Goal: Task Accomplishment & Management: Use online tool/utility

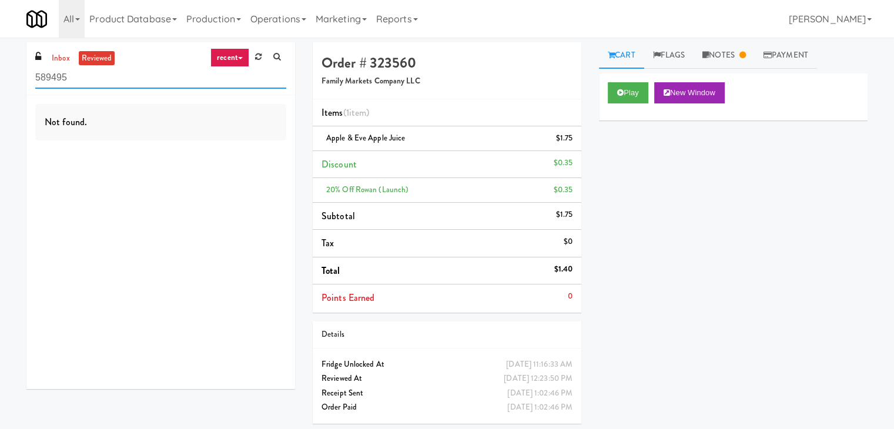
click at [59, 71] on input "589495" at bounding box center [160, 78] width 251 height 22
click at [55, 57] on link "inbox" at bounding box center [61, 58] width 24 height 15
click at [142, 77] on input "589495" at bounding box center [160, 78] width 251 height 22
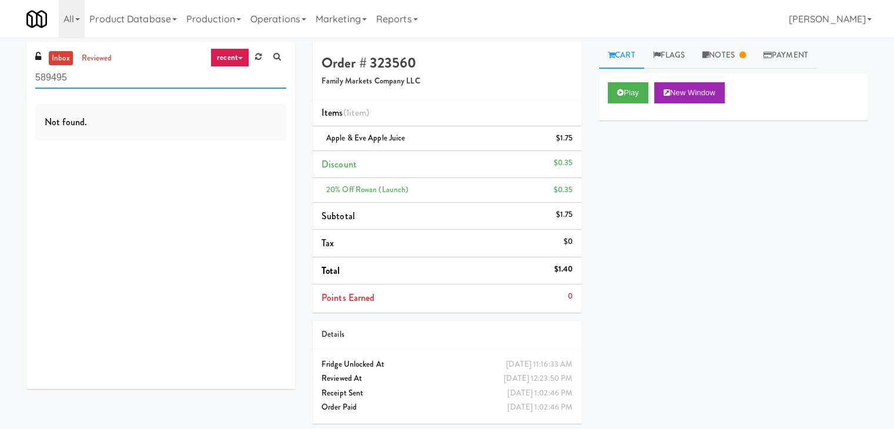
paste input "Villas Combo Cooler"
type input "Villas Combo Cooler"
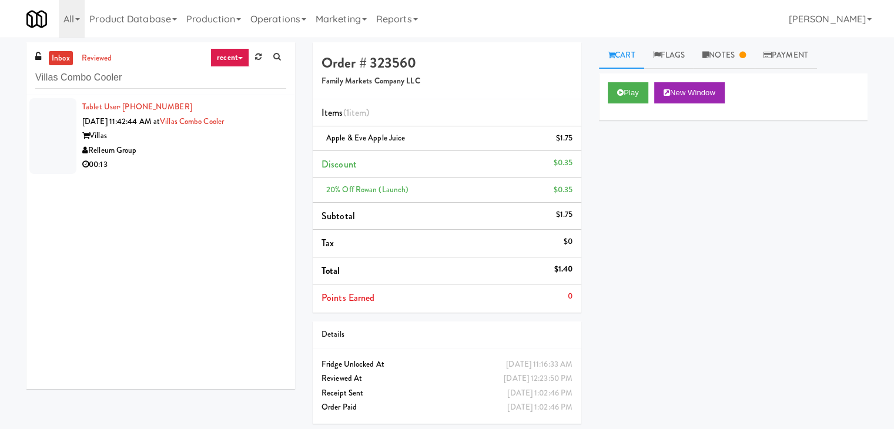
click at [245, 175] on li "Tablet User · (720) 829-3828 [DATE] 11:42:44 AM at [GEOGRAPHIC_DATA] Relleum Gr…" at bounding box center [160, 136] width 269 height 82
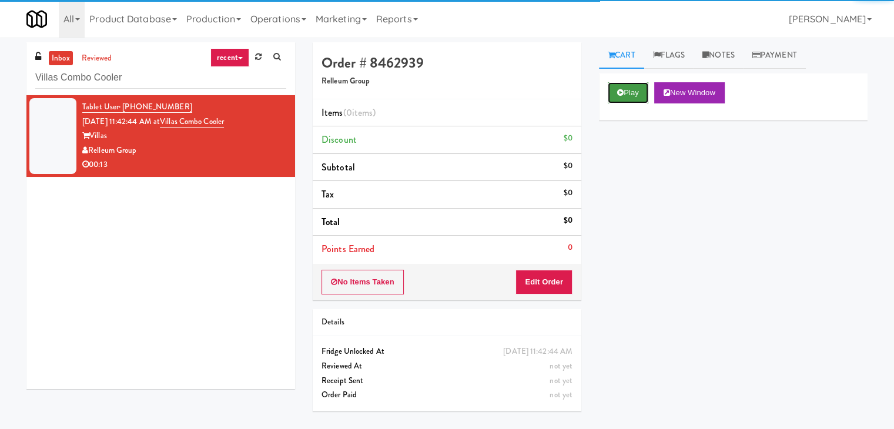
click at [617, 90] on icon at bounding box center [620, 93] width 6 height 8
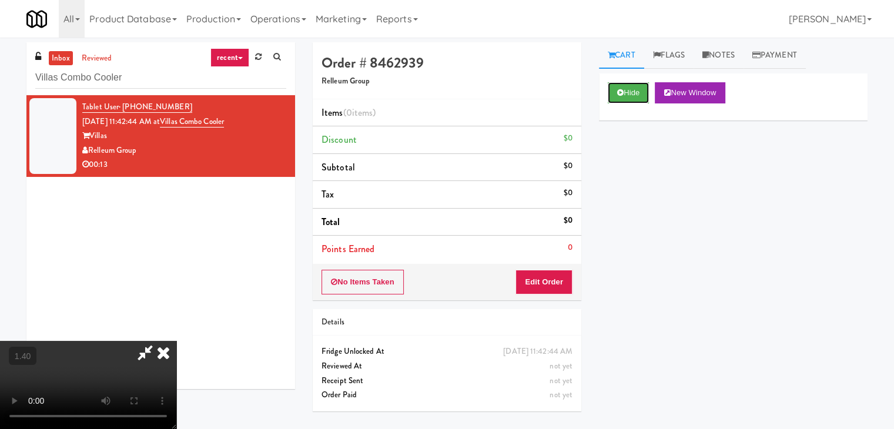
scroll to position [165, 0]
click at [176, 341] on video at bounding box center [88, 385] width 176 height 88
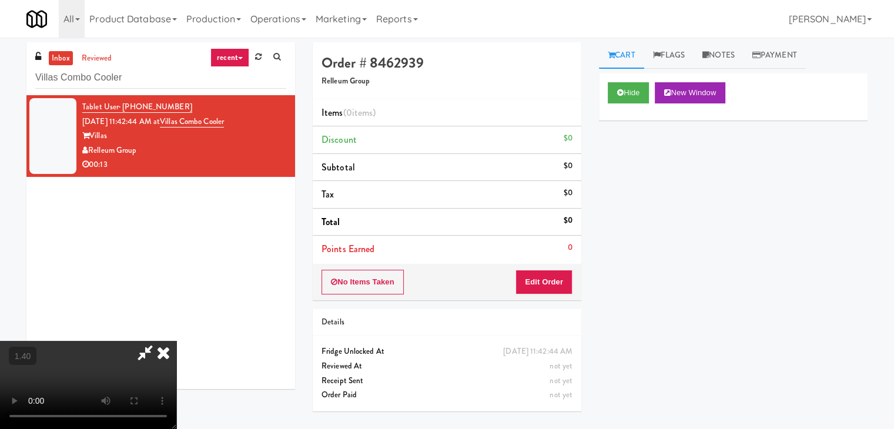
click at [176, 341] on video at bounding box center [88, 385] width 176 height 88
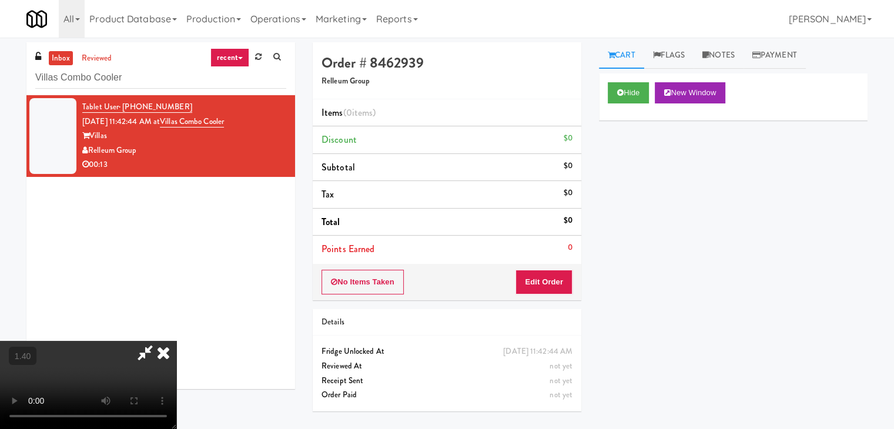
drag, startPoint x: 518, startPoint y: 52, endPoint x: 555, endPoint y: 230, distance: 181.4
click at [176, 341] on icon at bounding box center [164, 353] width 26 height 24
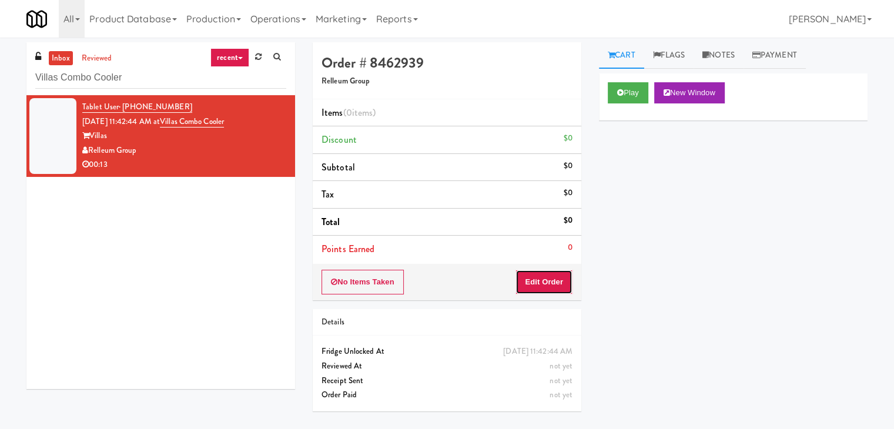
click at [541, 276] on button "Edit Order" at bounding box center [544, 282] width 57 height 25
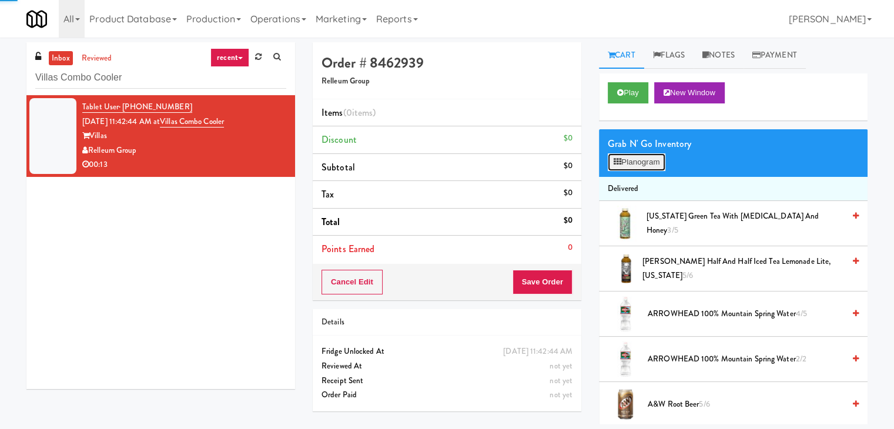
click at [636, 159] on button "Planogram" at bounding box center [637, 162] width 58 height 18
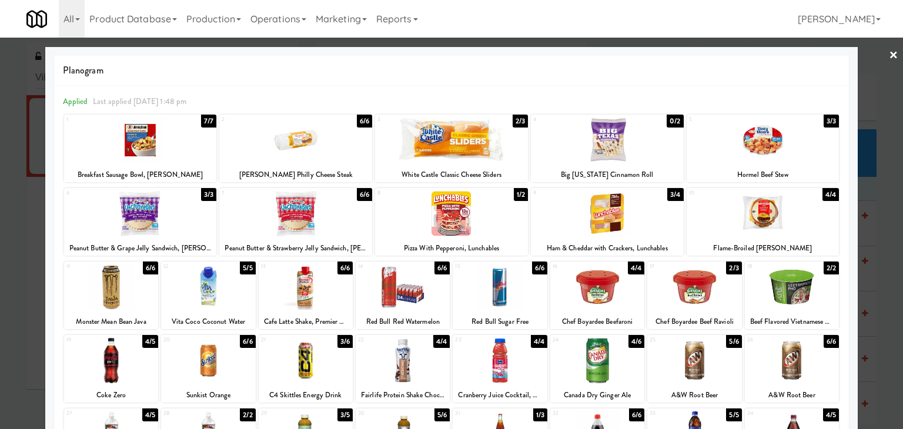
click at [506, 359] on div at bounding box center [500, 360] width 94 height 45
click at [409, 292] on div at bounding box center [403, 287] width 94 height 45
drag, startPoint x: 884, startPoint y: 52, endPoint x: 857, endPoint y: 62, distance: 28.6
click at [889, 52] on link "×" at bounding box center [893, 56] width 9 height 36
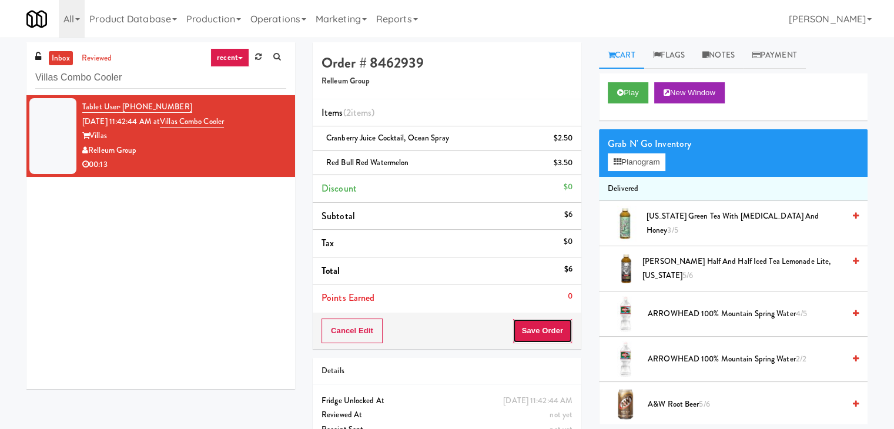
click at [550, 339] on button "Save Order" at bounding box center [543, 331] width 60 height 25
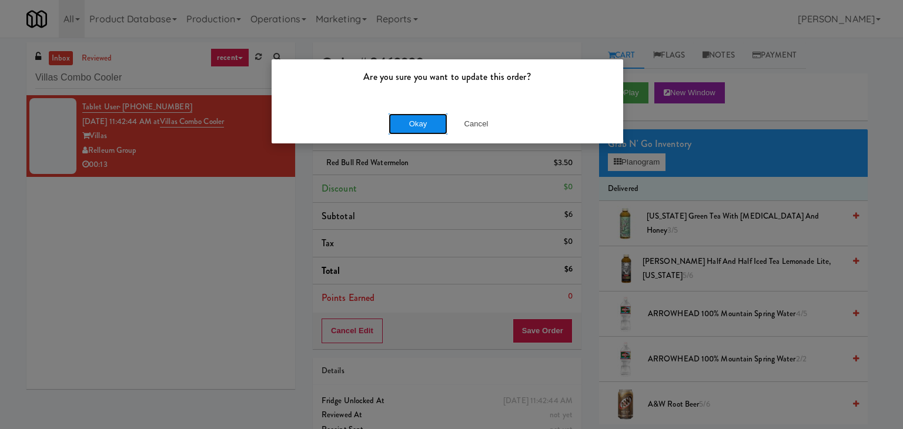
click at [431, 132] on button "Okay" at bounding box center [418, 123] width 59 height 21
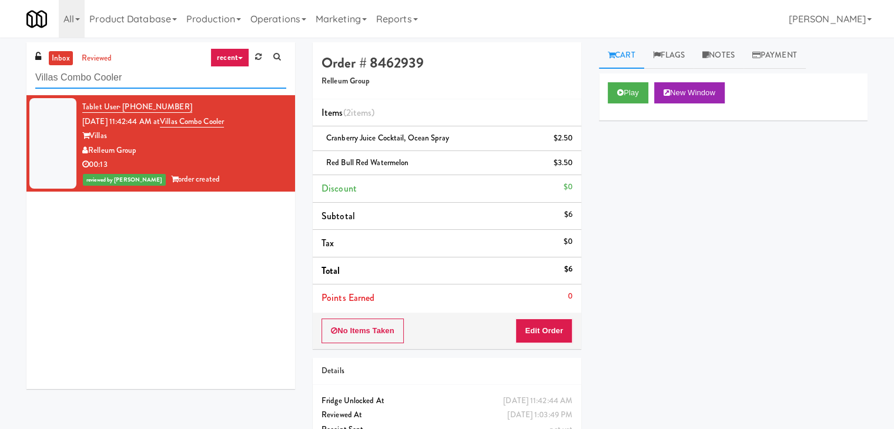
click at [167, 81] on input "Villas Combo Cooler" at bounding box center [160, 78] width 251 height 22
paste input "ew 14 Combo"
type input "View 14 Combo"
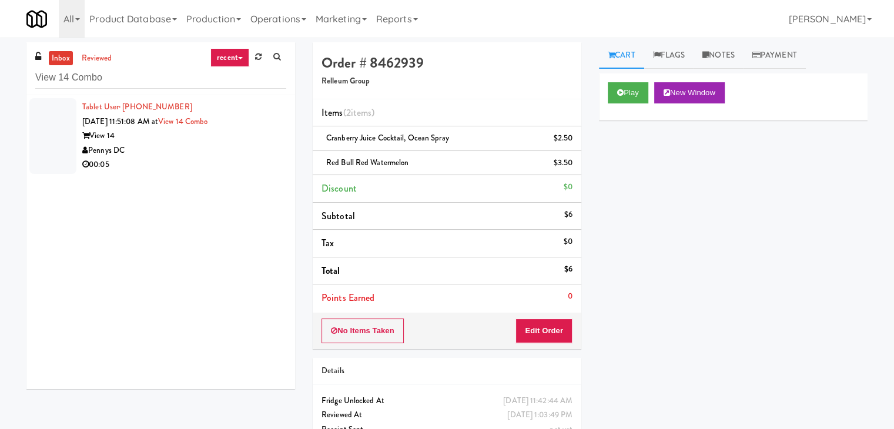
click at [253, 136] on div "View 14" at bounding box center [184, 136] width 204 height 15
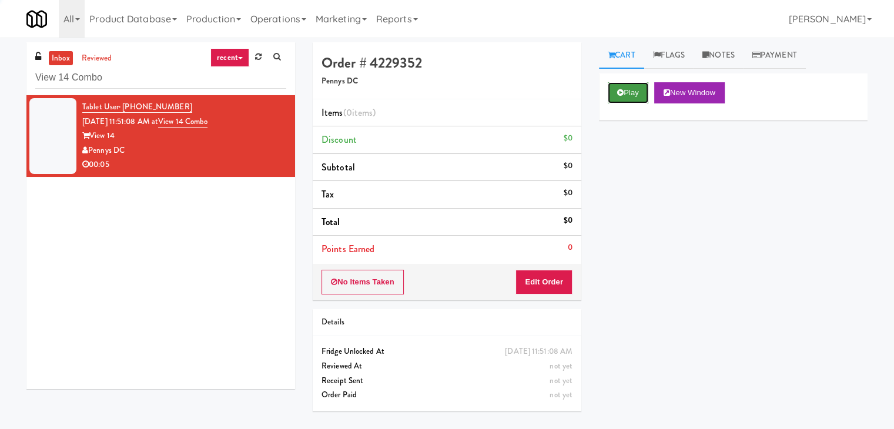
click at [613, 90] on button "Play" at bounding box center [628, 92] width 41 height 21
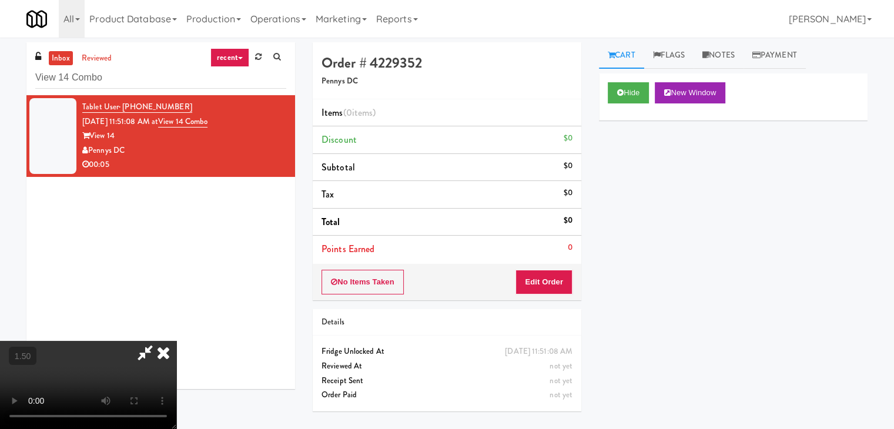
click at [176, 341] on video at bounding box center [88, 385] width 176 height 88
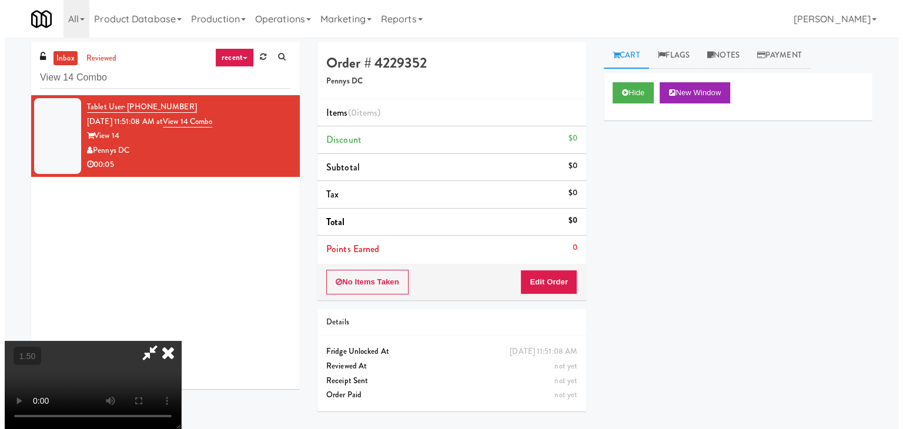
scroll to position [0, 0]
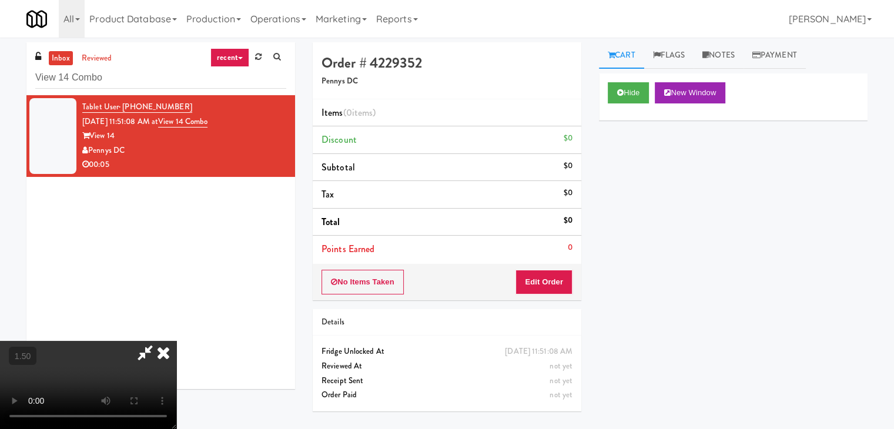
click at [176, 341] on icon at bounding box center [164, 353] width 26 height 24
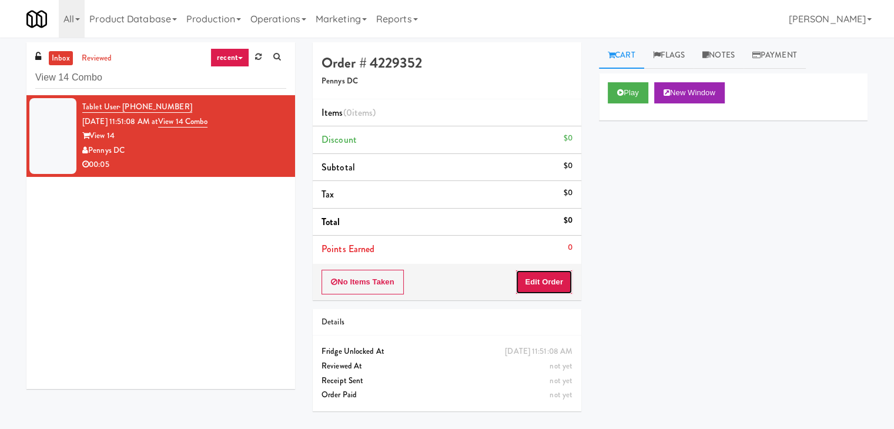
click at [552, 272] on button "Edit Order" at bounding box center [544, 282] width 57 height 25
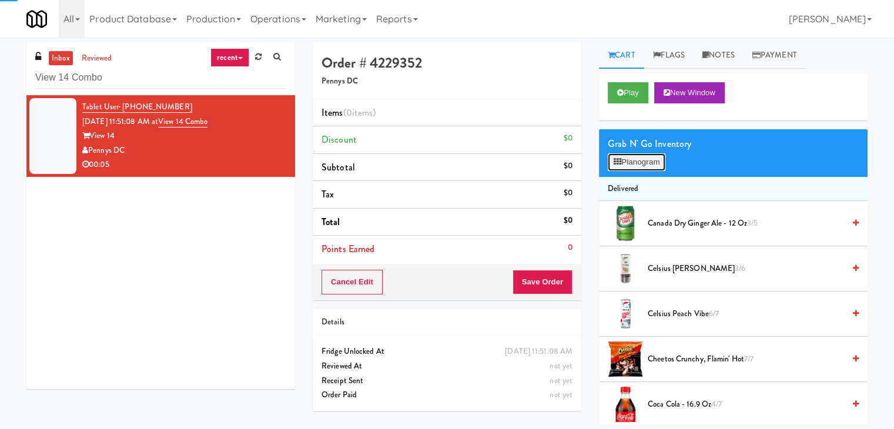
click at [630, 162] on button "Planogram" at bounding box center [637, 162] width 58 height 18
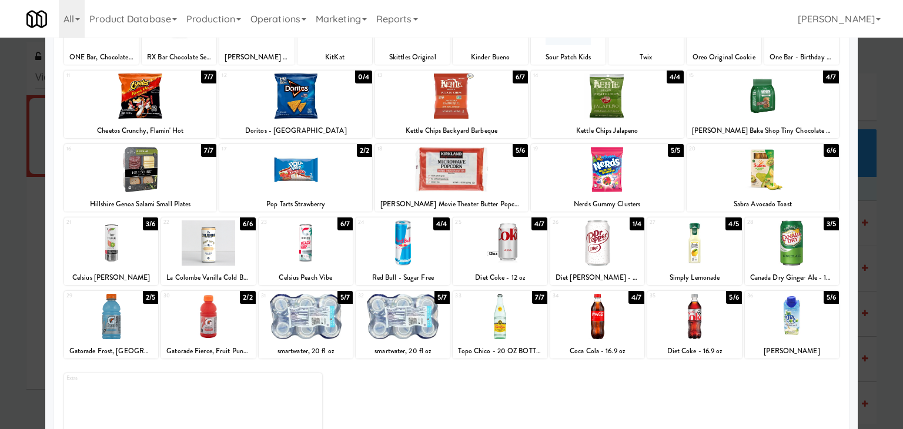
click at [212, 236] on div at bounding box center [208, 243] width 94 height 45
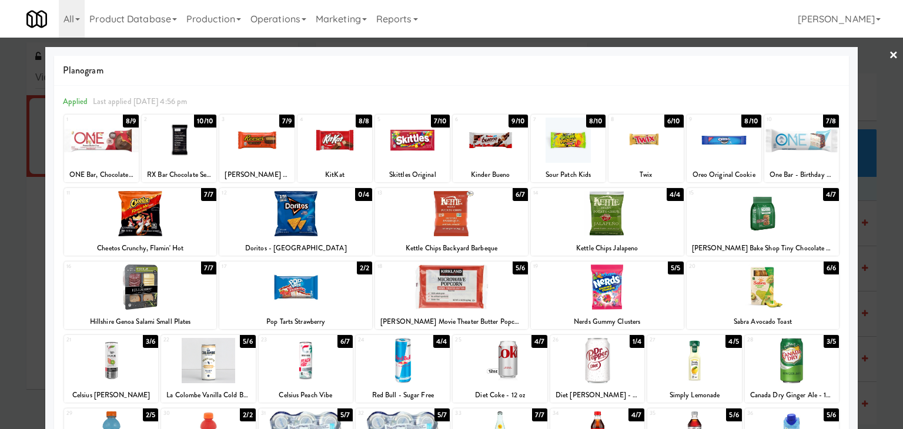
click at [889, 57] on link "×" at bounding box center [893, 56] width 9 height 36
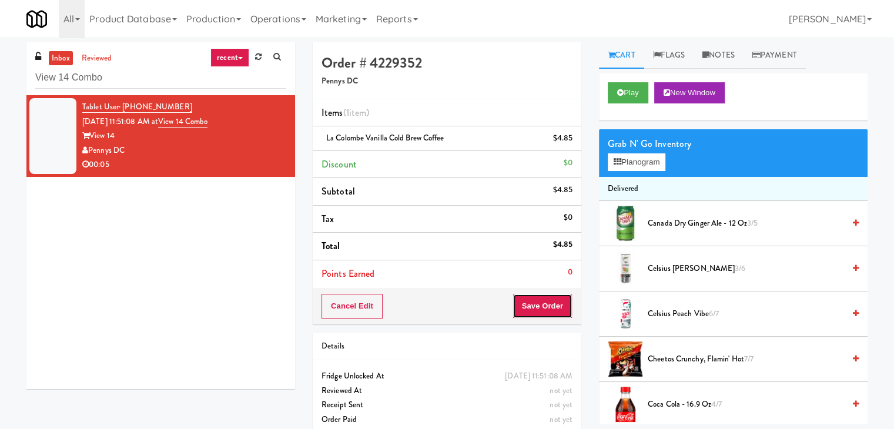
click at [536, 308] on button "Save Order" at bounding box center [543, 306] width 60 height 25
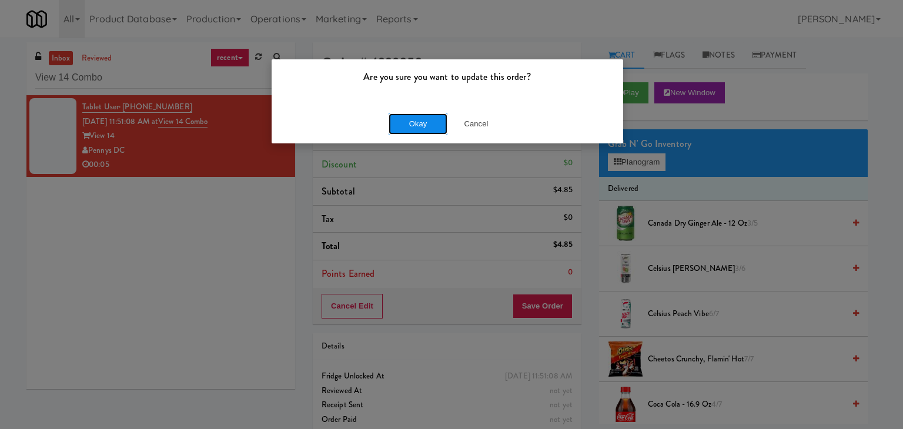
click at [433, 122] on button "Okay" at bounding box center [418, 123] width 59 height 21
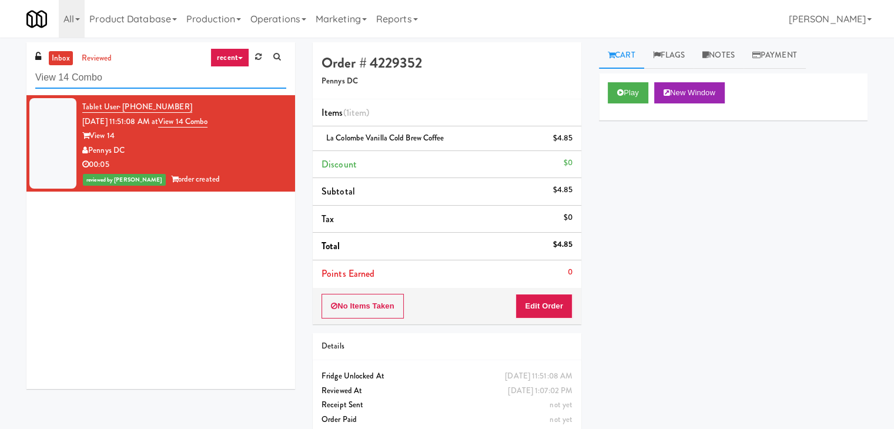
click at [179, 78] on input "View 14 Combo" at bounding box center [160, 78] width 251 height 22
paste input "Hilltop -"
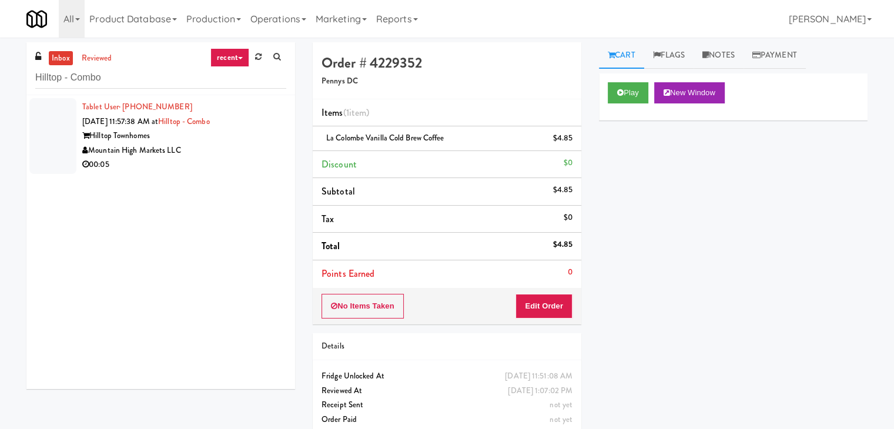
click at [268, 132] on div "Hilltop Townhomes" at bounding box center [184, 136] width 204 height 15
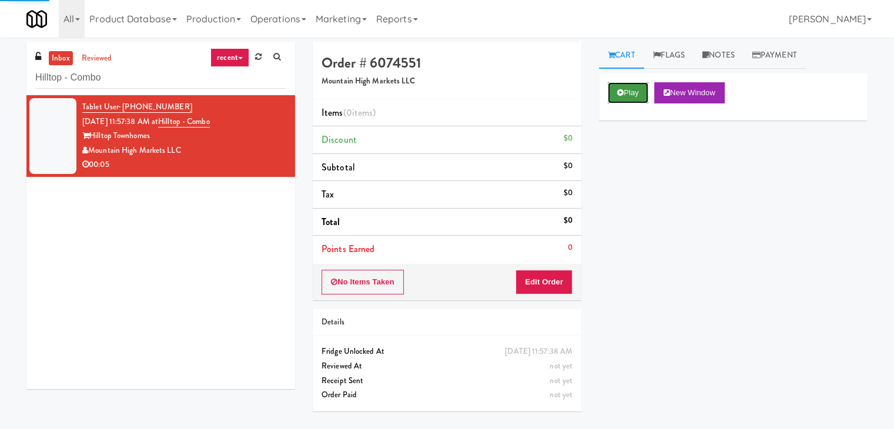
click at [619, 91] on icon at bounding box center [620, 93] width 6 height 8
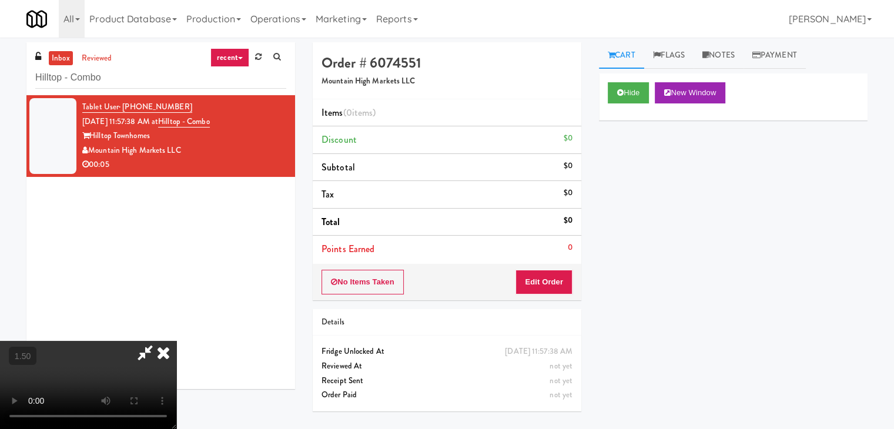
click at [176, 341] on video at bounding box center [88, 385] width 176 height 88
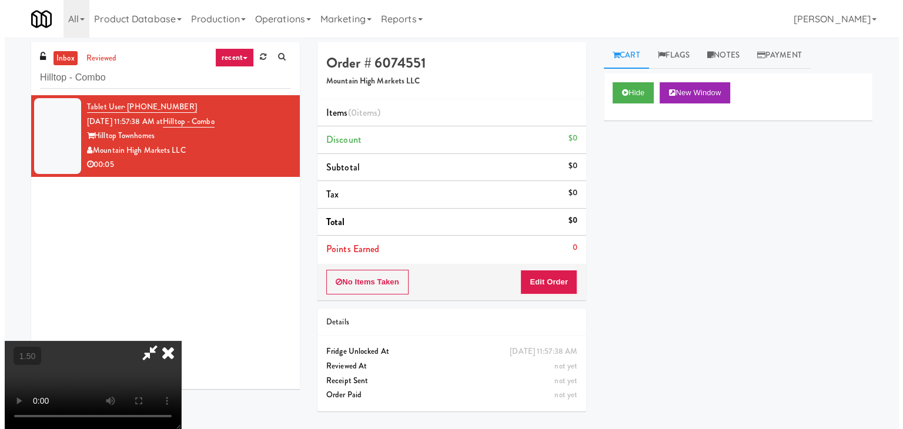
scroll to position [0, 0]
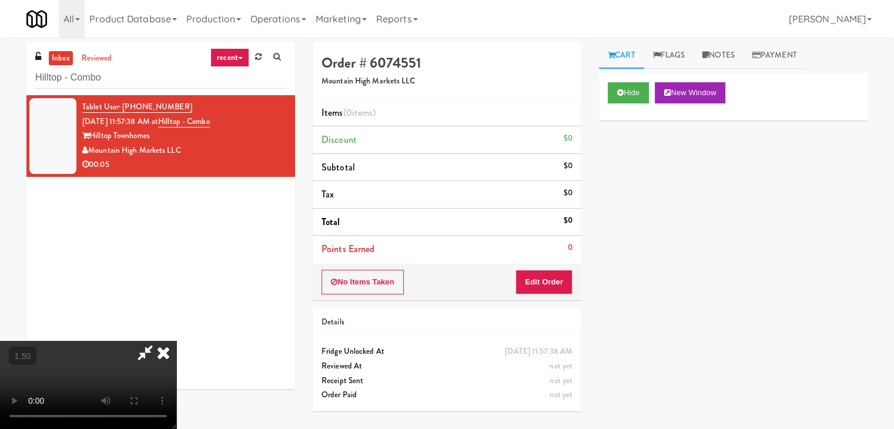
click at [176, 341] on icon at bounding box center [164, 353] width 26 height 24
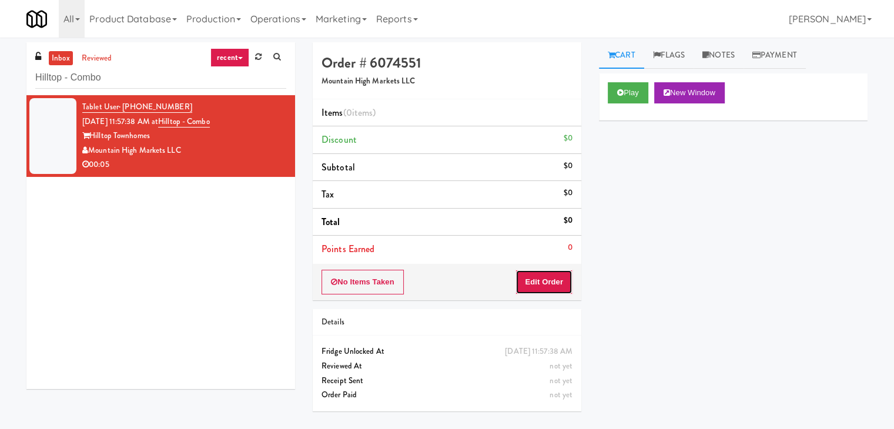
click at [548, 288] on button "Edit Order" at bounding box center [544, 282] width 57 height 25
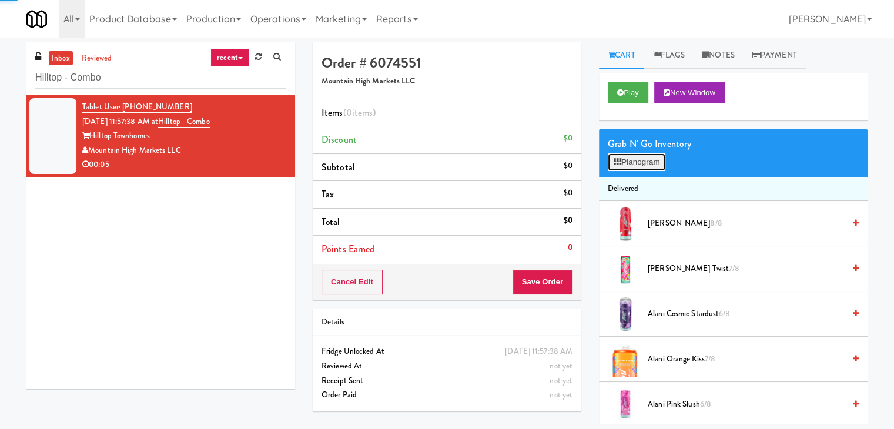
click at [649, 153] on button "Planogram" at bounding box center [637, 162] width 58 height 18
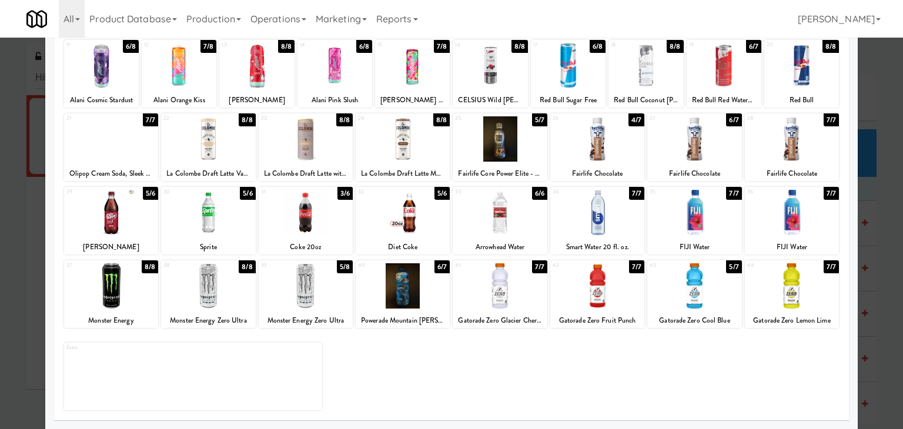
click at [216, 292] on div at bounding box center [208, 285] width 94 height 45
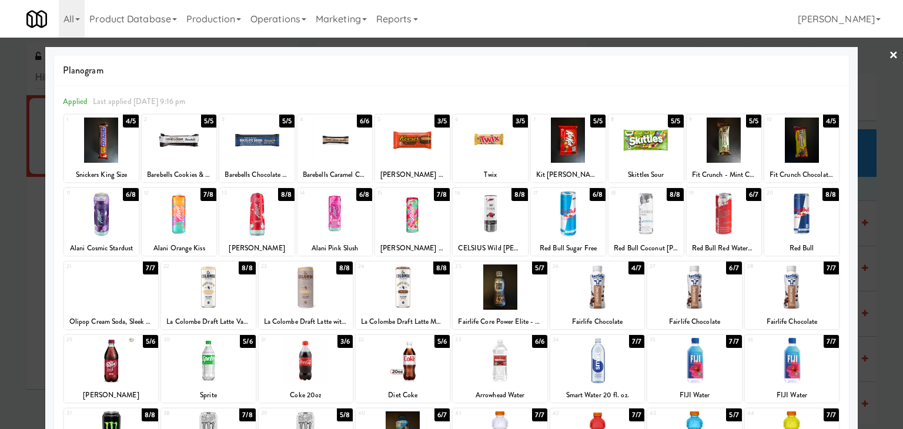
click at [889, 55] on link "×" at bounding box center [893, 56] width 9 height 36
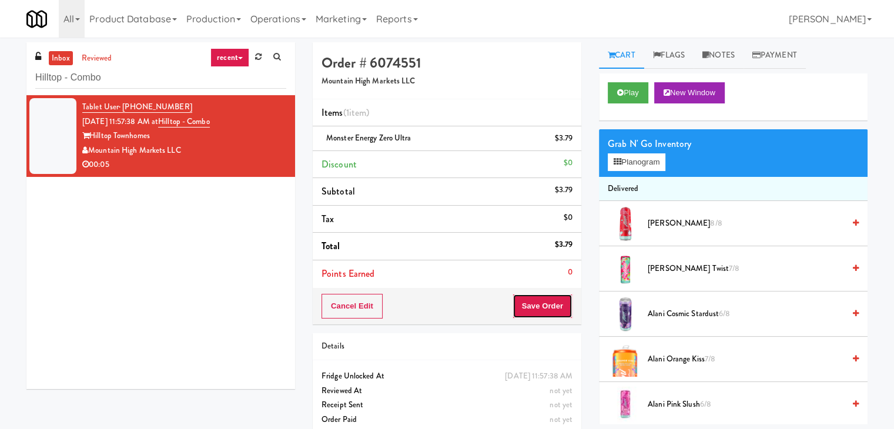
click at [524, 304] on button "Save Order" at bounding box center [543, 306] width 60 height 25
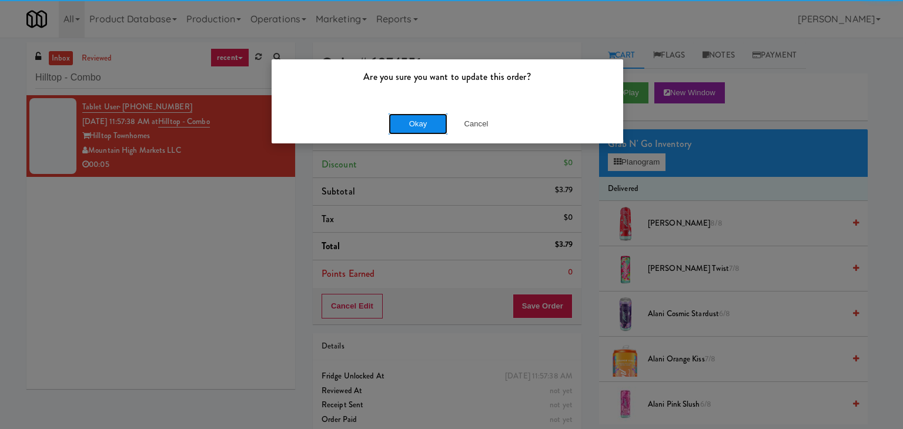
click at [422, 124] on button "Okay" at bounding box center [418, 123] width 59 height 21
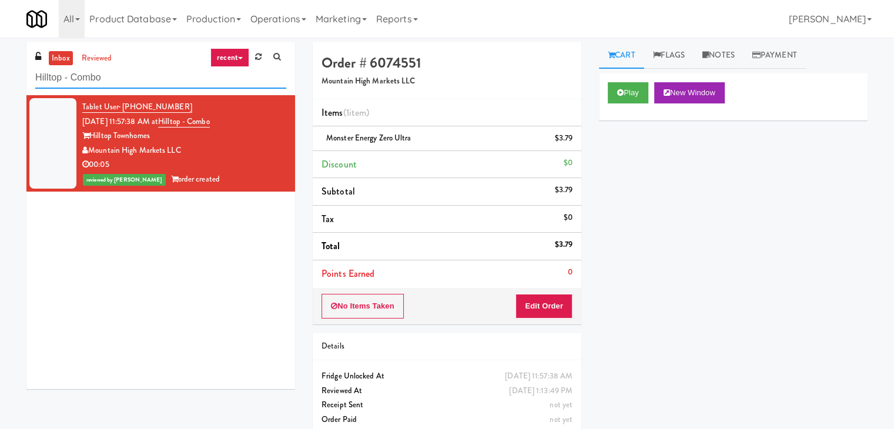
click at [167, 83] on input "Hilltop - Combo" at bounding box center [160, 78] width 251 height 22
paste input "Pantry Bathroom!"
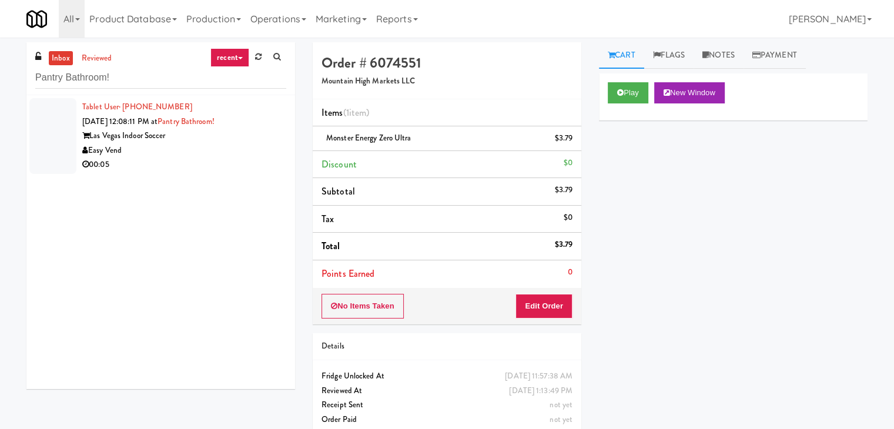
click at [267, 158] on div "00:05" at bounding box center [184, 165] width 204 height 15
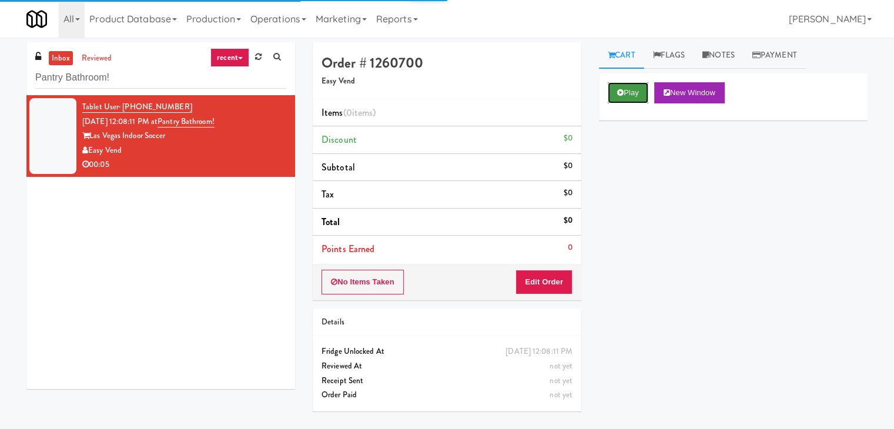
click at [621, 92] on icon at bounding box center [620, 93] width 6 height 8
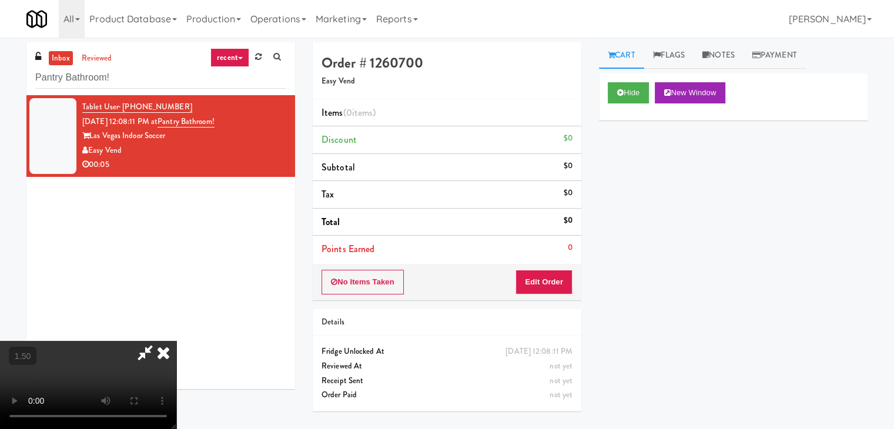
click at [176, 341] on video at bounding box center [88, 385] width 176 height 88
click at [176, 341] on icon at bounding box center [164, 353] width 26 height 24
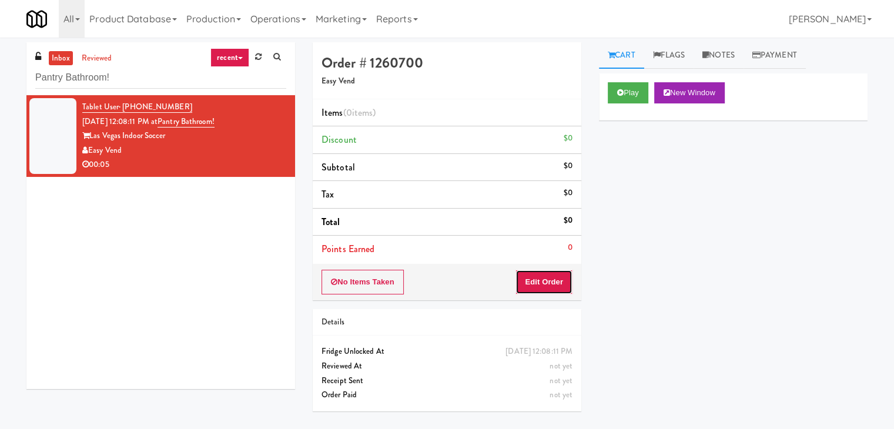
click at [546, 290] on button "Edit Order" at bounding box center [544, 282] width 57 height 25
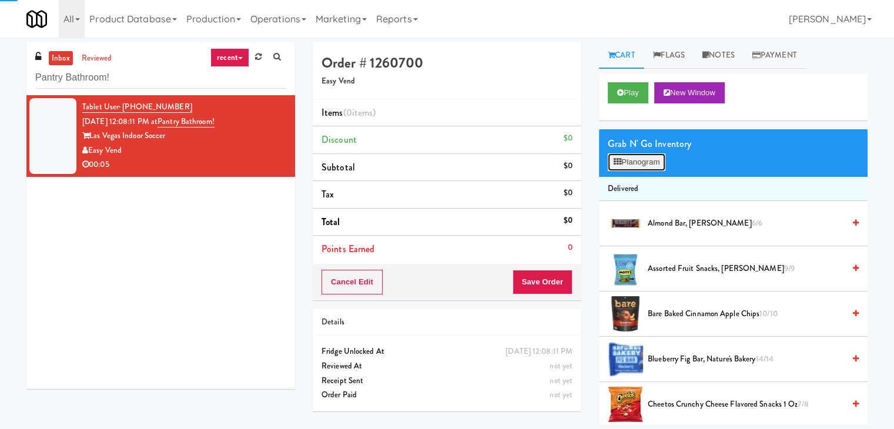
click at [645, 156] on button "Planogram" at bounding box center [637, 162] width 58 height 18
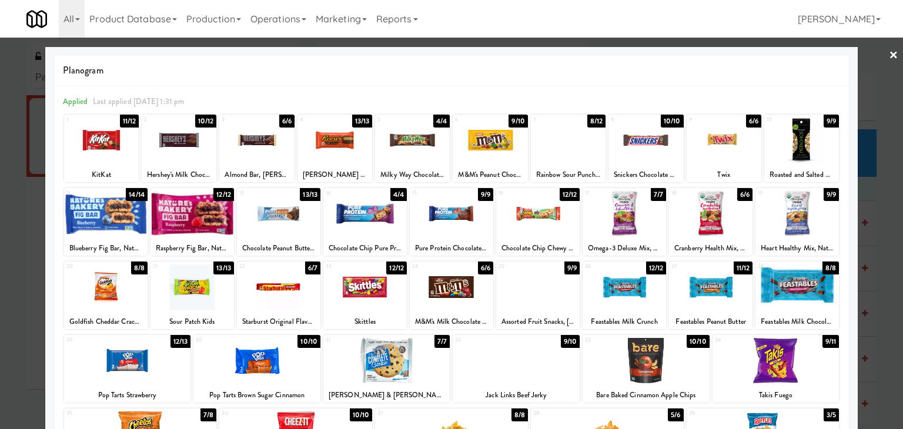
click at [340, 135] on div at bounding box center [335, 140] width 75 height 45
click at [889, 55] on link "×" at bounding box center [893, 56] width 9 height 36
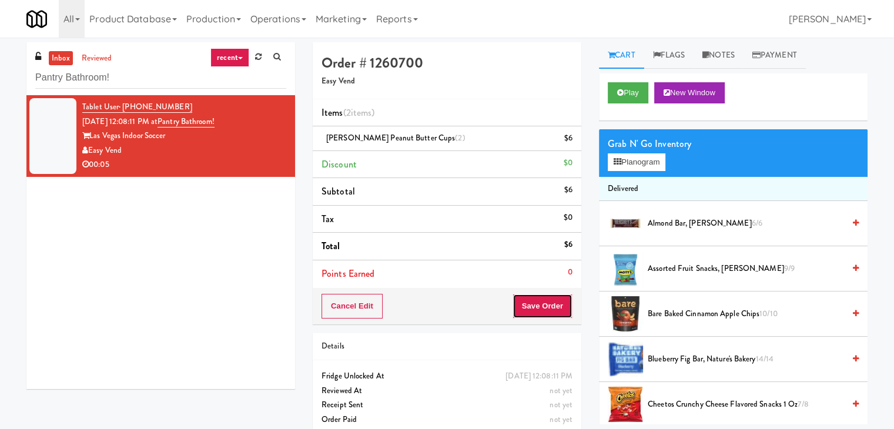
click at [543, 304] on button "Save Order" at bounding box center [543, 306] width 60 height 25
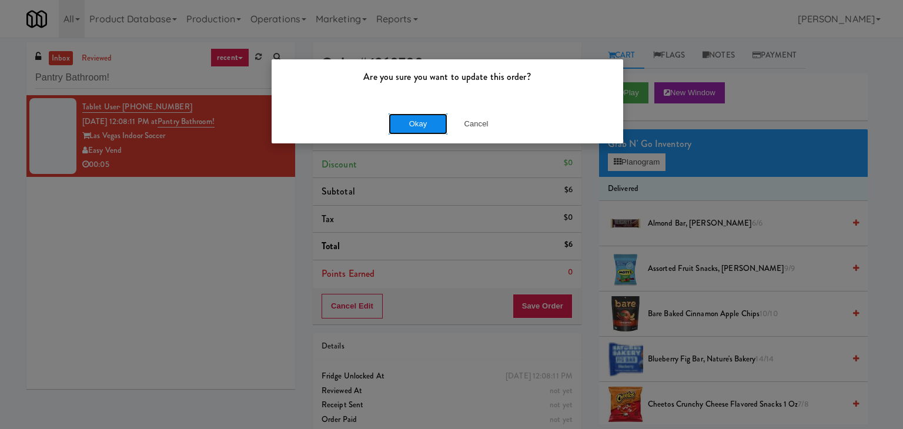
click at [436, 125] on button "Okay" at bounding box center [418, 123] width 59 height 21
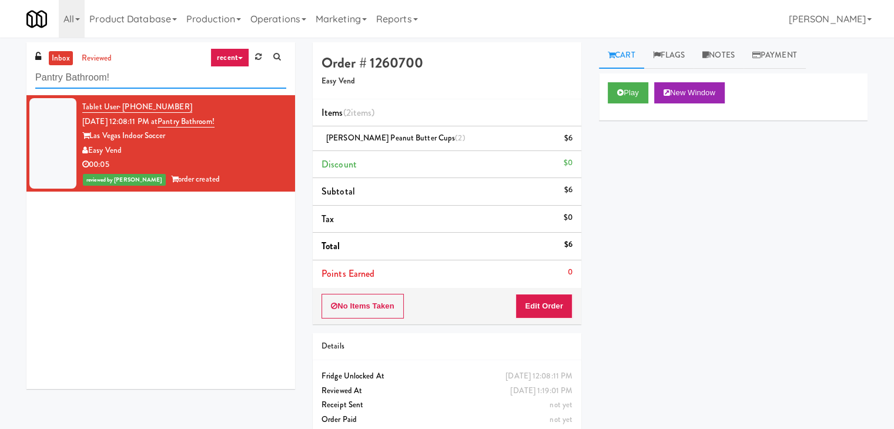
click at [143, 88] on input "Pantry Bathroom!" at bounding box center [160, 78] width 251 height 22
paste input "[GEOGRAPHIC_DATA] - [GEOGRAPHIC_DATA]"
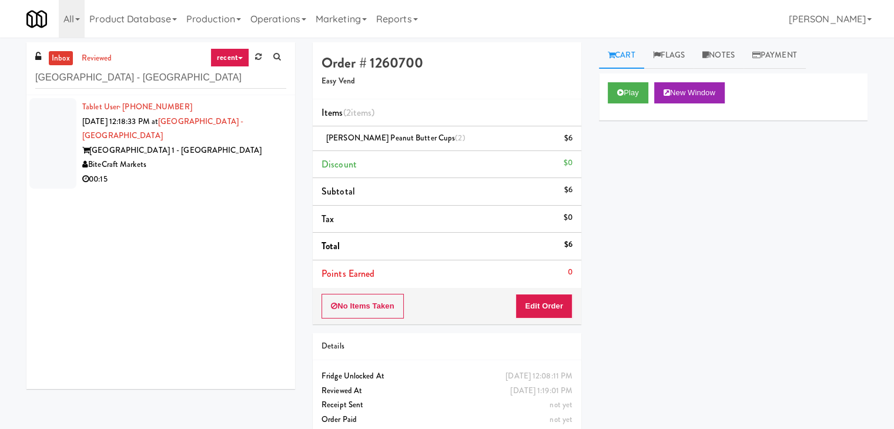
click at [248, 158] on div "BiteCraft Markets" at bounding box center [184, 165] width 204 height 15
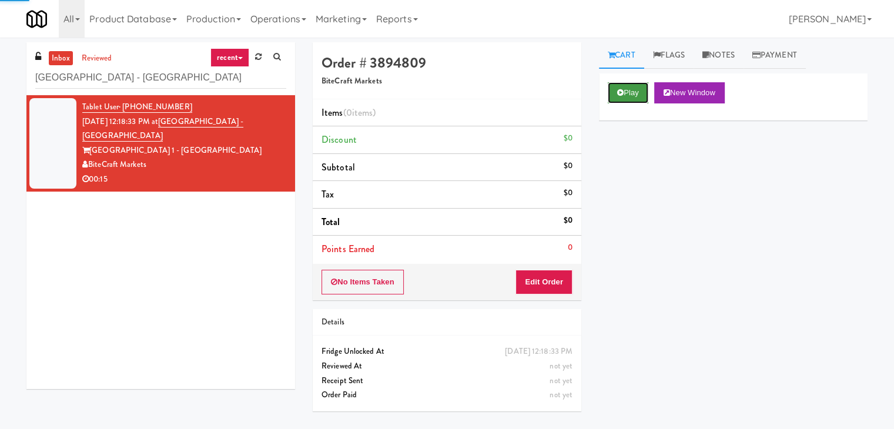
click at [623, 90] on button "Play" at bounding box center [628, 92] width 41 height 21
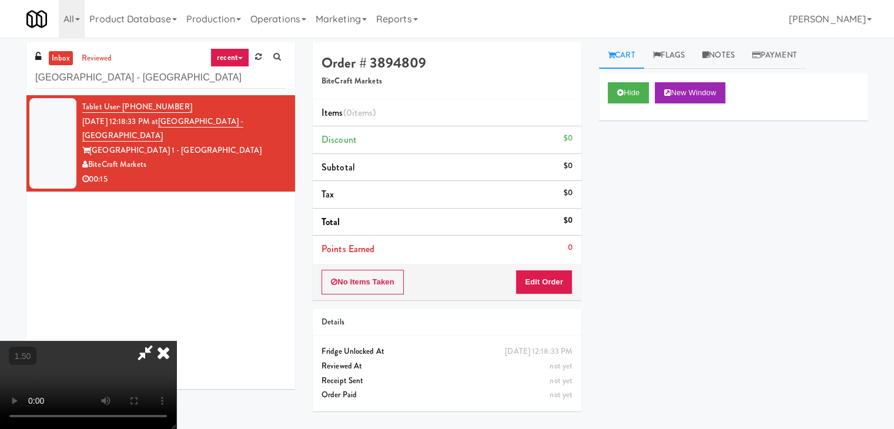
click at [176, 341] on video at bounding box center [88, 385] width 176 height 88
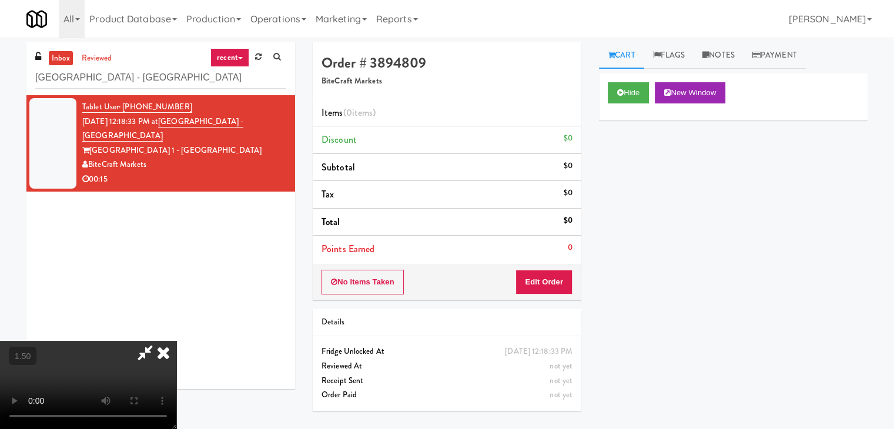
click at [176, 341] on video at bounding box center [88, 385] width 176 height 88
click at [176, 341] on icon at bounding box center [164, 353] width 26 height 24
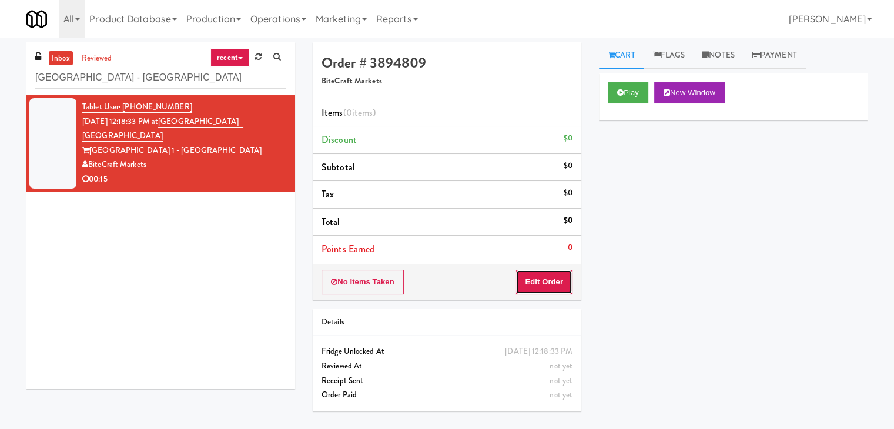
click at [550, 281] on button "Edit Order" at bounding box center [544, 282] width 57 height 25
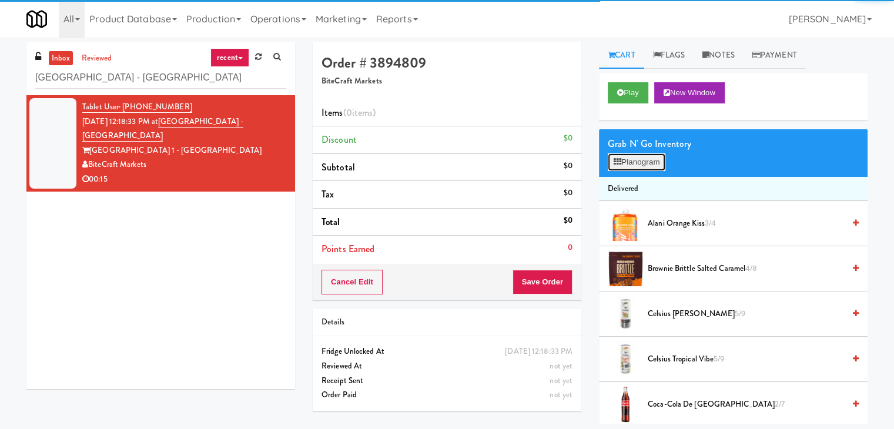
click at [620, 166] on button "Planogram" at bounding box center [637, 162] width 58 height 18
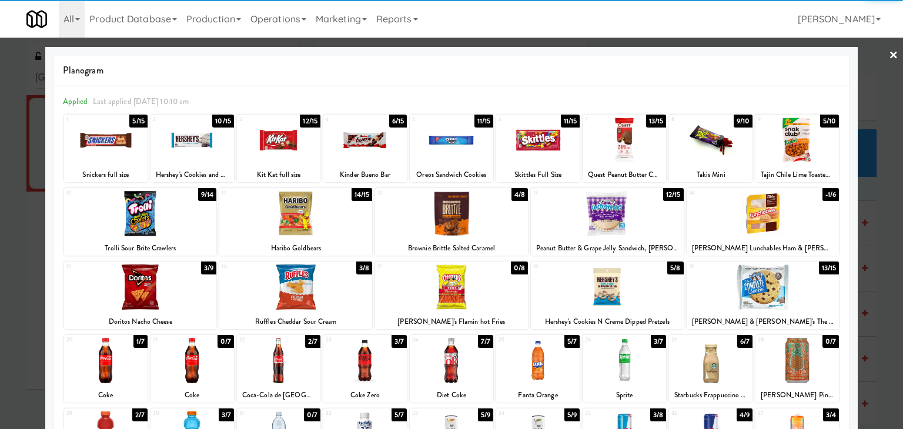
click at [165, 299] on div at bounding box center [140, 287] width 153 height 45
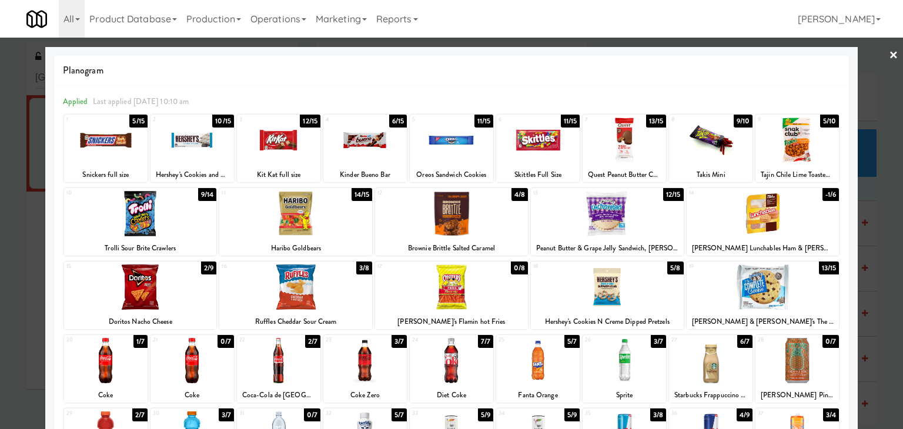
click at [703, 146] on div at bounding box center [711, 140] width 84 height 45
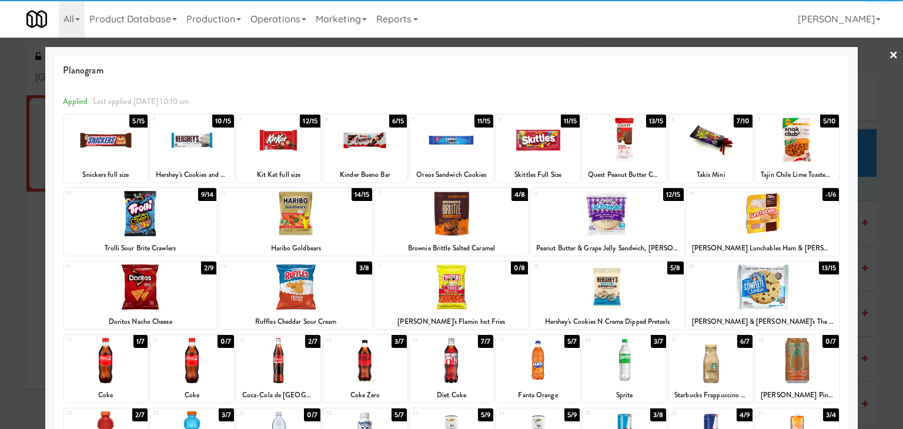
click at [889, 58] on link "×" at bounding box center [893, 56] width 9 height 36
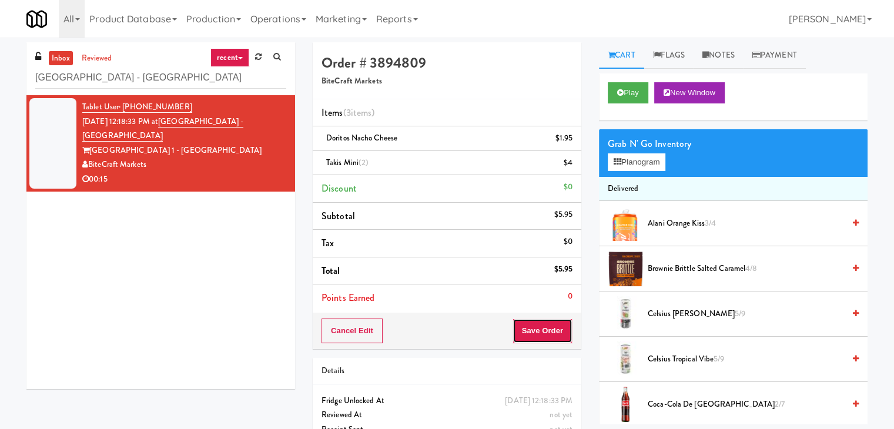
click at [536, 327] on button "Save Order" at bounding box center [543, 331] width 60 height 25
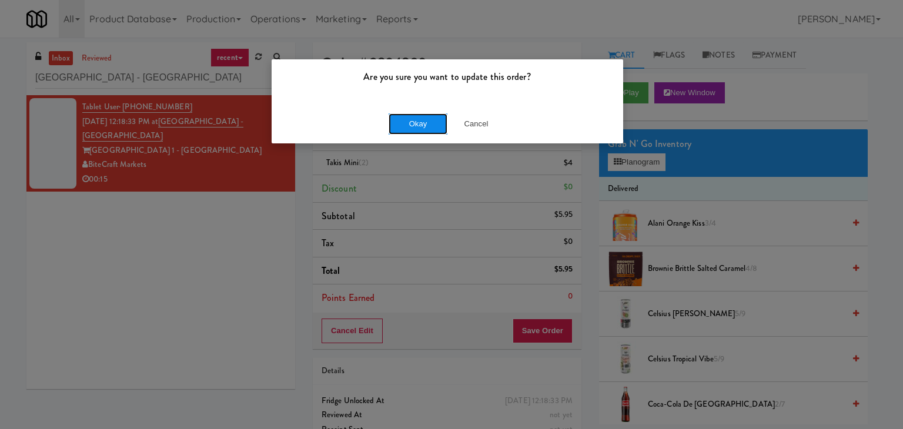
click at [421, 131] on button "Okay" at bounding box center [418, 123] width 59 height 21
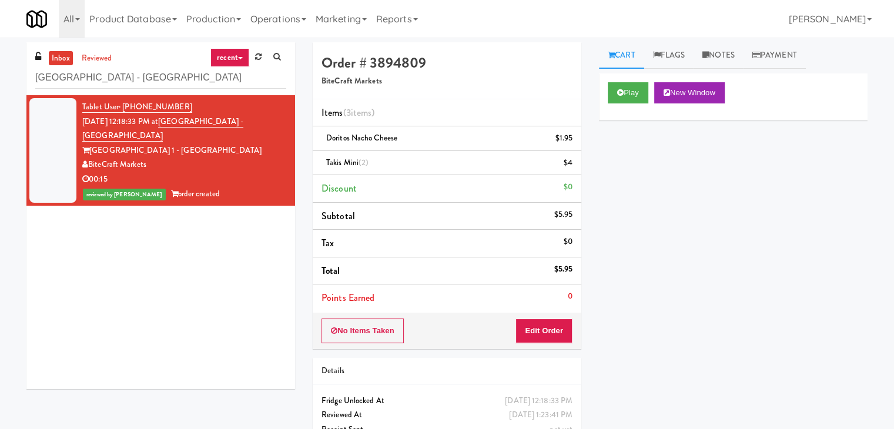
click at [160, 89] on div "inbox reviewed recent all unclear take inventory issue suspicious failed recent…" at bounding box center [160, 68] width 269 height 53
click at [160, 87] on input "[GEOGRAPHIC_DATA] - [GEOGRAPHIC_DATA]" at bounding box center [160, 78] width 251 height 22
click at [160, 81] on input "[GEOGRAPHIC_DATA] - [GEOGRAPHIC_DATA]" at bounding box center [160, 78] width 251 height 22
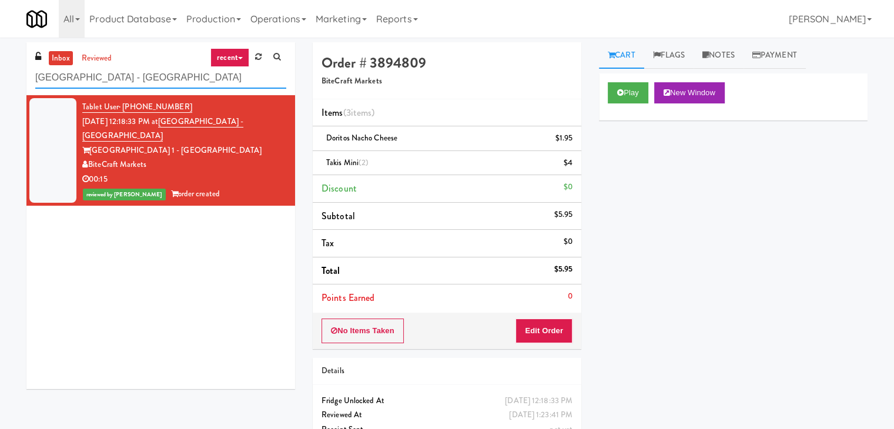
paste input "Holiday Inn Time Square Pantry E"
type input "Holiday Inn Time Square Pantry E"
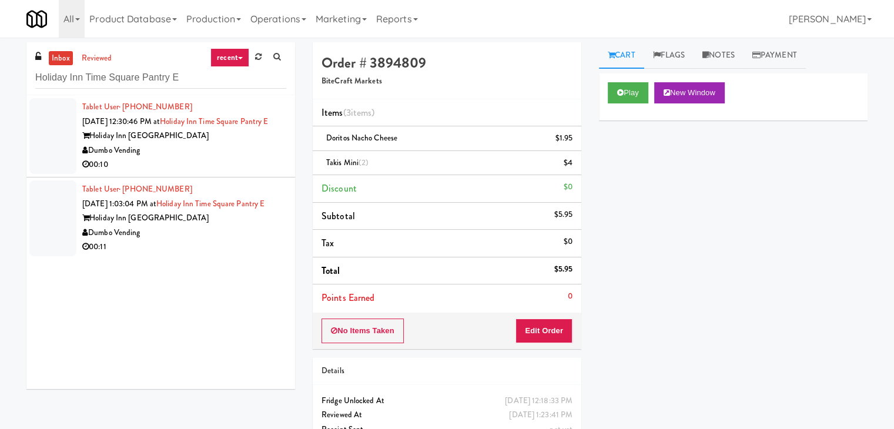
click at [249, 158] on div "Dumbo Vending" at bounding box center [184, 150] width 204 height 15
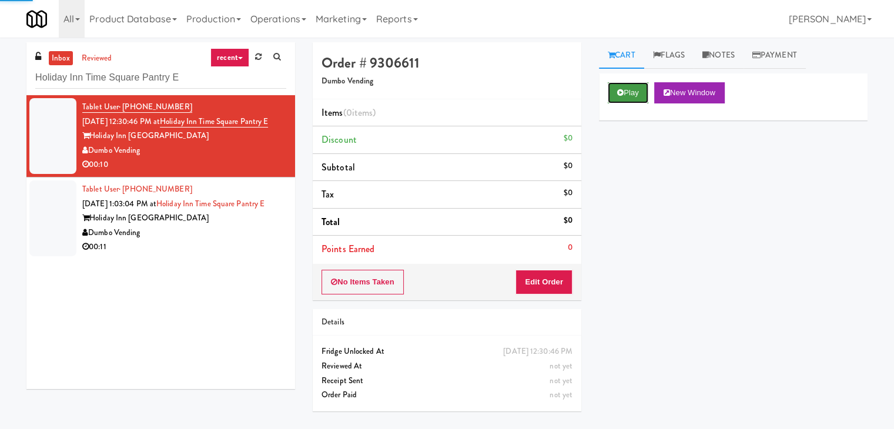
click at [637, 85] on button "Play" at bounding box center [628, 92] width 41 height 21
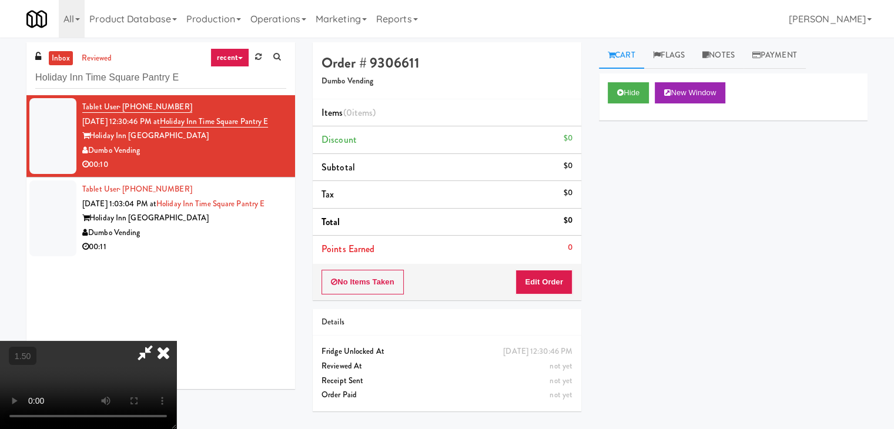
click at [176, 341] on video at bounding box center [88, 385] width 176 height 88
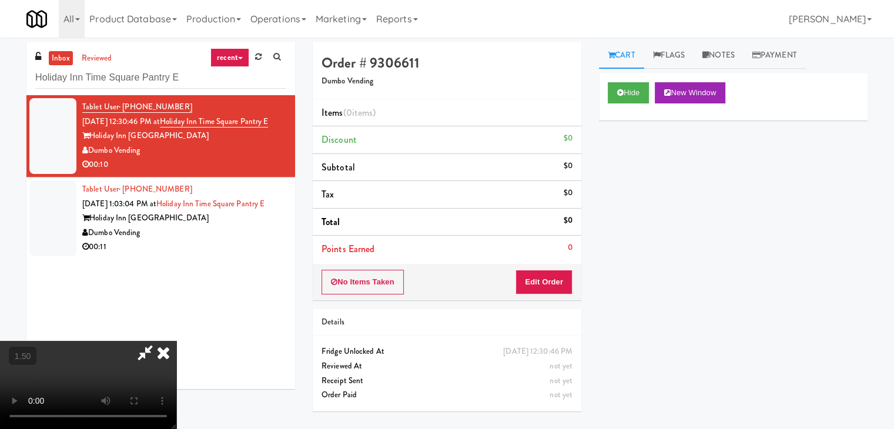
click at [176, 341] on video at bounding box center [88, 385] width 176 height 88
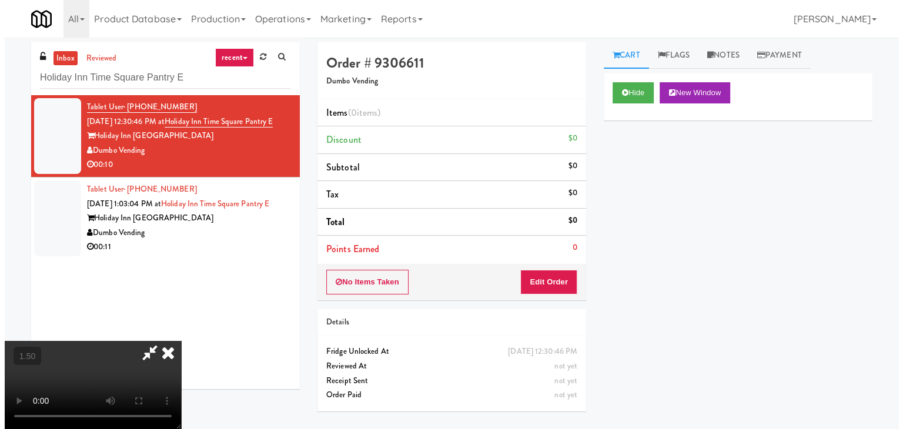
scroll to position [0, 0]
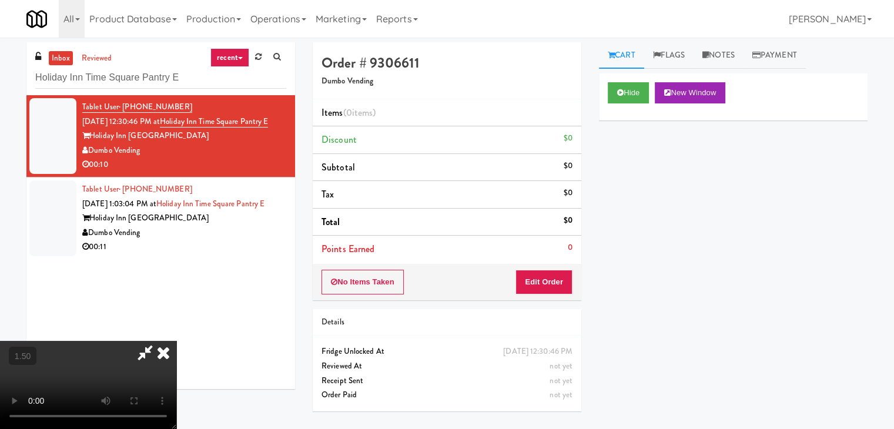
drag, startPoint x: 515, startPoint y: 48, endPoint x: 522, endPoint y: 80, distance: 33.2
click at [176, 341] on icon at bounding box center [164, 353] width 26 height 24
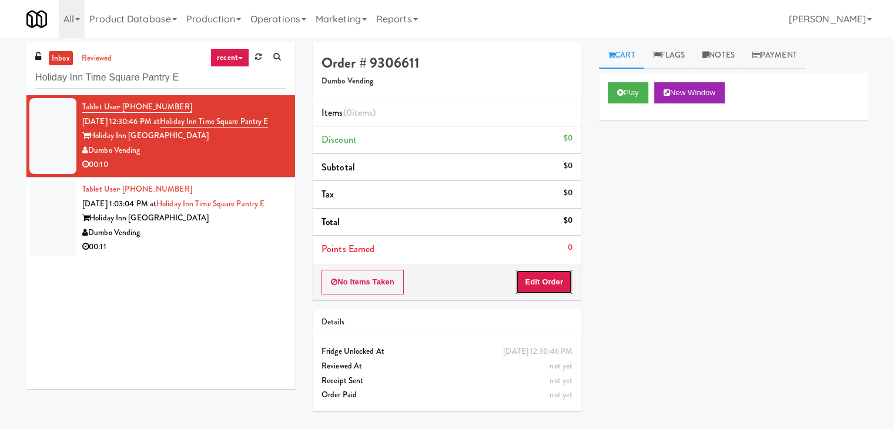
click at [546, 273] on button "Edit Order" at bounding box center [544, 282] width 57 height 25
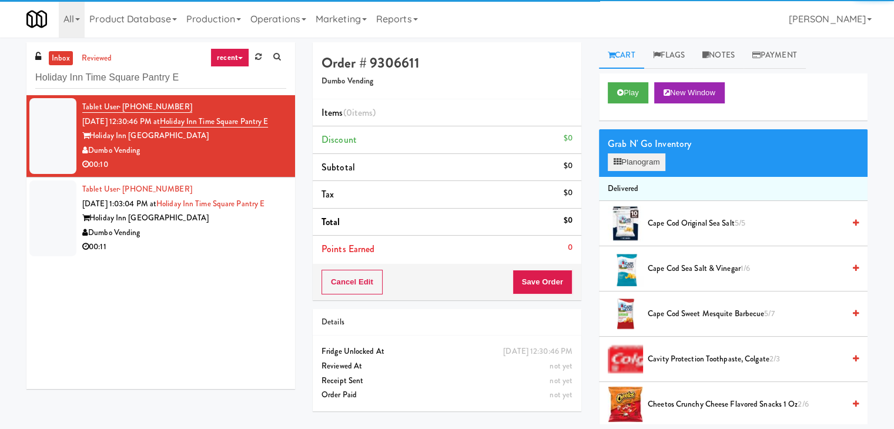
click at [622, 171] on div "Grab N' Go Inventory Planogram" at bounding box center [733, 153] width 269 height 48
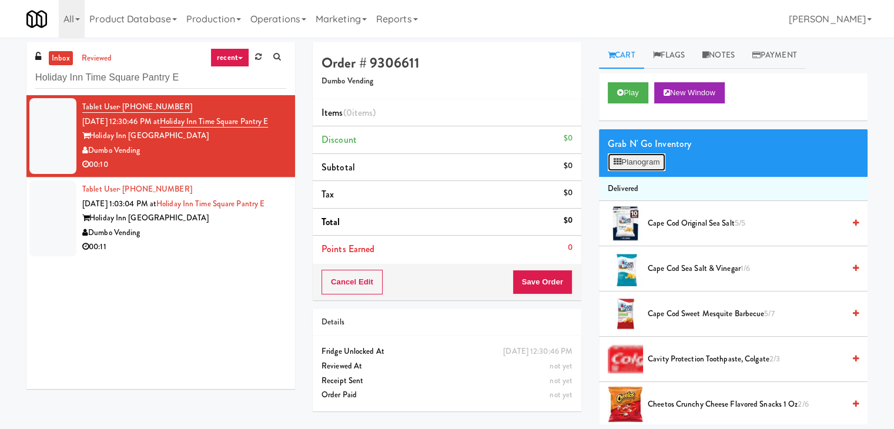
click at [623, 165] on button "Planogram" at bounding box center [637, 162] width 58 height 18
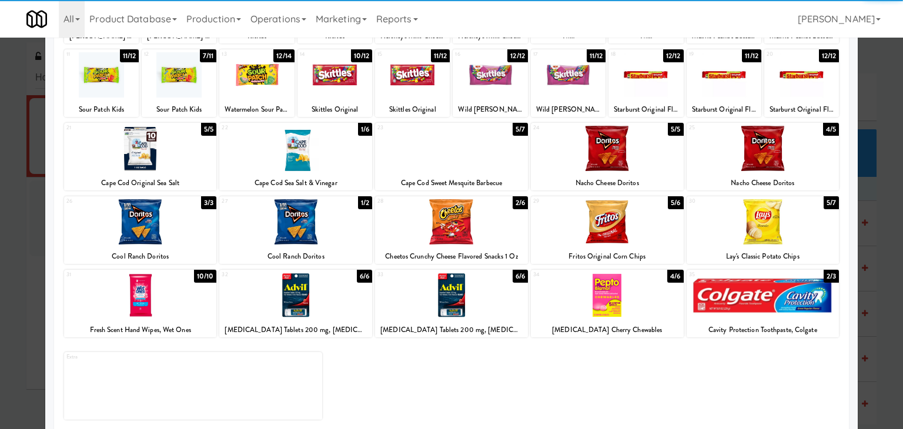
scroll to position [148, 0]
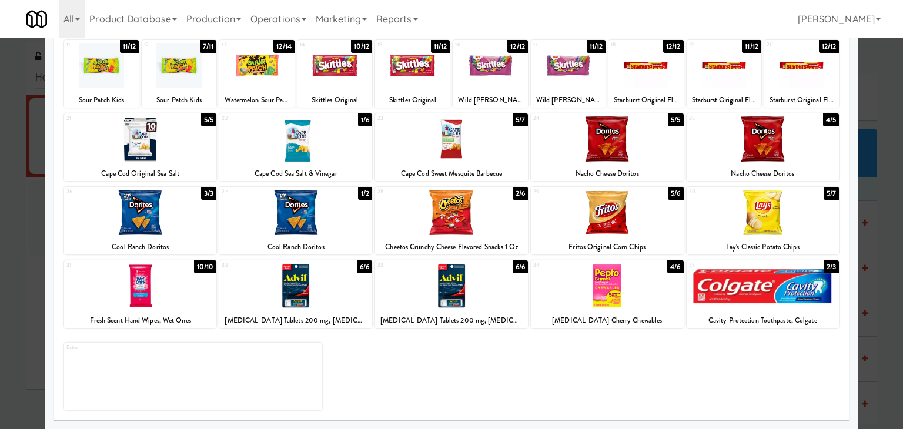
click at [474, 290] on div at bounding box center [451, 285] width 153 height 45
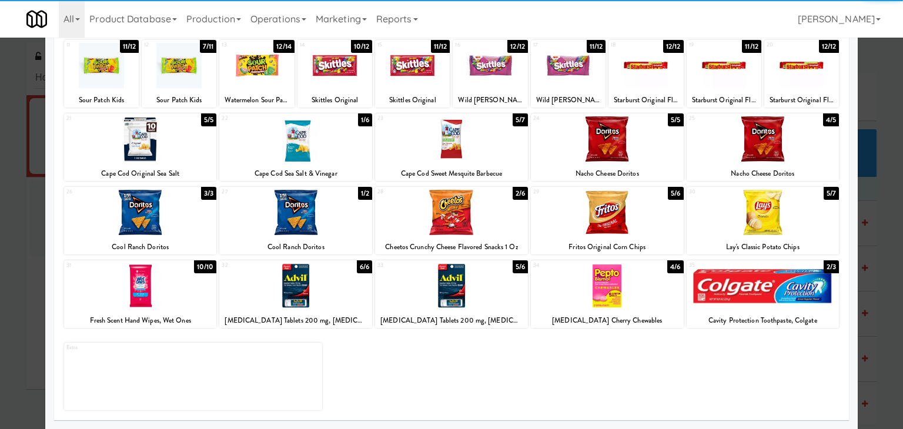
scroll to position [0, 0]
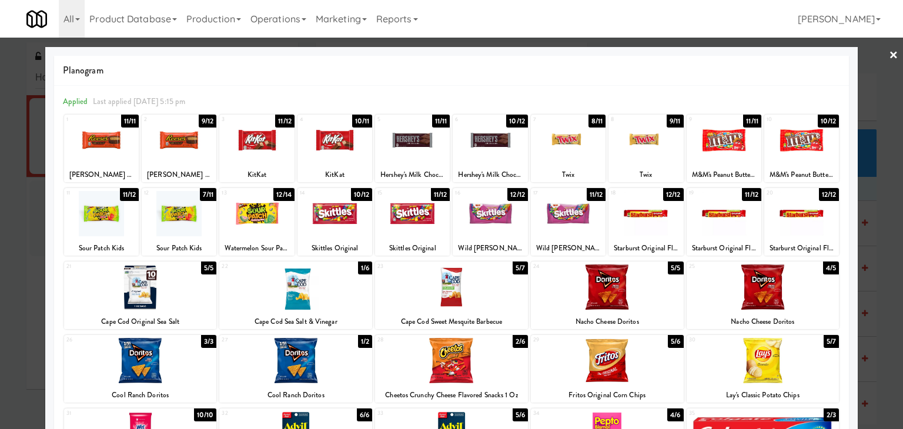
click at [889, 53] on link "×" at bounding box center [893, 56] width 9 height 36
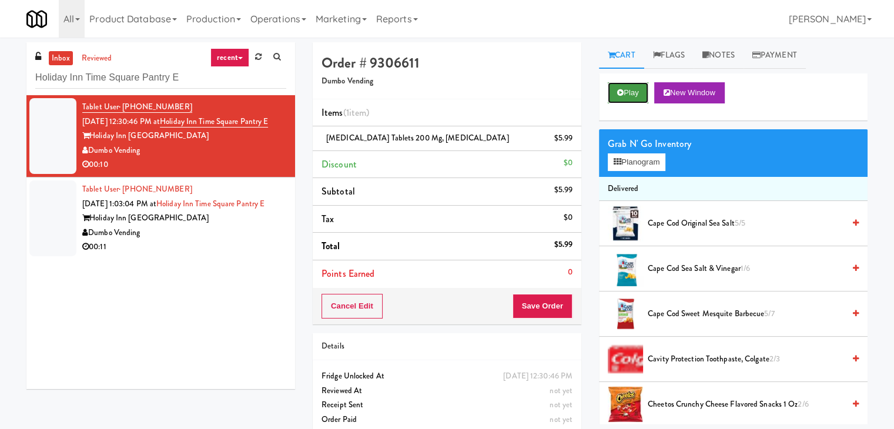
drag, startPoint x: 632, startPoint y: 87, endPoint x: 620, endPoint y: 93, distance: 13.7
click at [632, 87] on button "Play" at bounding box center [628, 92] width 41 height 21
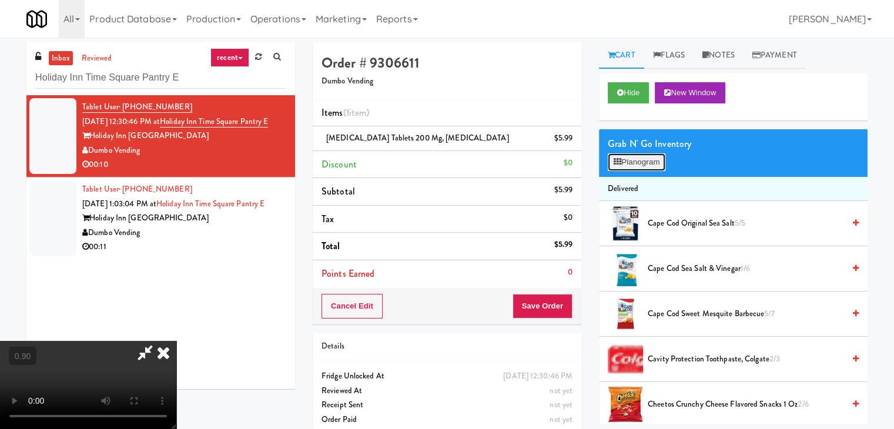
click at [621, 165] on button "Planogram" at bounding box center [637, 162] width 58 height 18
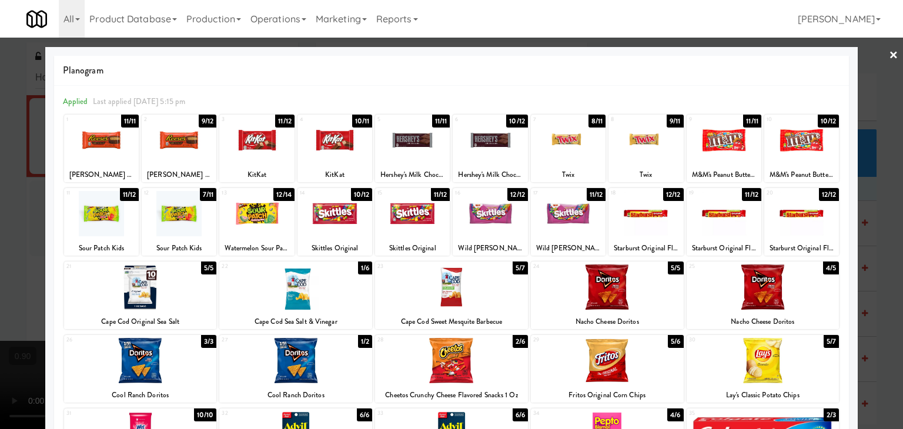
click at [889, 54] on link "×" at bounding box center [893, 56] width 9 height 36
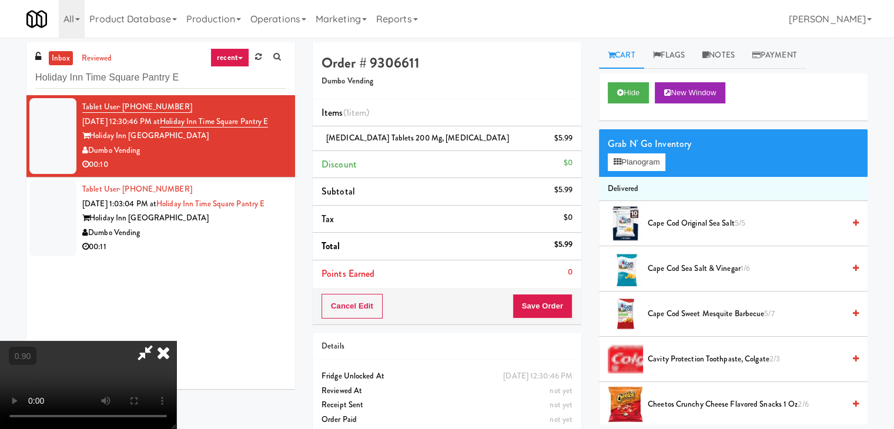
click at [176, 341] on icon at bounding box center [164, 353] width 26 height 24
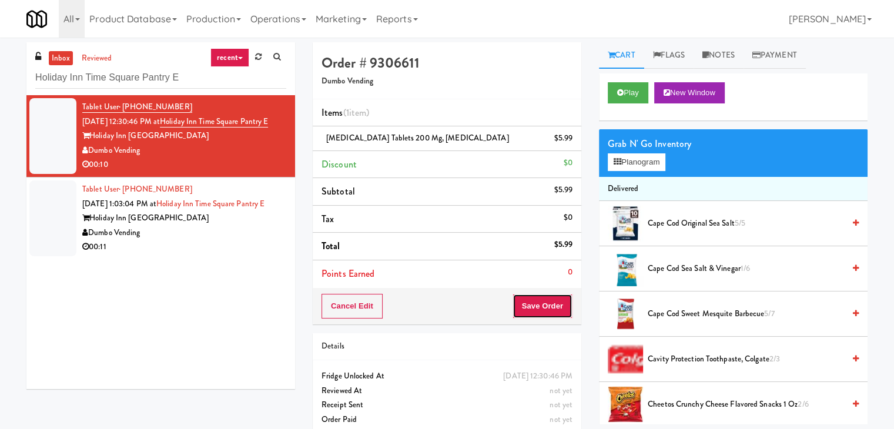
click at [542, 306] on button "Save Order" at bounding box center [543, 306] width 60 height 25
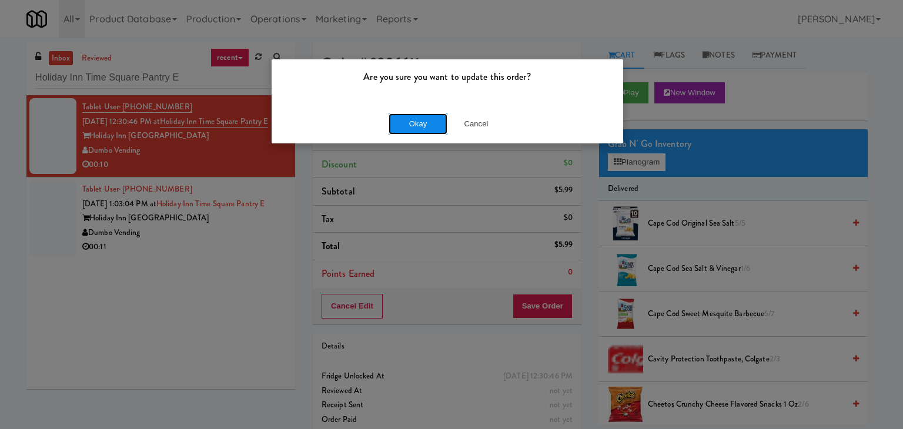
click at [432, 123] on button "Okay" at bounding box center [418, 123] width 59 height 21
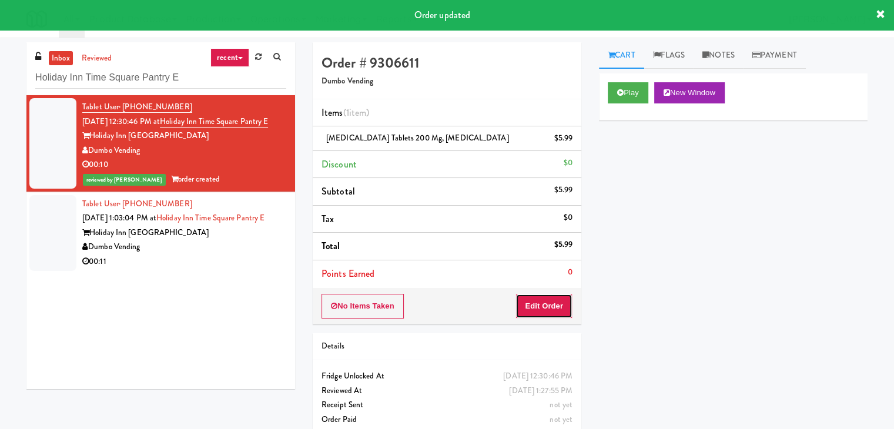
click at [547, 313] on button "Edit Order" at bounding box center [544, 306] width 57 height 25
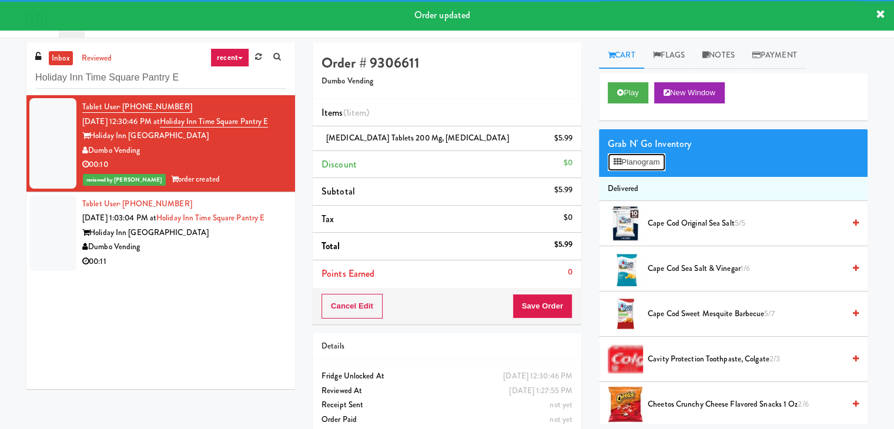
click at [644, 169] on button "Planogram" at bounding box center [637, 162] width 58 height 18
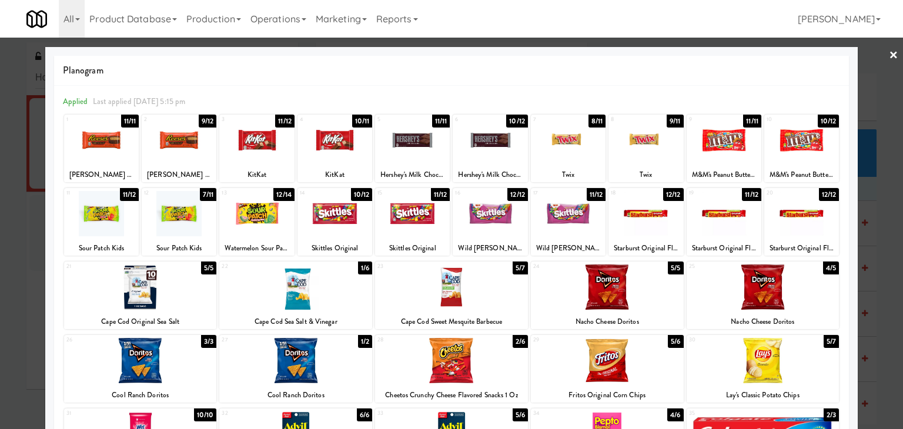
click at [889, 52] on link "×" at bounding box center [893, 56] width 9 height 36
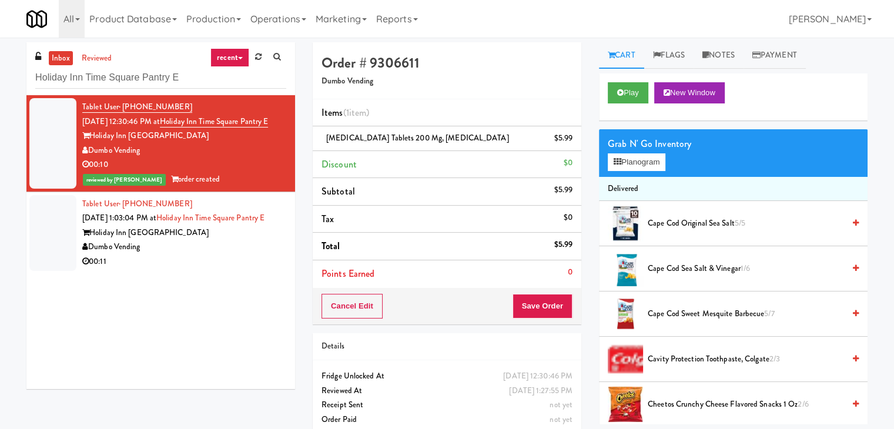
click at [236, 269] on div "00:11" at bounding box center [184, 262] width 204 height 15
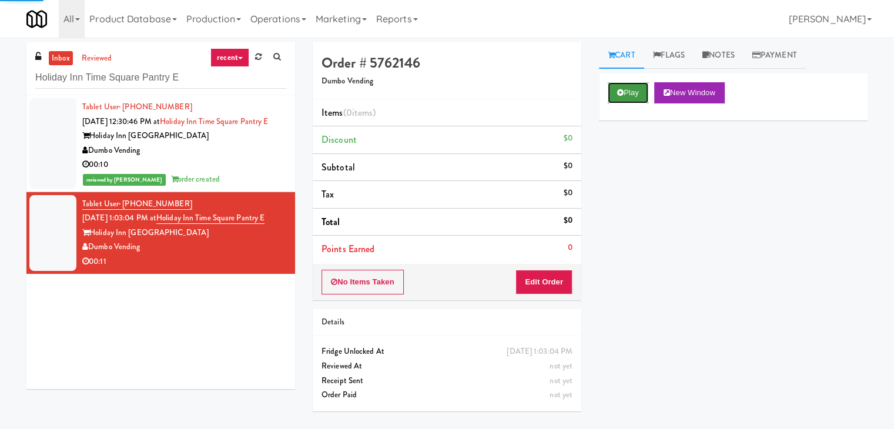
click at [632, 96] on button "Play" at bounding box center [628, 92] width 41 height 21
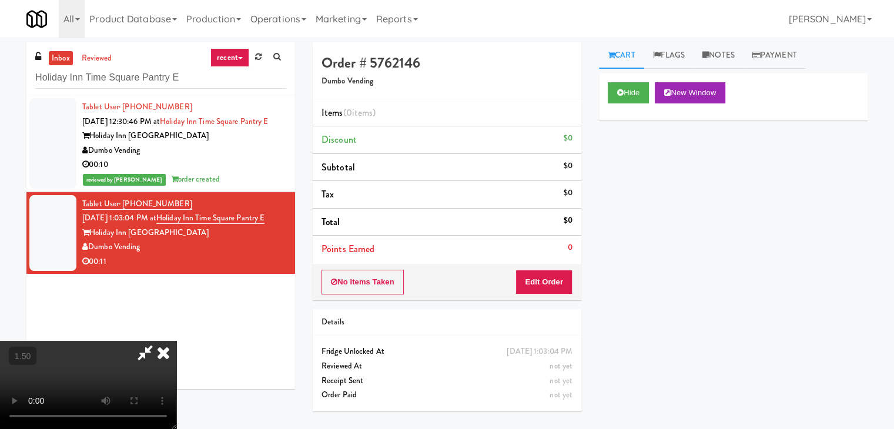
click at [176, 341] on video at bounding box center [88, 385] width 176 height 88
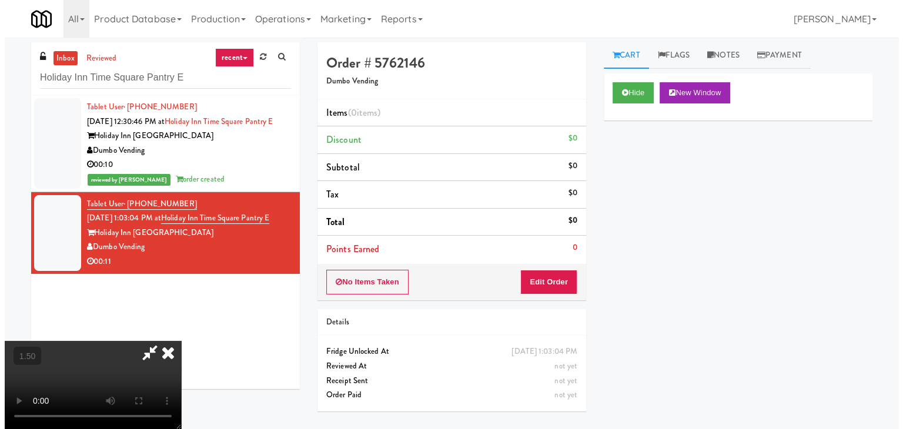
scroll to position [0, 0]
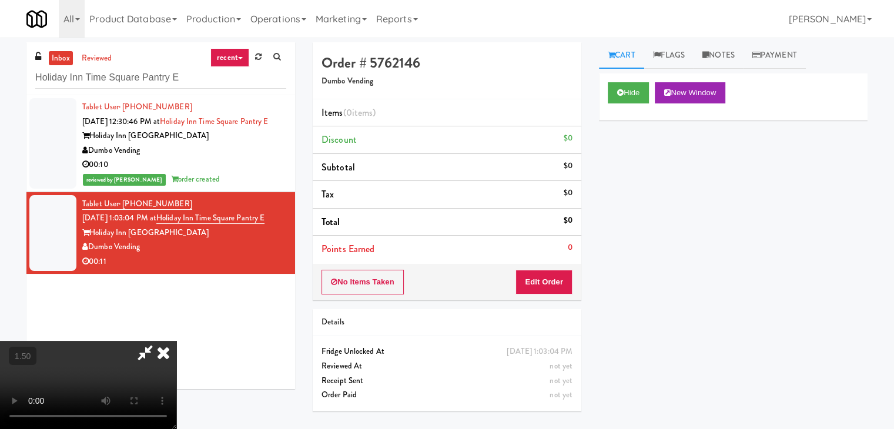
click at [159, 341] on icon at bounding box center [145, 353] width 27 height 24
drag, startPoint x: 296, startPoint y: 113, endPoint x: 473, endPoint y: 242, distance: 218.4
click at [176, 341] on icon at bounding box center [164, 353] width 26 height 24
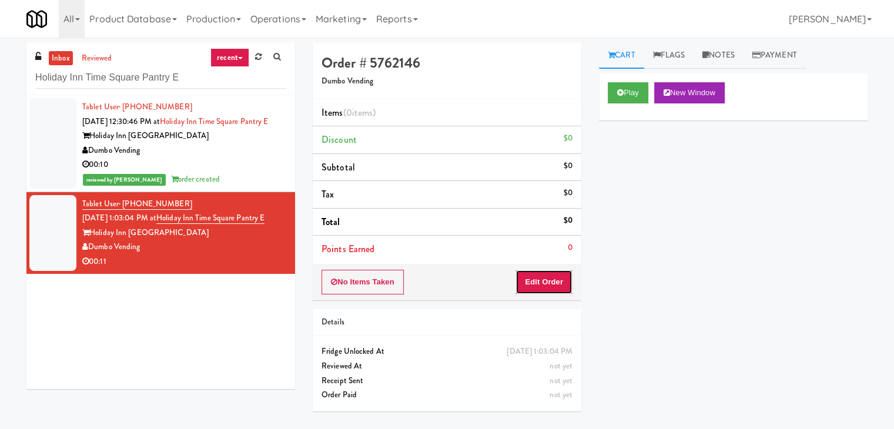
click at [552, 285] on button "Edit Order" at bounding box center [544, 282] width 57 height 25
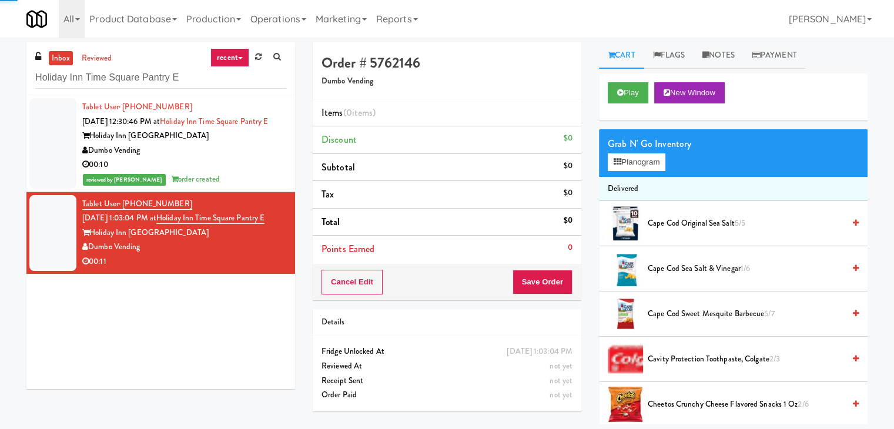
click at [645, 145] on div "Grab N' Go Inventory" at bounding box center [733, 144] width 251 height 18
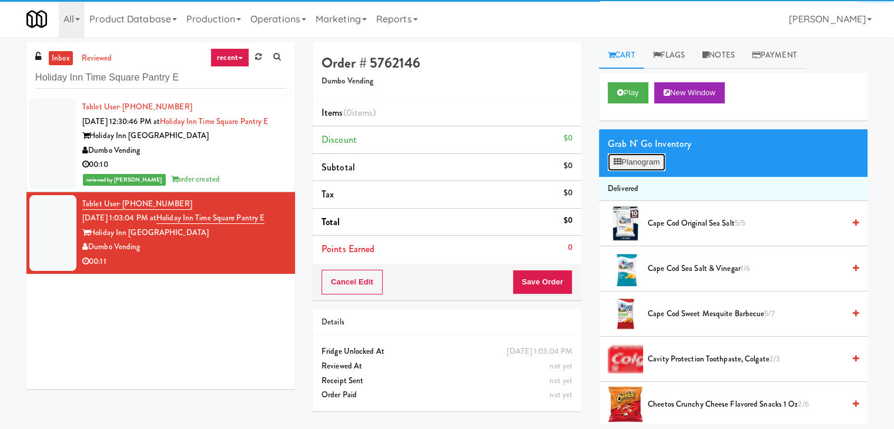
click at [648, 162] on button "Planogram" at bounding box center [637, 162] width 58 height 18
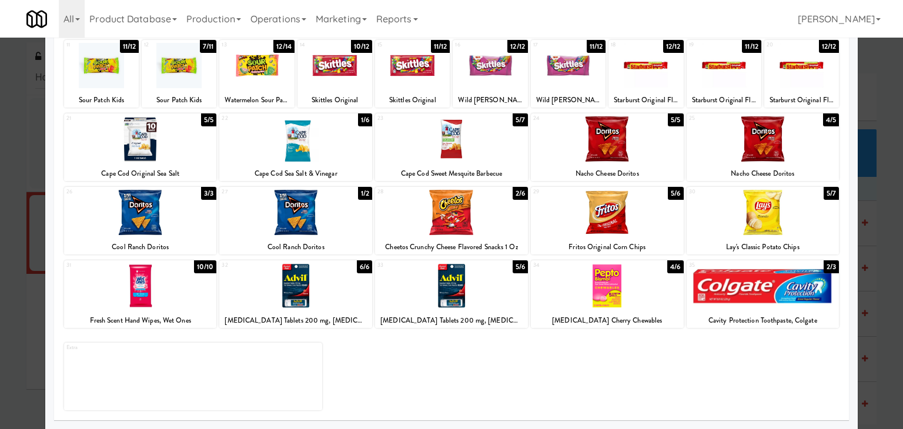
click at [148, 218] on div at bounding box center [140, 212] width 153 height 45
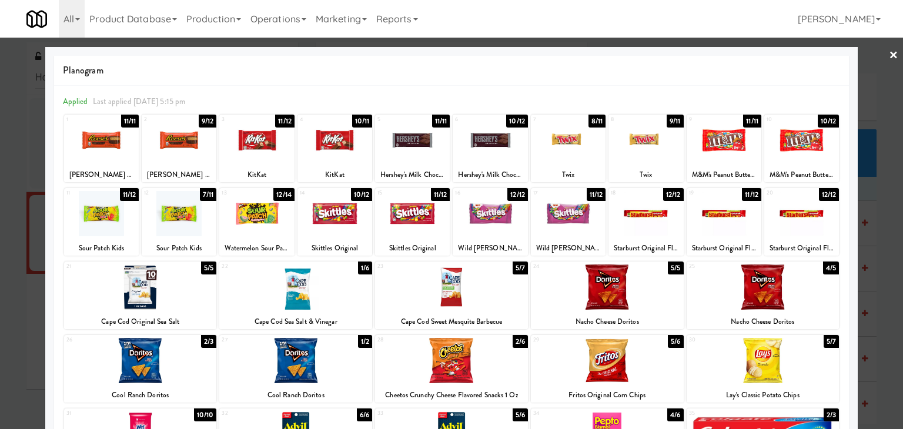
click at [889, 52] on link "×" at bounding box center [893, 56] width 9 height 36
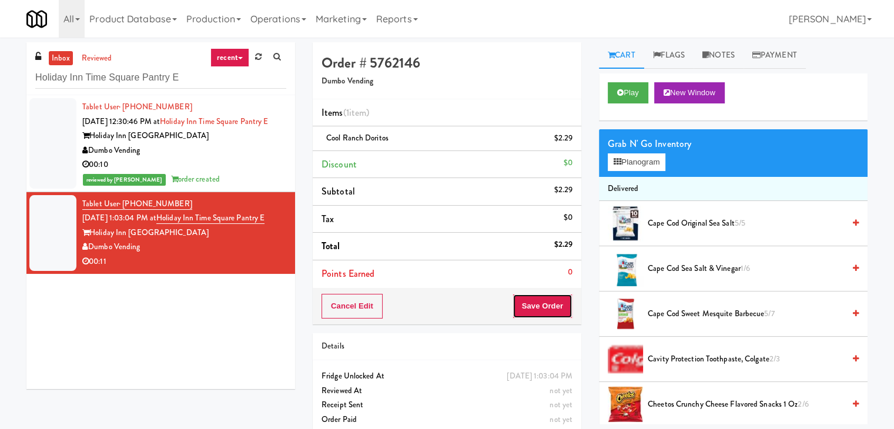
click at [535, 295] on button "Save Order" at bounding box center [543, 306] width 60 height 25
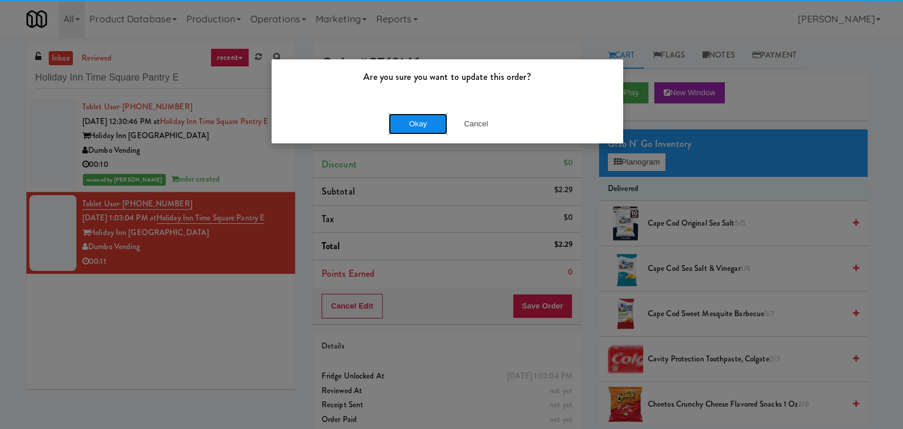
click at [419, 125] on button "Okay" at bounding box center [418, 123] width 59 height 21
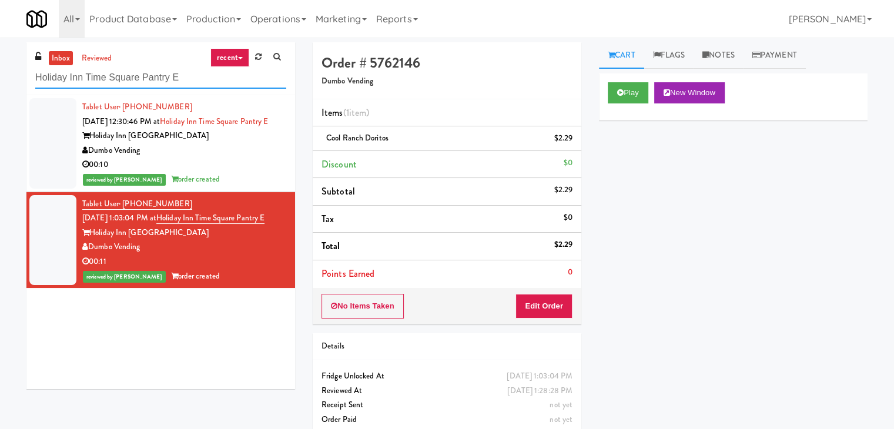
click at [172, 77] on input "Holiday Inn Time Square Pantry E" at bounding box center [160, 78] width 251 height 22
paste input "[GEOGRAPHIC_DATA]"
type input "[GEOGRAPHIC_DATA]"
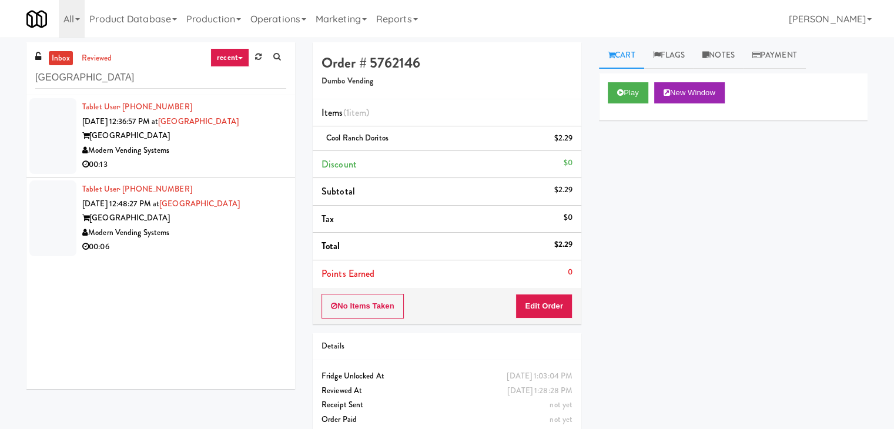
click at [263, 136] on div "[GEOGRAPHIC_DATA]" at bounding box center [184, 136] width 204 height 15
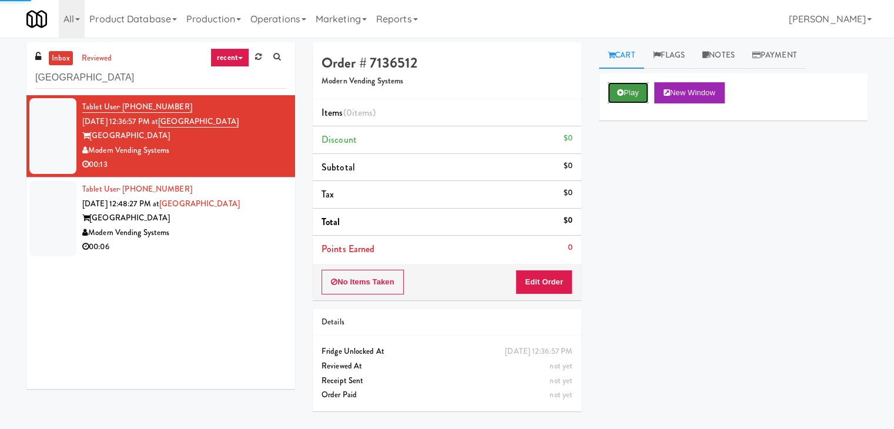
click at [622, 93] on icon at bounding box center [620, 93] width 6 height 8
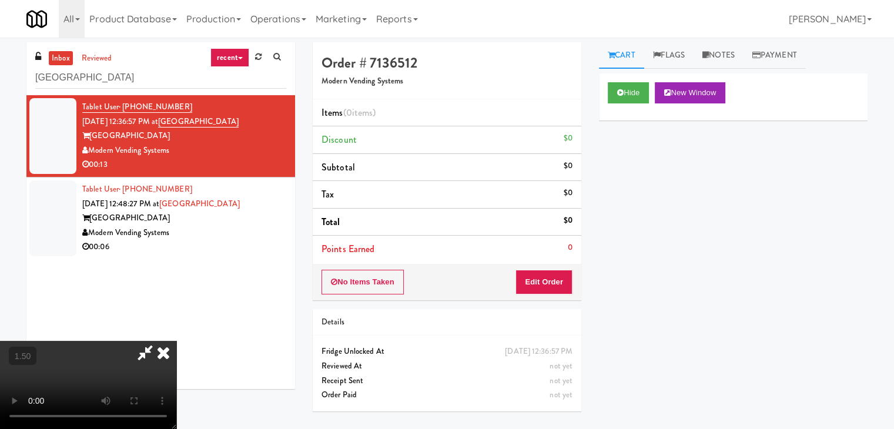
click at [176, 341] on video at bounding box center [88, 385] width 176 height 88
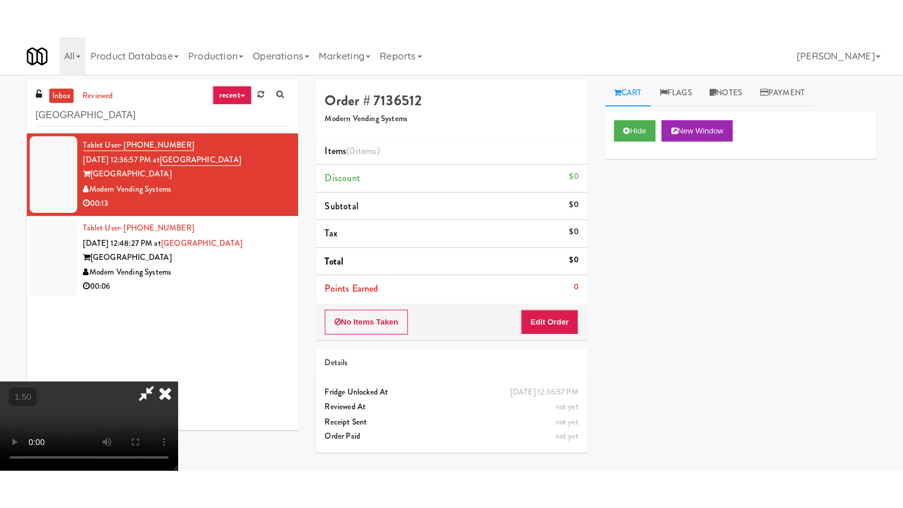
scroll to position [48, 0]
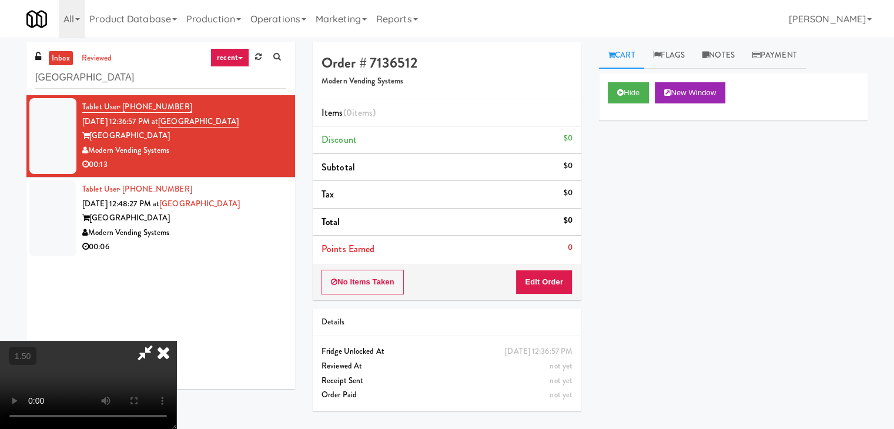
click at [176, 341] on video at bounding box center [88, 385] width 176 height 88
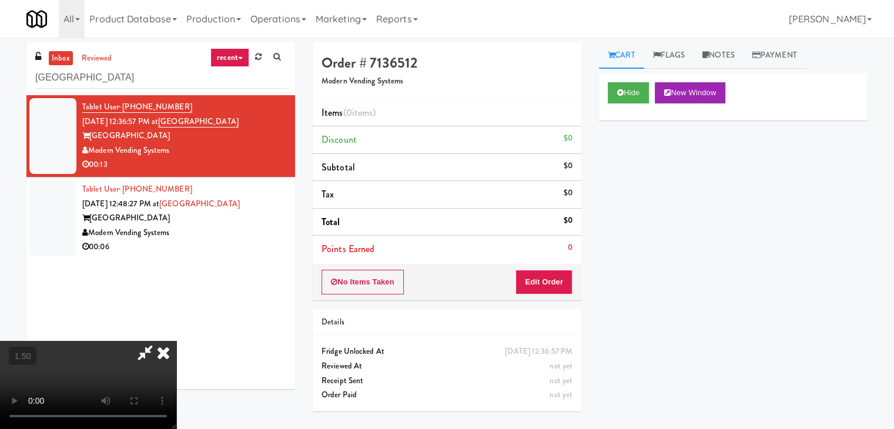
click at [176, 341] on video at bounding box center [88, 385] width 176 height 88
click at [176, 341] on icon at bounding box center [164, 353] width 26 height 24
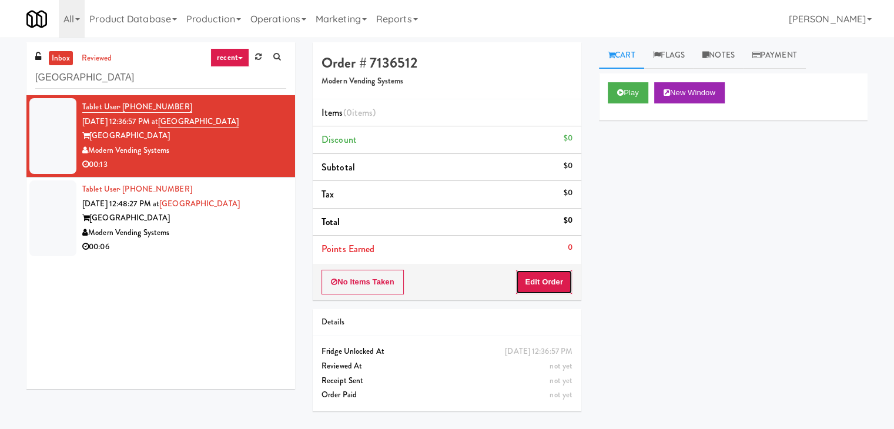
click at [548, 281] on button "Edit Order" at bounding box center [544, 282] width 57 height 25
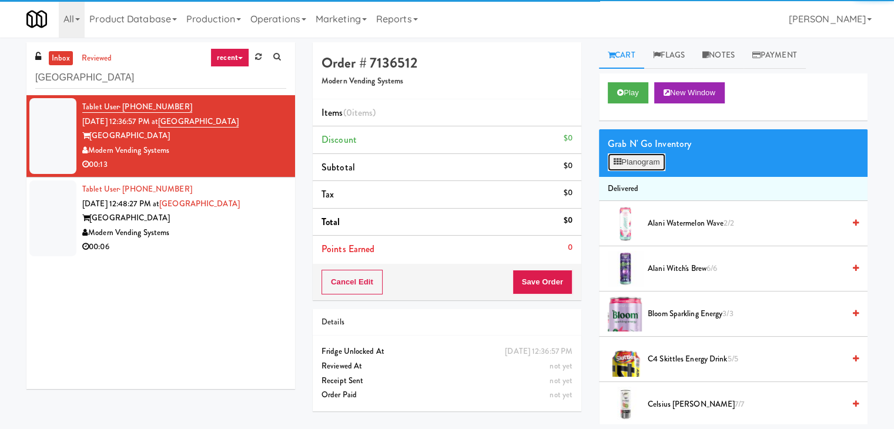
click at [635, 168] on button "Planogram" at bounding box center [637, 162] width 58 height 18
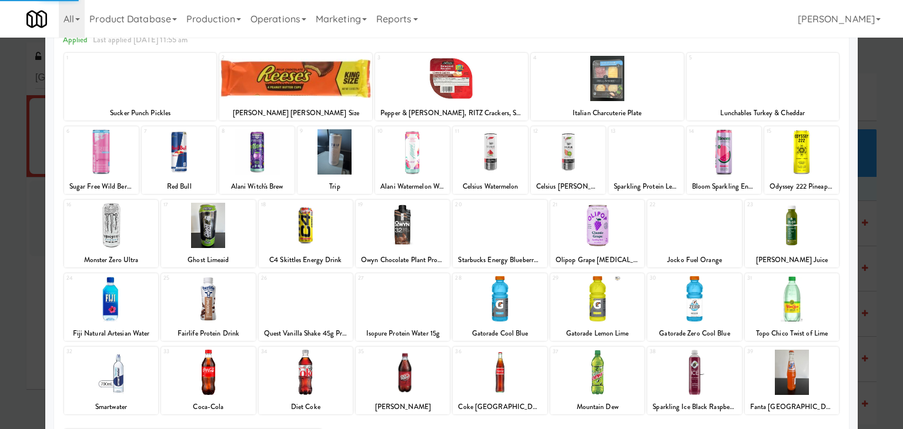
scroll to position [148, 0]
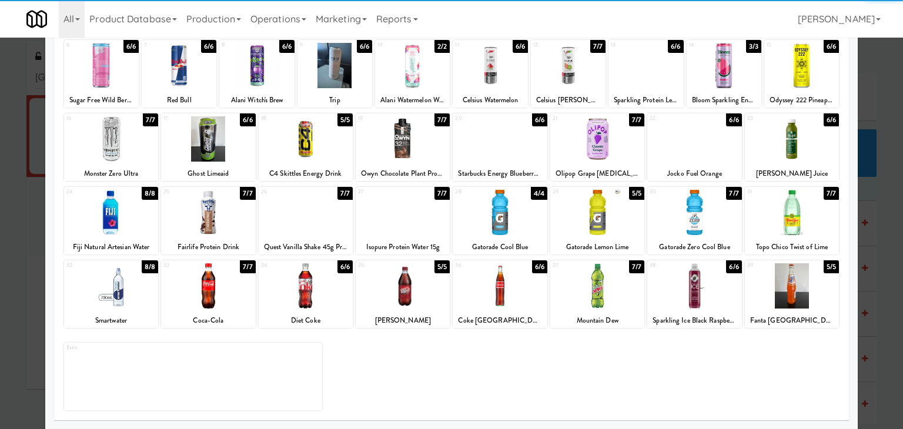
click at [116, 284] on div at bounding box center [111, 285] width 94 height 45
click at [691, 205] on div at bounding box center [694, 212] width 94 height 45
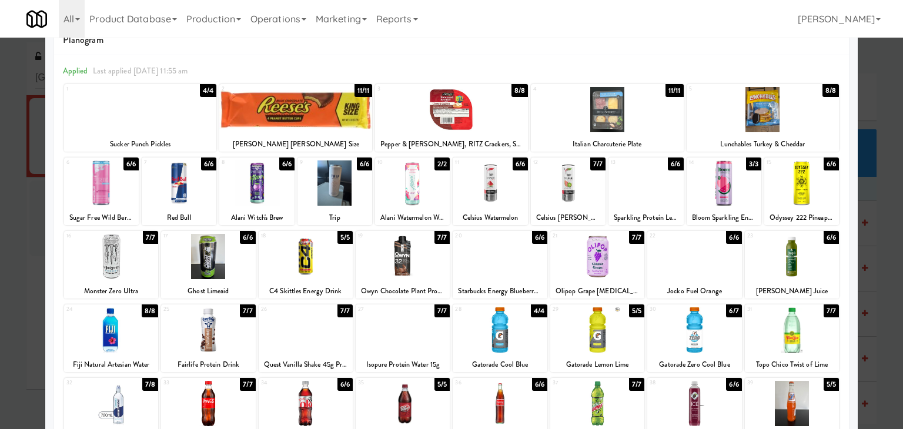
scroll to position [31, 0]
click at [423, 121] on div at bounding box center [451, 109] width 153 height 45
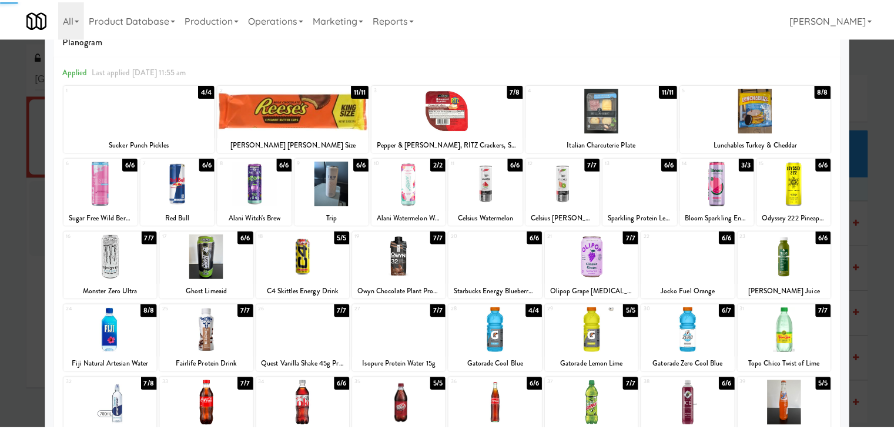
scroll to position [0, 0]
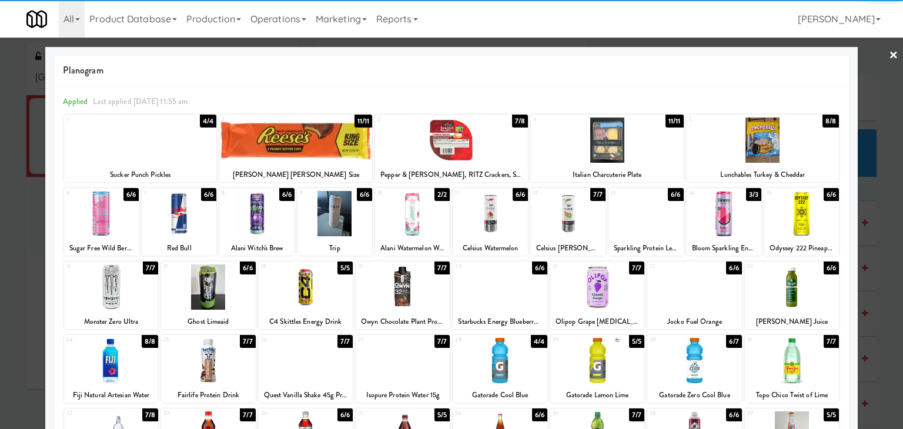
click at [889, 55] on link "×" at bounding box center [893, 56] width 9 height 36
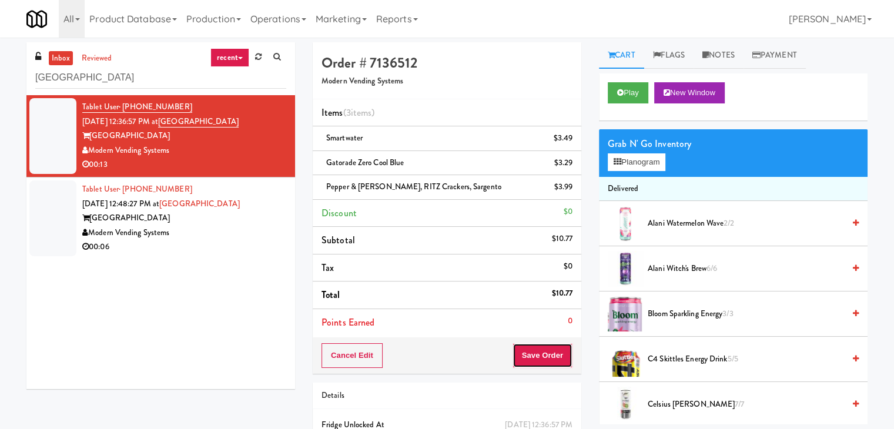
click at [545, 351] on button "Save Order" at bounding box center [543, 355] width 60 height 25
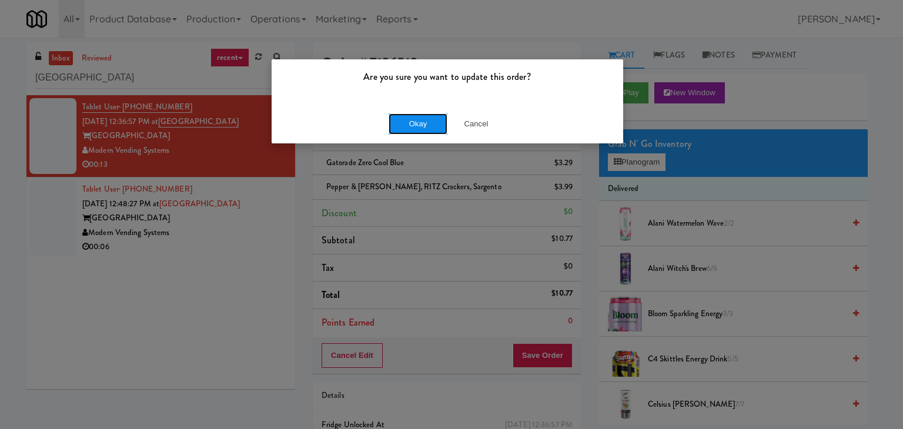
click at [429, 125] on button "Okay" at bounding box center [418, 123] width 59 height 21
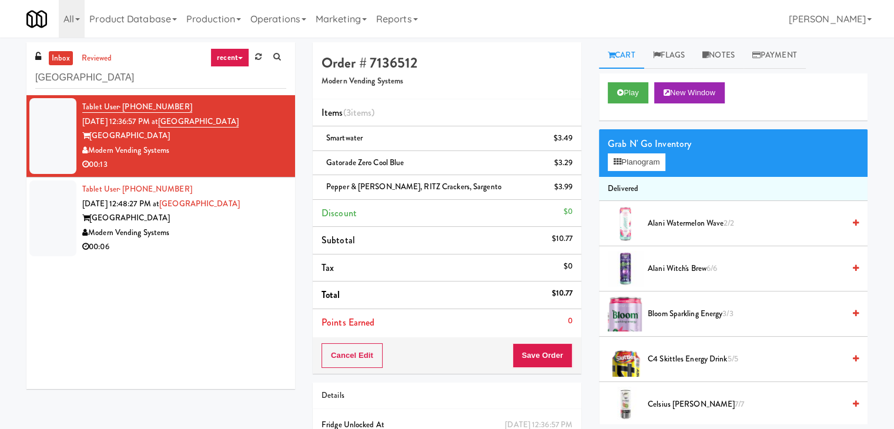
click at [261, 231] on div "Modern Vending Systems" at bounding box center [184, 233] width 204 height 15
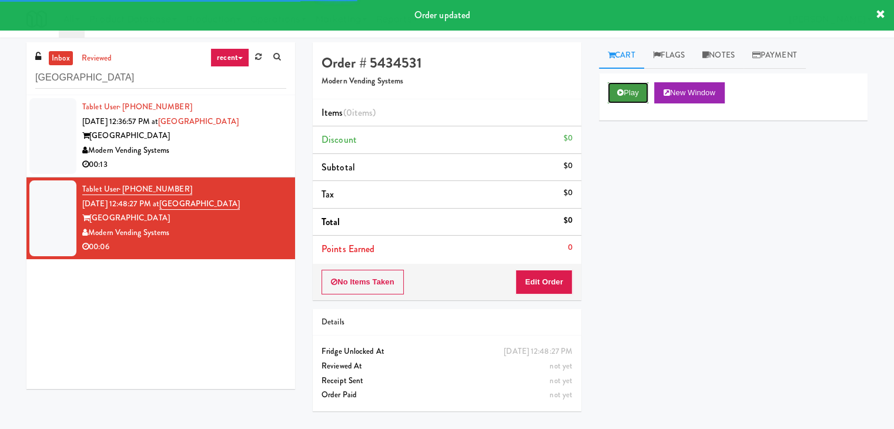
click at [623, 92] on button "Play" at bounding box center [628, 92] width 41 height 21
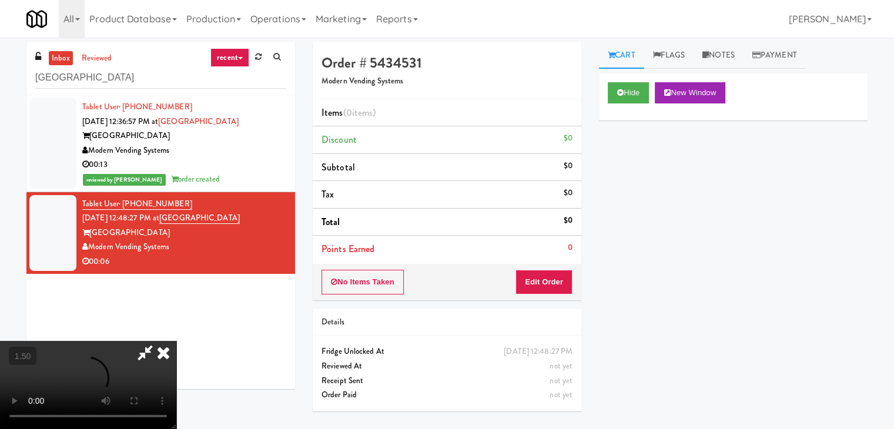
click at [176, 341] on video at bounding box center [88, 385] width 176 height 88
click at [176, 341] on icon at bounding box center [164, 353] width 26 height 24
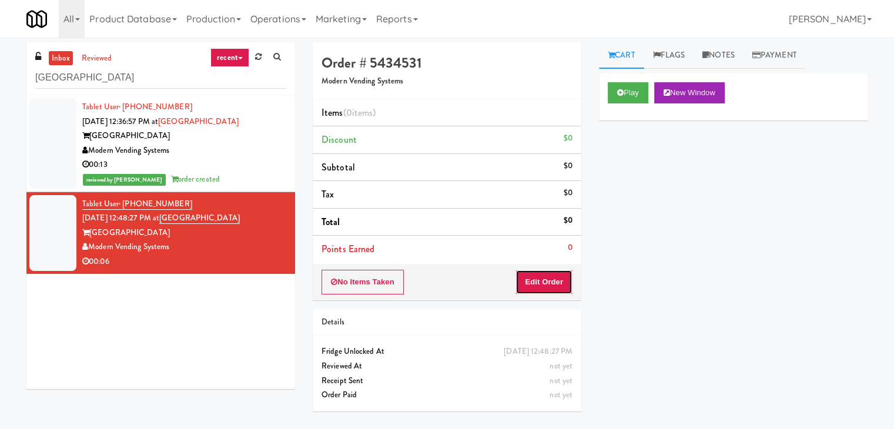
click at [560, 283] on button "Edit Order" at bounding box center [544, 282] width 57 height 25
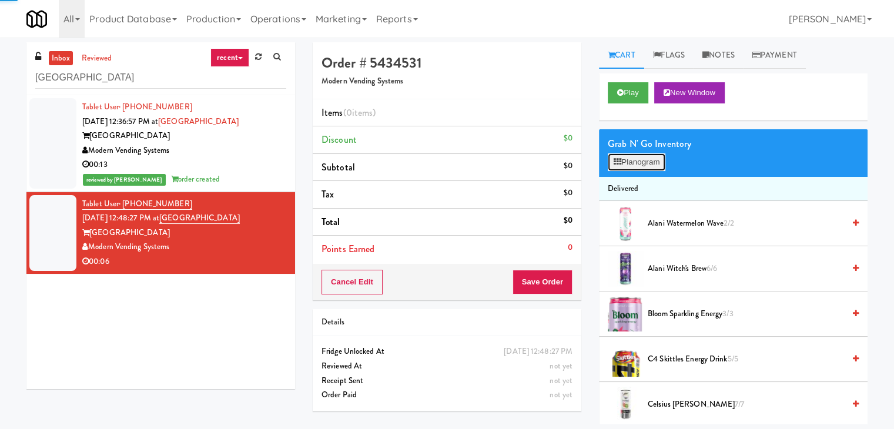
click at [645, 170] on button "Planogram" at bounding box center [637, 162] width 58 height 18
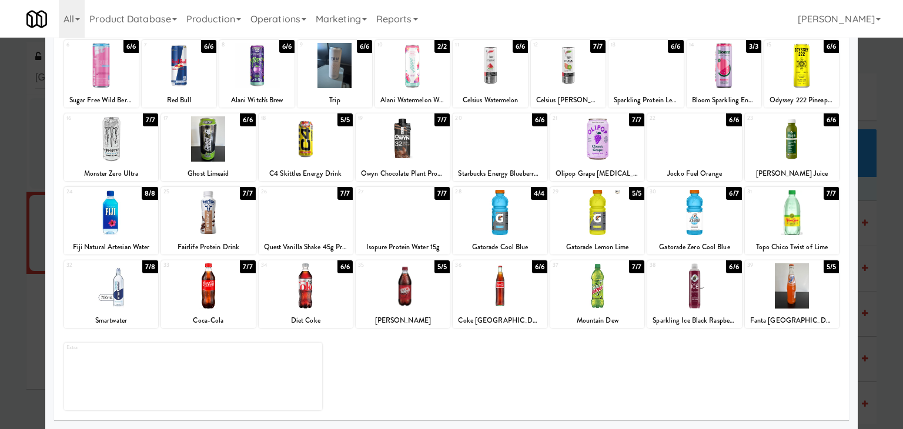
click at [509, 283] on div at bounding box center [500, 285] width 94 height 45
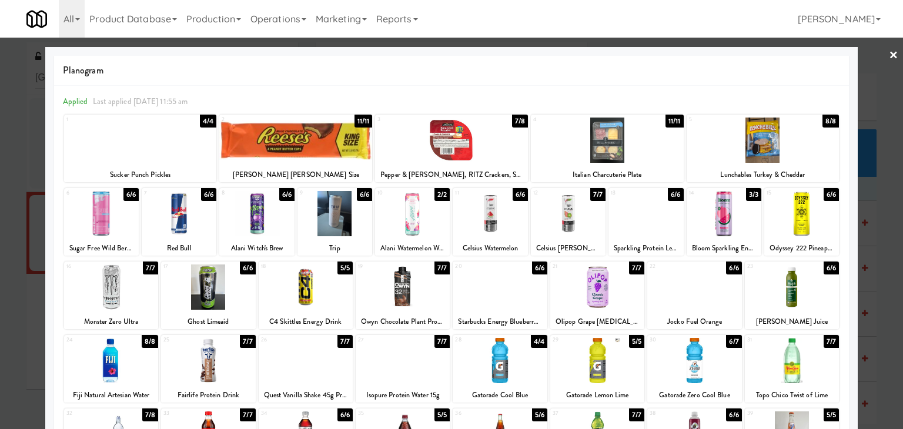
drag, startPoint x: 884, startPoint y: 53, endPoint x: 557, endPoint y: 99, distance: 330.8
click at [889, 54] on link "×" at bounding box center [893, 56] width 9 height 36
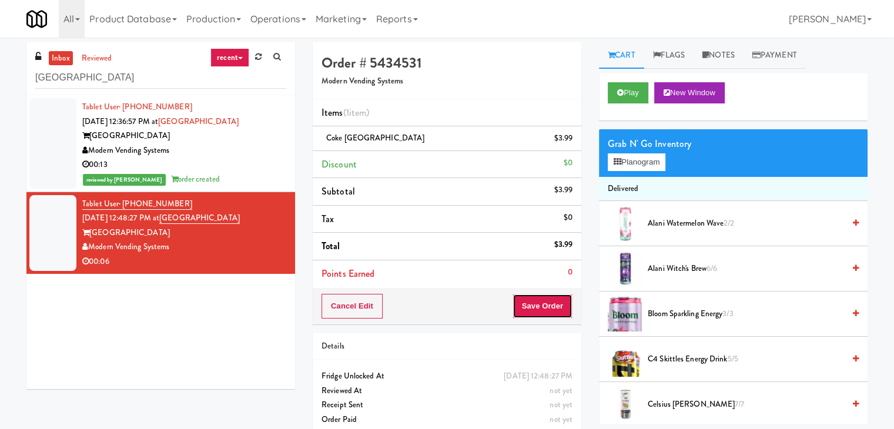
click at [526, 301] on button "Save Order" at bounding box center [543, 306] width 60 height 25
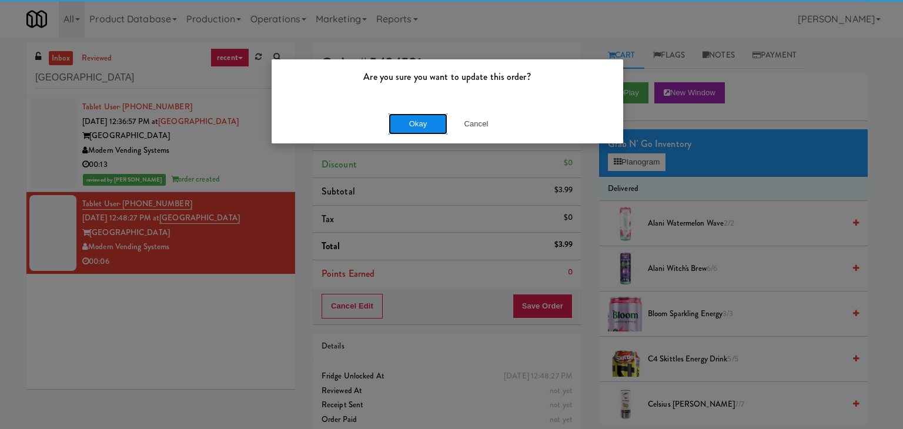
click at [423, 125] on button "Okay" at bounding box center [418, 123] width 59 height 21
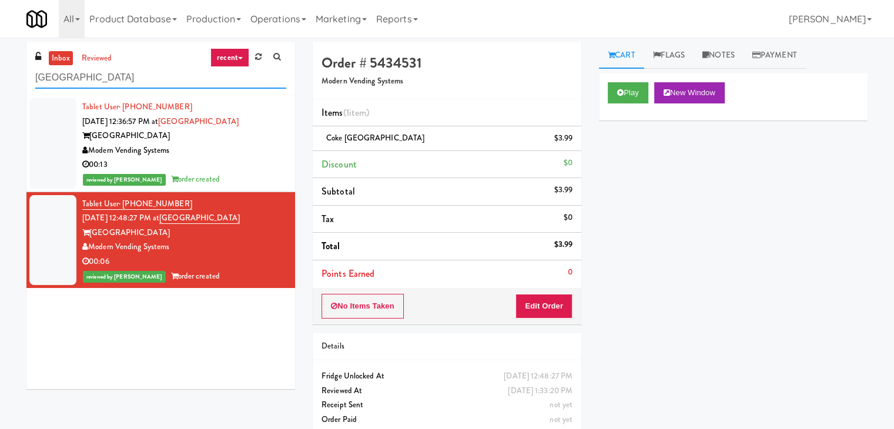
click at [182, 71] on input "[GEOGRAPHIC_DATA]" at bounding box center [160, 78] width 251 height 22
paste input "Uptown 550 Cooler #2"
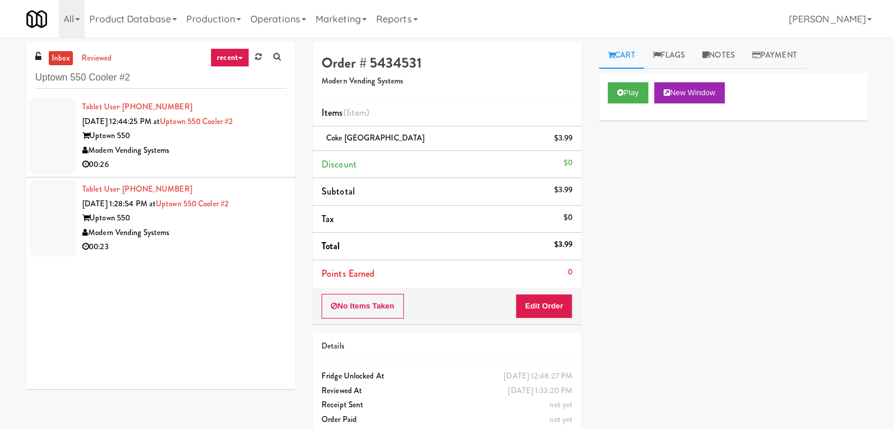
click at [238, 153] on div "Modern Vending Systems" at bounding box center [184, 150] width 204 height 15
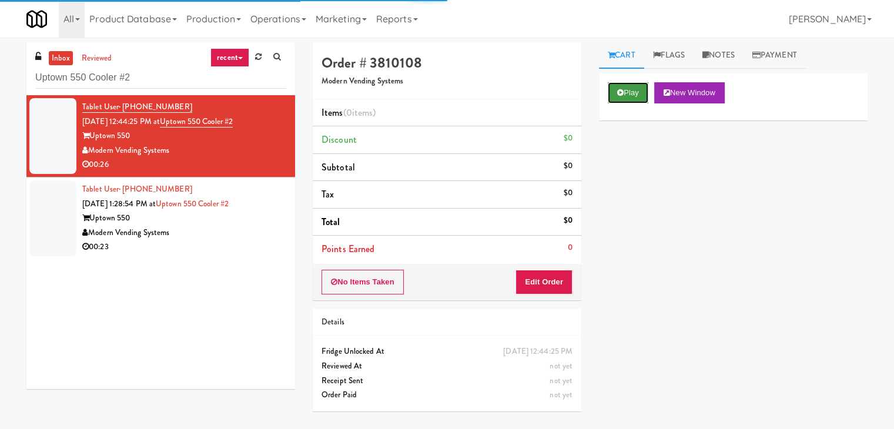
click at [621, 95] on icon at bounding box center [620, 93] width 6 height 8
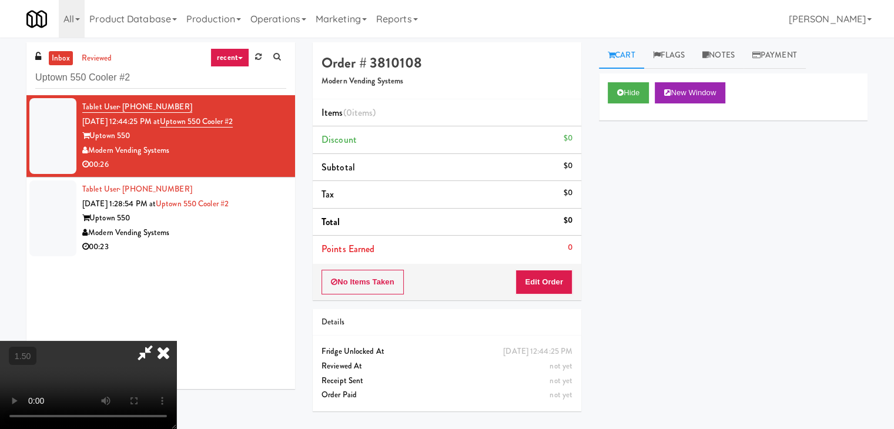
click at [176, 341] on video at bounding box center [88, 385] width 176 height 88
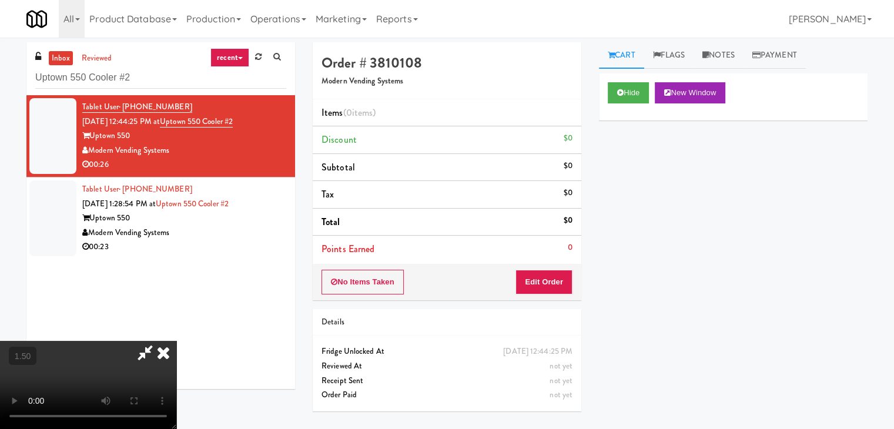
click at [176, 341] on video at bounding box center [88, 385] width 176 height 88
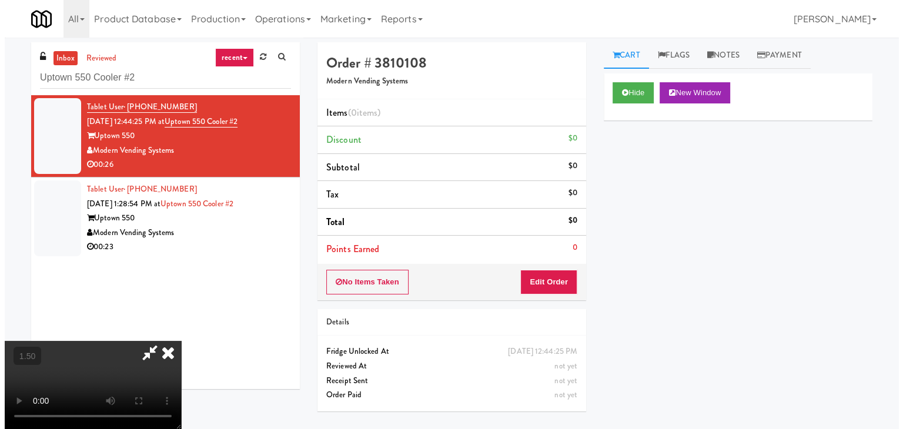
scroll to position [0, 0]
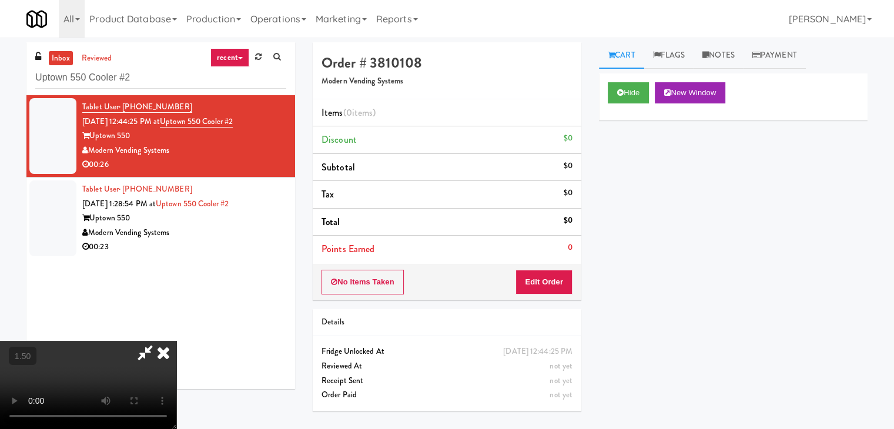
click at [176, 341] on icon at bounding box center [164, 353] width 26 height 24
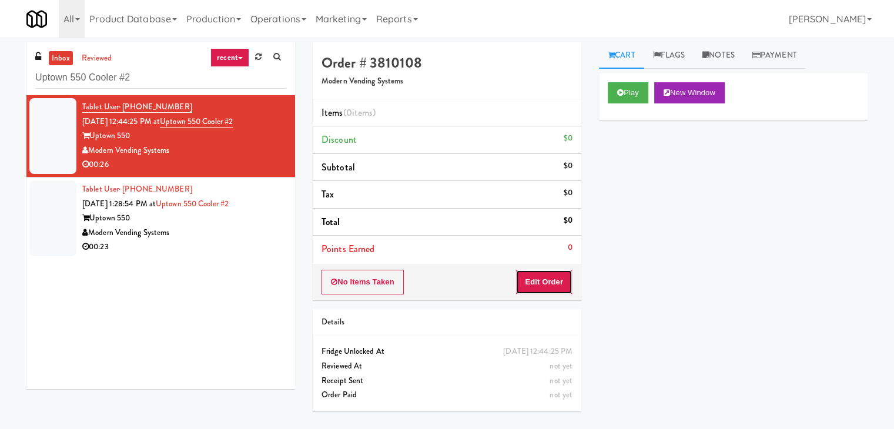
click at [550, 280] on button "Edit Order" at bounding box center [544, 282] width 57 height 25
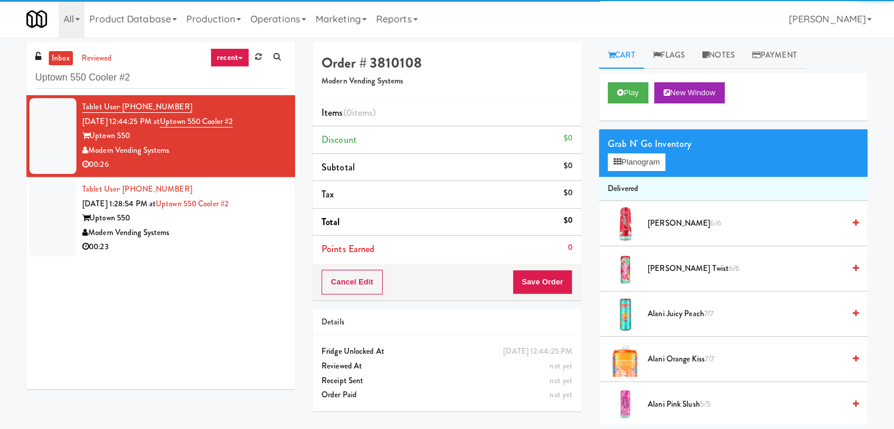
click at [656, 151] on div "Grab N' Go Inventory" at bounding box center [733, 144] width 251 height 18
click at [656, 158] on button "Planogram" at bounding box center [637, 162] width 58 height 18
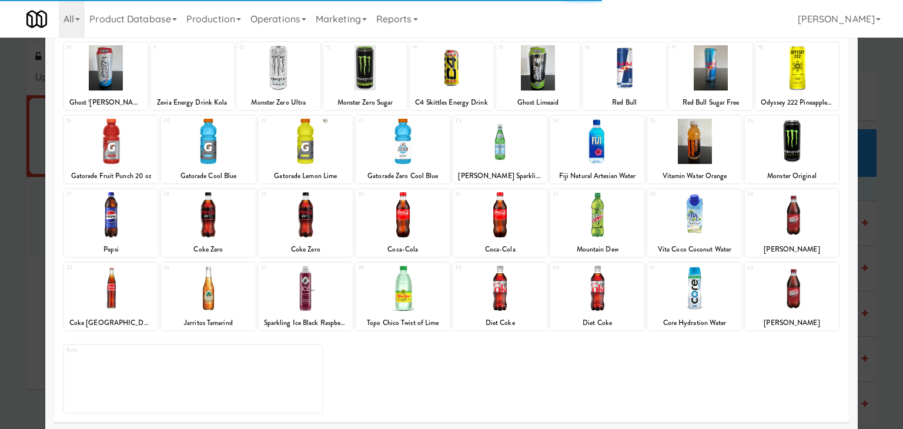
scroll to position [148, 0]
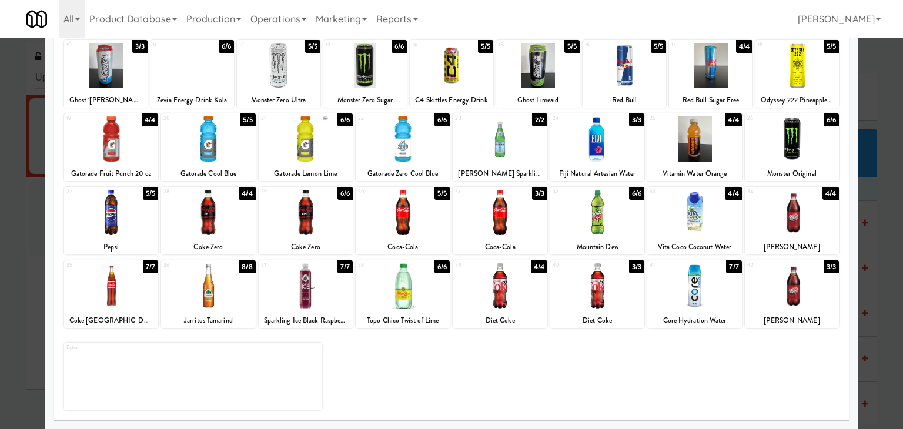
click at [616, 282] on div at bounding box center [597, 285] width 94 height 45
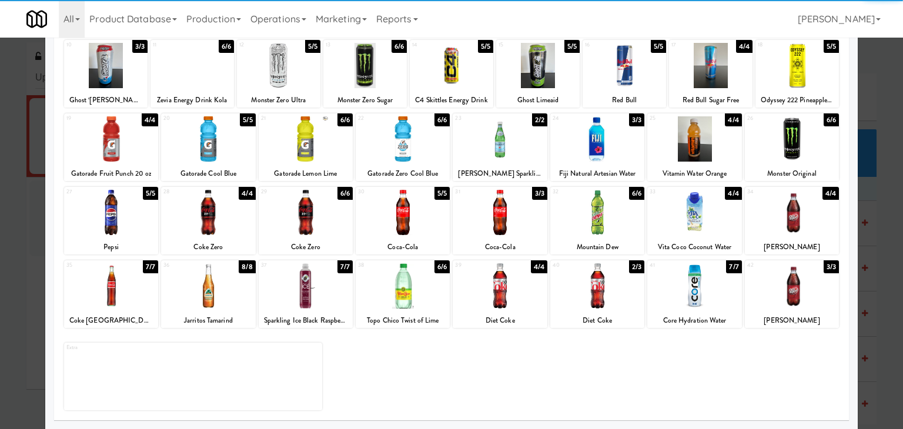
click at [506, 286] on div at bounding box center [500, 285] width 94 height 45
click at [600, 285] on div at bounding box center [597, 285] width 94 height 45
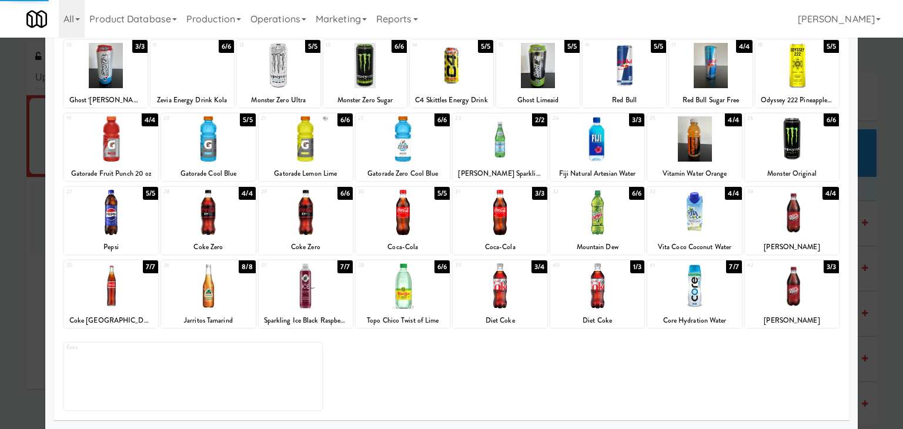
click at [720, 209] on div at bounding box center [694, 212] width 94 height 45
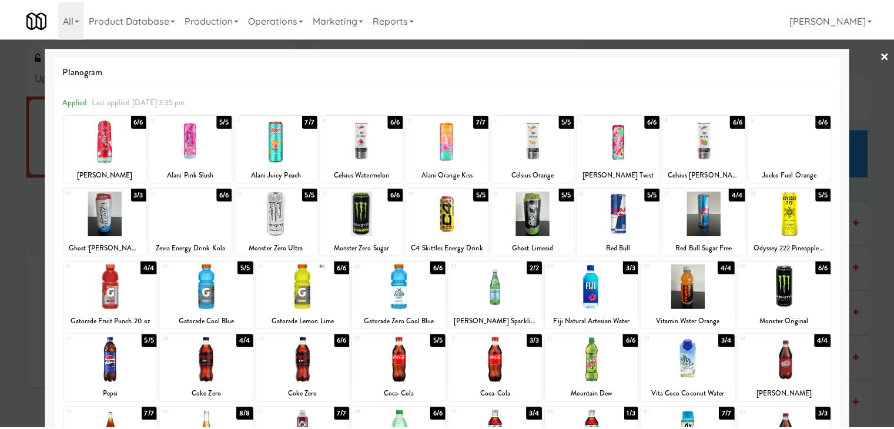
scroll to position [0, 0]
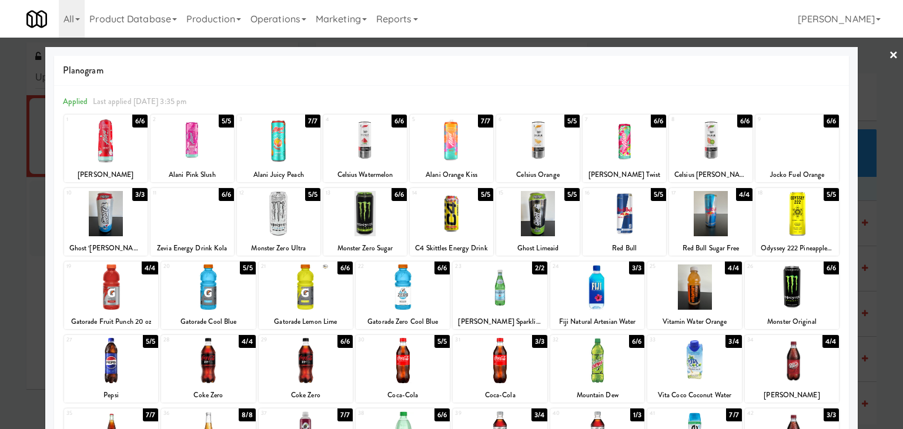
drag, startPoint x: 886, startPoint y: 56, endPoint x: 865, endPoint y: 62, distance: 21.6
click at [889, 55] on link "×" at bounding box center [893, 56] width 9 height 36
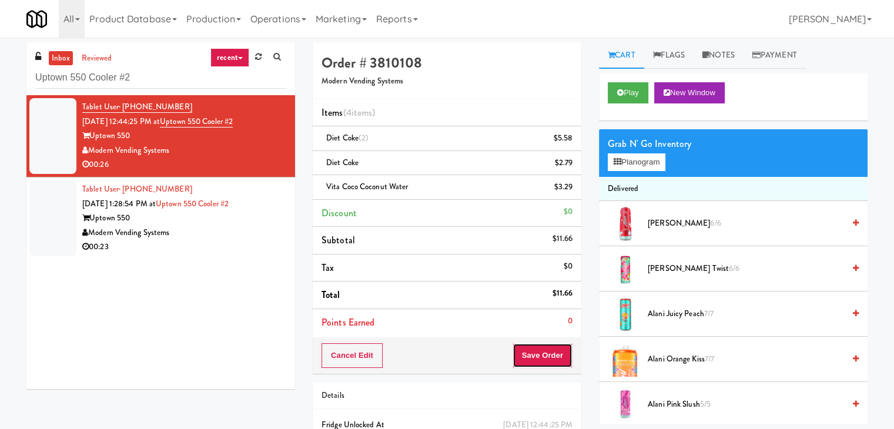
click at [553, 355] on button "Save Order" at bounding box center [543, 355] width 60 height 25
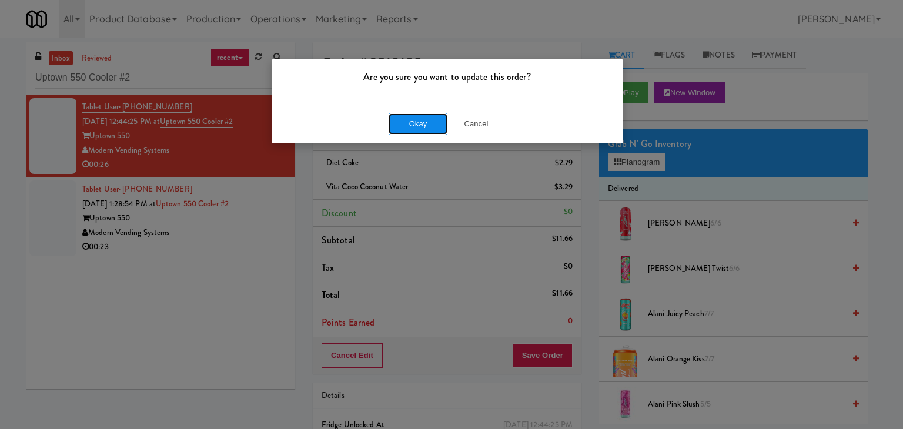
click at [424, 130] on button "Okay" at bounding box center [418, 123] width 59 height 21
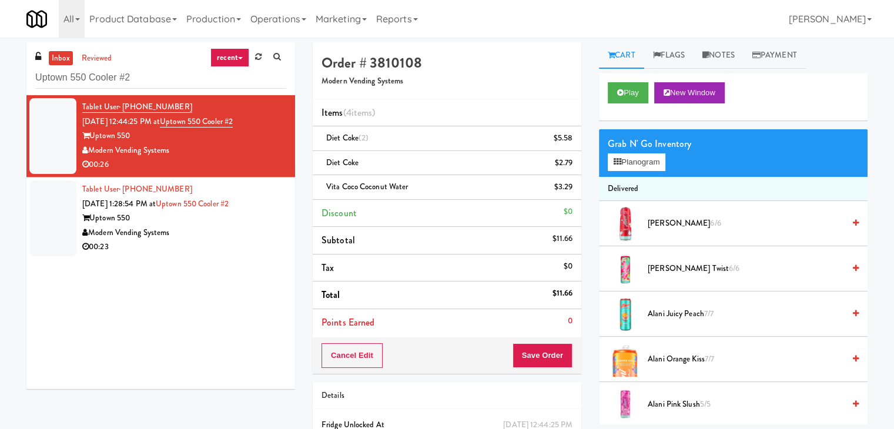
click at [258, 235] on div "Modern Vending Systems" at bounding box center [184, 233] width 204 height 15
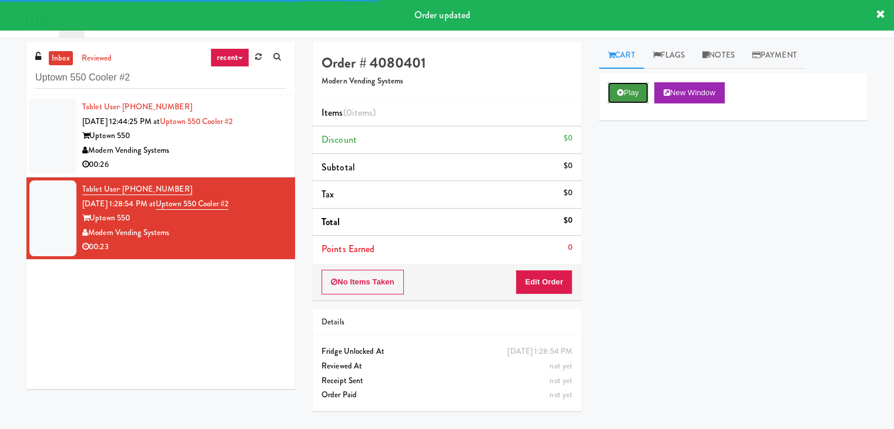
click at [642, 86] on button "Play" at bounding box center [628, 92] width 41 height 21
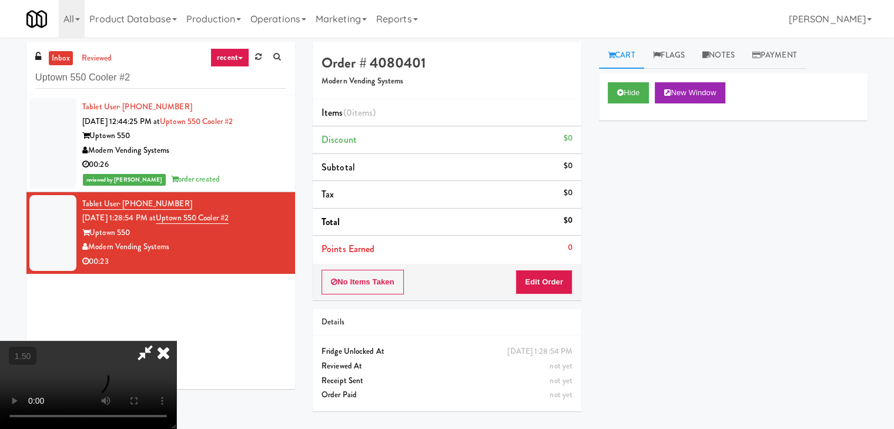
click at [176, 341] on video at bounding box center [88, 385] width 176 height 88
click at [176, 341] on icon at bounding box center [164, 353] width 26 height 24
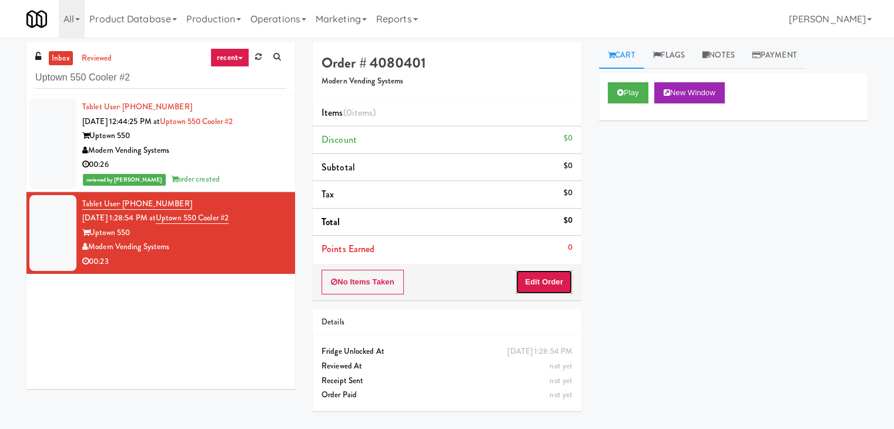
click at [549, 270] on button "Edit Order" at bounding box center [544, 282] width 57 height 25
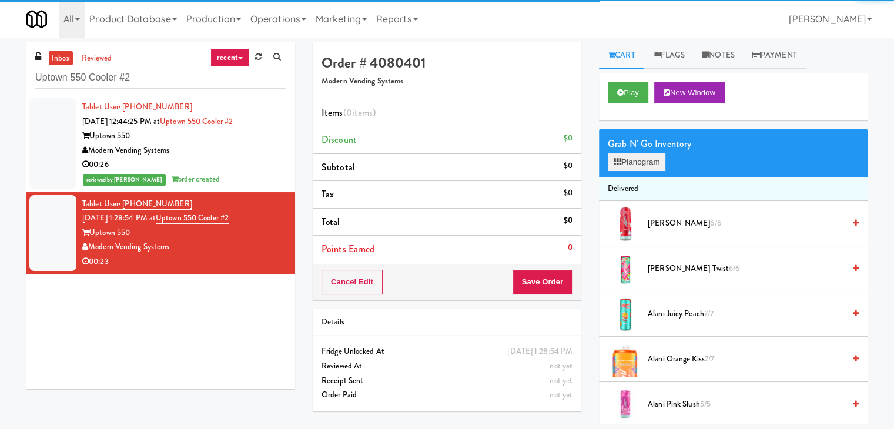
click at [631, 172] on div "Grab N' Go Inventory Planogram" at bounding box center [733, 153] width 269 height 48
click at [633, 159] on button "Planogram" at bounding box center [637, 162] width 58 height 18
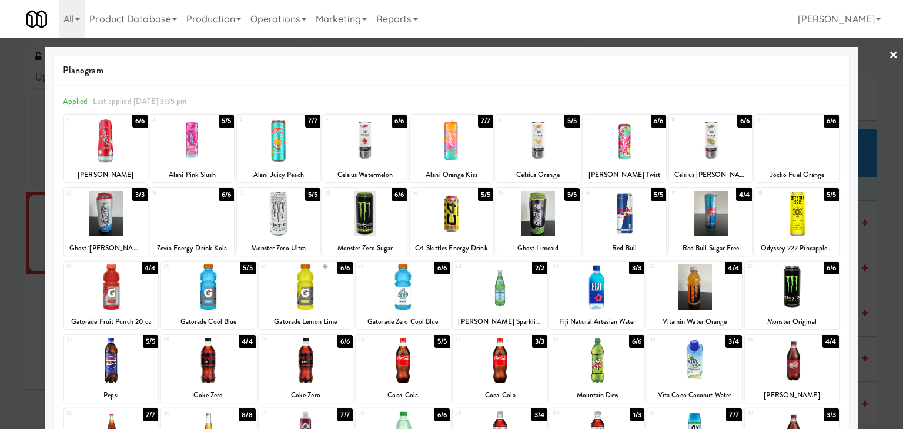
click at [531, 144] on div at bounding box center [538, 140] width 84 height 45
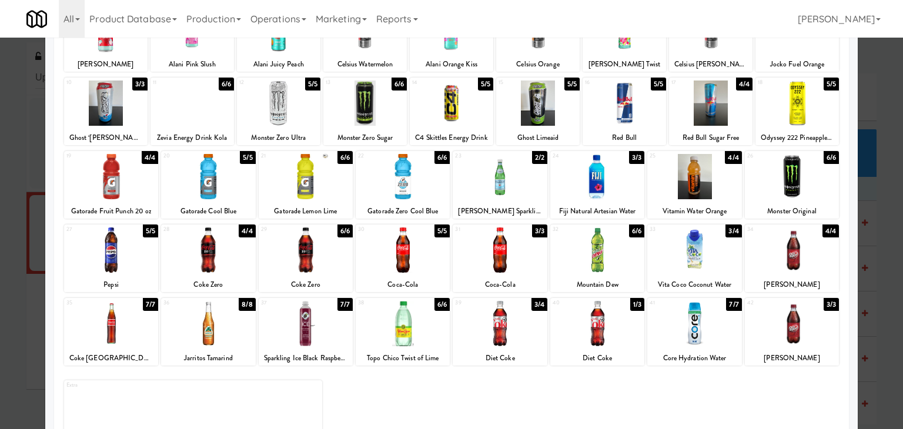
scroll to position [118, 0]
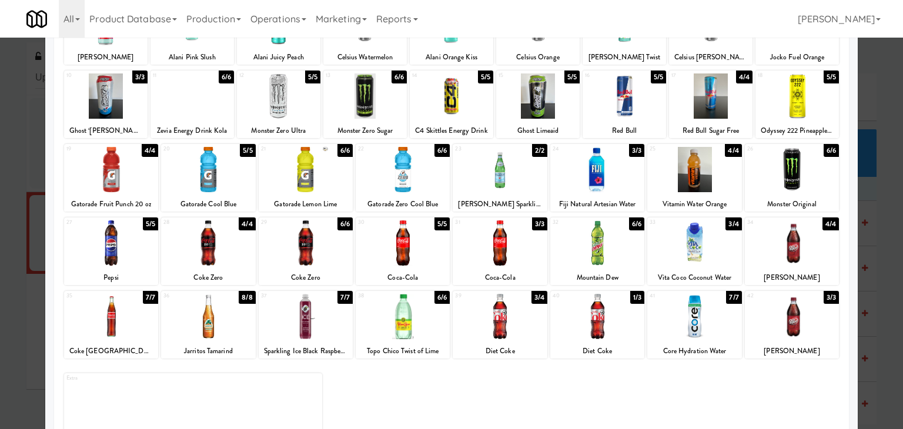
click at [690, 179] on div at bounding box center [694, 169] width 94 height 45
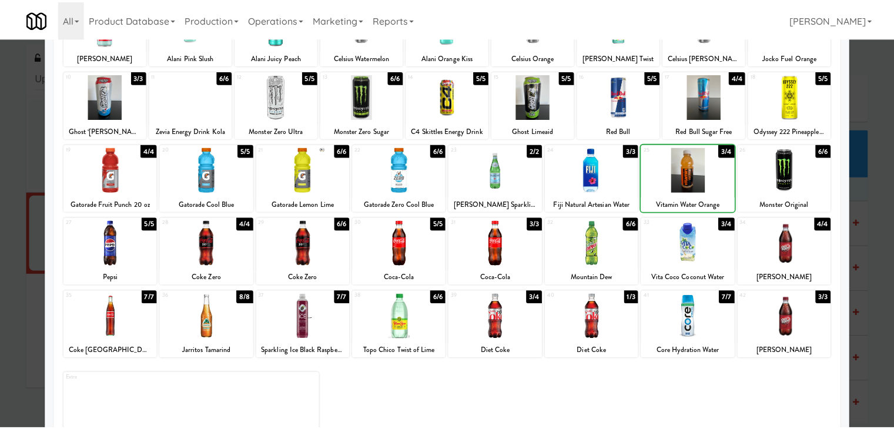
scroll to position [0, 0]
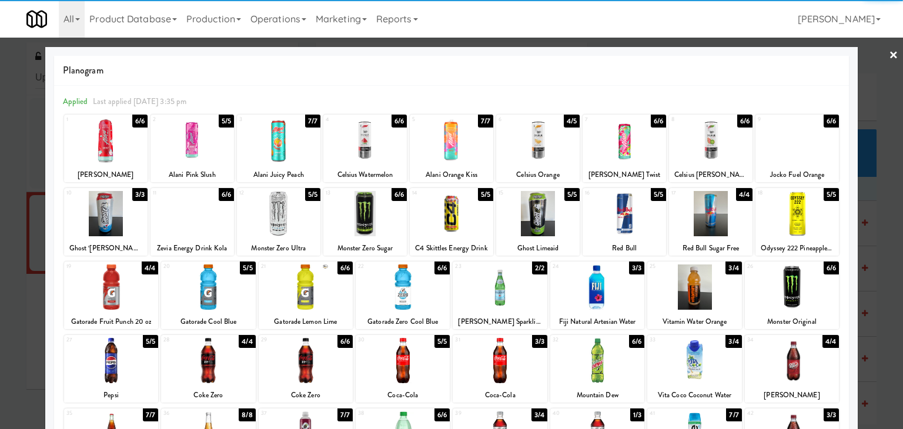
drag, startPoint x: 887, startPoint y: 53, endPoint x: 852, endPoint y: 58, distance: 35.6
click at [889, 53] on link "×" at bounding box center [893, 56] width 9 height 36
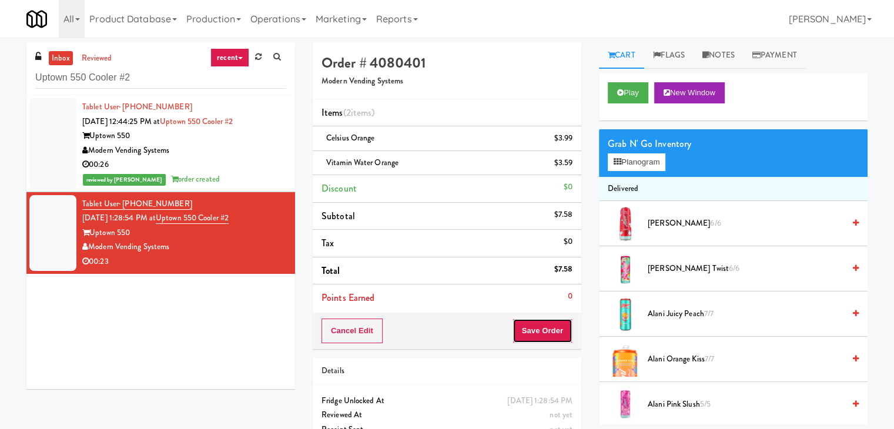
click at [533, 325] on button "Save Order" at bounding box center [543, 331] width 60 height 25
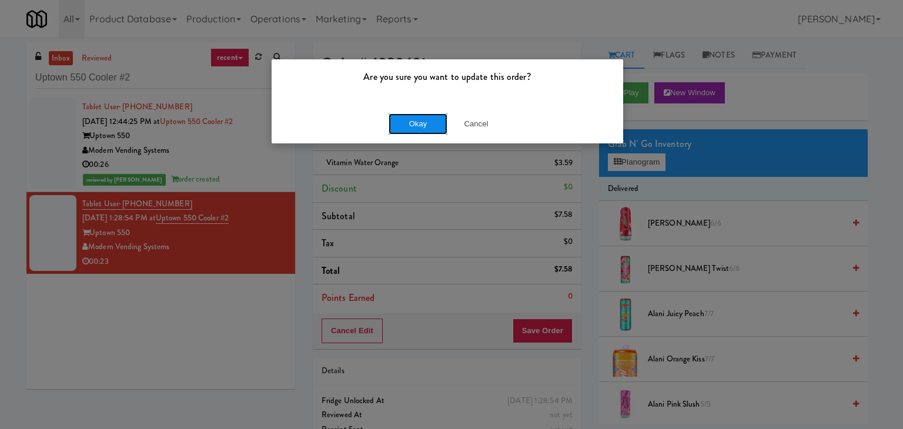
click at [420, 128] on button "Okay" at bounding box center [418, 123] width 59 height 21
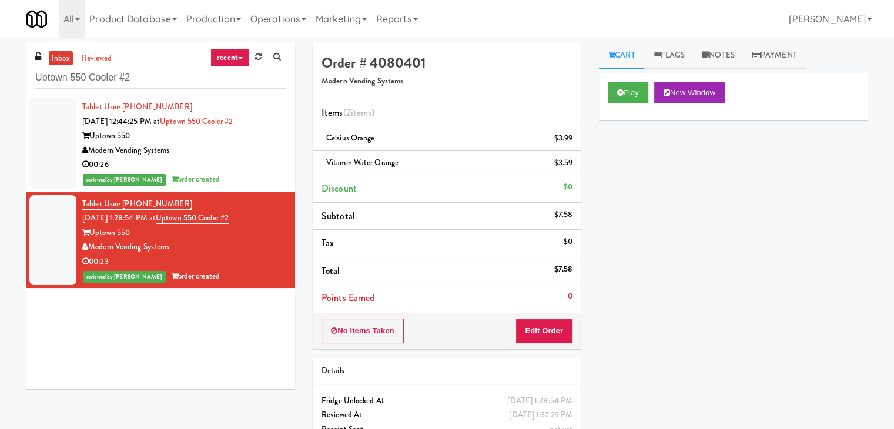
click at [252, 174] on div "reviewed by [PERSON_NAME] A order created" at bounding box center [184, 179] width 204 height 15
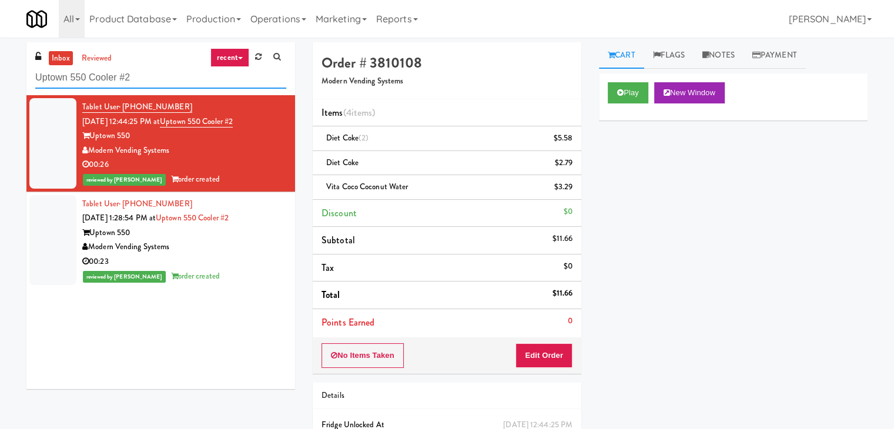
click at [150, 83] on input "Uptown 550 Cooler #2" at bounding box center [160, 78] width 251 height 22
paste input "Ambient"
type input "Uptown 550 Ambient"
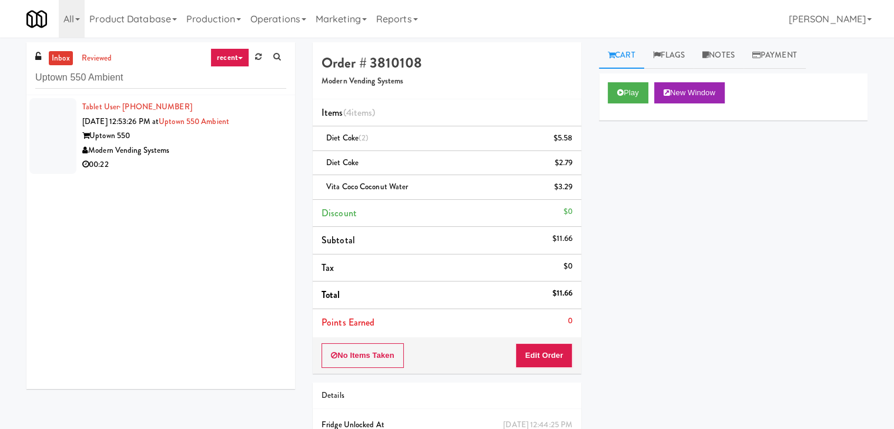
click at [265, 138] on div "Uptown 550" at bounding box center [184, 136] width 204 height 15
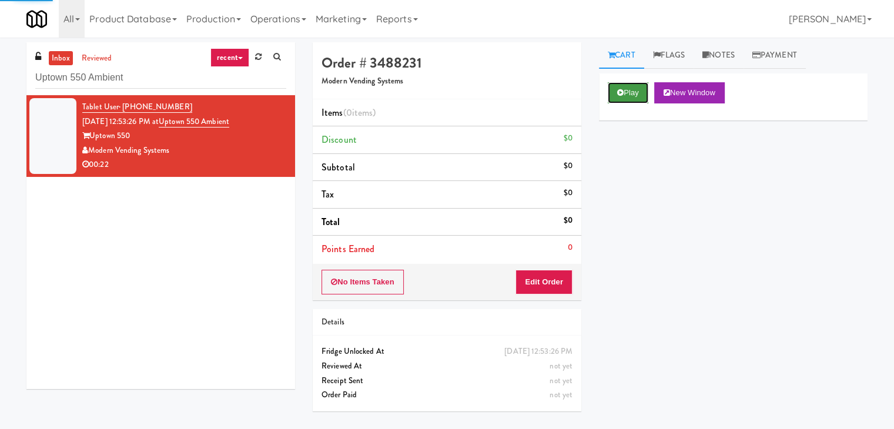
click at [628, 95] on button "Play" at bounding box center [628, 92] width 41 height 21
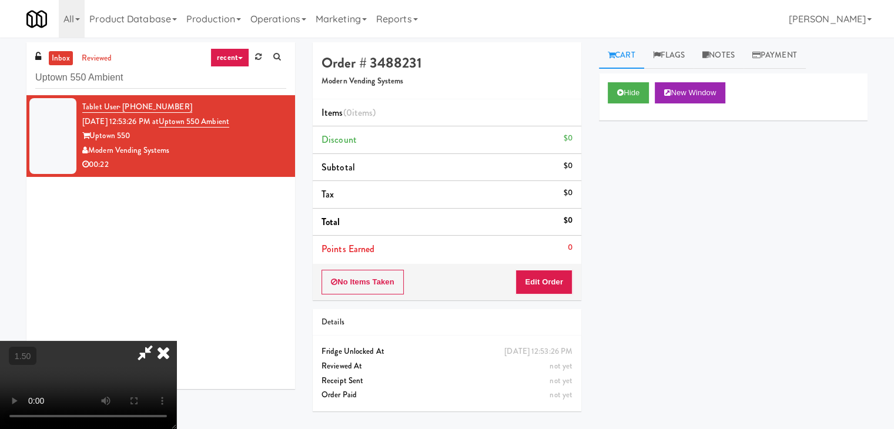
click at [176, 341] on video at bounding box center [88, 385] width 176 height 88
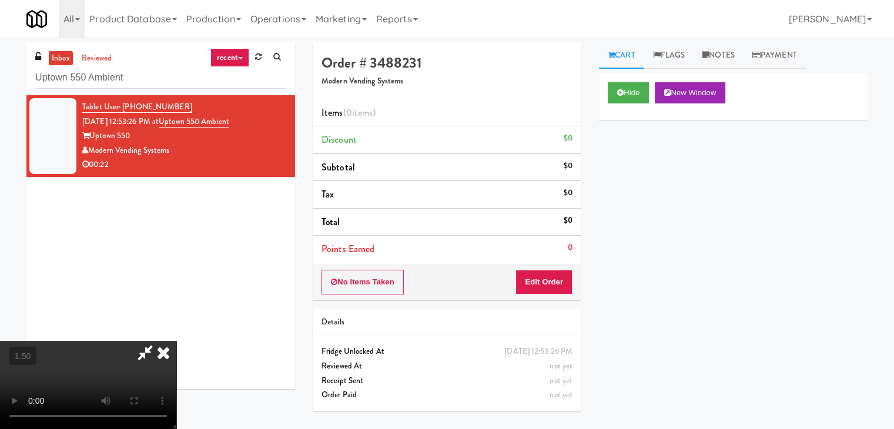
click at [176, 341] on video at bounding box center [88, 385] width 176 height 88
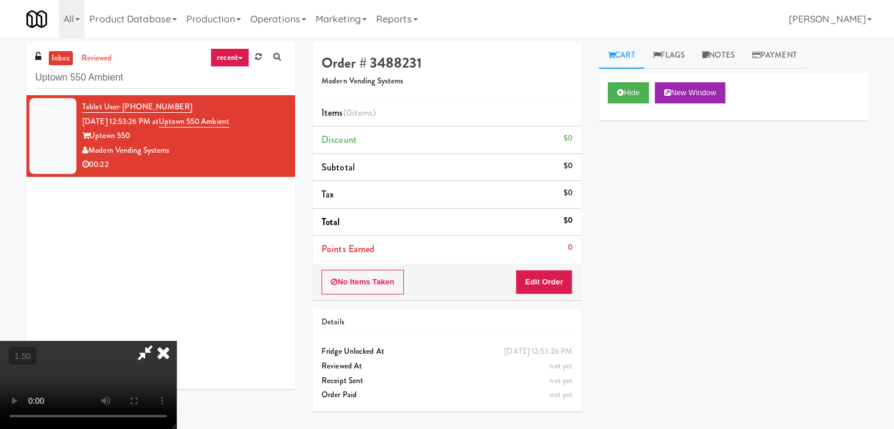
click at [176, 341] on video at bounding box center [88, 385] width 176 height 88
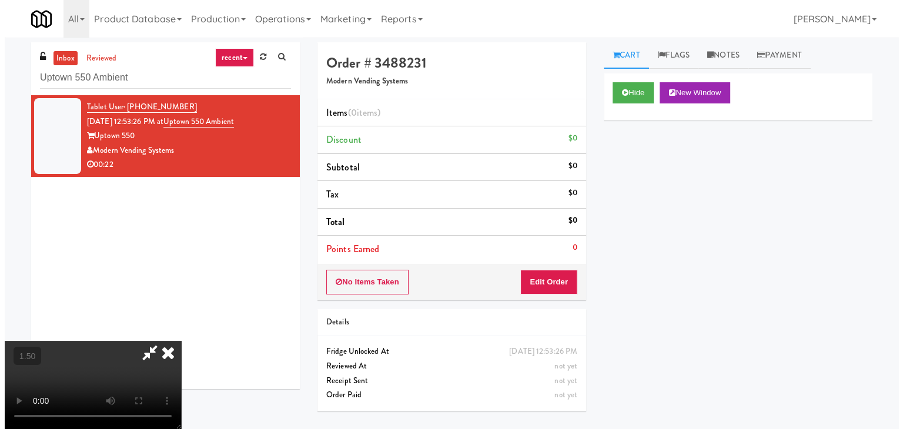
scroll to position [0, 0]
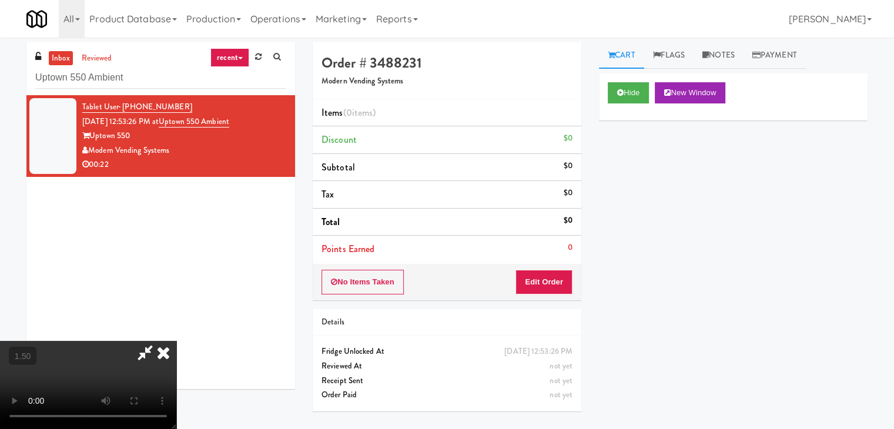
click at [176, 341] on icon at bounding box center [164, 353] width 26 height 24
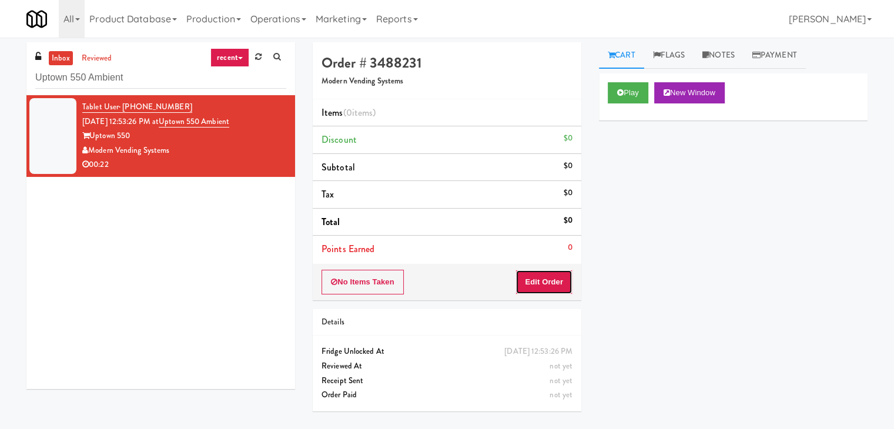
click at [543, 284] on button "Edit Order" at bounding box center [544, 282] width 57 height 25
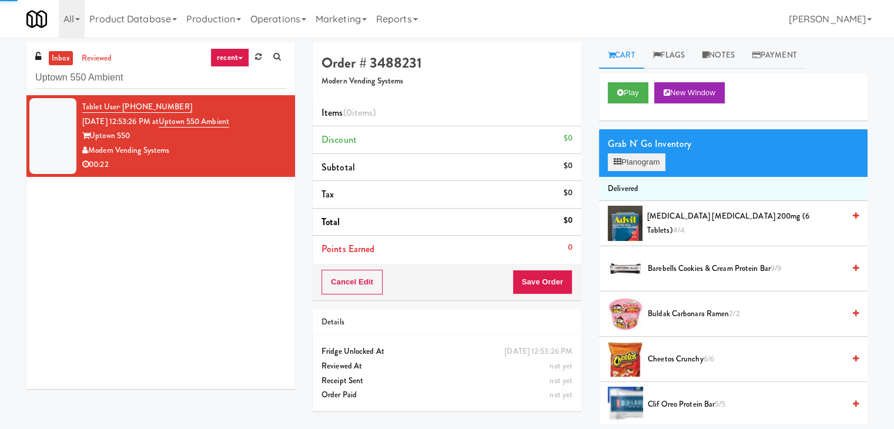
drag, startPoint x: 641, startPoint y: 171, endPoint x: 642, endPoint y: 165, distance: 6.0
click at [641, 170] on div "Grab N' Go Inventory Planogram" at bounding box center [733, 153] width 269 height 48
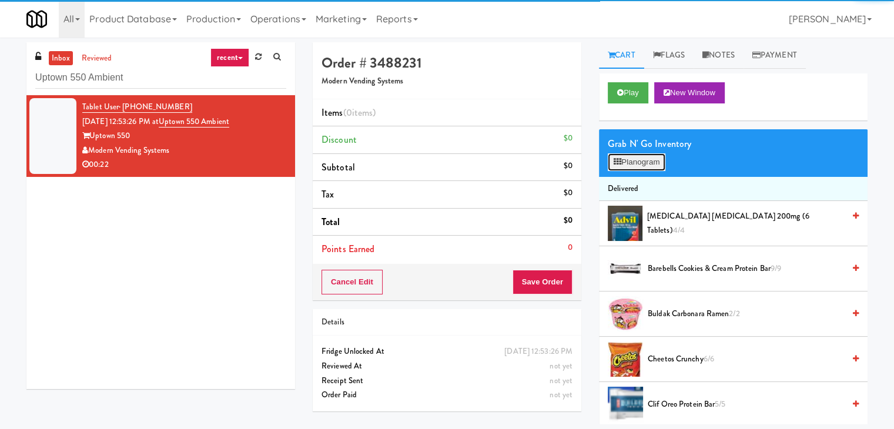
click at [643, 163] on button "Planogram" at bounding box center [637, 162] width 58 height 18
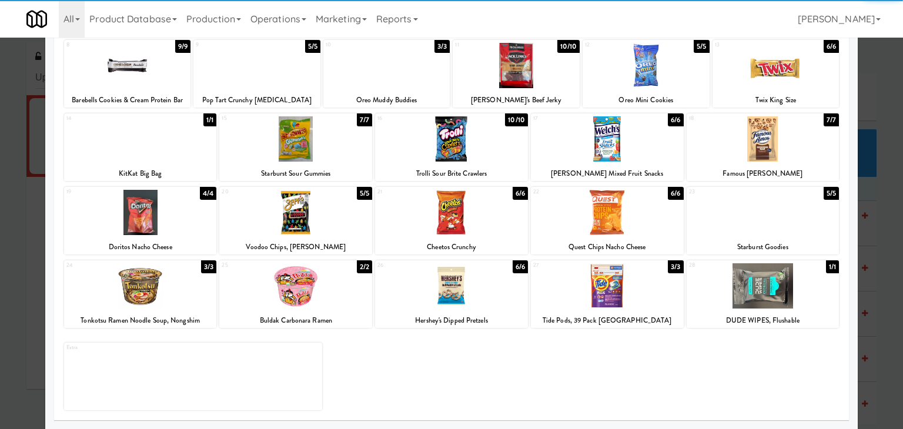
click at [166, 231] on div at bounding box center [140, 212] width 153 height 45
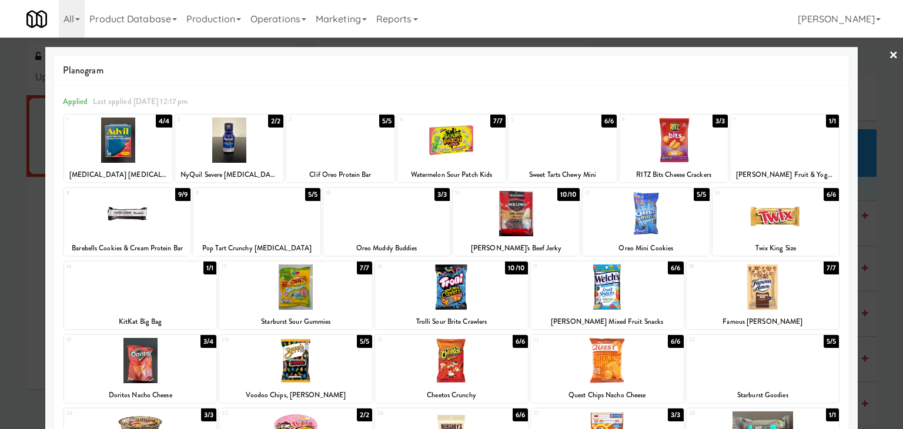
click at [889, 55] on link "×" at bounding box center [893, 56] width 9 height 36
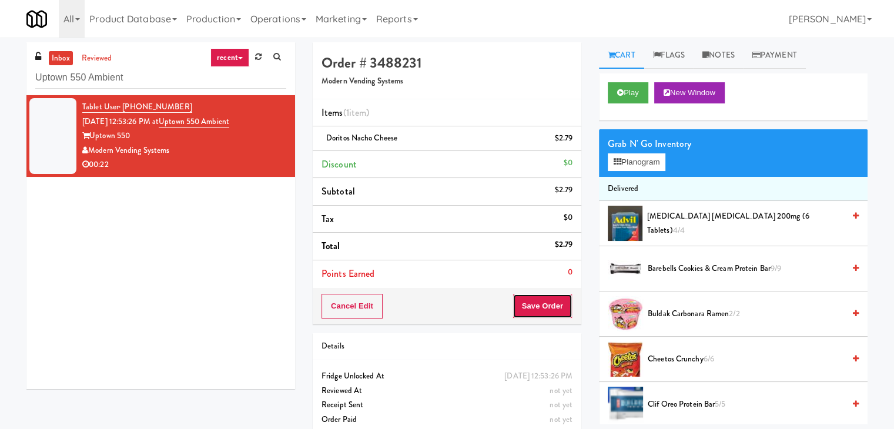
click at [546, 309] on button "Save Order" at bounding box center [543, 306] width 60 height 25
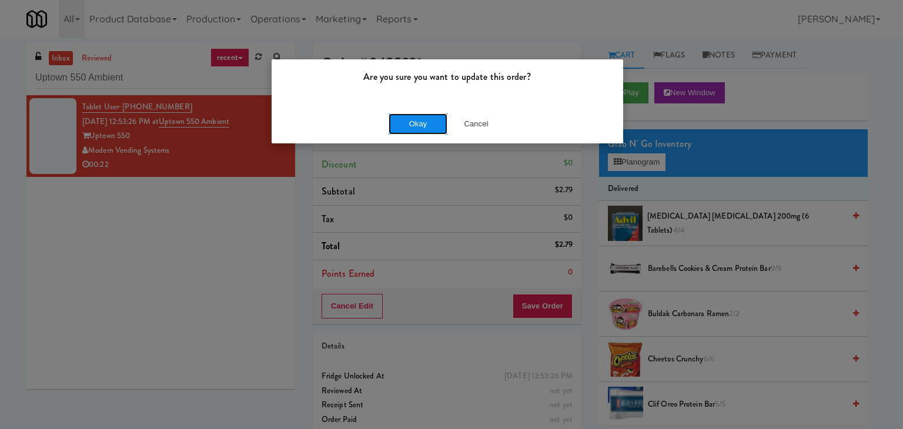
click at [426, 119] on button "Okay" at bounding box center [418, 123] width 59 height 21
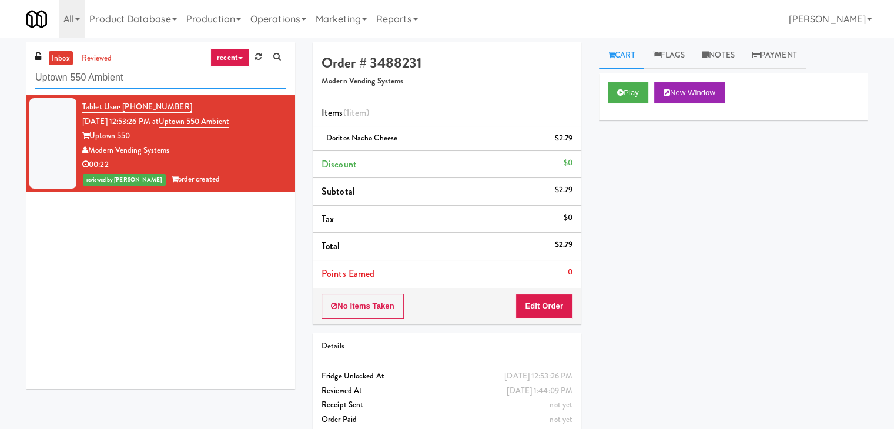
click at [153, 88] on input "Uptown 550 Ambient" at bounding box center [160, 78] width 251 height 22
click at [153, 86] on input "Uptown 550 Ambient" at bounding box center [160, 78] width 251 height 22
paste input "The Quincy - Cooler"
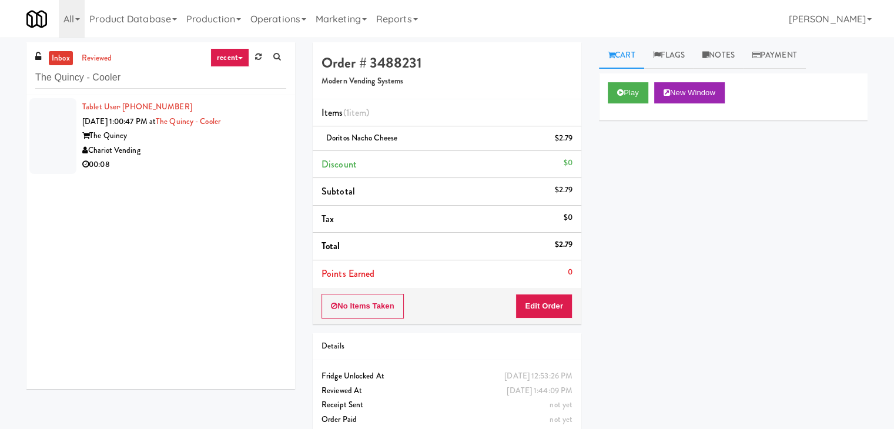
click at [233, 143] on div "Chariot Vending" at bounding box center [184, 150] width 204 height 15
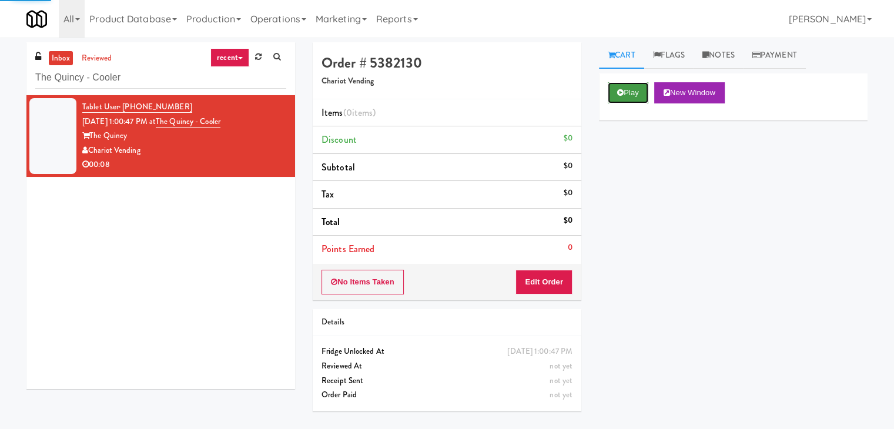
click at [637, 95] on button "Play" at bounding box center [628, 92] width 41 height 21
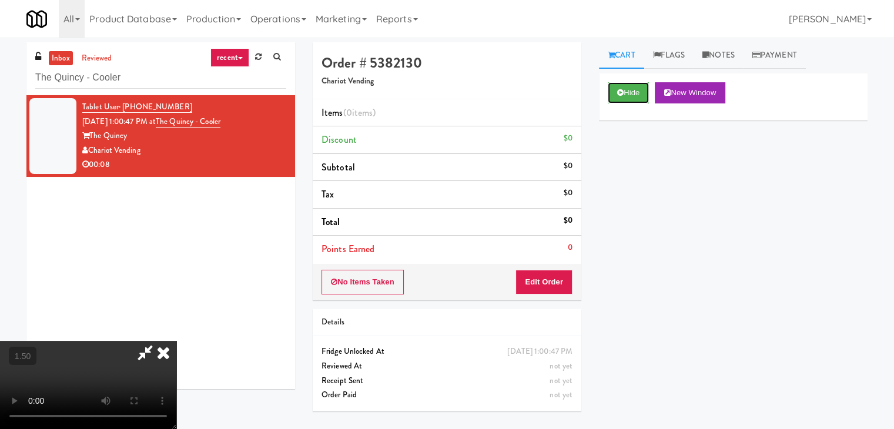
scroll to position [38, 0]
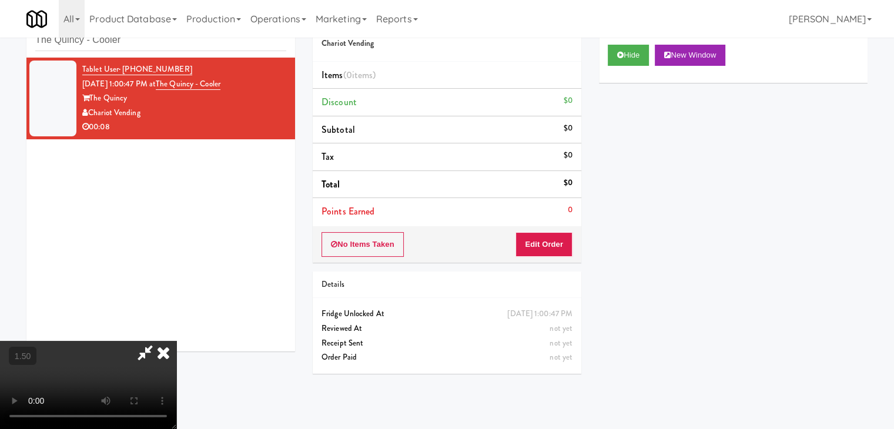
click at [176, 341] on icon at bounding box center [164, 353] width 26 height 24
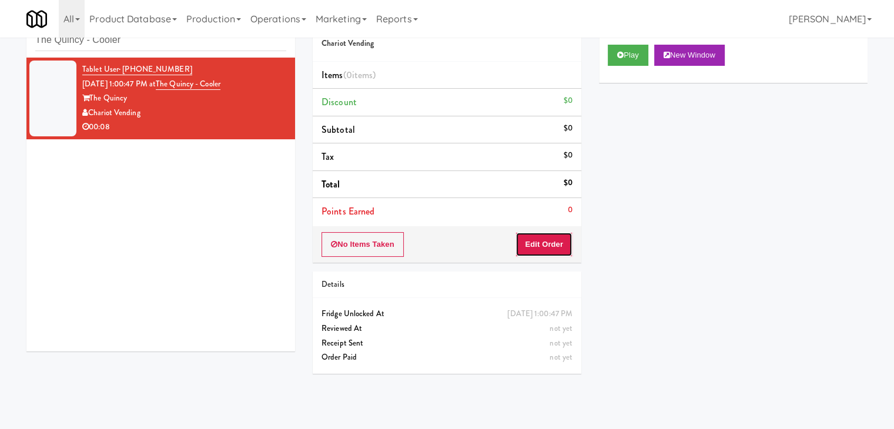
click at [545, 246] on button "Edit Order" at bounding box center [544, 244] width 57 height 25
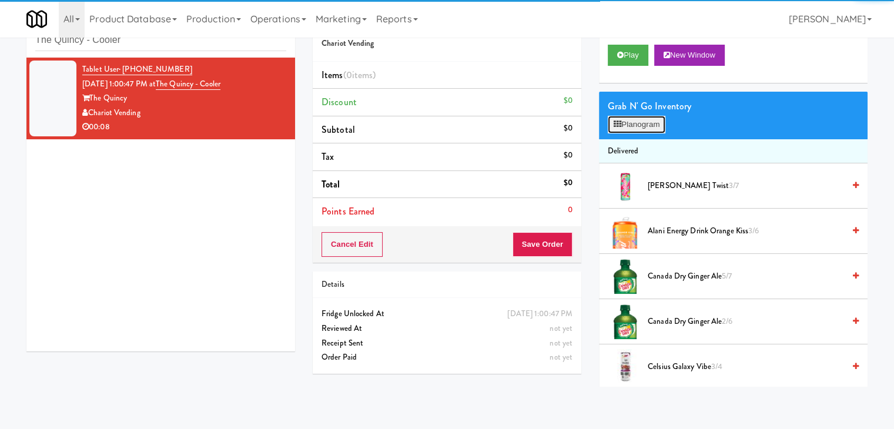
click at [637, 116] on button "Planogram" at bounding box center [637, 125] width 58 height 18
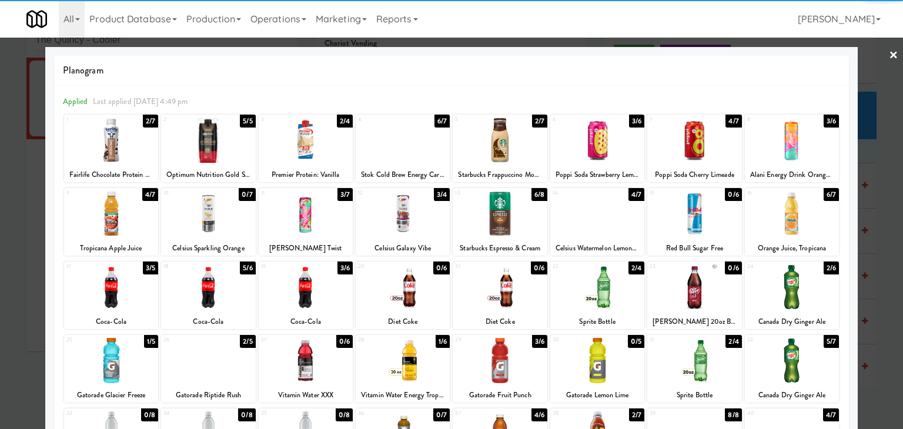
click at [315, 212] on div at bounding box center [306, 213] width 94 height 45
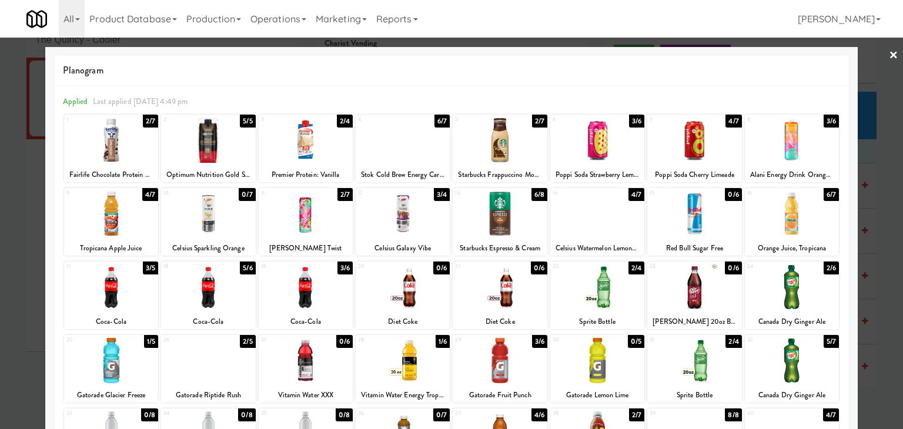
click at [889, 52] on link "×" at bounding box center [893, 56] width 9 height 36
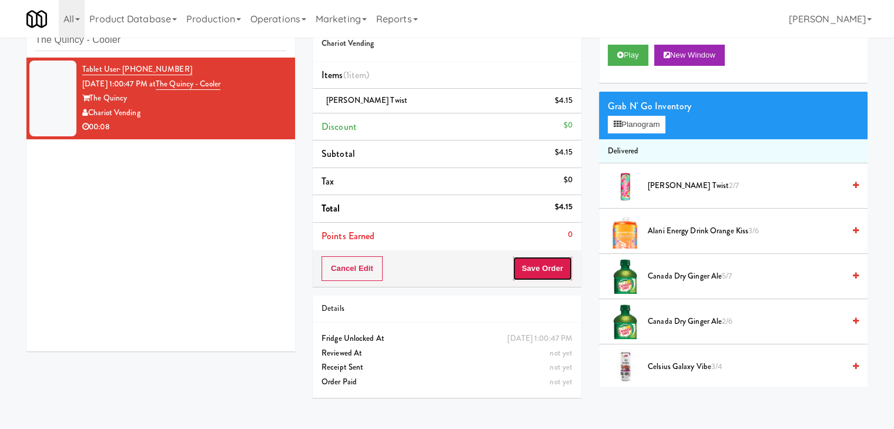
click at [552, 269] on button "Save Order" at bounding box center [543, 268] width 60 height 25
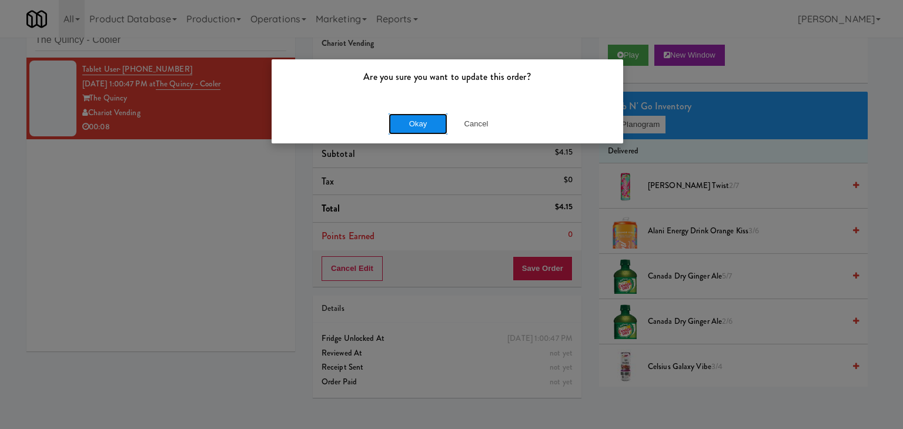
click at [428, 121] on button "Okay" at bounding box center [418, 123] width 59 height 21
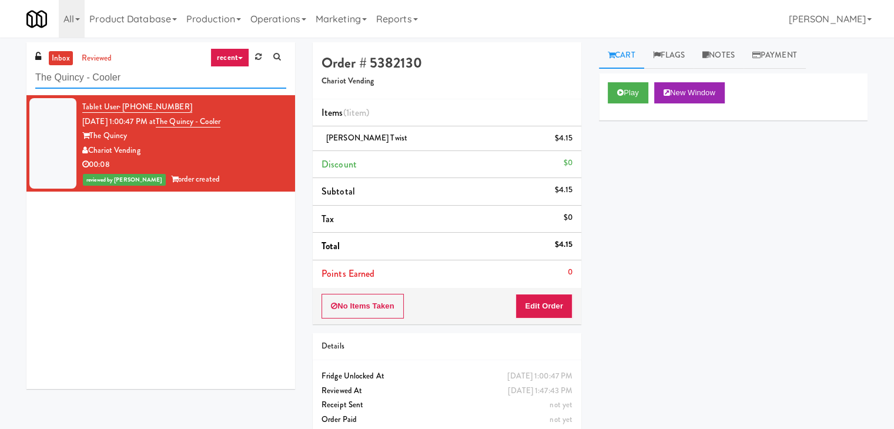
click at [157, 84] on input "The Quincy - Cooler" at bounding box center [160, 78] width 251 height 22
paste input "1730 N [PERSON_NAME] - Right - Fridge"
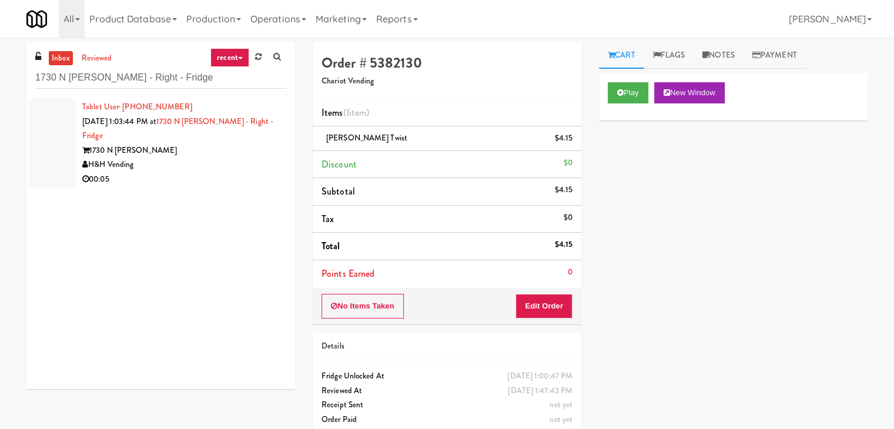
click at [259, 158] on div "H&H Vending" at bounding box center [184, 165] width 204 height 15
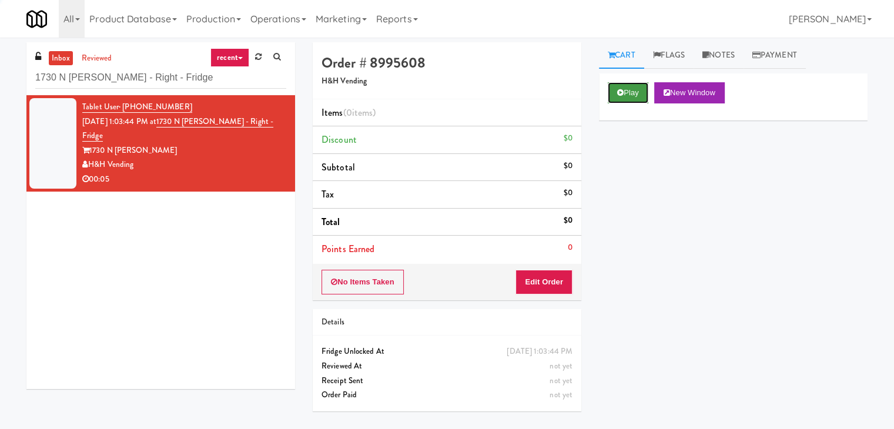
click at [616, 89] on button "Play" at bounding box center [628, 92] width 41 height 21
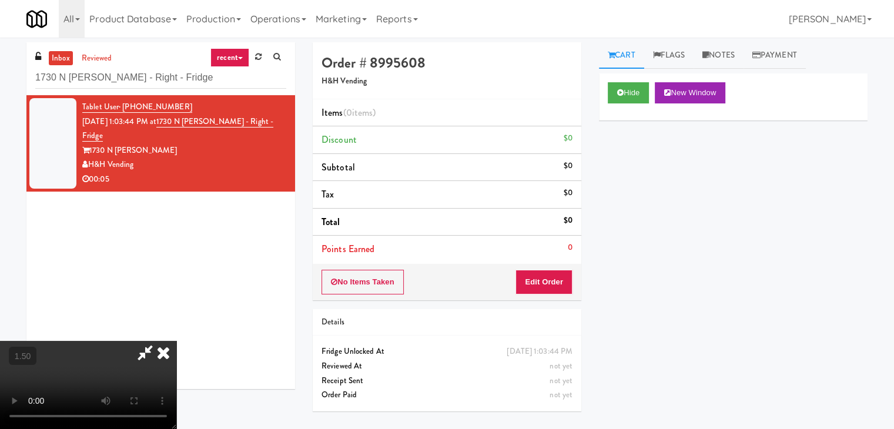
click at [176, 341] on video at bounding box center [88, 385] width 176 height 88
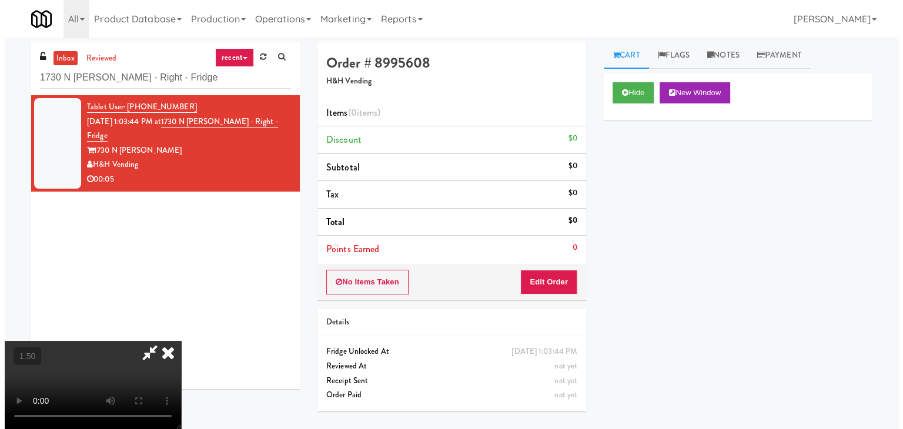
scroll to position [0, 0]
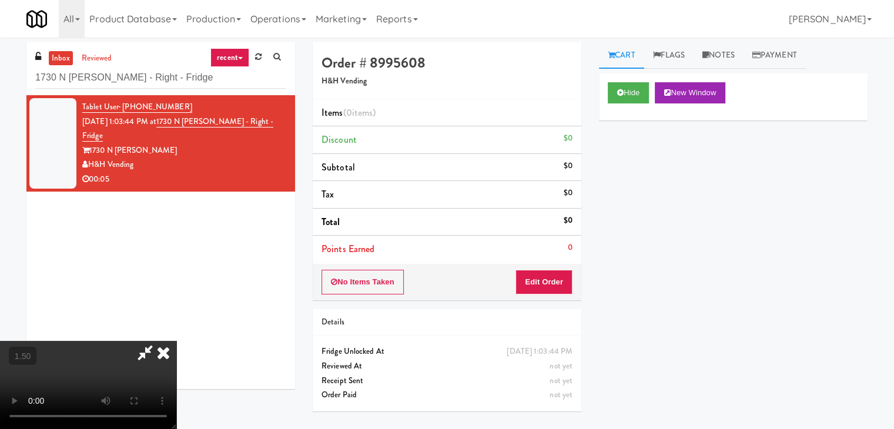
click at [176, 341] on icon at bounding box center [164, 353] width 26 height 24
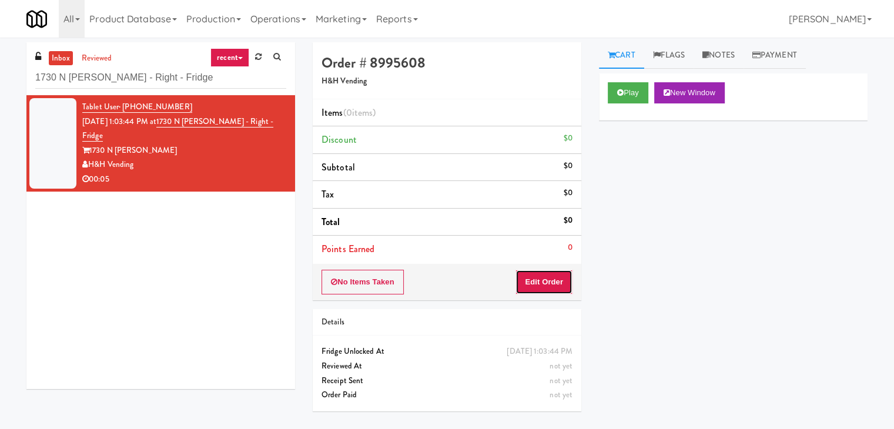
click at [544, 275] on button "Edit Order" at bounding box center [544, 282] width 57 height 25
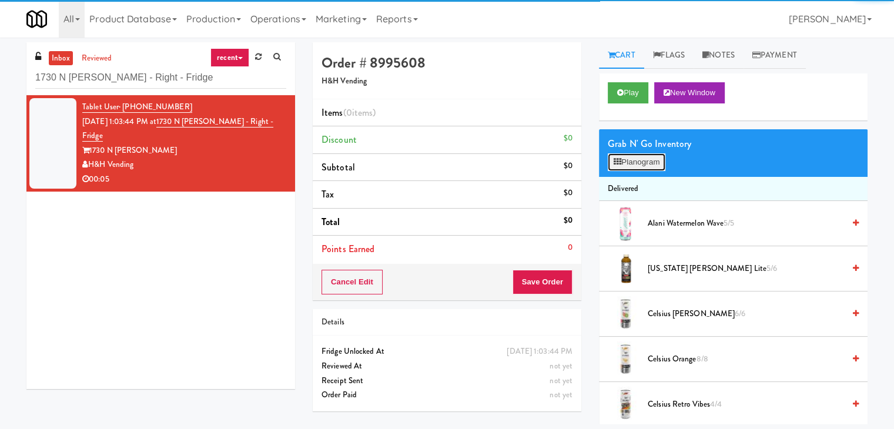
click at [635, 156] on button "Planogram" at bounding box center [637, 162] width 58 height 18
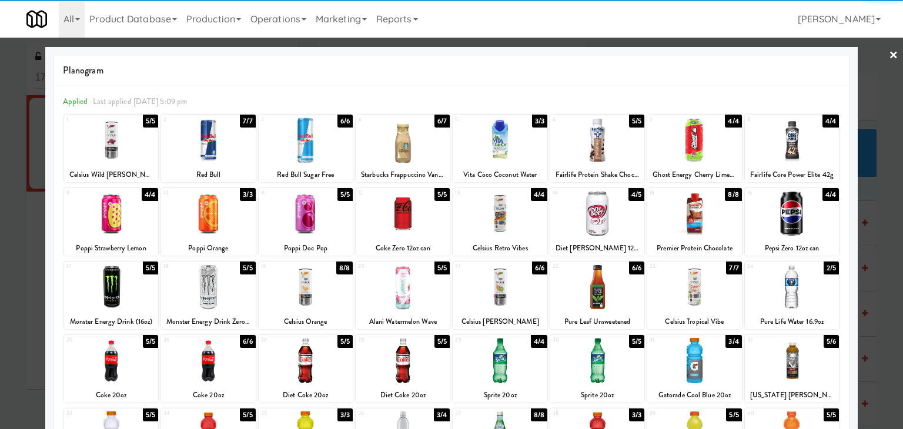
scroll to position [148, 0]
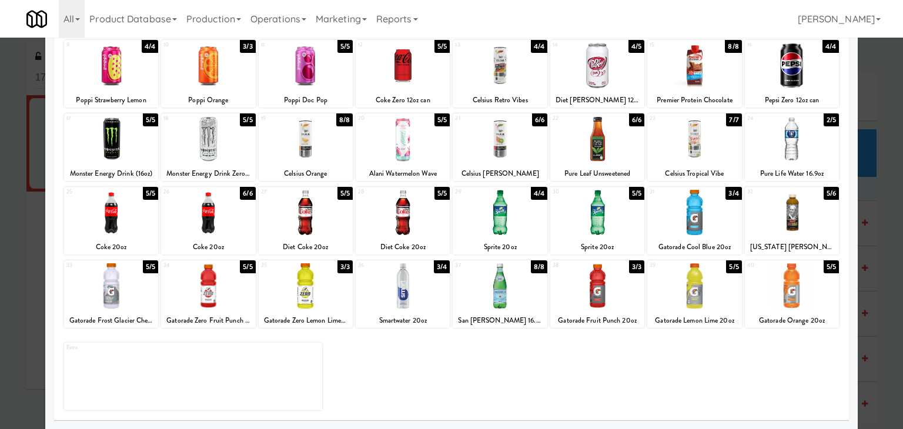
click at [208, 274] on div at bounding box center [208, 285] width 94 height 45
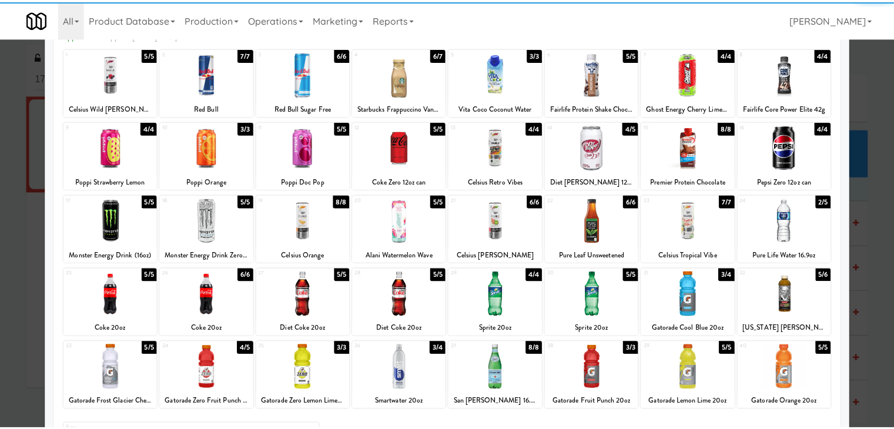
scroll to position [0, 0]
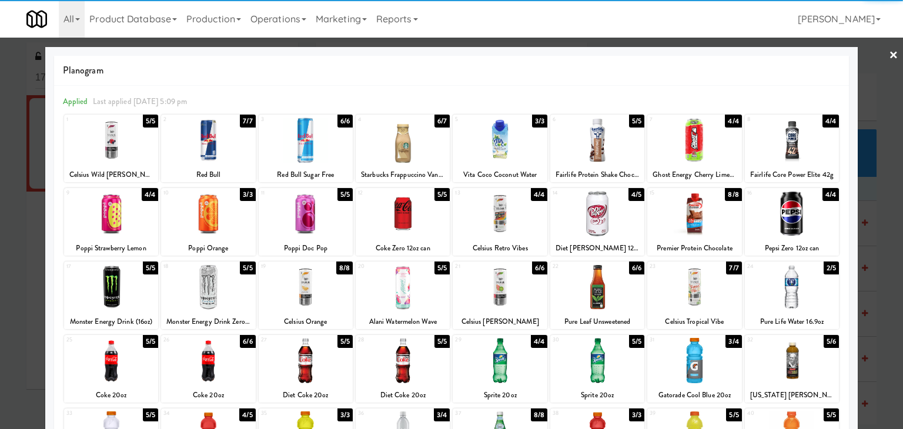
click at [889, 55] on link "×" at bounding box center [893, 56] width 9 height 36
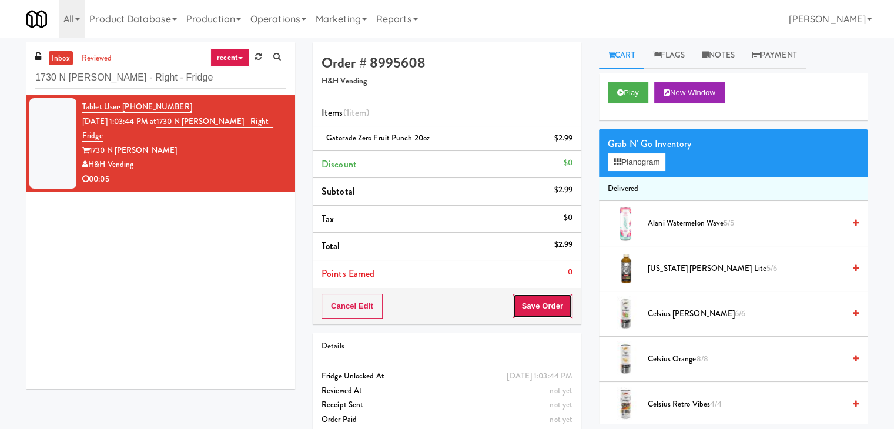
click at [542, 302] on button "Save Order" at bounding box center [543, 306] width 60 height 25
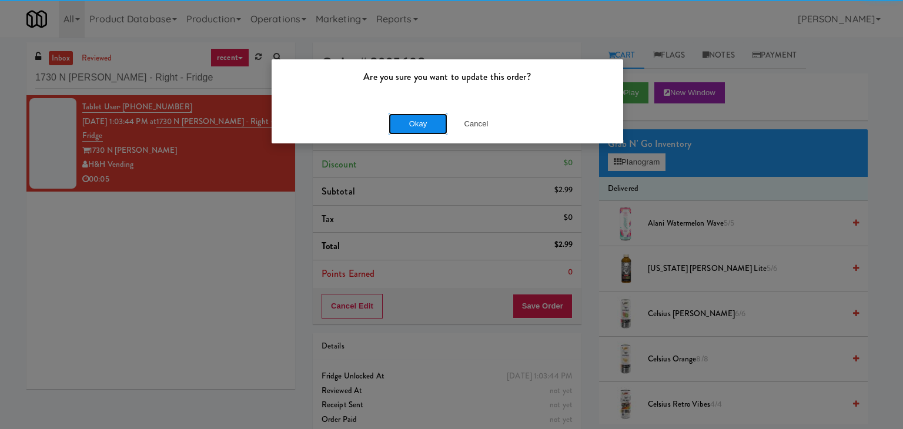
click at [433, 128] on button "Okay" at bounding box center [418, 123] width 59 height 21
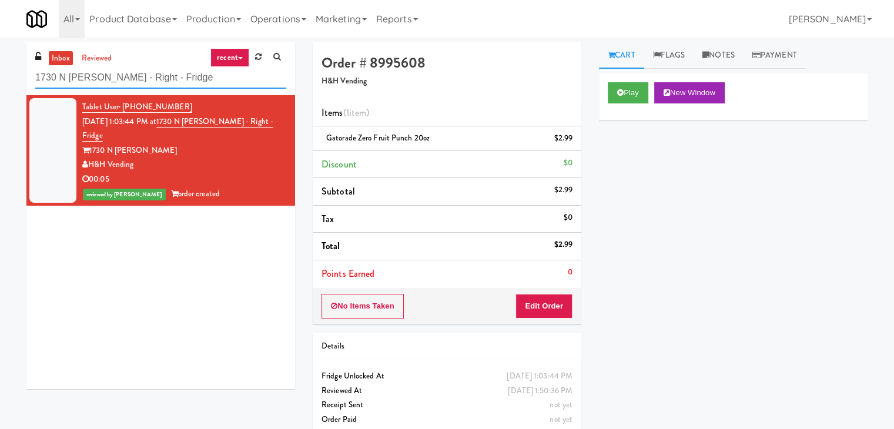
click at [173, 82] on input "1730 N [PERSON_NAME] - Right - Fridge" at bounding box center [160, 78] width 251 height 22
paste input "Railside-Pantry-Right"
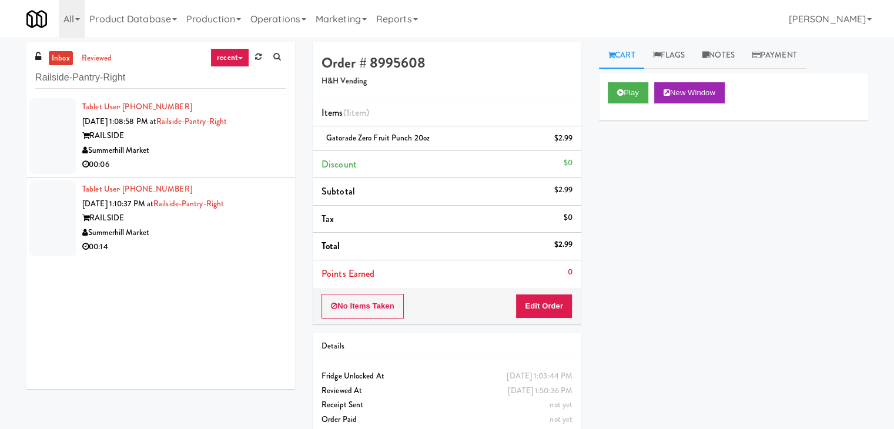
click at [241, 158] on div "00:06" at bounding box center [184, 165] width 204 height 15
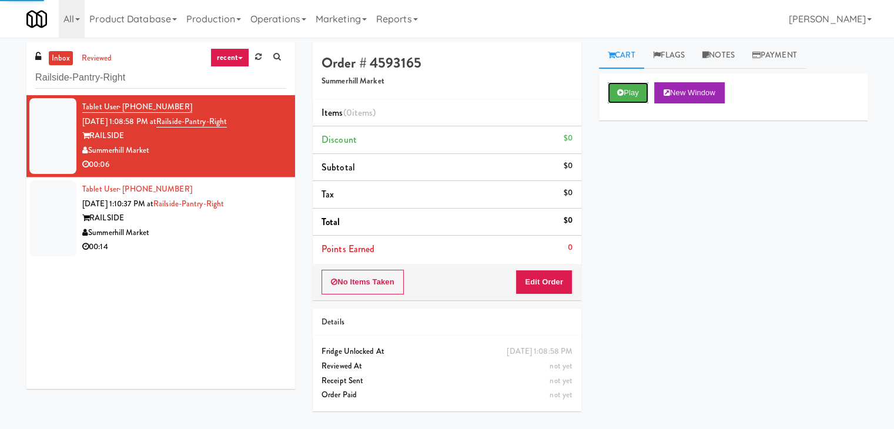
drag, startPoint x: 626, startPoint y: 97, endPoint x: 515, endPoint y: 48, distance: 121.1
click at [626, 97] on button "Play" at bounding box center [628, 92] width 41 height 21
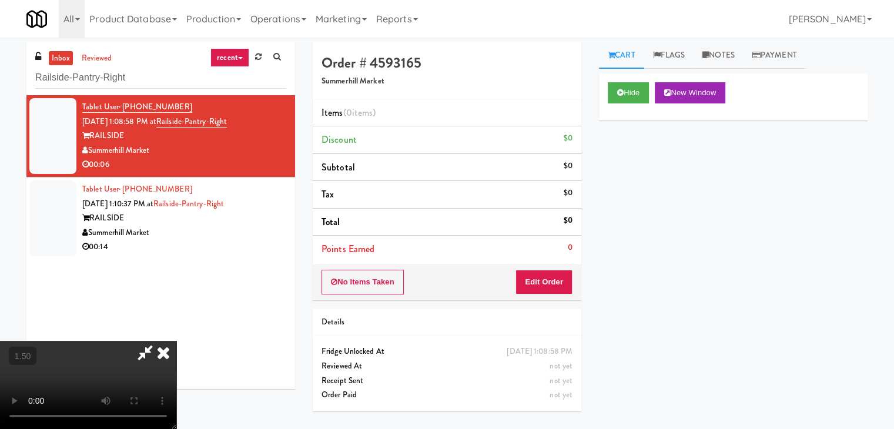
click at [176, 341] on video at bounding box center [88, 385] width 176 height 88
click at [176, 341] on icon at bounding box center [164, 353] width 26 height 24
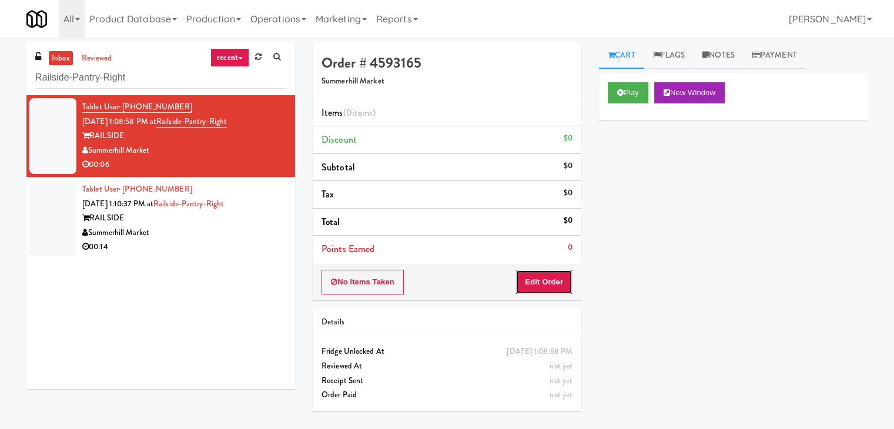
click at [550, 281] on button "Edit Order" at bounding box center [544, 282] width 57 height 25
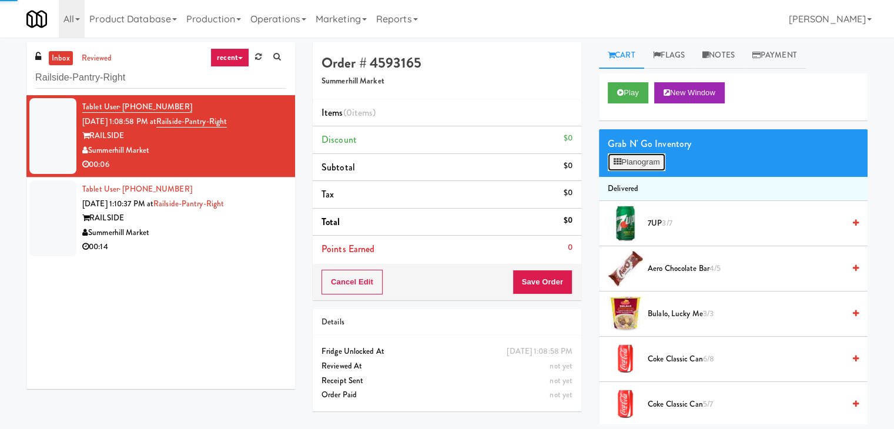
click at [647, 165] on button "Planogram" at bounding box center [637, 162] width 58 height 18
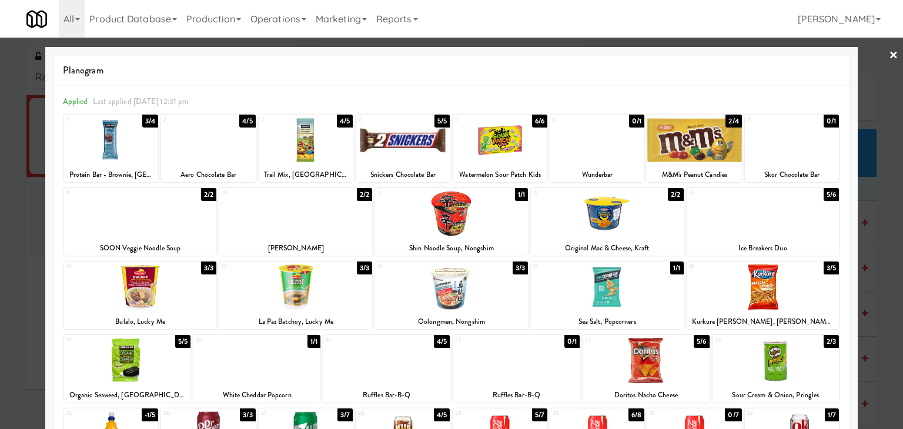
click at [346, 222] on div at bounding box center [295, 213] width 153 height 45
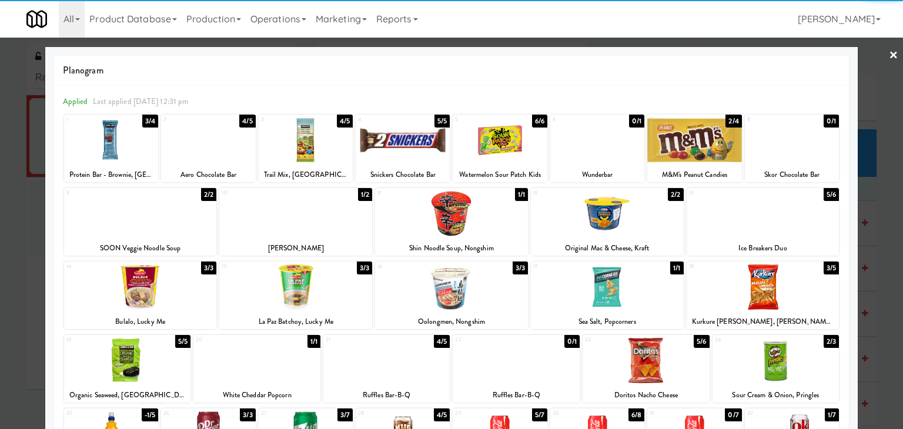
click at [889, 54] on link "×" at bounding box center [893, 56] width 9 height 36
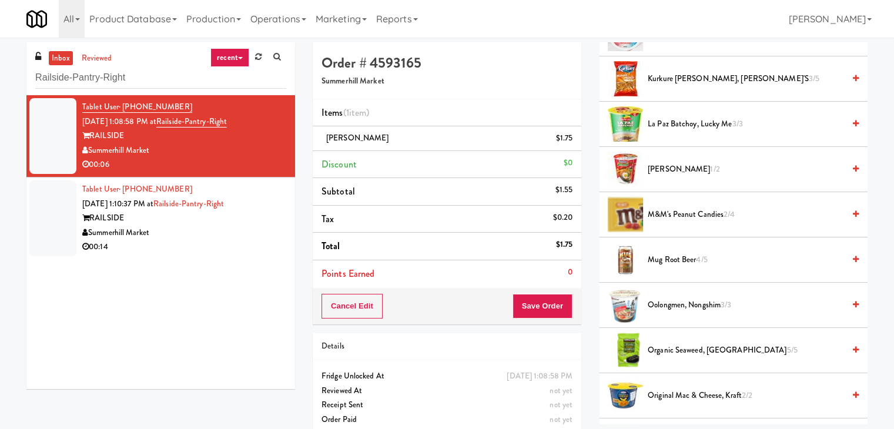
scroll to position [588, 0]
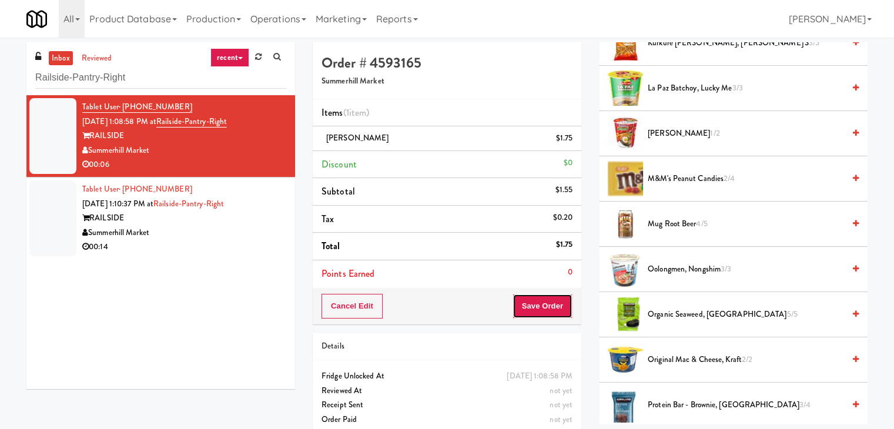
click at [527, 302] on button "Save Order" at bounding box center [543, 306] width 60 height 25
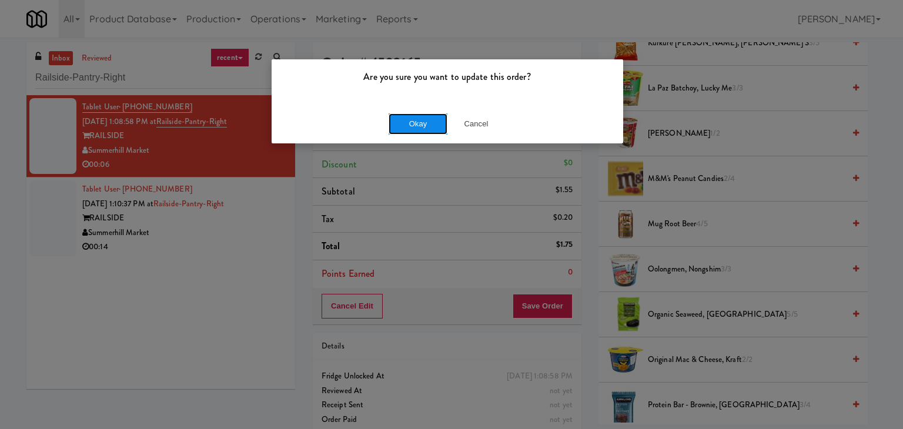
click at [423, 125] on button "Okay" at bounding box center [418, 123] width 59 height 21
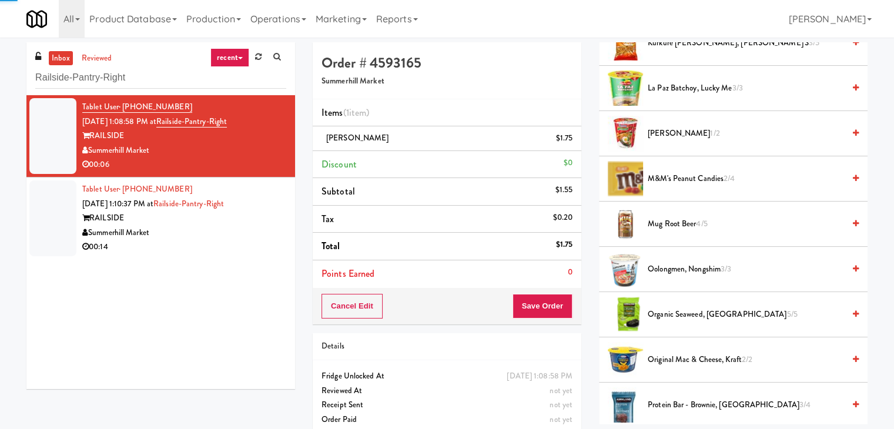
click at [234, 241] on div "00:14" at bounding box center [184, 247] width 204 height 15
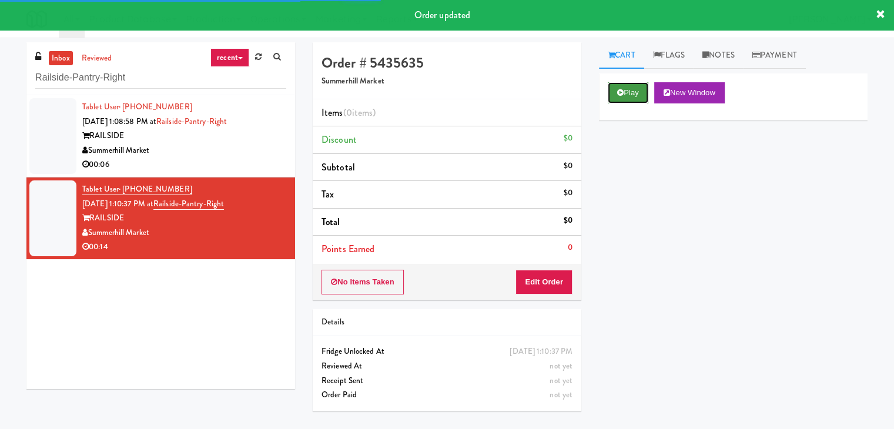
click at [636, 92] on button "Play" at bounding box center [628, 92] width 41 height 21
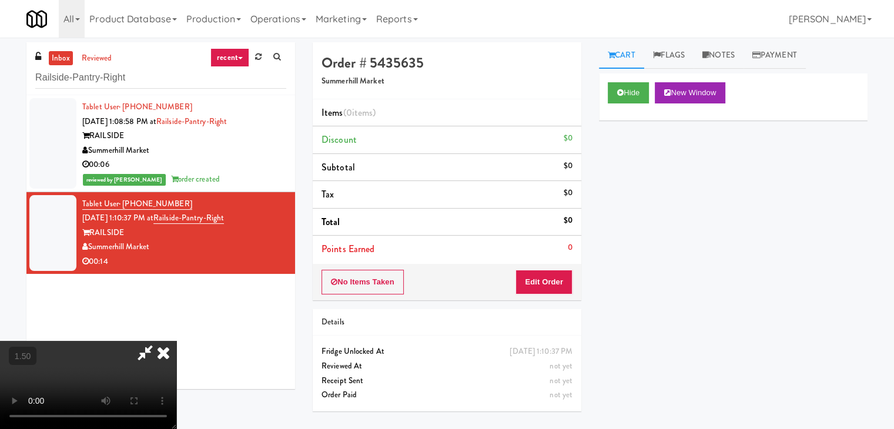
click at [176, 341] on video at bounding box center [88, 385] width 176 height 88
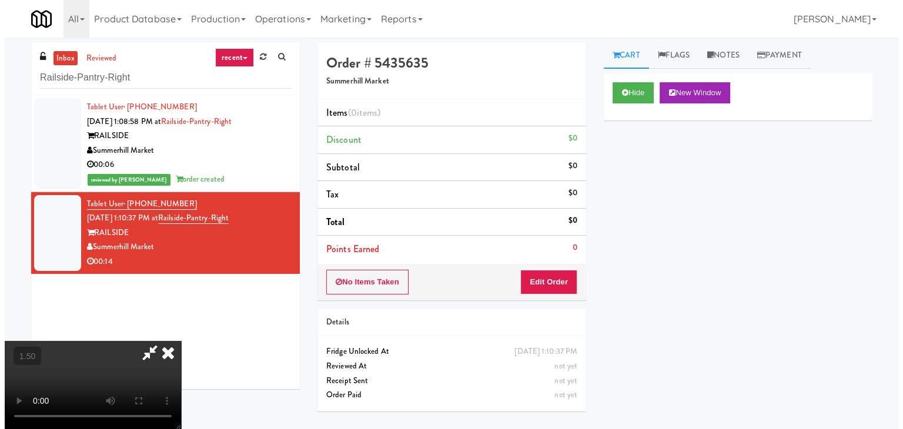
scroll to position [0, 0]
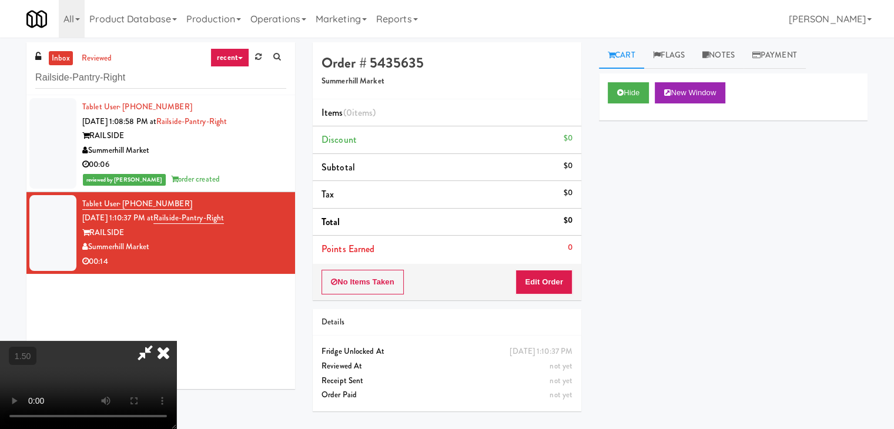
click at [176, 341] on icon at bounding box center [164, 353] width 26 height 24
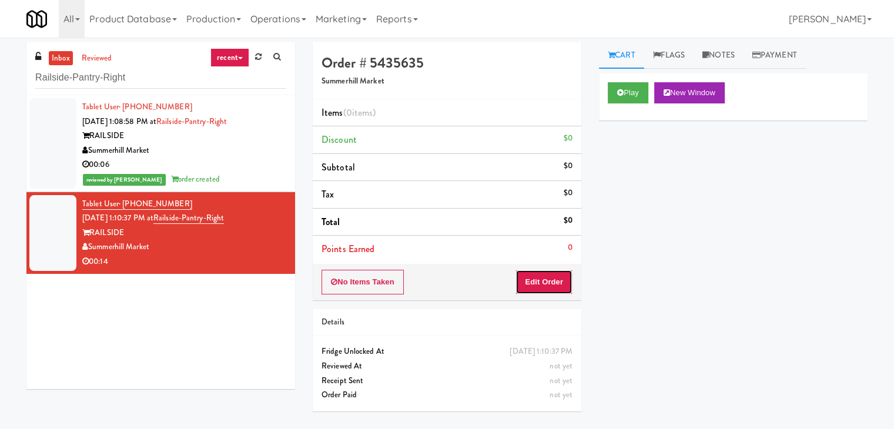
click at [529, 285] on button "Edit Order" at bounding box center [544, 282] width 57 height 25
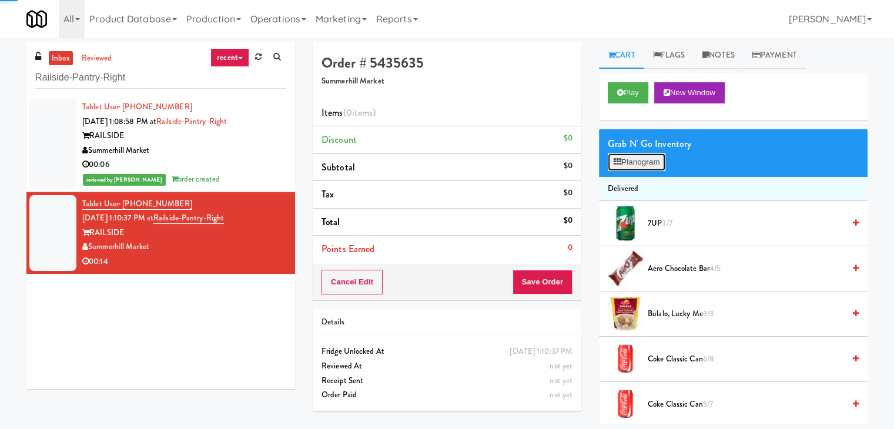
click at [629, 163] on button "Planogram" at bounding box center [637, 162] width 58 height 18
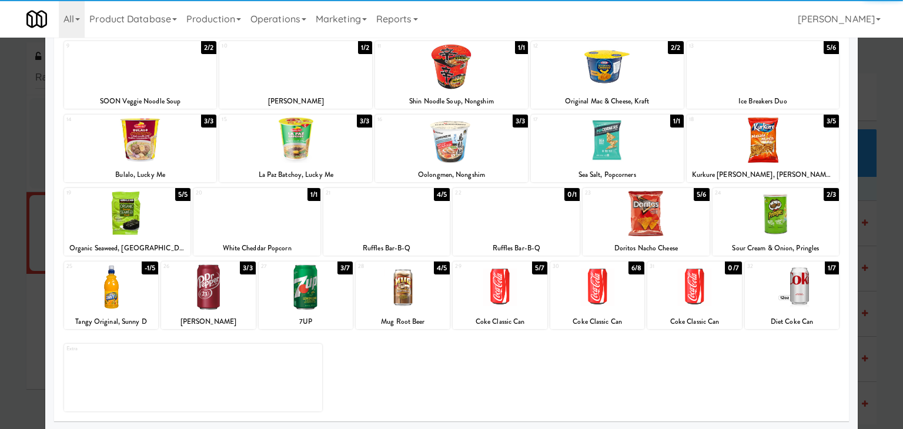
scroll to position [148, 0]
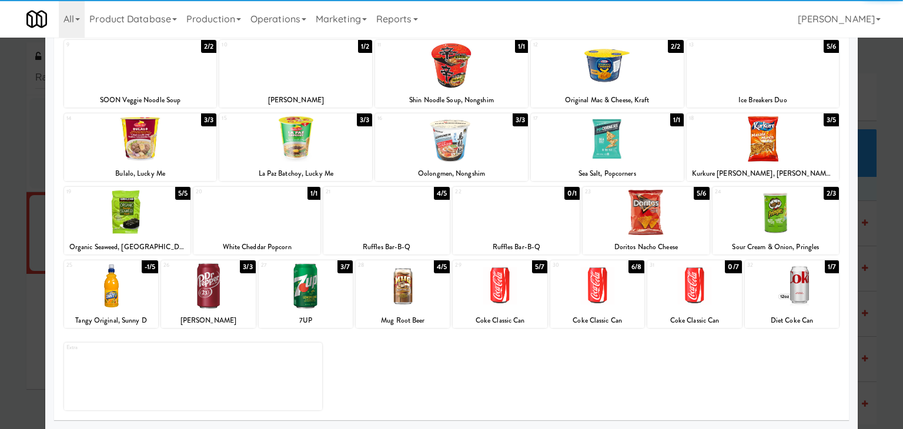
click at [415, 285] on div at bounding box center [403, 285] width 94 height 45
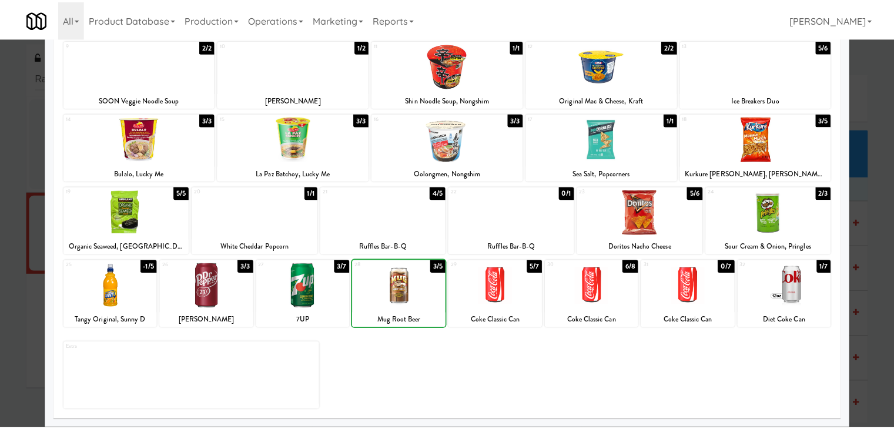
scroll to position [0, 0]
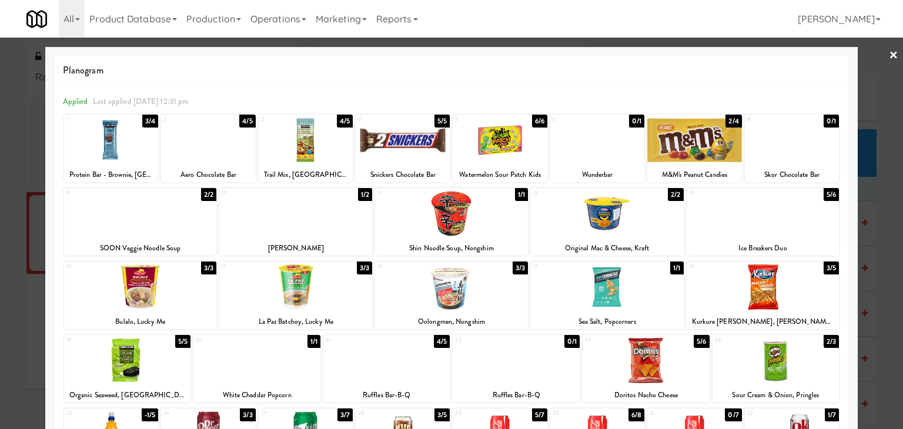
click at [880, 53] on div at bounding box center [451, 214] width 903 height 429
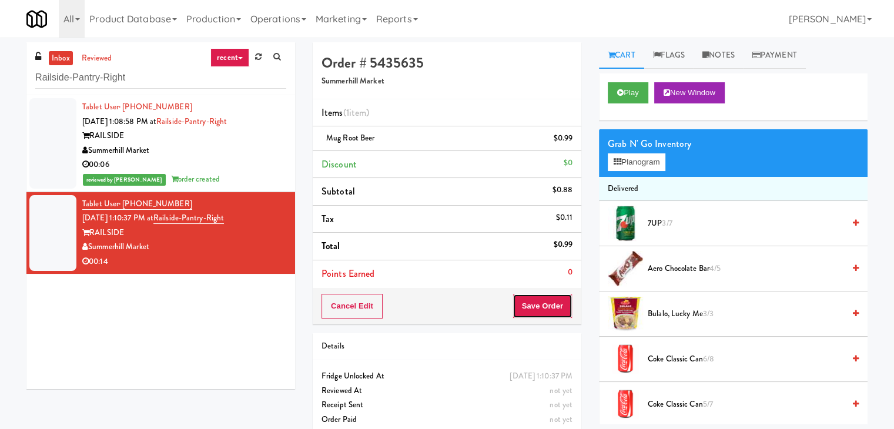
click at [529, 296] on button "Save Order" at bounding box center [543, 306] width 60 height 25
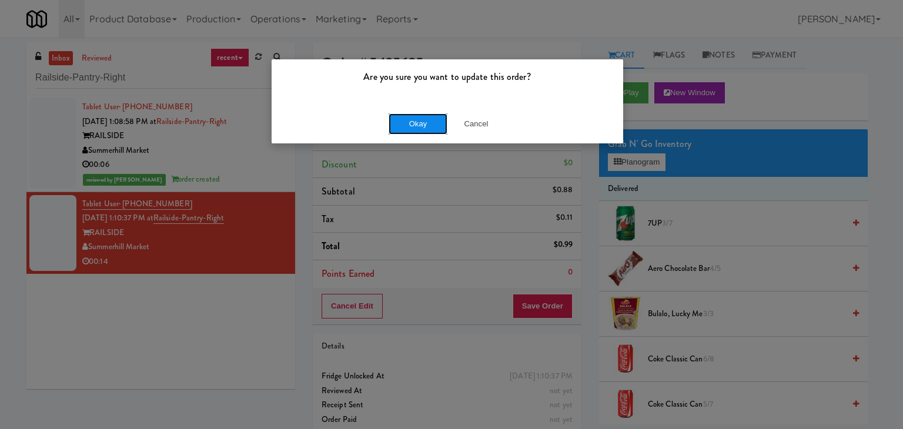
drag, startPoint x: 423, startPoint y: 128, endPoint x: 322, endPoint y: 49, distance: 128.2
click at [422, 128] on button "Okay" at bounding box center [418, 123] width 59 height 21
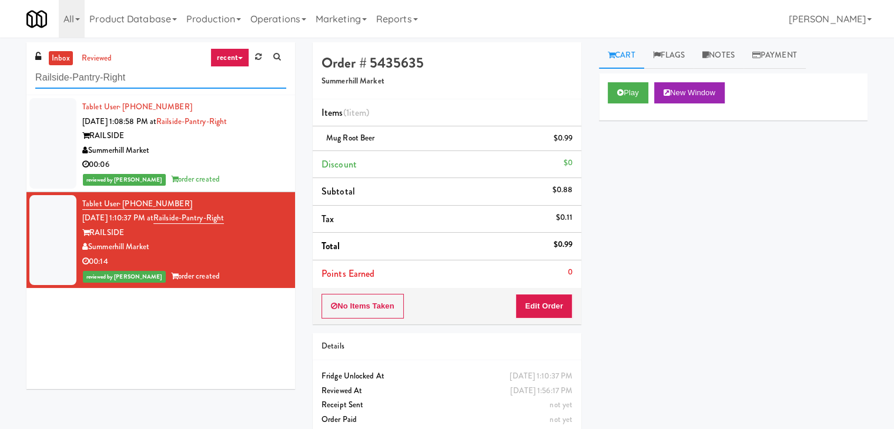
click at [148, 77] on input "Railside-Pantry-Right" at bounding box center [160, 78] width 251 height 22
paste input "iverwalk at [GEOGRAPHIC_DATA]"
type input "Riverwalk at [GEOGRAPHIC_DATA]"
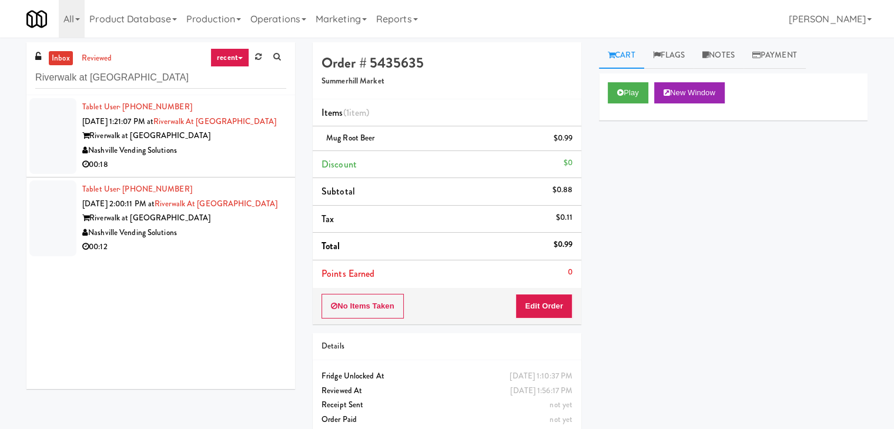
click at [254, 158] on div "Nashville Vending Solutions" at bounding box center [184, 150] width 204 height 15
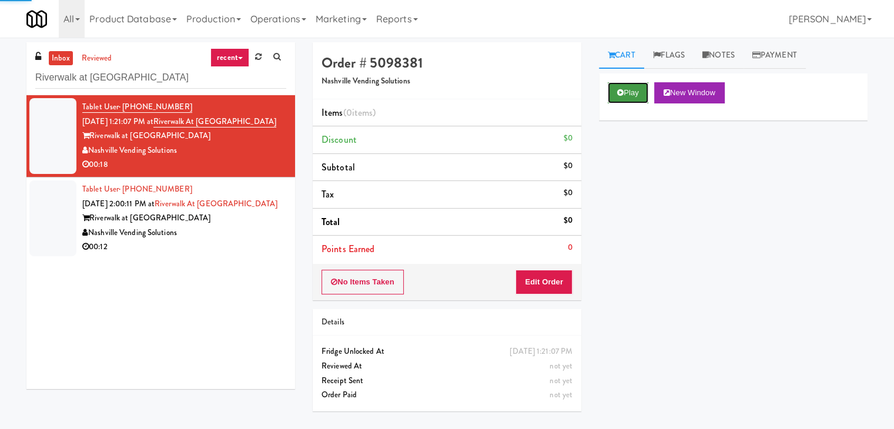
click at [638, 93] on button "Play" at bounding box center [628, 92] width 41 height 21
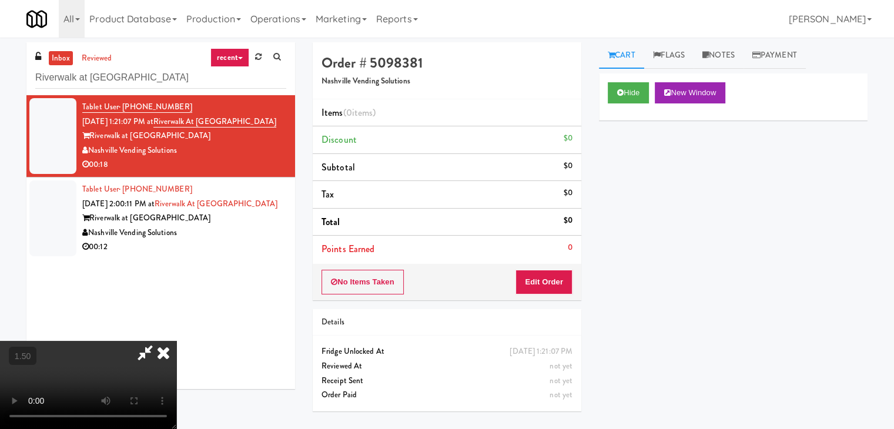
click at [176, 341] on video at bounding box center [88, 385] width 176 height 88
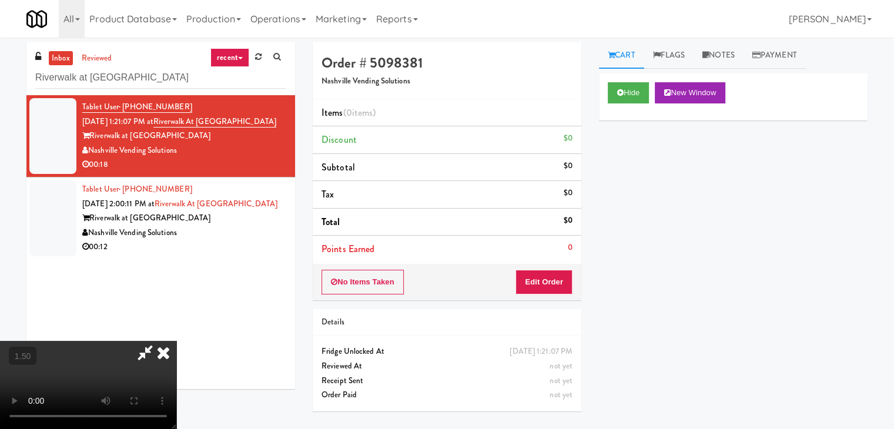
drag, startPoint x: 520, startPoint y: 43, endPoint x: 524, endPoint y: 142, distance: 98.9
click at [176, 341] on icon at bounding box center [164, 353] width 26 height 24
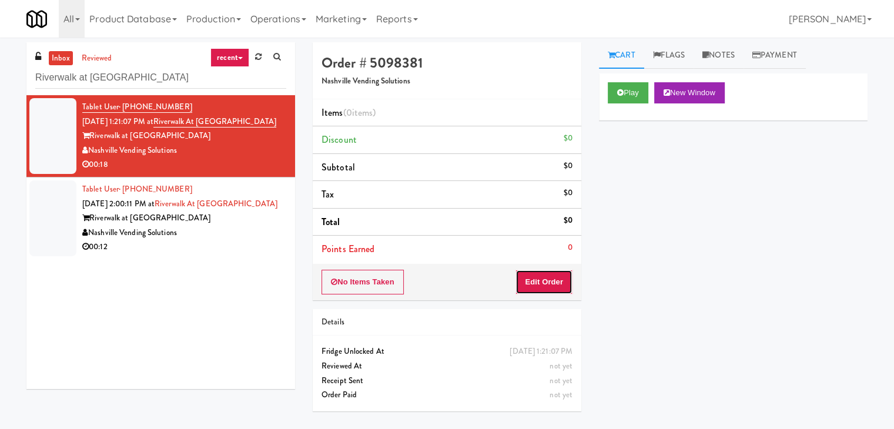
click at [529, 281] on button "Edit Order" at bounding box center [544, 282] width 57 height 25
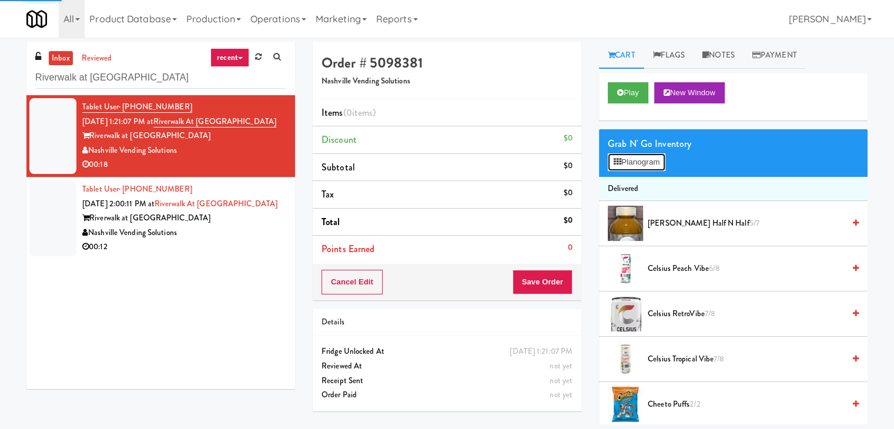
click at [635, 161] on button "Planogram" at bounding box center [637, 162] width 58 height 18
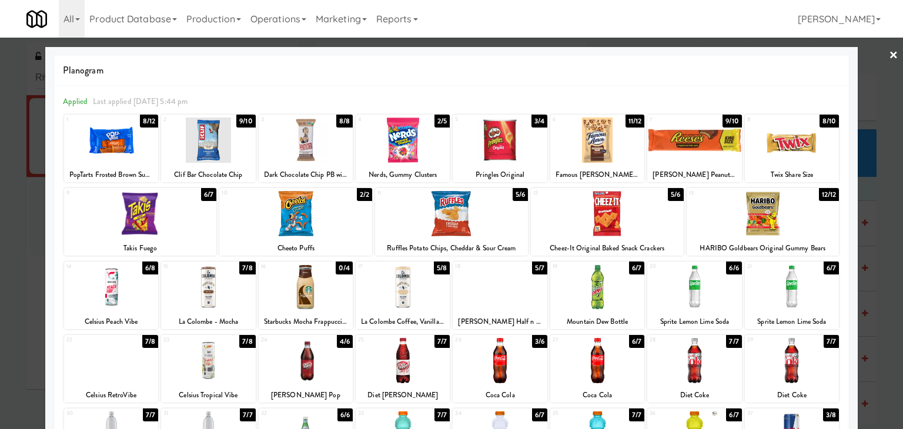
click at [600, 269] on div at bounding box center [597, 287] width 94 height 45
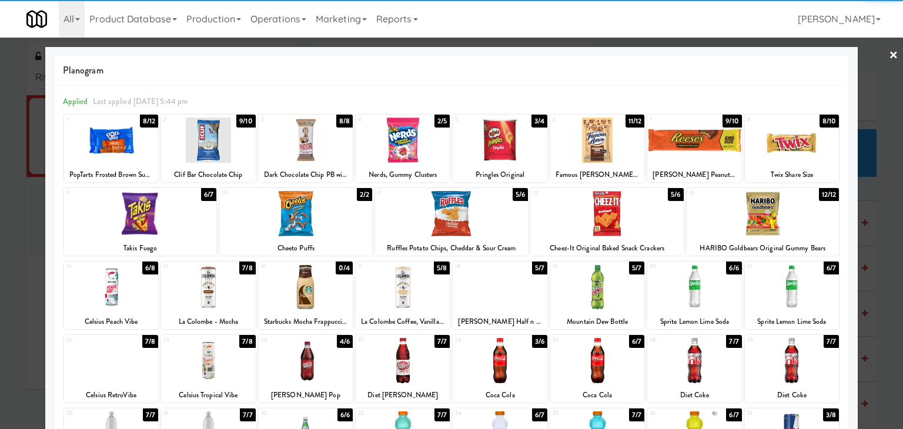
drag, startPoint x: 887, startPoint y: 48, endPoint x: 882, endPoint y: 55, distance: 8.5
click at [889, 48] on link "×" at bounding box center [893, 56] width 9 height 36
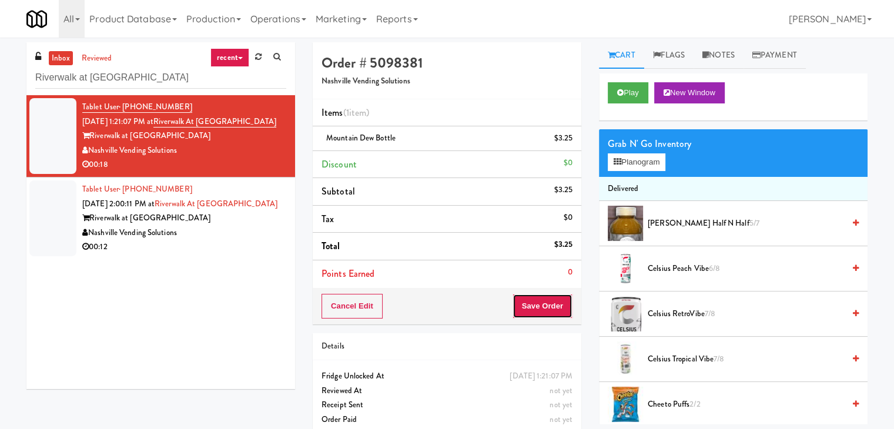
click at [542, 314] on button "Save Order" at bounding box center [543, 306] width 60 height 25
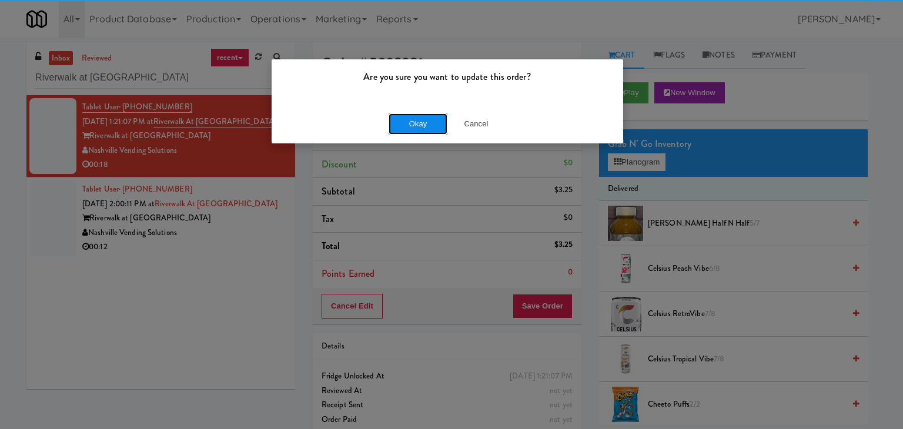
click at [420, 123] on button "Okay" at bounding box center [418, 123] width 59 height 21
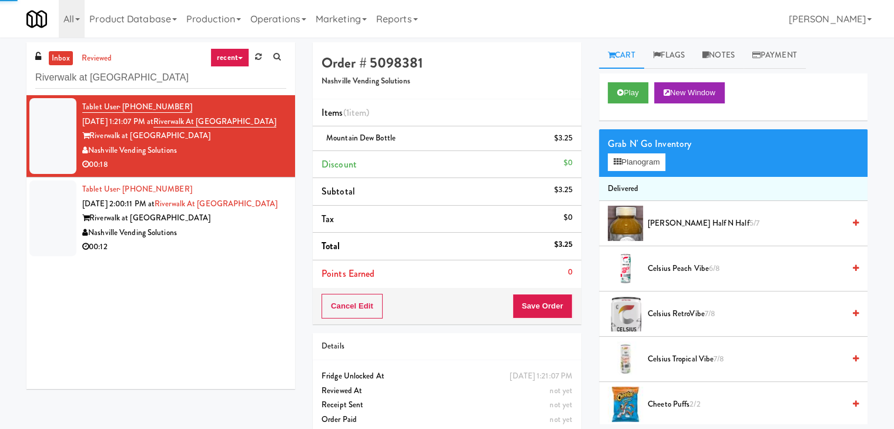
click at [221, 241] on div "Nashville Vending Solutions" at bounding box center [184, 233] width 204 height 15
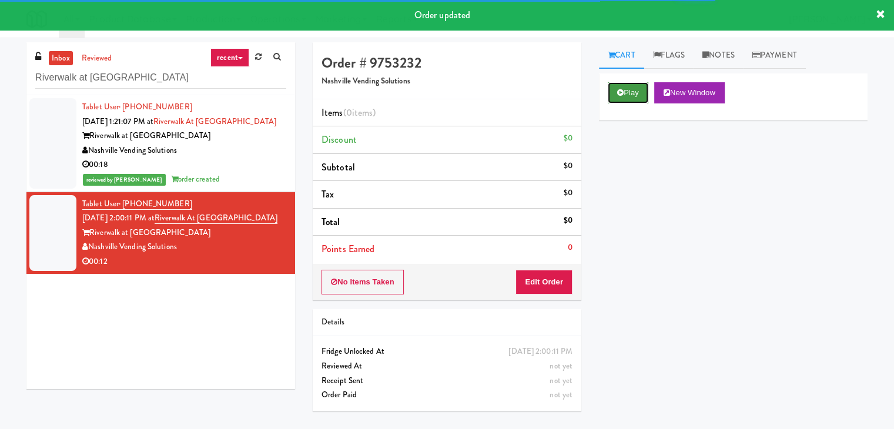
click at [630, 91] on button "Play" at bounding box center [628, 92] width 41 height 21
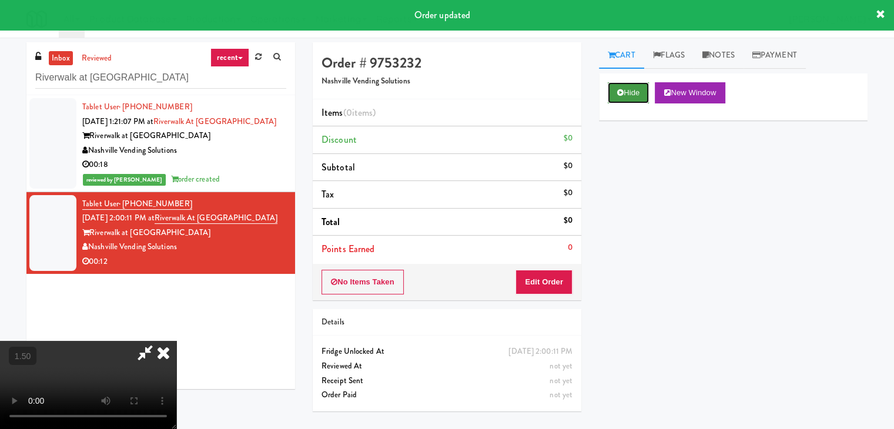
click at [630, 91] on button "Hide" at bounding box center [628, 92] width 41 height 21
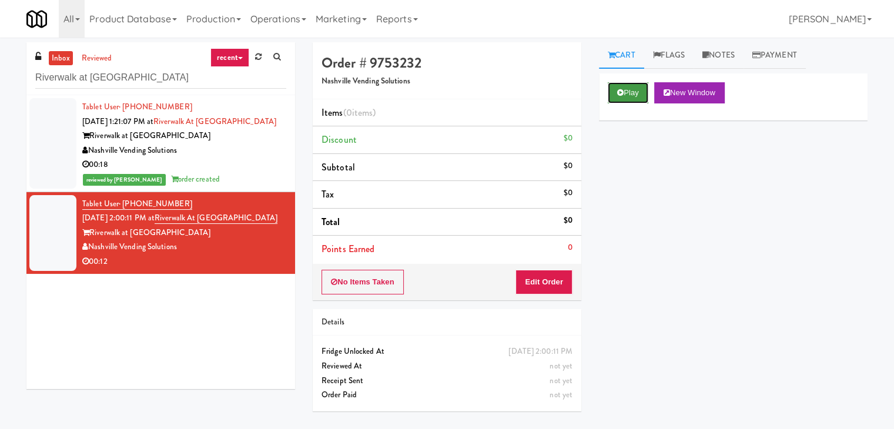
click at [647, 85] on button "Play" at bounding box center [628, 92] width 41 height 21
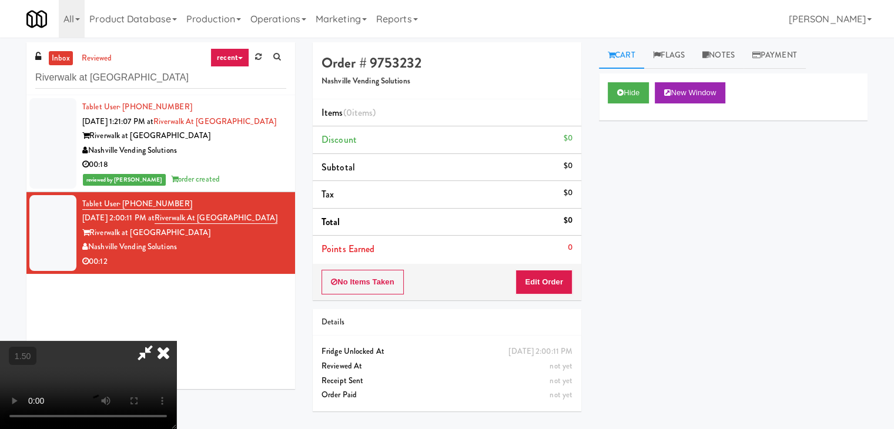
click at [176, 341] on video at bounding box center [88, 385] width 176 height 88
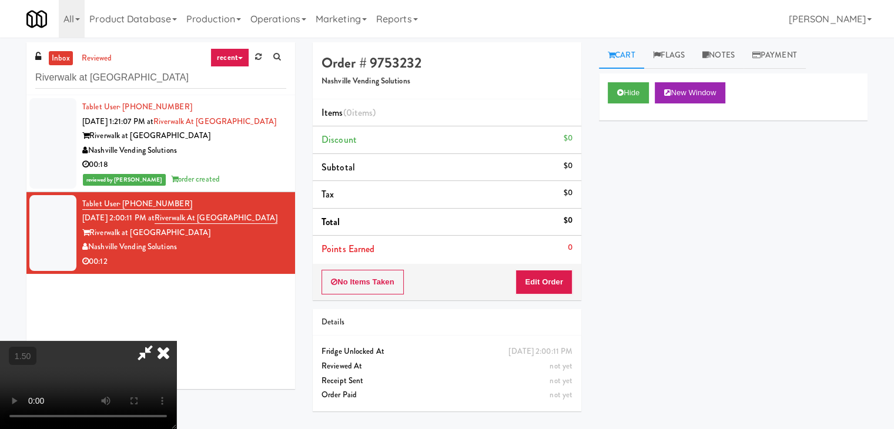
click at [176, 341] on video at bounding box center [88, 385] width 176 height 88
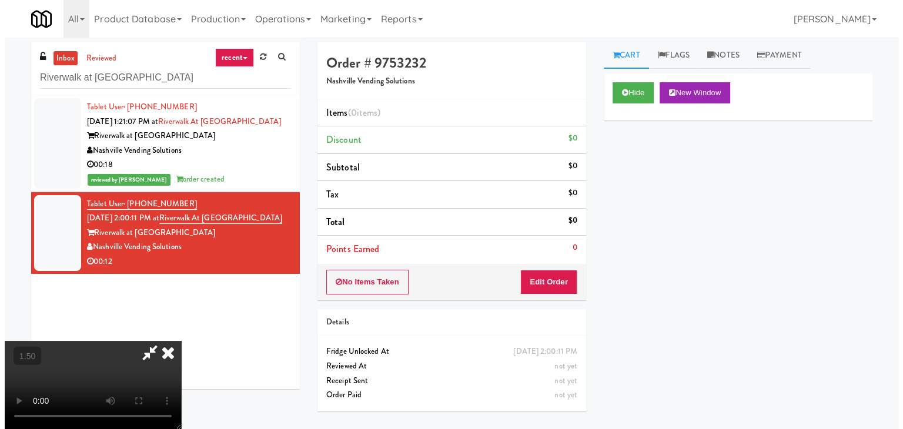
scroll to position [0, 0]
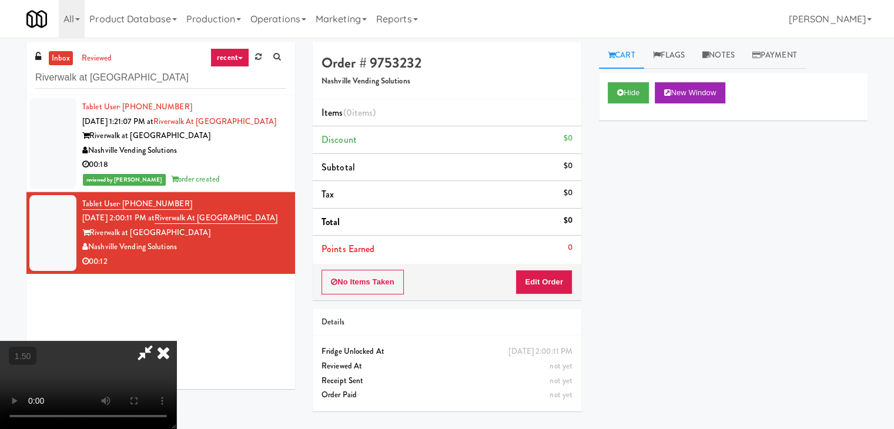
click at [176, 341] on icon at bounding box center [164, 353] width 26 height 24
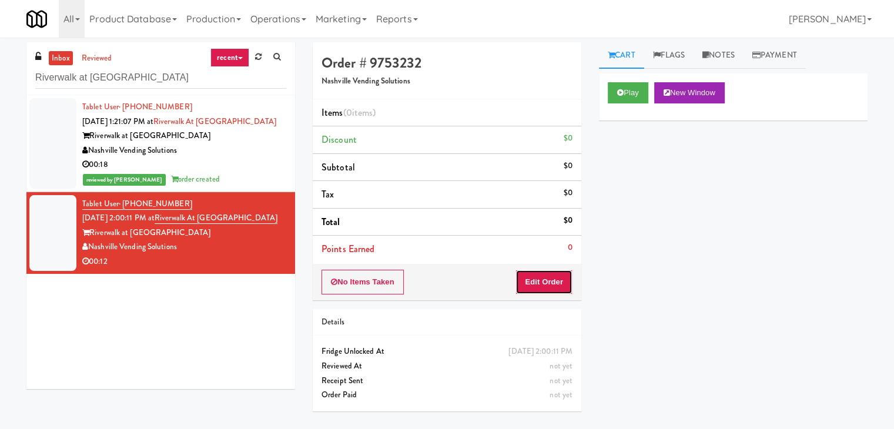
click at [539, 282] on button "Edit Order" at bounding box center [544, 282] width 57 height 25
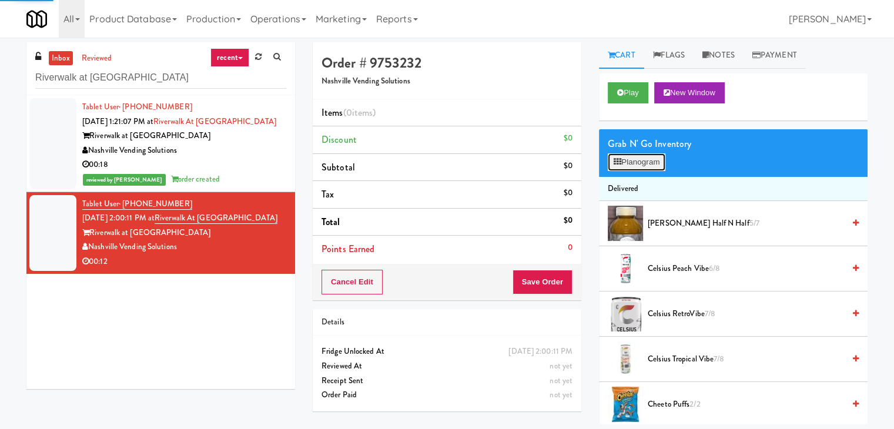
click at [629, 165] on button "Planogram" at bounding box center [637, 162] width 58 height 18
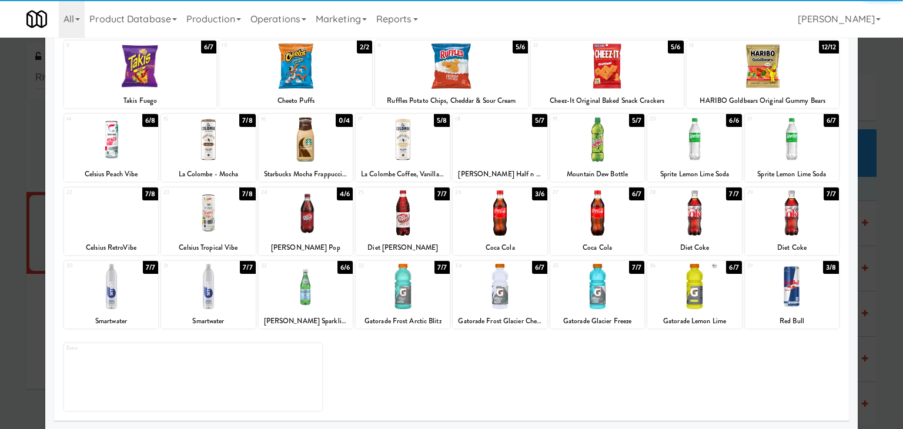
scroll to position [148, 0]
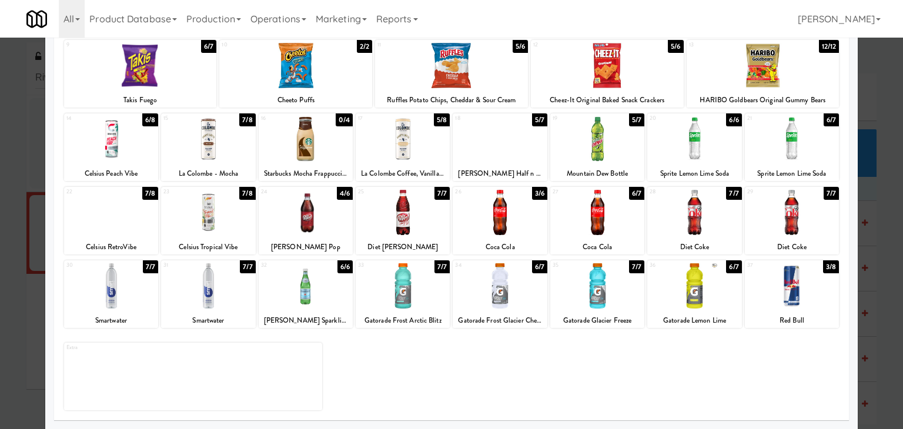
click at [205, 303] on div at bounding box center [208, 285] width 94 height 45
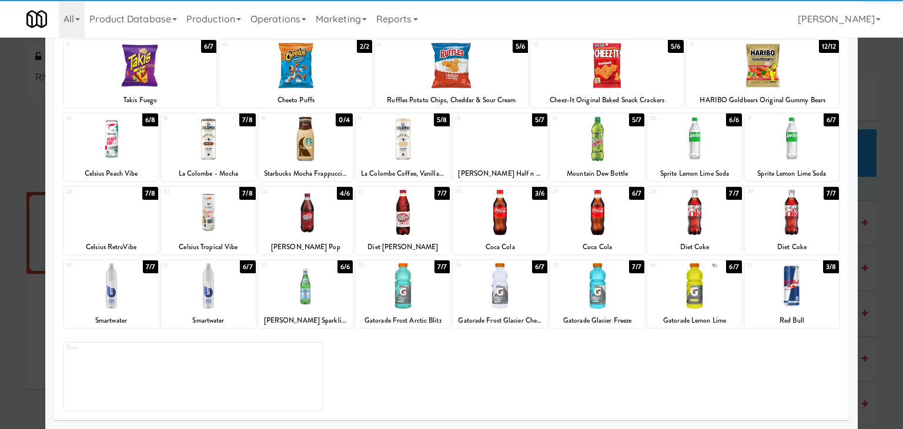
click at [205, 303] on div at bounding box center [208, 285] width 94 height 45
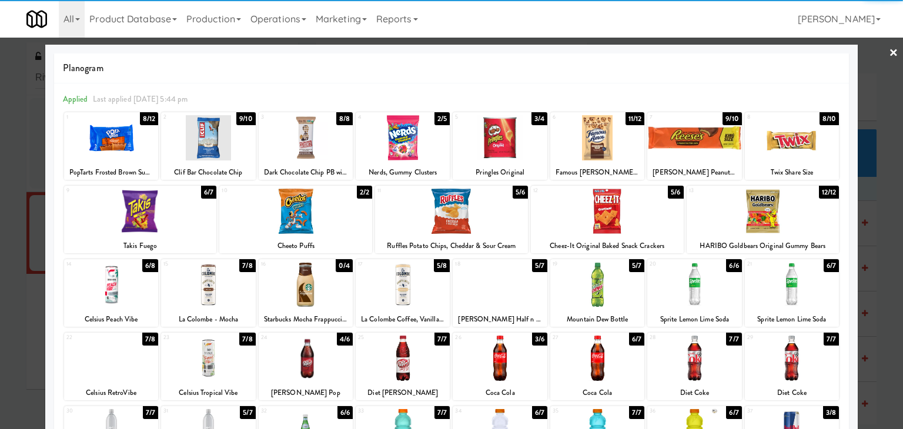
scroll to position [0, 0]
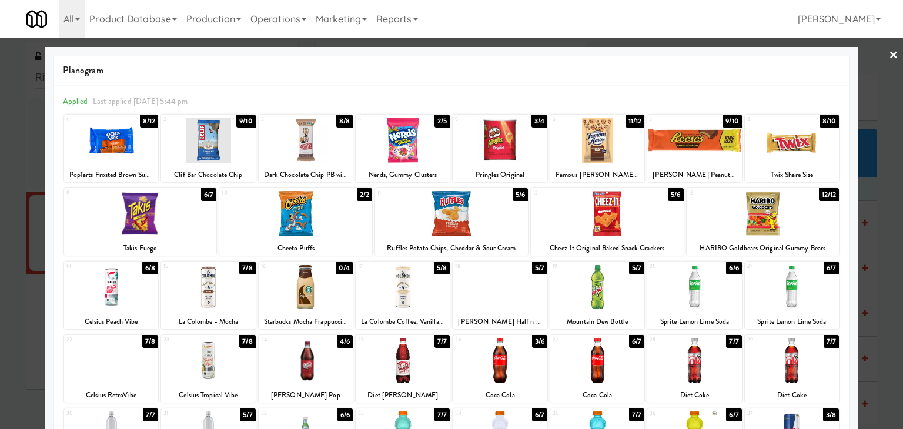
click at [228, 139] on div at bounding box center [208, 140] width 94 height 45
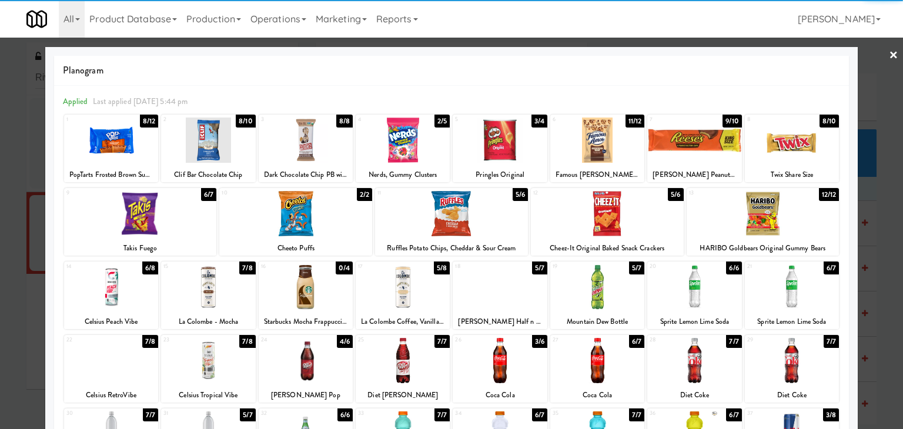
scroll to position [148, 0]
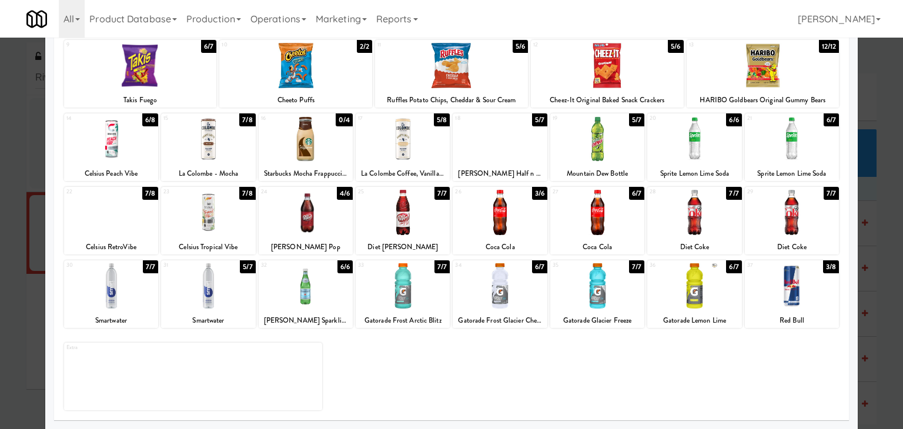
click at [512, 293] on div at bounding box center [500, 285] width 94 height 45
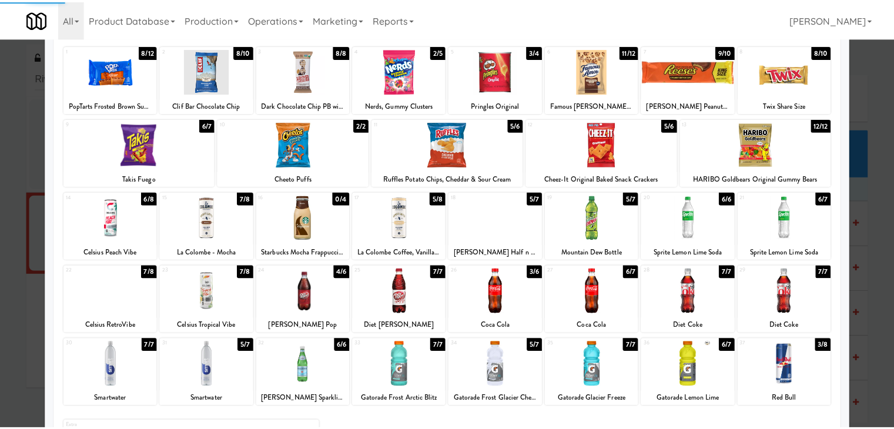
scroll to position [0, 0]
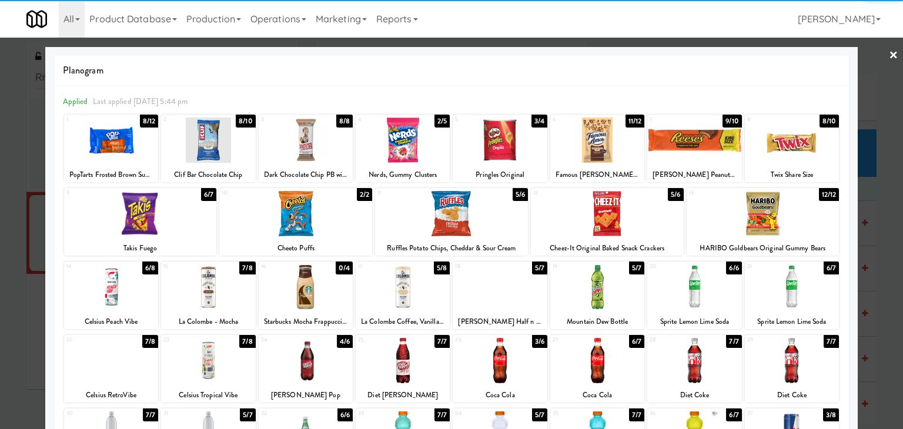
click at [889, 54] on link "×" at bounding box center [893, 56] width 9 height 36
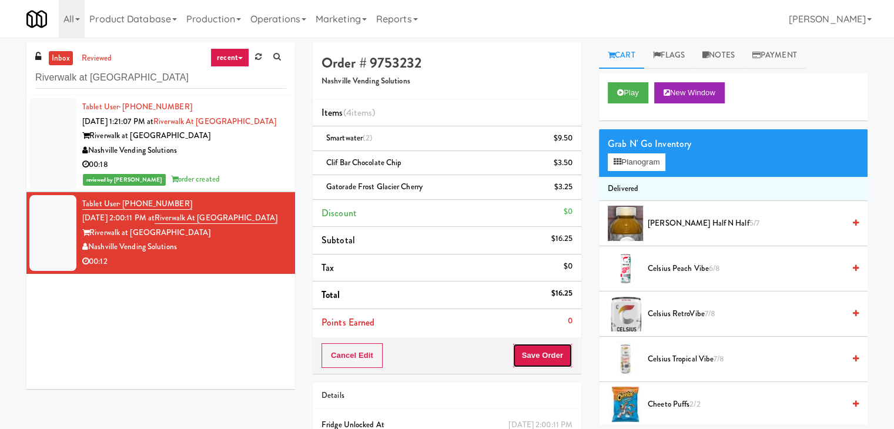
click at [539, 364] on button "Save Order" at bounding box center [543, 355] width 60 height 25
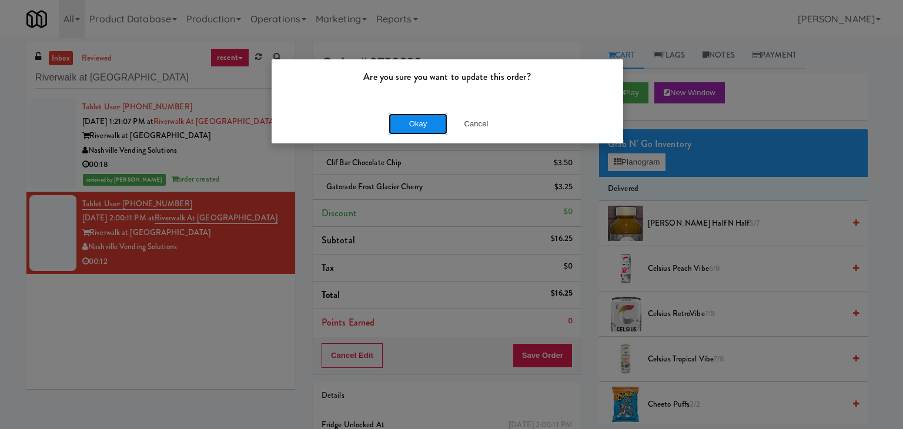
click at [430, 132] on button "Okay" at bounding box center [418, 123] width 59 height 21
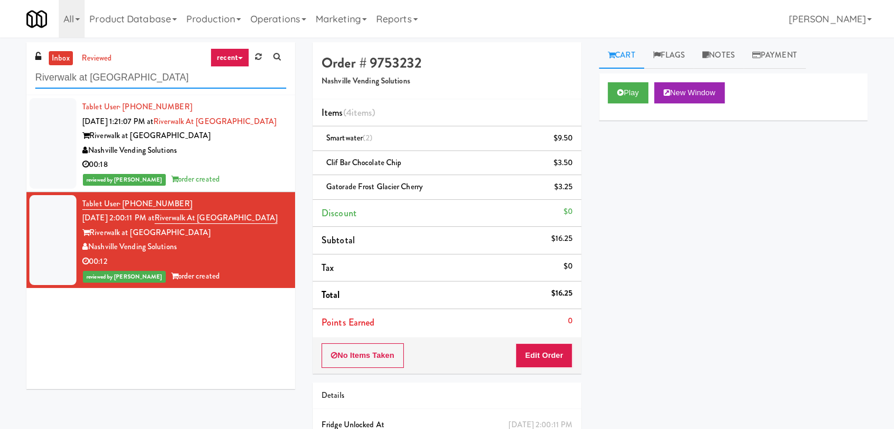
click at [175, 82] on input "Riverwalk at [GEOGRAPHIC_DATA]" at bounding box center [160, 78] width 251 height 22
paste input "Accolade - Snacks"
type input "Accolade - Snacks"
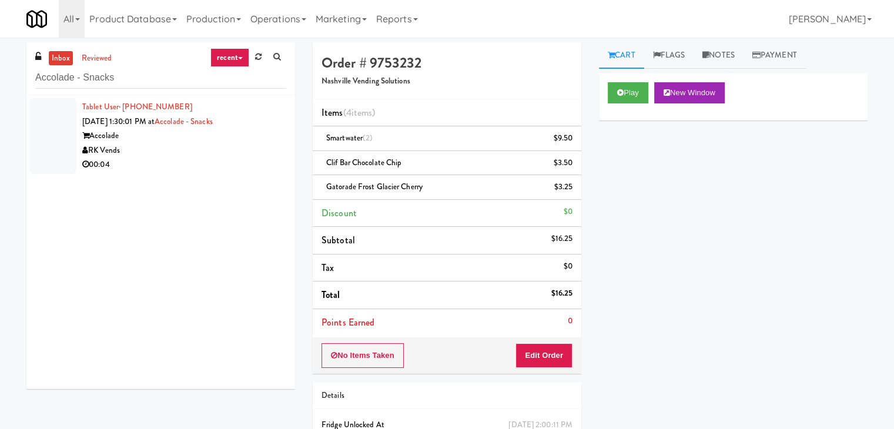
click at [242, 159] on div "00:04" at bounding box center [184, 165] width 204 height 15
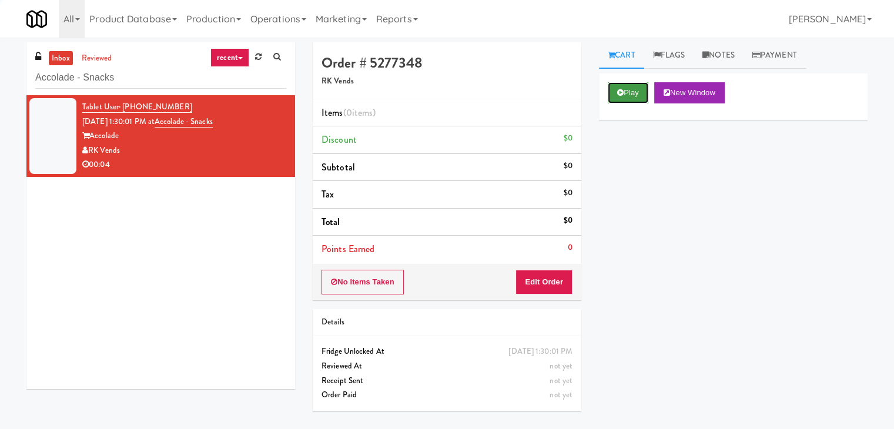
click at [615, 90] on button "Play" at bounding box center [628, 92] width 41 height 21
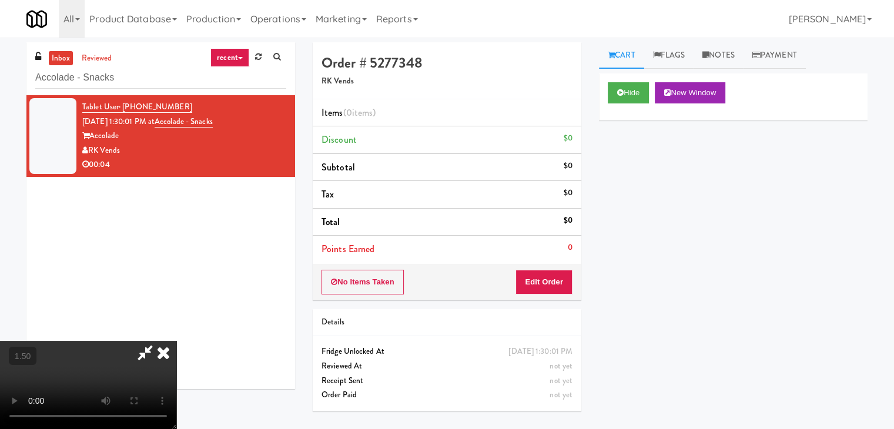
click at [176, 341] on video at bounding box center [88, 385] width 176 height 88
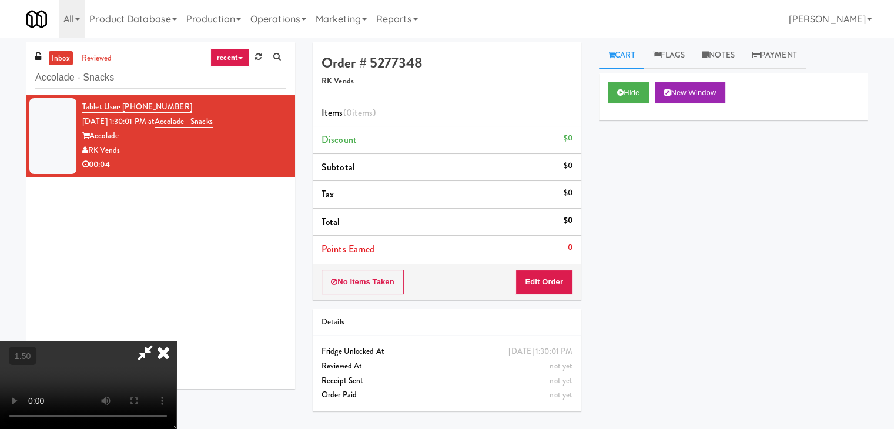
click at [176, 341] on video at bounding box center [88, 385] width 176 height 88
click at [176, 341] on icon at bounding box center [164, 353] width 26 height 24
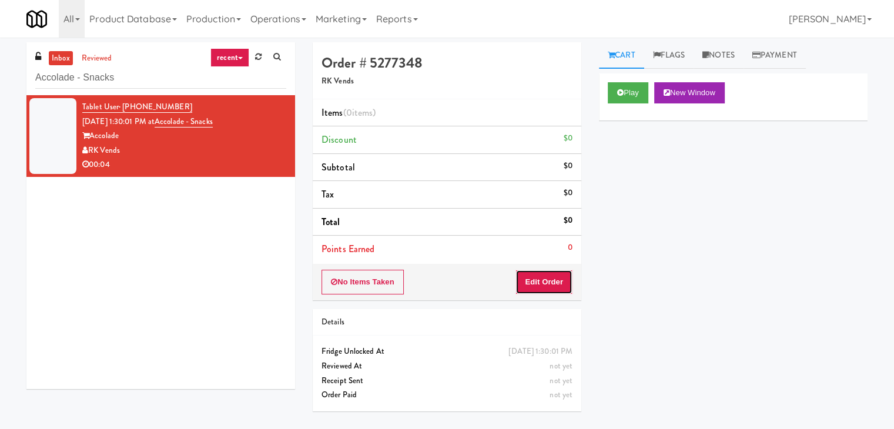
click at [546, 276] on button "Edit Order" at bounding box center [544, 282] width 57 height 25
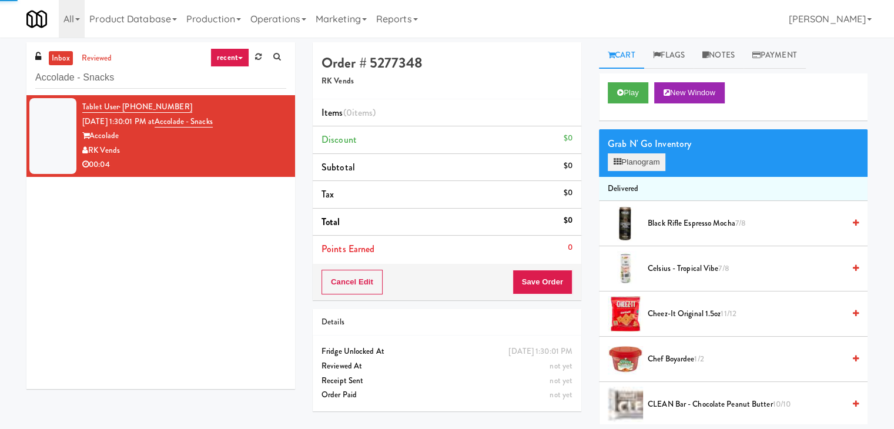
drag, startPoint x: 627, startPoint y: 175, endPoint x: 630, endPoint y: 163, distance: 11.6
click at [627, 173] on div "Grab N' Go Inventory Planogram" at bounding box center [733, 153] width 269 height 48
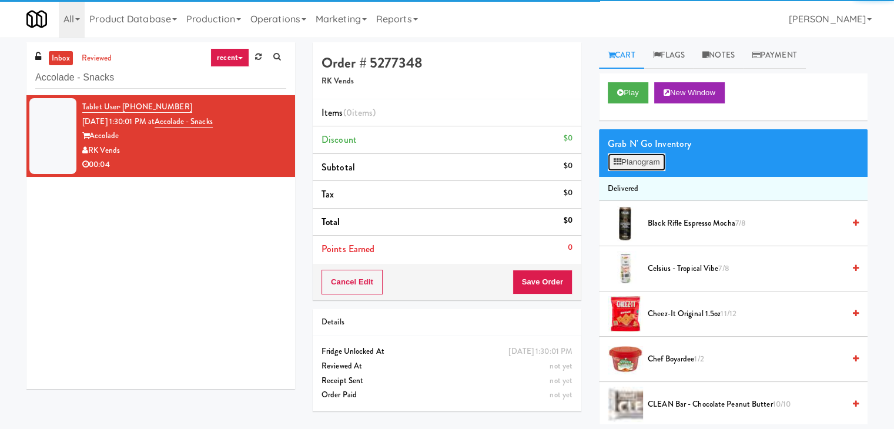
click at [630, 163] on button "Planogram" at bounding box center [637, 162] width 58 height 18
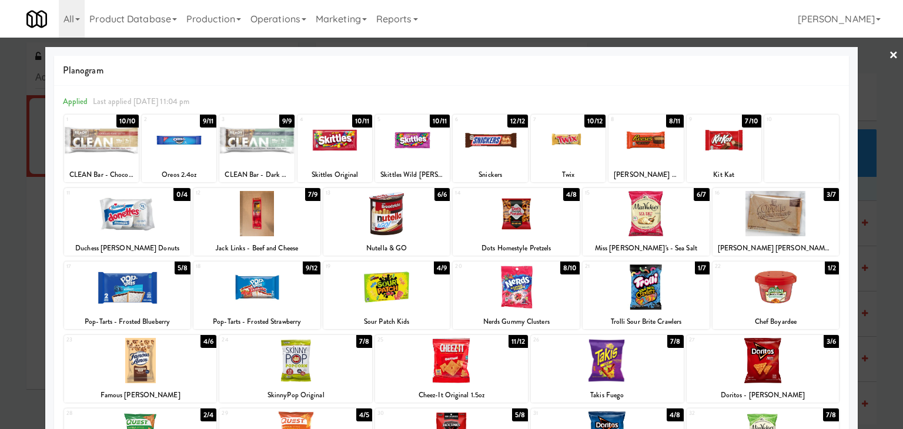
click at [398, 288] on div at bounding box center [386, 287] width 127 height 45
click at [889, 55] on link "×" at bounding box center [893, 56] width 9 height 36
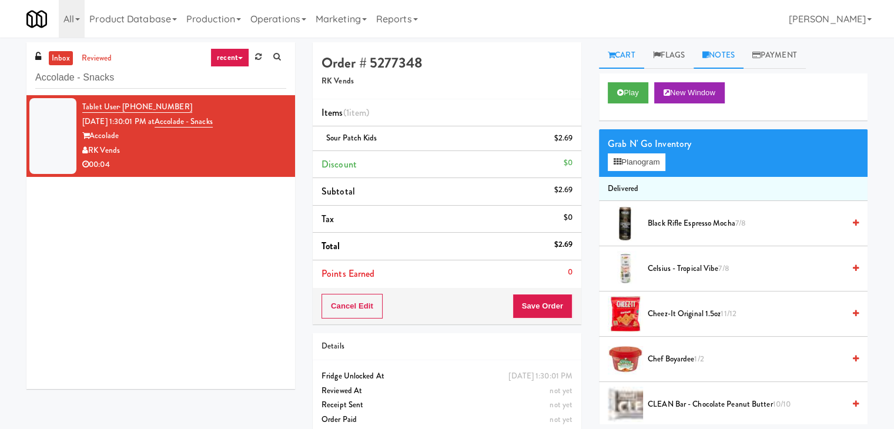
click at [710, 59] on link "Notes" at bounding box center [719, 55] width 50 height 26
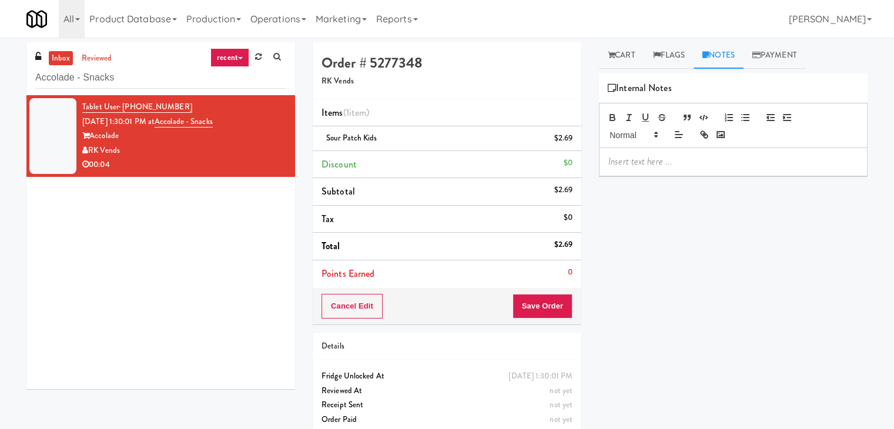
click at [654, 160] on p at bounding box center [734, 161] width 250 height 13
click at [87, 316] on div "Tablet User · (828) 641-1044 [DATE] 1:30:01 PM at Accolade - Snacks Accolade RK…" at bounding box center [160, 242] width 269 height 294
click at [633, 162] on p at bounding box center [734, 161] width 250 height 13
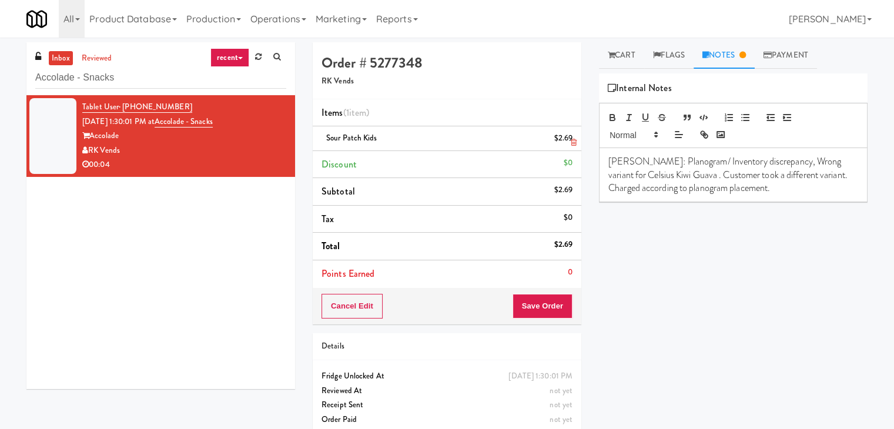
drag, startPoint x: 379, startPoint y: 139, endPoint x: 325, endPoint y: 136, distance: 53.6
click at [325, 136] on div "Sour Patch Kids $2.69" at bounding box center [447, 138] width 251 height 15
copy span "Sour Patch Kids"
drag, startPoint x: 679, startPoint y: 174, endPoint x: 593, endPoint y: 174, distance: 86.4
click at [593, 174] on div "Cart Flags Notes Payment Play New Window Grab N' Go Inventory Planogram Deliver…" at bounding box center [733, 233] width 286 height 382
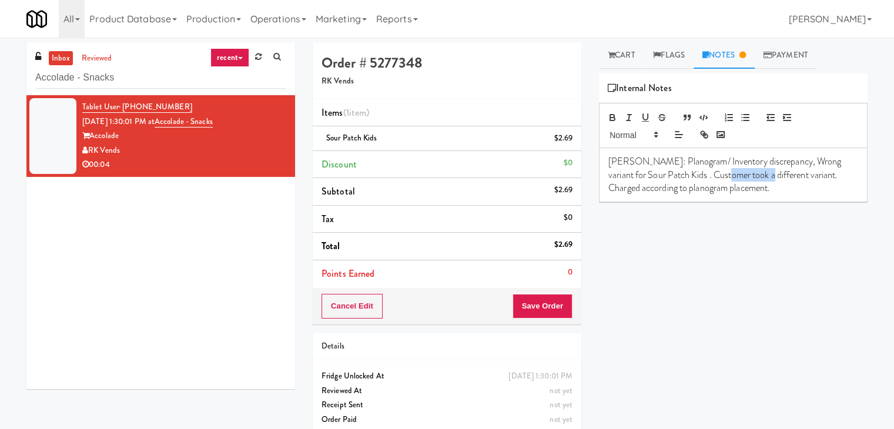
drag, startPoint x: 752, startPoint y: 175, endPoint x: 714, endPoint y: 174, distance: 37.6
click at [714, 174] on p "[PERSON_NAME]: Planogram/ Inventory discrepancy, Wrong variant for Sour Patch K…" at bounding box center [734, 174] width 250 height 39
click at [560, 306] on button "Save Order" at bounding box center [543, 306] width 60 height 25
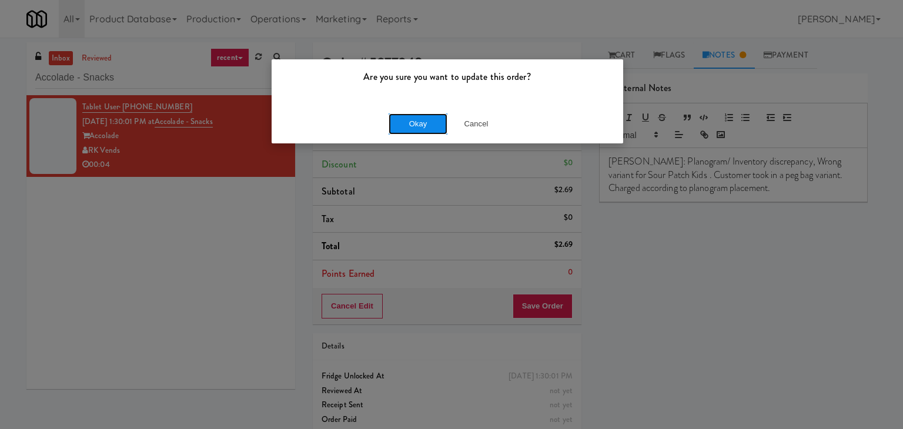
click at [426, 126] on button "Okay" at bounding box center [418, 123] width 59 height 21
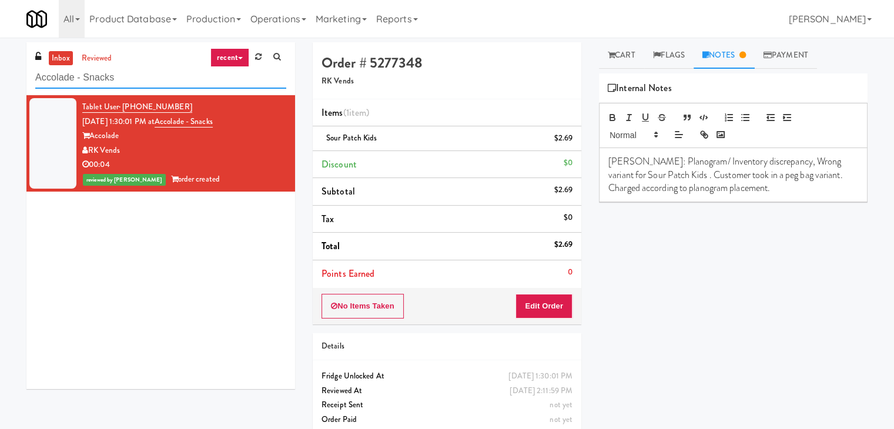
click at [153, 74] on input "Accolade - Snacks" at bounding box center [160, 78] width 251 height 22
paste input "Couture Cooler"
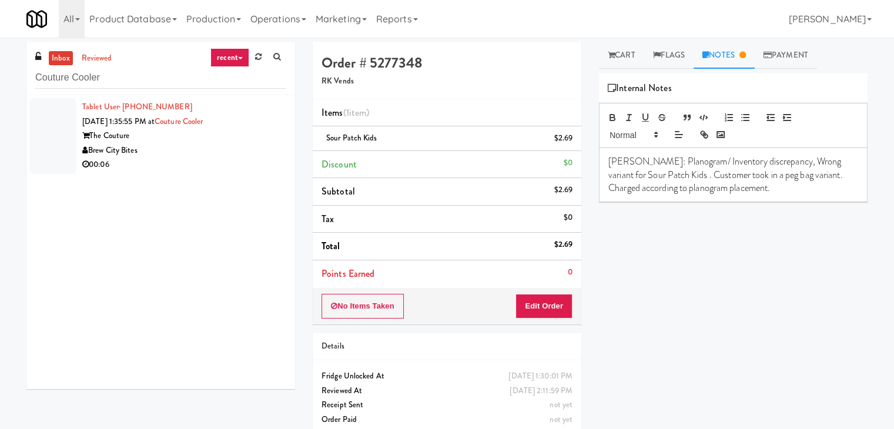
click at [253, 152] on div "Brew City Bites" at bounding box center [184, 150] width 204 height 15
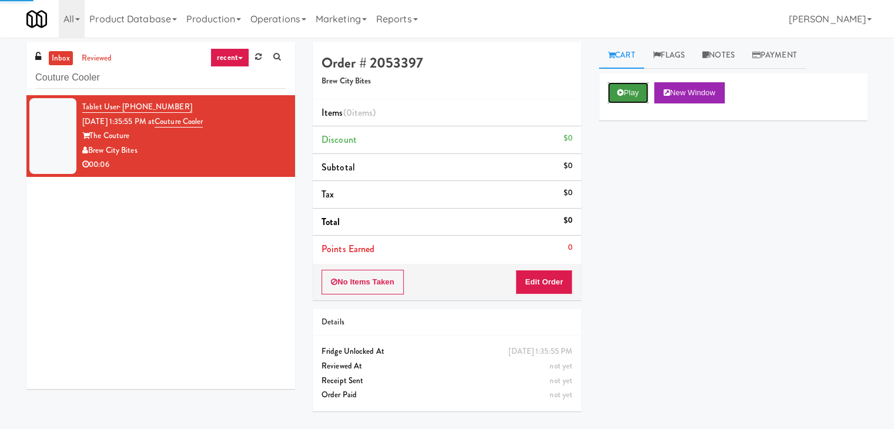
click at [625, 91] on button "Play" at bounding box center [628, 92] width 41 height 21
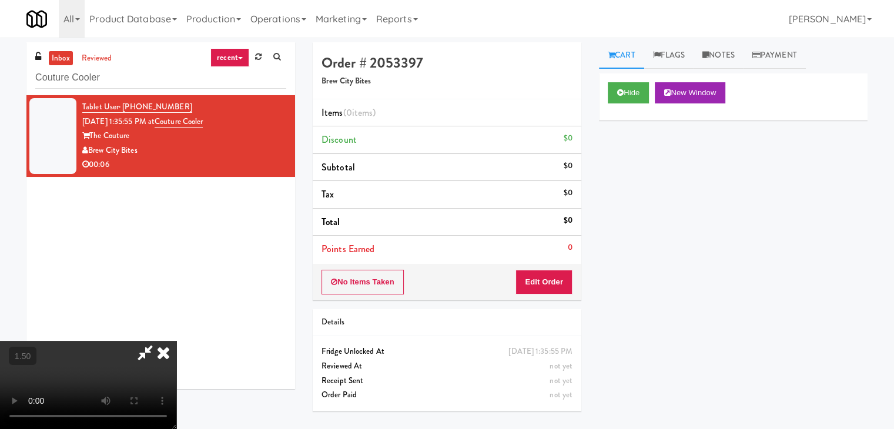
click at [176, 341] on video at bounding box center [88, 385] width 176 height 88
click at [176, 341] on icon at bounding box center [164, 353] width 26 height 24
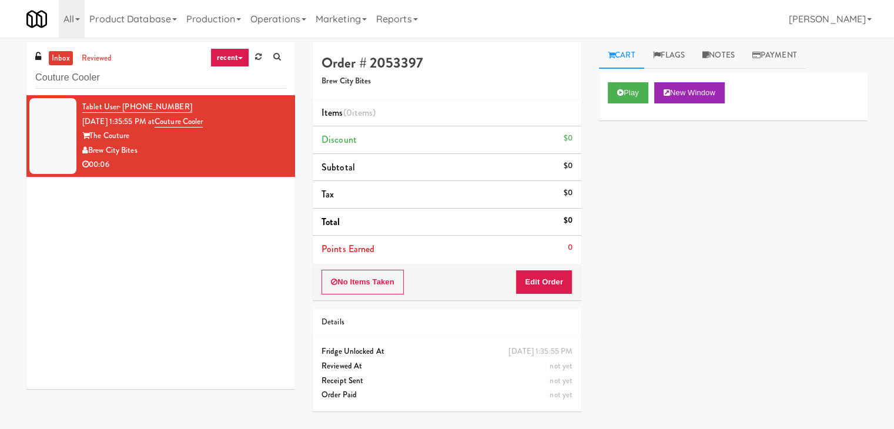
drag, startPoint x: 536, startPoint y: 259, endPoint x: 534, endPoint y: 270, distance: 10.7
click at [534, 269] on div "Order # 2053397 Brew City Bites Items (0 items ) Discount $0 Subtotal $0 Tax $0…" at bounding box center [447, 171] width 269 height 258
click at [534, 282] on button "Edit Order" at bounding box center [544, 282] width 57 height 25
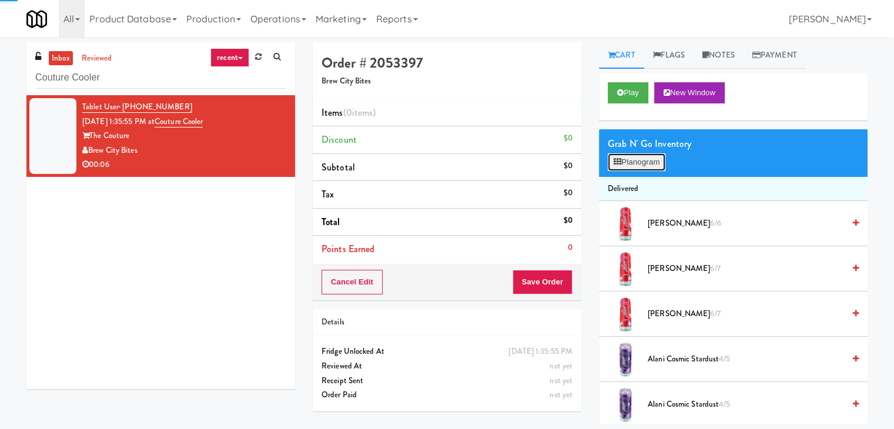
click at [615, 169] on button "Planogram" at bounding box center [637, 162] width 58 height 18
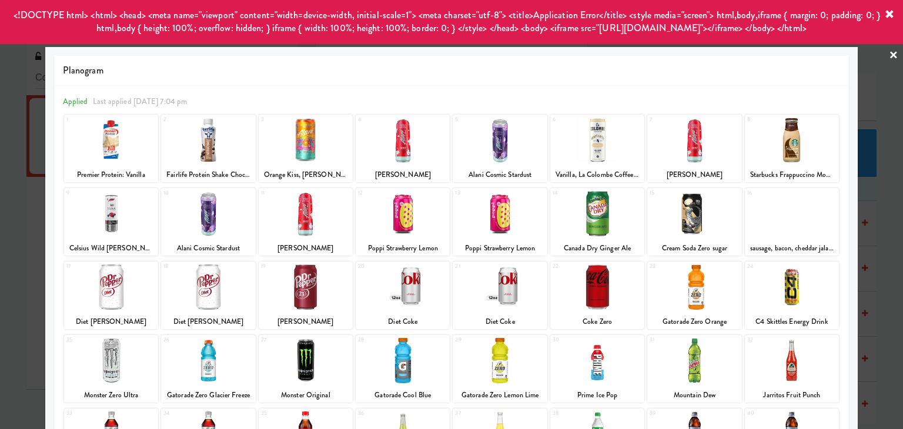
drag, startPoint x: 628, startPoint y: 146, endPoint x: 630, endPoint y: 158, distance: 12.0
click at [628, 147] on div at bounding box center [597, 140] width 94 height 45
click at [632, 160] on div at bounding box center [597, 140] width 94 height 45
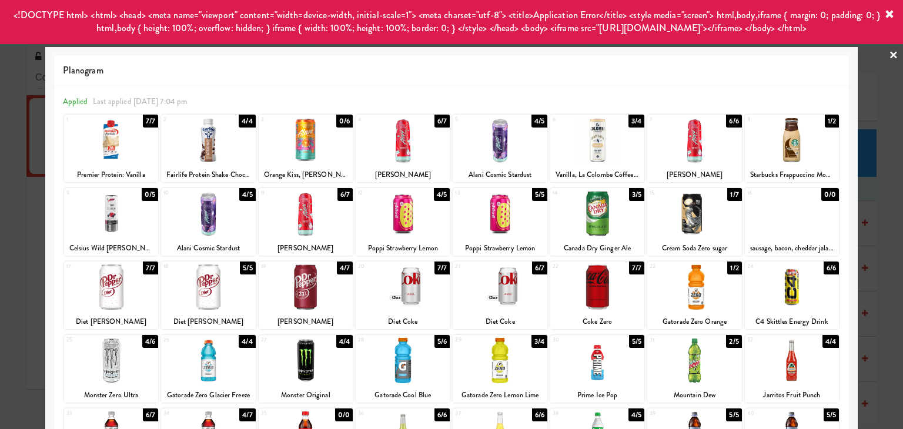
click at [109, 283] on div at bounding box center [111, 287] width 94 height 45
click at [889, 54] on link "×" at bounding box center [893, 56] width 9 height 36
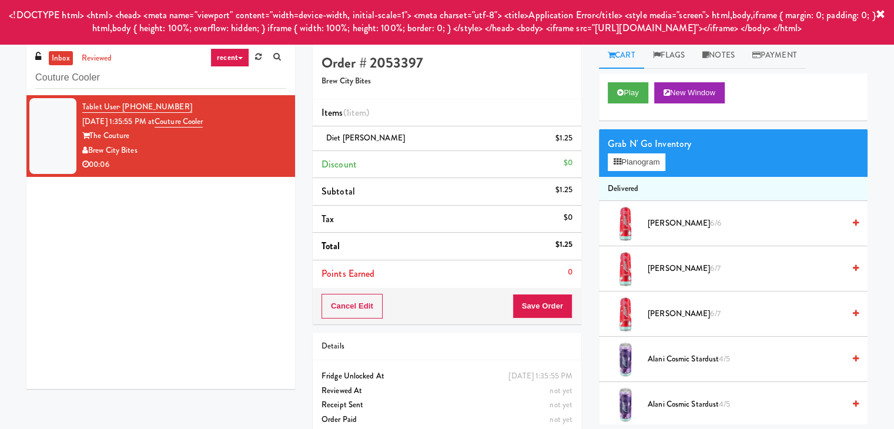
click at [884, 17] on icon at bounding box center [880, 14] width 9 height 9
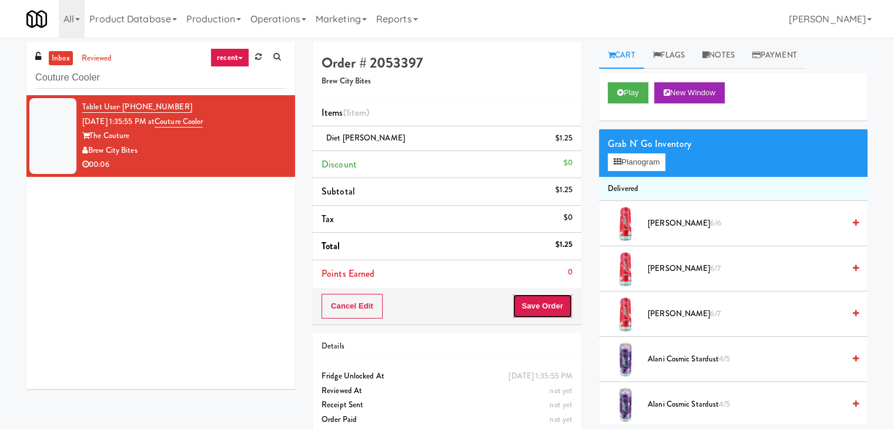
click at [546, 299] on button "Save Order" at bounding box center [543, 306] width 60 height 25
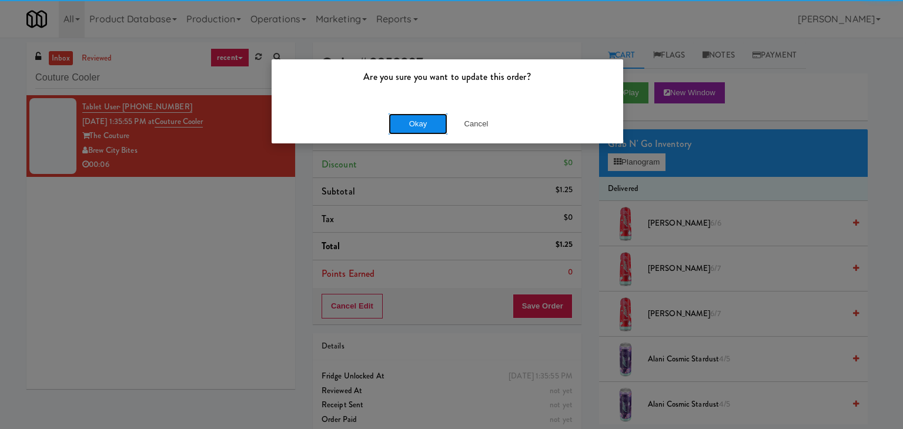
click at [417, 127] on button "Okay" at bounding box center [418, 123] width 59 height 21
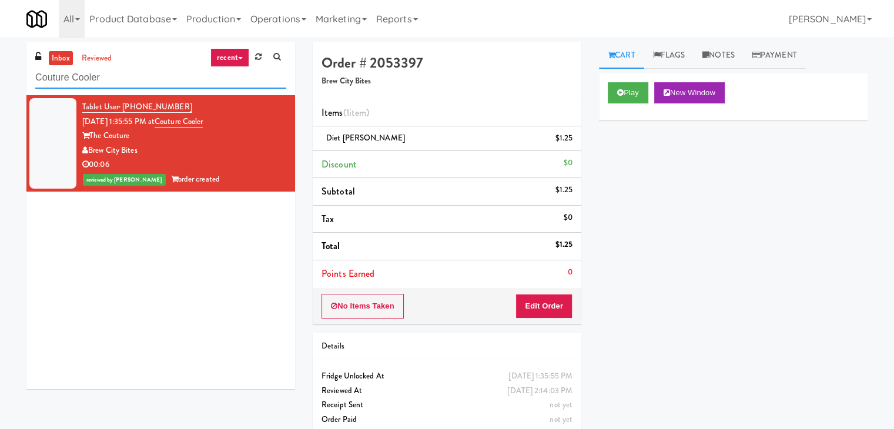
click at [158, 71] on input "Couture Cooler" at bounding box center [160, 78] width 251 height 22
paste input "[GEOGRAPHIC_DATA] -"
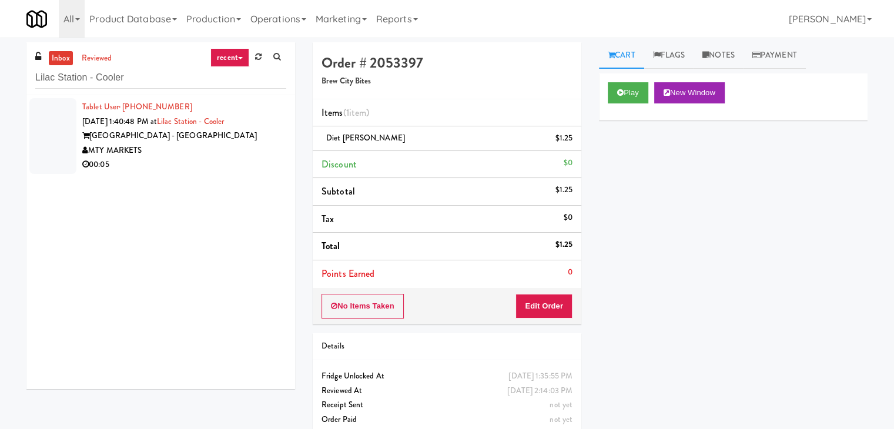
click at [238, 156] on div "MTY MARKETS" at bounding box center [184, 150] width 204 height 15
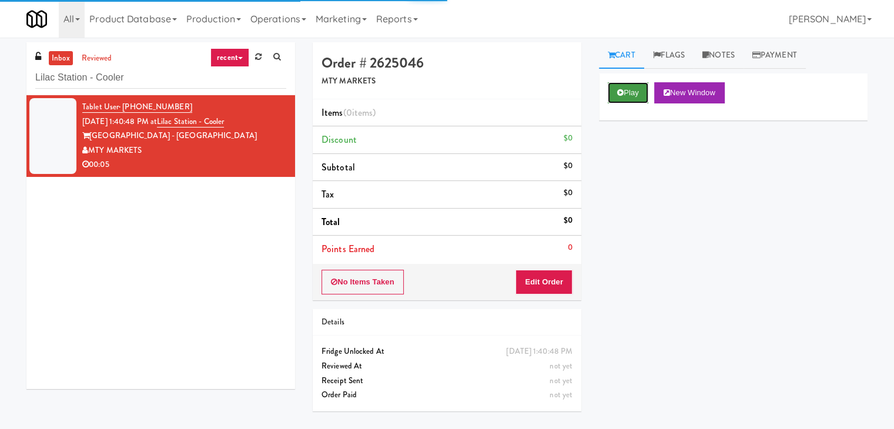
click at [627, 91] on button "Play" at bounding box center [628, 92] width 41 height 21
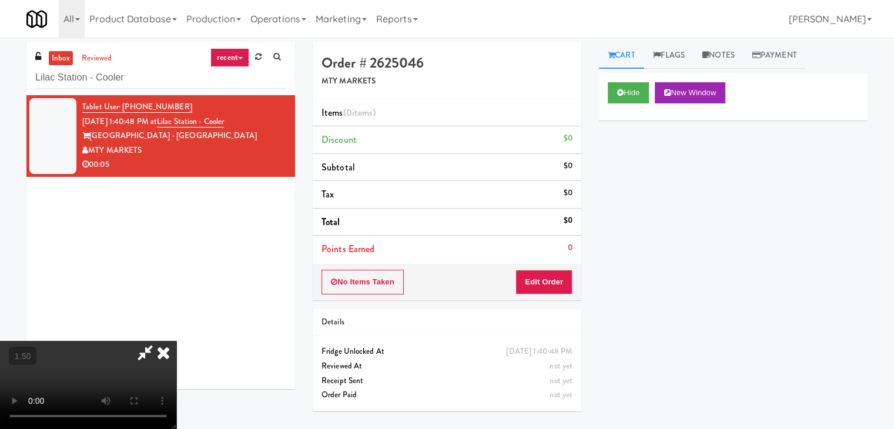
click at [176, 341] on video at bounding box center [88, 385] width 176 height 88
click at [176, 341] on icon at bounding box center [164, 353] width 26 height 24
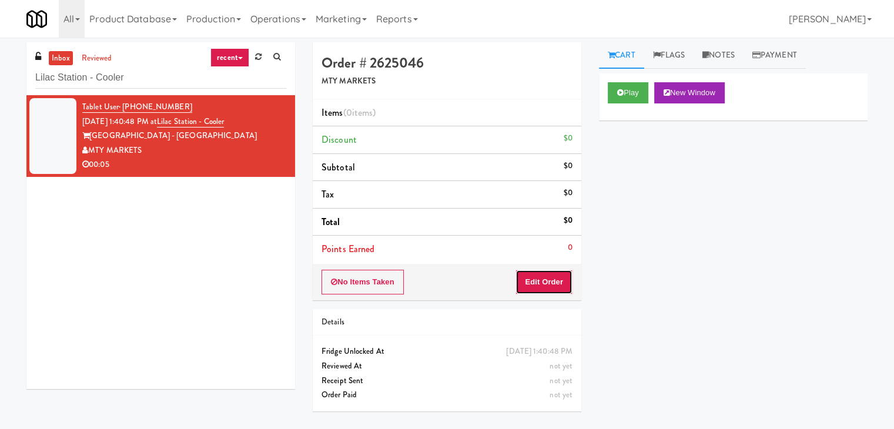
click at [547, 278] on button "Edit Order" at bounding box center [544, 282] width 57 height 25
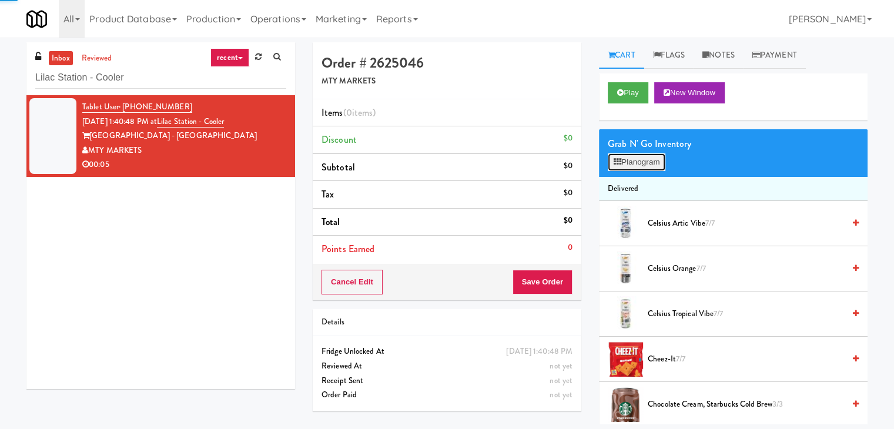
click at [637, 163] on button "Planogram" at bounding box center [637, 162] width 58 height 18
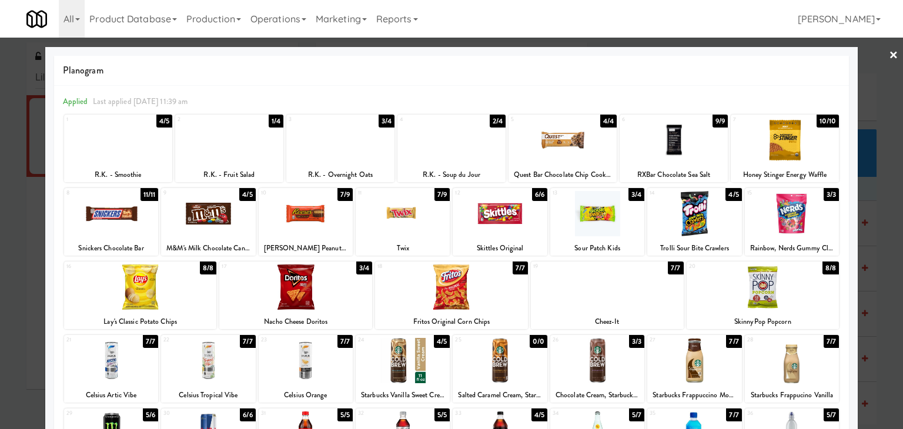
click at [136, 145] on div at bounding box center [118, 140] width 108 height 45
drag, startPoint x: 883, startPoint y: 55, endPoint x: 855, endPoint y: 65, distance: 29.4
click at [889, 55] on link "×" at bounding box center [893, 56] width 9 height 36
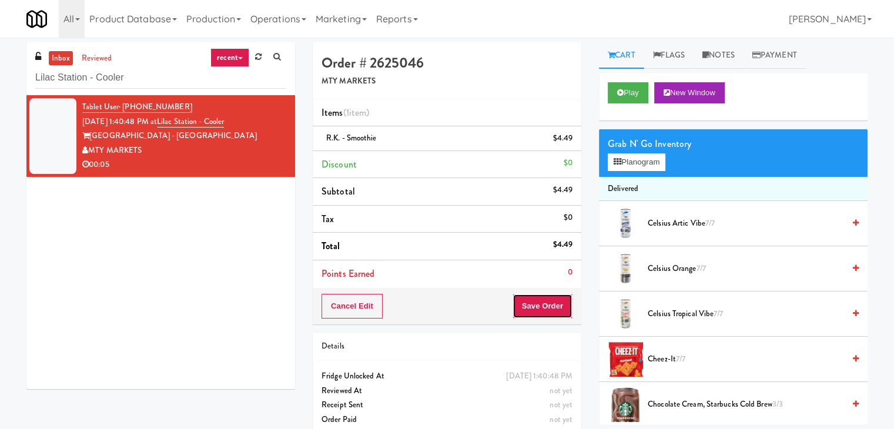
click at [530, 306] on button "Save Order" at bounding box center [543, 306] width 60 height 25
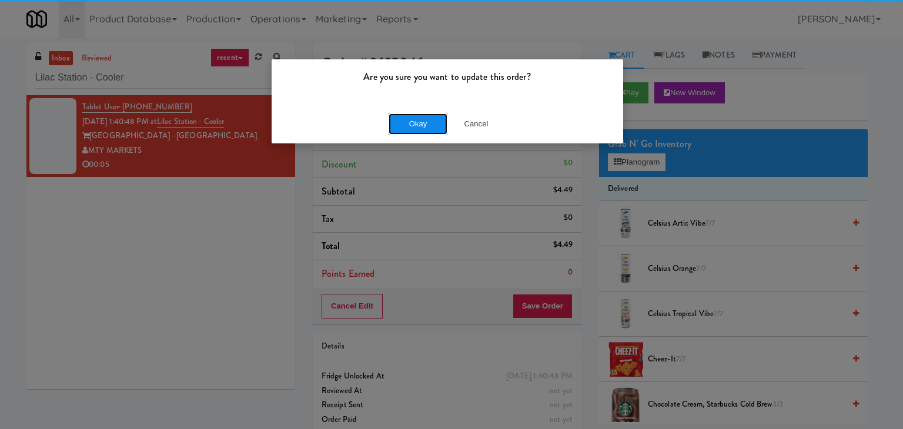
drag, startPoint x: 433, startPoint y: 125, endPoint x: 420, endPoint y: 113, distance: 17.1
click at [433, 125] on button "Okay" at bounding box center [418, 123] width 59 height 21
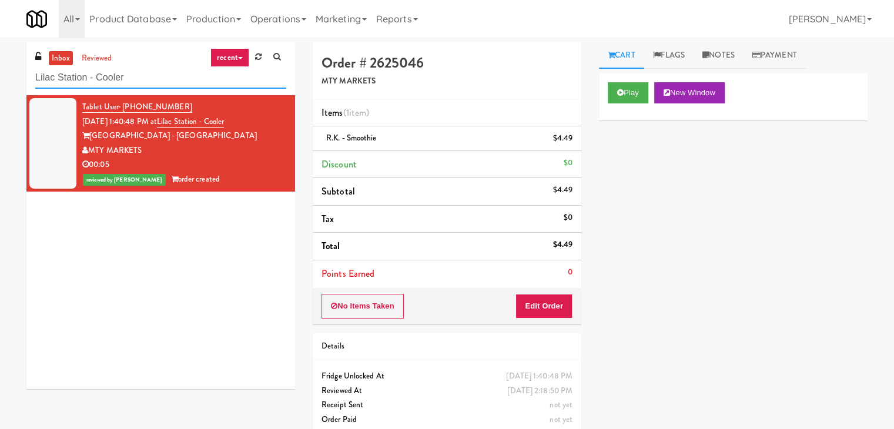
click at [160, 81] on input "Lilac Station - Cooler" at bounding box center [160, 78] width 251 height 22
paste input "Centra - Main Floo"
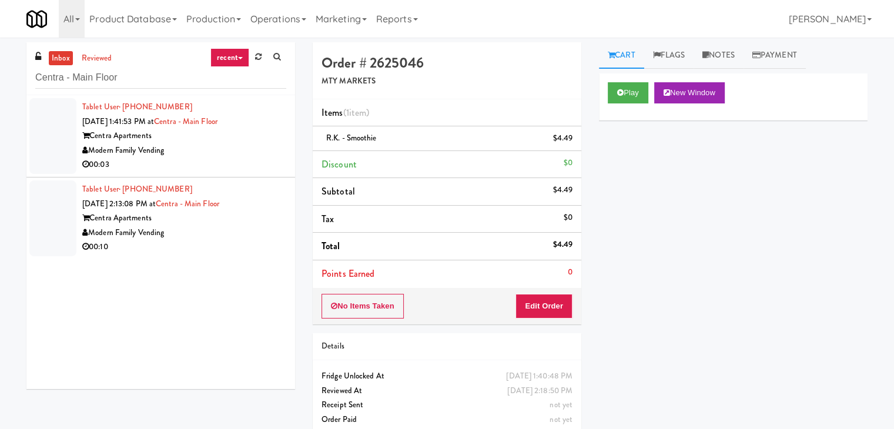
click at [232, 142] on div "Centra Apartments" at bounding box center [184, 136] width 204 height 15
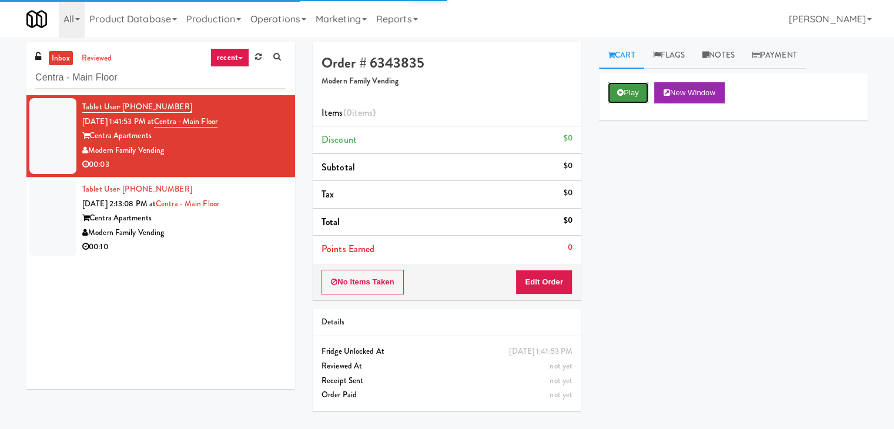
click at [640, 92] on button "Play" at bounding box center [628, 92] width 41 height 21
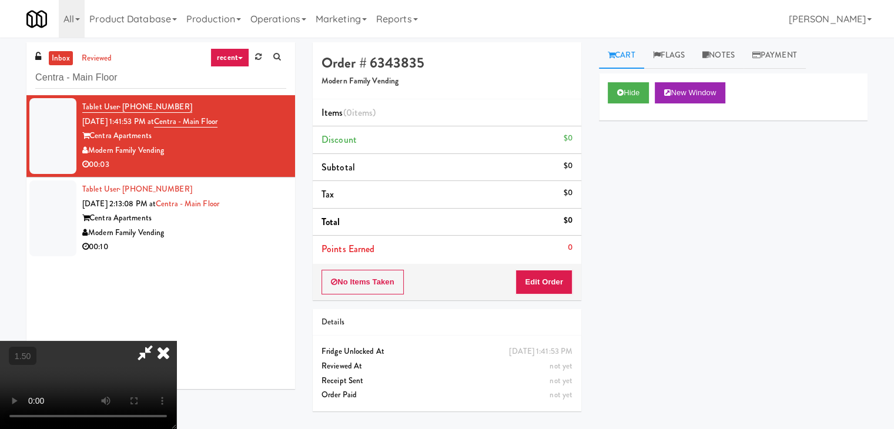
click at [176, 341] on video at bounding box center [88, 385] width 176 height 88
drag, startPoint x: 526, startPoint y: 138, endPoint x: 539, endPoint y: 195, distance: 58.4
click at [176, 341] on icon at bounding box center [164, 353] width 26 height 24
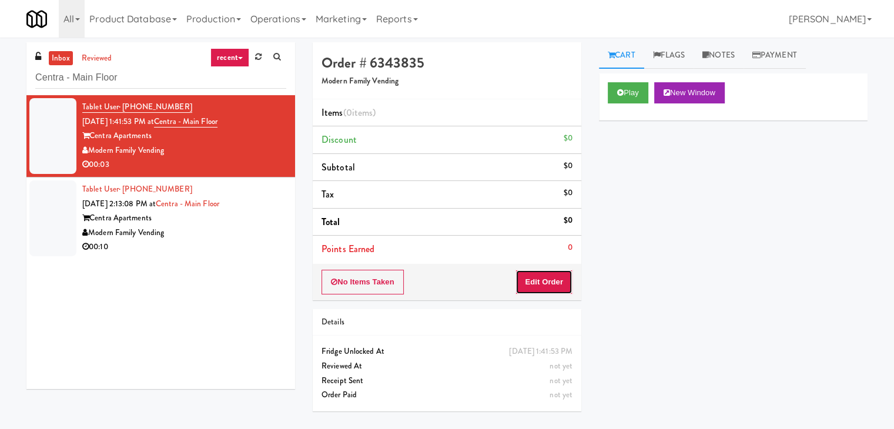
click at [538, 281] on button "Edit Order" at bounding box center [544, 282] width 57 height 25
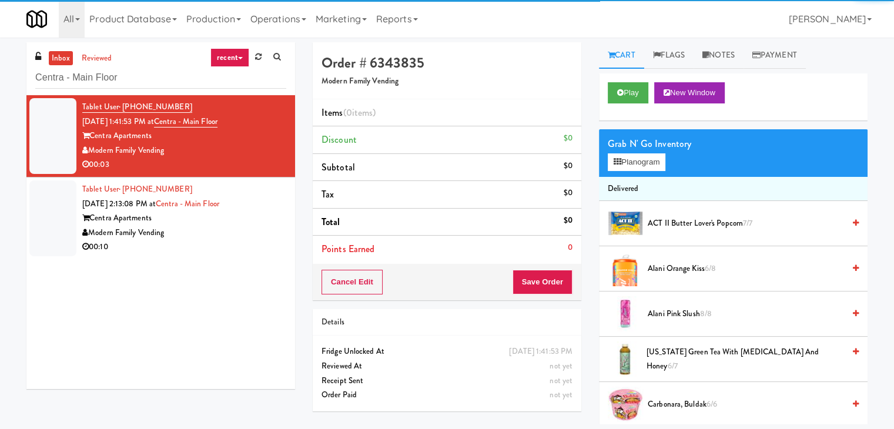
click at [635, 147] on div "Grab N' Go Inventory" at bounding box center [733, 144] width 251 height 18
click at [636, 163] on button "Planogram" at bounding box center [637, 162] width 58 height 18
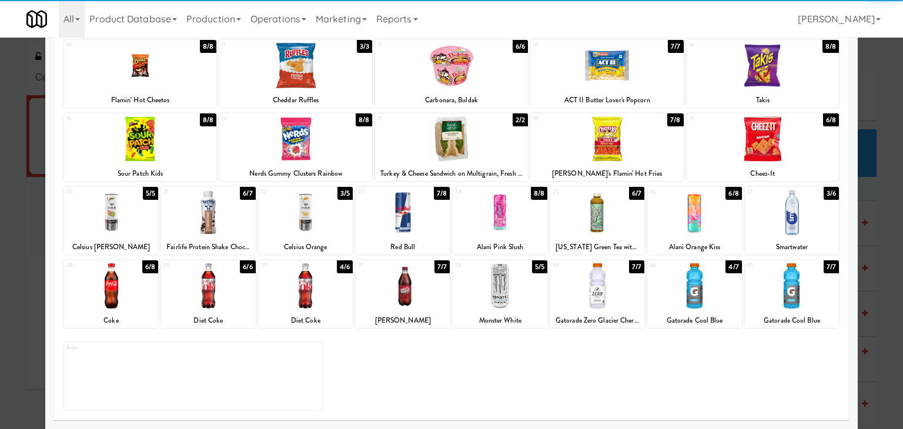
click at [311, 208] on div at bounding box center [306, 212] width 94 height 45
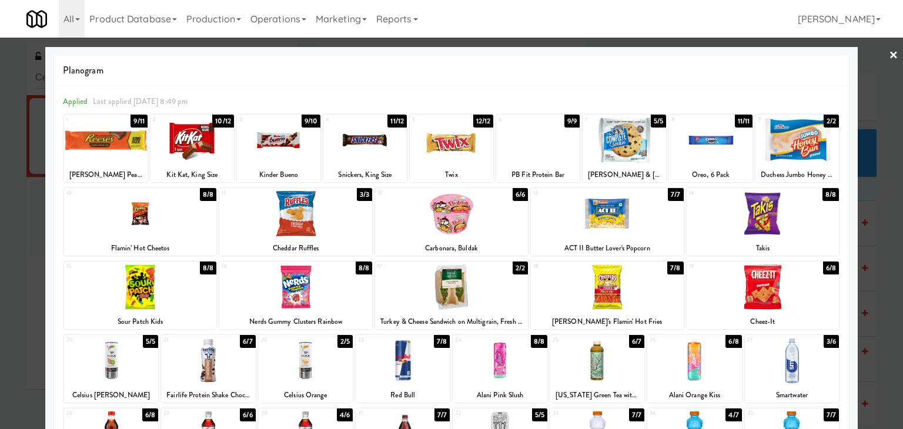
click at [889, 49] on link "×" at bounding box center [893, 56] width 9 height 36
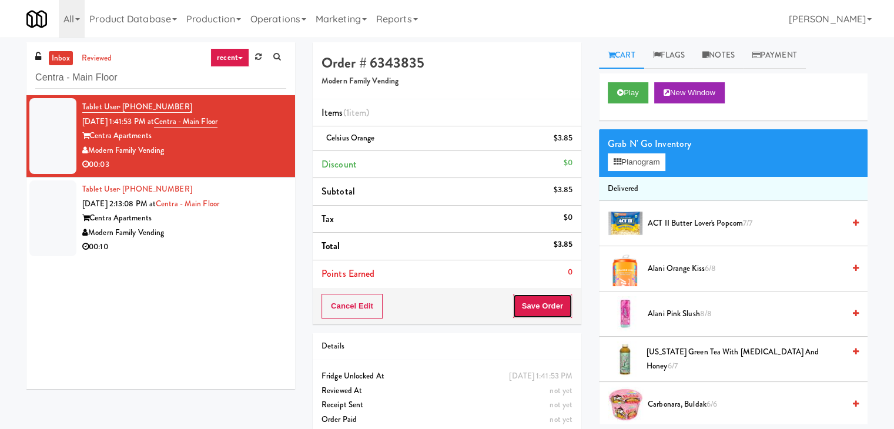
click at [555, 301] on button "Save Order" at bounding box center [543, 306] width 60 height 25
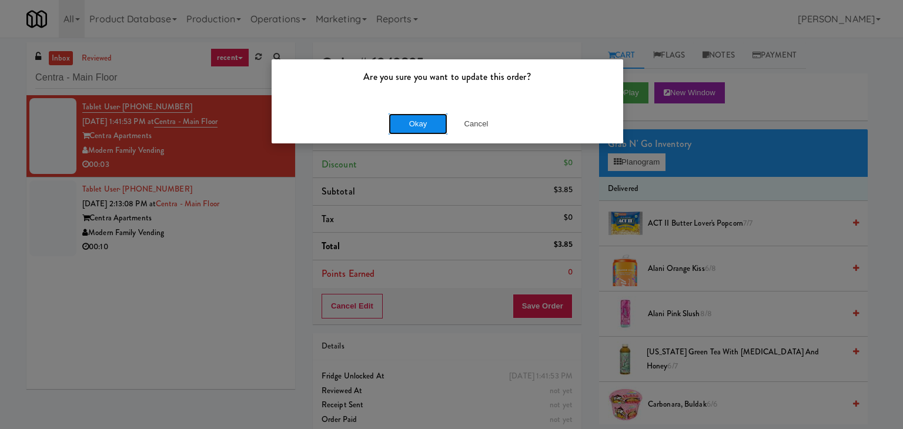
click at [413, 123] on button "Okay" at bounding box center [418, 123] width 59 height 21
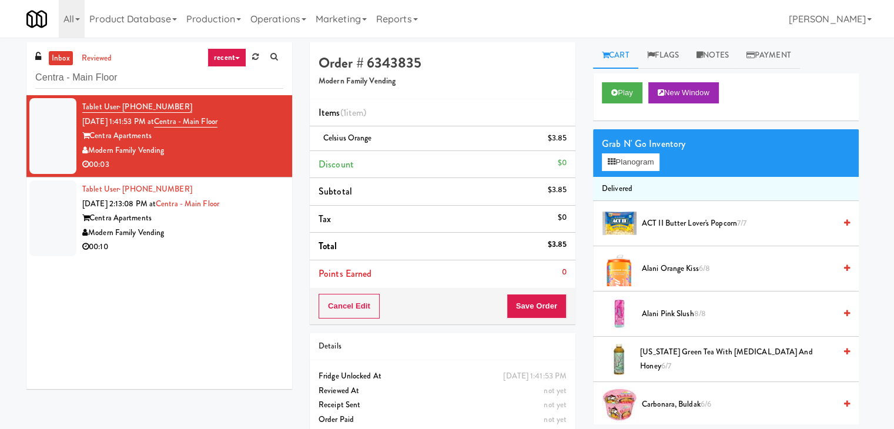
click at [249, 241] on div "00:10" at bounding box center [182, 247] width 201 height 15
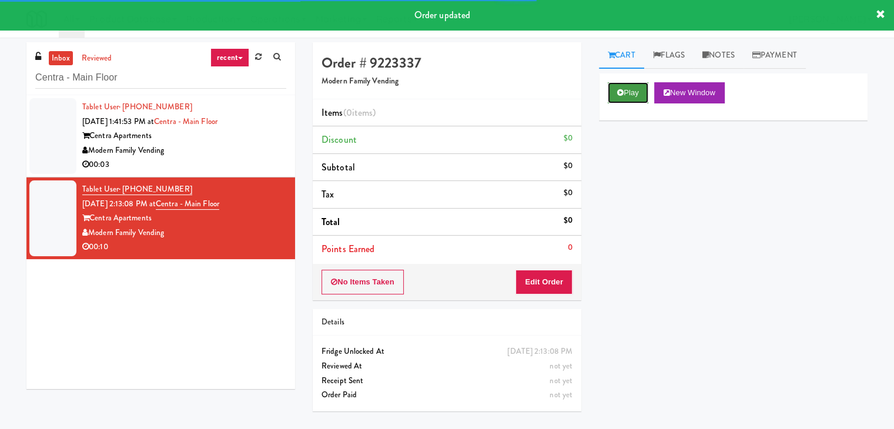
click at [649, 95] on button "Play" at bounding box center [628, 92] width 41 height 21
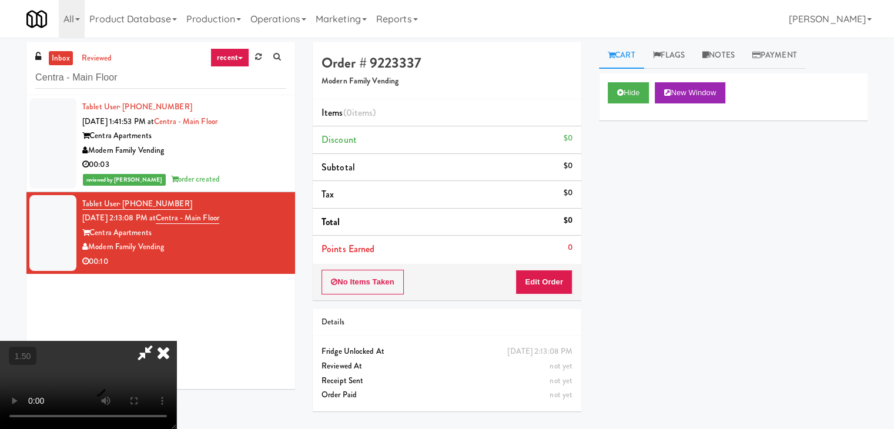
click at [176, 341] on video at bounding box center [88, 385] width 176 height 88
click at [176, 341] on icon at bounding box center [164, 353] width 26 height 24
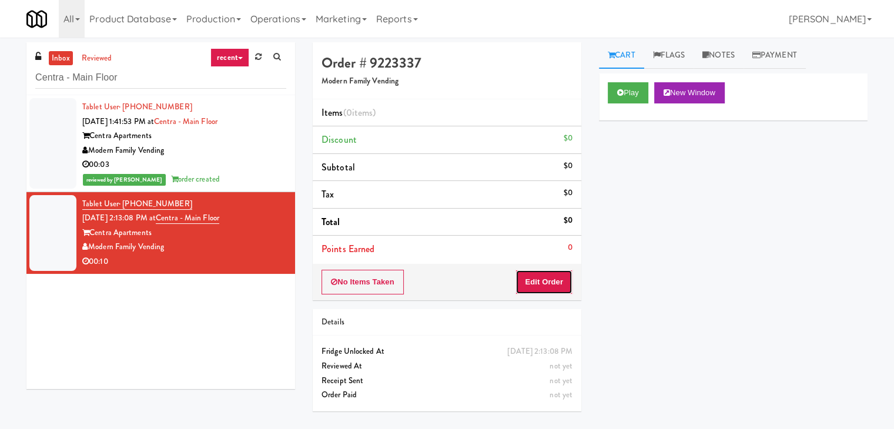
click at [543, 288] on button "Edit Order" at bounding box center [544, 282] width 57 height 25
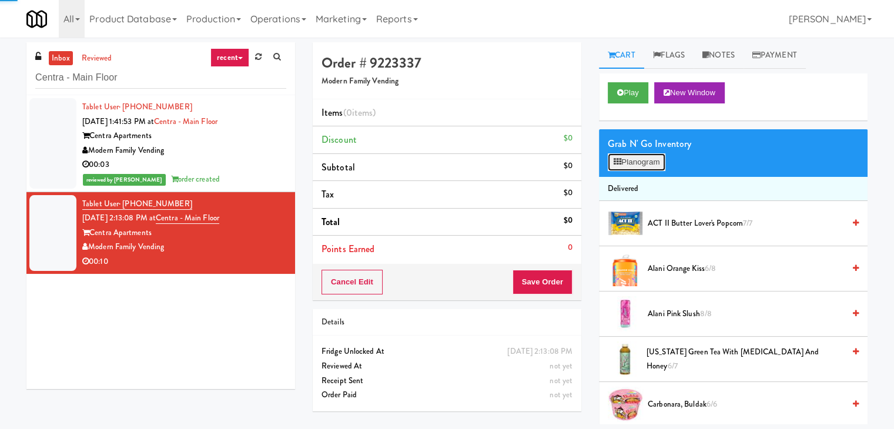
click at [649, 163] on button "Planogram" at bounding box center [637, 162] width 58 height 18
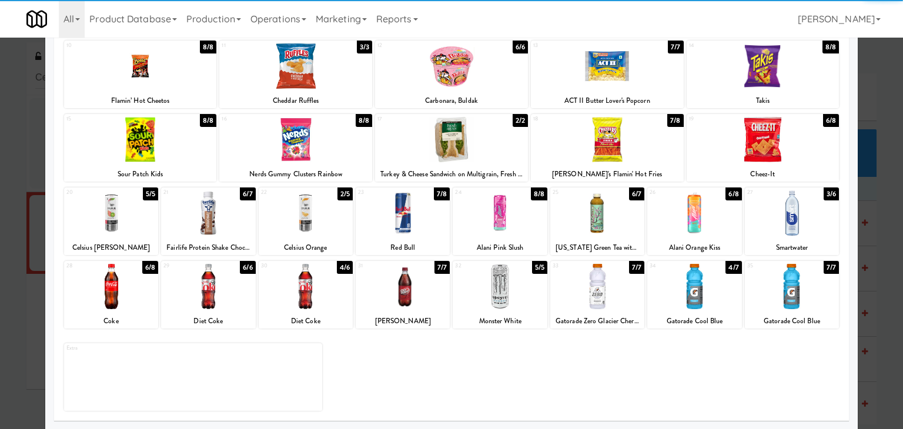
scroll to position [148, 0]
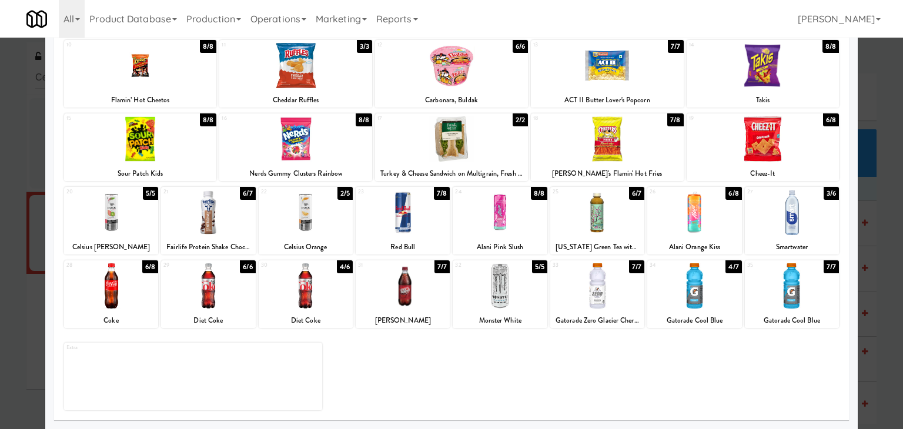
click at [98, 222] on div at bounding box center [111, 212] width 94 height 45
click at [328, 219] on div at bounding box center [306, 212] width 94 height 45
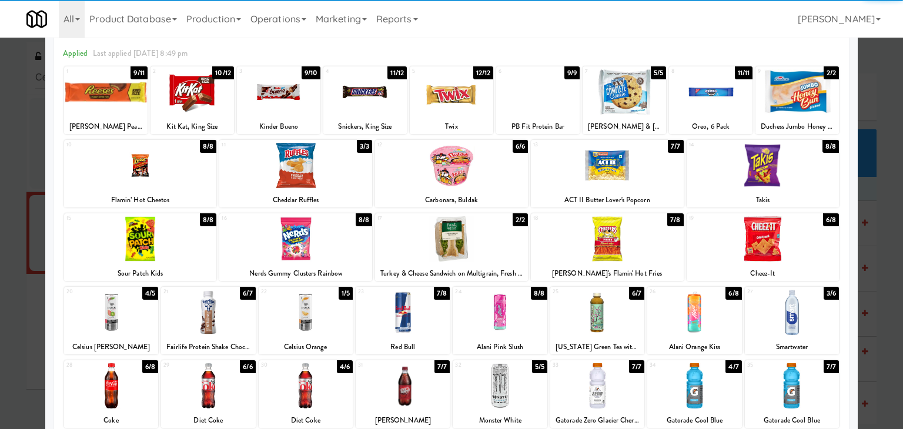
scroll to position [0, 0]
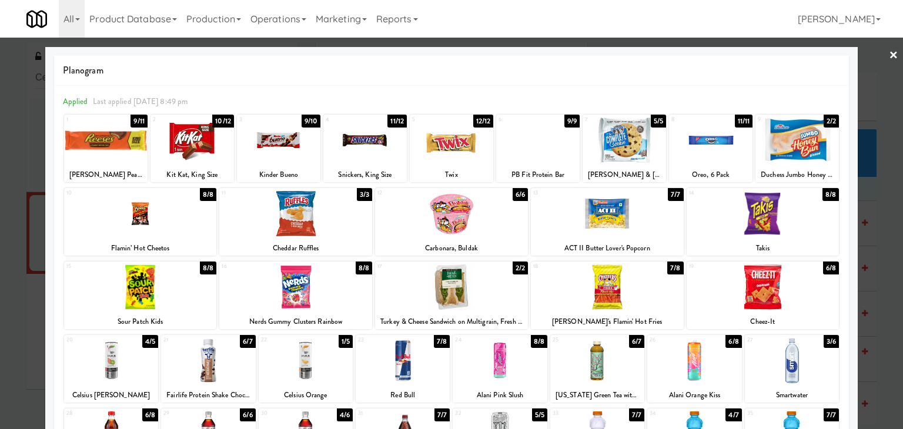
drag, startPoint x: 889, startPoint y: 56, endPoint x: 840, endPoint y: 72, distance: 51.1
click at [889, 56] on link "×" at bounding box center [893, 56] width 9 height 36
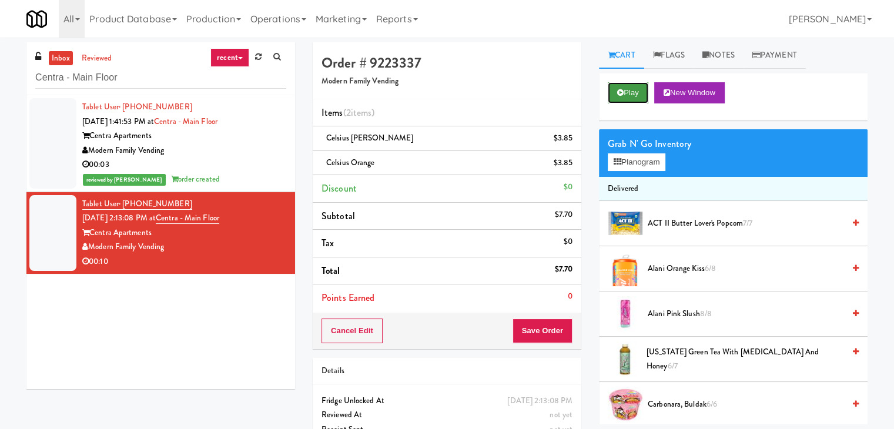
click at [619, 91] on icon at bounding box center [620, 93] width 6 height 8
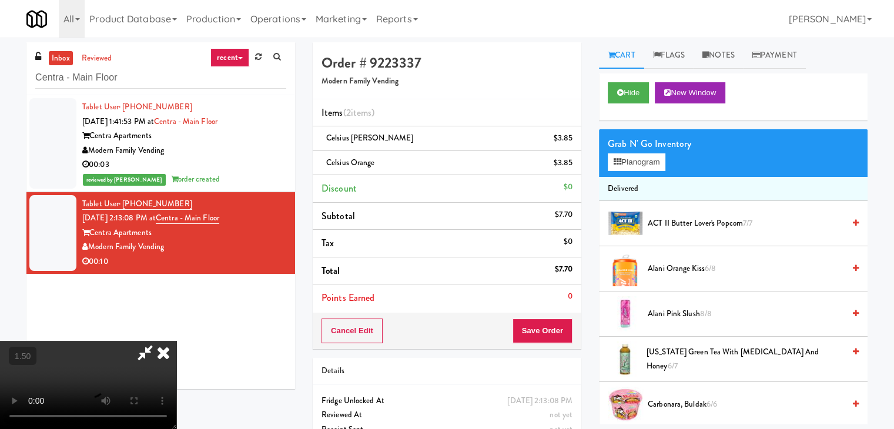
click at [159, 341] on icon at bounding box center [145, 353] width 27 height 24
click at [176, 341] on icon at bounding box center [164, 353] width 26 height 24
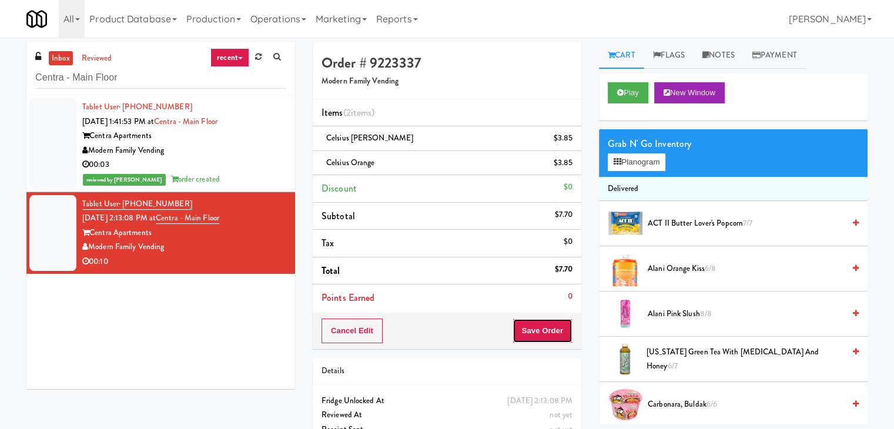
click at [545, 323] on button "Save Order" at bounding box center [543, 331] width 60 height 25
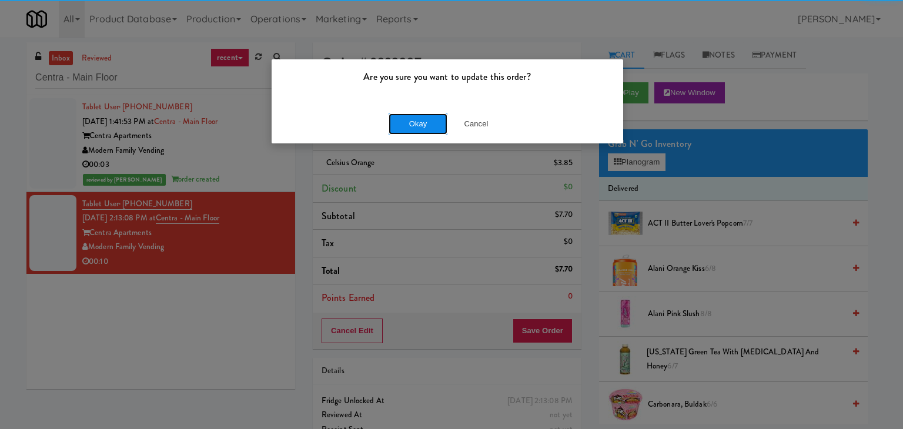
click at [422, 120] on button "Okay" at bounding box center [418, 123] width 59 height 21
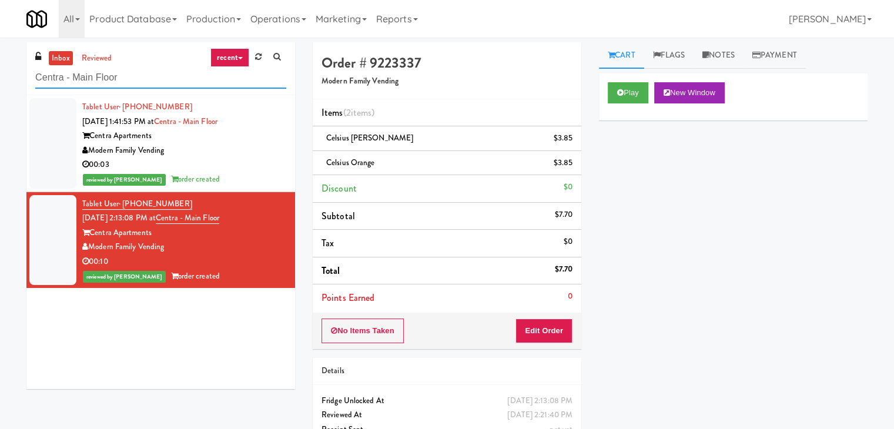
click at [173, 81] on input "Centra - Main Floor" at bounding box center [160, 78] width 251 height 22
paste input "[PERSON_NAME]"
type input "[PERSON_NAME][GEOGRAPHIC_DATA]"
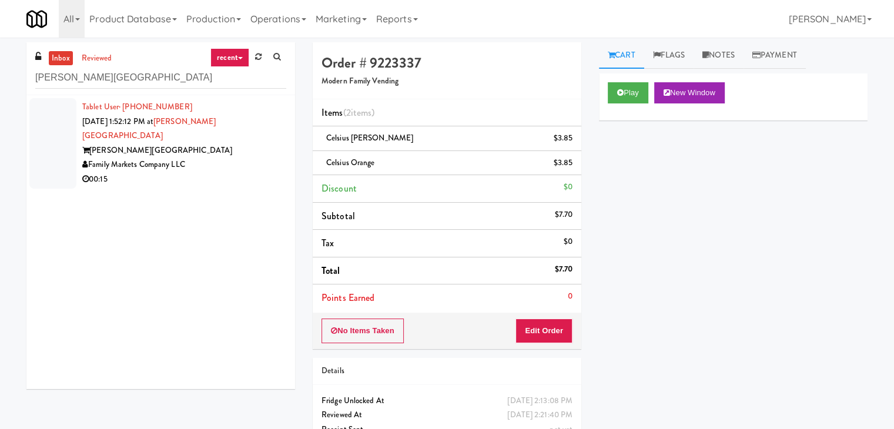
click at [249, 172] on div "00:15" at bounding box center [184, 179] width 204 height 15
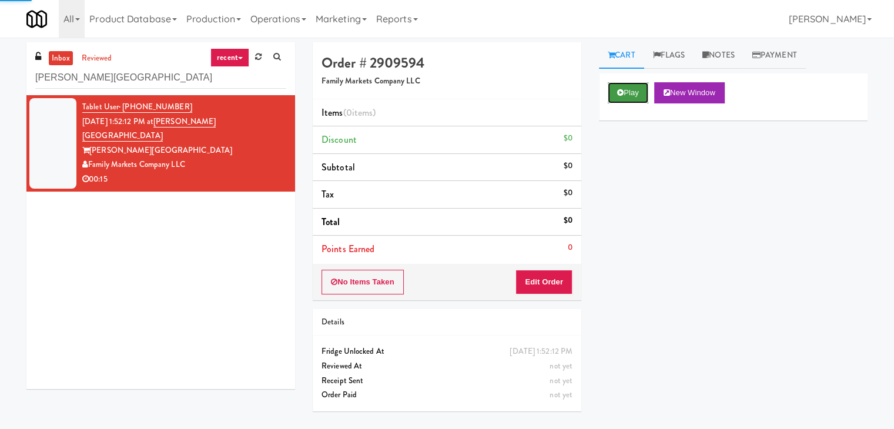
click at [623, 95] on icon at bounding box center [620, 93] width 6 height 8
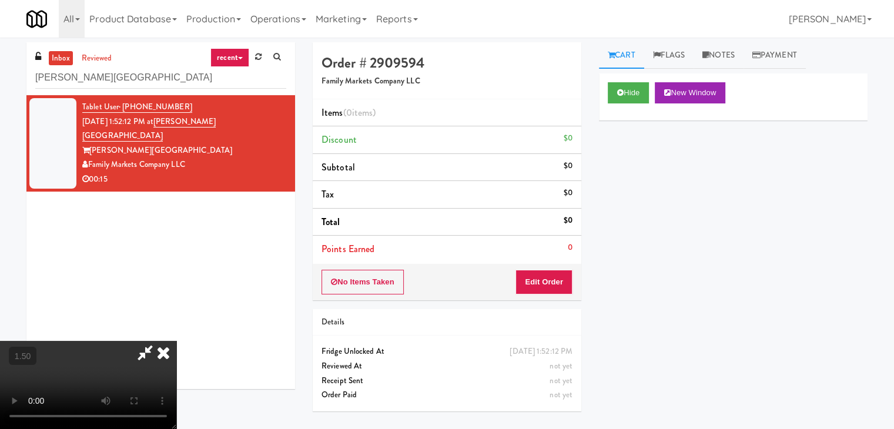
click at [176, 341] on video at bounding box center [88, 385] width 176 height 88
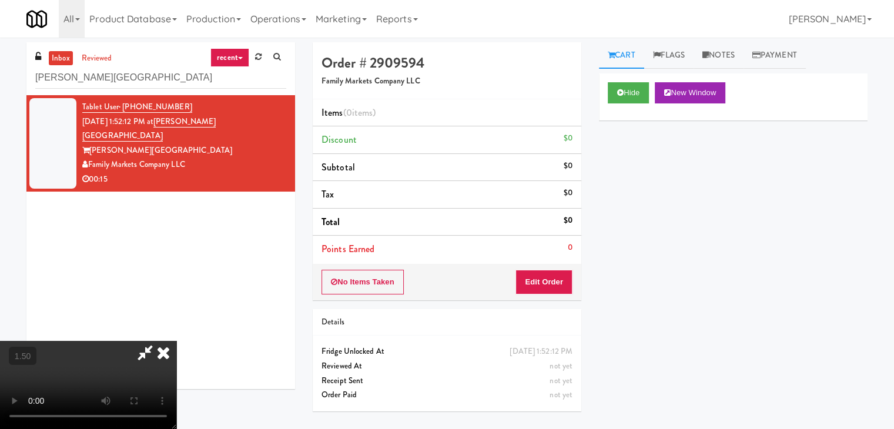
click at [176, 341] on video at bounding box center [88, 385] width 176 height 88
click at [551, 282] on button "Edit Order" at bounding box center [544, 282] width 57 height 25
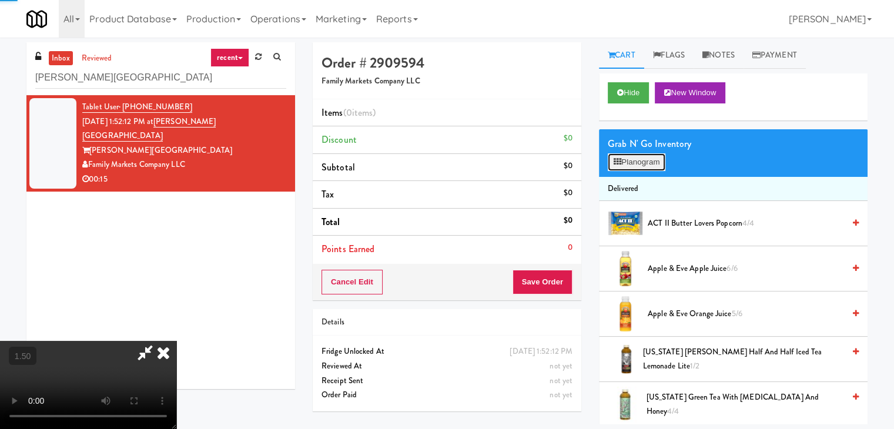
click at [642, 161] on button "Planogram" at bounding box center [637, 162] width 58 height 18
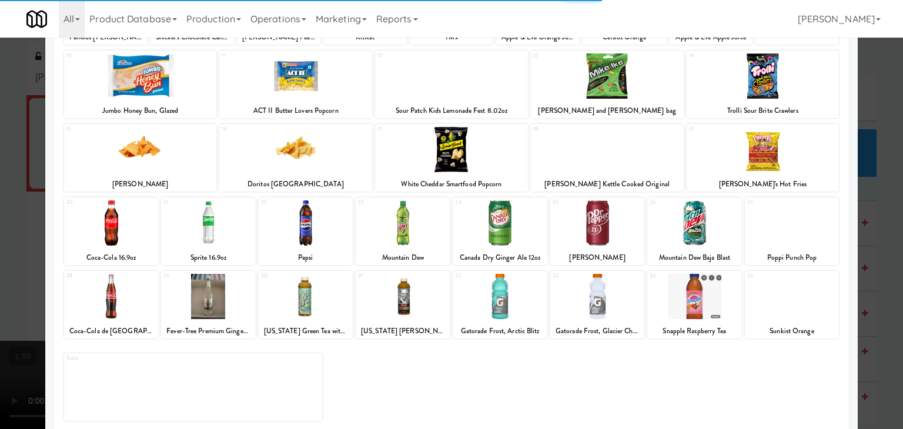
scroll to position [148, 0]
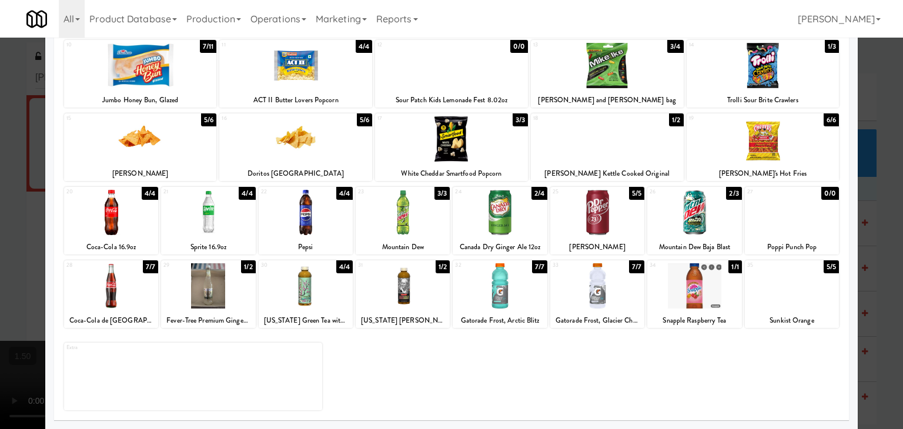
click at [677, 296] on div at bounding box center [694, 285] width 94 height 45
click at [320, 218] on div at bounding box center [306, 212] width 94 height 45
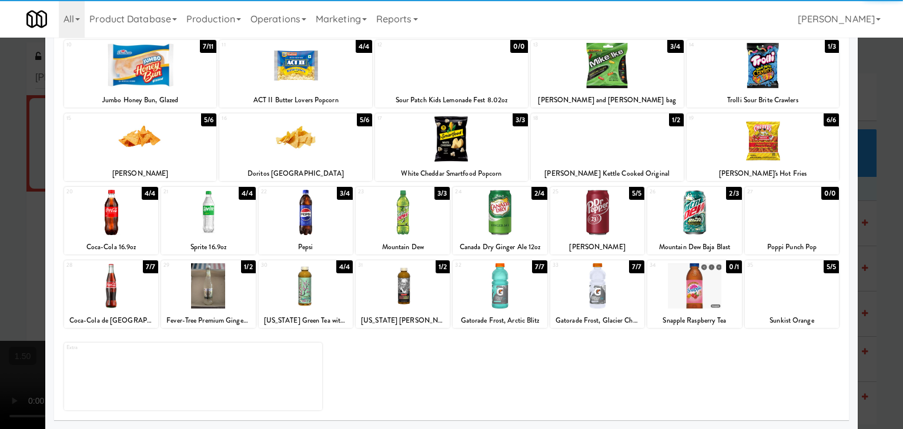
click at [769, 142] on div at bounding box center [763, 138] width 153 height 45
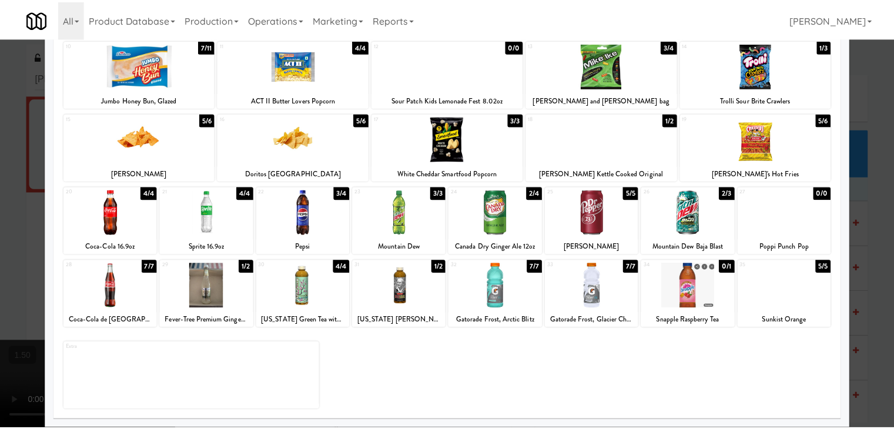
scroll to position [0, 0]
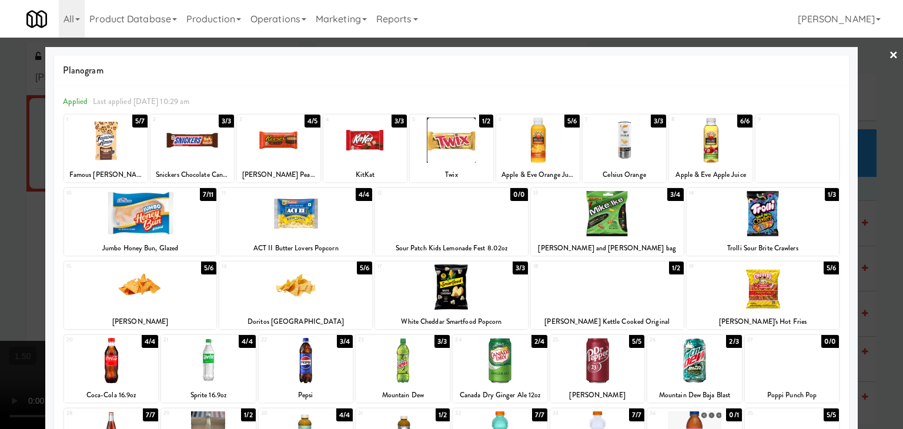
click at [890, 51] on div at bounding box center [451, 214] width 903 height 429
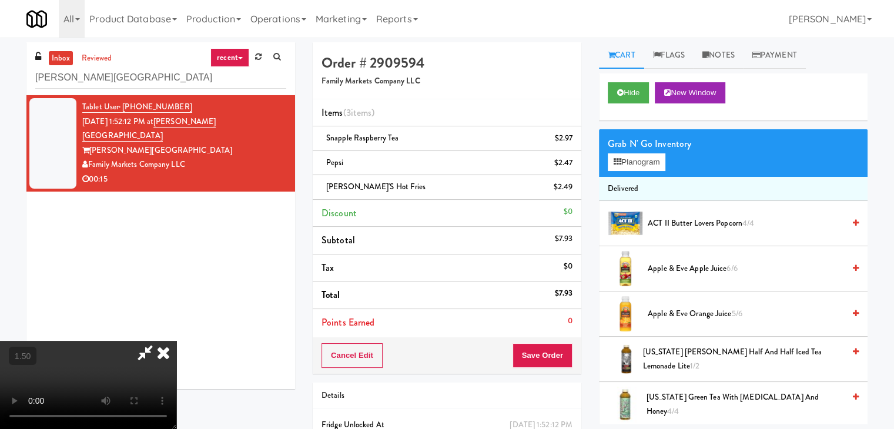
click at [176, 341] on video at bounding box center [88, 385] width 176 height 88
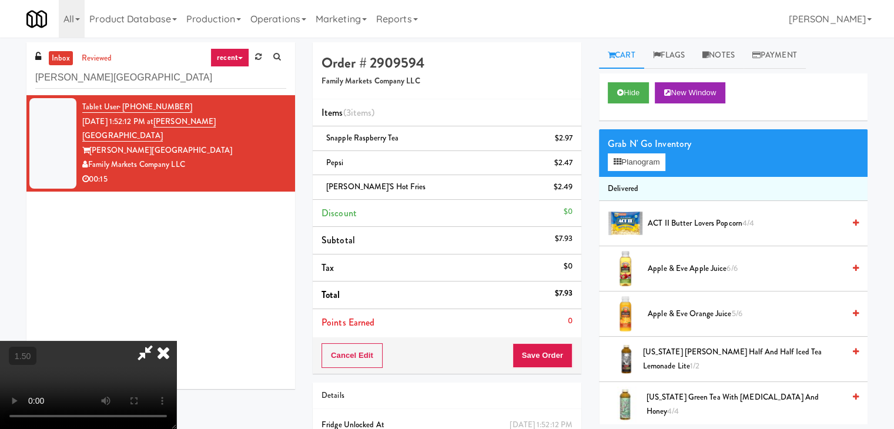
click at [176, 341] on icon at bounding box center [164, 353] width 26 height 24
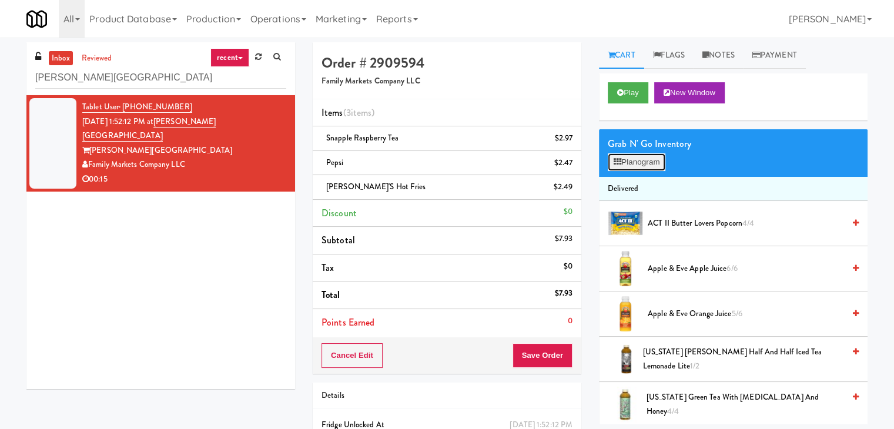
click at [626, 165] on button "Planogram" at bounding box center [637, 162] width 58 height 18
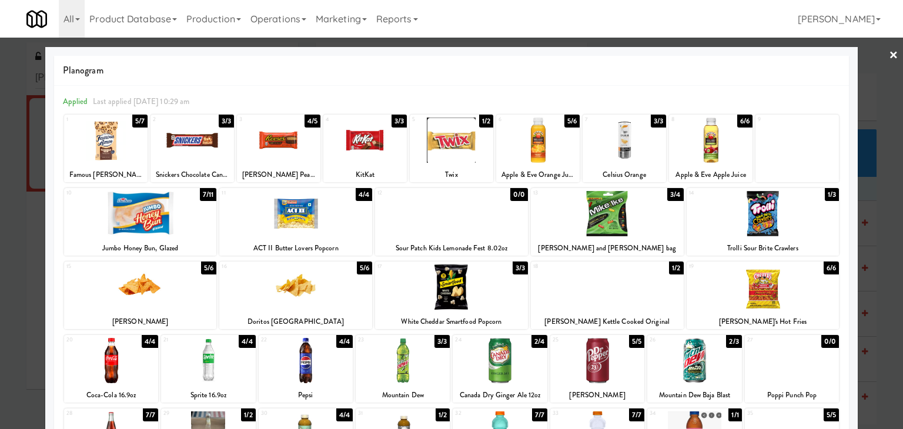
click at [374, 148] on div at bounding box center [365, 140] width 84 height 45
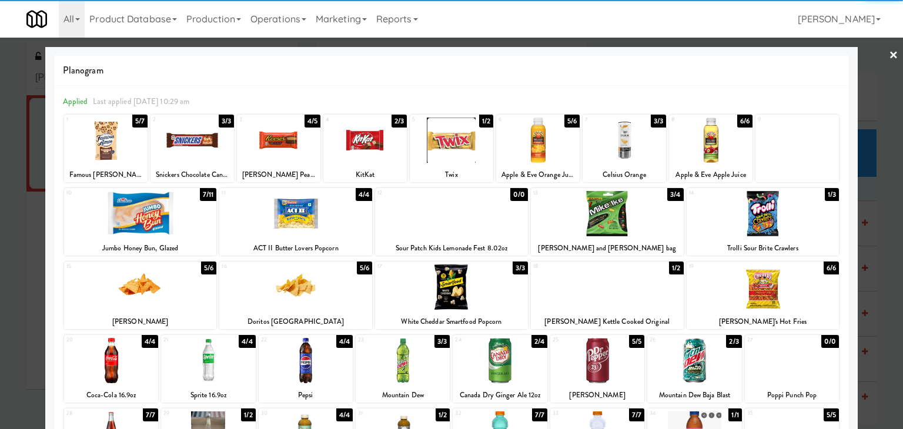
click at [889, 55] on link "×" at bounding box center [893, 56] width 9 height 36
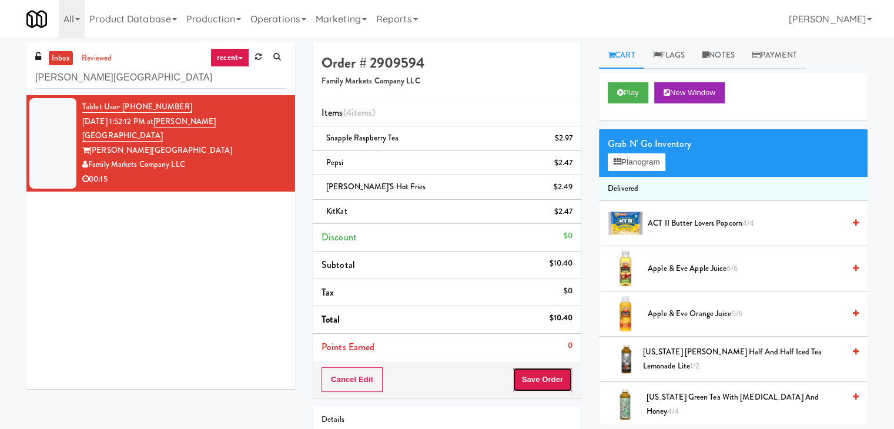
click at [527, 375] on button "Save Order" at bounding box center [543, 380] width 60 height 25
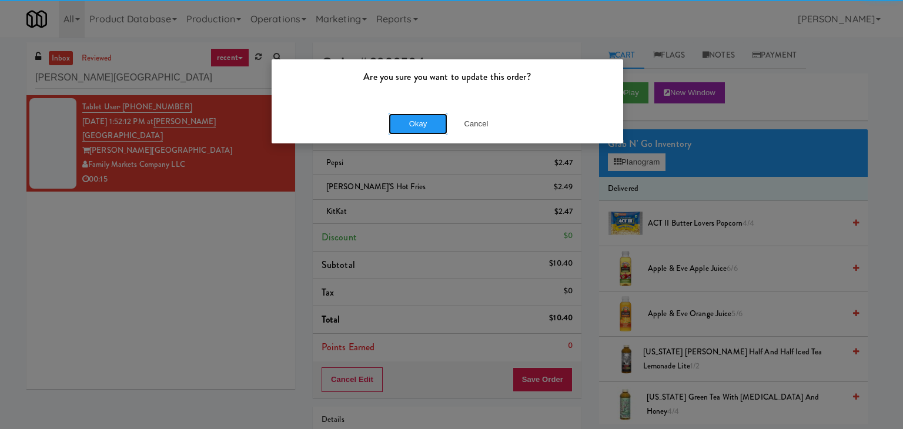
drag, startPoint x: 428, startPoint y: 123, endPoint x: 419, endPoint y: 92, distance: 31.8
click at [428, 122] on button "Okay" at bounding box center [418, 123] width 59 height 21
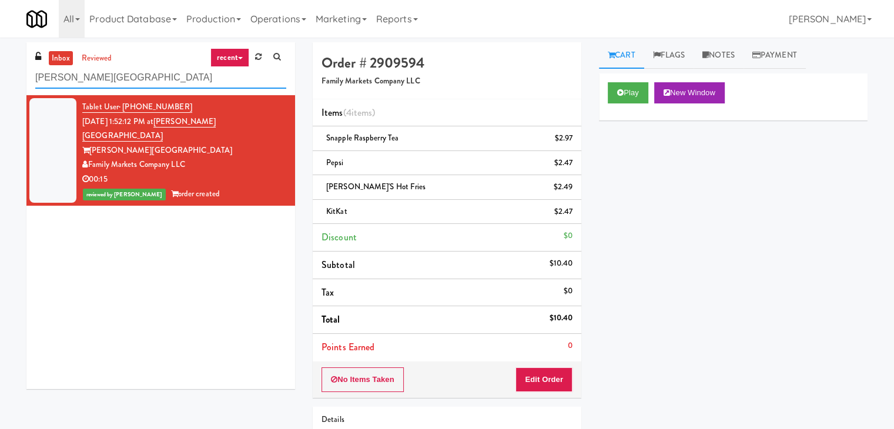
click at [163, 78] on input "[PERSON_NAME][GEOGRAPHIC_DATA]" at bounding box center [160, 78] width 251 height 22
paste input "WPW - Left - Fridge"
type input "WPW - Left - Fridge"
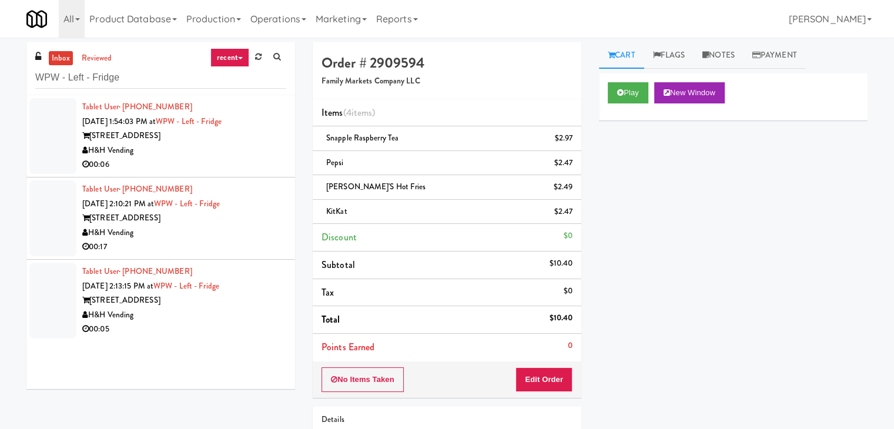
click at [239, 160] on div "00:06" at bounding box center [184, 165] width 204 height 15
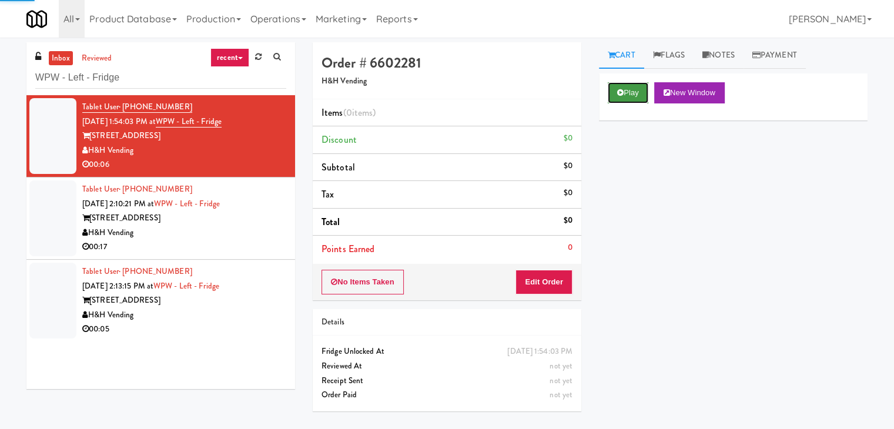
click at [633, 89] on button "Play" at bounding box center [628, 92] width 41 height 21
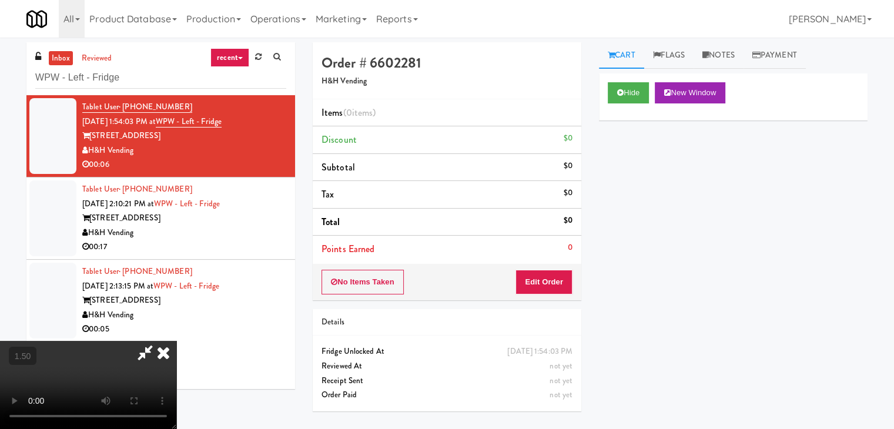
click at [176, 341] on video at bounding box center [88, 385] width 176 height 88
click at [176, 341] on icon at bounding box center [164, 353] width 26 height 24
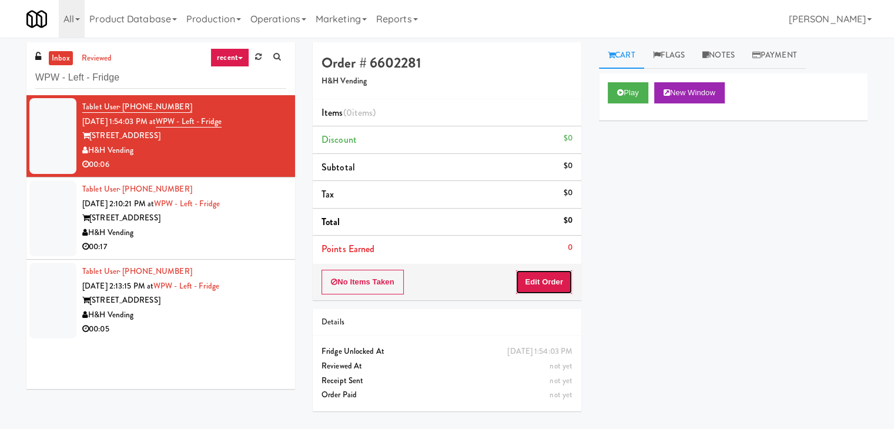
click at [553, 285] on button "Edit Order" at bounding box center [544, 282] width 57 height 25
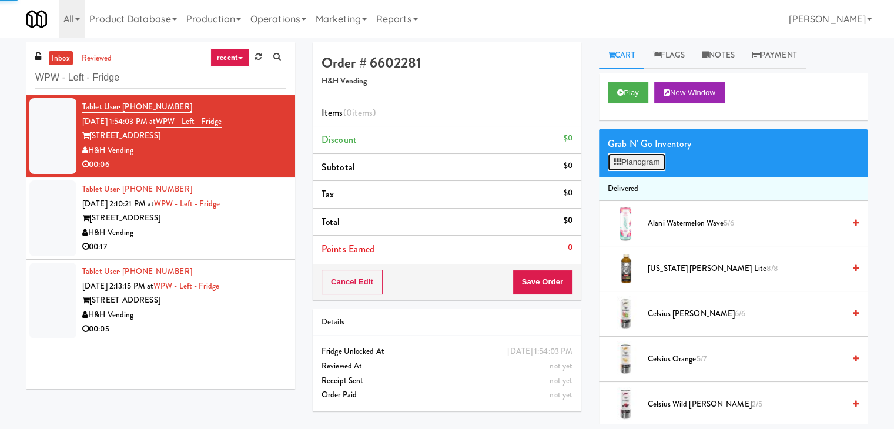
click at [636, 161] on button "Planogram" at bounding box center [637, 162] width 58 height 18
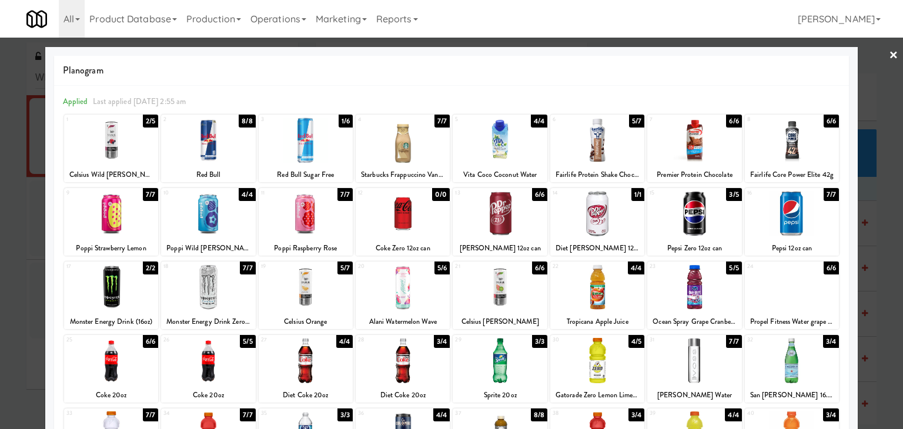
click at [505, 205] on div at bounding box center [500, 213] width 94 height 45
click at [794, 295] on div at bounding box center [792, 287] width 94 height 45
click at [889, 58] on link "×" at bounding box center [893, 56] width 9 height 36
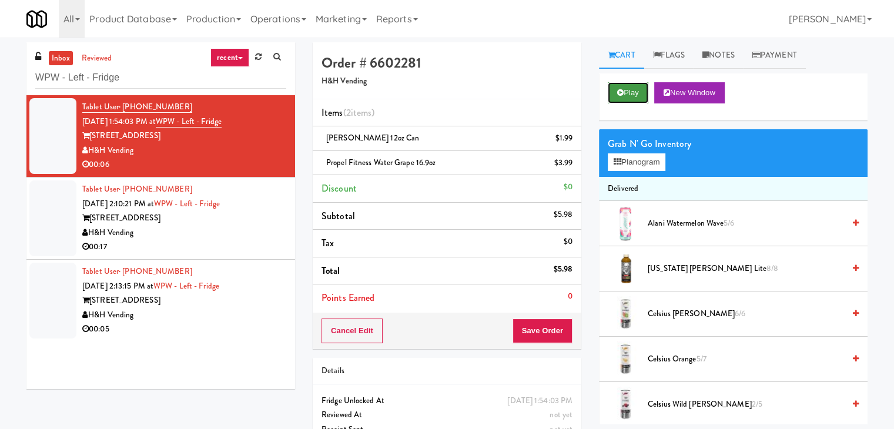
click at [630, 91] on button "Play" at bounding box center [628, 92] width 41 height 21
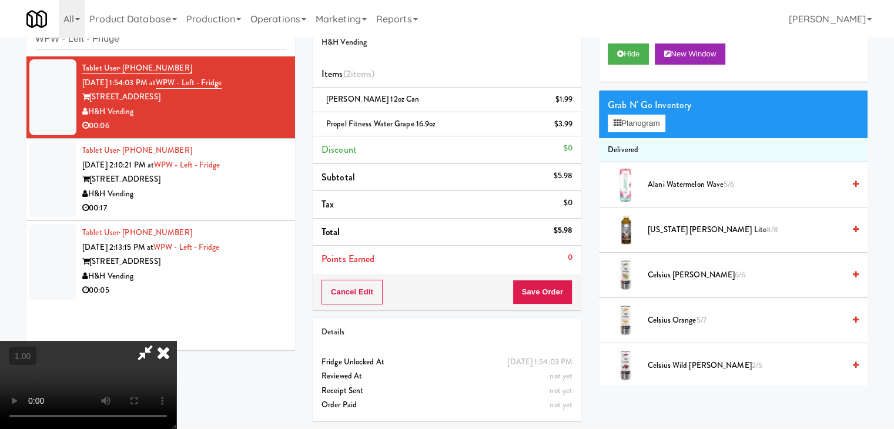
scroll to position [38, 0]
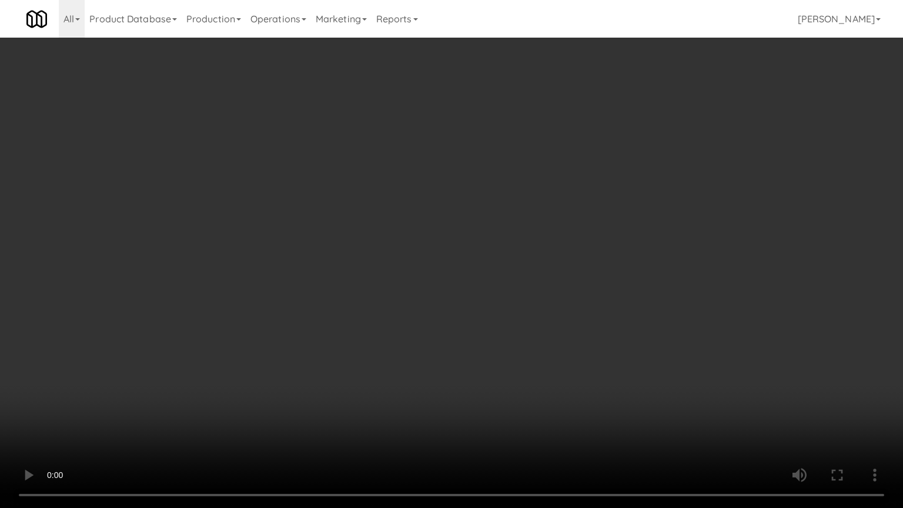
click at [358, 261] on video at bounding box center [451, 254] width 903 height 508
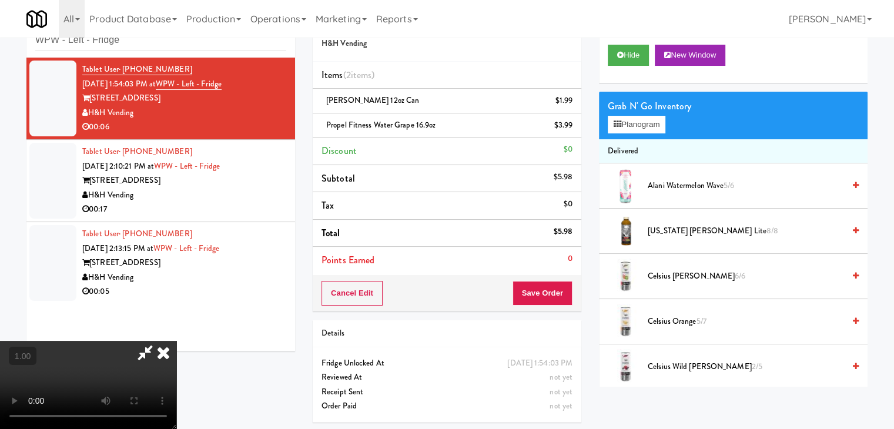
click at [176, 341] on icon at bounding box center [164, 353] width 26 height 24
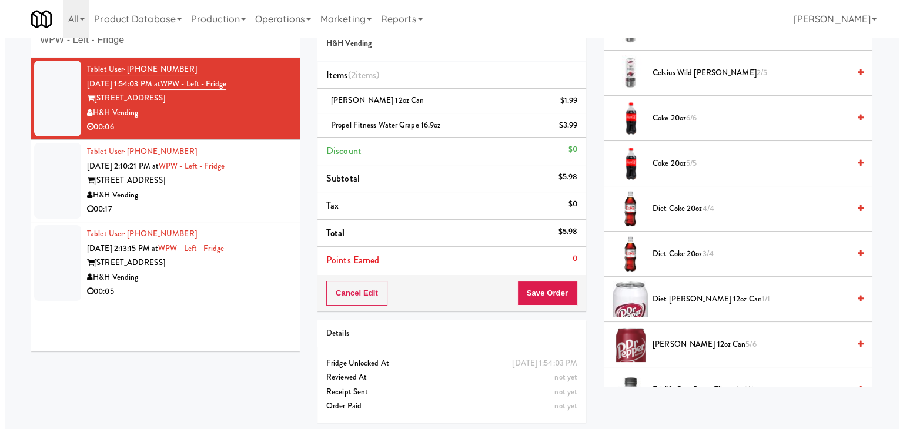
scroll to position [529, 0]
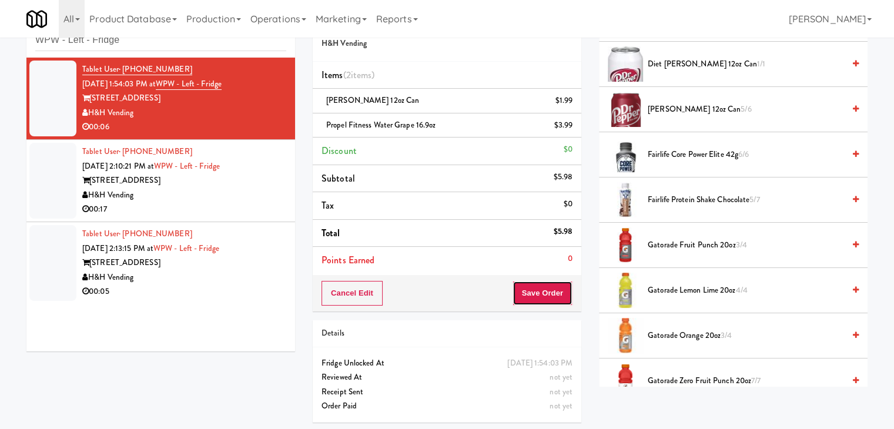
click at [542, 291] on button "Save Order" at bounding box center [543, 293] width 60 height 25
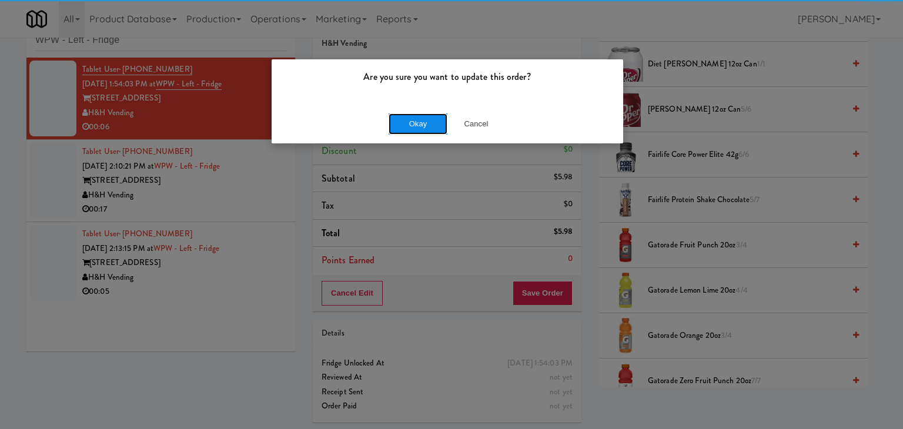
click at [414, 116] on button "Okay" at bounding box center [418, 123] width 59 height 21
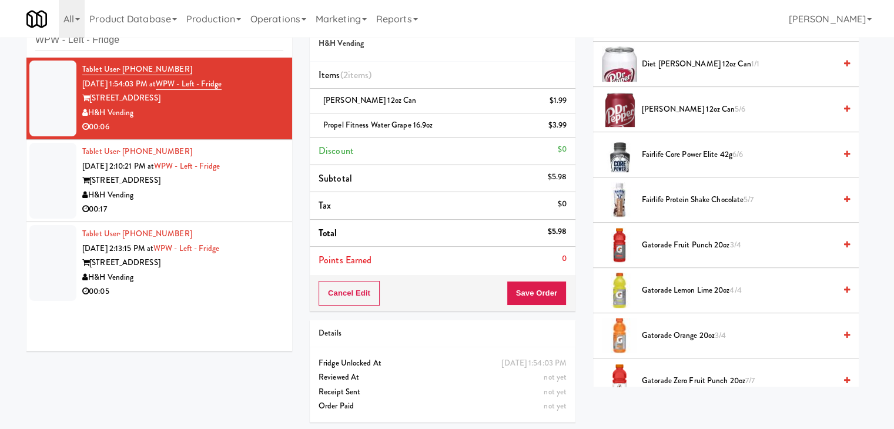
click at [241, 215] on div "00:17" at bounding box center [182, 209] width 201 height 15
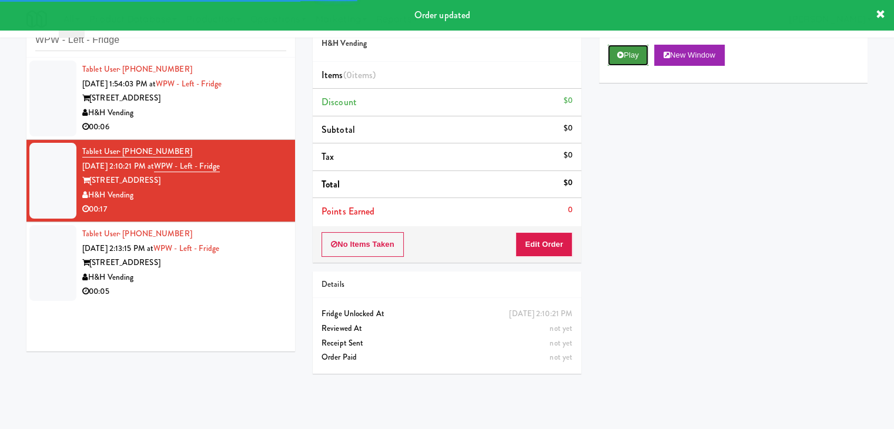
click at [626, 64] on button "Play" at bounding box center [628, 55] width 41 height 21
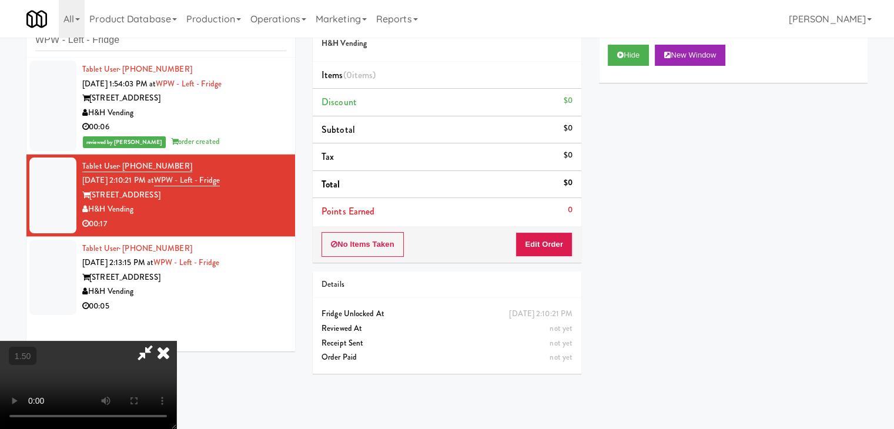
click at [176, 341] on video at bounding box center [88, 385] width 176 height 88
click at [159, 341] on icon at bounding box center [145, 353] width 27 height 24
click at [557, 247] on button "Edit Order" at bounding box center [544, 244] width 57 height 25
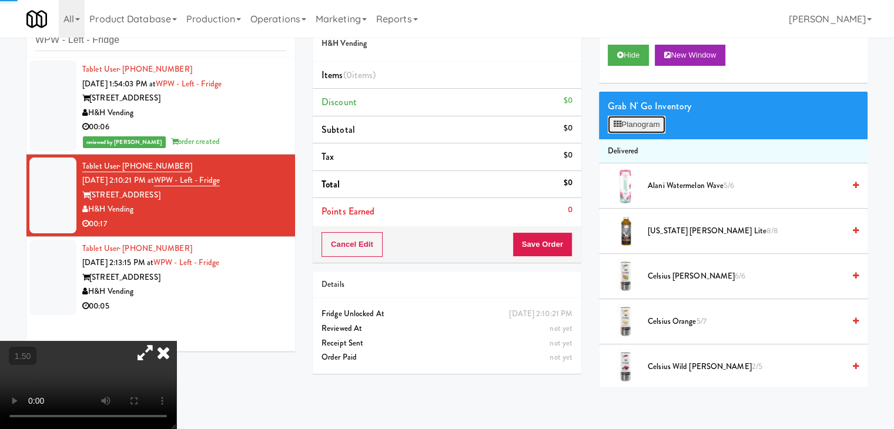
click at [645, 117] on button "Planogram" at bounding box center [637, 125] width 58 height 18
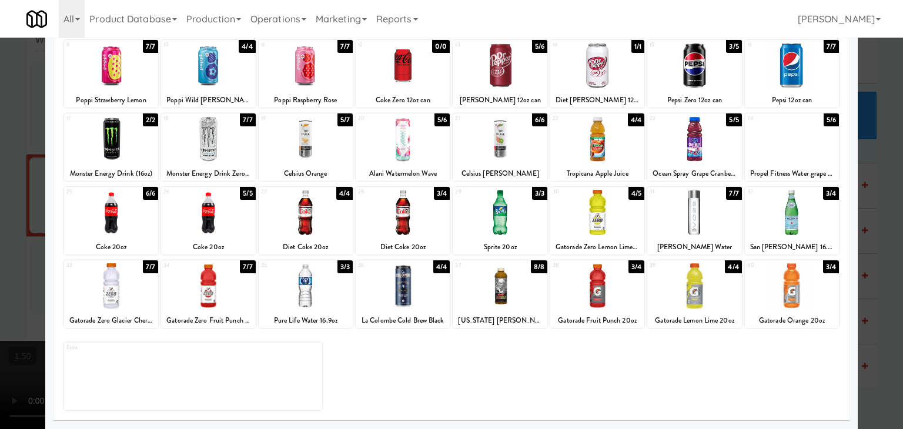
click at [502, 213] on div at bounding box center [500, 212] width 94 height 45
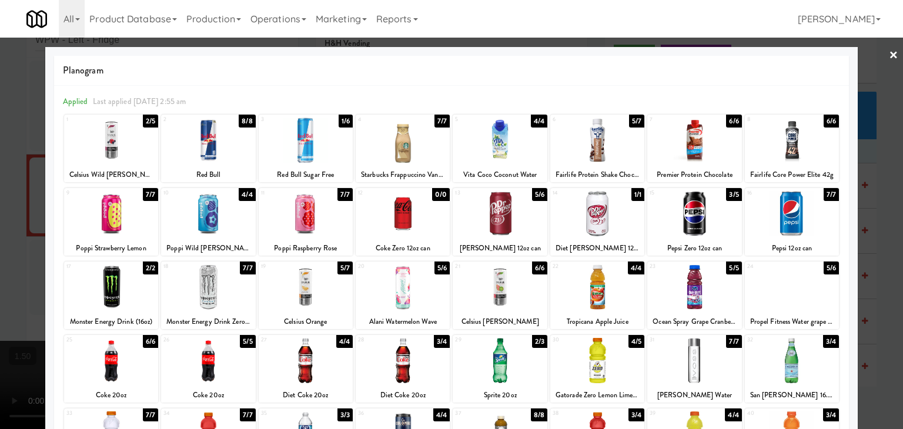
click at [889, 48] on link "×" at bounding box center [893, 56] width 9 height 36
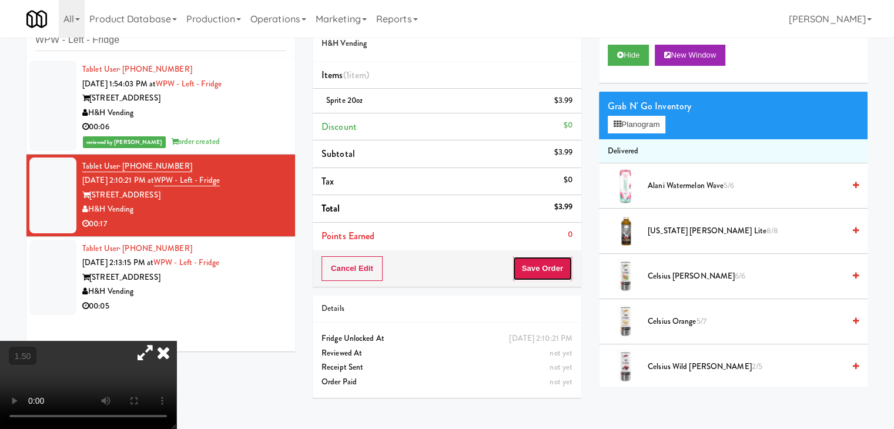
click at [538, 262] on button "Save Order" at bounding box center [543, 268] width 60 height 25
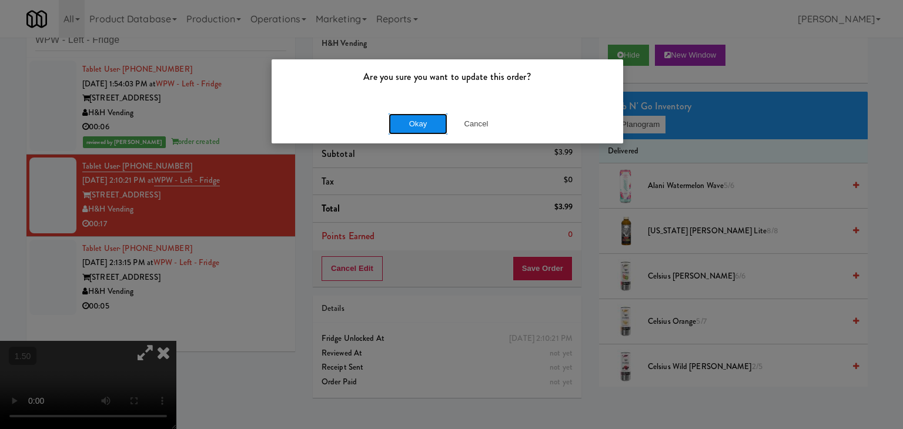
click at [423, 125] on button "Okay" at bounding box center [418, 123] width 59 height 21
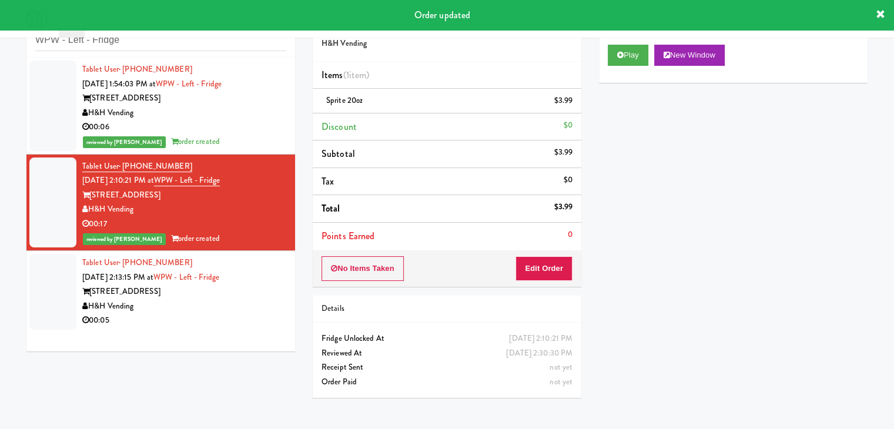
click at [233, 321] on div "00:05" at bounding box center [184, 320] width 204 height 15
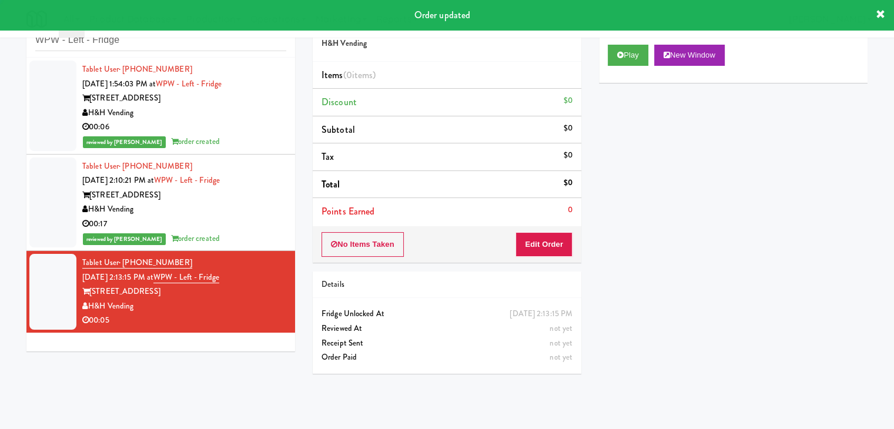
click at [653, 54] on div "Play New Window" at bounding box center [733, 55] width 251 height 21
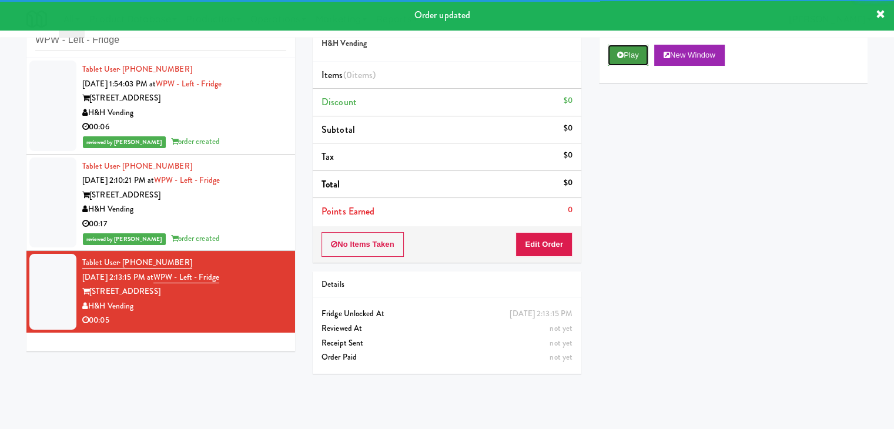
click at [644, 54] on button "Play" at bounding box center [628, 55] width 41 height 21
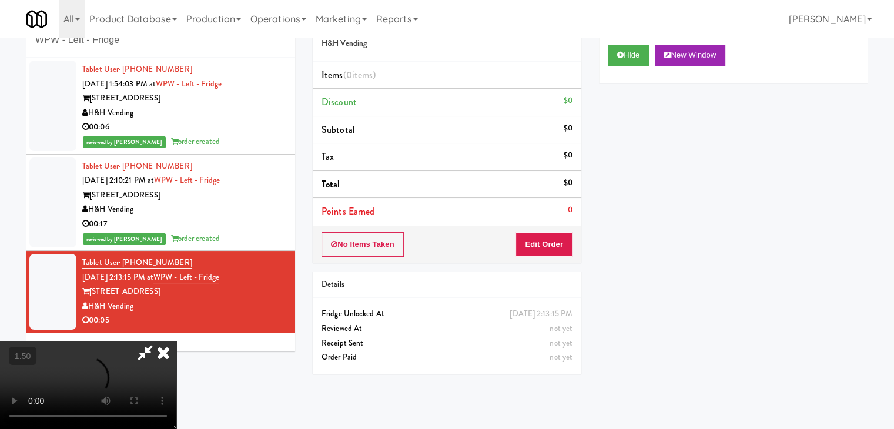
click at [176, 341] on video at bounding box center [88, 385] width 176 height 88
click at [176, 341] on icon at bounding box center [164, 353] width 26 height 24
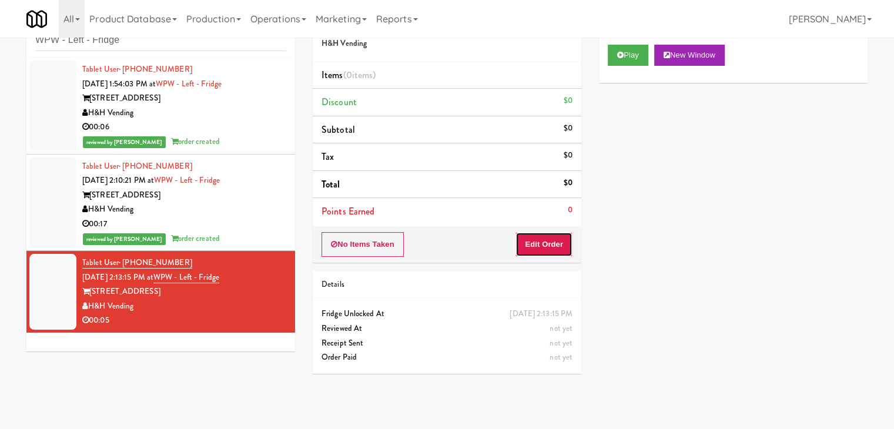
click at [543, 248] on button "Edit Order" at bounding box center [544, 244] width 57 height 25
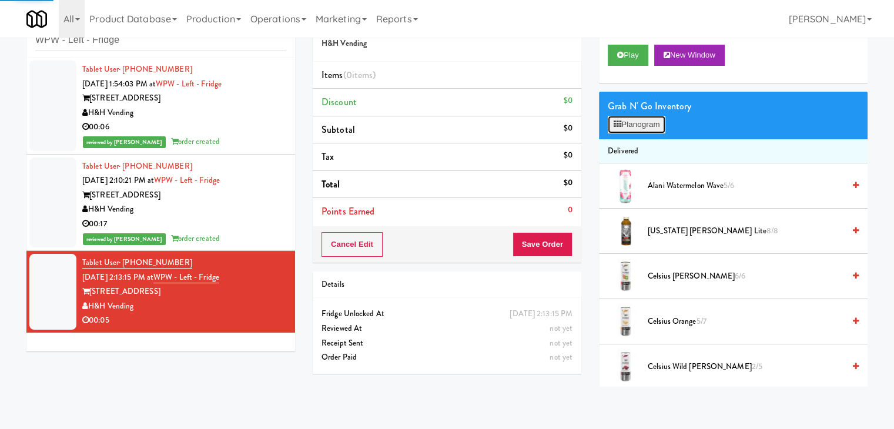
click at [642, 128] on button "Planogram" at bounding box center [637, 125] width 58 height 18
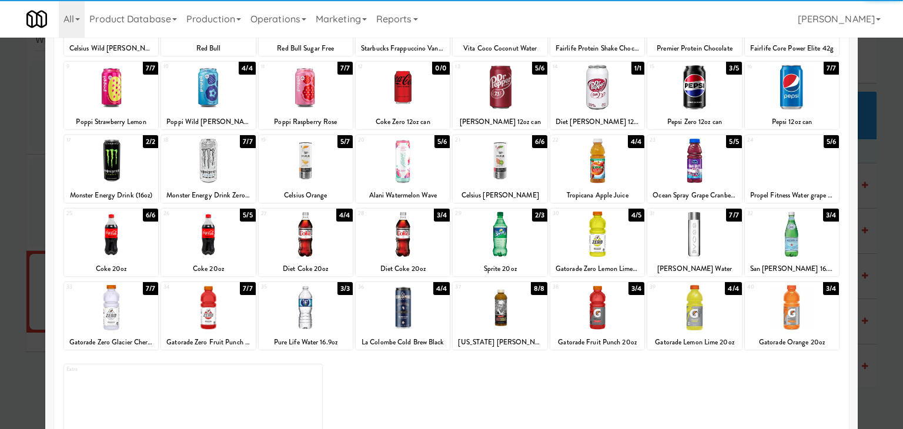
scroll to position [148, 0]
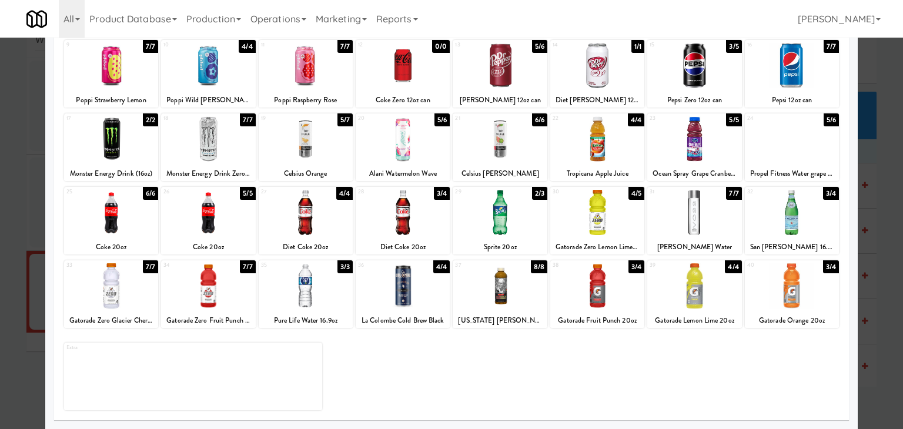
click at [793, 231] on div at bounding box center [792, 212] width 94 height 45
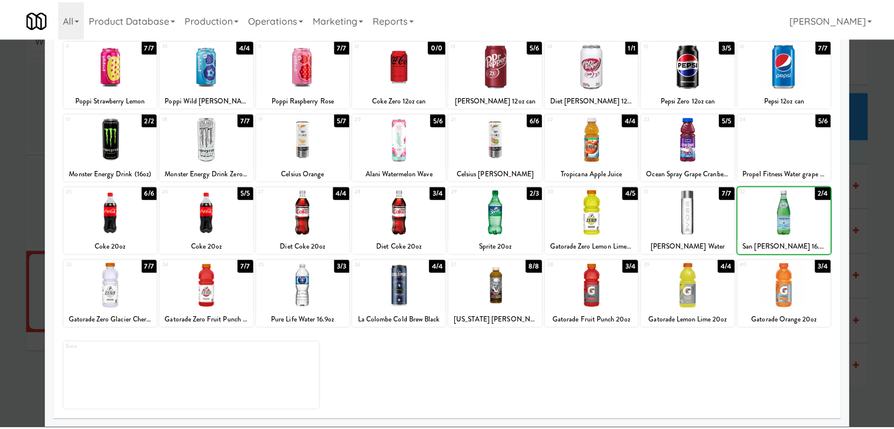
scroll to position [0, 0]
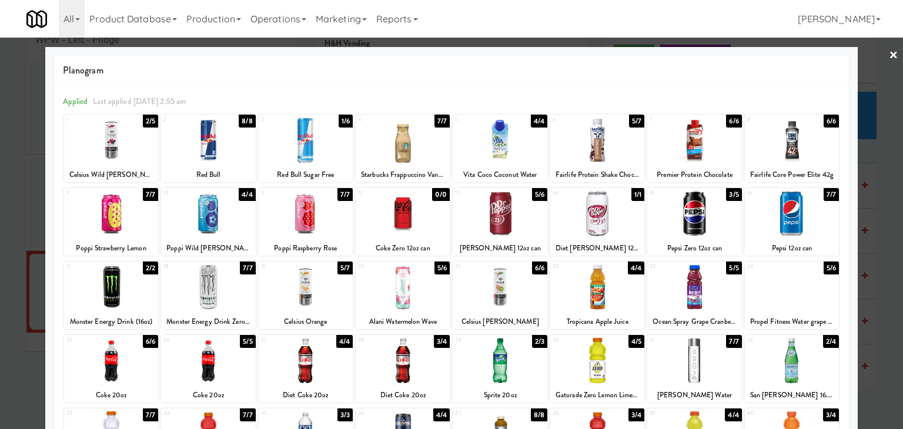
click at [889, 54] on link "×" at bounding box center [893, 56] width 9 height 36
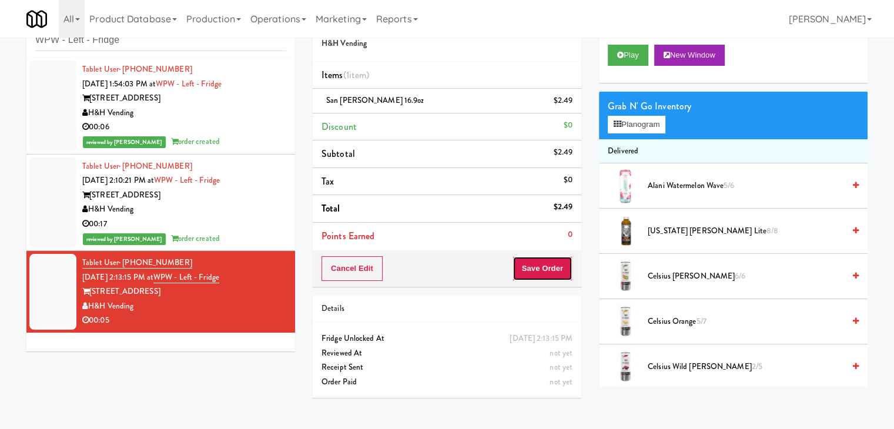
click at [546, 270] on button "Save Order" at bounding box center [543, 268] width 60 height 25
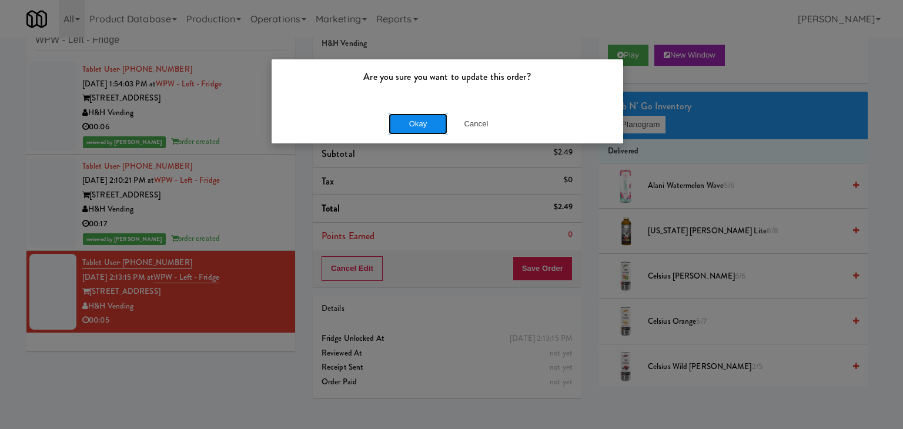
drag, startPoint x: 422, startPoint y: 123, endPoint x: 397, endPoint y: 38, distance: 88.9
click at [422, 122] on button "Okay" at bounding box center [418, 123] width 59 height 21
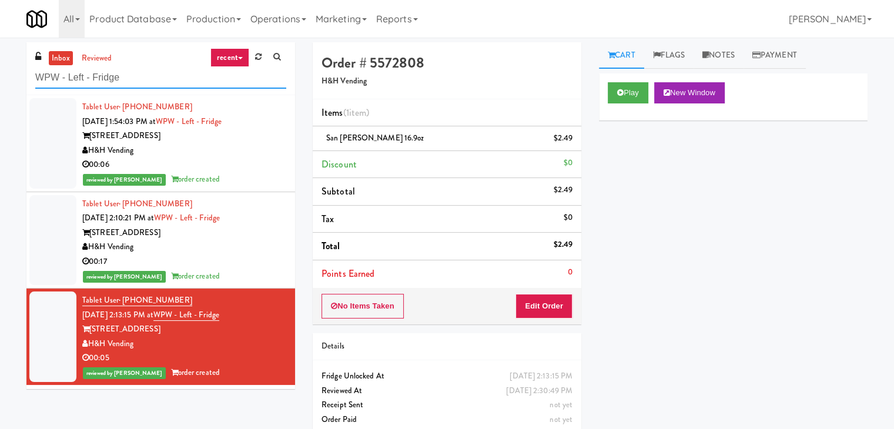
click at [152, 77] on input "WPW - Left - Fridge" at bounding box center [160, 78] width 251 height 22
paste input "[MEDICAL_DATA] - Main Floor"
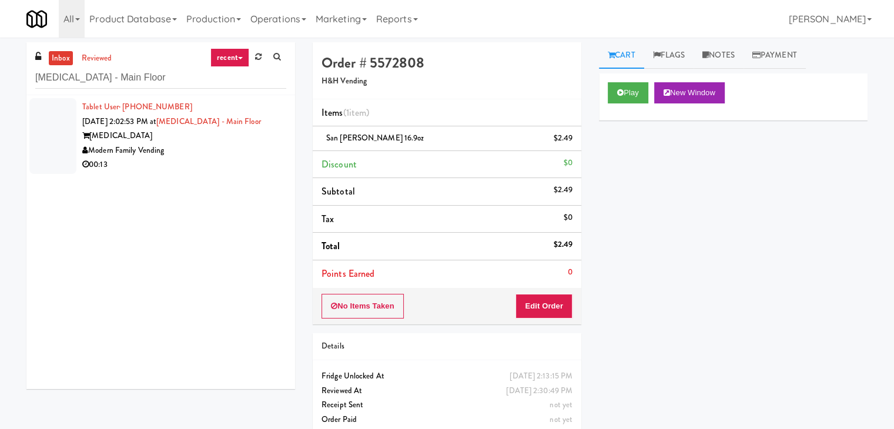
click at [226, 169] on div "00:13" at bounding box center [184, 165] width 204 height 15
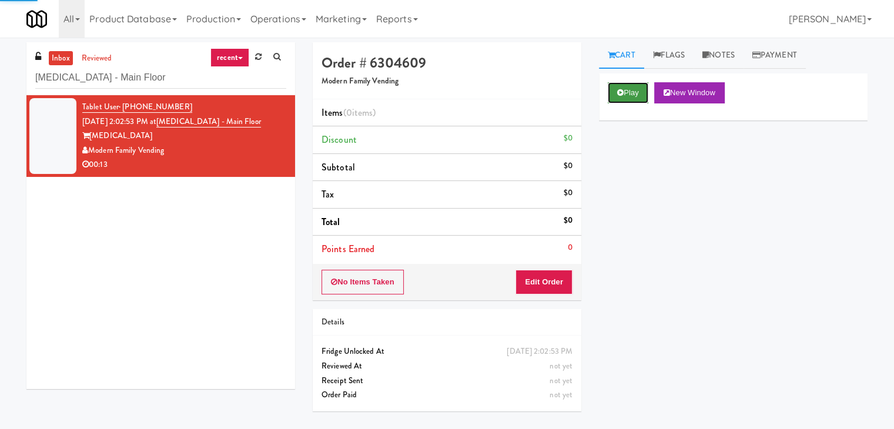
click at [628, 96] on button "Play" at bounding box center [628, 92] width 41 height 21
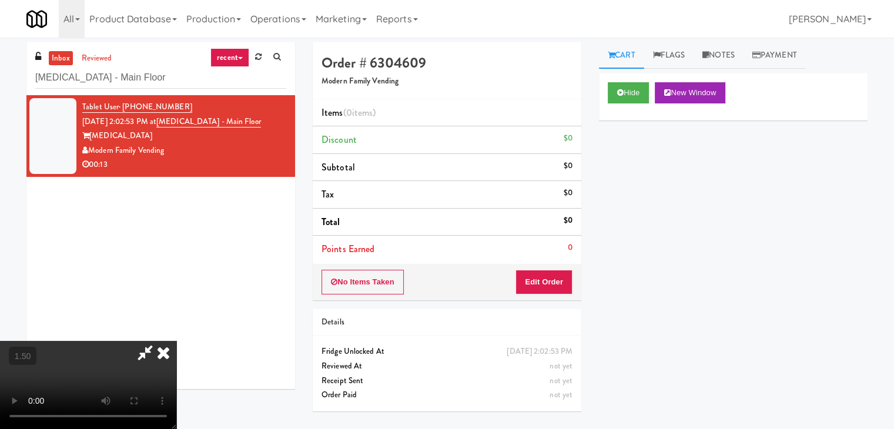
click at [176, 341] on video at bounding box center [88, 385] width 176 height 88
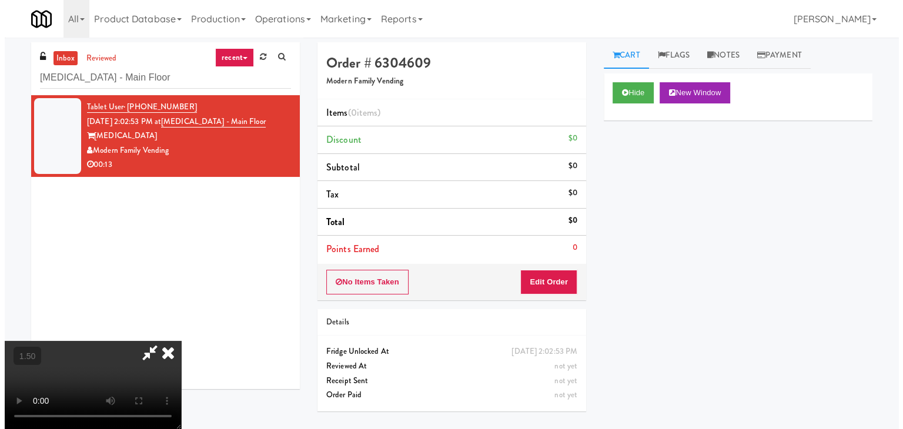
scroll to position [165, 0]
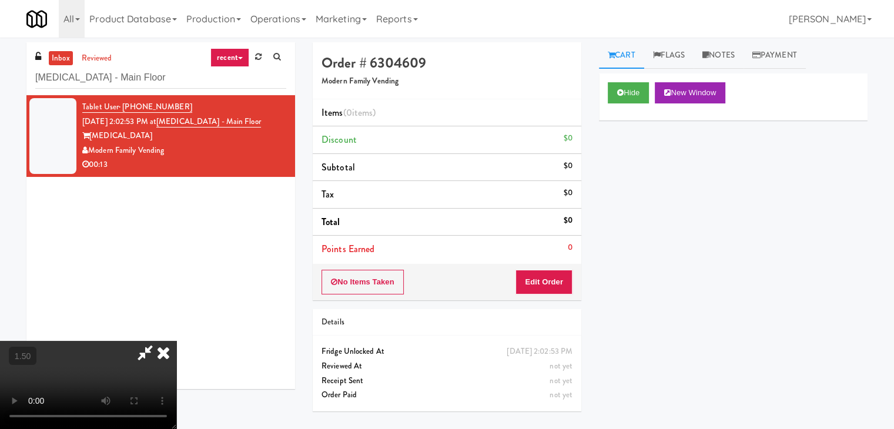
click at [176, 341] on video at bounding box center [88, 385] width 176 height 88
click at [553, 273] on button "Edit Order" at bounding box center [544, 282] width 57 height 25
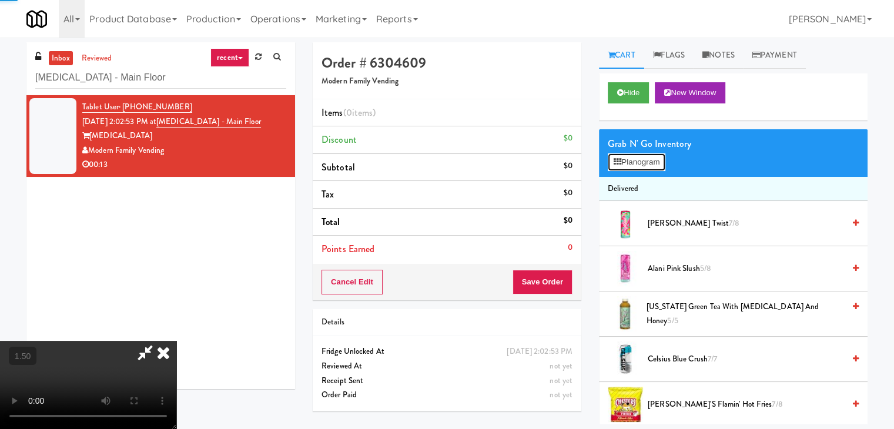
click at [633, 167] on button "Planogram" at bounding box center [637, 162] width 58 height 18
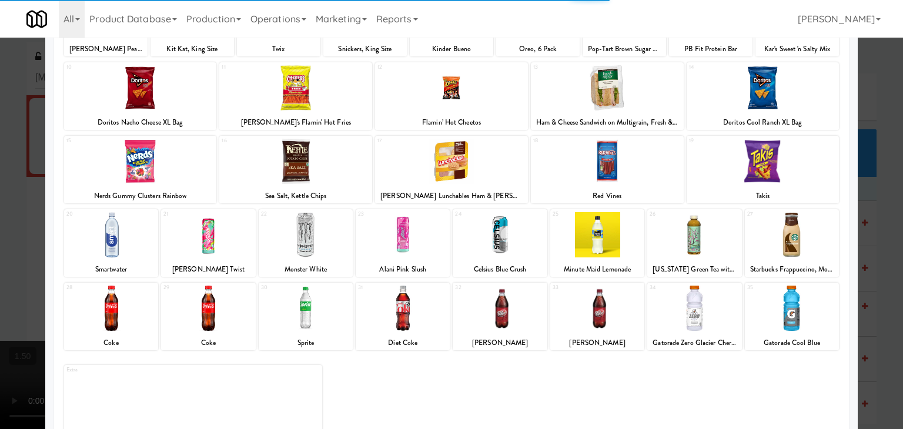
scroll to position [148, 0]
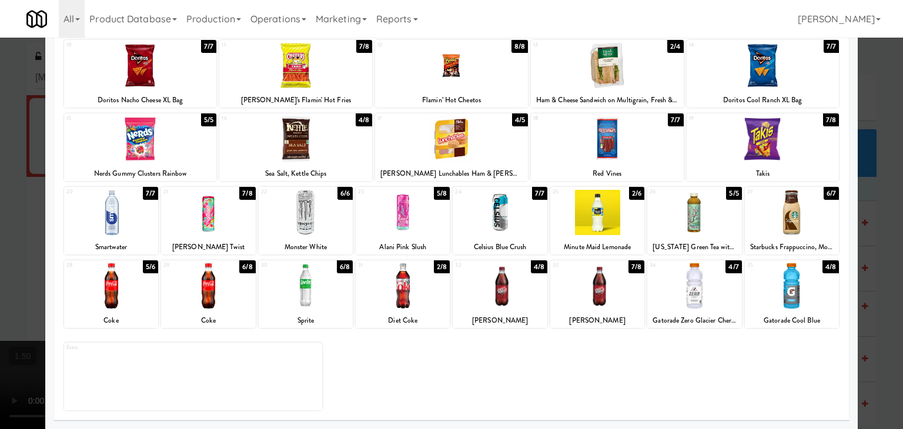
click at [792, 273] on div at bounding box center [792, 285] width 94 height 45
click at [786, 218] on div at bounding box center [792, 212] width 94 height 45
click at [454, 144] on div at bounding box center [451, 138] width 153 height 45
click at [301, 138] on div at bounding box center [295, 138] width 153 height 45
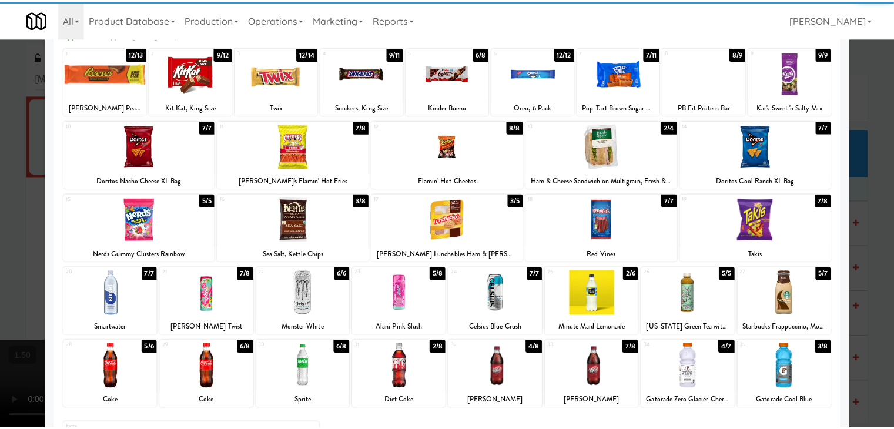
scroll to position [0, 0]
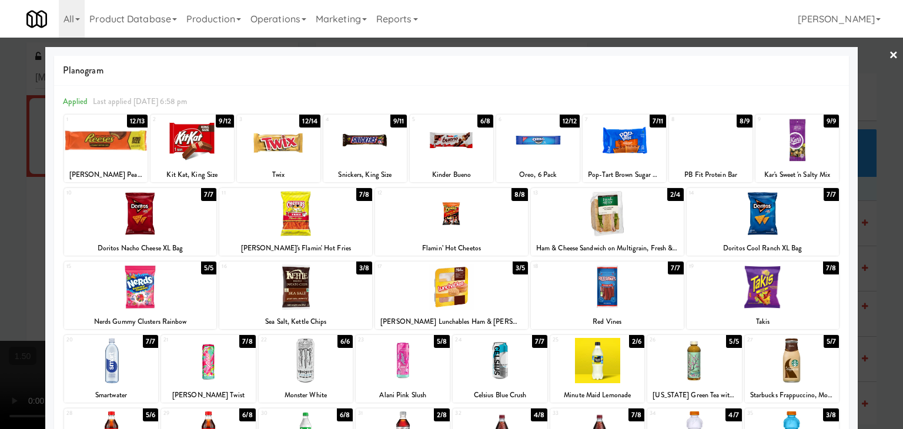
click at [889, 49] on link "×" at bounding box center [893, 56] width 9 height 36
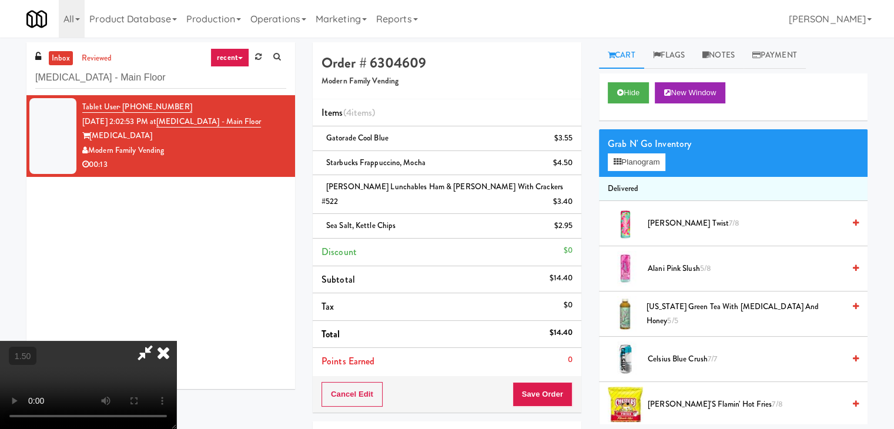
click at [176, 341] on video at bounding box center [88, 385] width 176 height 88
drag, startPoint x: 515, startPoint y: 52, endPoint x: 506, endPoint y: 76, distance: 24.9
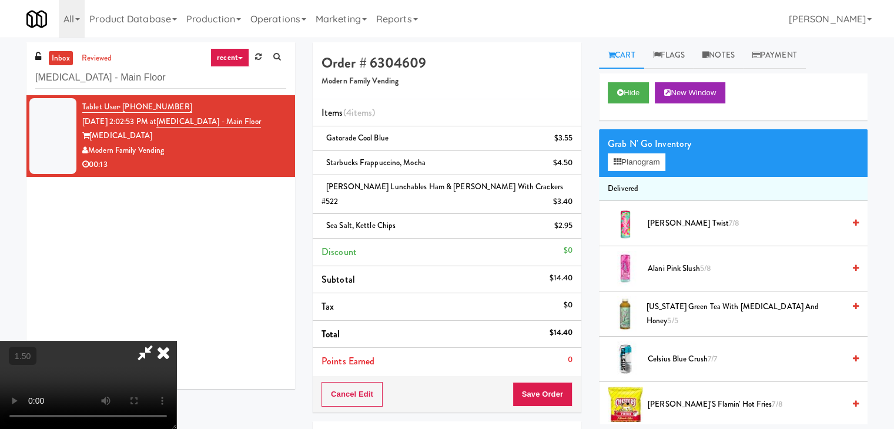
click at [176, 341] on icon at bounding box center [164, 353] width 26 height 24
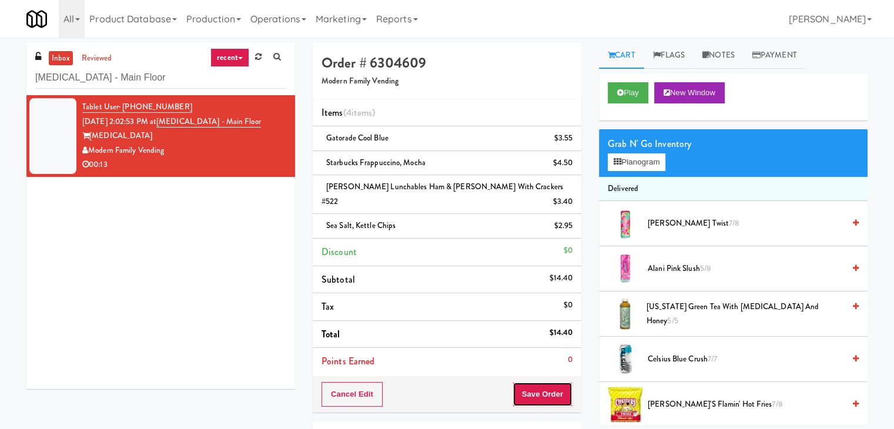
click at [541, 382] on button "Save Order" at bounding box center [543, 394] width 60 height 25
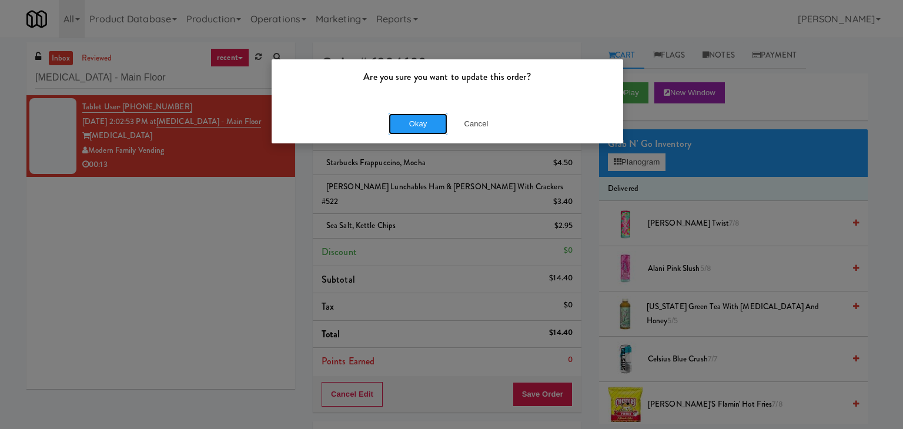
drag, startPoint x: 421, startPoint y: 122, endPoint x: 408, endPoint y: 86, distance: 37.6
click at [420, 120] on button "Okay" at bounding box center [418, 123] width 59 height 21
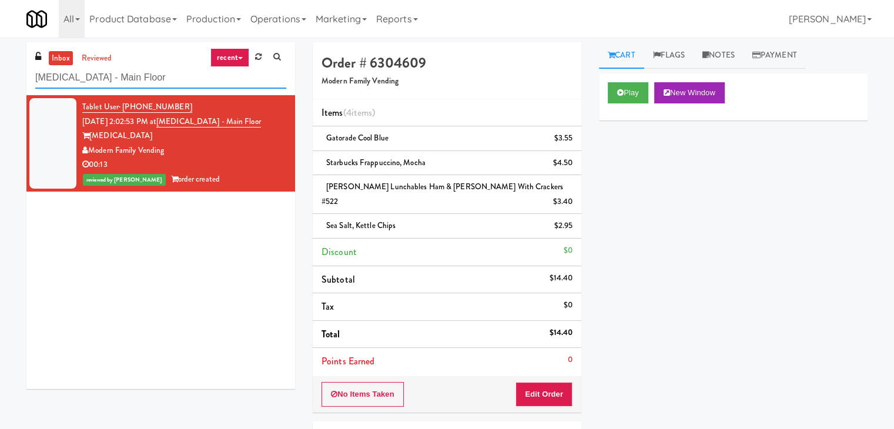
click at [144, 74] on input "[MEDICAL_DATA] - Main Floor" at bounding box center [160, 78] width 251 height 22
paste input "Cornish Brewery- Coole"
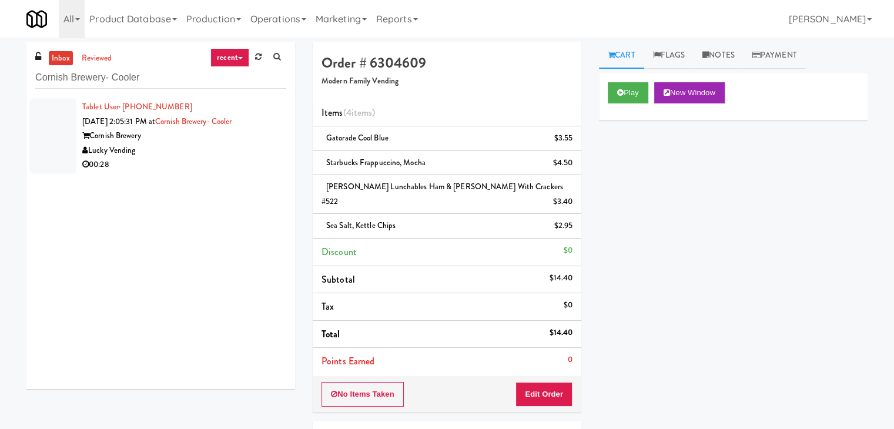
click at [226, 155] on div "Lucky Vending" at bounding box center [184, 150] width 204 height 15
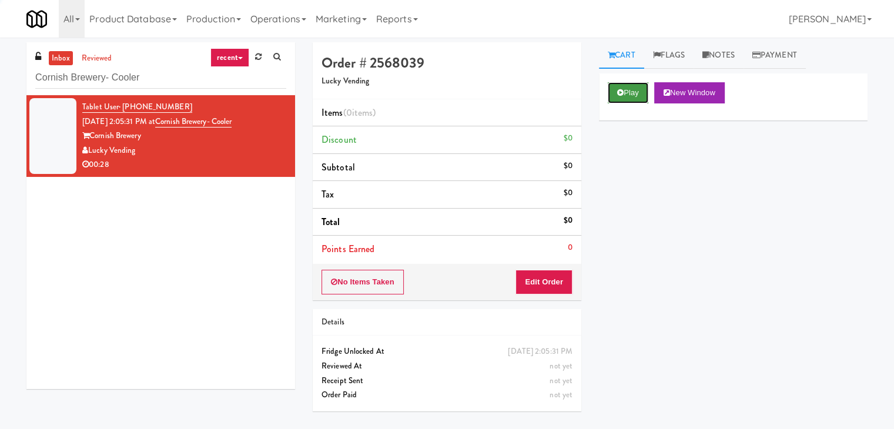
click at [623, 90] on icon at bounding box center [620, 93] width 6 height 8
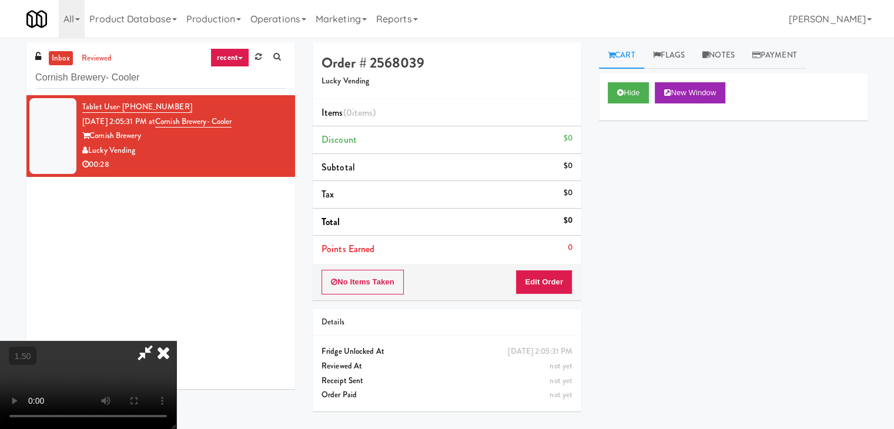
click at [176, 341] on video at bounding box center [88, 385] width 176 height 88
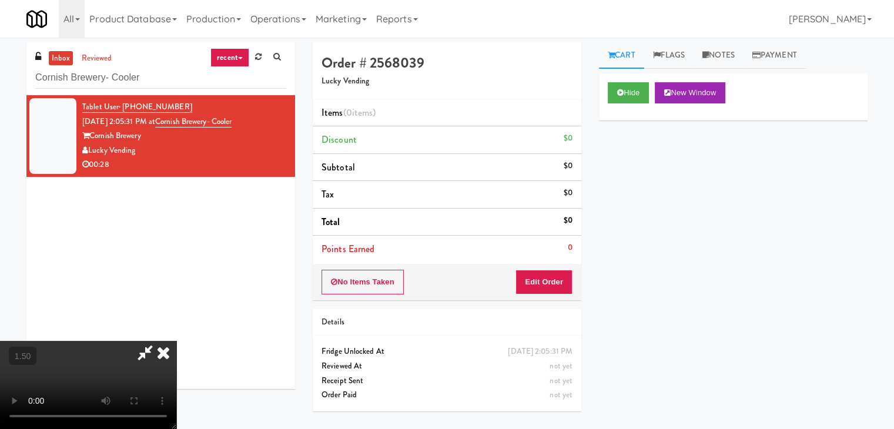
scroll to position [165, 0]
click at [176, 341] on video at bounding box center [88, 385] width 176 height 88
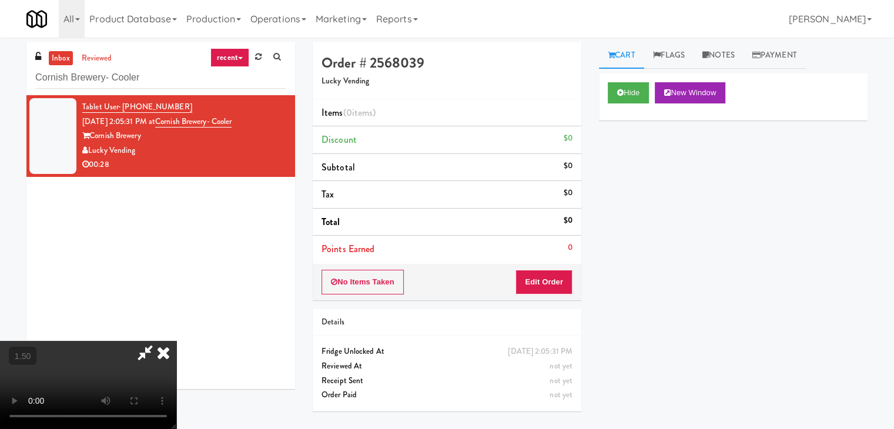
click at [176, 341] on video at bounding box center [88, 385] width 176 height 88
click at [176, 341] on icon at bounding box center [164, 353] width 26 height 24
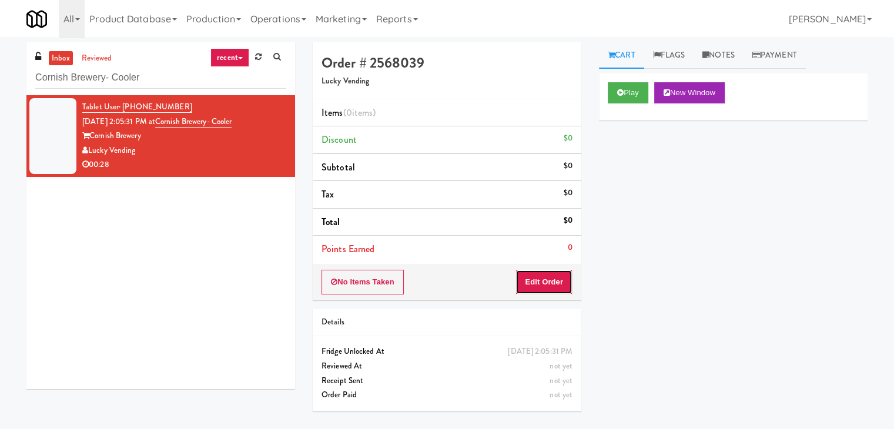
click at [532, 278] on button "Edit Order" at bounding box center [544, 282] width 57 height 25
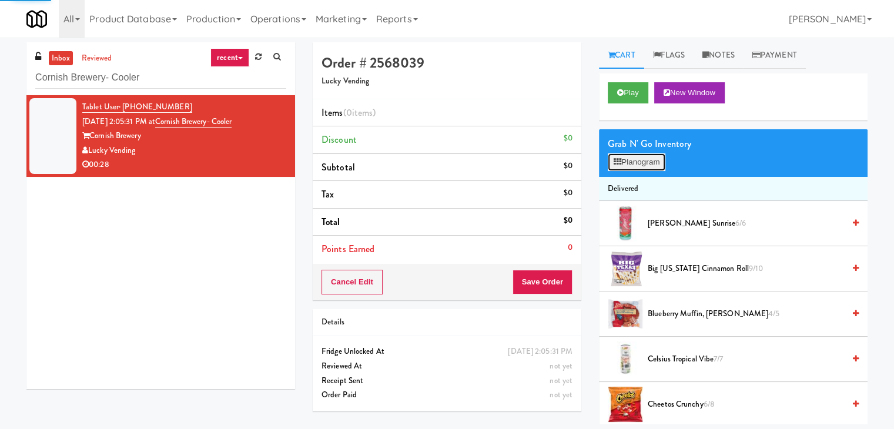
click at [643, 163] on button "Planogram" at bounding box center [637, 162] width 58 height 18
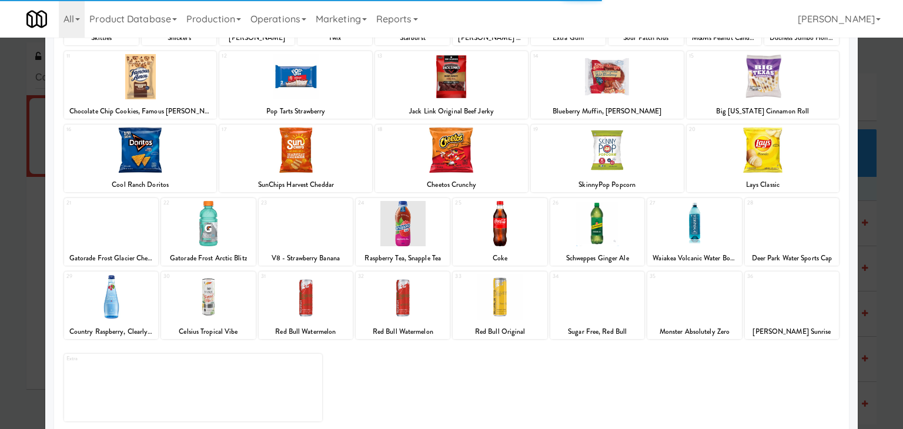
scroll to position [148, 0]
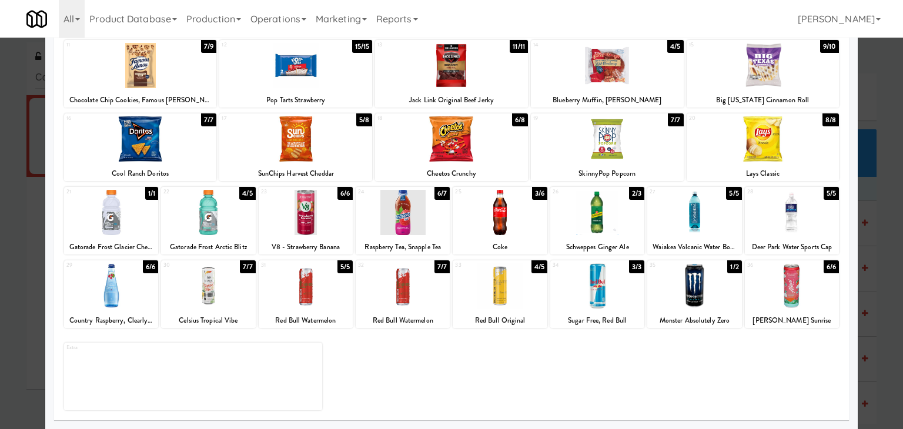
click at [505, 225] on div at bounding box center [500, 212] width 94 height 45
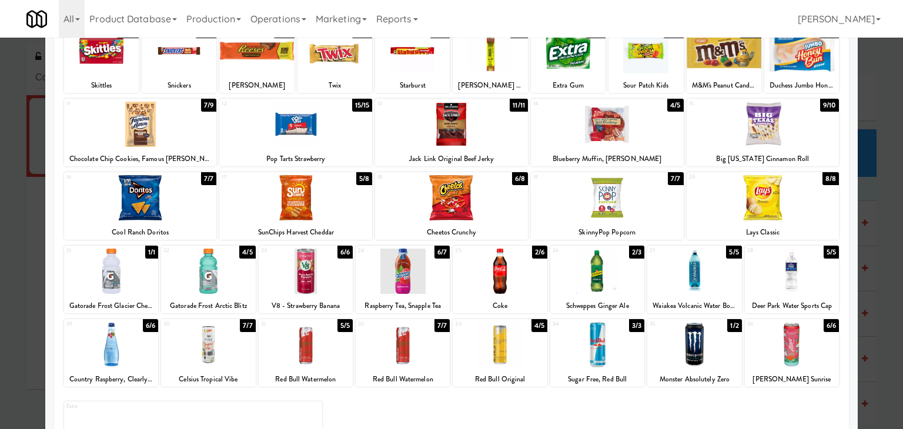
click at [477, 196] on div at bounding box center [451, 197] width 153 height 45
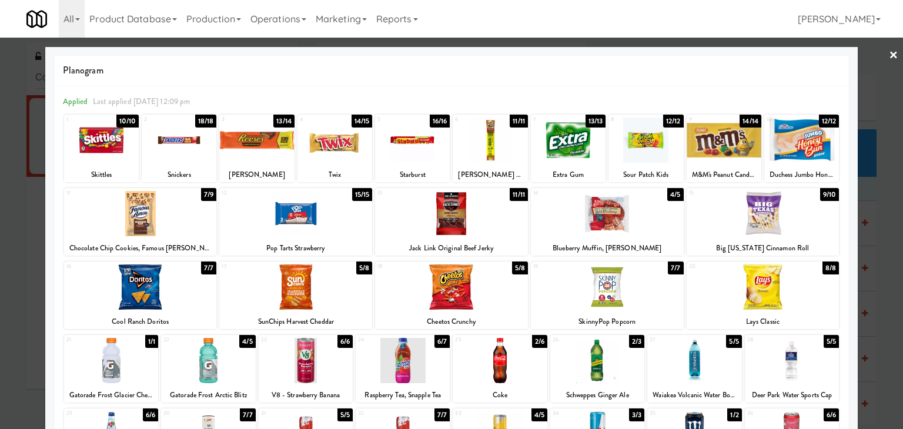
click at [242, 138] on div at bounding box center [256, 140] width 75 height 45
drag, startPoint x: 891, startPoint y: 52, endPoint x: 658, endPoint y: 81, distance: 234.6
click at [890, 52] on div at bounding box center [451, 214] width 903 height 429
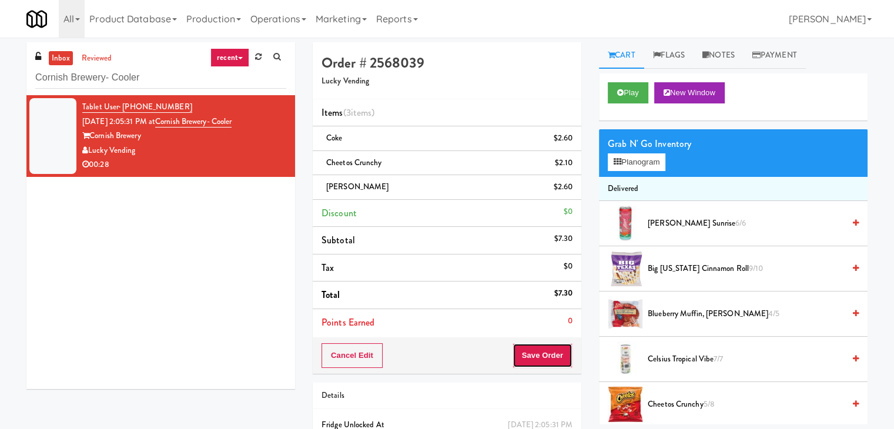
click at [533, 347] on button "Save Order" at bounding box center [543, 355] width 60 height 25
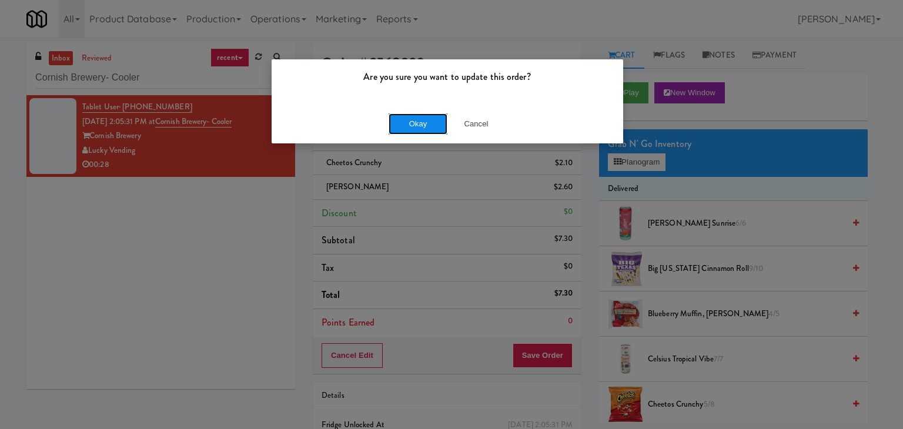
click at [418, 121] on button "Okay" at bounding box center [418, 123] width 59 height 21
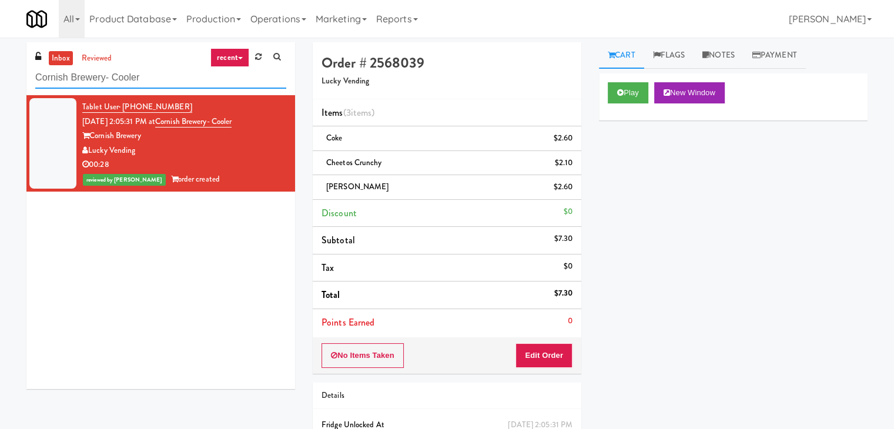
click at [174, 81] on input "Cornish Brewery- Cooler" at bounding box center [160, 78] width 251 height 22
click at [173, 89] on div "inbox reviewed recent all unclear take inventory issue suspicious failed recent…" at bounding box center [160, 68] width 269 height 53
paste input "[PERSON_NAME] Left"
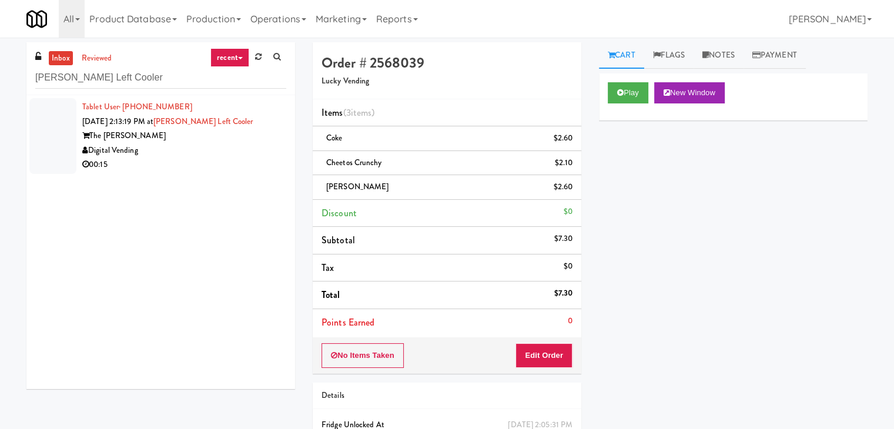
click at [253, 154] on div "Digital Vending" at bounding box center [184, 150] width 204 height 15
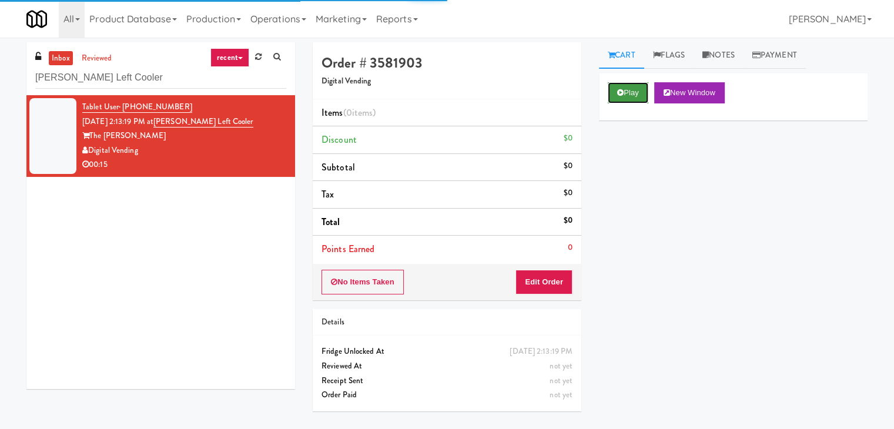
click at [624, 94] on button "Play" at bounding box center [628, 92] width 41 height 21
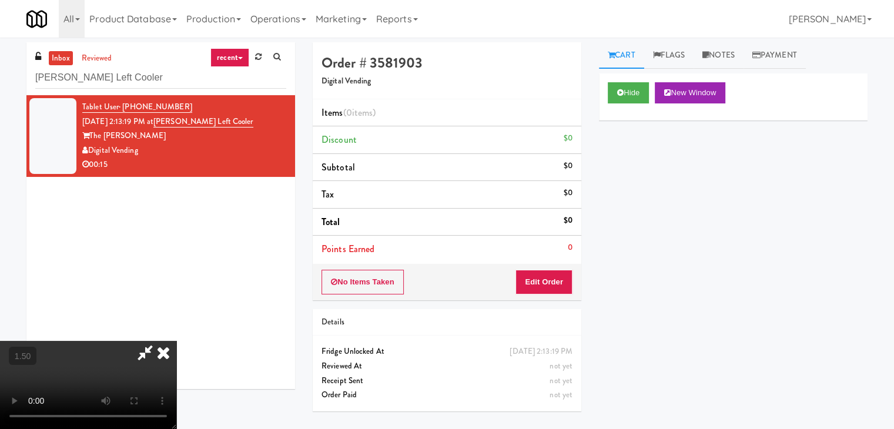
click at [176, 341] on video at bounding box center [88, 385] width 176 height 88
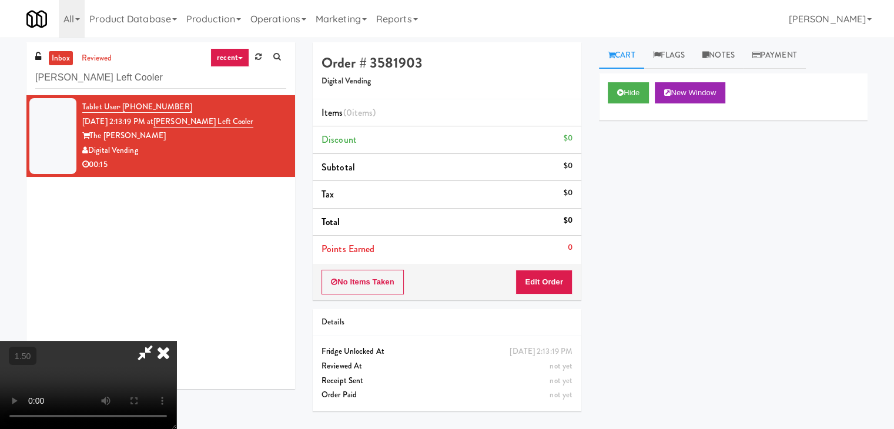
click at [176, 341] on video at bounding box center [88, 385] width 176 height 88
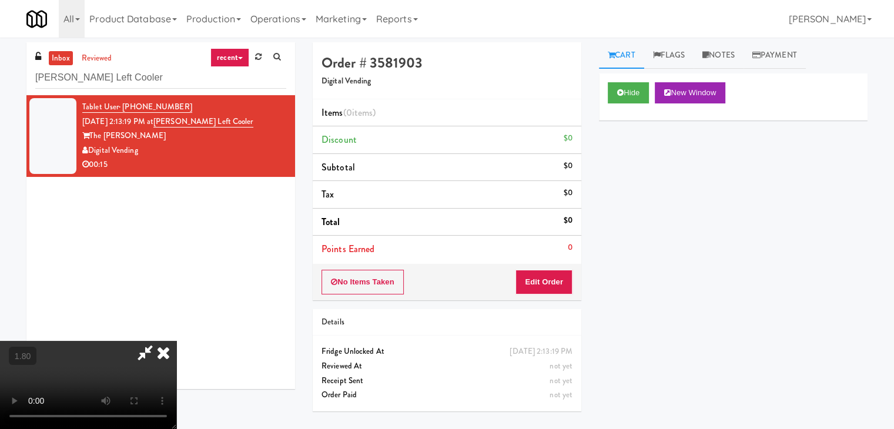
click at [159, 341] on icon at bounding box center [145, 353] width 27 height 24
click at [554, 287] on button "Edit Order" at bounding box center [544, 282] width 57 height 25
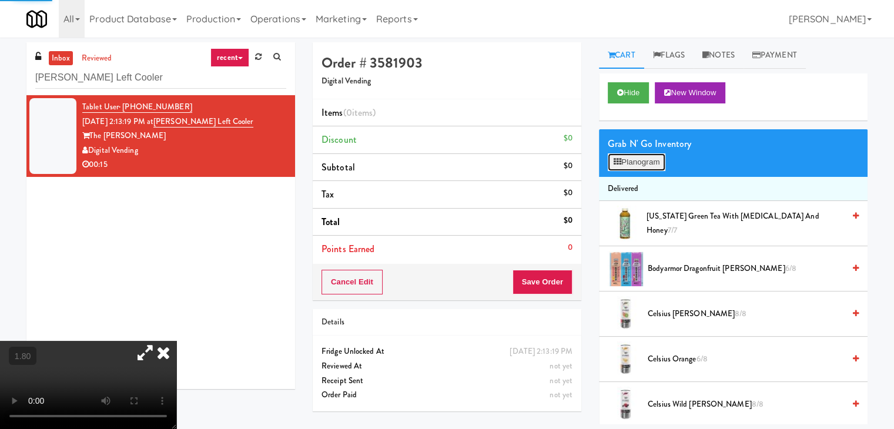
click at [636, 163] on button "Planogram" at bounding box center [637, 162] width 58 height 18
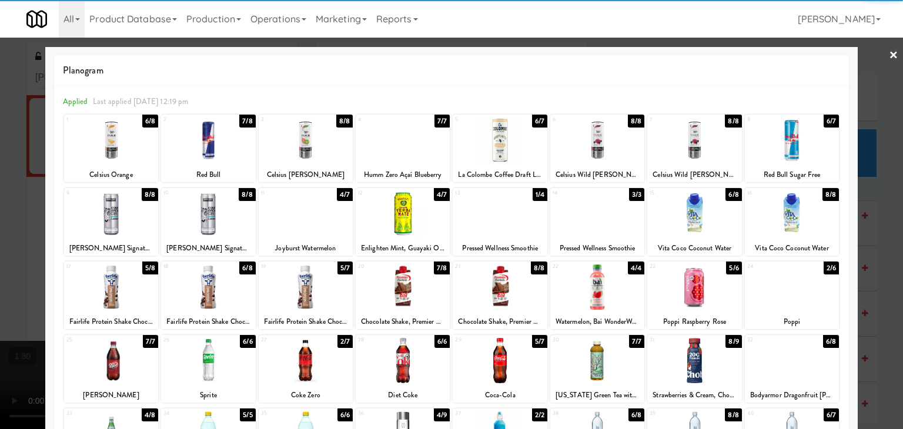
click at [704, 221] on div at bounding box center [694, 213] width 94 height 45
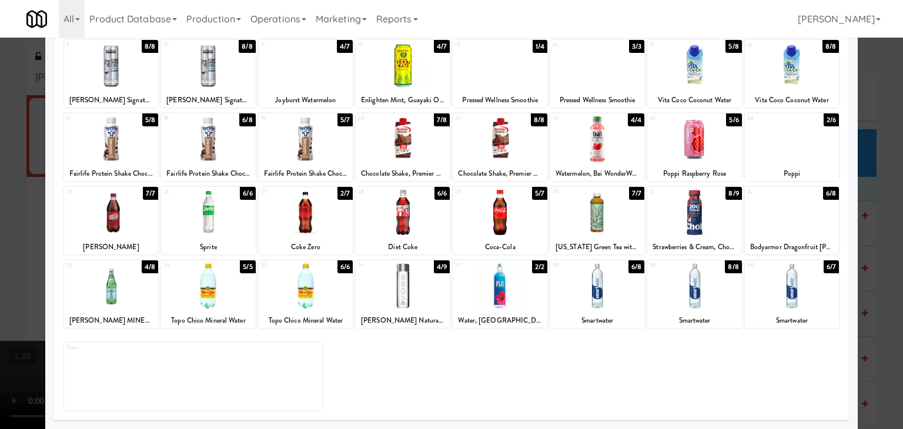
click at [594, 289] on div at bounding box center [597, 285] width 94 height 45
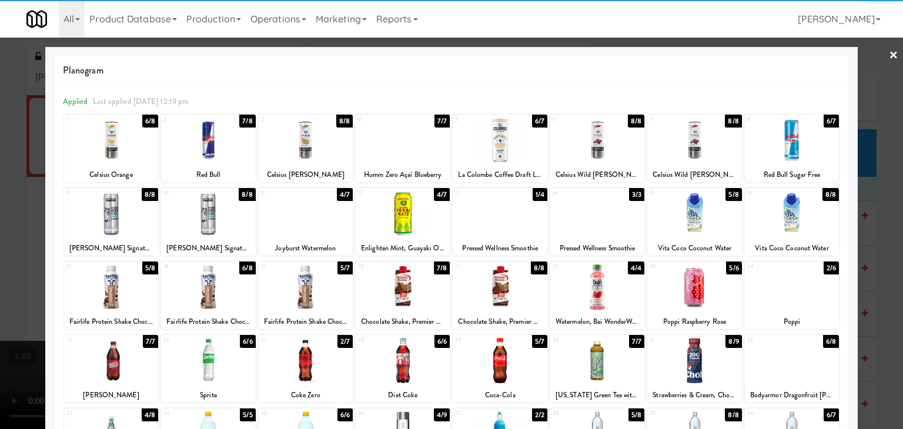
drag, startPoint x: 885, startPoint y: 44, endPoint x: 884, endPoint y: 51, distance: 7.7
click at [889, 45] on link "×" at bounding box center [893, 56] width 9 height 36
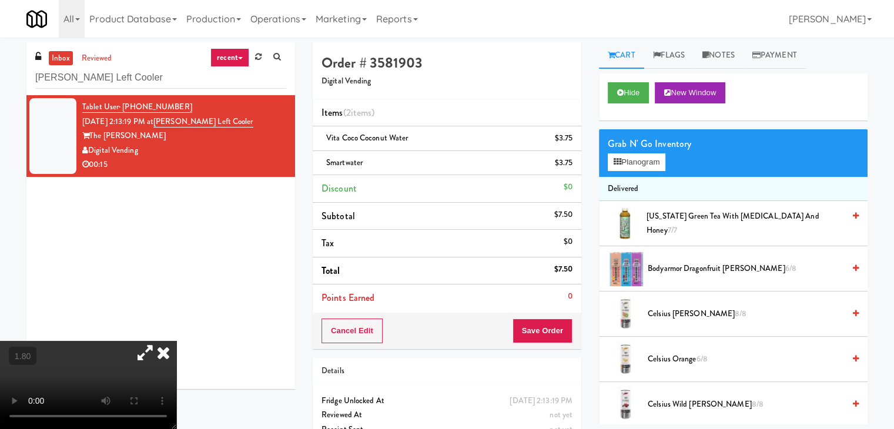
click at [176, 341] on icon at bounding box center [164, 353] width 26 height 24
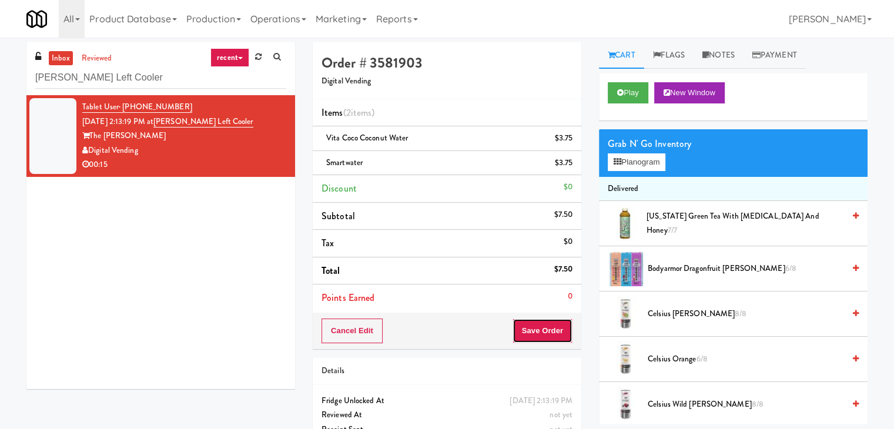
click at [530, 328] on button "Save Order" at bounding box center [543, 331] width 60 height 25
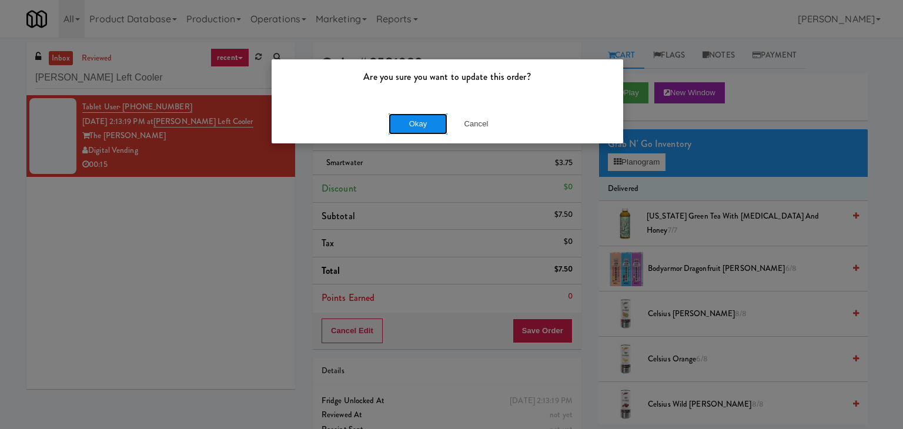
click at [425, 129] on button "Okay" at bounding box center [418, 123] width 59 height 21
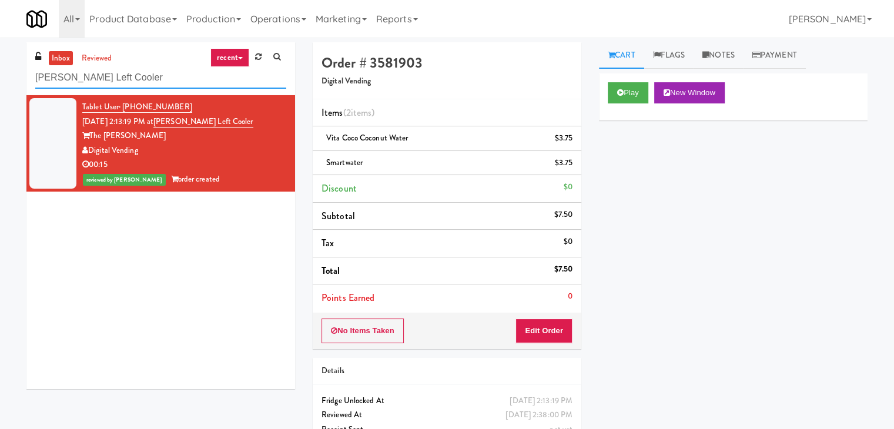
click at [160, 84] on input "[PERSON_NAME] Left Cooler" at bounding box center [160, 78] width 251 height 22
paste input "Couture"
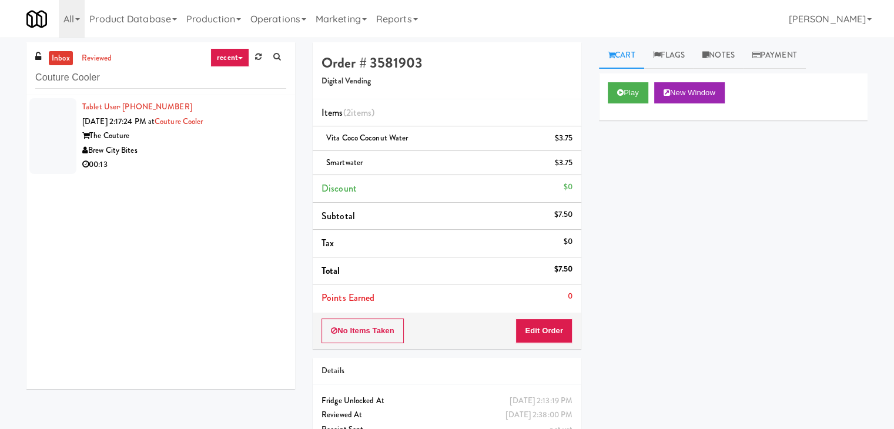
click at [261, 165] on div "00:13" at bounding box center [184, 165] width 204 height 15
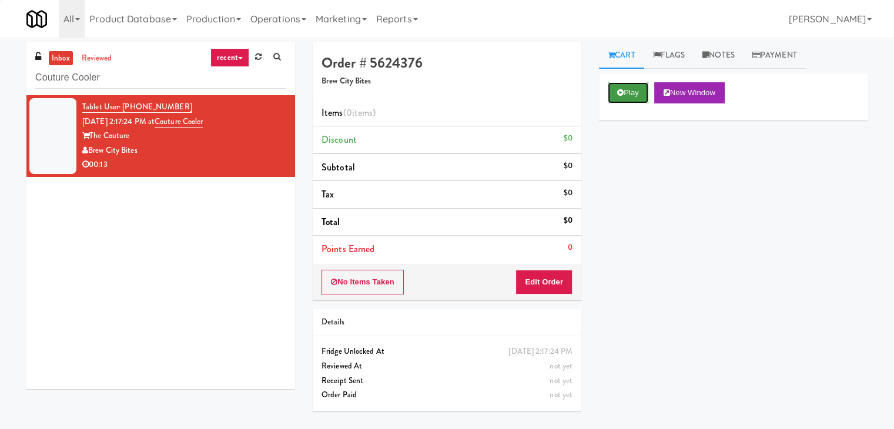
drag, startPoint x: 628, startPoint y: 88, endPoint x: 617, endPoint y: 83, distance: 12.1
click at [627, 86] on button "Play" at bounding box center [628, 92] width 41 height 21
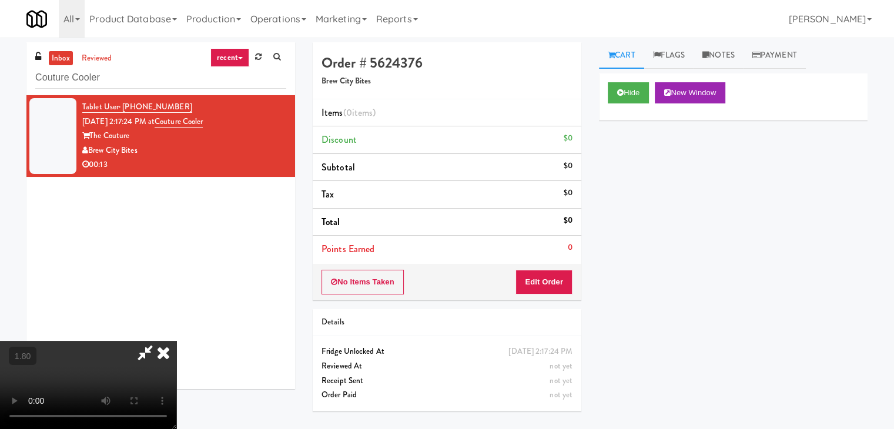
click at [176, 341] on video at bounding box center [88, 385] width 176 height 88
click at [176, 341] on icon at bounding box center [164, 353] width 26 height 24
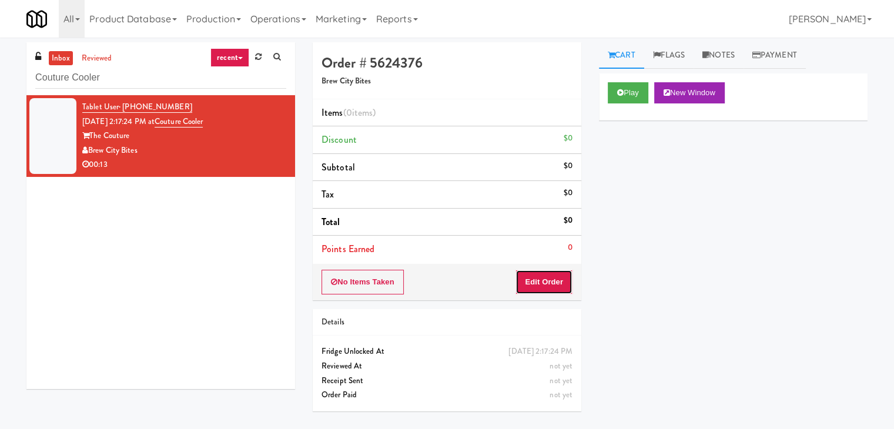
click at [534, 286] on button "Edit Order" at bounding box center [544, 282] width 57 height 25
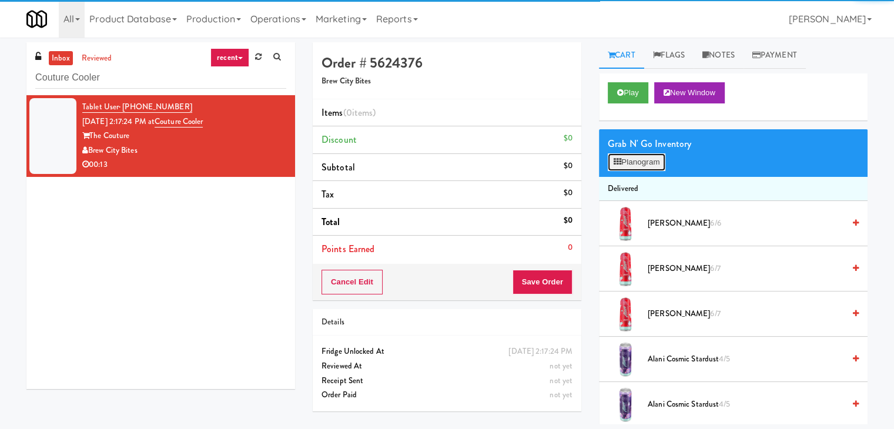
click at [635, 161] on button "Planogram" at bounding box center [637, 162] width 58 height 18
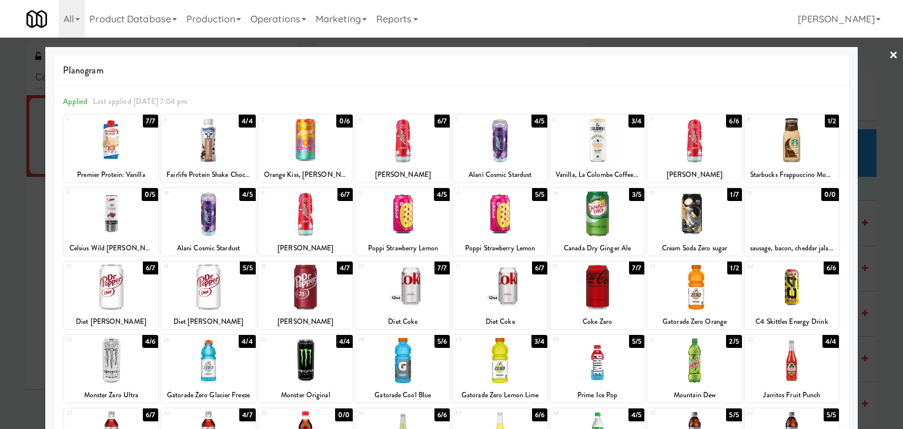
click at [686, 225] on div at bounding box center [694, 213] width 94 height 45
click at [595, 137] on div at bounding box center [597, 140] width 94 height 45
click at [889, 53] on link "×" at bounding box center [893, 56] width 9 height 36
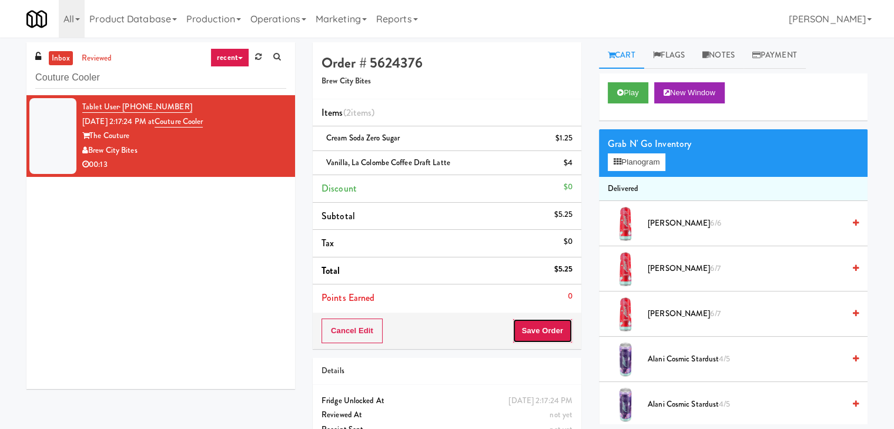
click at [525, 328] on button "Save Order" at bounding box center [543, 331] width 60 height 25
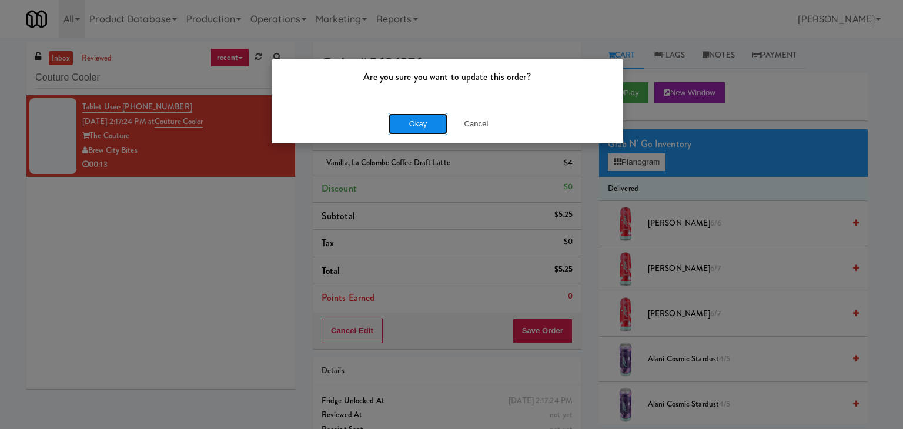
click at [426, 128] on button "Okay" at bounding box center [418, 123] width 59 height 21
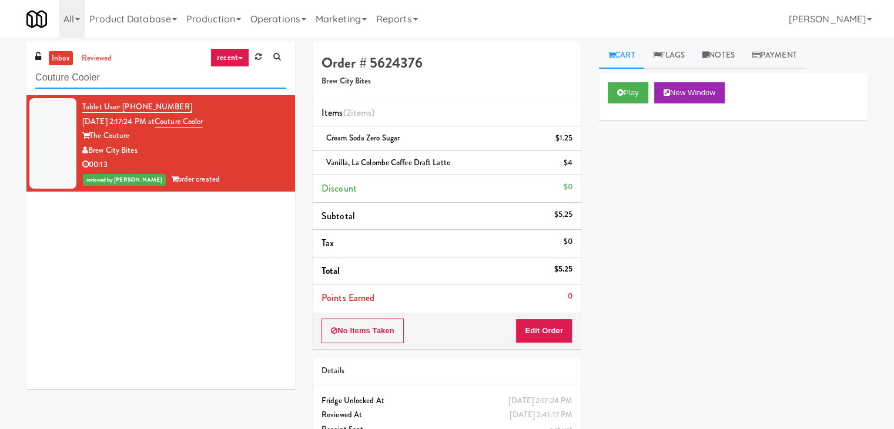
click at [170, 84] on input "Couture Cooler" at bounding box center [160, 78] width 251 height 22
paste input "[PERSON_NAME] - Cooler - Left"
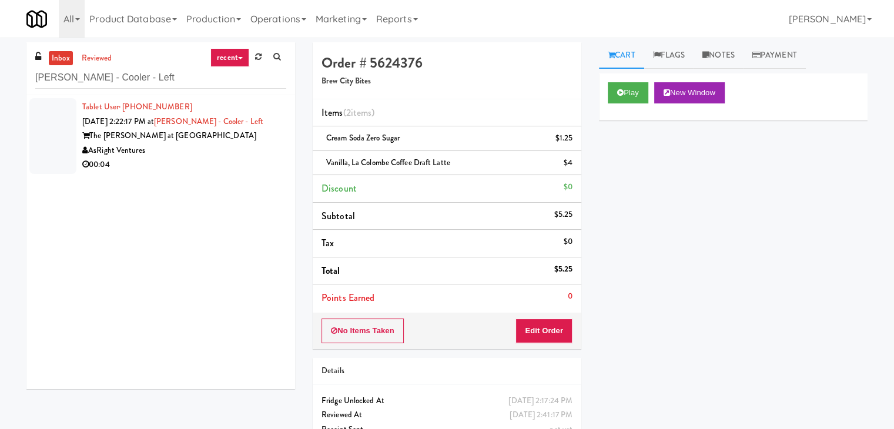
click at [273, 148] on div "AsRight Ventures" at bounding box center [184, 150] width 204 height 15
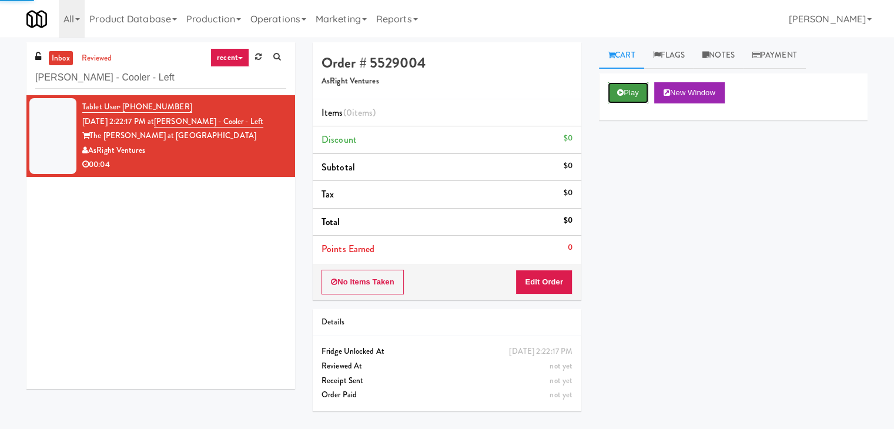
click at [628, 97] on button "Play" at bounding box center [628, 92] width 41 height 21
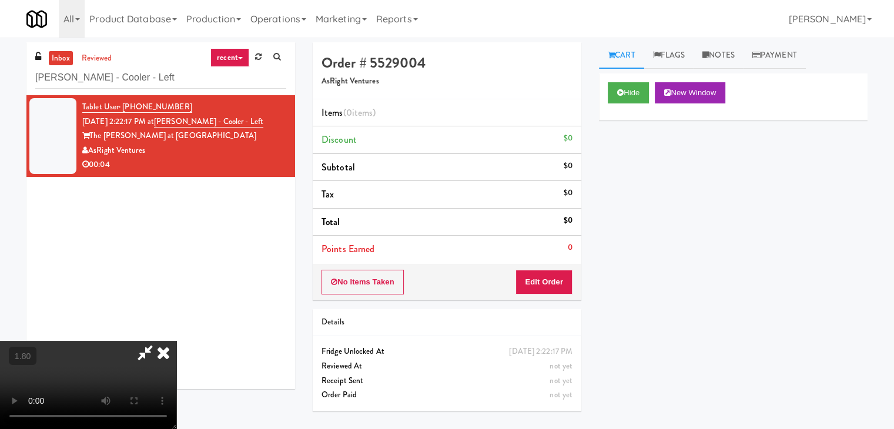
click at [176, 341] on video at bounding box center [88, 385] width 176 height 88
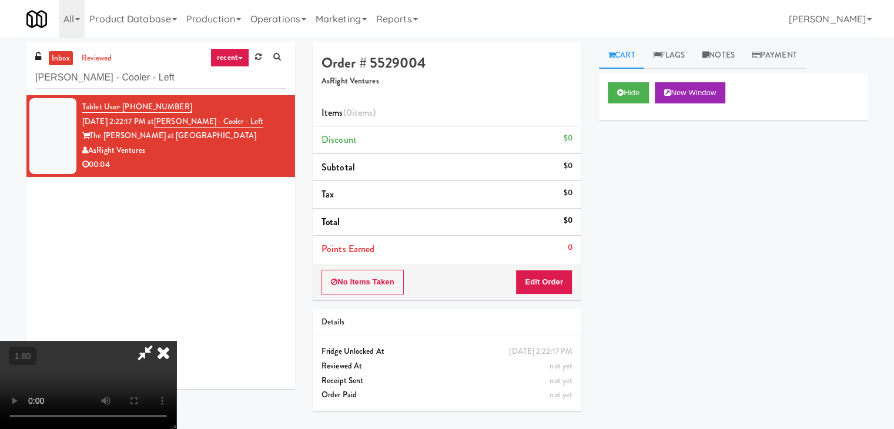
click at [176, 341] on video at bounding box center [88, 385] width 176 height 88
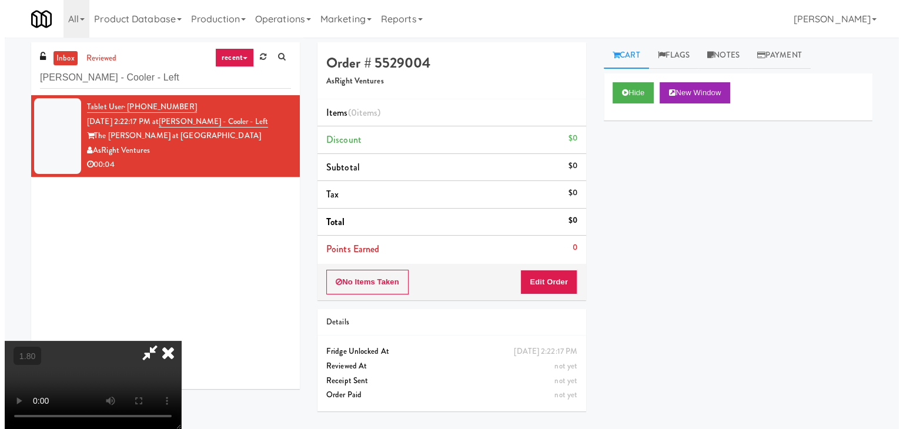
scroll to position [0, 0]
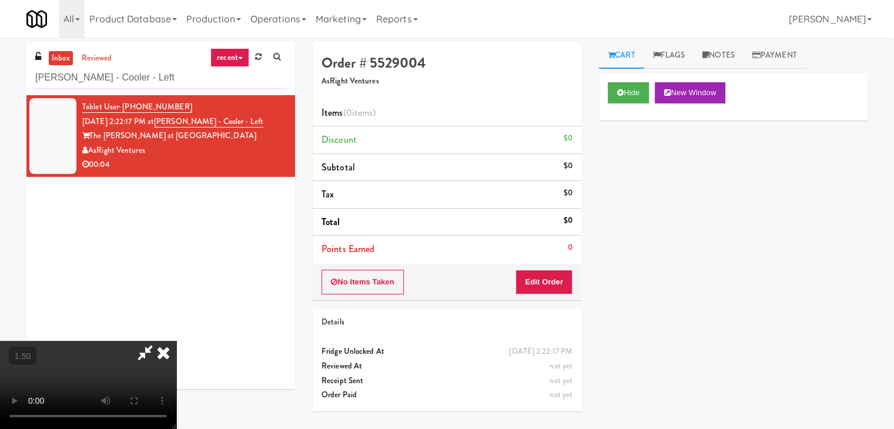
click at [176, 341] on icon at bounding box center [164, 353] width 26 height 24
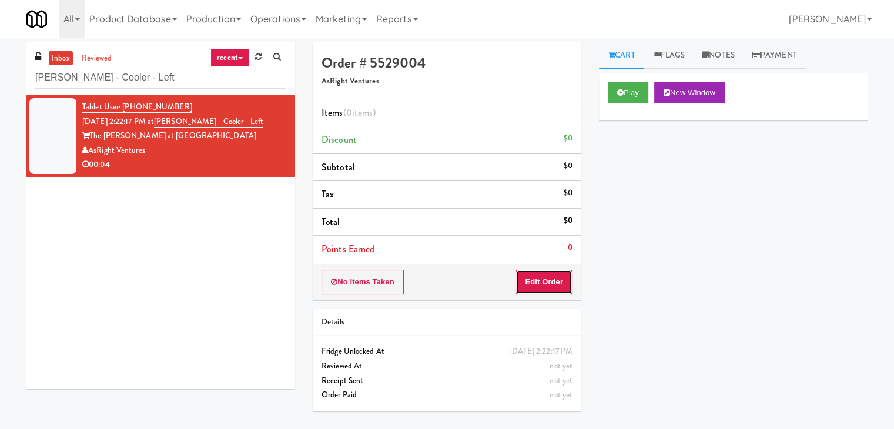
click at [562, 283] on button "Edit Order" at bounding box center [544, 282] width 57 height 25
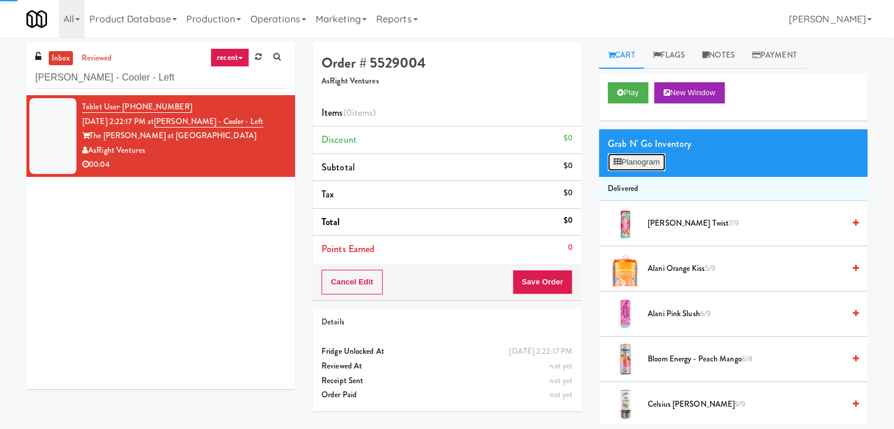
click at [640, 161] on button "Planogram" at bounding box center [637, 162] width 58 height 18
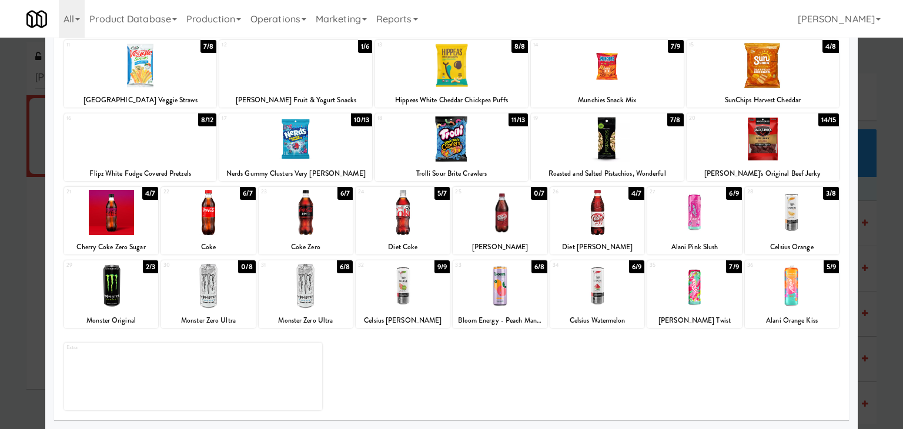
click at [787, 285] on div at bounding box center [792, 285] width 94 height 45
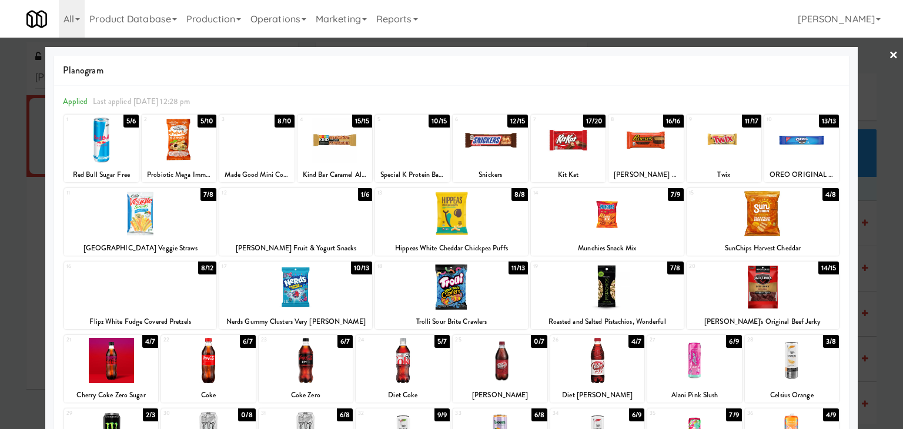
click at [889, 55] on link "×" at bounding box center [893, 56] width 9 height 36
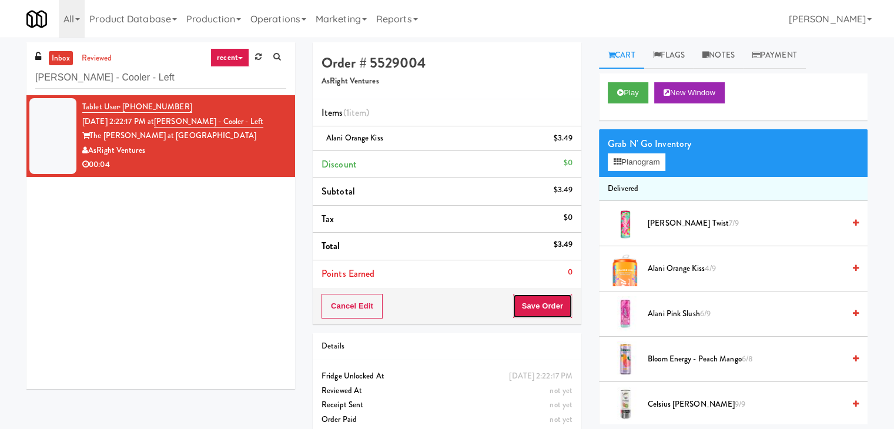
click at [547, 306] on button "Save Order" at bounding box center [543, 306] width 60 height 25
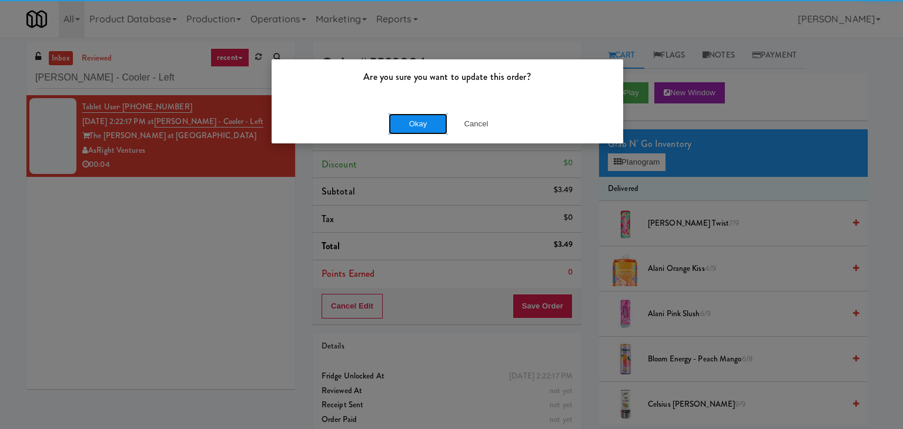
click at [410, 118] on button "Okay" at bounding box center [418, 123] width 59 height 21
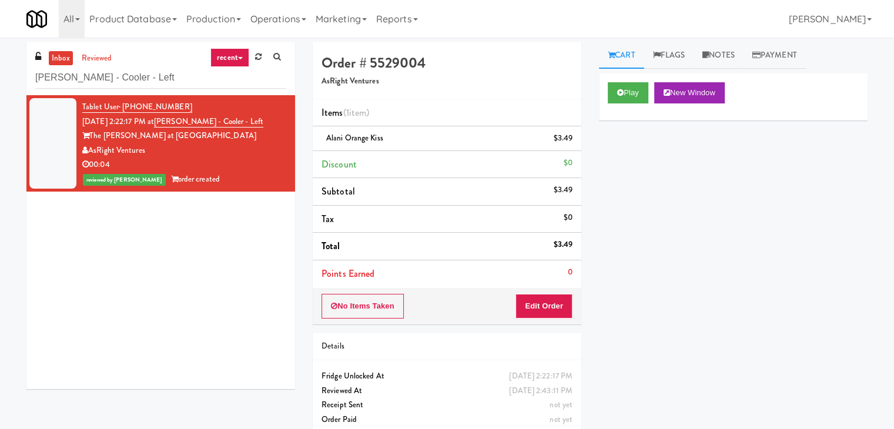
click at [178, 64] on div "inbox reviewed recent all unclear take inventory issue suspicious failed recent…" at bounding box center [160, 68] width 269 height 53
click at [170, 83] on input "[PERSON_NAME] - Cooler - Left" at bounding box center [160, 78] width 251 height 22
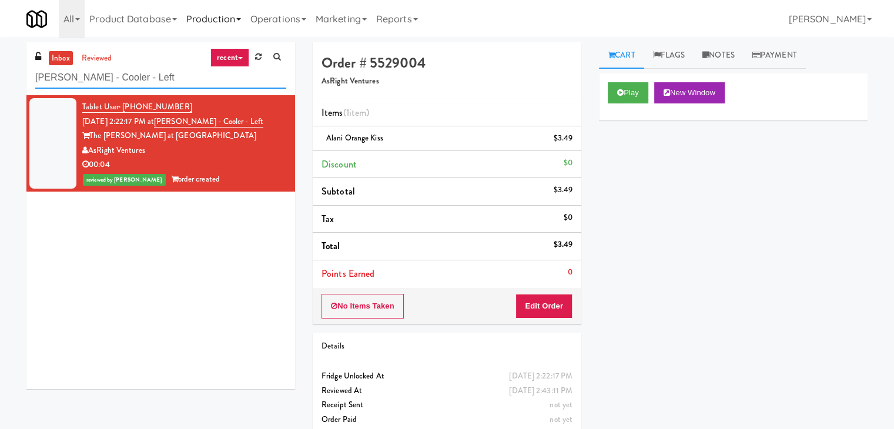
paste input "481 on [PERSON_NAME]"
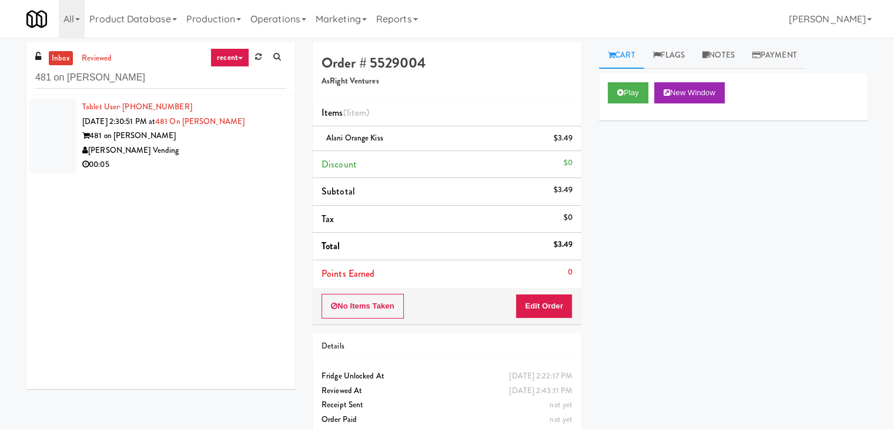
click at [266, 137] on div "481 on [PERSON_NAME]" at bounding box center [184, 136] width 204 height 15
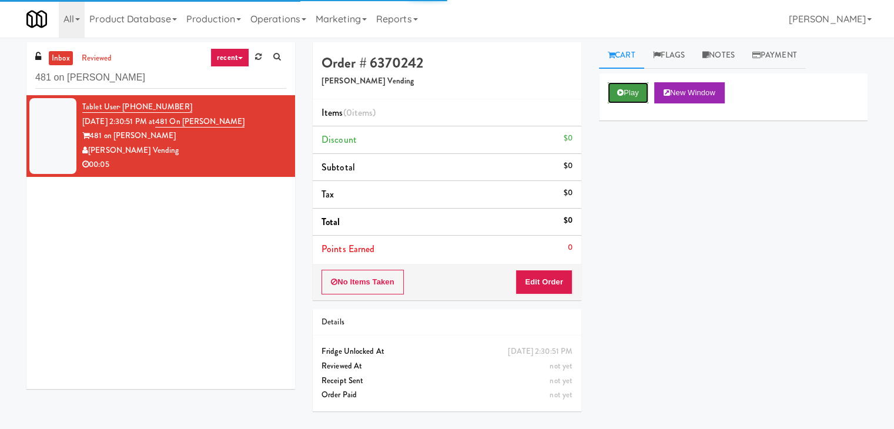
click at [612, 88] on button "Play" at bounding box center [628, 92] width 41 height 21
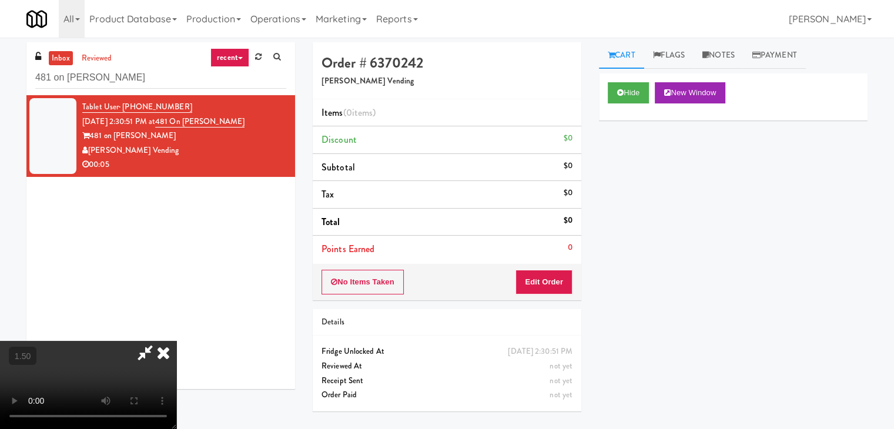
click at [176, 341] on video at bounding box center [88, 385] width 176 height 88
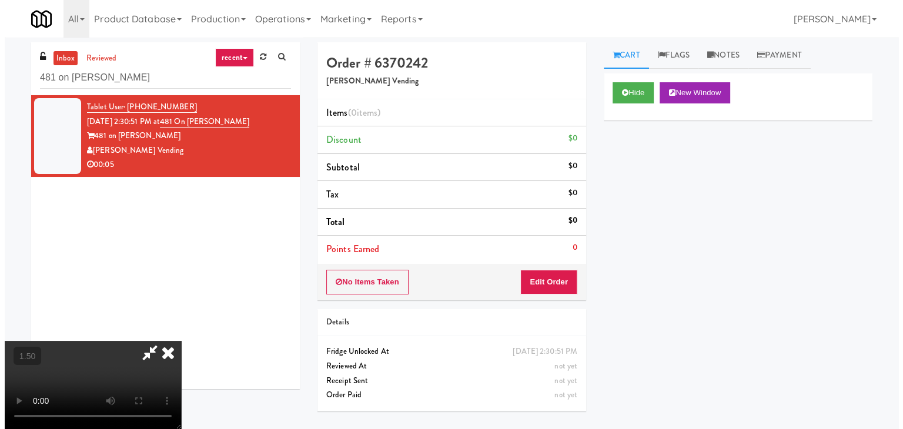
scroll to position [0, 0]
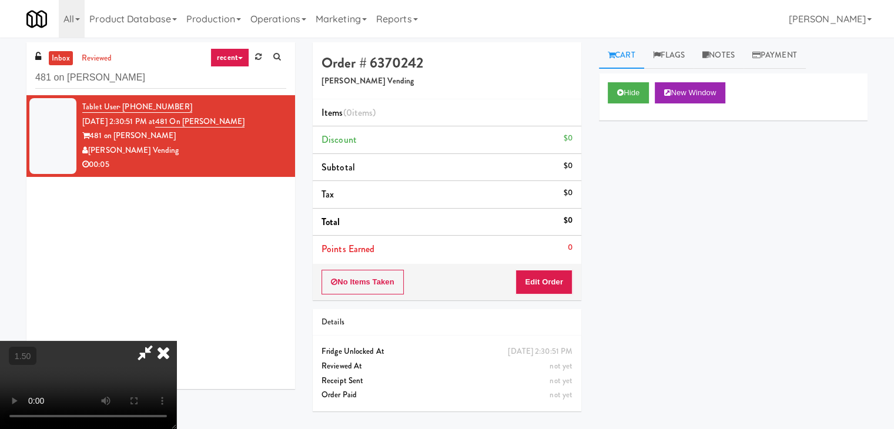
click at [176, 341] on icon at bounding box center [164, 353] width 26 height 24
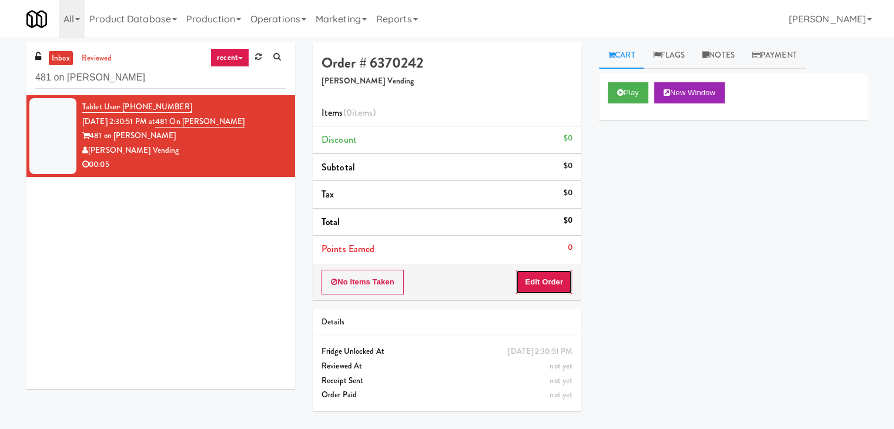
click at [552, 285] on button "Edit Order" at bounding box center [544, 282] width 57 height 25
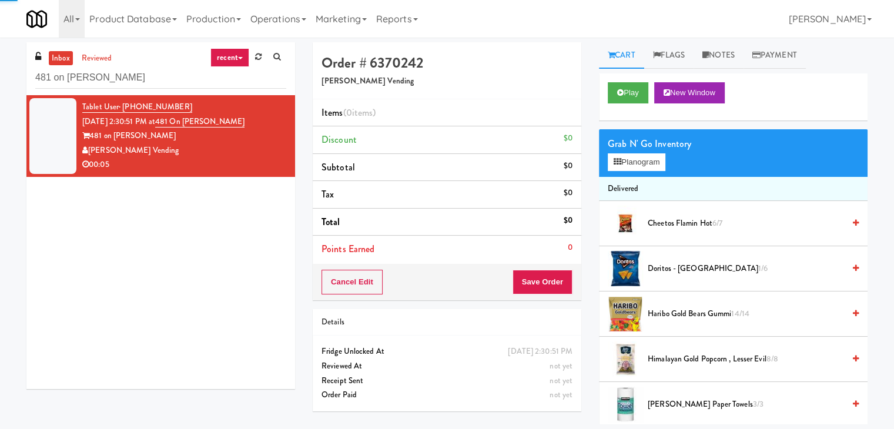
click at [628, 173] on div "Grab N' Go Inventory Planogram" at bounding box center [733, 153] width 269 height 48
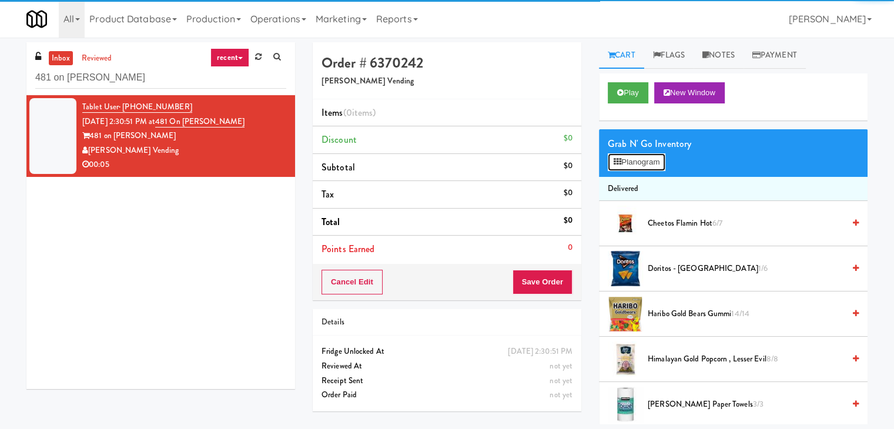
click at [632, 164] on button "Planogram" at bounding box center [637, 162] width 58 height 18
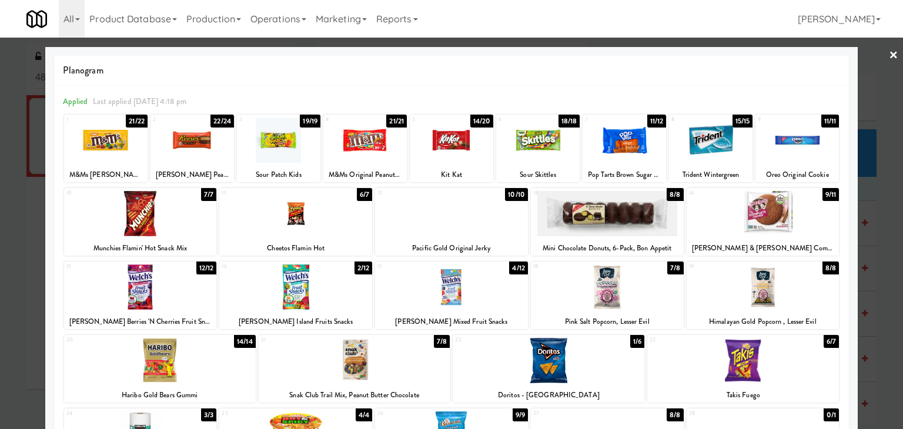
scroll to position [148, 0]
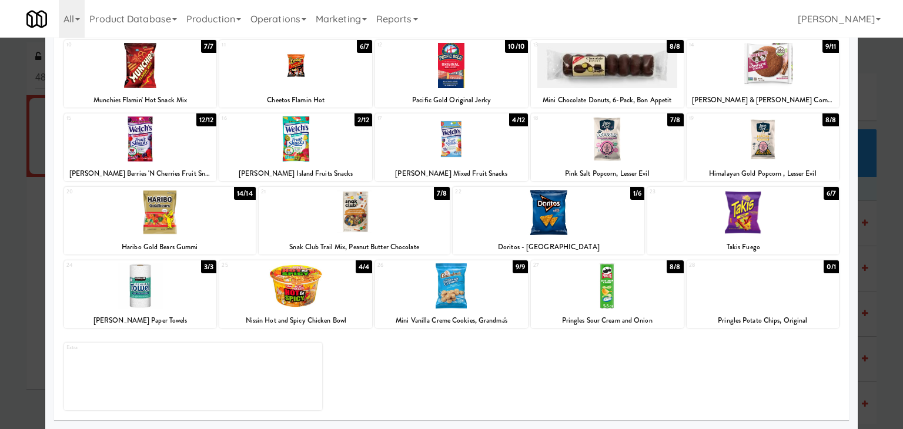
click at [603, 288] on div at bounding box center [607, 285] width 153 height 45
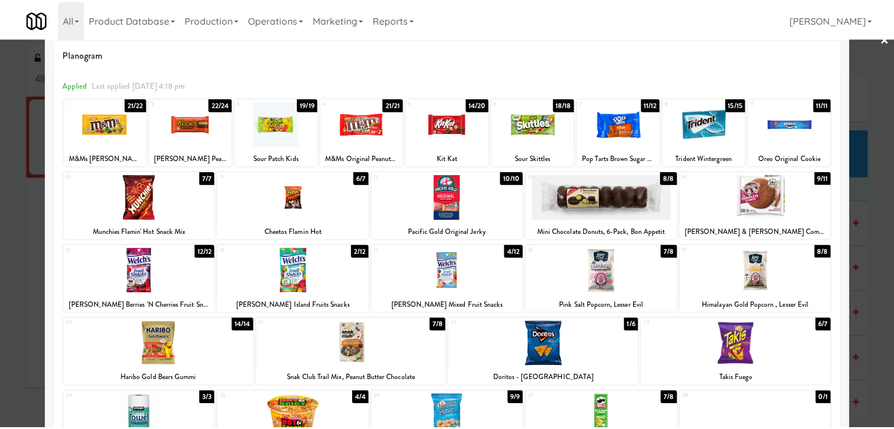
scroll to position [0, 0]
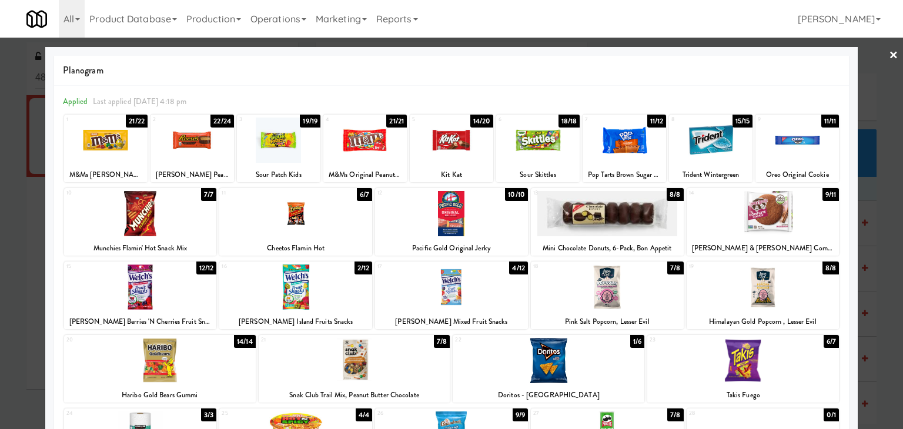
click at [889, 53] on link "×" at bounding box center [893, 56] width 9 height 36
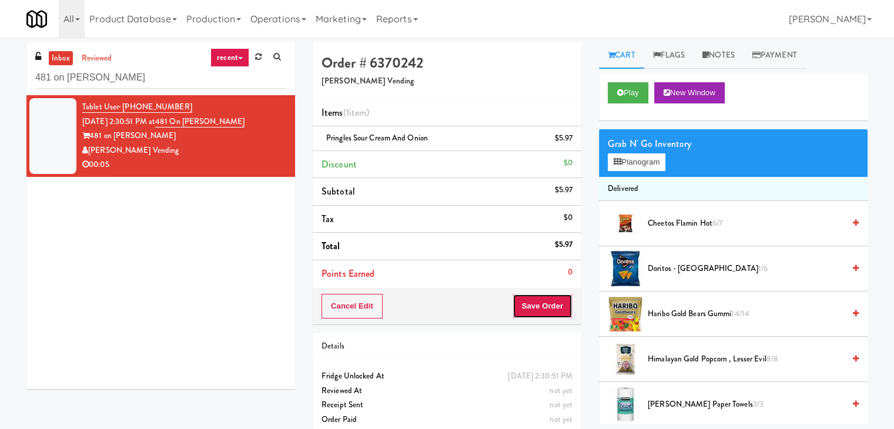
click at [542, 301] on button "Save Order" at bounding box center [543, 306] width 60 height 25
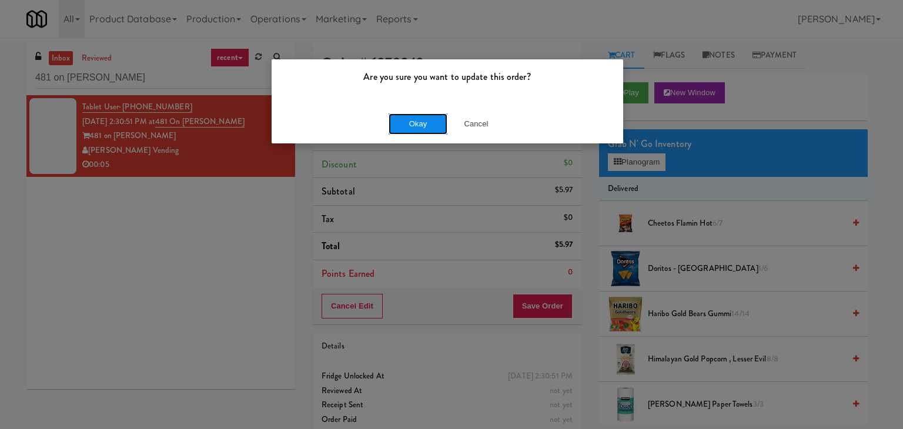
click at [432, 126] on button "Okay" at bounding box center [418, 123] width 59 height 21
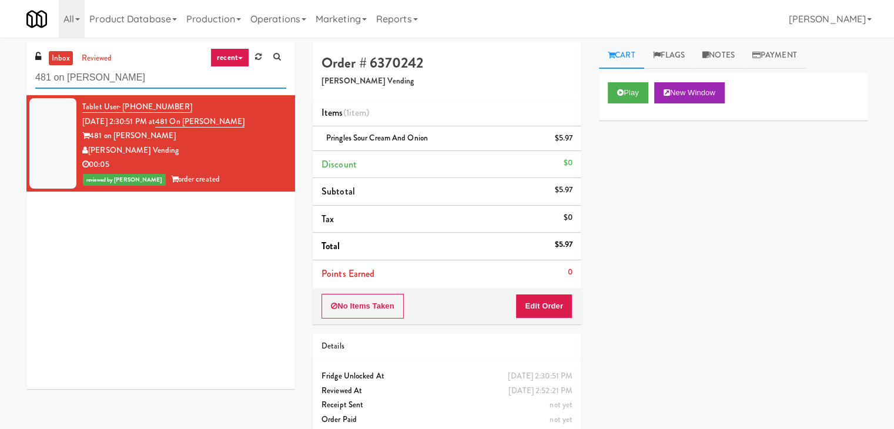
click at [157, 81] on input "481 on [PERSON_NAME]" at bounding box center [160, 78] width 251 height 22
paste input "Fridge Bathroom!"
type input "Fridge Bathroom!"
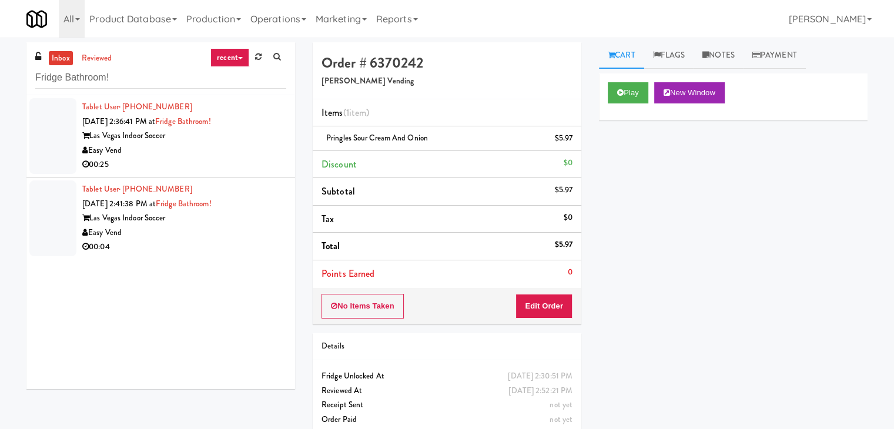
click at [241, 165] on div "00:25" at bounding box center [184, 165] width 204 height 15
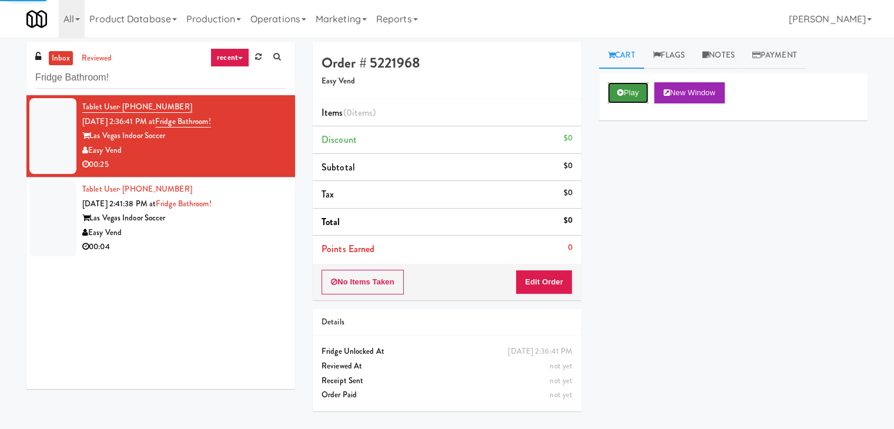
click at [635, 88] on button "Play" at bounding box center [628, 92] width 41 height 21
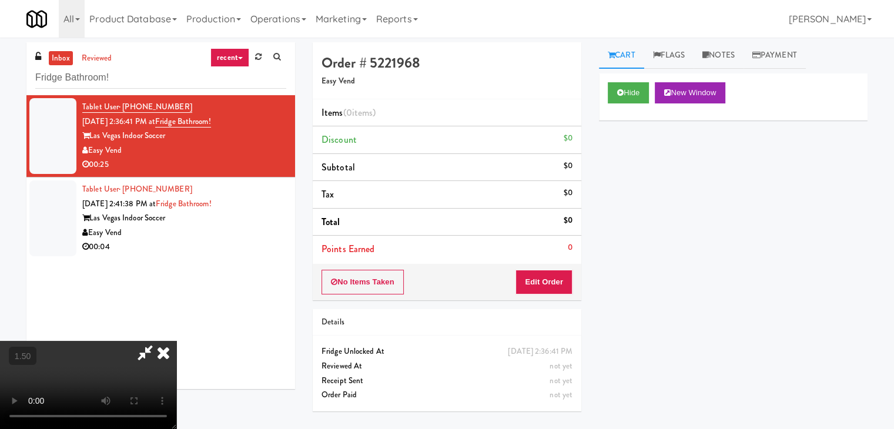
click at [176, 341] on video at bounding box center [88, 385] width 176 height 88
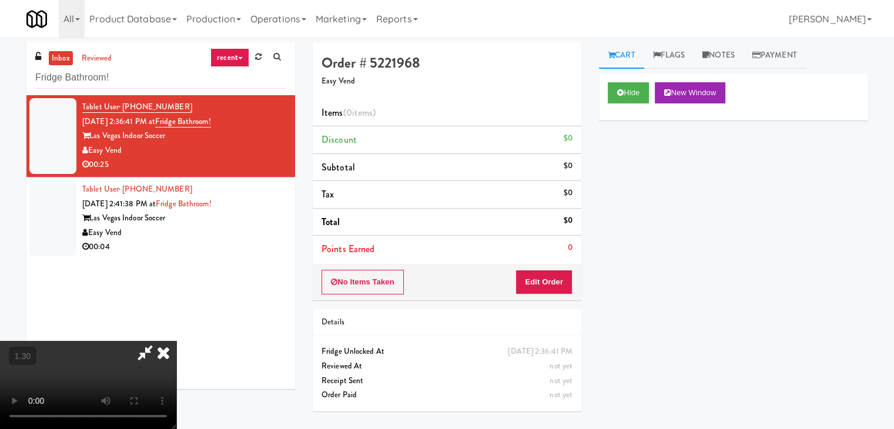
click at [176, 341] on video at bounding box center [88, 385] width 176 height 88
click at [176, 341] on icon at bounding box center [164, 353] width 26 height 24
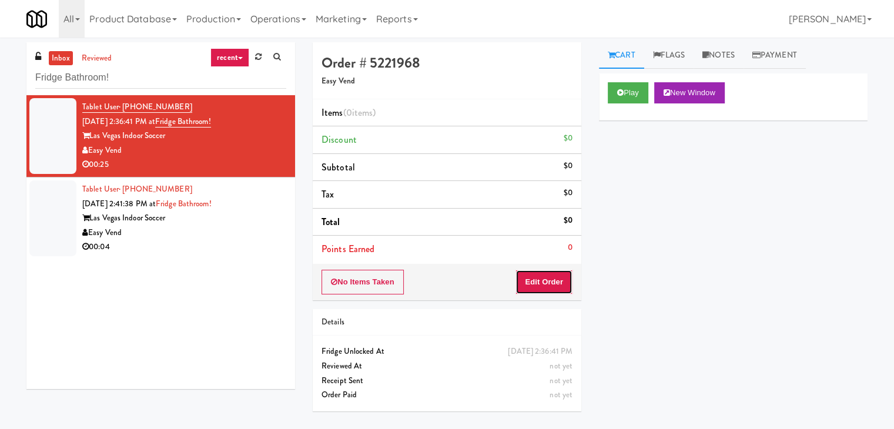
click at [536, 276] on button "Edit Order" at bounding box center [544, 282] width 57 height 25
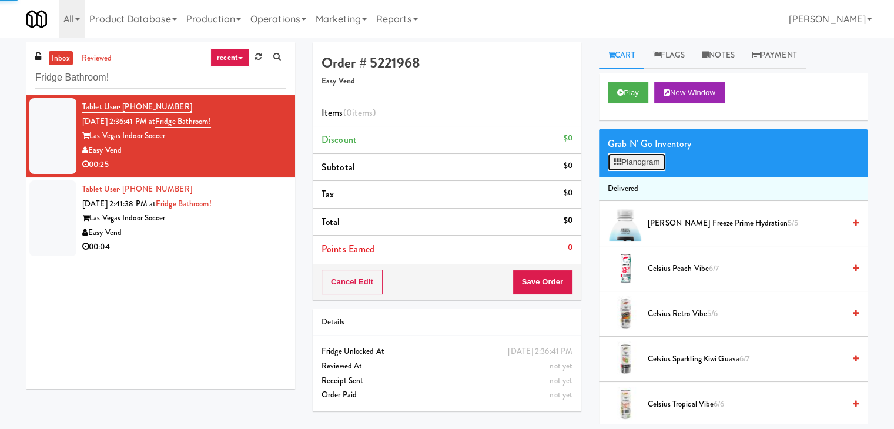
click at [643, 157] on button "Planogram" at bounding box center [637, 162] width 58 height 18
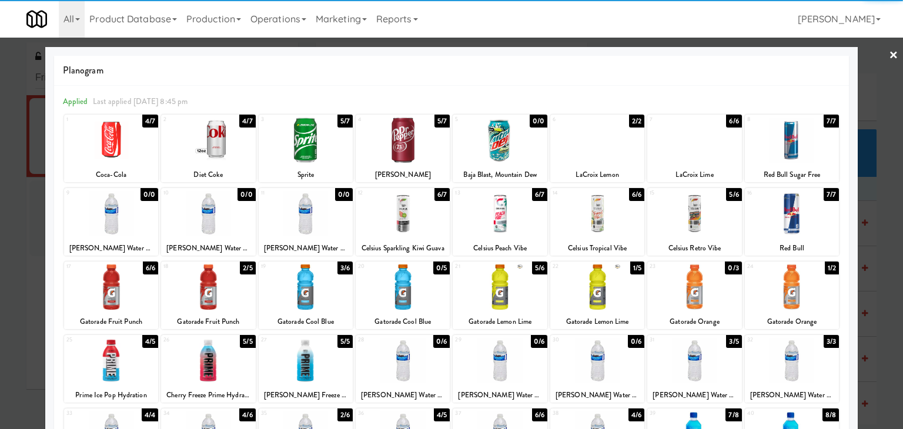
click at [238, 283] on div at bounding box center [208, 287] width 94 height 45
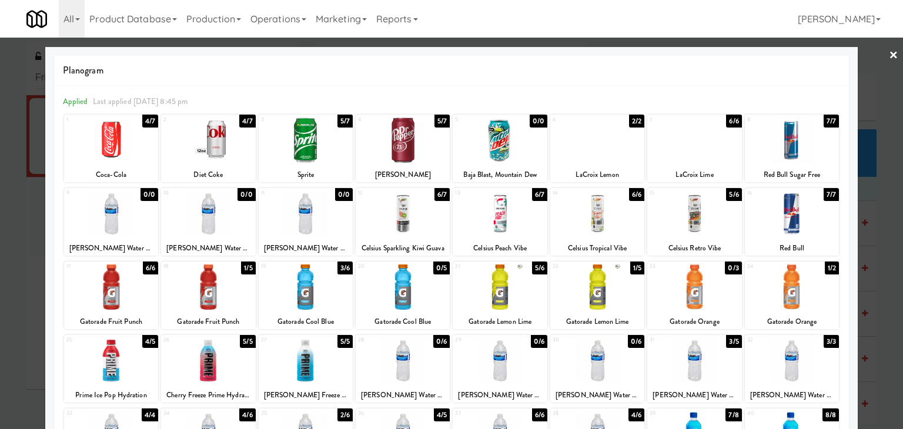
click at [889, 54] on link "×" at bounding box center [893, 56] width 9 height 36
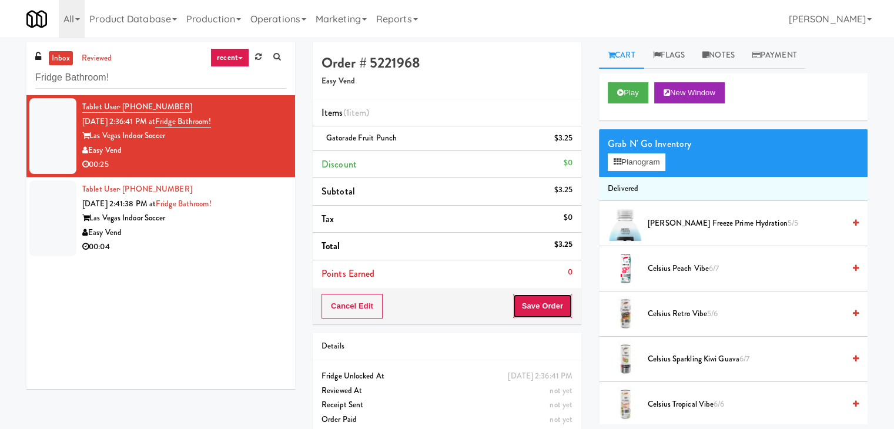
click at [541, 303] on button "Save Order" at bounding box center [543, 306] width 60 height 25
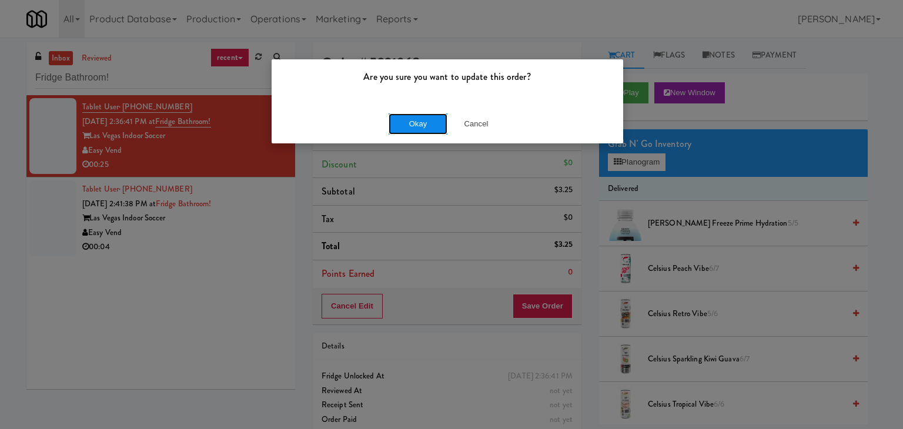
drag, startPoint x: 429, startPoint y: 121, endPoint x: 359, endPoint y: 193, distance: 100.7
click at [428, 121] on button "Okay" at bounding box center [418, 123] width 59 height 21
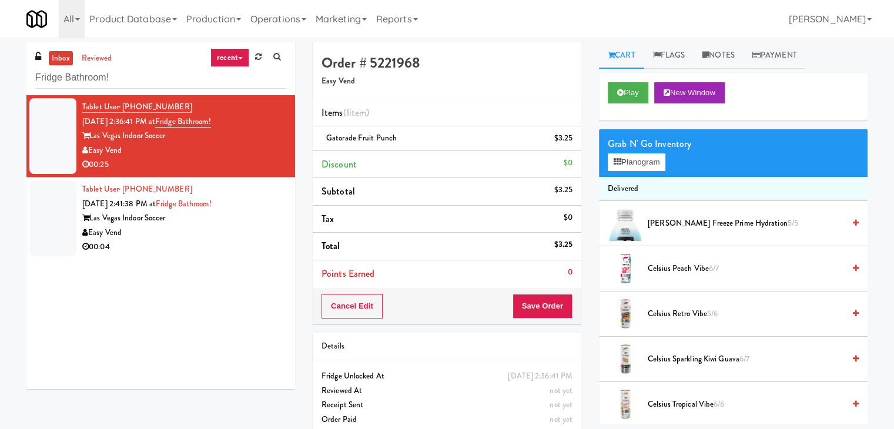
click at [263, 243] on div "00:04" at bounding box center [184, 247] width 204 height 15
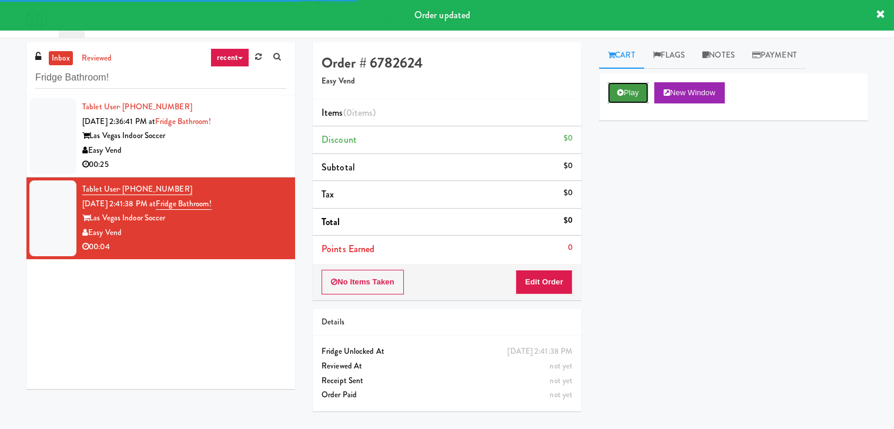
click at [629, 92] on button "Play" at bounding box center [628, 92] width 41 height 21
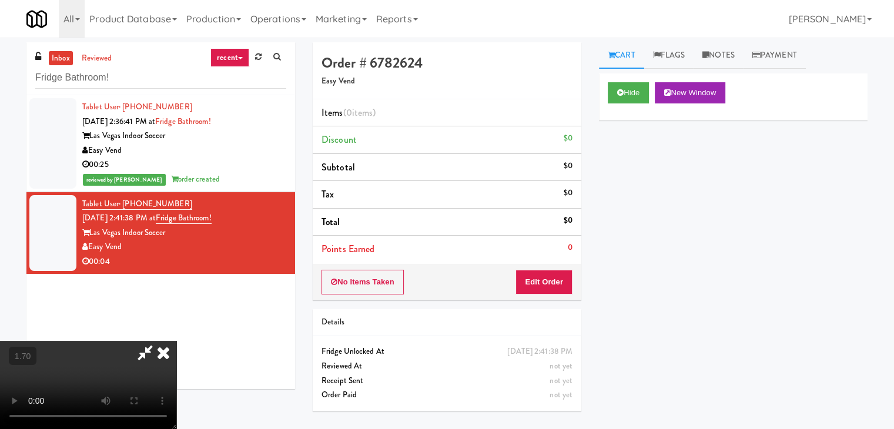
click at [176, 341] on video at bounding box center [88, 385] width 176 height 88
drag, startPoint x: 520, startPoint y: 47, endPoint x: 541, endPoint y: 223, distance: 177.7
click at [176, 341] on icon at bounding box center [164, 353] width 26 height 24
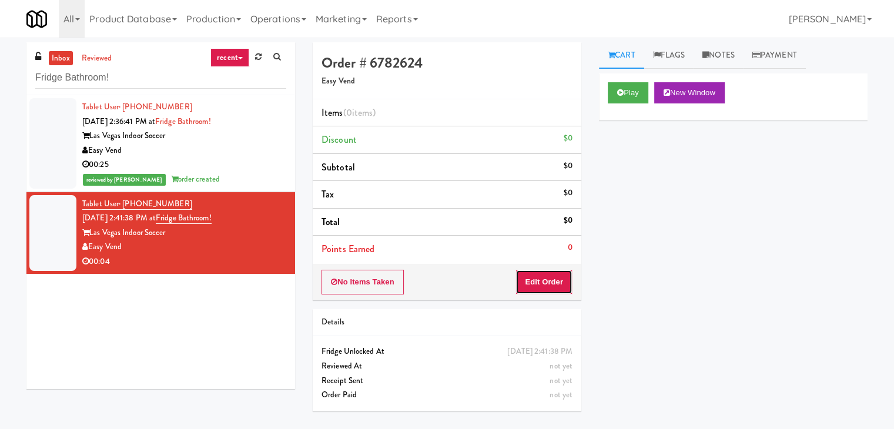
click at [546, 285] on button "Edit Order" at bounding box center [544, 282] width 57 height 25
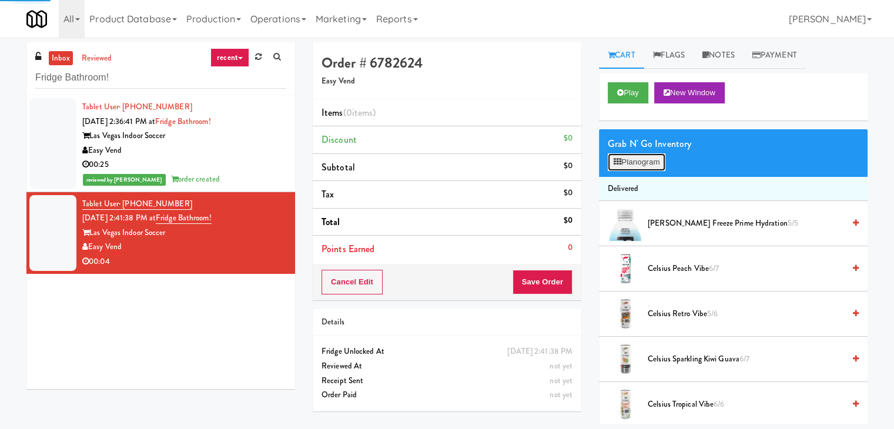
click at [633, 163] on button "Planogram" at bounding box center [637, 162] width 58 height 18
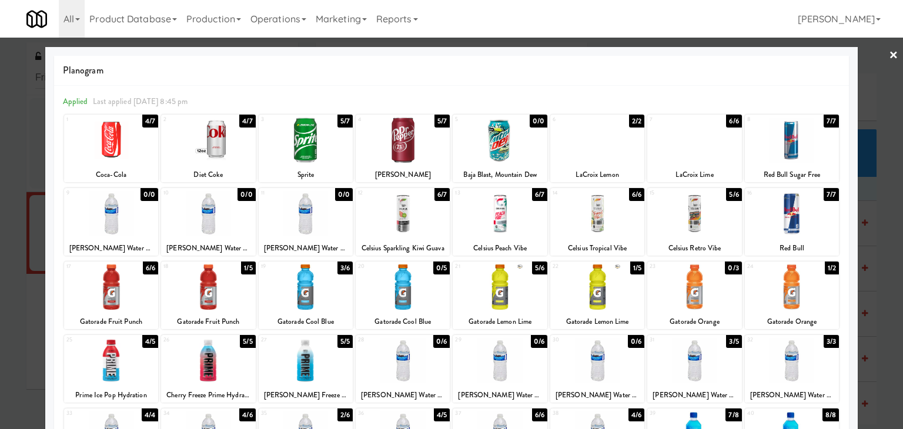
click at [325, 281] on div at bounding box center [306, 287] width 94 height 45
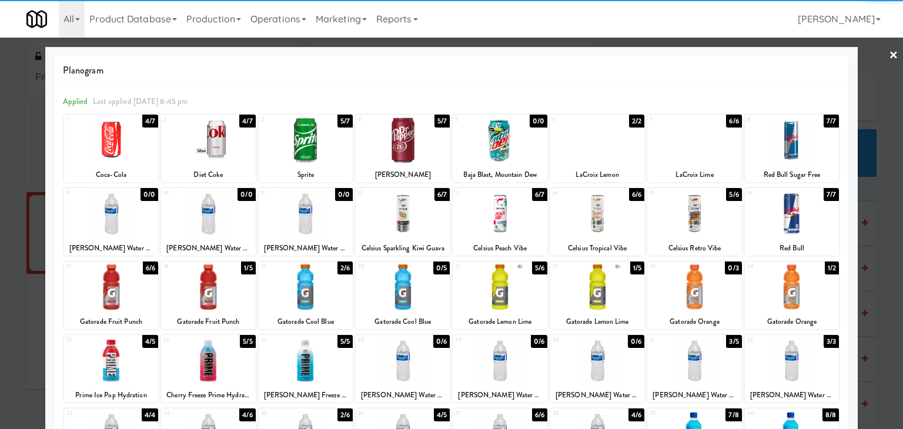
click at [889, 51] on link "×" at bounding box center [893, 56] width 9 height 36
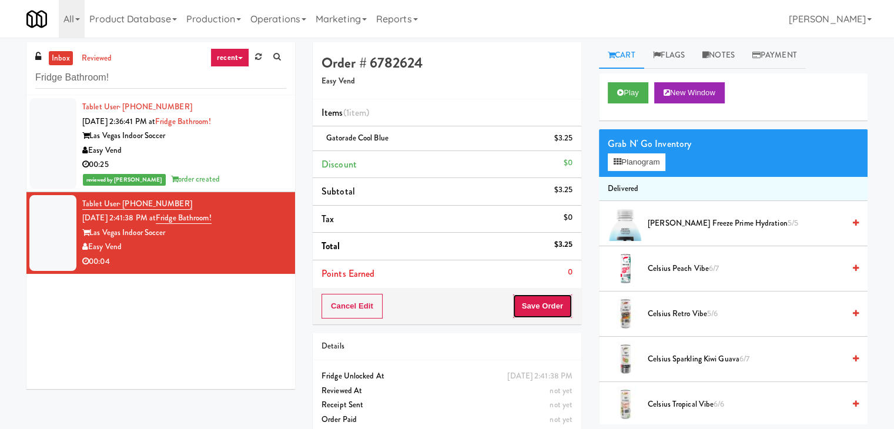
click at [560, 305] on button "Save Order" at bounding box center [543, 306] width 60 height 25
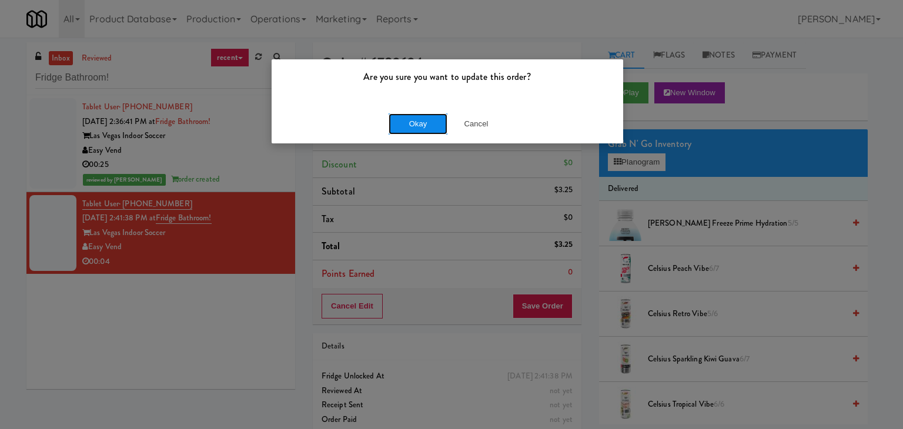
click at [430, 129] on button "Okay" at bounding box center [418, 123] width 59 height 21
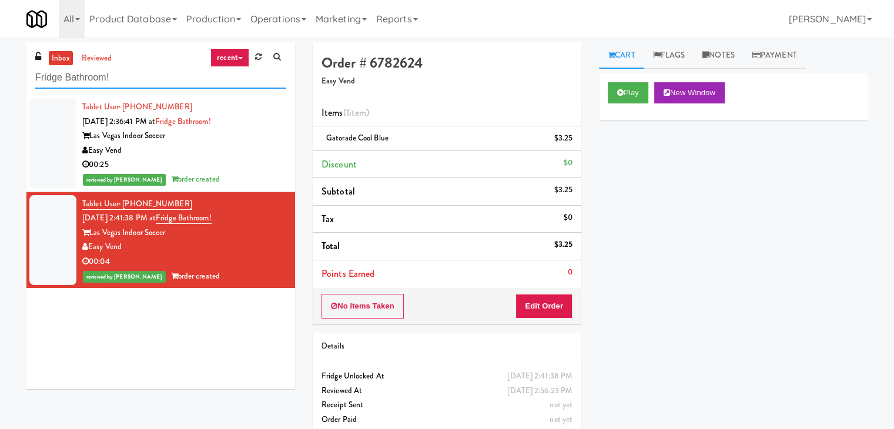
click at [154, 78] on input "Fridge Bathroom!" at bounding box center [160, 78] width 251 height 22
paste input "[GEOGRAPHIC_DATA]"
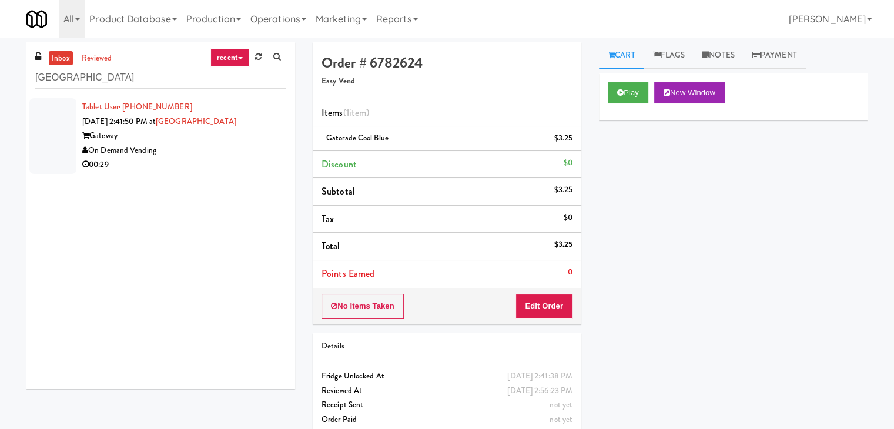
click at [256, 152] on div "On Demand Vending" at bounding box center [184, 150] width 204 height 15
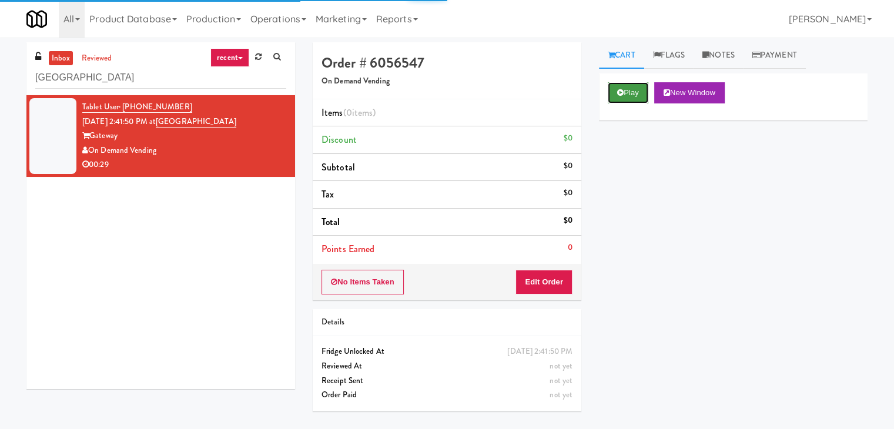
click at [628, 92] on button "Play" at bounding box center [628, 92] width 41 height 21
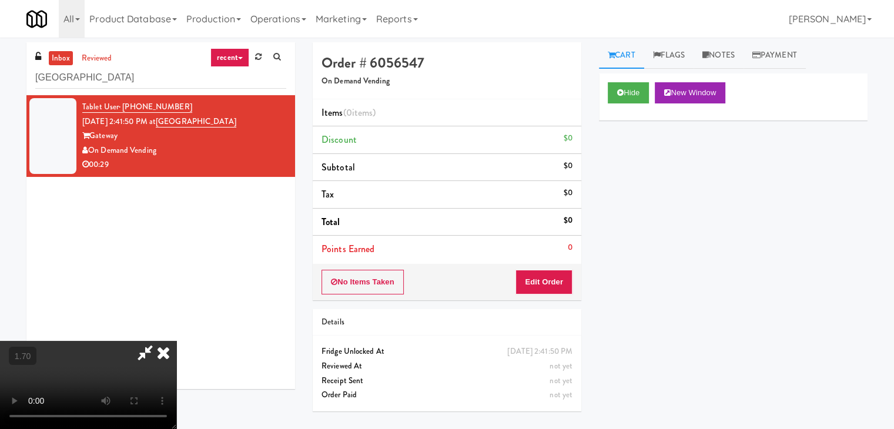
click at [176, 341] on video at bounding box center [88, 385] width 176 height 88
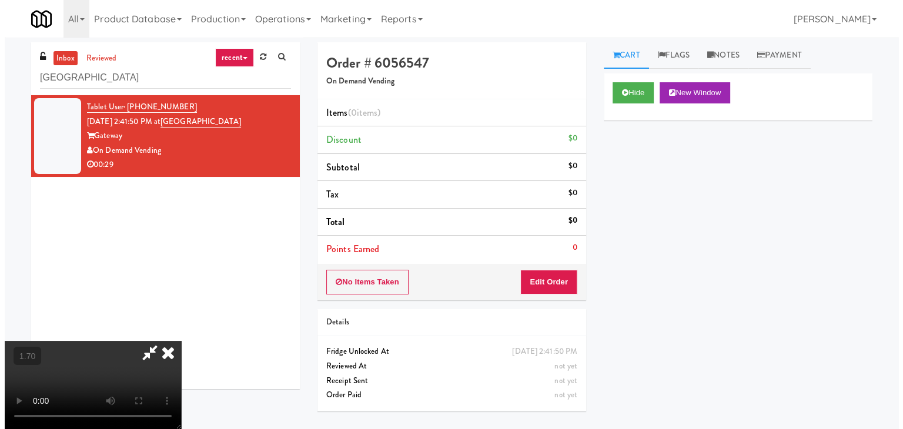
scroll to position [0, 0]
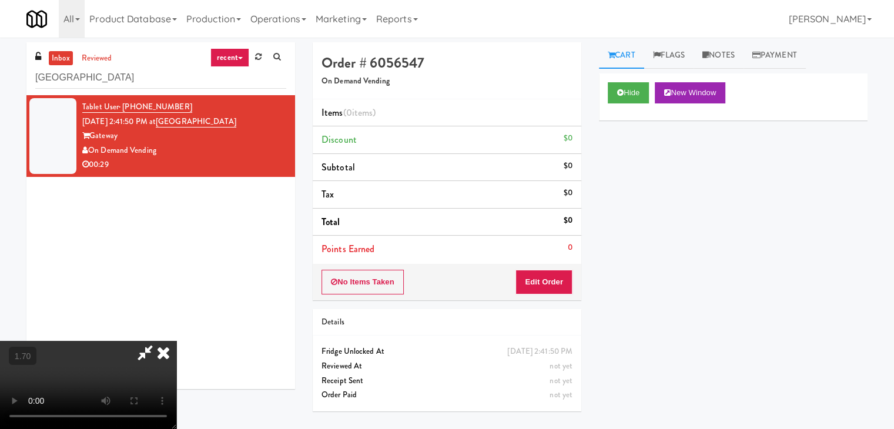
click at [176, 341] on video at bounding box center [88, 385] width 176 height 88
click at [550, 281] on button "Edit Order" at bounding box center [544, 282] width 57 height 25
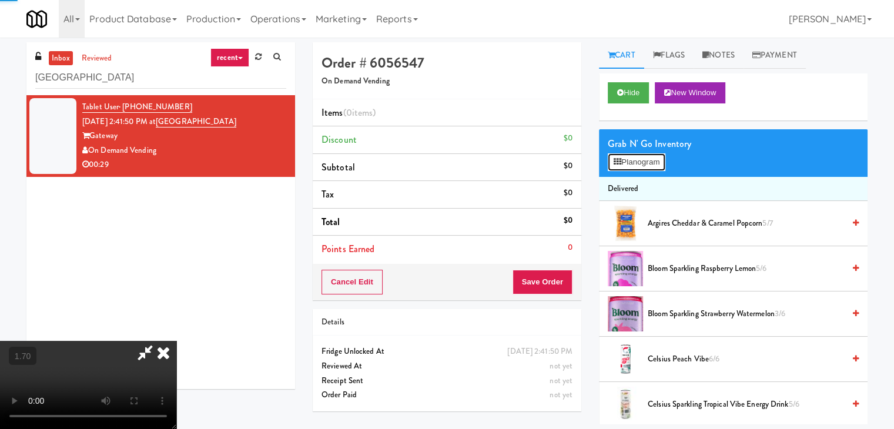
click at [630, 156] on button "Planogram" at bounding box center [637, 162] width 58 height 18
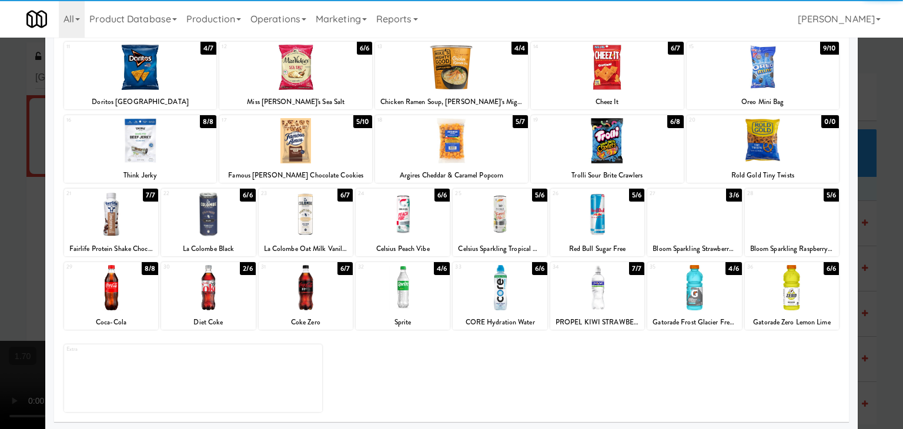
scroll to position [148, 0]
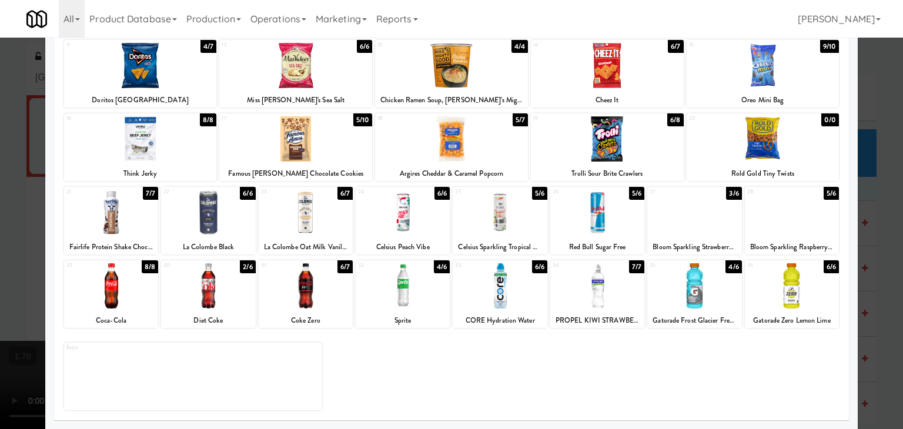
click at [691, 281] on div at bounding box center [694, 285] width 94 height 45
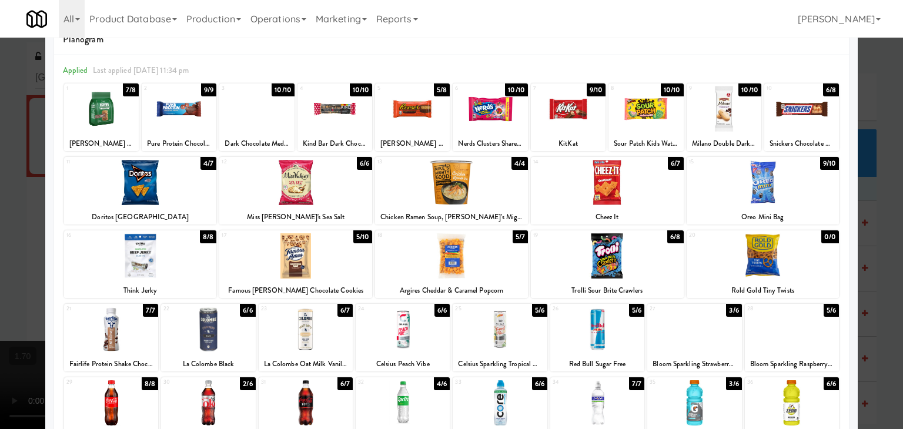
scroll to position [31, 0]
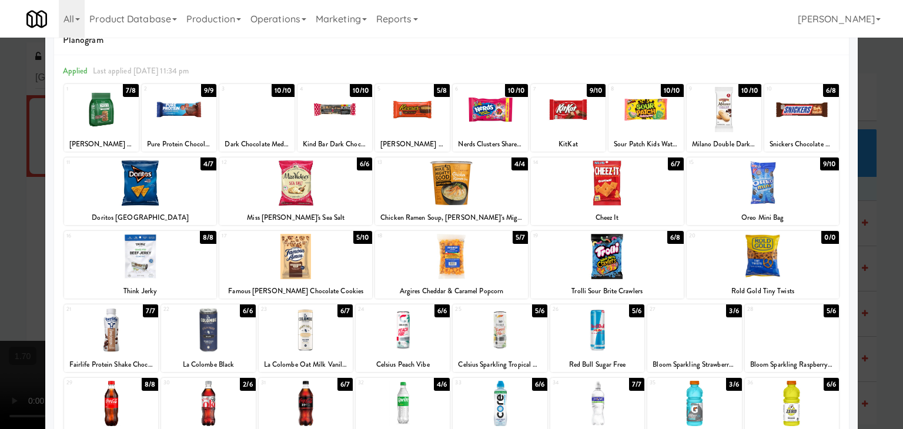
click at [637, 111] on div at bounding box center [646, 109] width 75 height 45
click at [407, 109] on div at bounding box center [412, 109] width 75 height 45
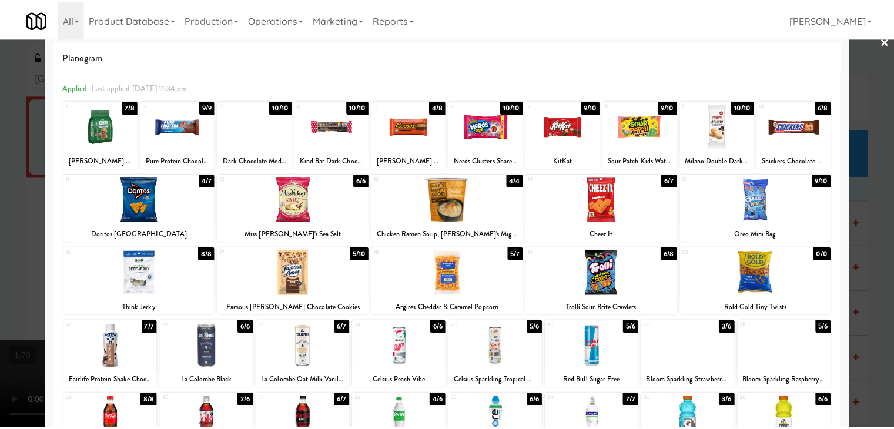
scroll to position [0, 0]
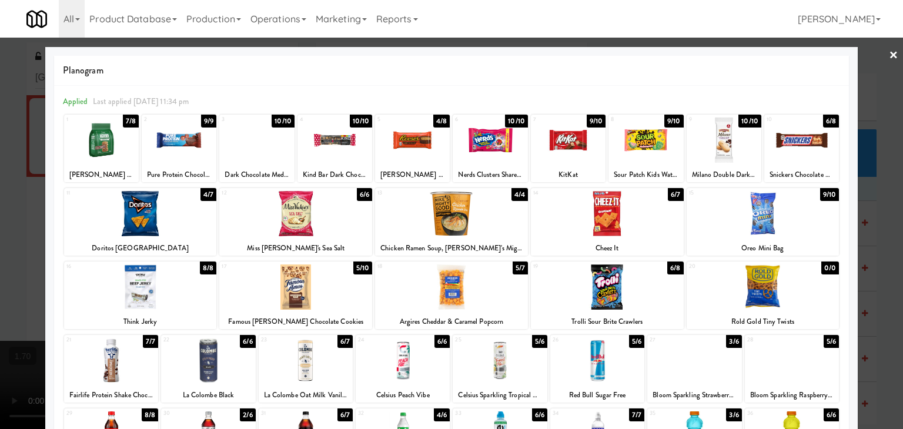
click at [889, 53] on link "×" at bounding box center [893, 56] width 9 height 36
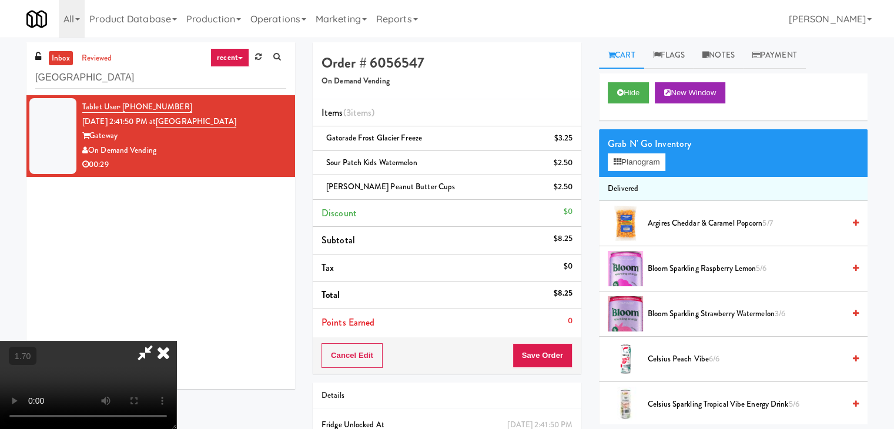
click at [176, 341] on video at bounding box center [88, 385] width 176 height 88
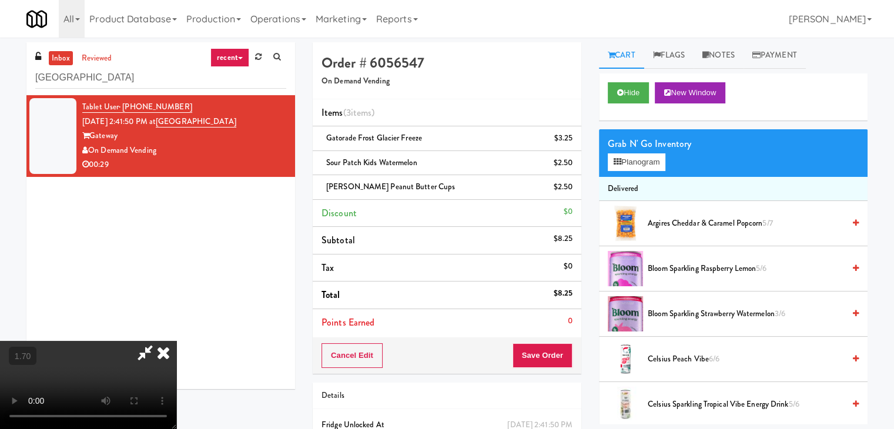
scroll to position [48, 0]
click at [176, 341] on video at bounding box center [88, 385] width 176 height 88
click at [176, 341] on icon at bounding box center [164, 353] width 26 height 24
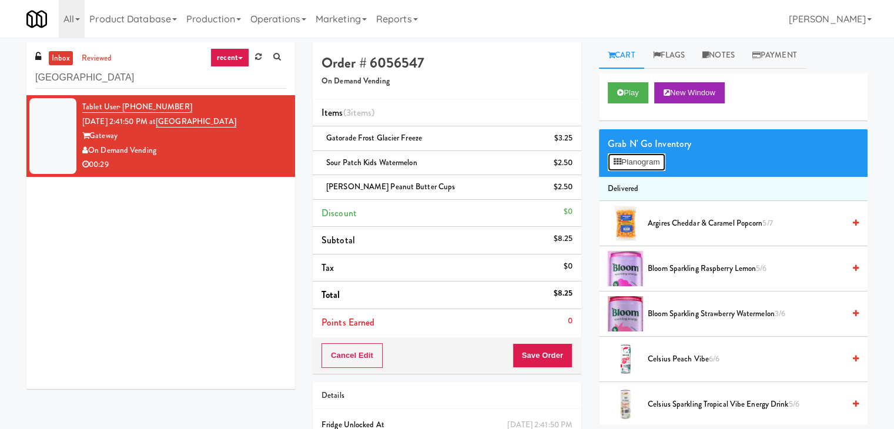
click at [644, 165] on button "Planogram" at bounding box center [637, 162] width 58 height 18
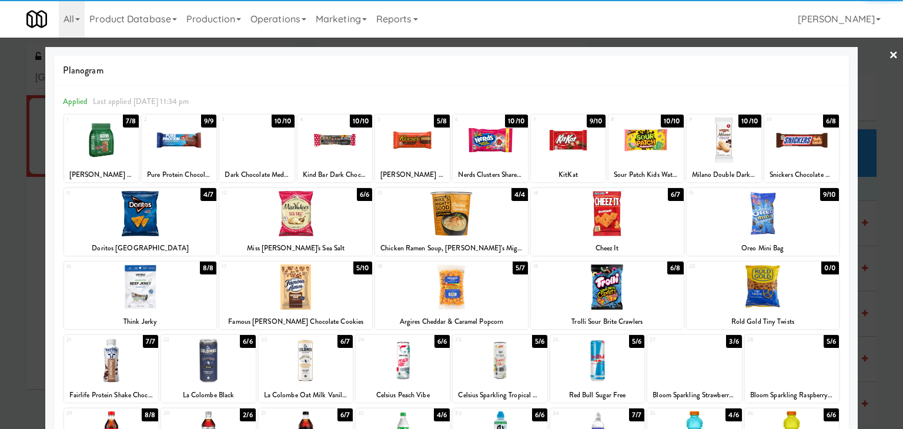
click at [442, 286] on div at bounding box center [451, 287] width 153 height 45
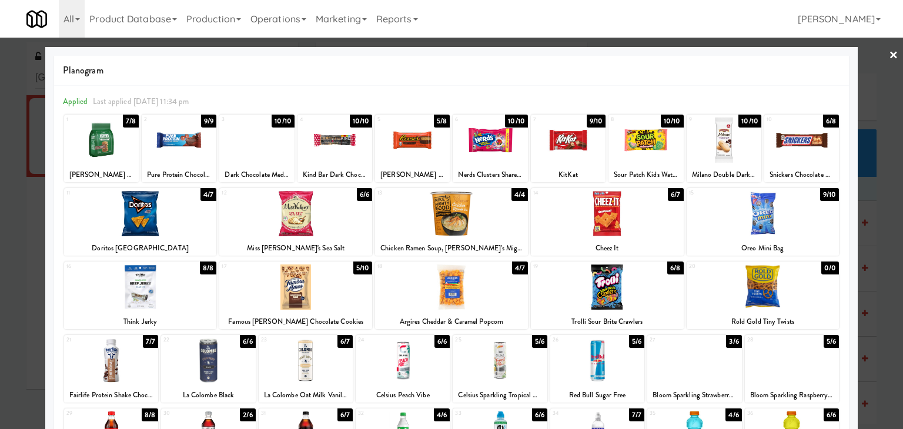
drag, startPoint x: 885, startPoint y: 54, endPoint x: 733, endPoint y: 139, distance: 174.0
click at [889, 55] on link "×" at bounding box center [893, 56] width 9 height 36
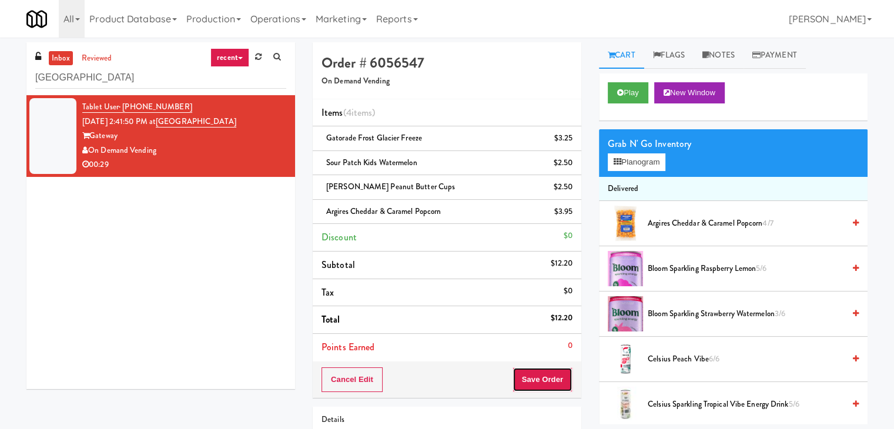
click at [546, 376] on button "Save Order" at bounding box center [543, 380] width 60 height 25
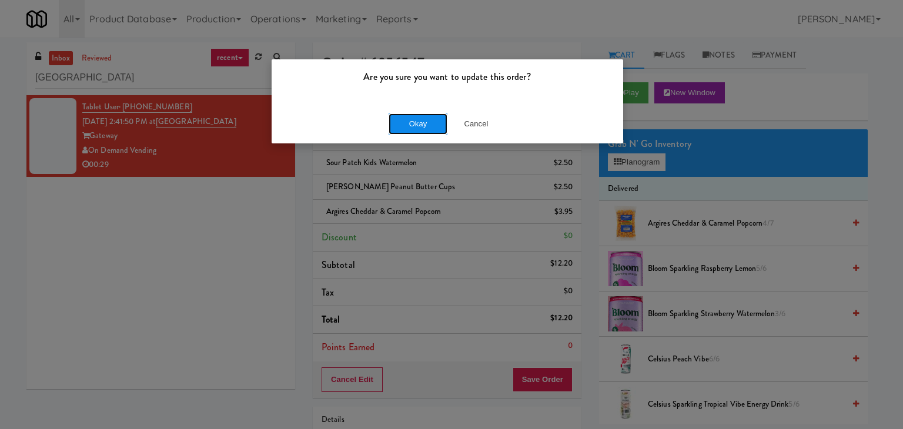
click at [420, 125] on button "Okay" at bounding box center [418, 123] width 59 height 21
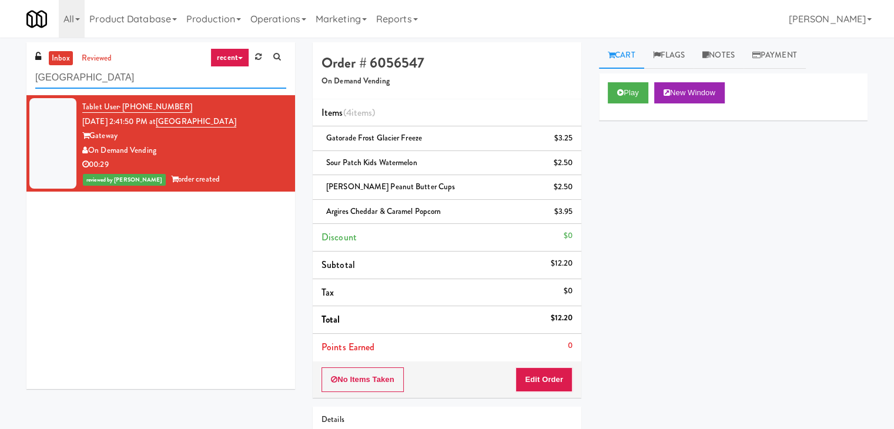
click at [183, 72] on input "[GEOGRAPHIC_DATA]" at bounding box center [160, 78] width 251 height 22
paste input "Parc on 5th Fridge"
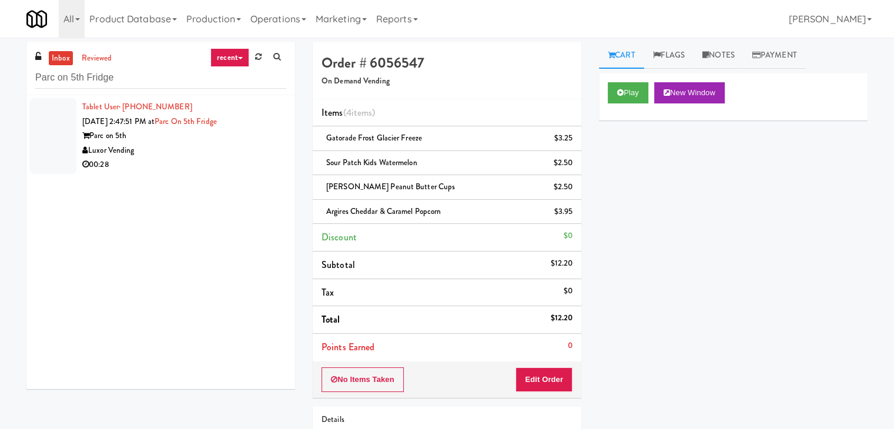
click at [262, 141] on div "Parc on 5th" at bounding box center [184, 136] width 204 height 15
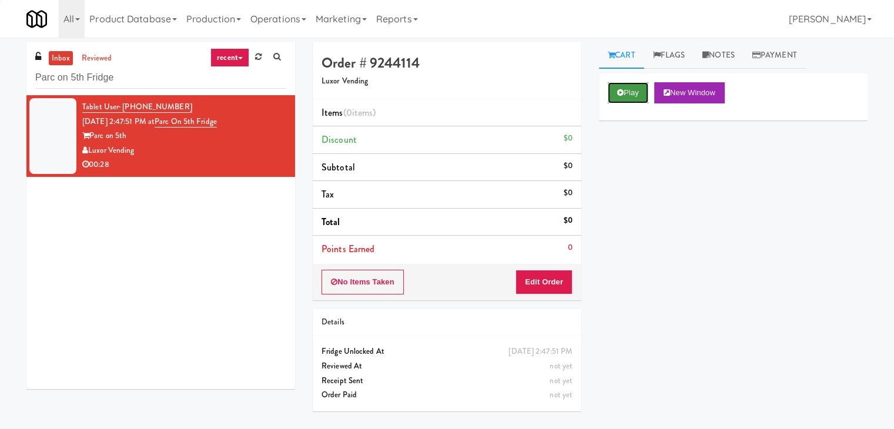
click at [626, 95] on button "Play" at bounding box center [628, 92] width 41 height 21
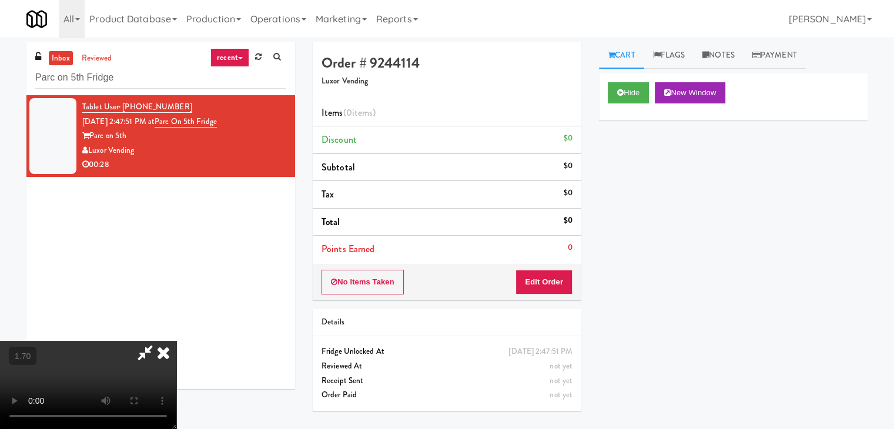
click at [176, 341] on icon at bounding box center [164, 353] width 26 height 24
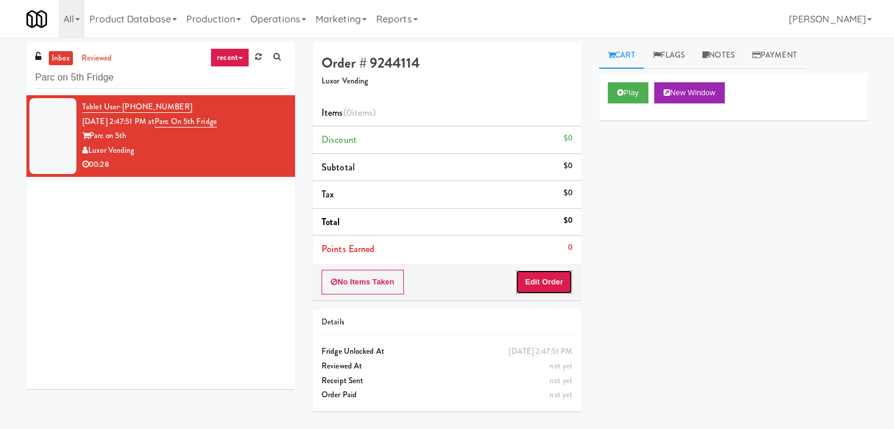
click at [541, 278] on button "Edit Order" at bounding box center [544, 282] width 57 height 25
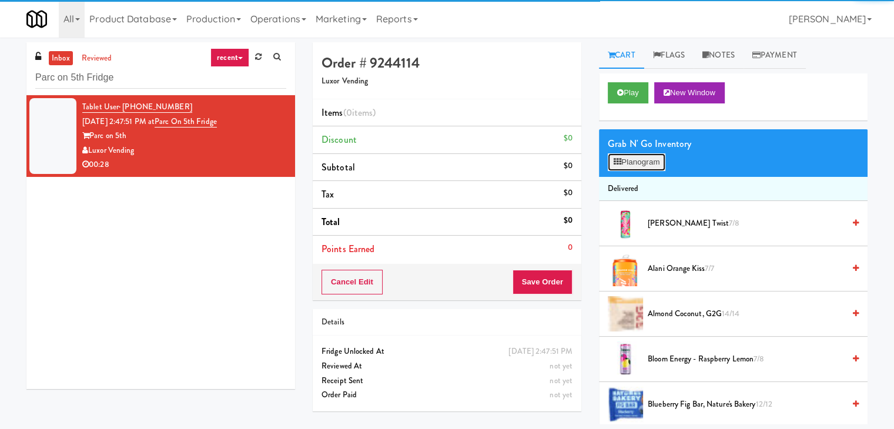
click at [639, 159] on button "Planogram" at bounding box center [637, 162] width 58 height 18
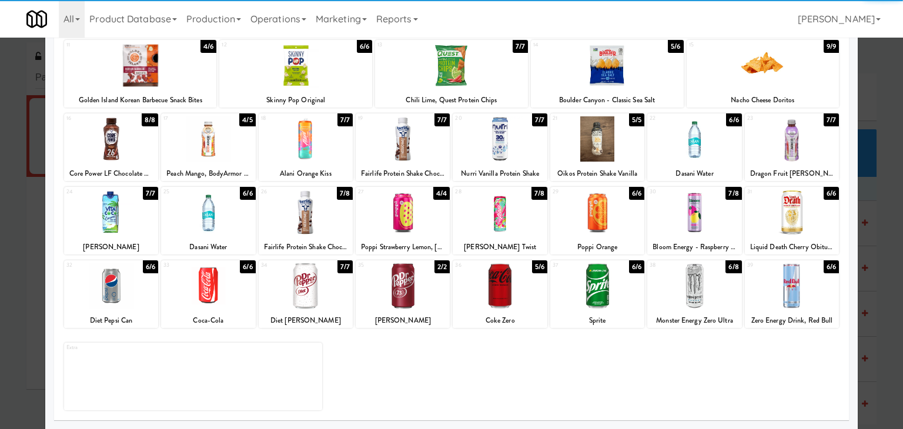
click at [686, 203] on div at bounding box center [694, 212] width 94 height 45
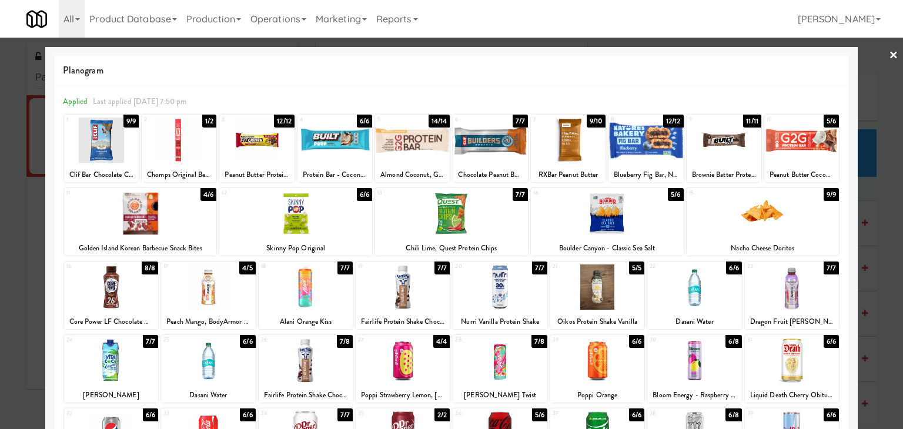
click at [889, 55] on link "×" at bounding box center [893, 56] width 9 height 36
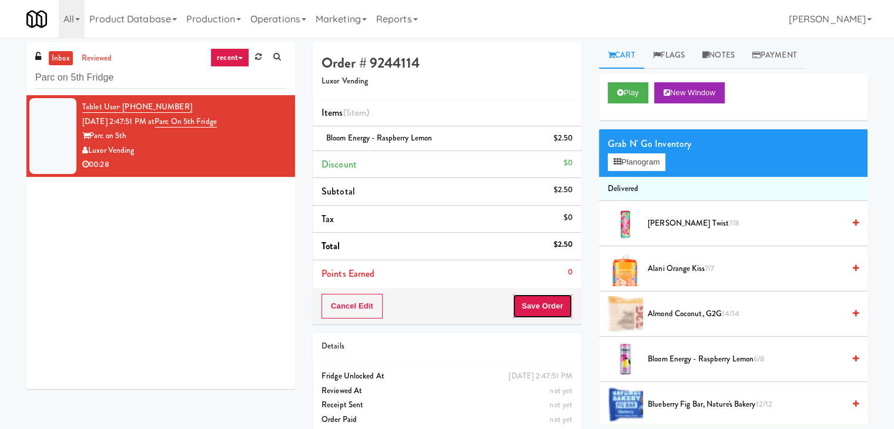
click at [543, 300] on button "Save Order" at bounding box center [543, 306] width 60 height 25
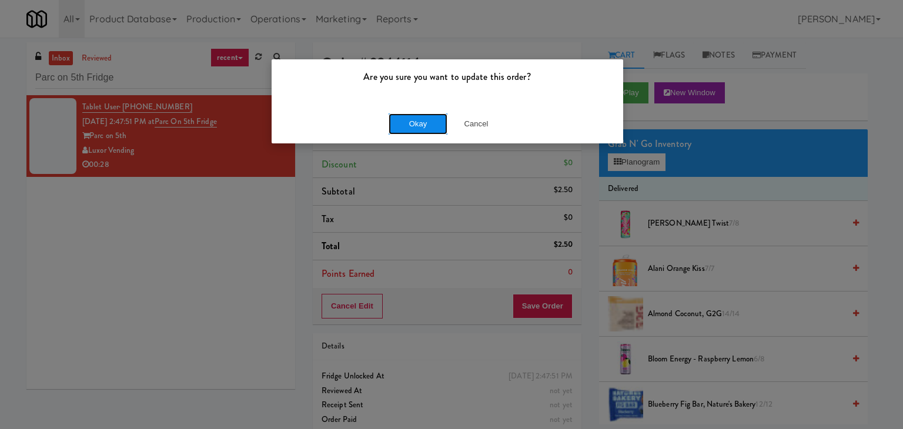
drag, startPoint x: 428, startPoint y: 126, endPoint x: 362, endPoint y: 70, distance: 86.8
click at [428, 126] on button "Okay" at bounding box center [418, 123] width 59 height 21
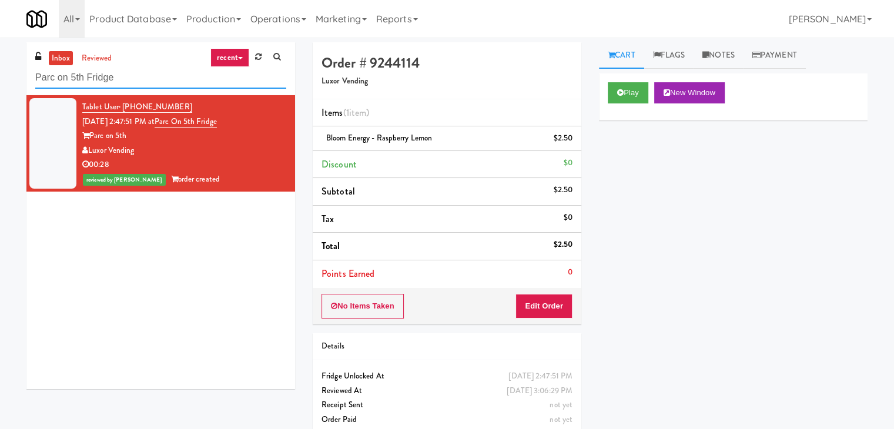
click at [164, 74] on input "Parc on 5th Fridge" at bounding box center [160, 78] width 251 height 22
paste input "Spring & [PERSON_NAME] - Combo Cooler A"
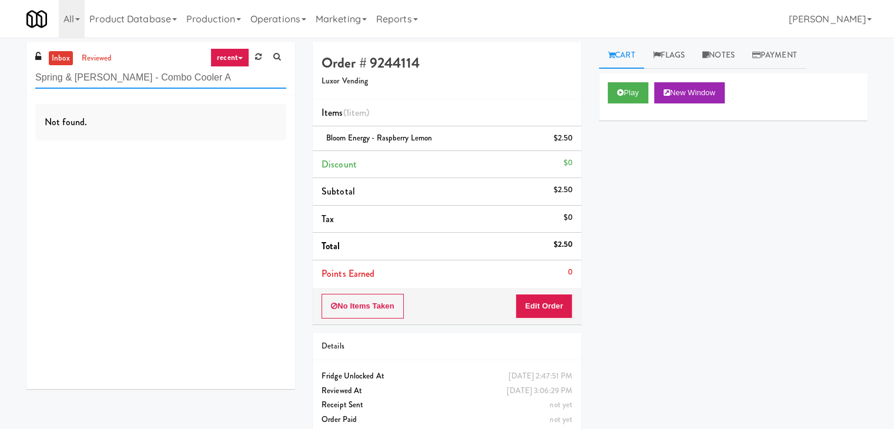
drag, startPoint x: 196, startPoint y: 75, endPoint x: 107, endPoint y: 77, distance: 88.8
click at [107, 77] on input "Spring & [PERSON_NAME] - Combo Cooler A" at bounding box center [160, 78] width 251 height 22
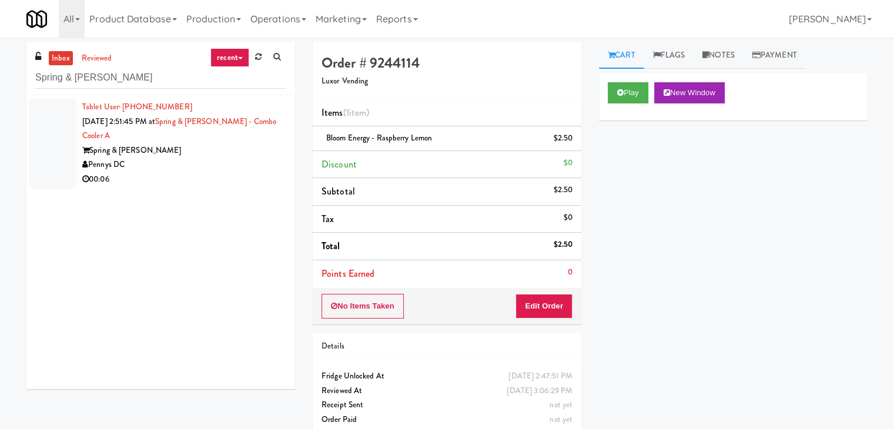
click at [221, 156] on div "Spring & [PERSON_NAME]" at bounding box center [184, 150] width 204 height 15
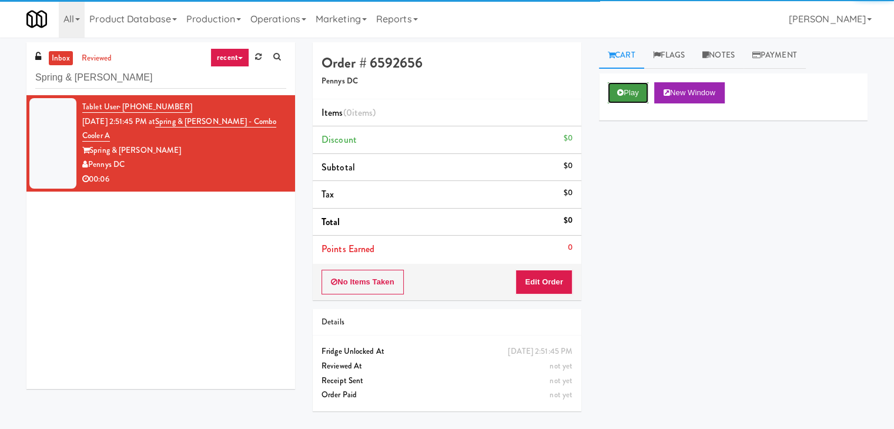
click at [639, 86] on button "Play" at bounding box center [628, 92] width 41 height 21
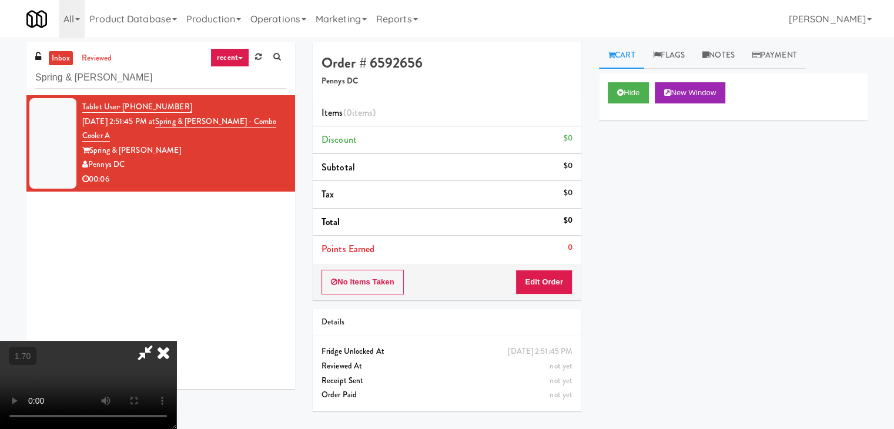
click at [176, 341] on video at bounding box center [88, 385] width 176 height 88
drag, startPoint x: 514, startPoint y: 48, endPoint x: 550, endPoint y: 202, distance: 157.6
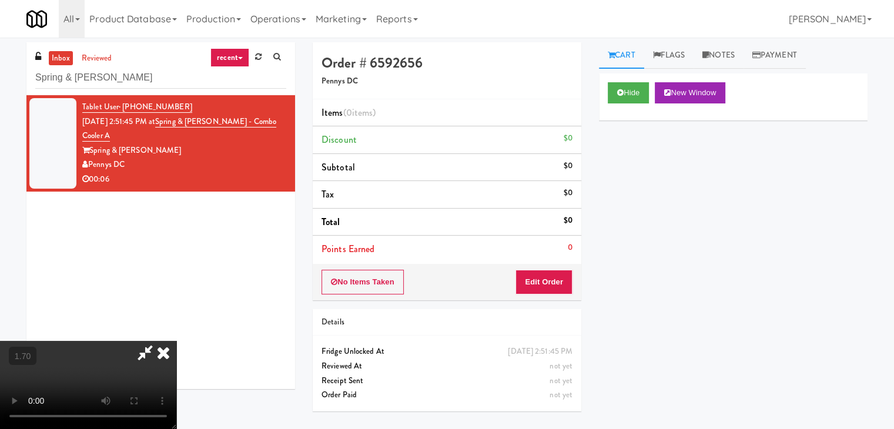
click at [176, 341] on icon at bounding box center [164, 353] width 26 height 24
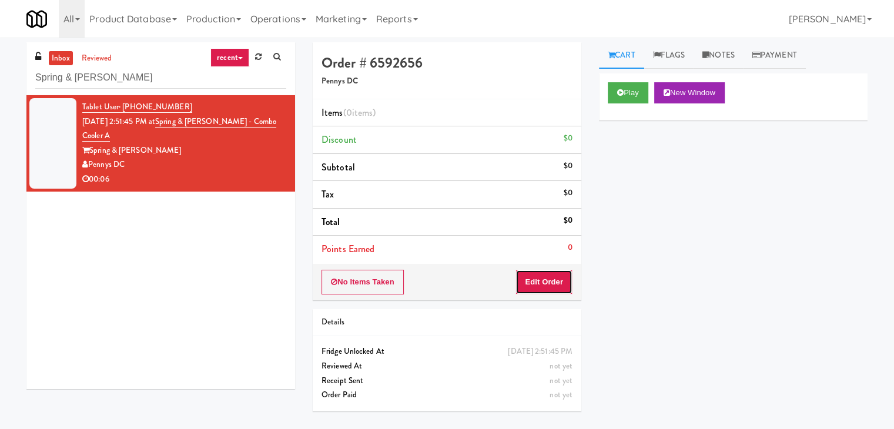
click at [557, 276] on button "Edit Order" at bounding box center [544, 282] width 57 height 25
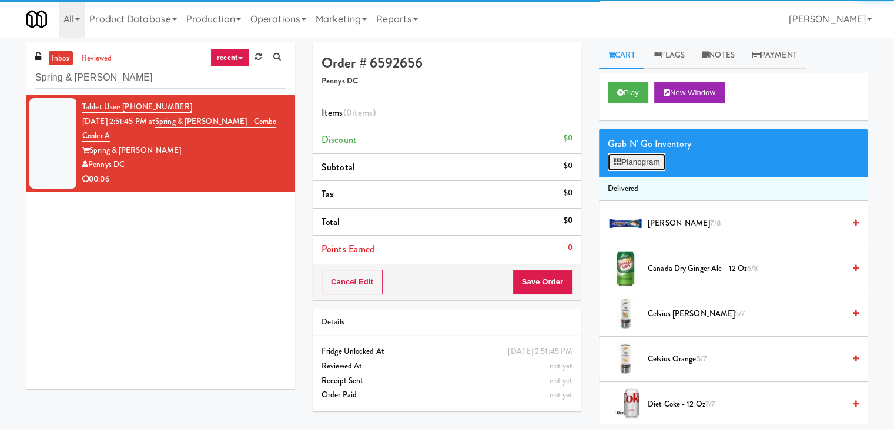
click at [638, 160] on button "Planogram" at bounding box center [637, 162] width 58 height 18
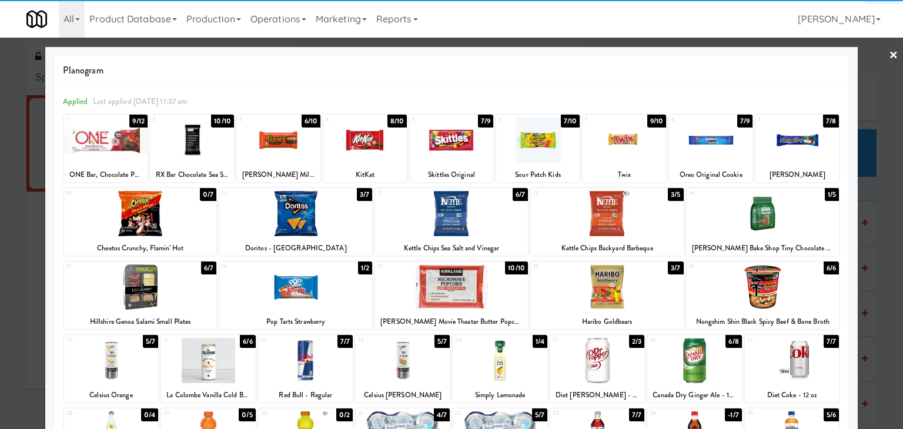
click at [303, 213] on div at bounding box center [295, 213] width 153 height 45
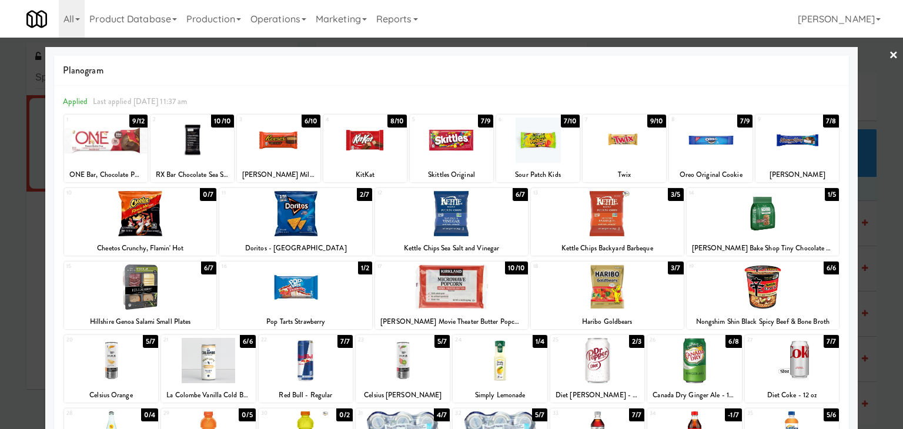
click at [889, 56] on link "×" at bounding box center [893, 56] width 9 height 36
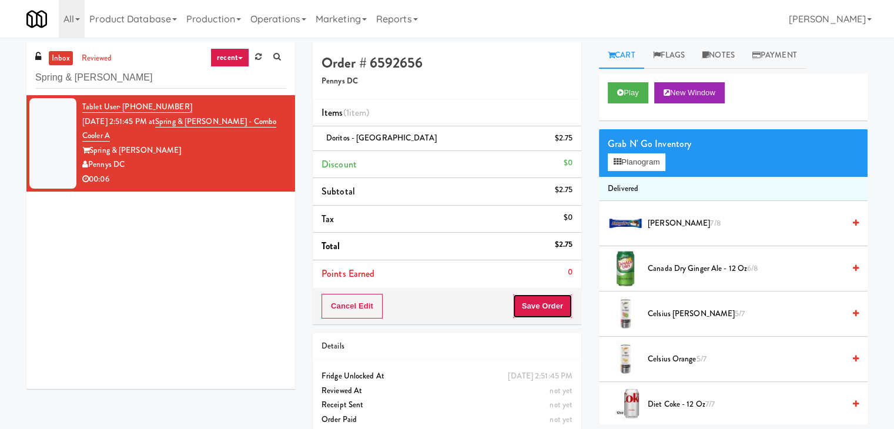
click at [534, 305] on button "Save Order" at bounding box center [543, 306] width 60 height 25
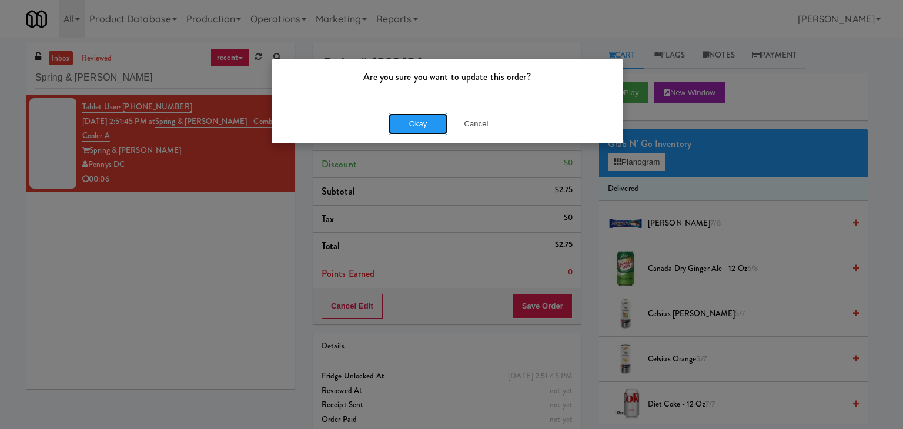
drag, startPoint x: 427, startPoint y: 118, endPoint x: 347, endPoint y: 78, distance: 89.4
click at [427, 118] on button "Okay" at bounding box center [418, 123] width 59 height 21
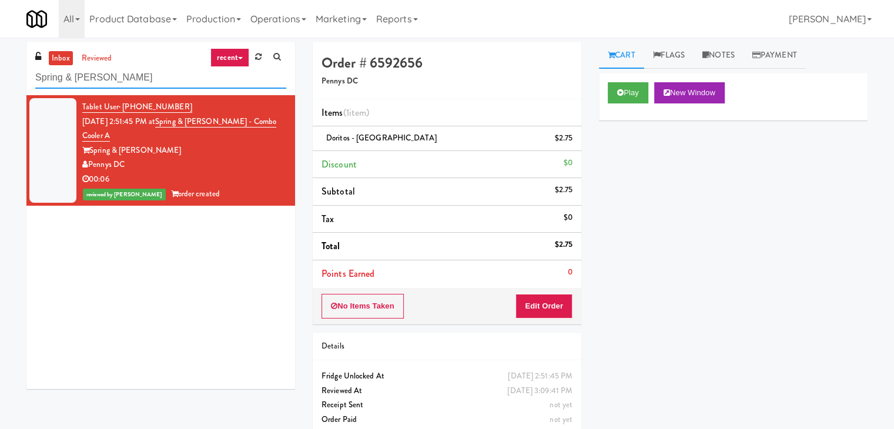
click at [143, 86] on input "Spring & [PERSON_NAME]" at bounding box center [160, 78] width 251 height 22
paste input "[GEOGRAPHIC_DATA]-Cooler"
type input "[GEOGRAPHIC_DATA]-Cooler"
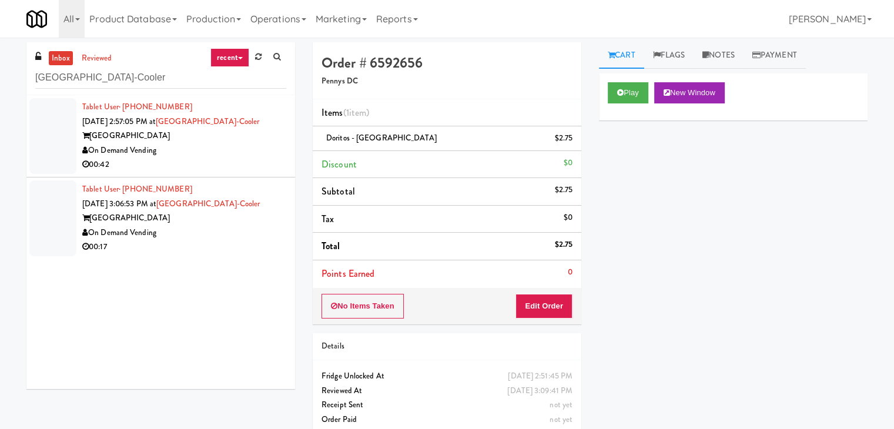
click at [247, 147] on div "On Demand Vending" at bounding box center [184, 150] width 204 height 15
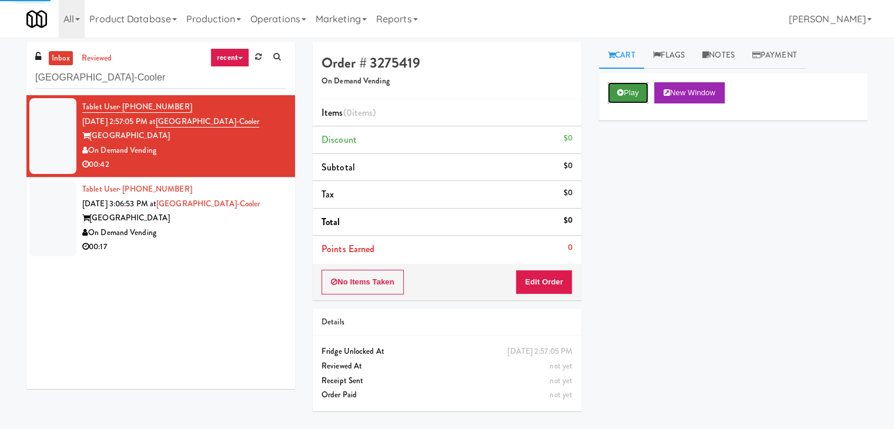
click at [623, 94] on icon at bounding box center [620, 93] width 6 height 8
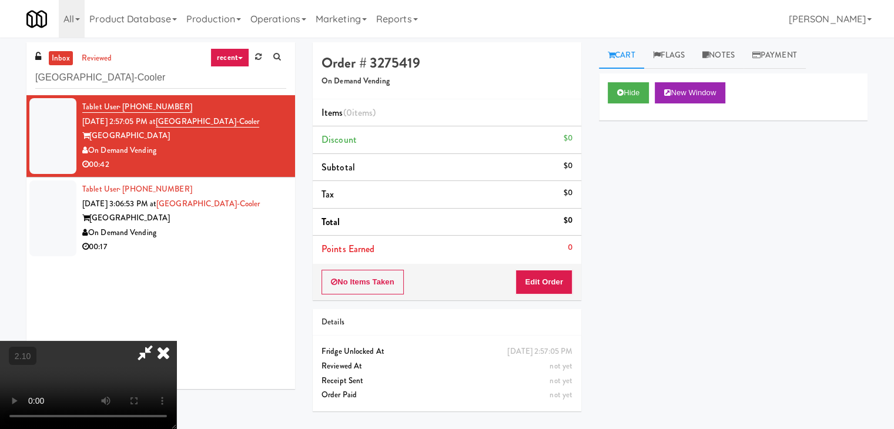
click at [176, 341] on video at bounding box center [88, 385] width 176 height 88
click at [176, 341] on icon at bounding box center [164, 353] width 26 height 24
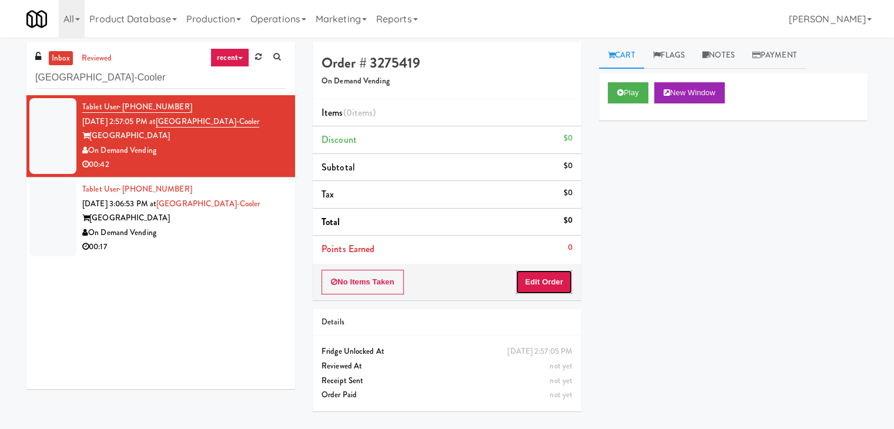
click at [530, 292] on button "Edit Order" at bounding box center [544, 282] width 57 height 25
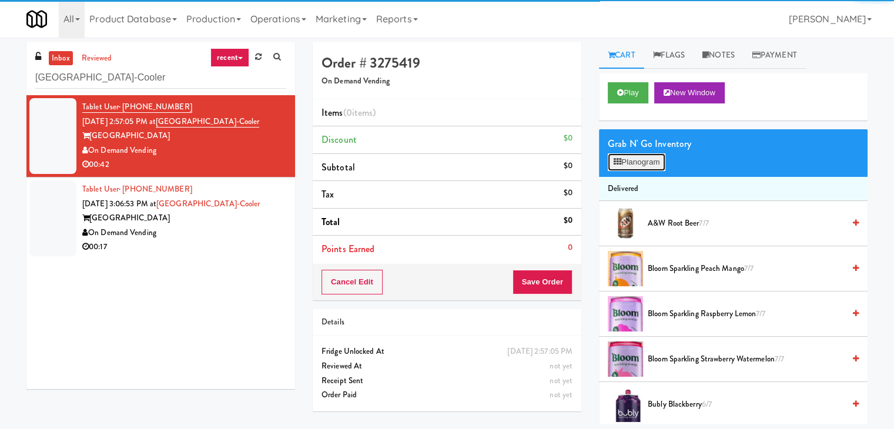
click at [649, 156] on button "Planogram" at bounding box center [637, 162] width 58 height 18
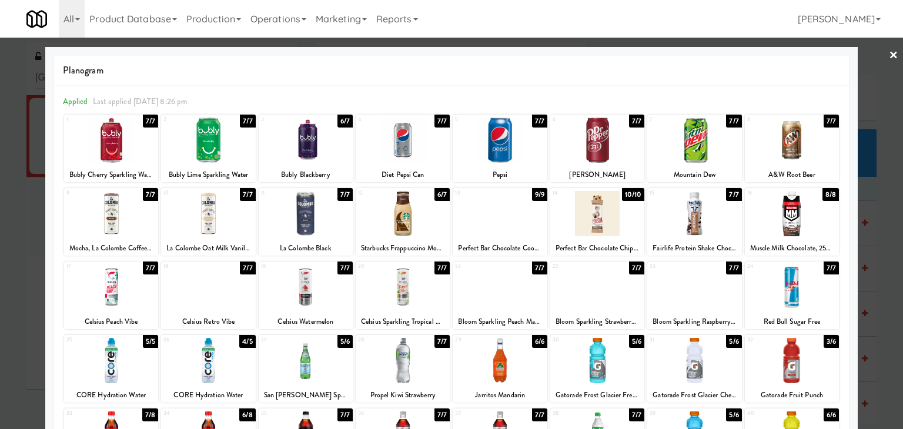
click at [119, 291] on div at bounding box center [111, 287] width 94 height 45
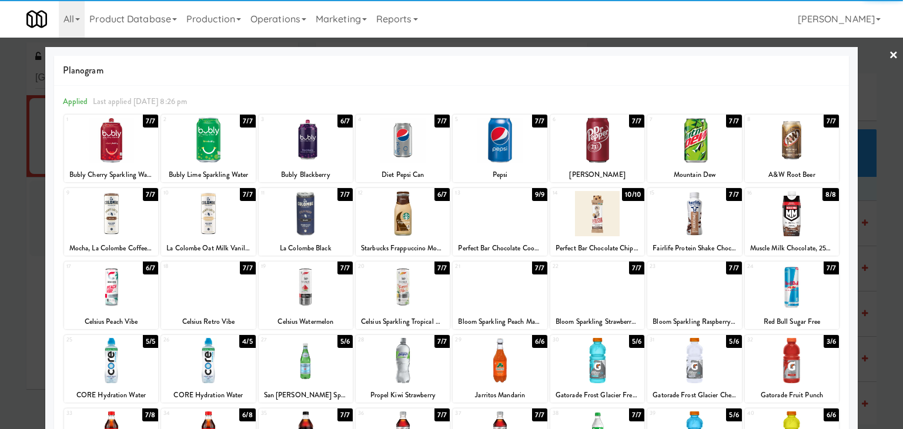
click at [313, 144] on div at bounding box center [306, 140] width 94 height 45
click at [889, 57] on link "×" at bounding box center [893, 56] width 9 height 36
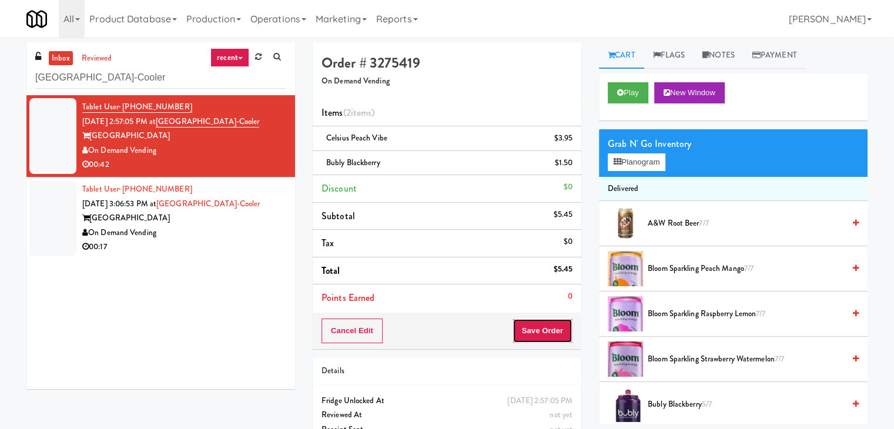
click at [520, 325] on button "Save Order" at bounding box center [543, 331] width 60 height 25
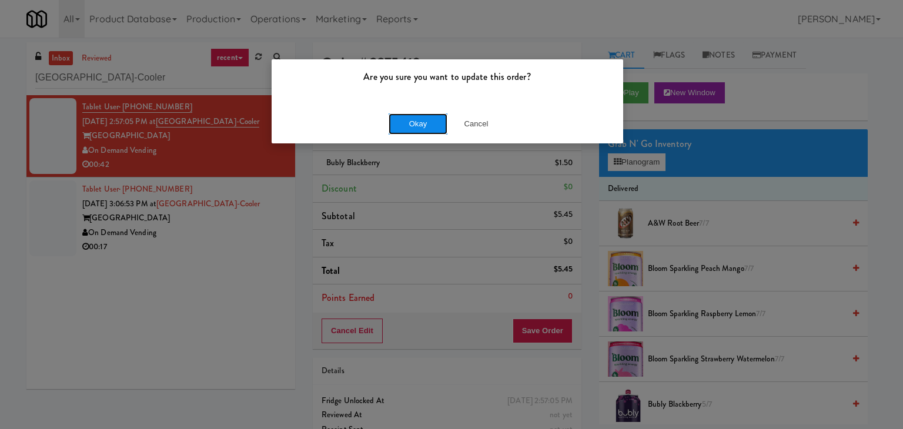
click at [416, 125] on button "Okay" at bounding box center [418, 123] width 59 height 21
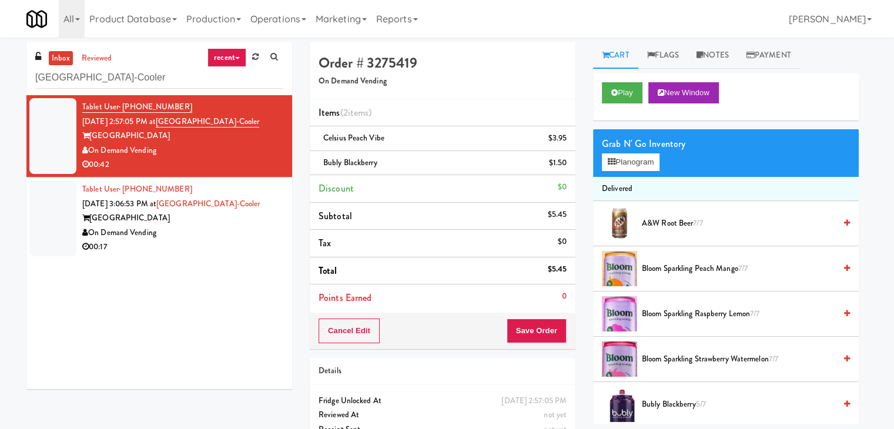
click at [233, 247] on div "00:17" at bounding box center [182, 247] width 201 height 15
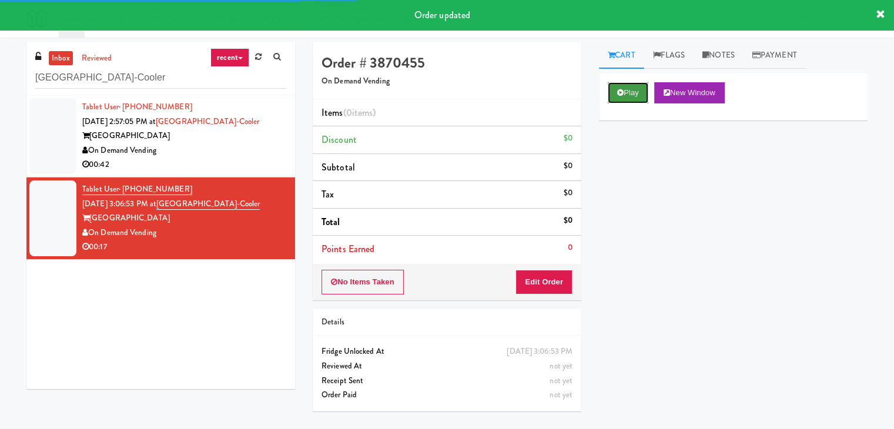
click at [619, 91] on icon at bounding box center [620, 93] width 6 height 8
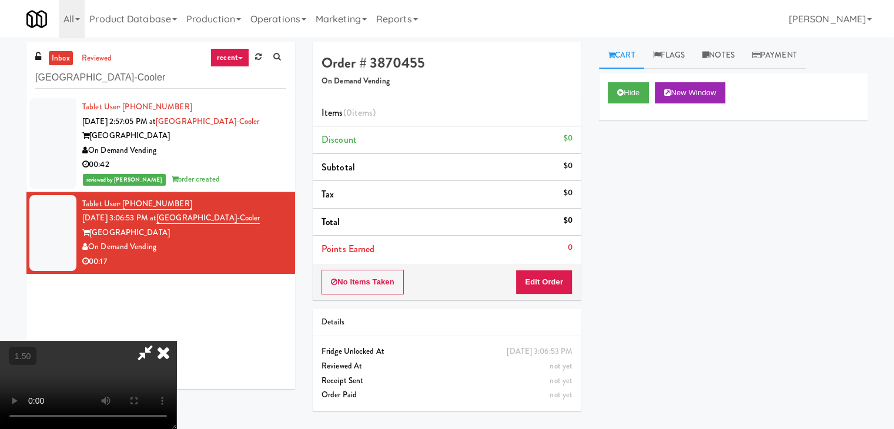
click at [176, 341] on icon at bounding box center [164, 353] width 26 height 24
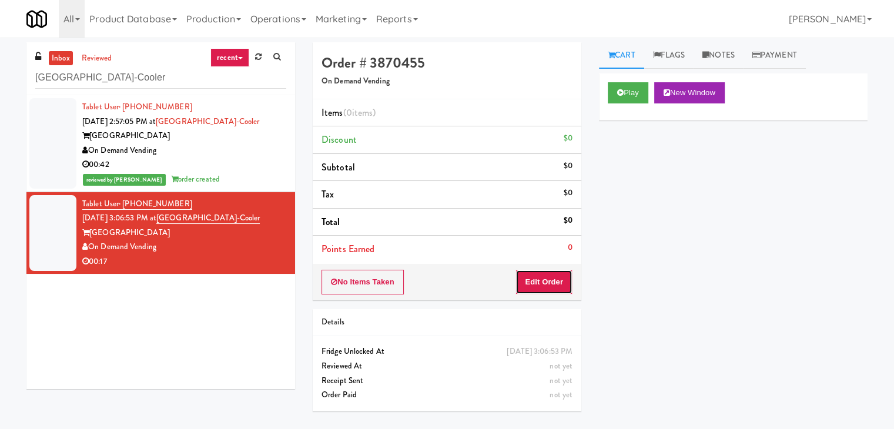
click at [540, 292] on button "Edit Order" at bounding box center [544, 282] width 57 height 25
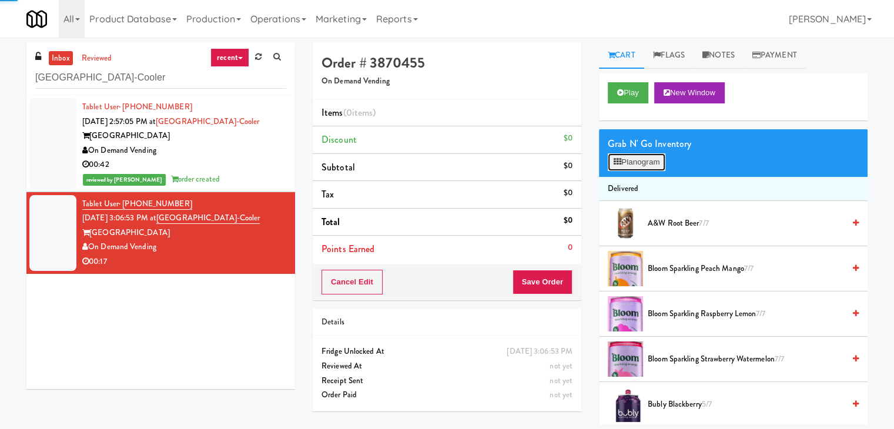
click at [652, 158] on button "Planogram" at bounding box center [637, 162] width 58 height 18
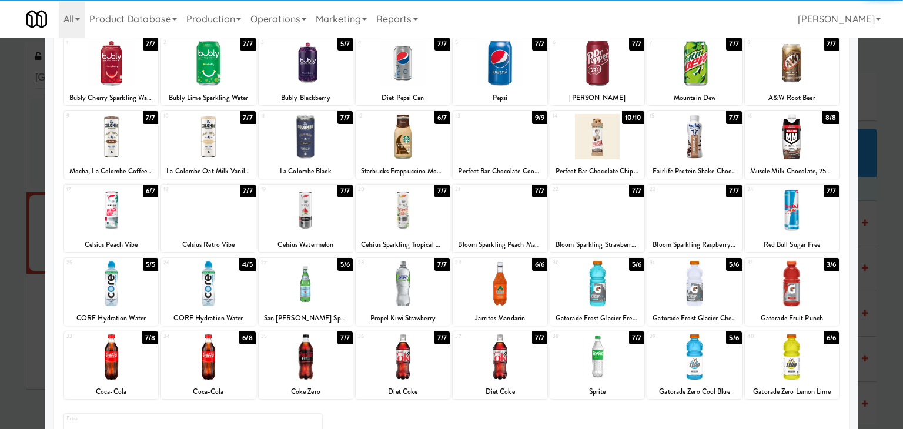
scroll to position [148, 0]
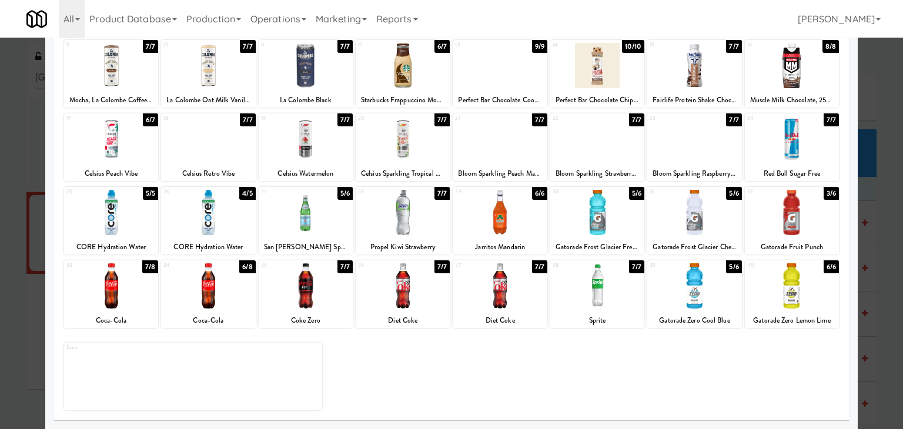
click at [311, 290] on div at bounding box center [306, 285] width 94 height 45
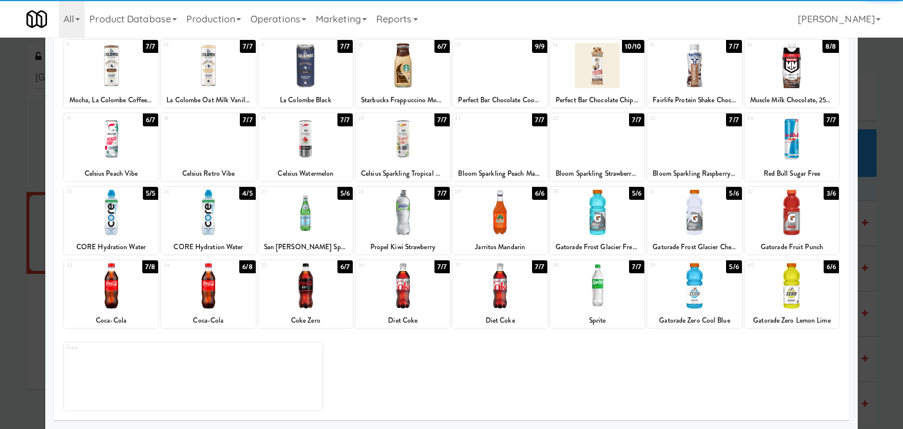
click at [501, 291] on div at bounding box center [500, 285] width 94 height 45
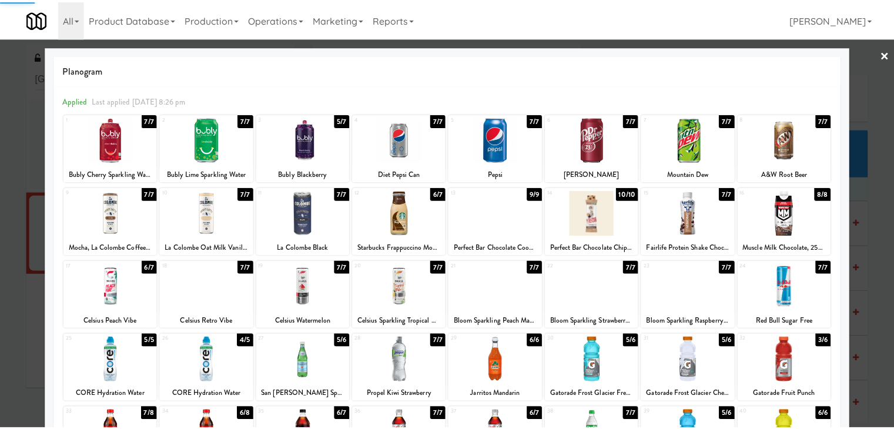
scroll to position [0, 0]
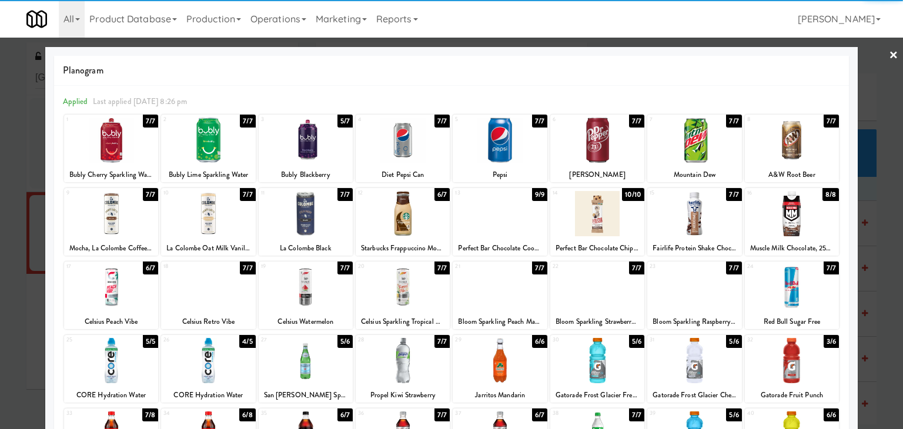
drag, startPoint x: 888, startPoint y: 51, endPoint x: 837, endPoint y: 69, distance: 54.0
click at [889, 51] on link "×" at bounding box center [893, 56] width 9 height 36
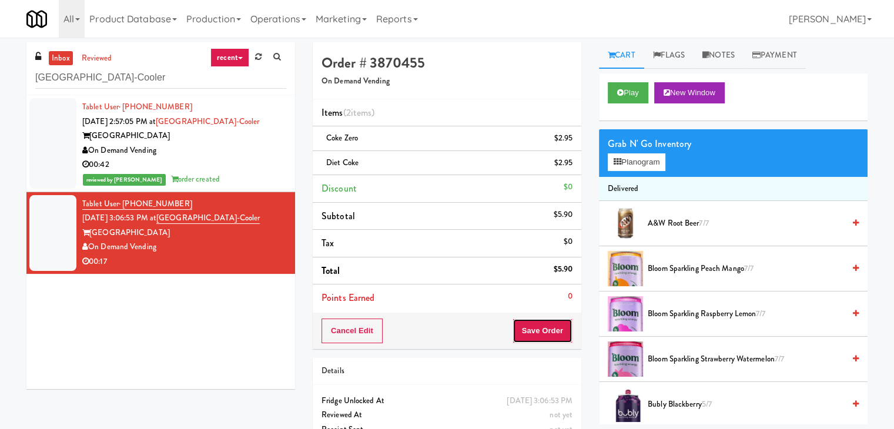
click at [534, 332] on button "Save Order" at bounding box center [543, 331] width 60 height 25
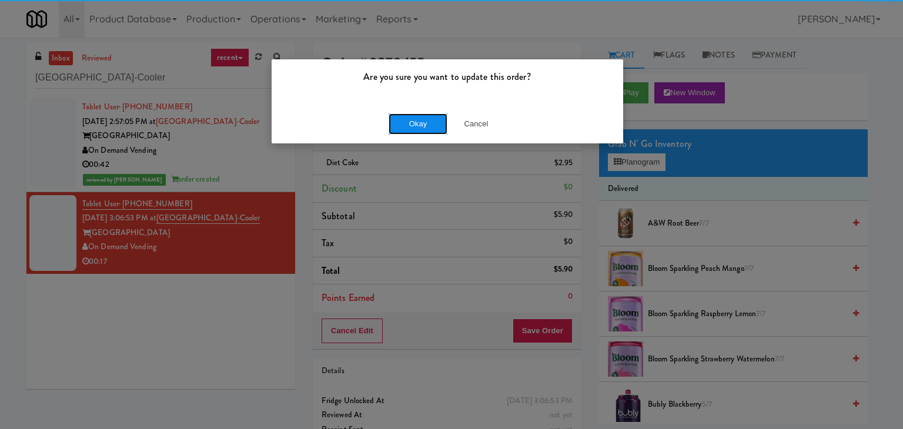
click at [422, 119] on button "Okay" at bounding box center [418, 123] width 59 height 21
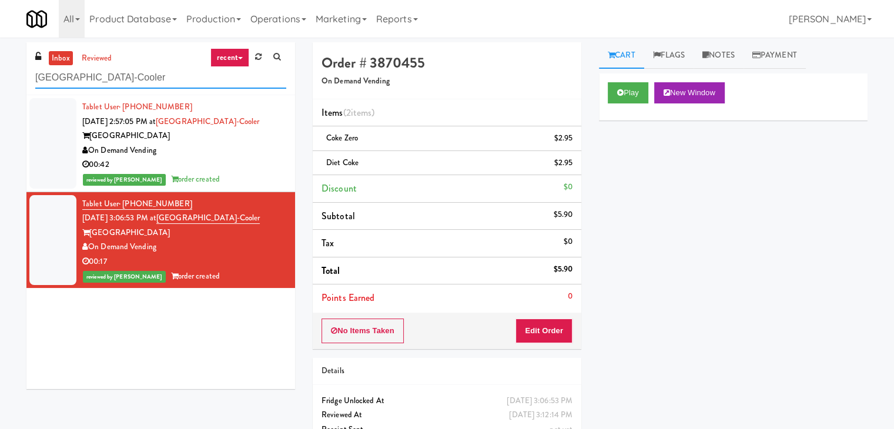
click at [192, 72] on input "[GEOGRAPHIC_DATA]-Cooler" at bounding box center [160, 78] width 251 height 22
paste input "1331 - Combo Cooler - (Middle)"
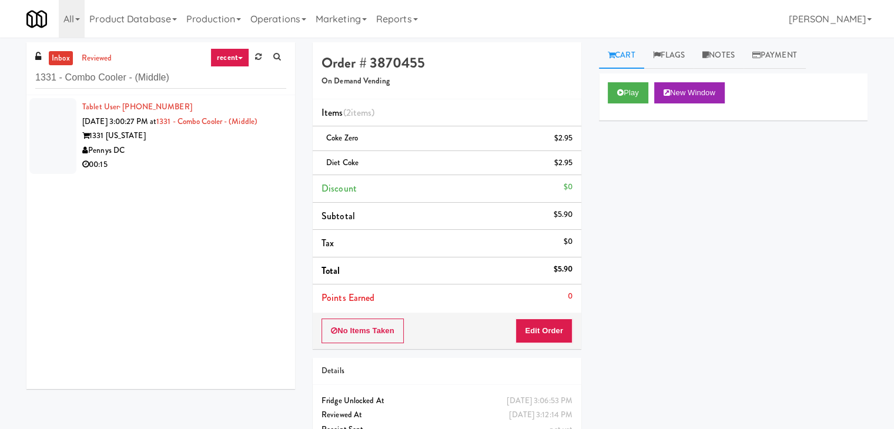
click at [239, 146] on div "Pennys DC" at bounding box center [184, 150] width 204 height 15
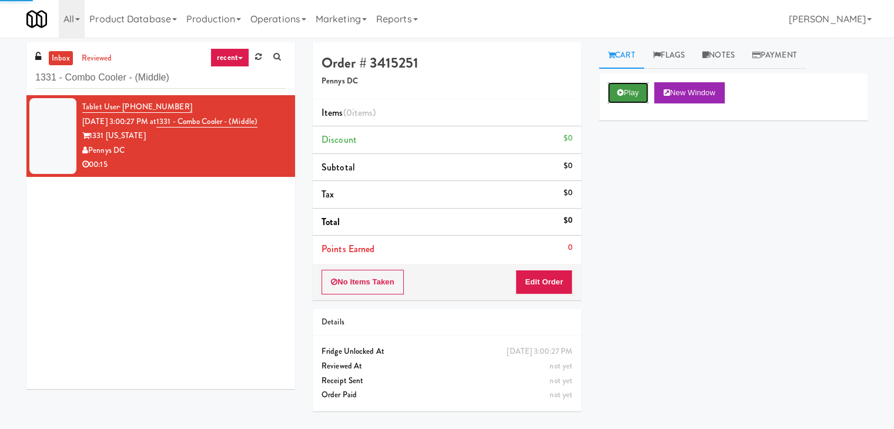
click at [642, 90] on button "Play" at bounding box center [628, 92] width 41 height 21
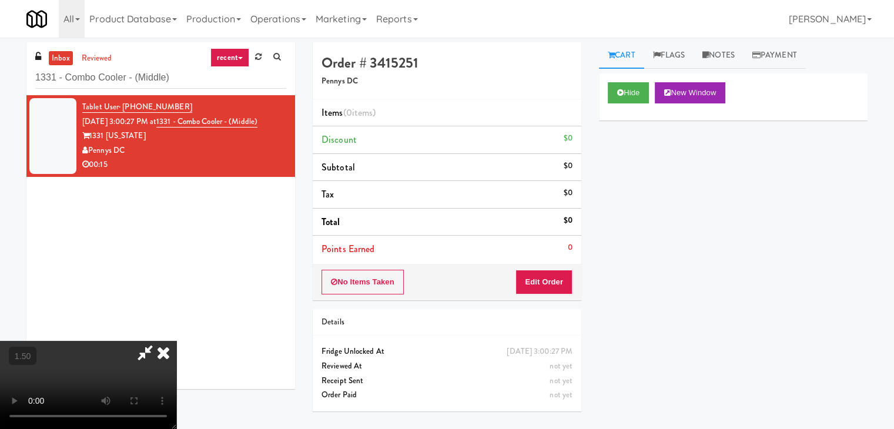
click at [176, 341] on video at bounding box center [88, 385] width 176 height 88
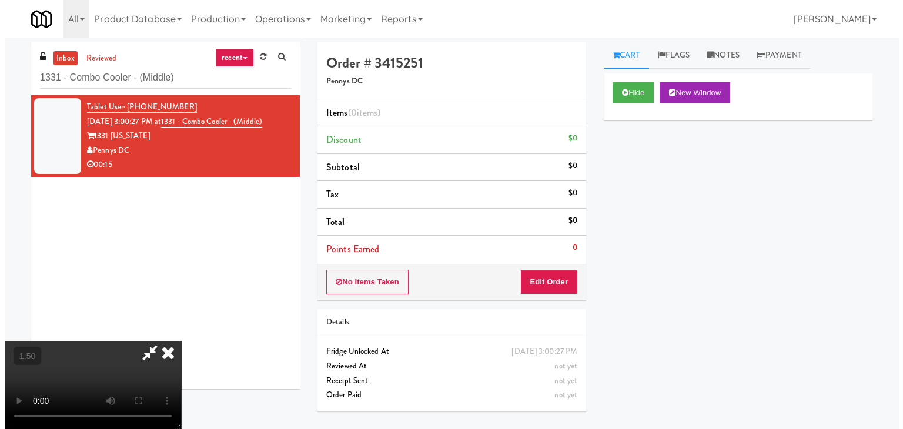
scroll to position [0, 0]
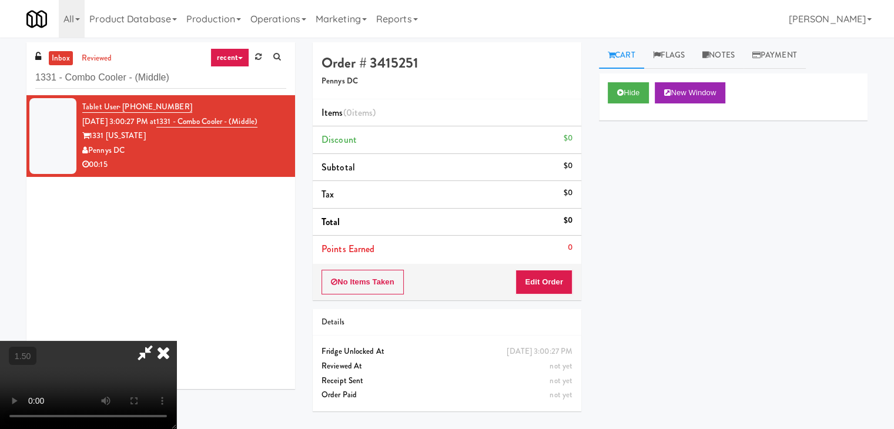
drag, startPoint x: 509, startPoint y: 45, endPoint x: 523, endPoint y: 106, distance: 62.3
click at [159, 341] on icon at bounding box center [145, 353] width 27 height 24
click at [534, 272] on div "No Items Taken Edit Order" at bounding box center [447, 282] width 269 height 36
click at [540, 281] on button "Edit Order" at bounding box center [544, 282] width 57 height 25
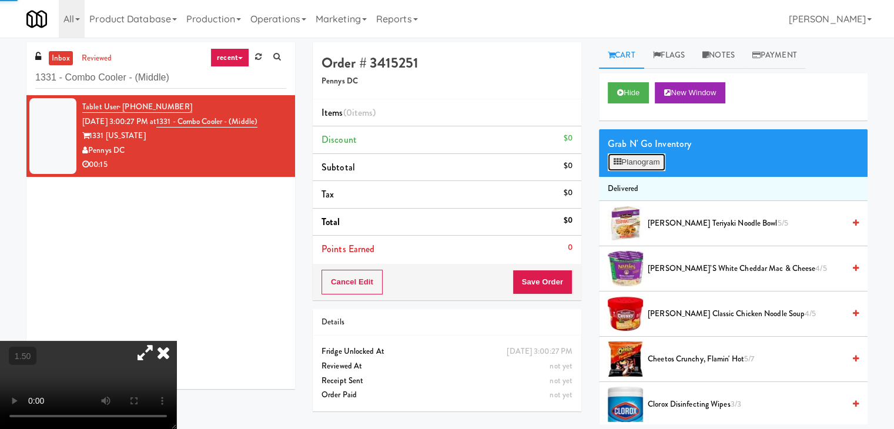
click at [633, 160] on button "Planogram" at bounding box center [637, 162] width 58 height 18
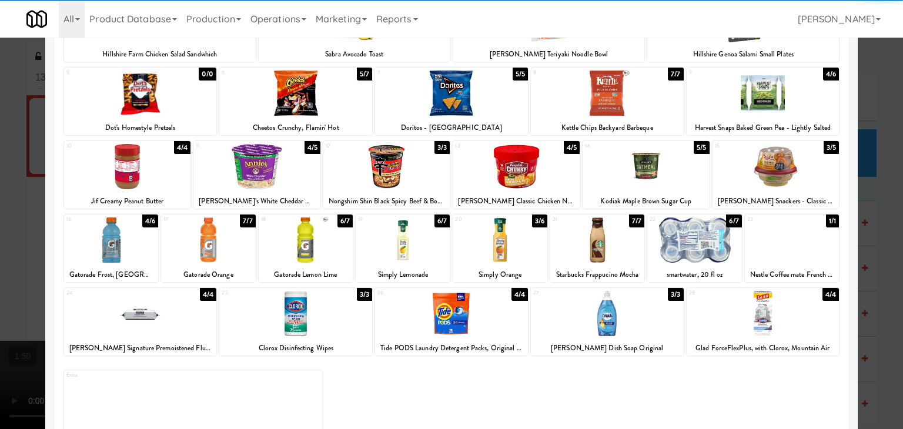
scroll to position [148, 0]
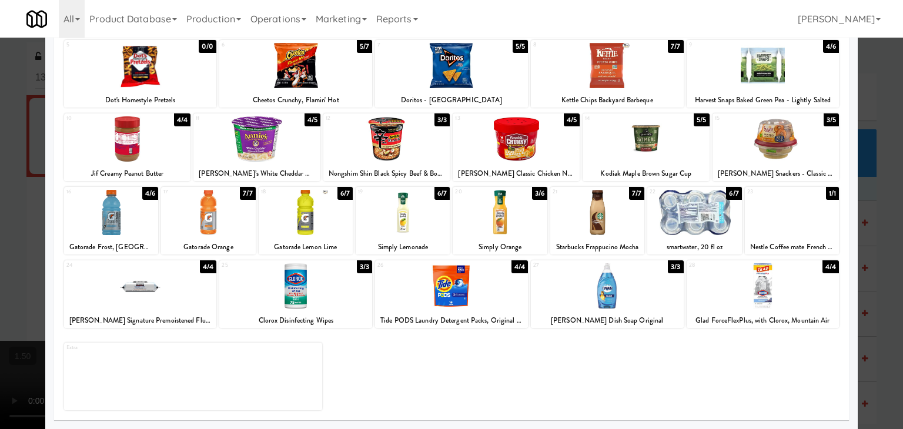
click at [513, 215] on div at bounding box center [500, 212] width 94 height 45
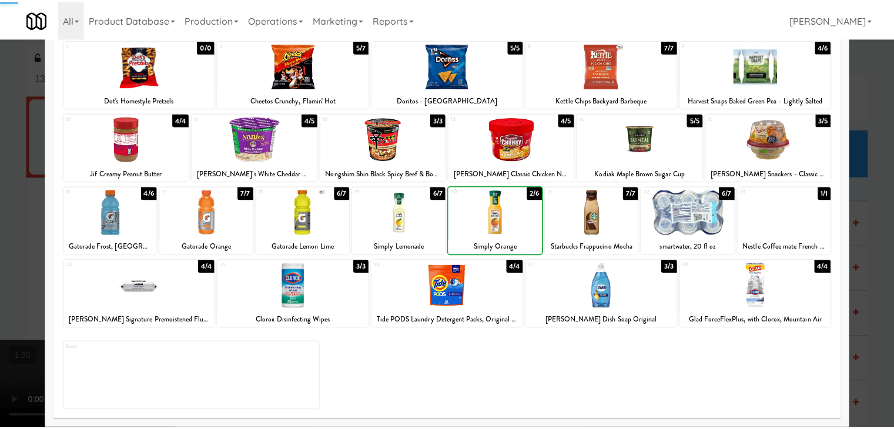
scroll to position [0, 0]
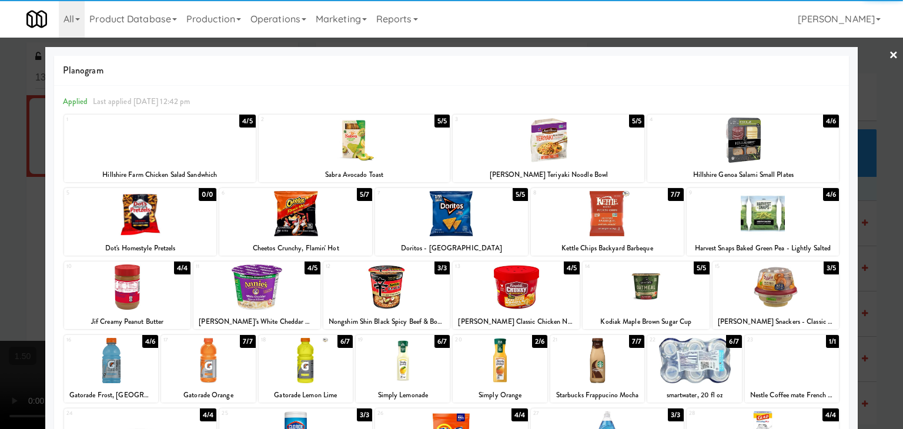
click at [889, 51] on link "×" at bounding box center [893, 56] width 9 height 36
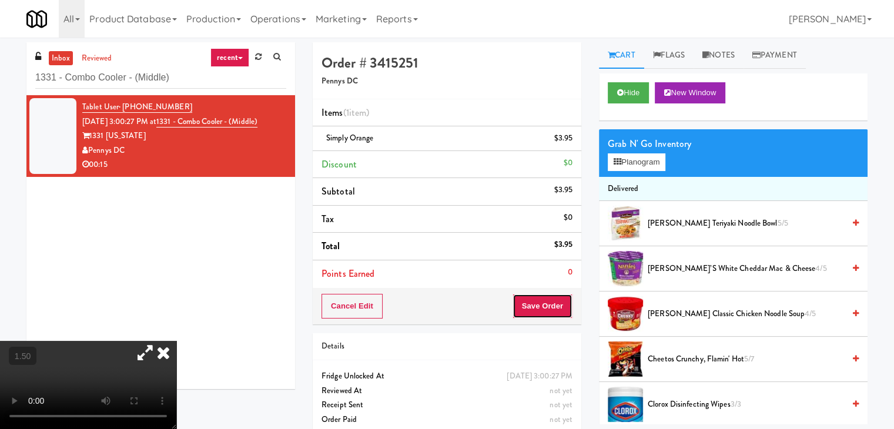
click at [534, 307] on button "Save Order" at bounding box center [543, 306] width 60 height 25
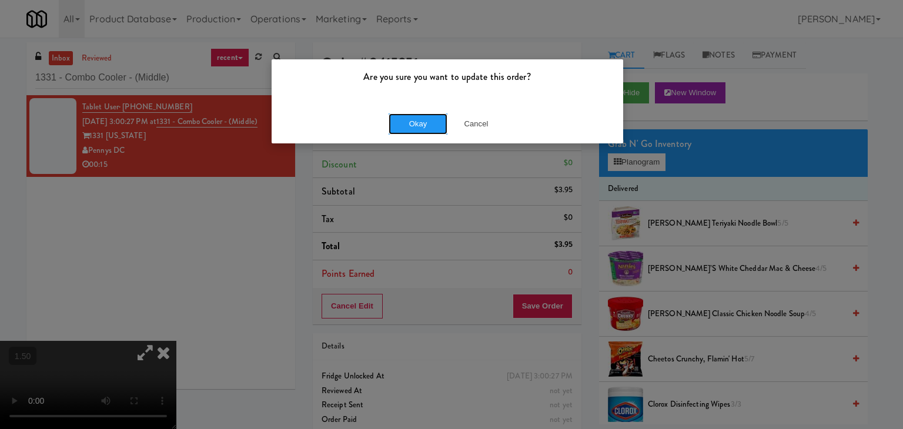
click at [421, 119] on button "Okay" at bounding box center [418, 123] width 59 height 21
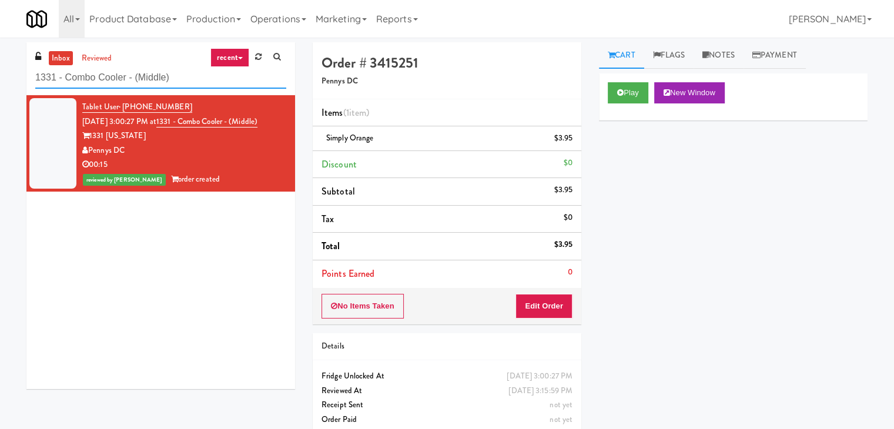
click at [188, 81] on input "1331 - Combo Cooler - (Middle)" at bounding box center [160, 78] width 251 height 22
paste input "The Mo - Pantry"
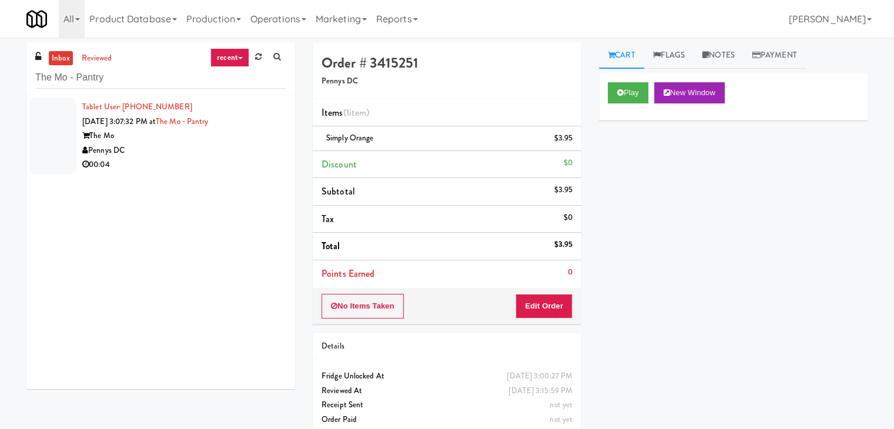
click at [231, 149] on div "Pennys DC" at bounding box center [184, 150] width 204 height 15
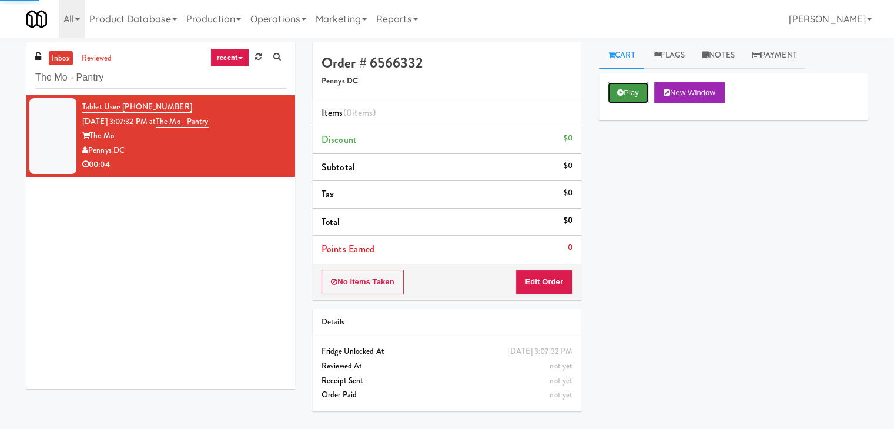
click at [626, 93] on button "Play" at bounding box center [628, 92] width 41 height 21
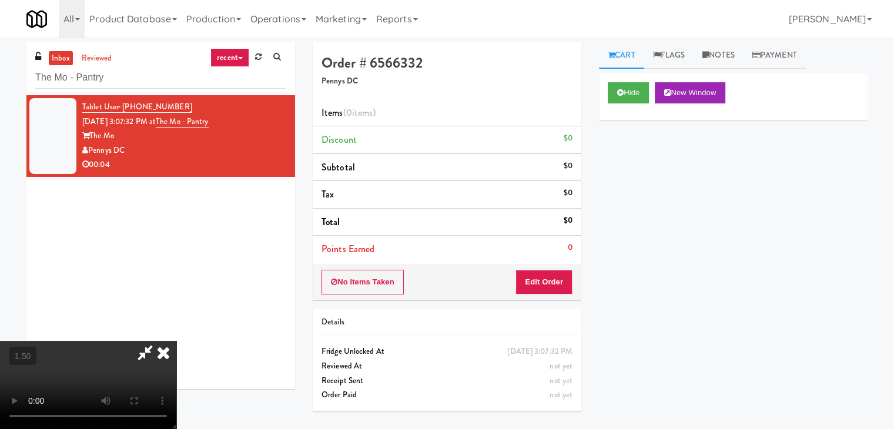
click at [176, 341] on video at bounding box center [88, 385] width 176 height 88
click at [176, 341] on icon at bounding box center [164, 353] width 26 height 24
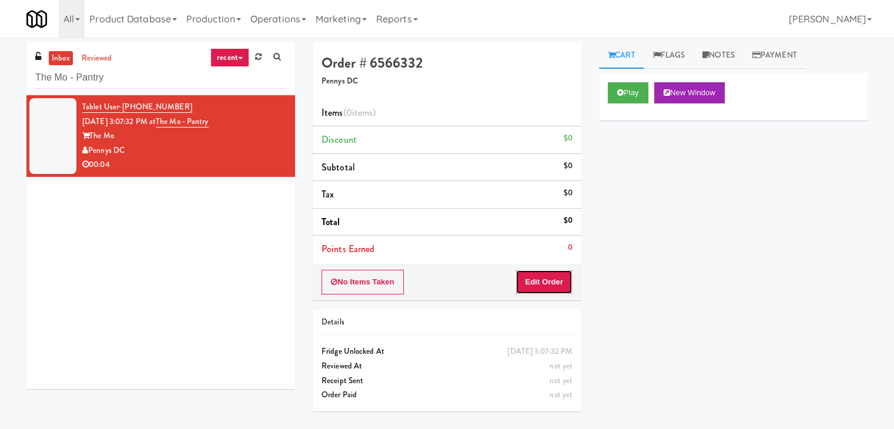
click at [559, 282] on button "Edit Order" at bounding box center [544, 282] width 57 height 25
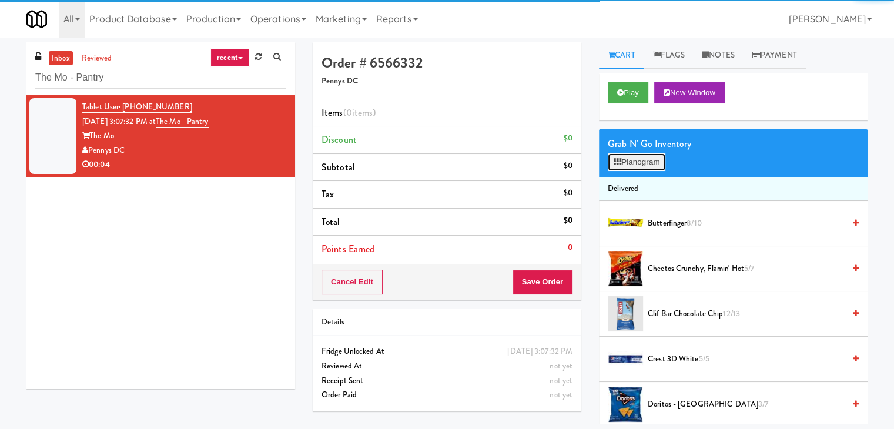
click at [646, 161] on button "Planogram" at bounding box center [637, 162] width 58 height 18
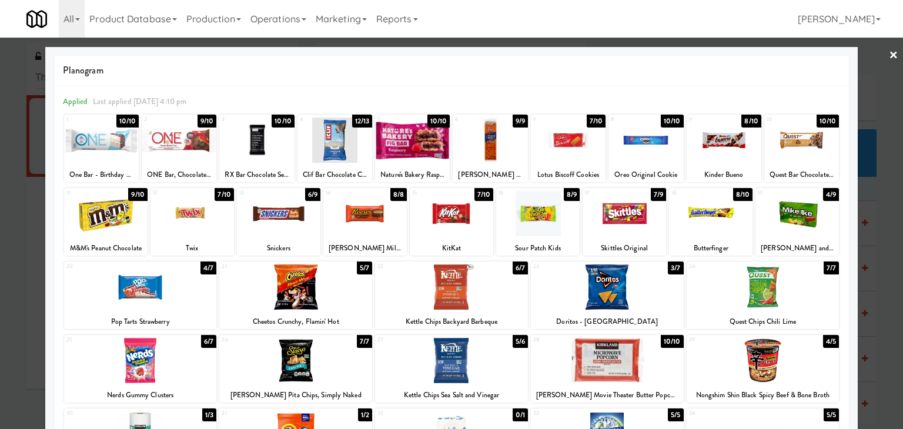
click at [212, 215] on div at bounding box center [193, 213] width 84 height 45
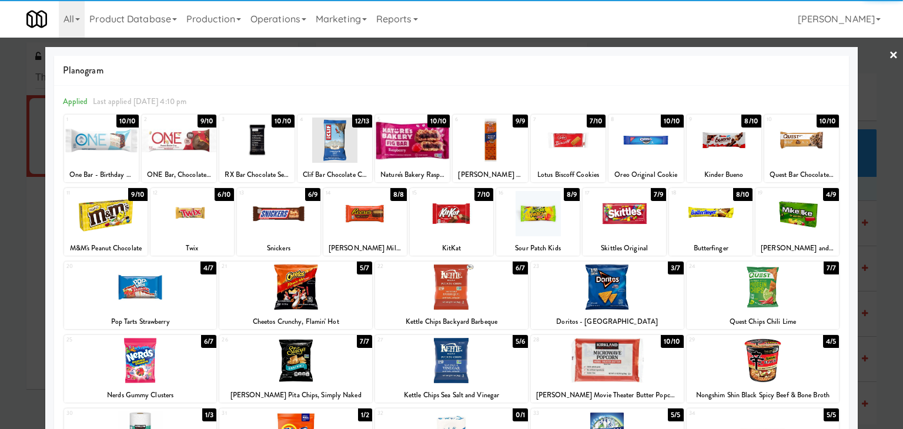
click at [879, 52] on div at bounding box center [451, 214] width 903 height 429
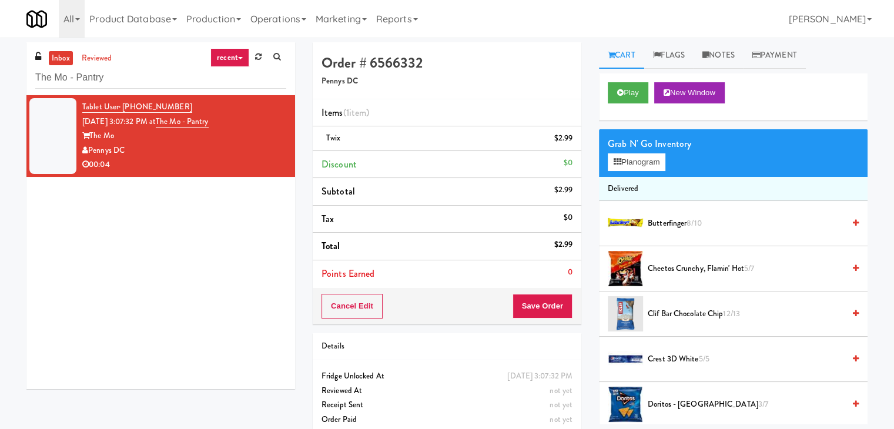
click at [510, 314] on div "Cancel Edit Save Order" at bounding box center [447, 306] width 269 height 36
click at [542, 313] on button "Save Order" at bounding box center [543, 306] width 60 height 25
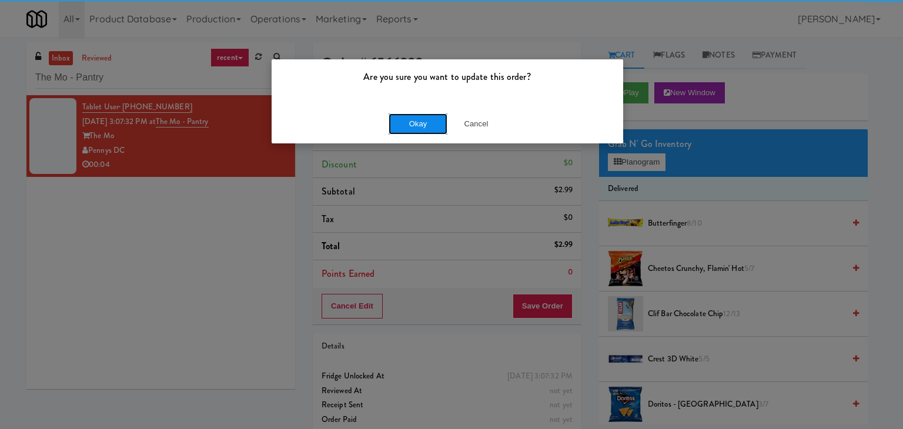
click at [425, 121] on button "Okay" at bounding box center [418, 123] width 59 height 21
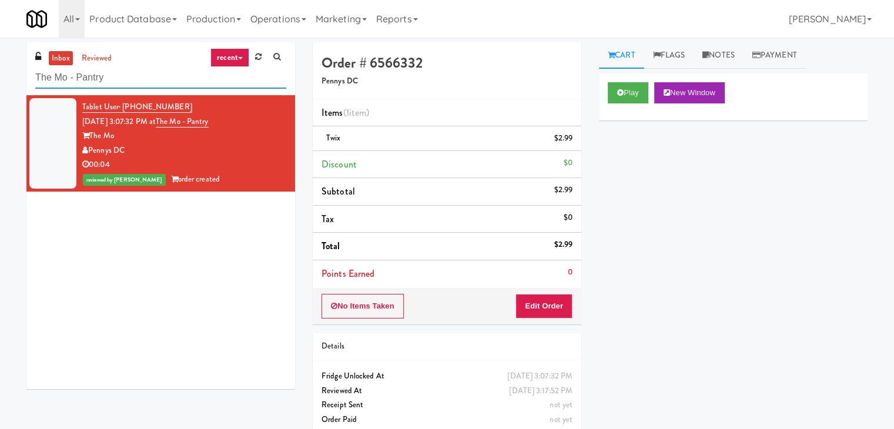
click at [165, 72] on input "The Mo - Pantry" at bounding box center [160, 78] width 251 height 22
paste input "360 W [PERSON_NAME] - Left - Fridge"
type input "360 W [PERSON_NAME] - Left - Fridge"
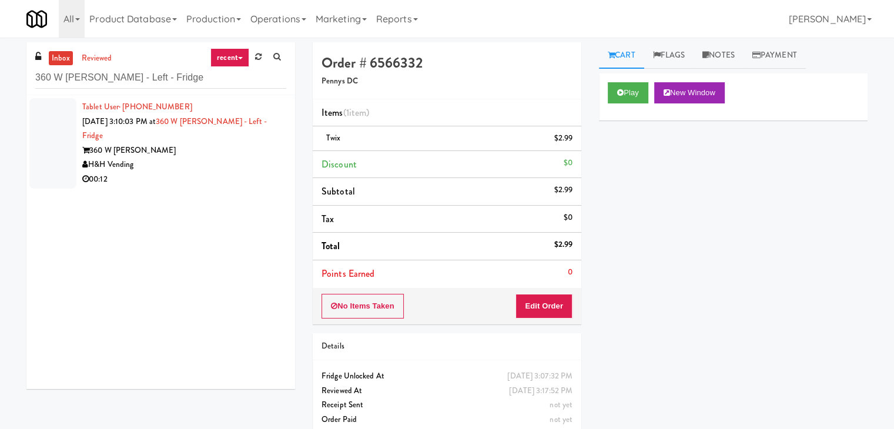
click at [252, 158] on div "H&H Vending" at bounding box center [184, 165] width 204 height 15
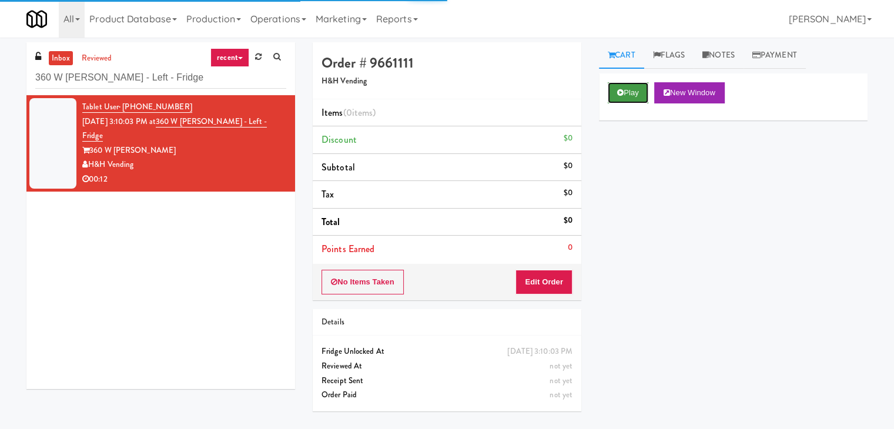
click at [630, 90] on button "Play" at bounding box center [628, 92] width 41 height 21
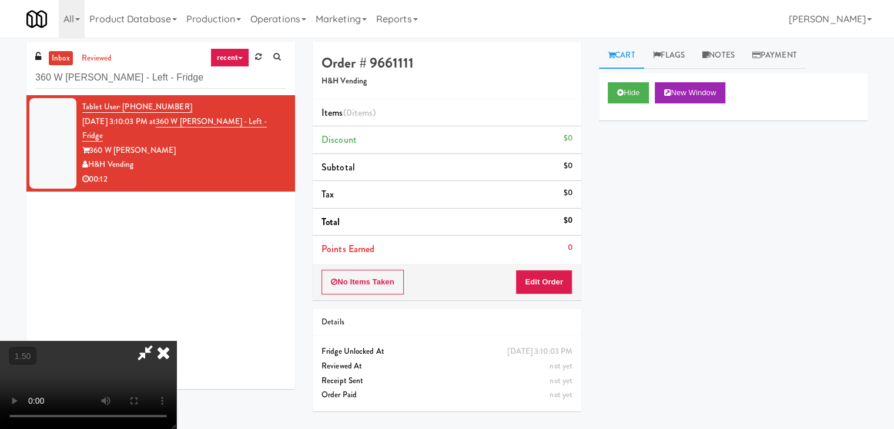
click at [176, 341] on video at bounding box center [88, 385] width 176 height 88
click at [725, 59] on link "Notes" at bounding box center [719, 55] width 50 height 26
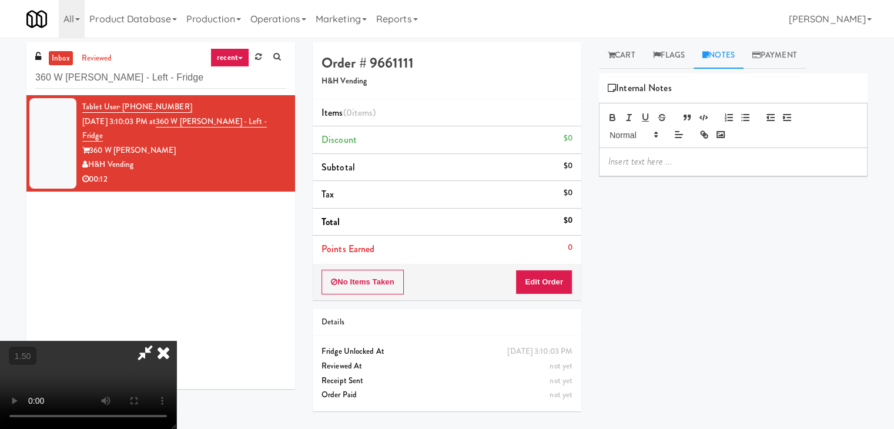
click at [626, 162] on p at bounding box center [734, 161] width 250 height 13
drag, startPoint x: 121, startPoint y: 201, endPoint x: 207, endPoint y: 210, distance: 86.3
click at [121, 341] on video at bounding box center [88, 385] width 176 height 88
click at [651, 164] on p at bounding box center [734, 161] width 250 height 13
paste div
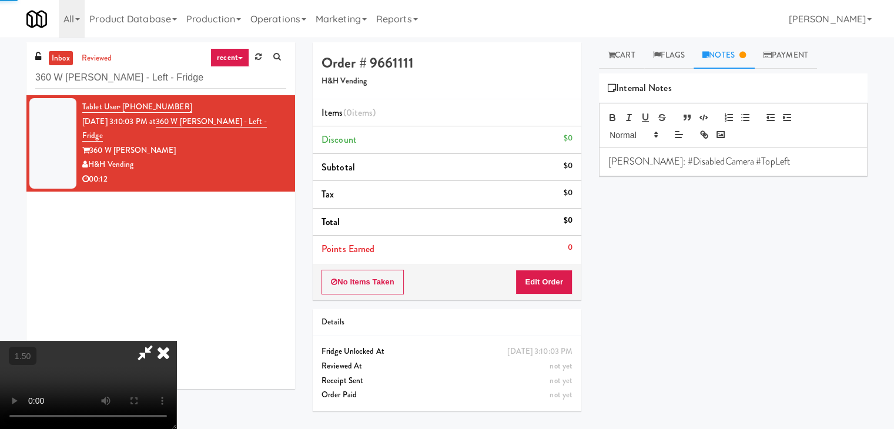
click at [176, 341] on video at bounding box center [88, 385] width 176 height 88
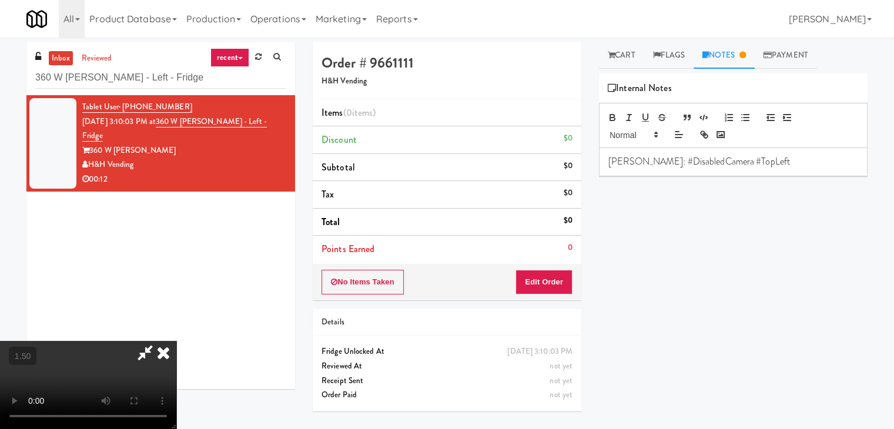
click at [176, 341] on video at bounding box center [88, 385] width 176 height 88
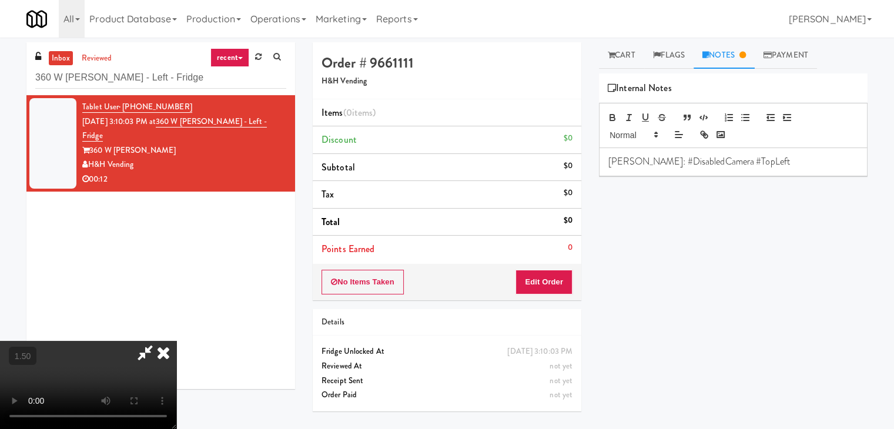
click at [176, 341] on video at bounding box center [88, 385] width 176 height 88
click at [557, 285] on button "Edit Order" at bounding box center [544, 282] width 57 height 25
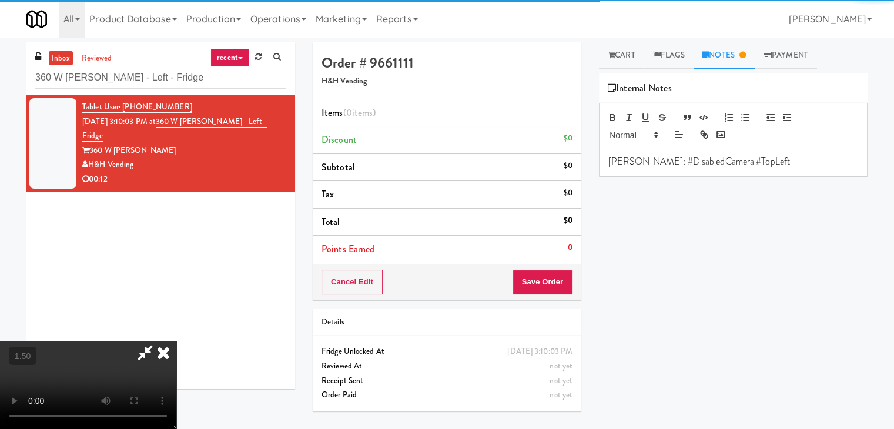
click at [630, 60] on link "Cart" at bounding box center [621, 55] width 45 height 26
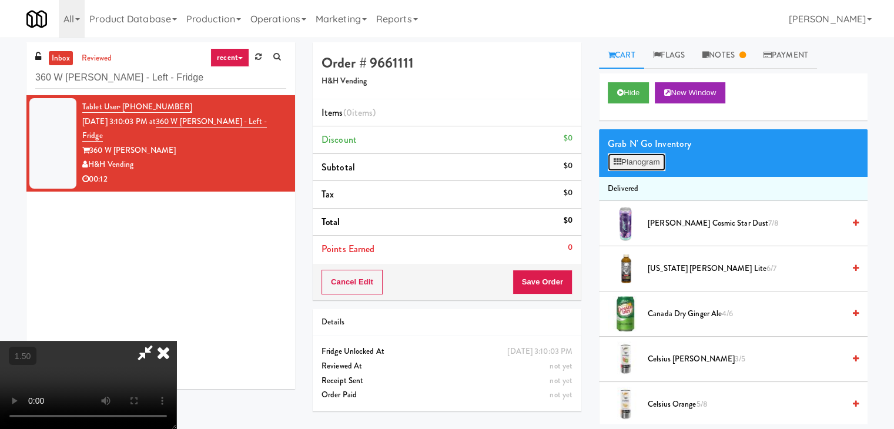
click at [641, 168] on button "Planogram" at bounding box center [637, 162] width 58 height 18
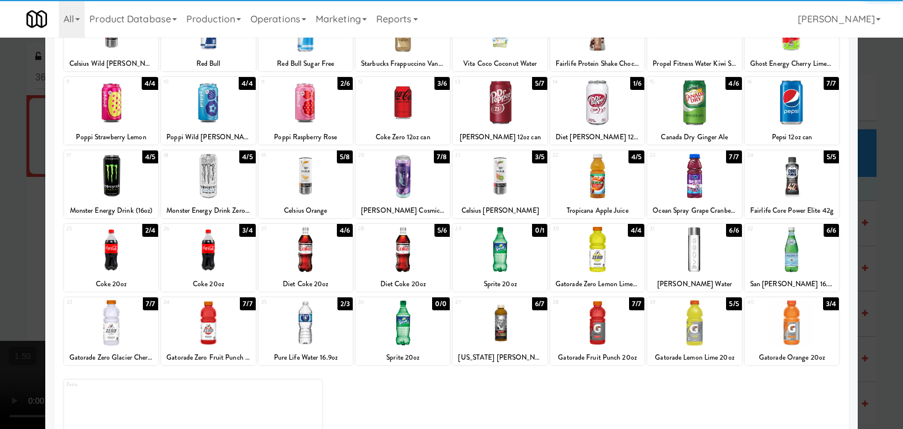
scroll to position [118, 0]
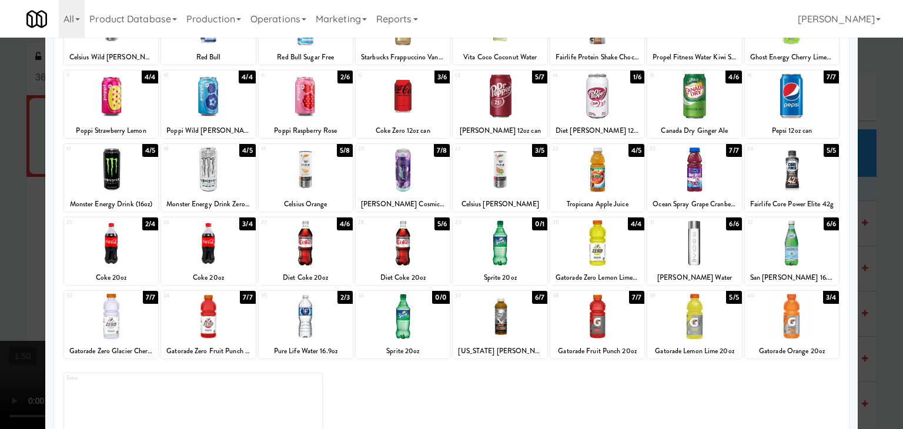
click at [201, 325] on div at bounding box center [208, 316] width 94 height 45
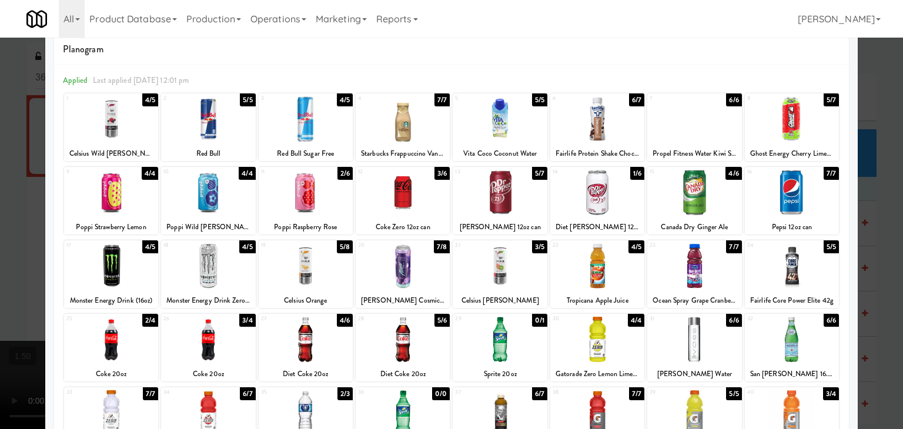
scroll to position [0, 0]
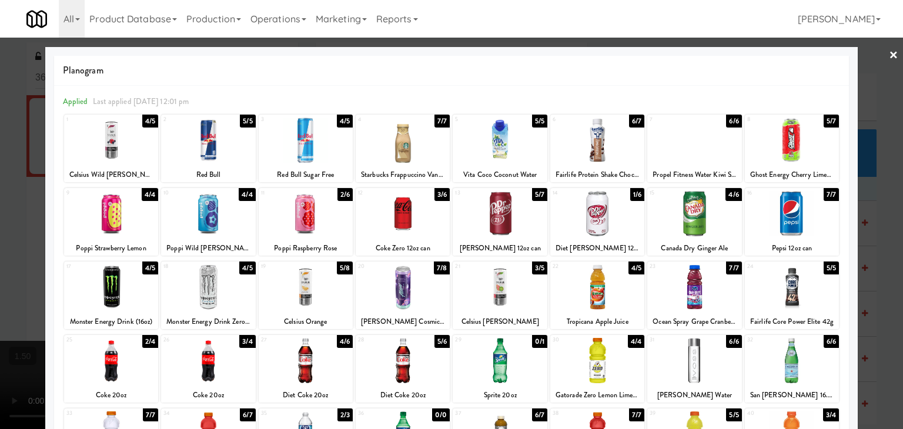
click at [501, 211] on div at bounding box center [500, 213] width 94 height 45
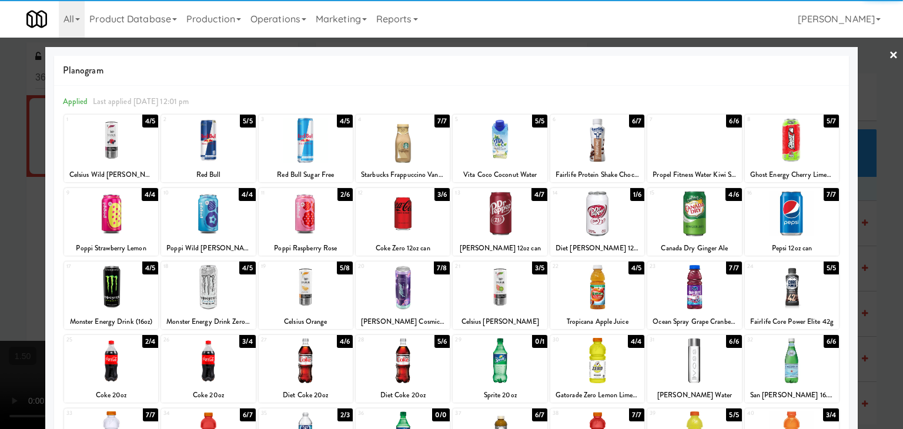
click at [669, 218] on div at bounding box center [694, 213] width 94 height 45
click at [889, 54] on link "×" at bounding box center [893, 56] width 9 height 36
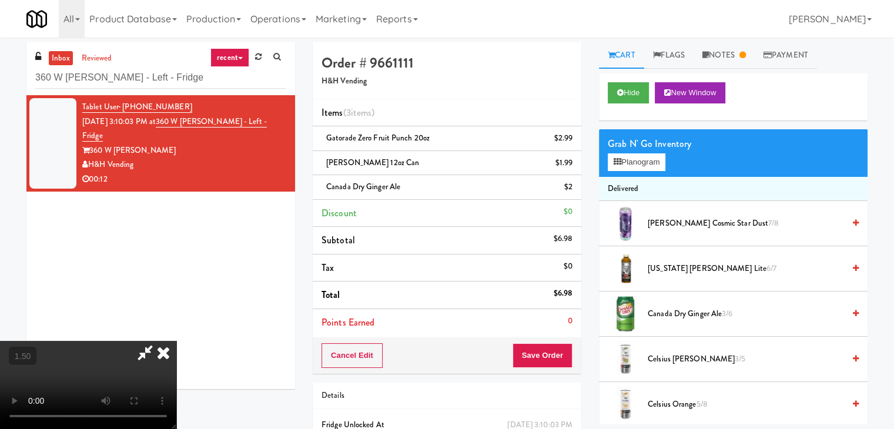
click at [176, 341] on video at bounding box center [88, 385] width 176 height 88
click at [176, 341] on icon at bounding box center [164, 353] width 26 height 24
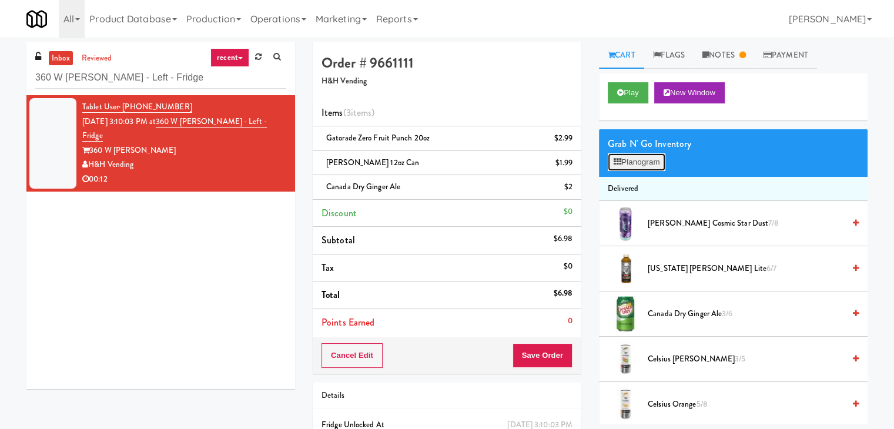
click at [637, 160] on button "Planogram" at bounding box center [637, 162] width 58 height 18
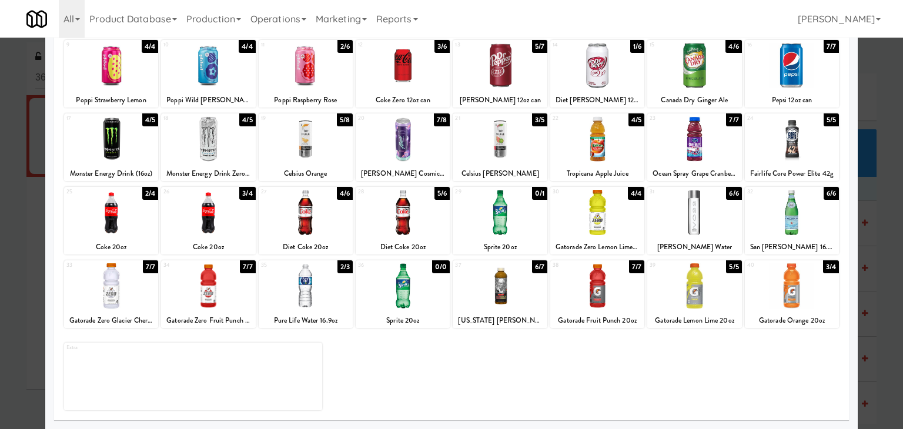
click at [785, 285] on div at bounding box center [792, 285] width 94 height 45
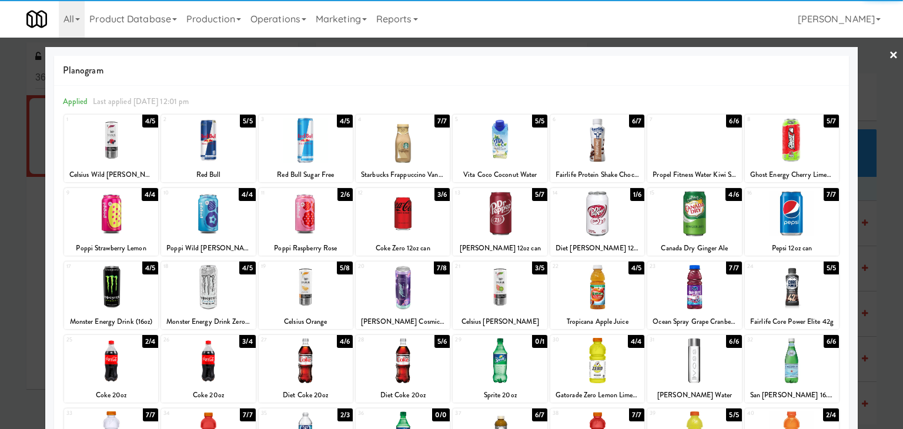
click at [889, 52] on link "×" at bounding box center [893, 56] width 9 height 36
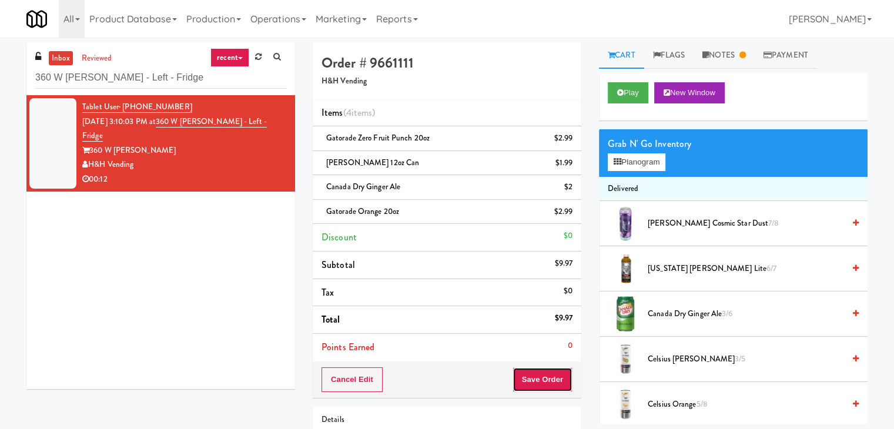
click at [541, 382] on button "Save Order" at bounding box center [543, 380] width 60 height 25
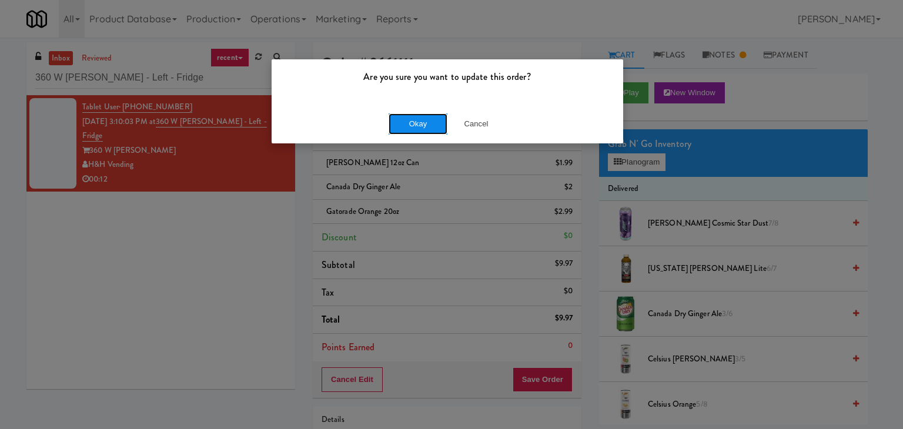
click at [426, 121] on button "Okay" at bounding box center [418, 123] width 59 height 21
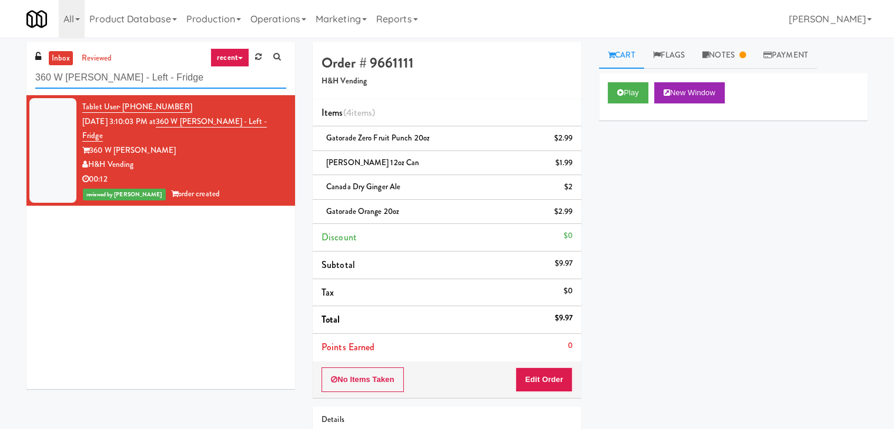
click at [195, 76] on input "360 W [PERSON_NAME] - Left - Fridge" at bounding box center [160, 78] width 251 height 22
paste input "AVE [GEOGRAPHIC_DATA] - [GEOGRAPHIC_DATA] - Cooler"
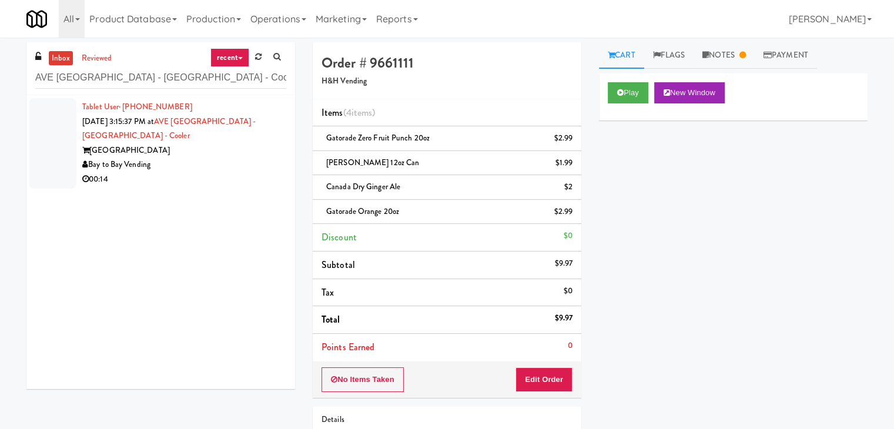
click at [205, 171] on div "Bay to Bay Vending" at bounding box center [184, 165] width 204 height 15
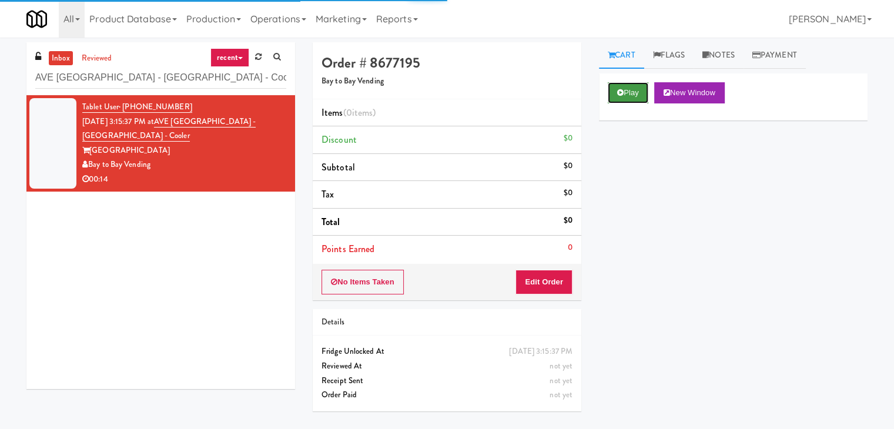
click at [632, 95] on button "Play" at bounding box center [628, 92] width 41 height 21
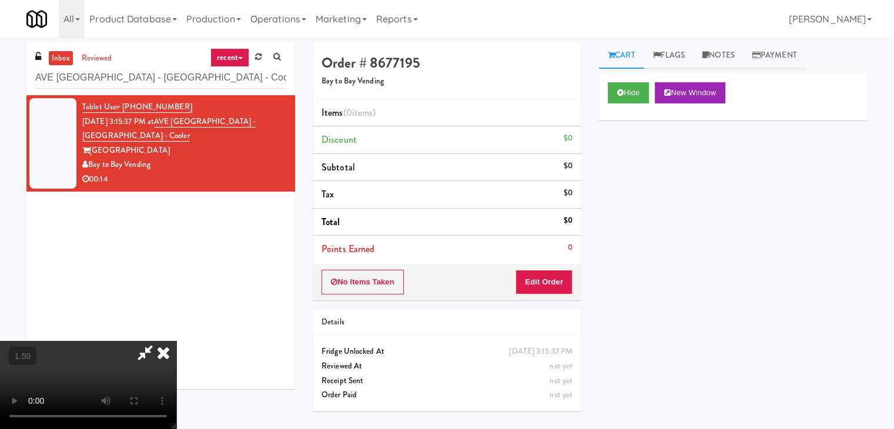
click at [176, 341] on video at bounding box center [88, 385] width 176 height 88
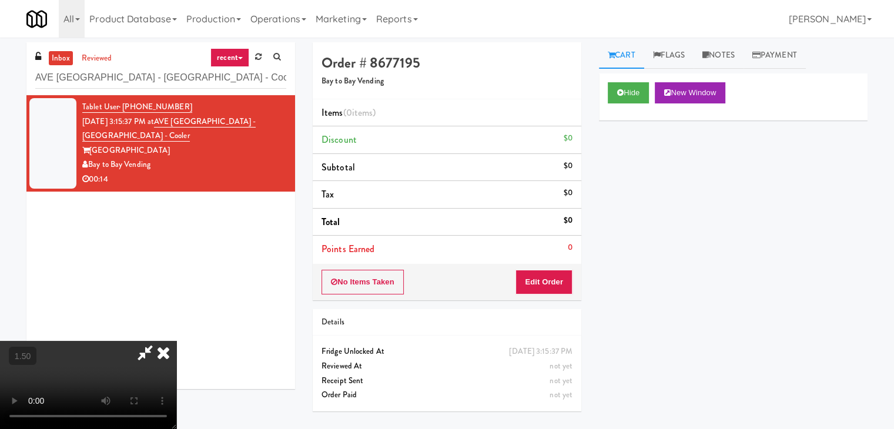
click at [176, 341] on video at bounding box center [88, 385] width 176 height 88
click at [176, 341] on icon at bounding box center [164, 353] width 26 height 24
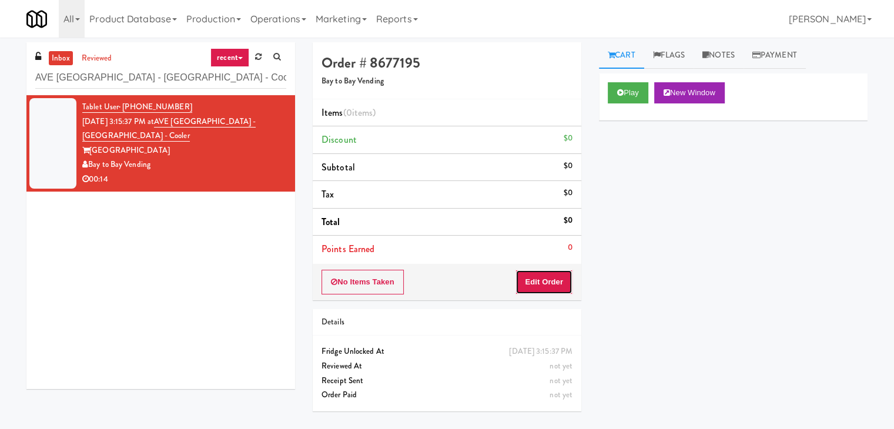
click at [557, 277] on button "Edit Order" at bounding box center [544, 282] width 57 height 25
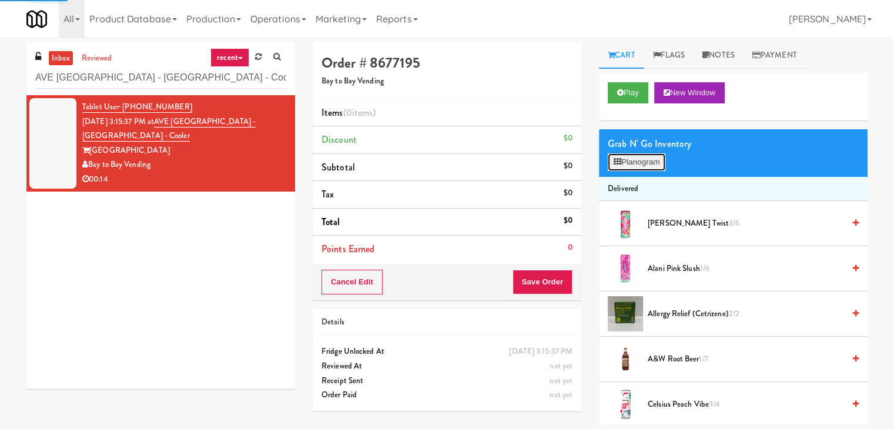
click at [637, 155] on button "Planogram" at bounding box center [637, 162] width 58 height 18
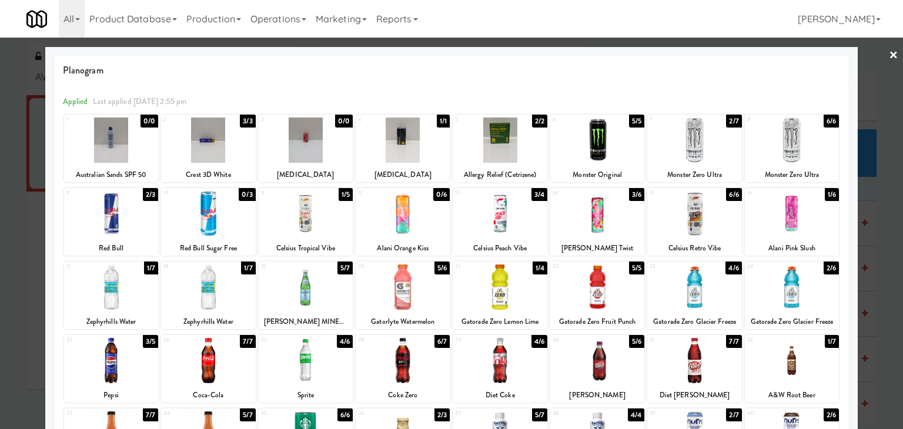
click at [112, 210] on div at bounding box center [111, 213] width 94 height 45
click at [680, 128] on div at bounding box center [694, 140] width 94 height 45
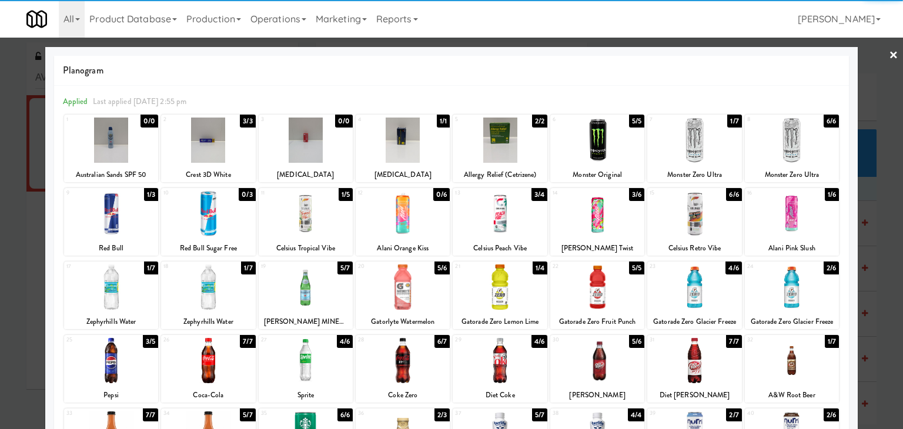
click at [889, 52] on link "×" at bounding box center [893, 56] width 9 height 36
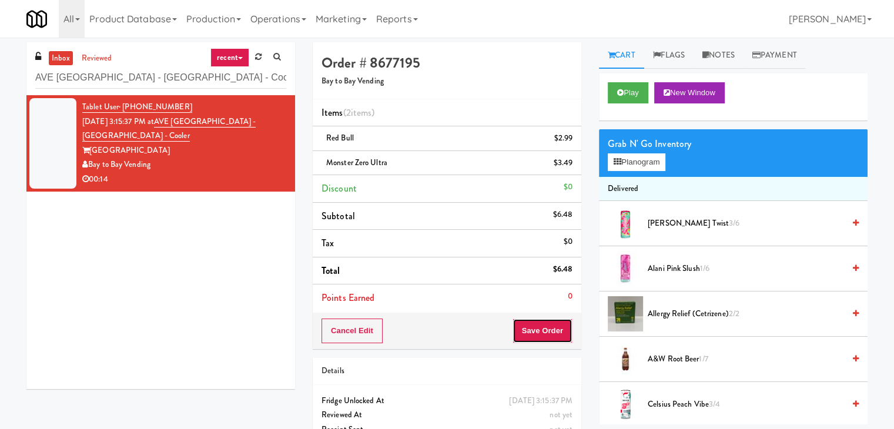
click at [543, 329] on button "Save Order" at bounding box center [543, 331] width 60 height 25
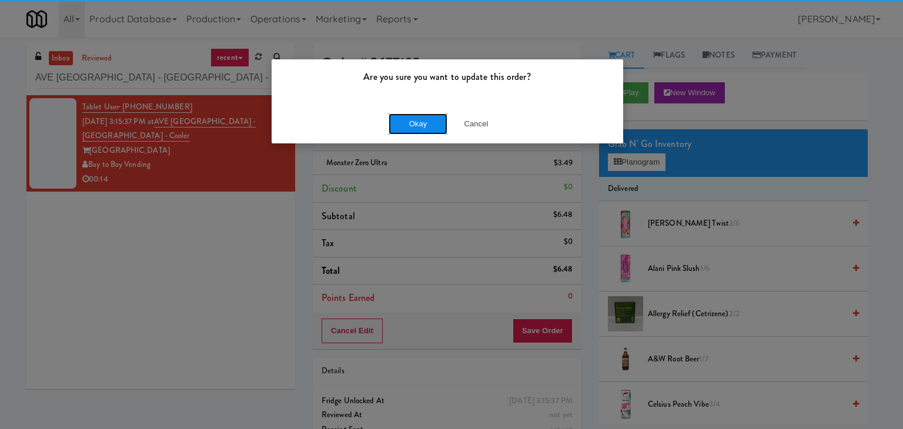
click at [425, 123] on button "Okay" at bounding box center [418, 123] width 59 height 21
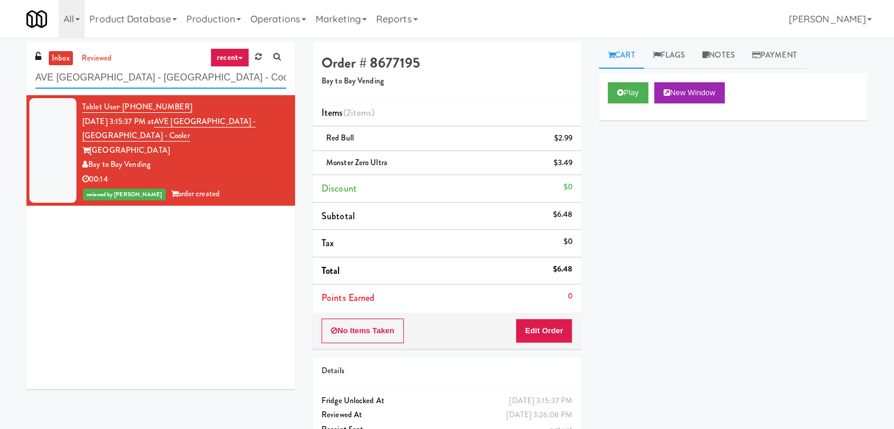
click at [155, 78] on input "AVE [GEOGRAPHIC_DATA] - [GEOGRAPHIC_DATA] - Cooler" at bounding box center [160, 78] width 251 height 22
paste input "[GEOGRAPHIC_DATA] - [GEOGRAPHIC_DATA]"
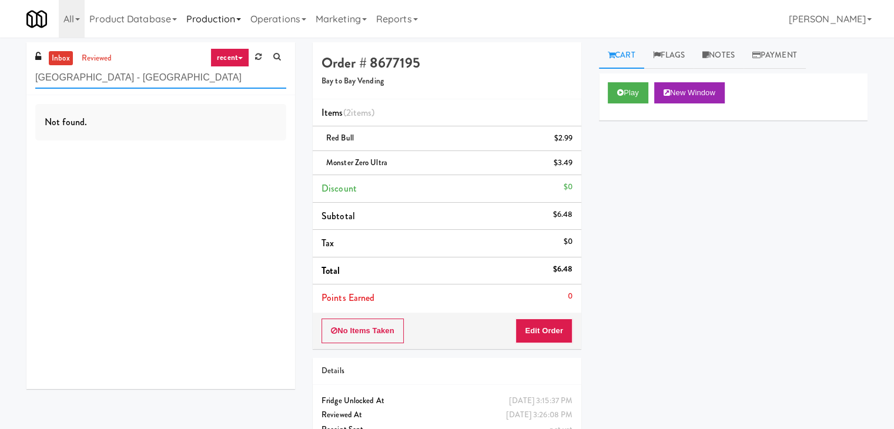
type input "[GEOGRAPHIC_DATA] - [GEOGRAPHIC_DATA]"
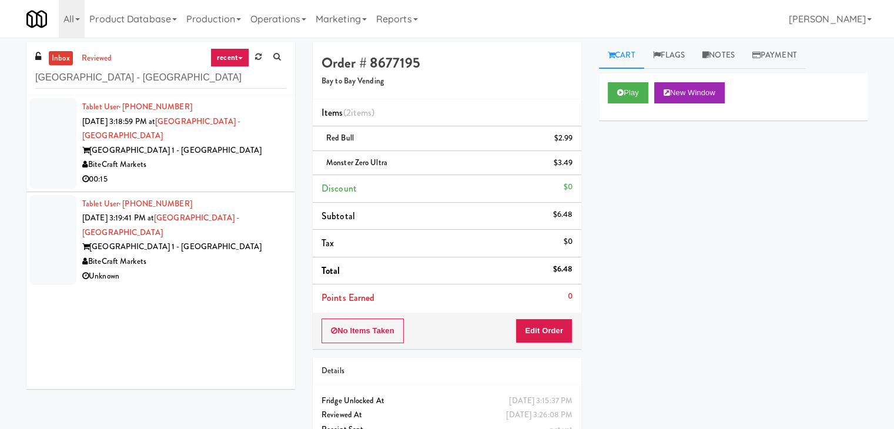
click at [227, 172] on div "00:15" at bounding box center [184, 179] width 204 height 15
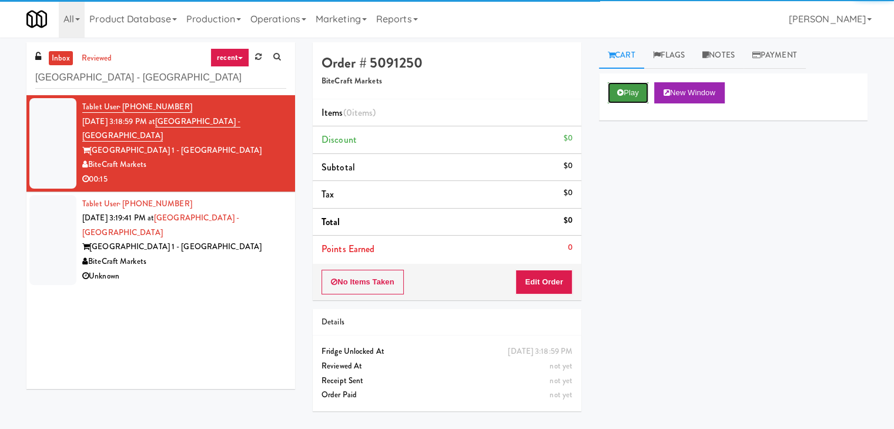
click at [637, 95] on button "Play" at bounding box center [628, 92] width 41 height 21
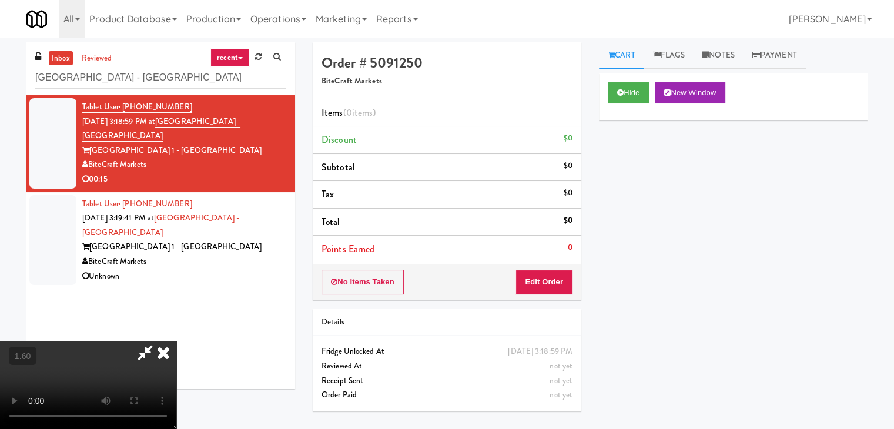
click at [176, 341] on video at bounding box center [88, 385] width 176 height 88
click at [176, 341] on icon at bounding box center [164, 353] width 26 height 24
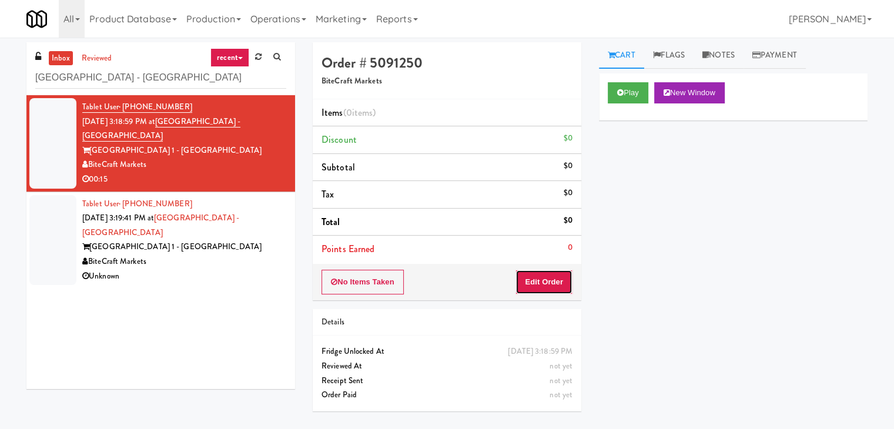
click at [562, 279] on button "Edit Order" at bounding box center [544, 282] width 57 height 25
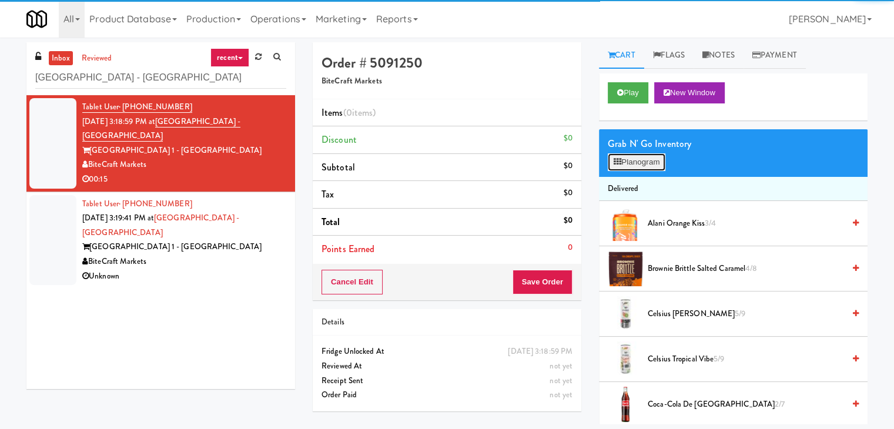
click at [643, 163] on button "Planogram" at bounding box center [637, 162] width 58 height 18
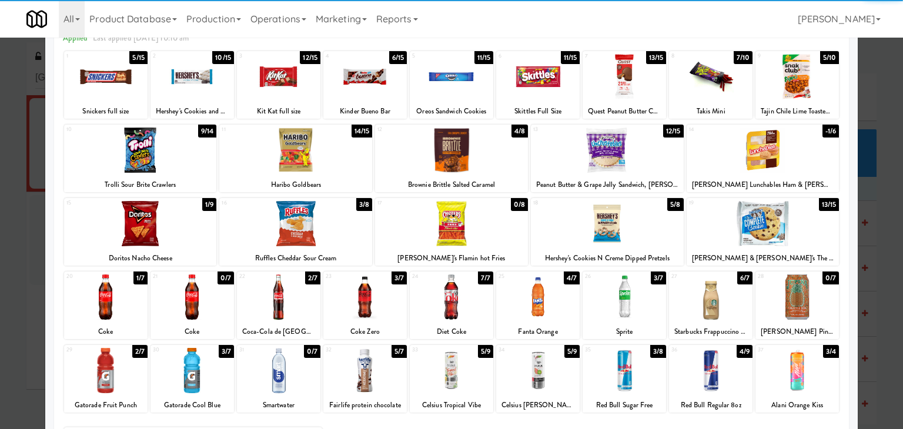
scroll to position [148, 0]
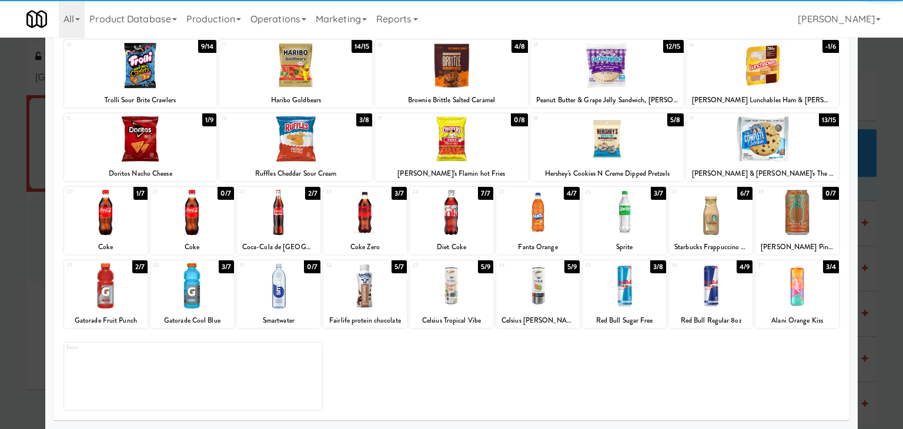
click at [797, 284] on div at bounding box center [798, 285] width 84 height 45
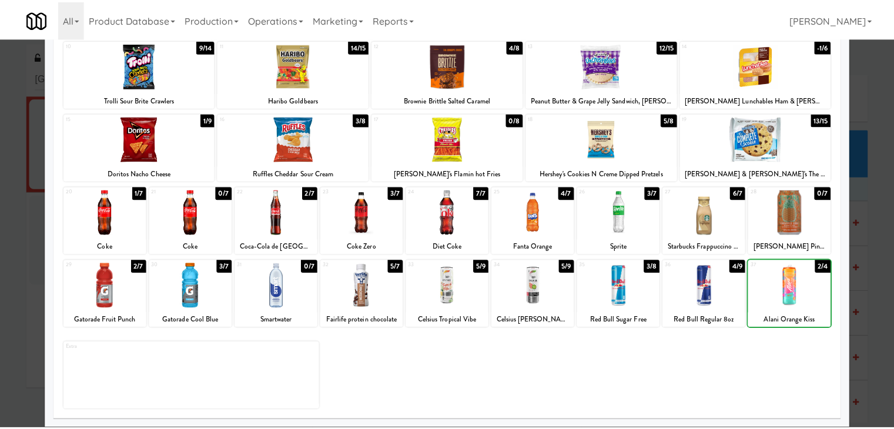
scroll to position [0, 0]
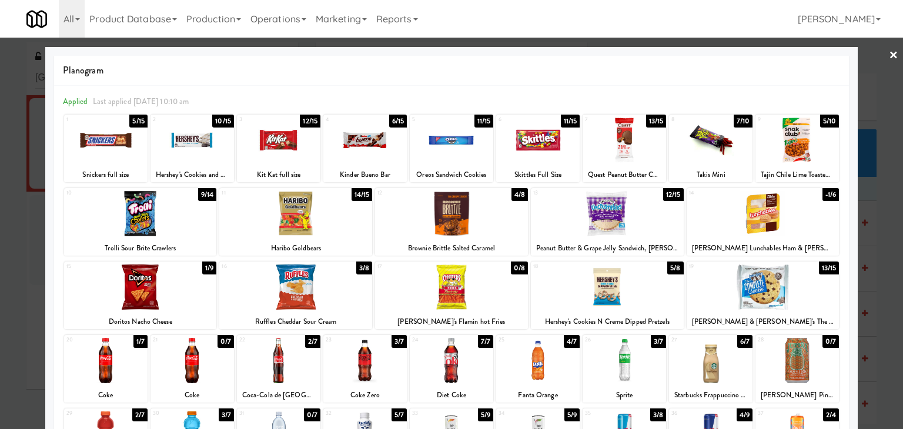
click at [891, 52] on div at bounding box center [451, 214] width 903 height 429
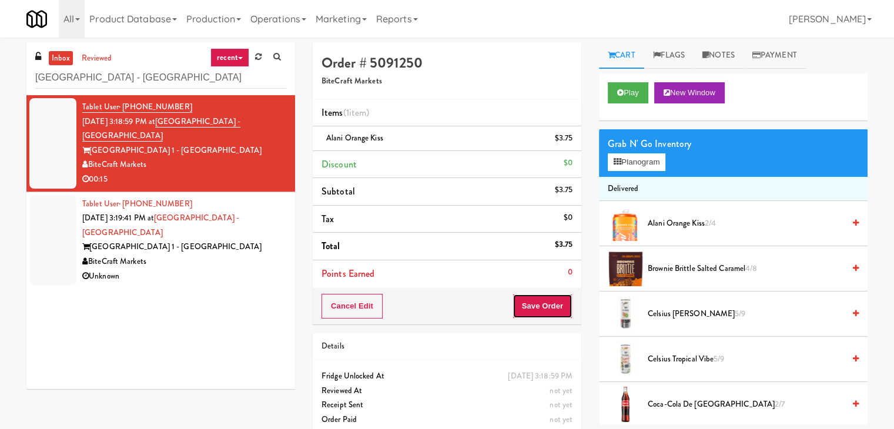
click at [553, 301] on button "Save Order" at bounding box center [543, 306] width 60 height 25
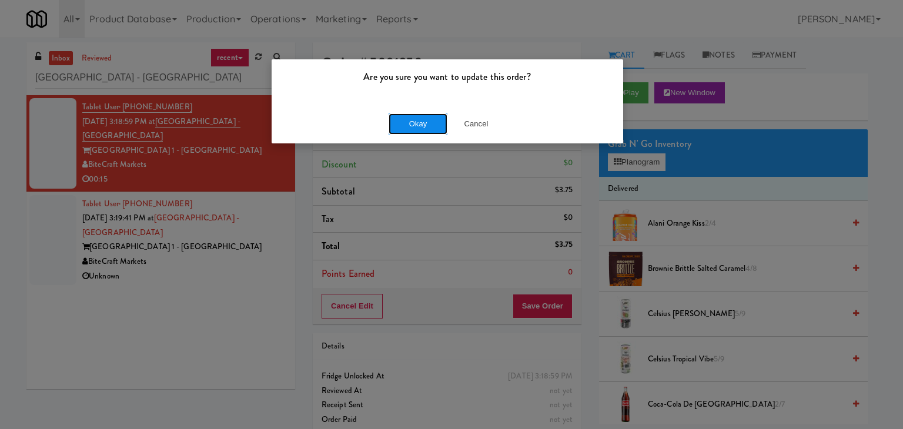
click at [430, 132] on button "Okay" at bounding box center [418, 123] width 59 height 21
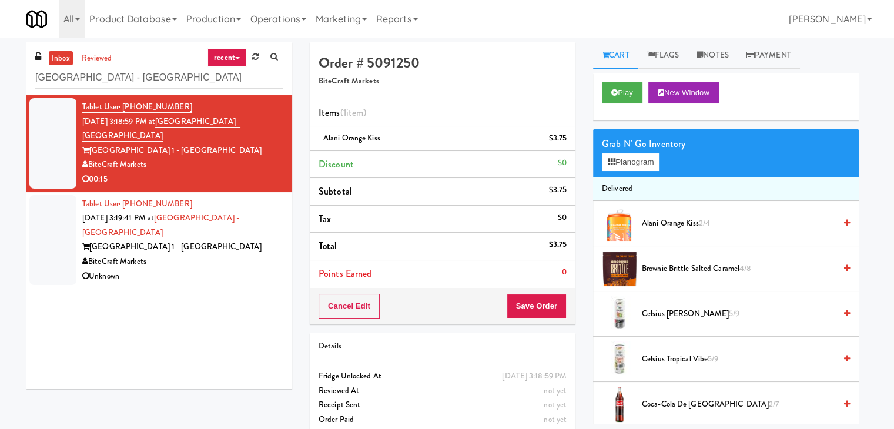
click at [228, 255] on div "BiteCraft Markets" at bounding box center [182, 262] width 201 height 15
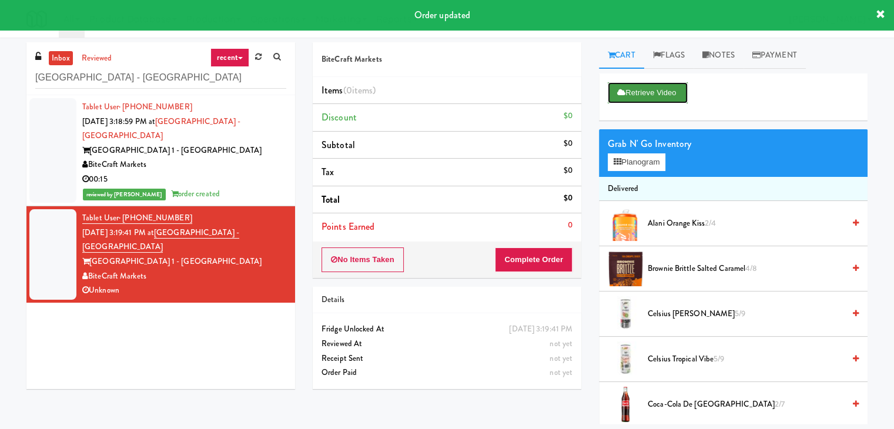
click at [665, 88] on button "Retrieve Video" at bounding box center [648, 92] width 80 height 21
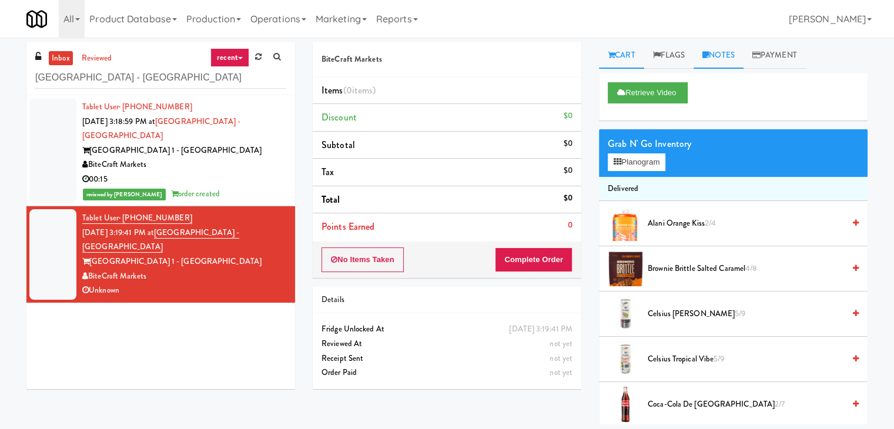
click at [725, 62] on link "Notes" at bounding box center [719, 55] width 50 height 26
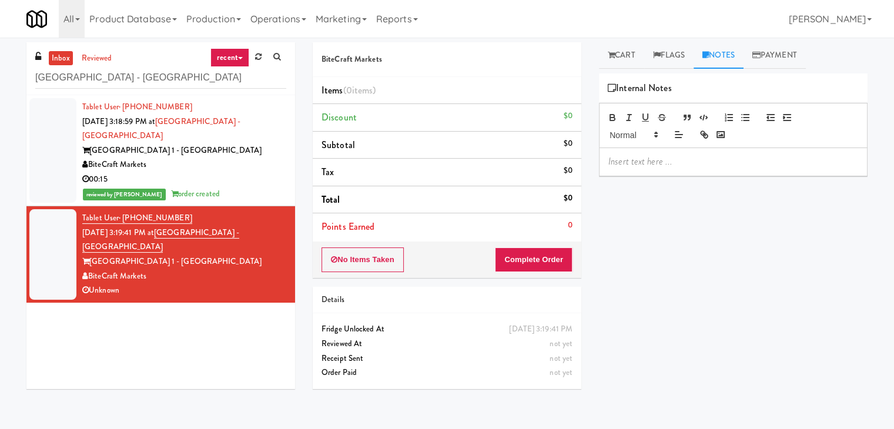
click at [647, 165] on p at bounding box center [734, 161] width 250 height 13
click at [16, 121] on div "inbox reviewed recent all unclear take inventory issue suspicious failed recent…" at bounding box center [447, 233] width 894 height 382
click at [664, 165] on p at bounding box center [734, 161] width 250 height 13
paste div
click at [258, 172] on div "00:15" at bounding box center [184, 179] width 204 height 15
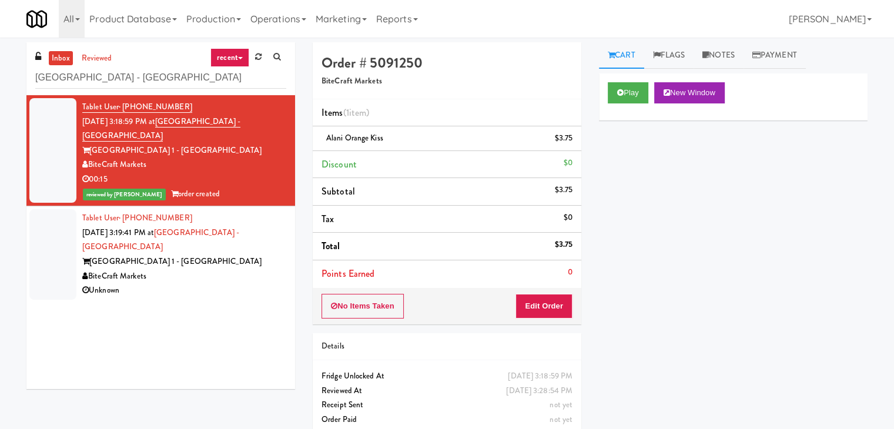
click at [156, 66] on div "[GEOGRAPHIC_DATA] - [GEOGRAPHIC_DATA]" at bounding box center [160, 77] width 251 height 23
click at [156, 85] on input "[GEOGRAPHIC_DATA] - [GEOGRAPHIC_DATA]" at bounding box center [160, 78] width 251 height 22
paste input "First Street - Ambient - Right"
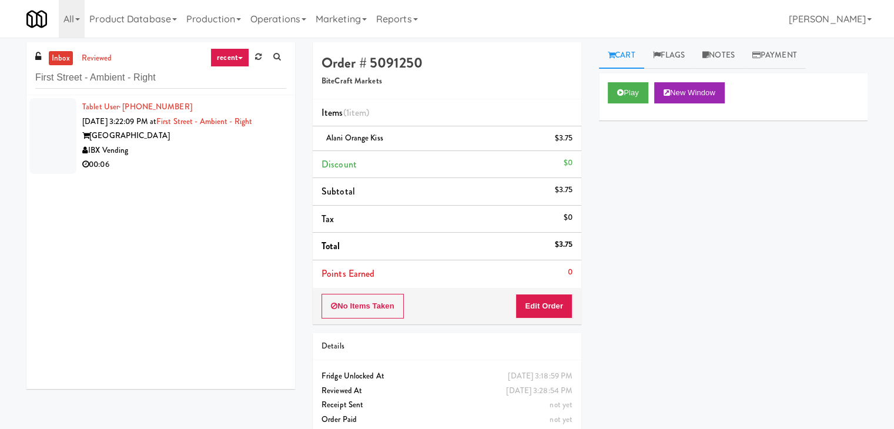
click at [241, 143] on div "IBX Vending" at bounding box center [184, 150] width 204 height 15
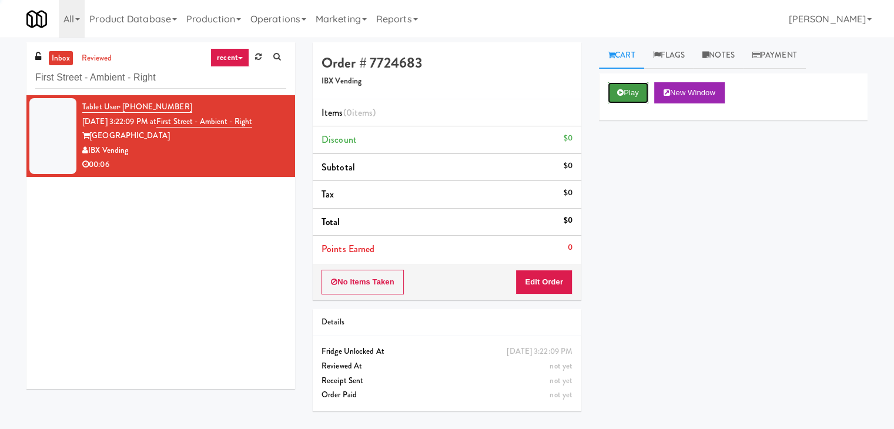
click at [625, 95] on button "Play" at bounding box center [628, 92] width 41 height 21
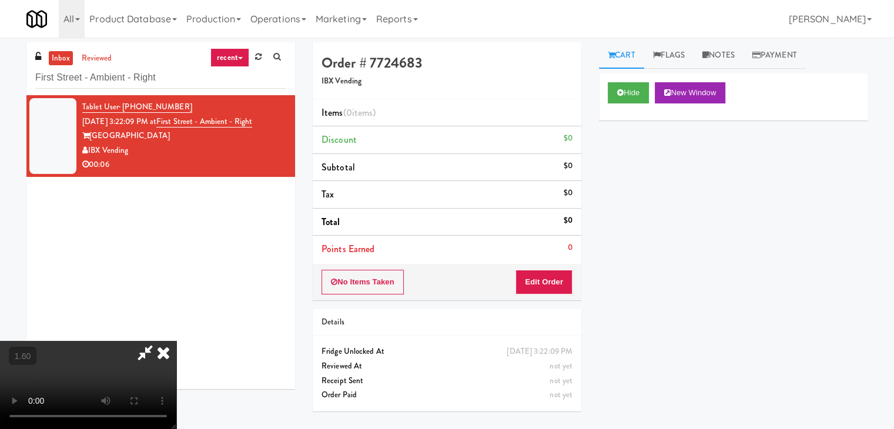
click at [176, 341] on video at bounding box center [88, 385] width 176 height 88
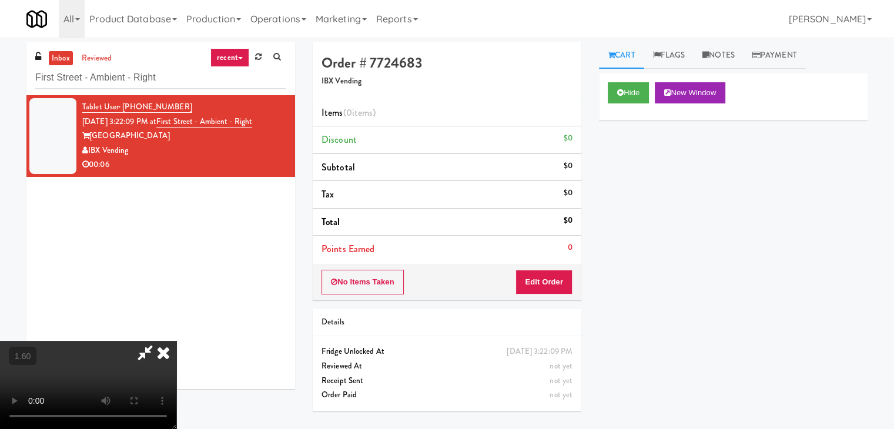
click at [176, 341] on video at bounding box center [88, 385] width 176 height 88
click at [176, 341] on icon at bounding box center [164, 353] width 26 height 24
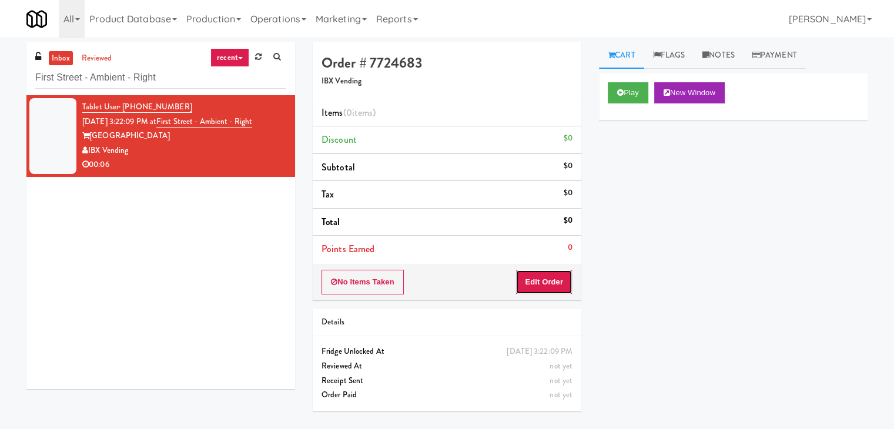
click at [546, 275] on button "Edit Order" at bounding box center [544, 282] width 57 height 25
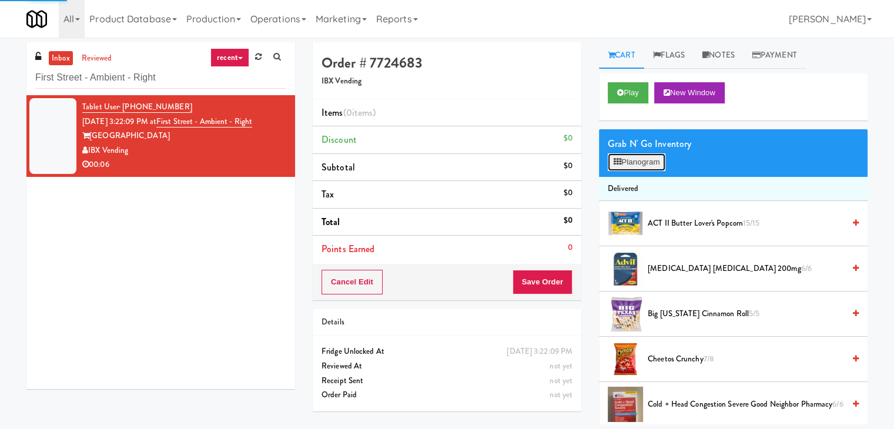
click at [633, 162] on button "Planogram" at bounding box center [637, 162] width 58 height 18
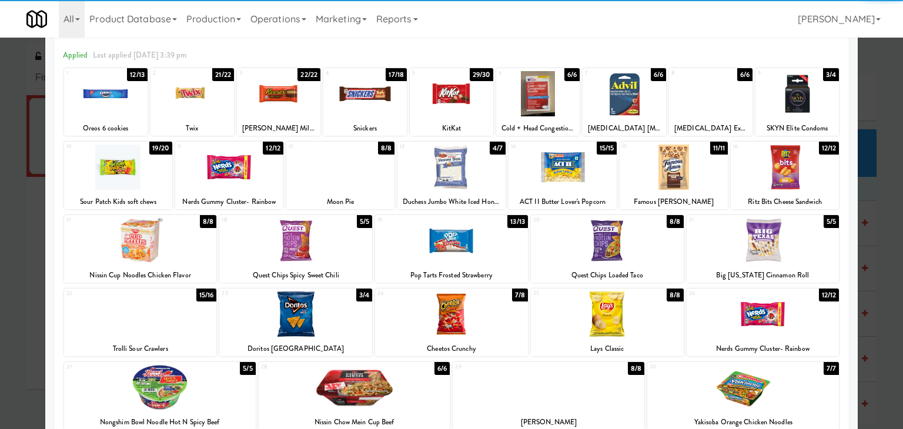
scroll to position [118, 0]
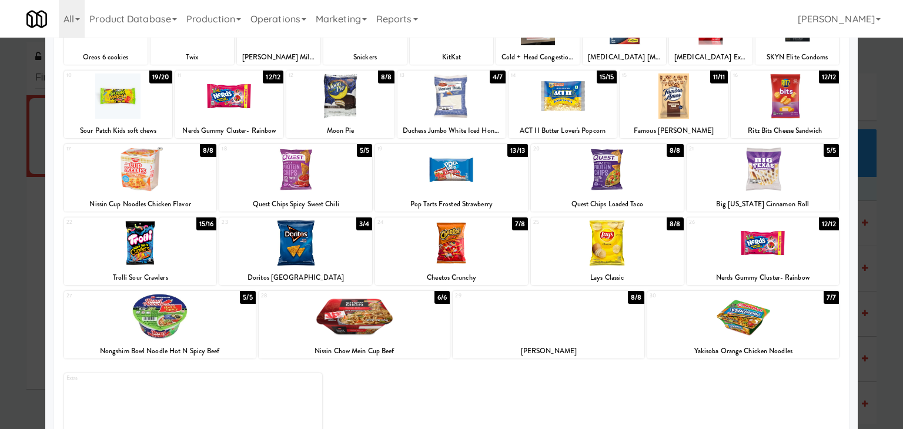
click at [458, 248] on div at bounding box center [451, 243] width 153 height 45
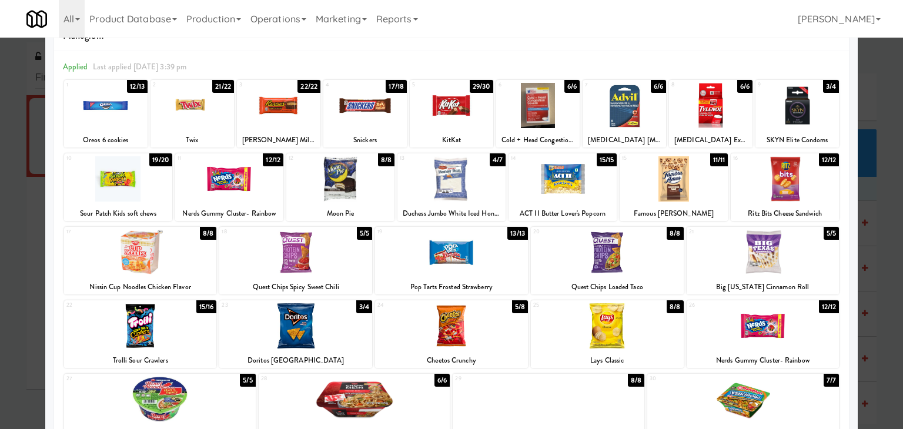
scroll to position [0, 0]
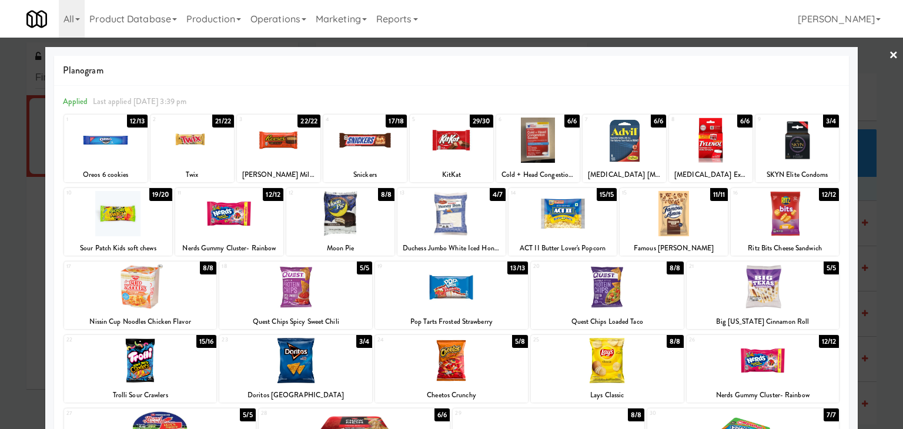
click at [889, 56] on link "×" at bounding box center [893, 56] width 9 height 36
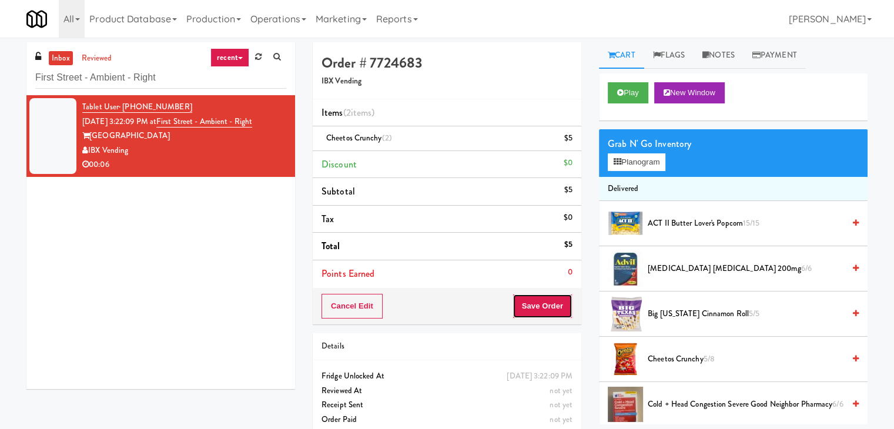
click at [532, 313] on button "Save Order" at bounding box center [543, 306] width 60 height 25
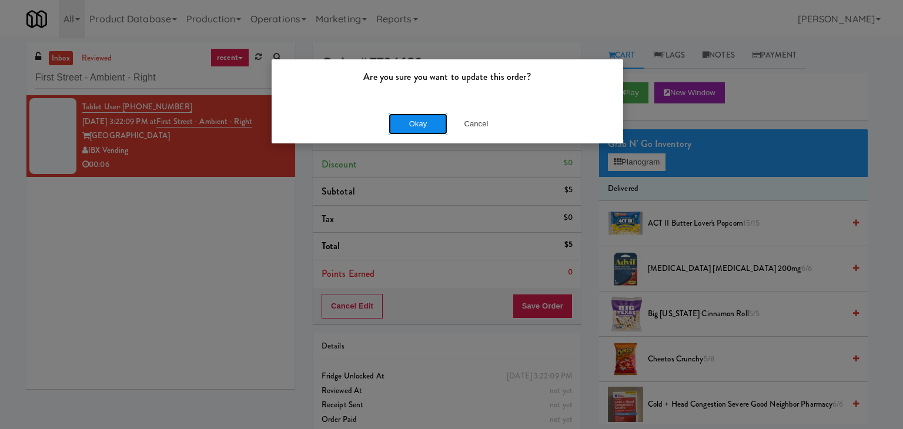
click at [430, 123] on button "Okay" at bounding box center [418, 123] width 59 height 21
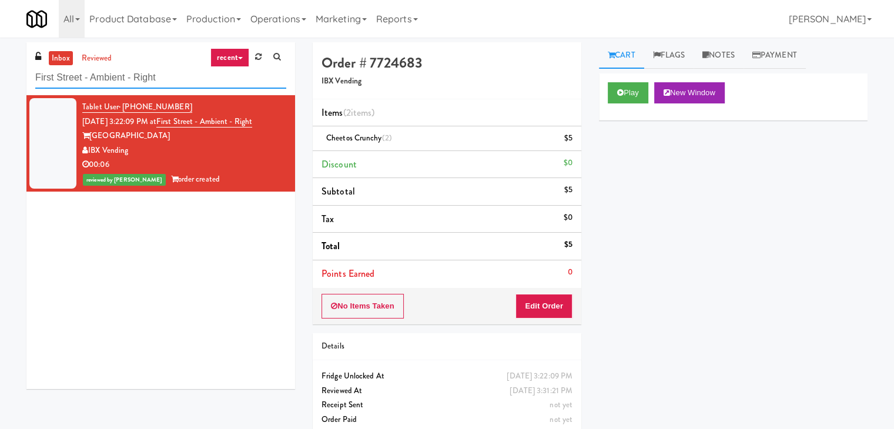
click at [167, 78] on input "First Street - Ambient - Right" at bounding box center [160, 78] width 251 height 22
paste input "Paradox - Cooler"
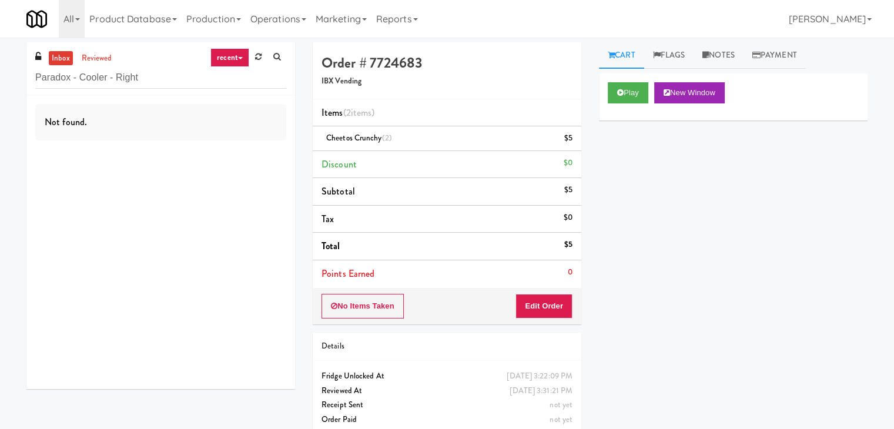
drag, startPoint x: 135, startPoint y: 122, endPoint x: 132, endPoint y: 113, distance: 9.3
click at [125, 120] on div "Not found." at bounding box center [160, 122] width 251 height 36
drag, startPoint x: 160, startPoint y: 81, endPoint x: 27, endPoint y: 77, distance: 133.0
click at [27, 77] on div "inbox reviewed recent all unclear take inventory issue suspicious failed recent…" at bounding box center [160, 68] width 269 height 53
click at [169, 81] on input "Paradox - Cooler - Right" at bounding box center [160, 78] width 251 height 22
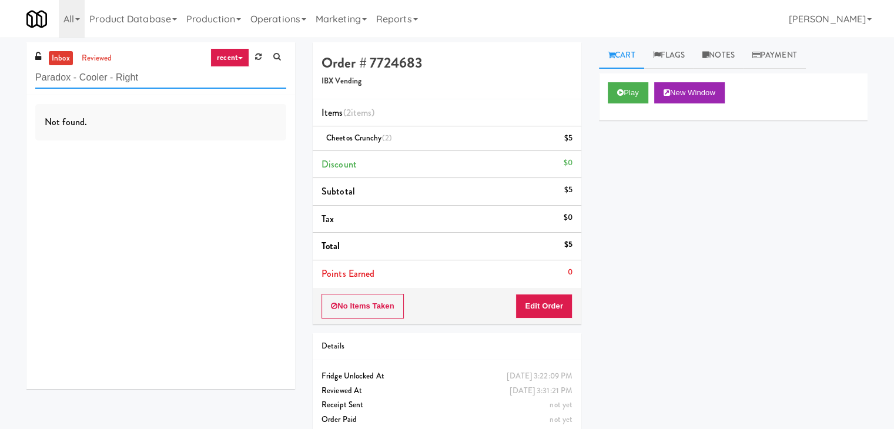
click at [169, 81] on input "Paradox - Cooler - Right" at bounding box center [160, 78] width 251 height 22
paste input "Crossing West"
type input "Crossing West - Cooler - Right"
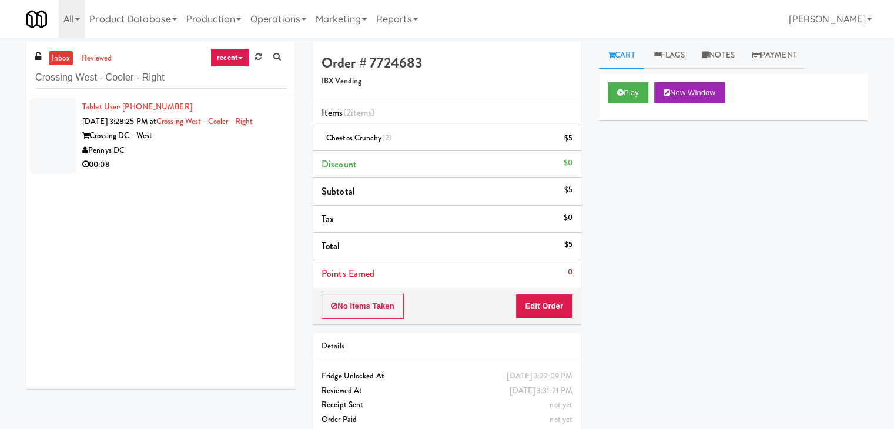
click at [266, 146] on div "Pennys DC" at bounding box center [184, 150] width 204 height 15
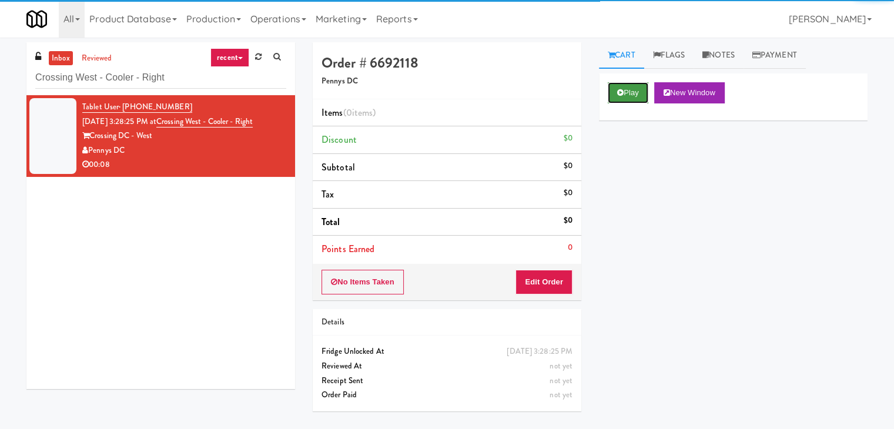
click at [633, 86] on button "Play" at bounding box center [628, 92] width 41 height 21
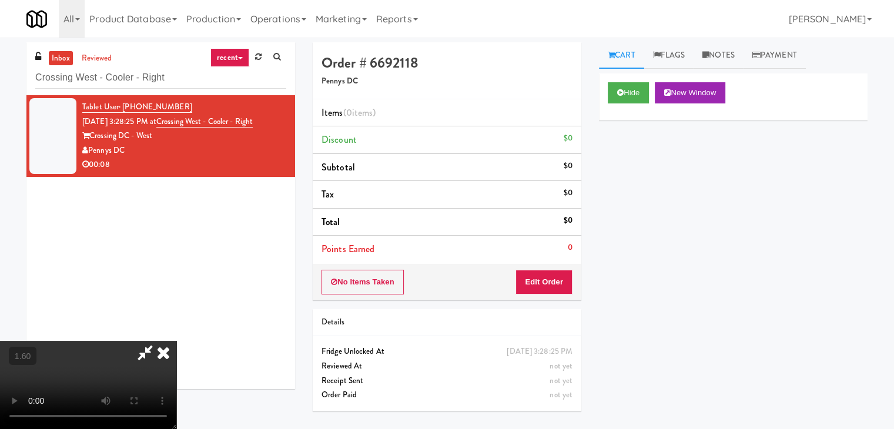
click at [176, 341] on video at bounding box center [88, 385] width 176 height 88
drag, startPoint x: 519, startPoint y: 136, endPoint x: 534, endPoint y: 206, distance: 71.6
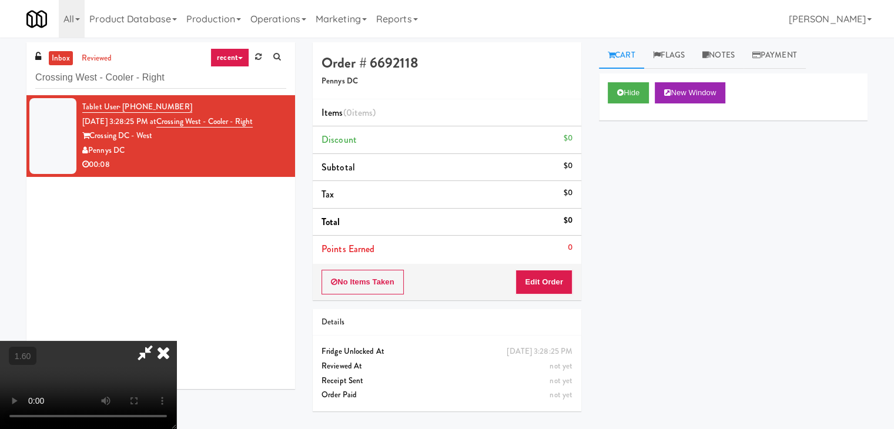
click at [176, 341] on div at bounding box center [88, 385] width 176 height 88
click at [176, 341] on icon at bounding box center [164, 353] width 26 height 24
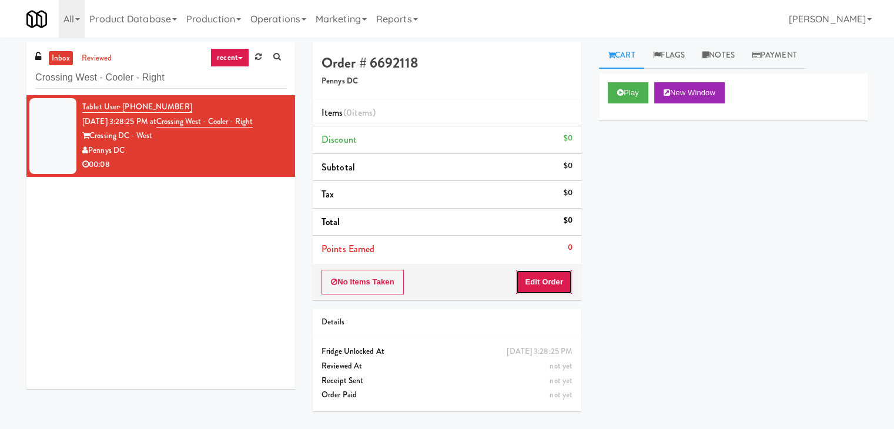
click at [565, 274] on button "Edit Order" at bounding box center [544, 282] width 57 height 25
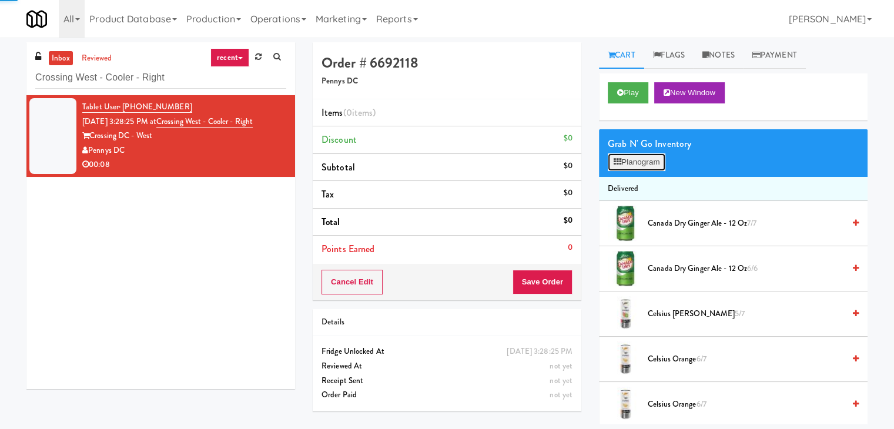
click at [632, 156] on button "Planogram" at bounding box center [637, 162] width 58 height 18
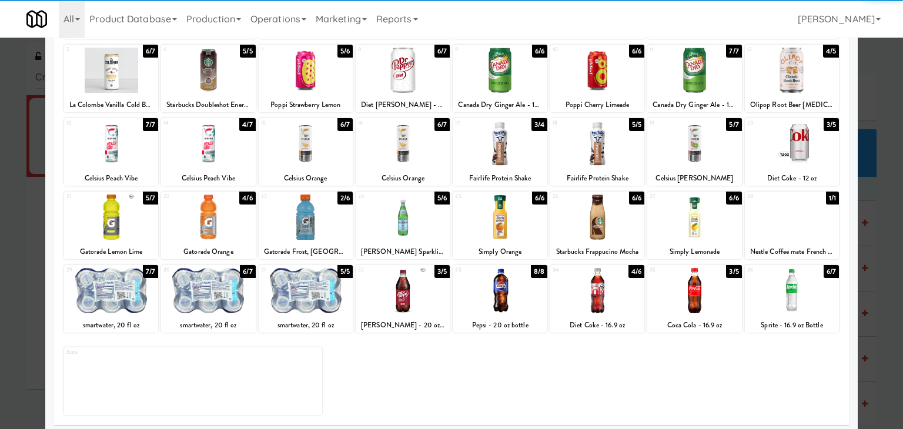
scroll to position [148, 0]
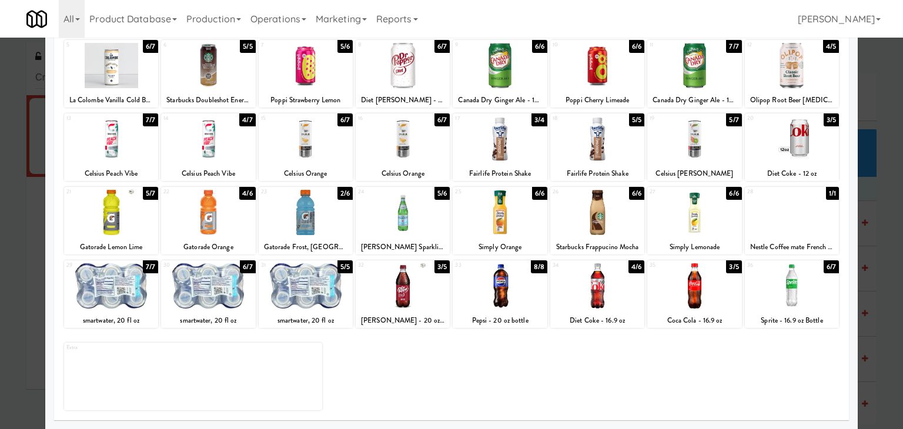
click at [781, 273] on div at bounding box center [792, 285] width 94 height 45
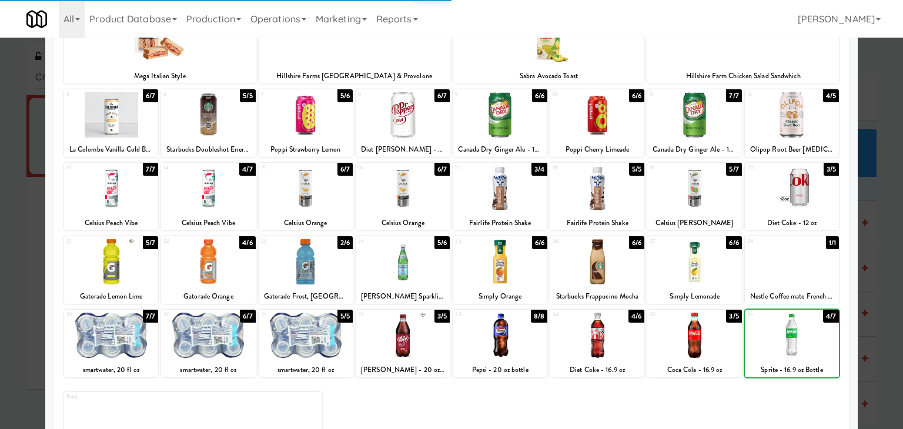
scroll to position [0, 0]
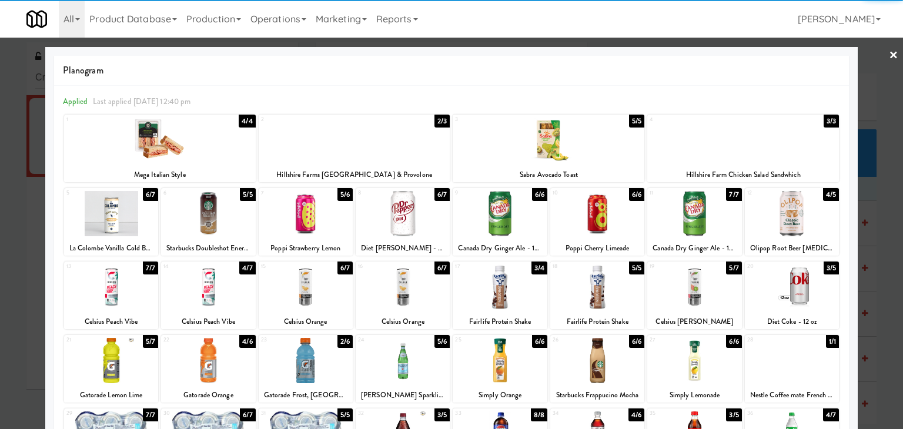
click at [889, 56] on link "×" at bounding box center [893, 56] width 9 height 36
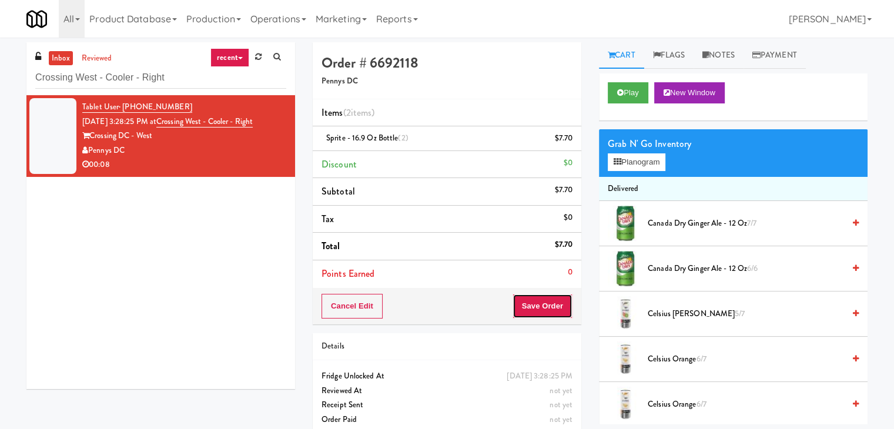
click at [559, 313] on button "Save Order" at bounding box center [543, 306] width 60 height 25
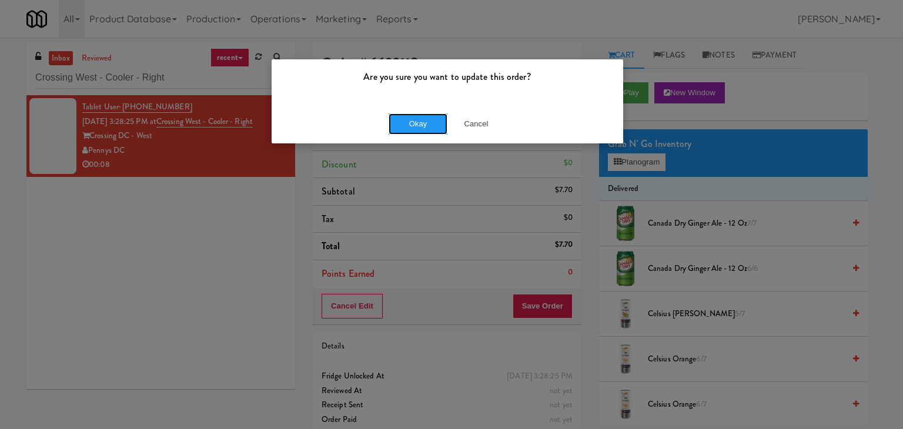
drag, startPoint x: 417, startPoint y: 126, endPoint x: 331, endPoint y: 65, distance: 105.1
click at [416, 123] on button "Okay" at bounding box center [418, 123] width 59 height 21
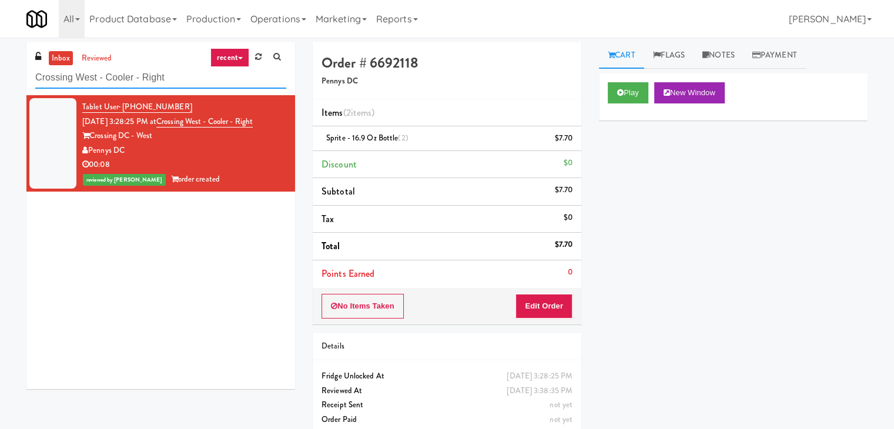
click at [176, 74] on input "Crossing West - Cooler - Right" at bounding box center [160, 78] width 251 height 22
paste input "Gettysburg - Combo"
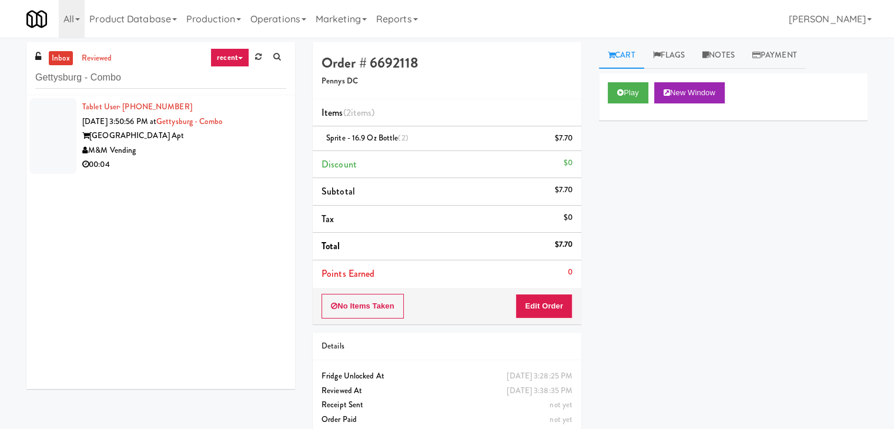
drag, startPoint x: 246, startPoint y: 151, endPoint x: 247, endPoint y: 142, distance: 9.4
click at [246, 152] on div "M&M Vending" at bounding box center [184, 150] width 204 height 15
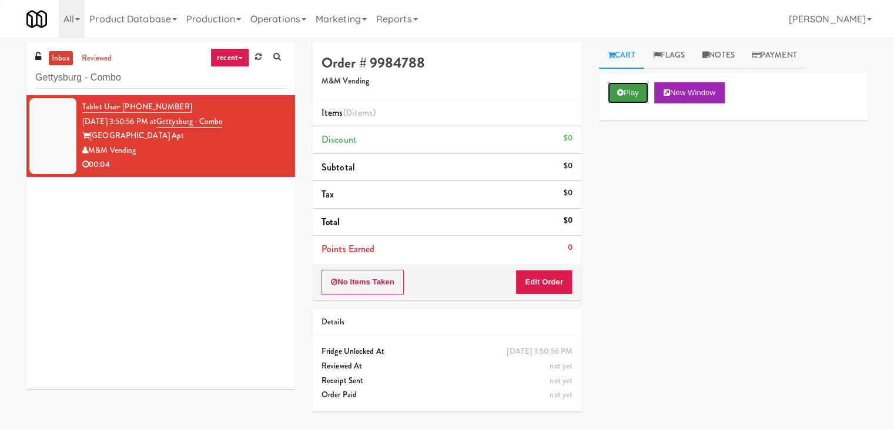
click at [619, 90] on icon at bounding box center [620, 93] width 6 height 8
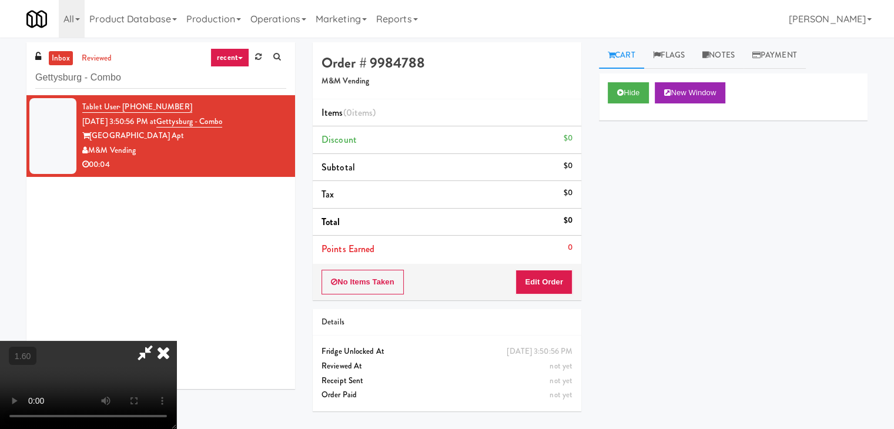
click at [176, 341] on video at bounding box center [88, 385] width 176 height 88
click at [176, 341] on icon at bounding box center [164, 353] width 26 height 24
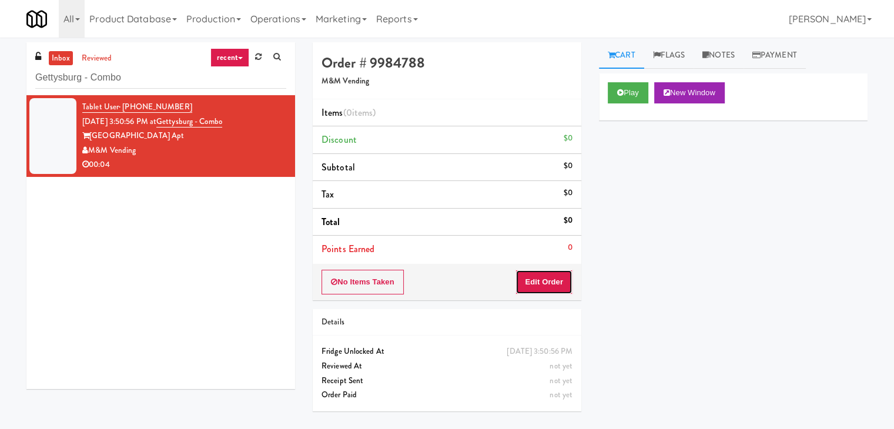
click at [546, 280] on button "Edit Order" at bounding box center [544, 282] width 57 height 25
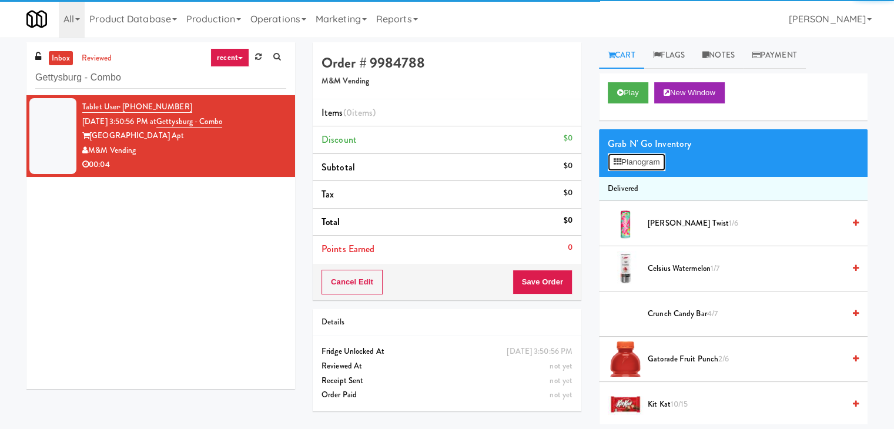
click at [636, 159] on button "Planogram" at bounding box center [637, 162] width 58 height 18
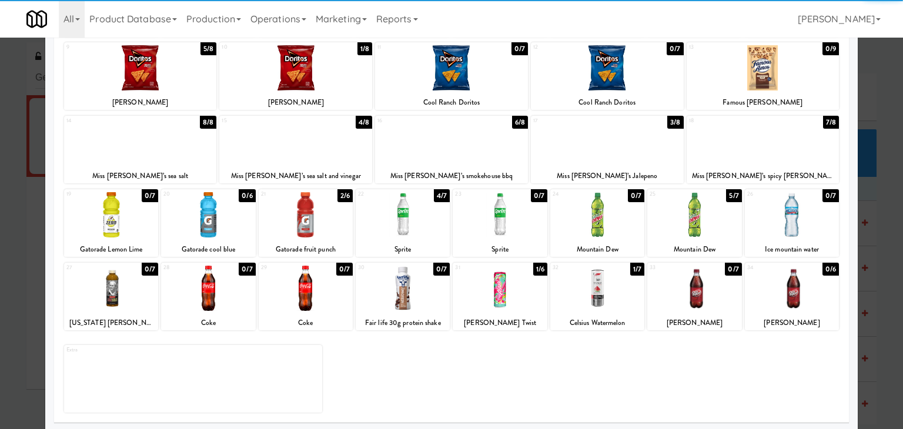
scroll to position [148, 0]
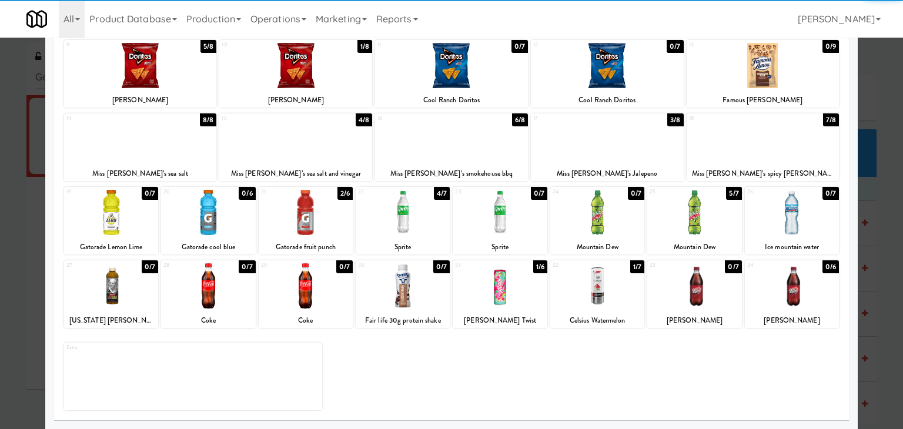
click at [509, 288] on div at bounding box center [500, 285] width 94 height 45
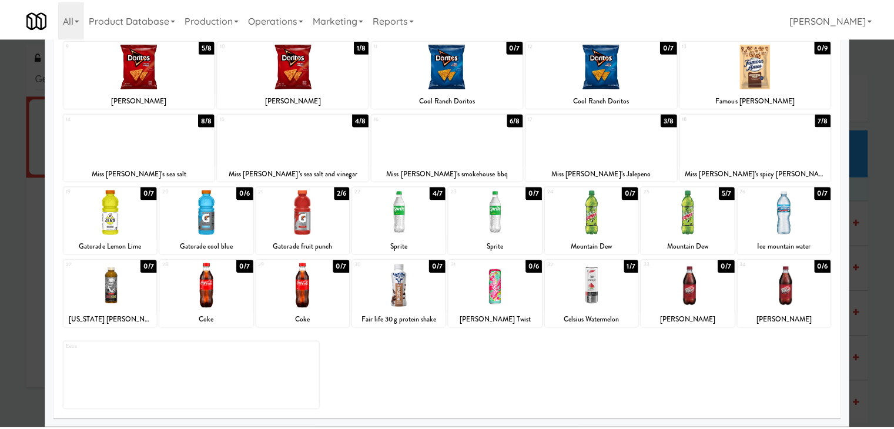
scroll to position [0, 0]
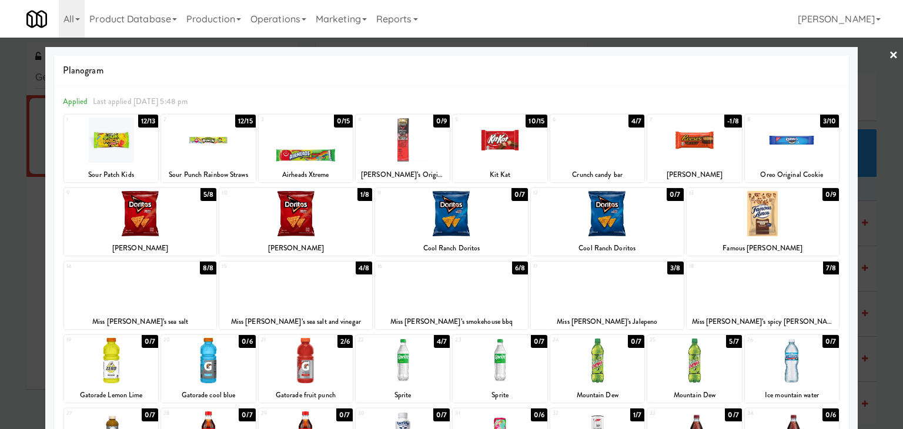
click at [889, 52] on link "×" at bounding box center [893, 56] width 9 height 36
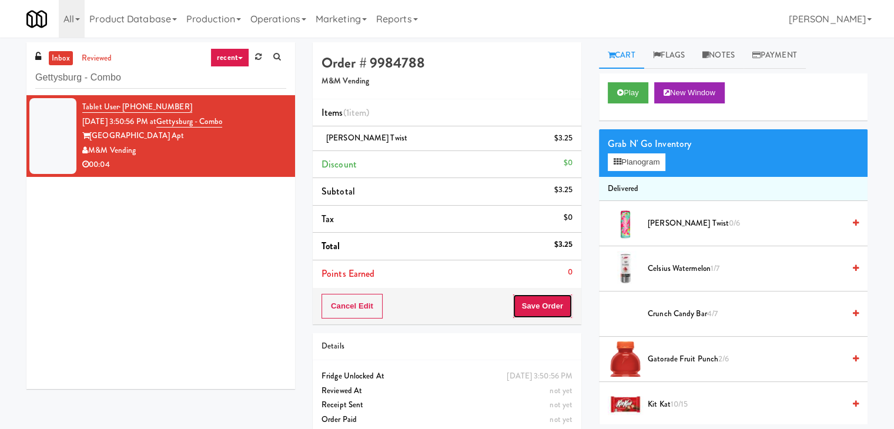
click at [535, 308] on button "Save Order" at bounding box center [543, 306] width 60 height 25
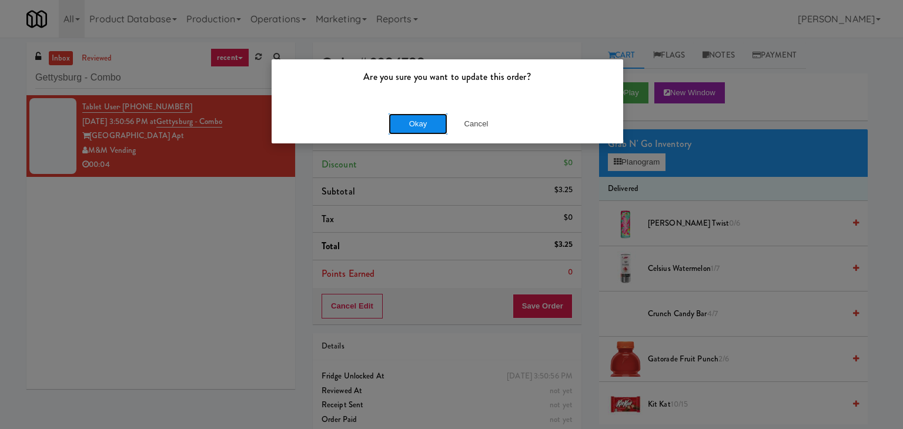
click at [427, 123] on button "Okay" at bounding box center [418, 123] width 59 height 21
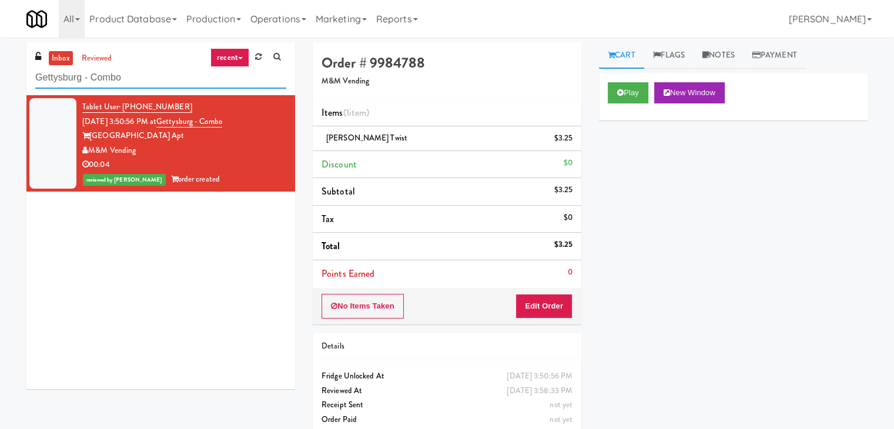
click at [162, 87] on input "Gettysburg - Combo" at bounding box center [160, 78] width 251 height 22
click at [162, 84] on input "Gettysburg - Combo" at bounding box center [160, 78] width 251 height 22
paste input "Fridge - Building"
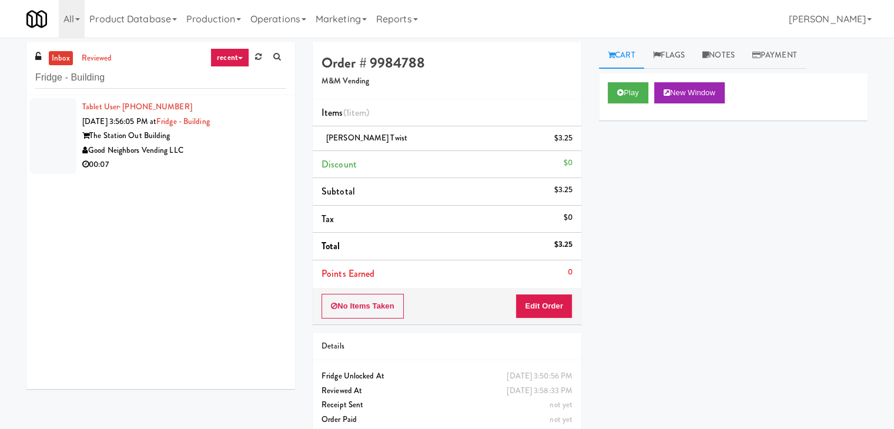
click at [239, 159] on div "00:07" at bounding box center [184, 165] width 204 height 15
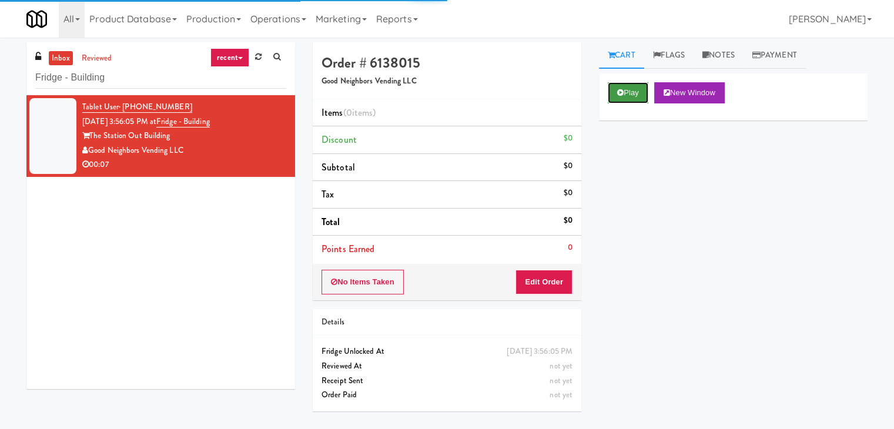
click at [645, 99] on button "Play" at bounding box center [628, 92] width 41 height 21
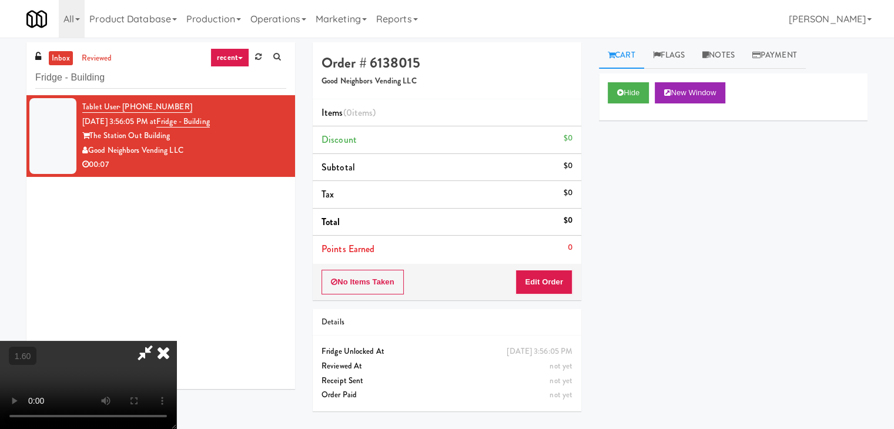
click at [176, 341] on video at bounding box center [88, 385] width 176 height 88
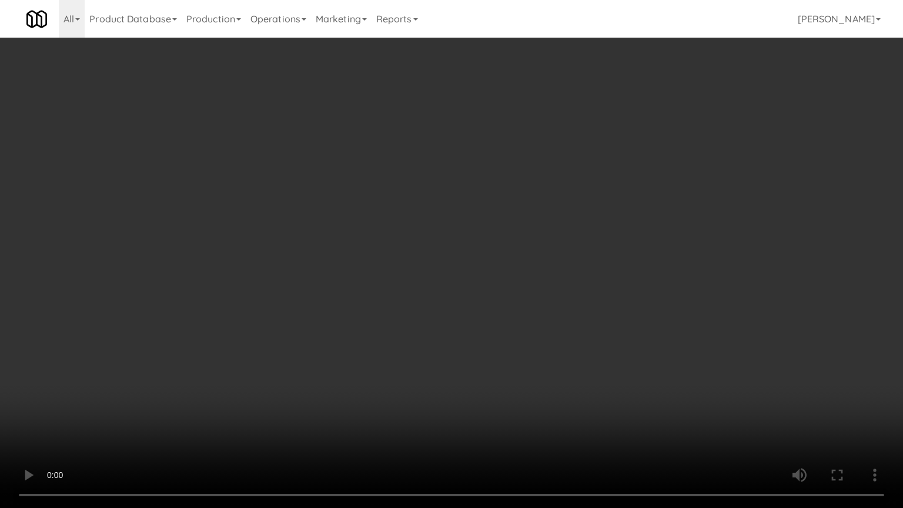
click at [498, 266] on video at bounding box center [451, 254] width 903 height 508
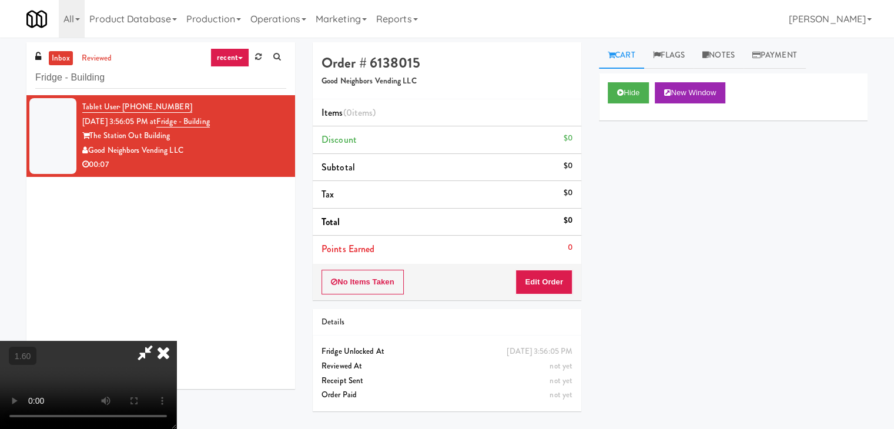
click at [176, 341] on icon at bounding box center [164, 353] width 26 height 24
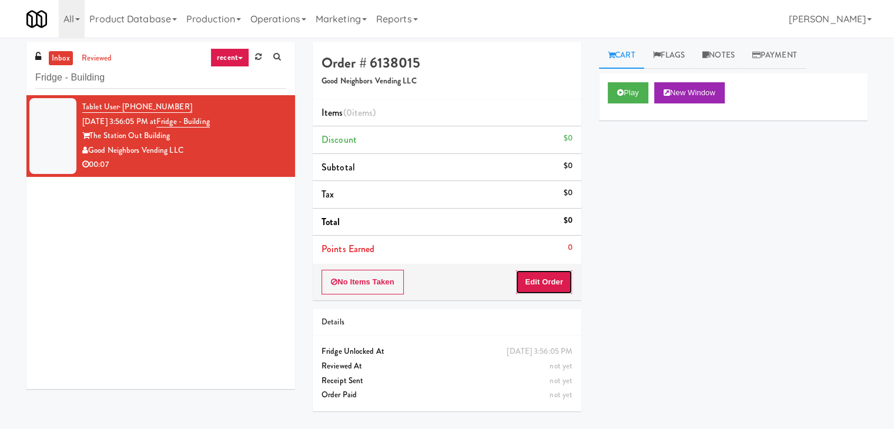
click at [556, 286] on button "Edit Order" at bounding box center [544, 282] width 57 height 25
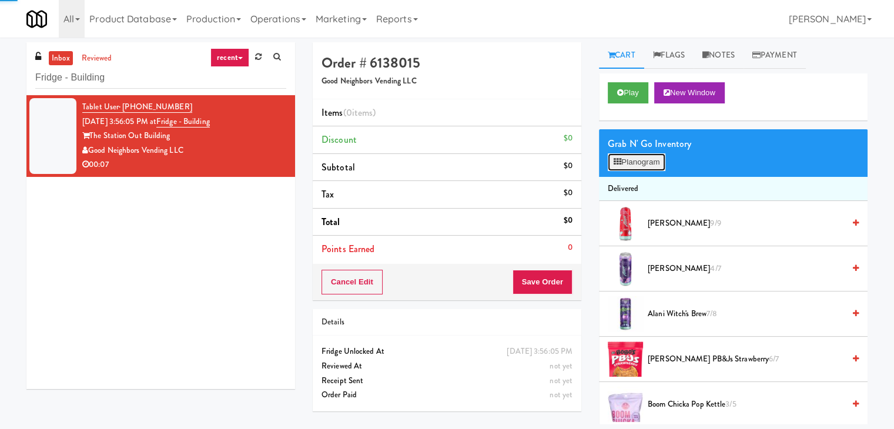
click at [649, 153] on button "Planogram" at bounding box center [637, 162] width 58 height 18
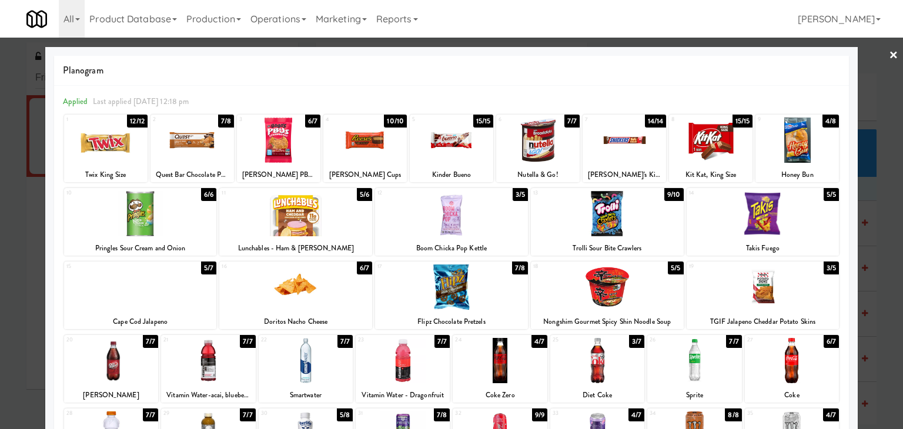
click at [355, 137] on div at bounding box center [365, 140] width 84 height 45
drag, startPoint x: 784, startPoint y: 139, endPoint x: 790, endPoint y: 136, distance: 7.1
click at [784, 139] on div at bounding box center [798, 140] width 84 height 45
click at [889, 55] on link "×" at bounding box center [893, 56] width 9 height 36
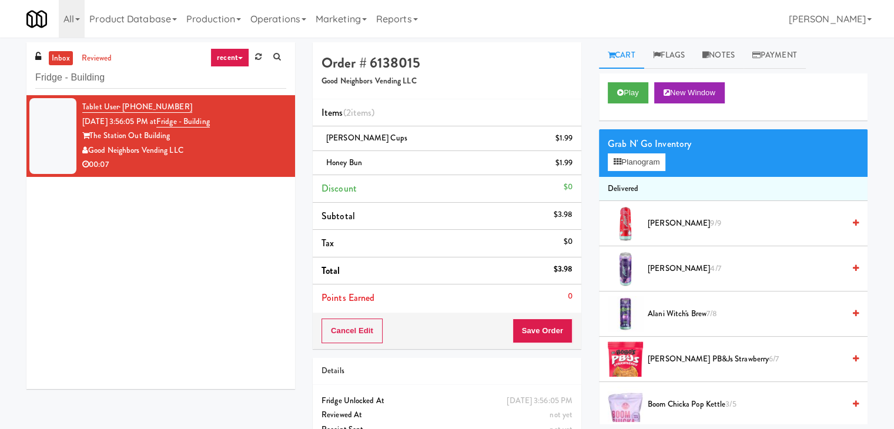
click at [531, 319] on div "Cancel Edit Save Order" at bounding box center [447, 331] width 269 height 36
click at [534, 335] on button "Save Order" at bounding box center [543, 331] width 60 height 25
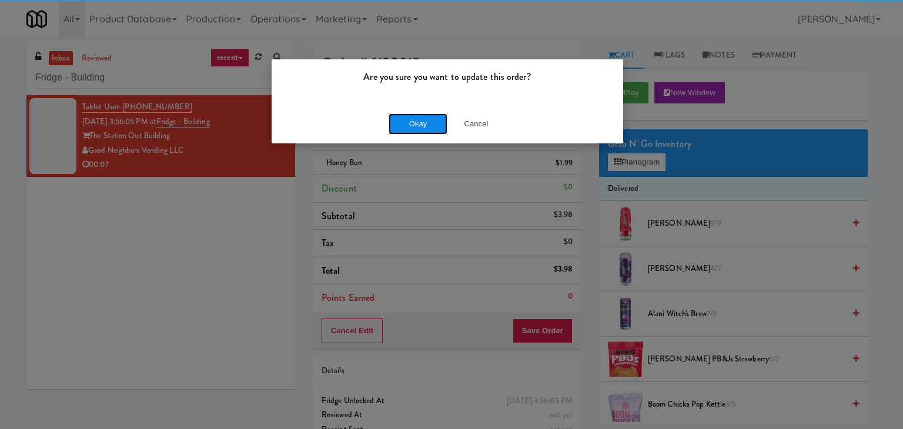
click at [415, 125] on button "Okay" at bounding box center [418, 123] width 59 height 21
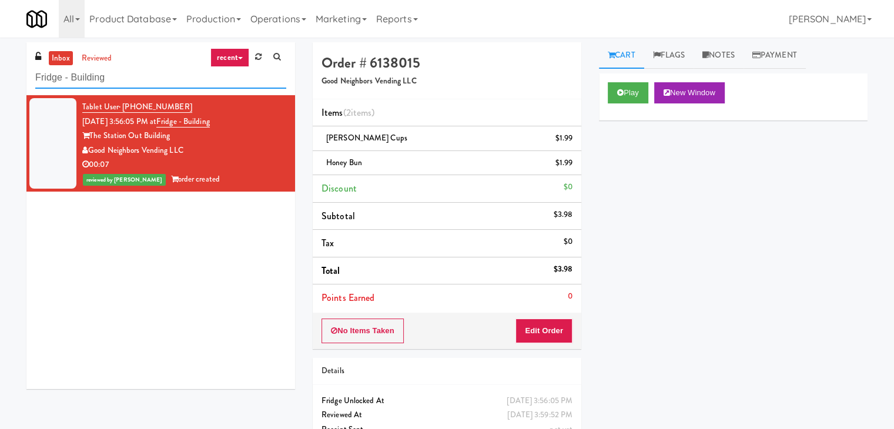
click at [179, 87] on input "Fridge - Building" at bounding box center [160, 78] width 251 height 22
paste input "WPW - Left - Fridge"
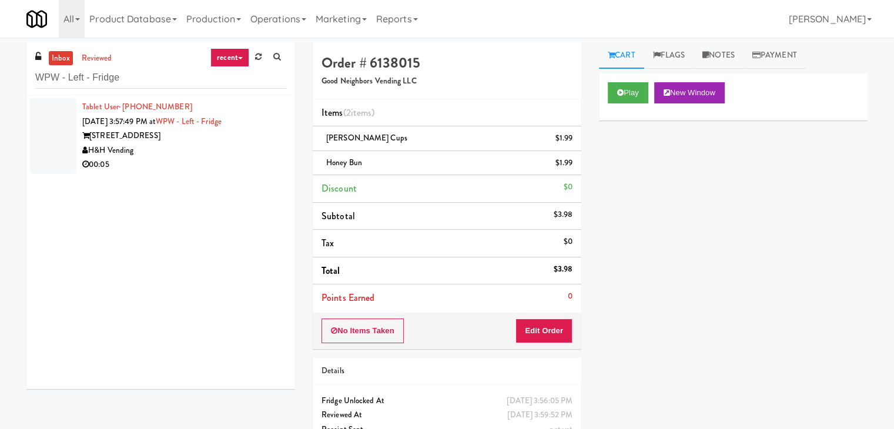
click at [233, 159] on div "00:05" at bounding box center [184, 165] width 204 height 15
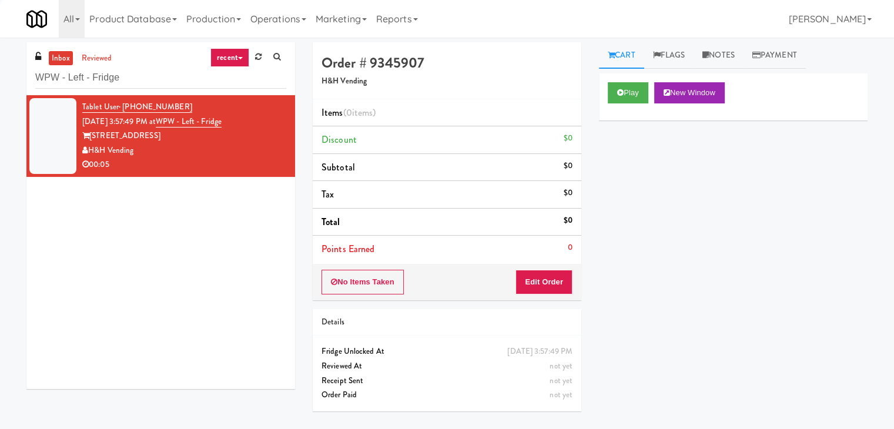
click at [624, 79] on div "Play New Window" at bounding box center [733, 97] width 269 height 47
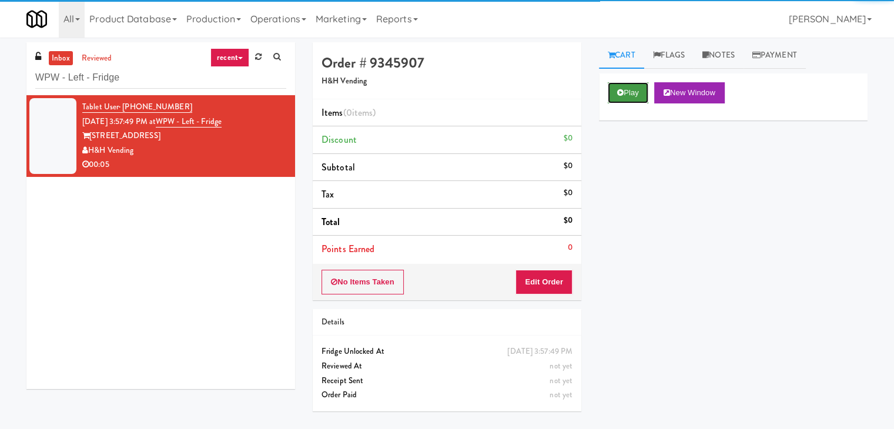
click at [625, 91] on button "Play" at bounding box center [628, 92] width 41 height 21
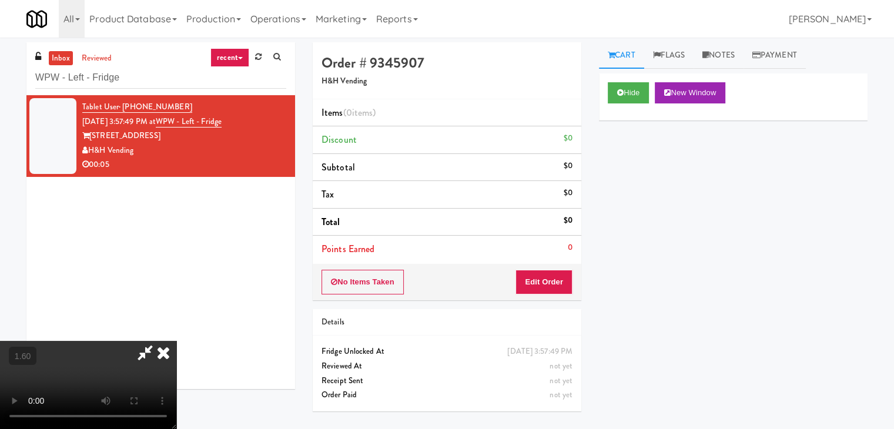
click at [176, 341] on video at bounding box center [88, 385] width 176 height 88
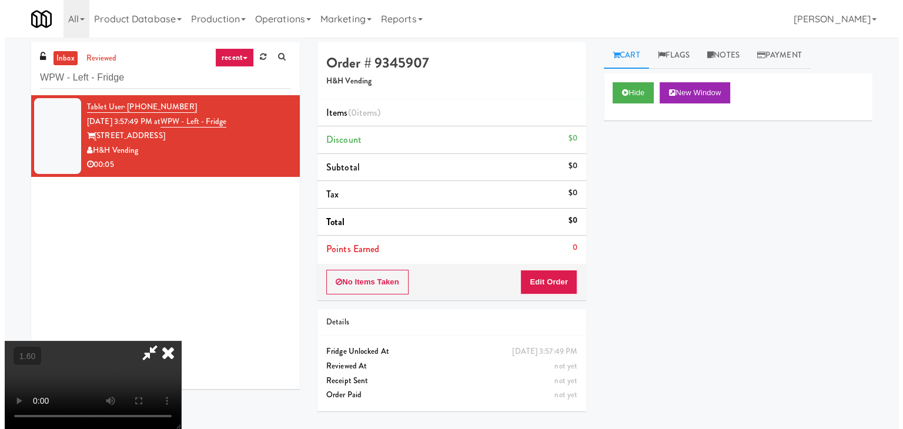
scroll to position [38, 0]
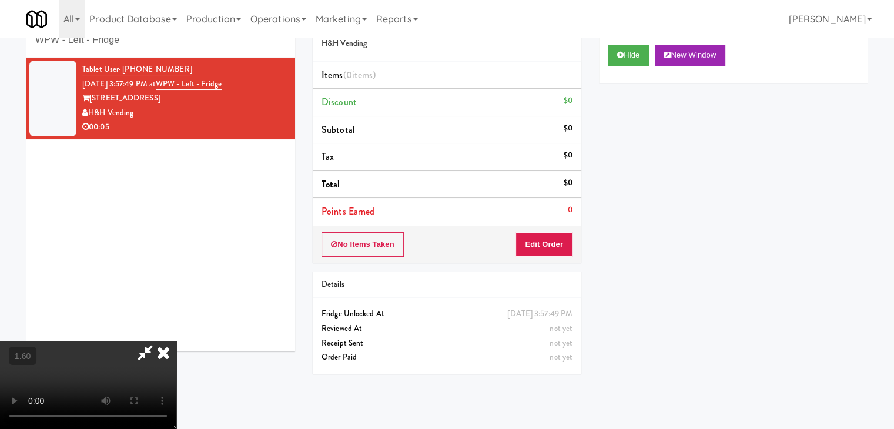
click at [176, 341] on video at bounding box center [88, 385] width 176 height 88
click at [176, 341] on icon at bounding box center [164, 353] width 26 height 24
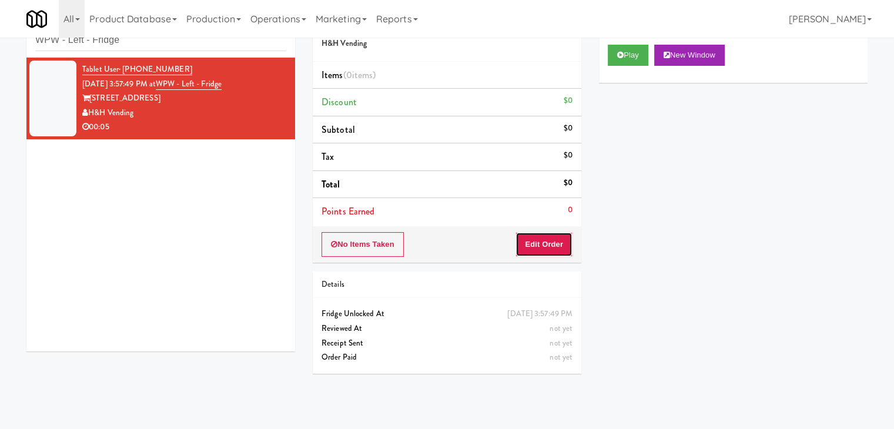
click at [548, 239] on button "Edit Order" at bounding box center [544, 244] width 57 height 25
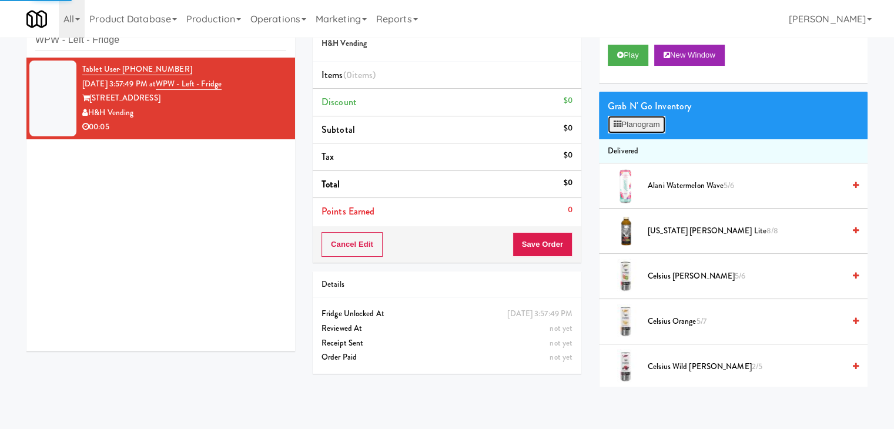
click at [621, 126] on icon at bounding box center [618, 125] width 8 height 8
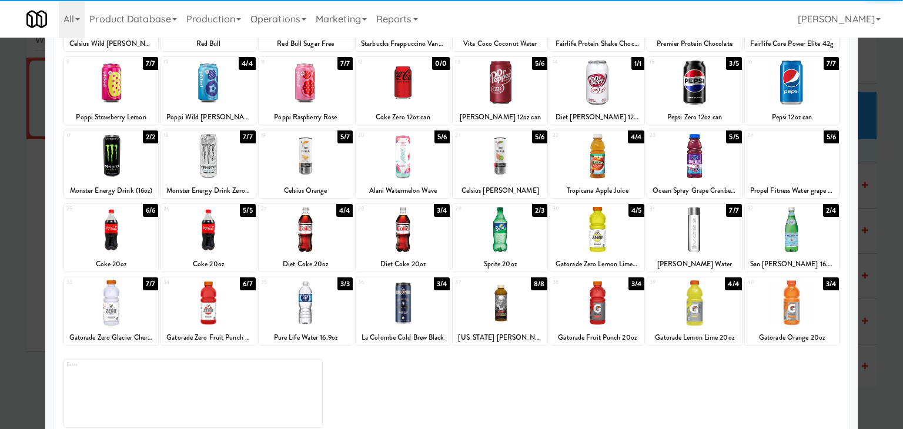
scroll to position [148, 0]
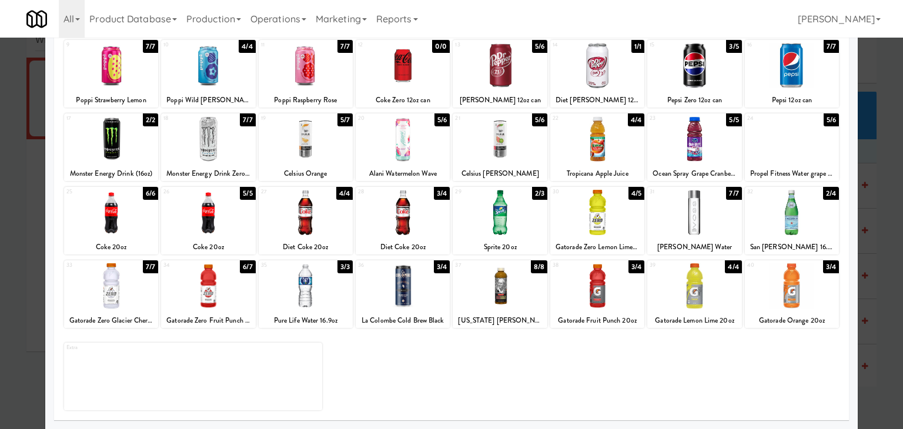
click at [795, 215] on div at bounding box center [792, 212] width 94 height 45
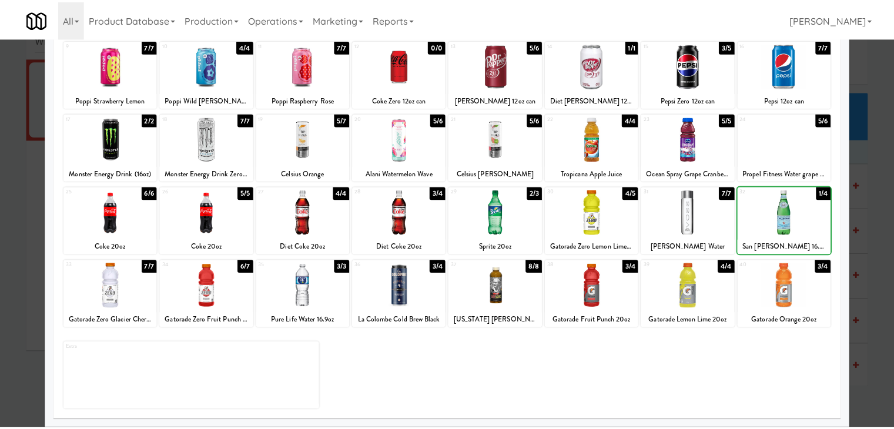
scroll to position [0, 0]
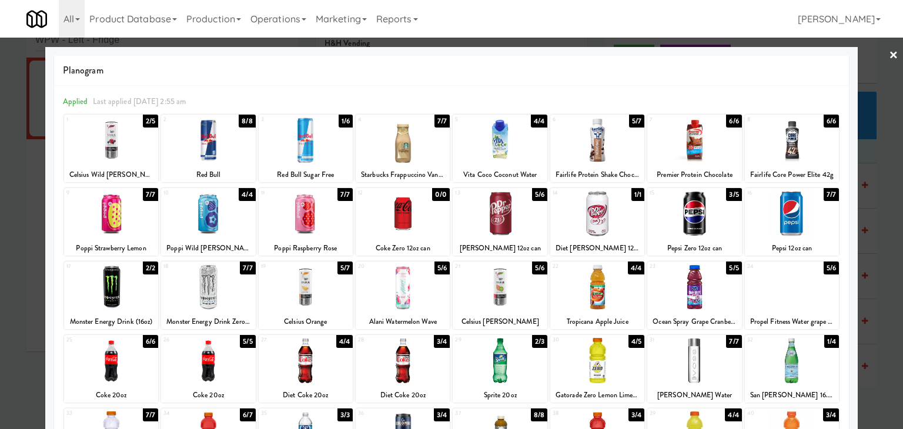
click at [878, 56] on div at bounding box center [451, 214] width 903 height 429
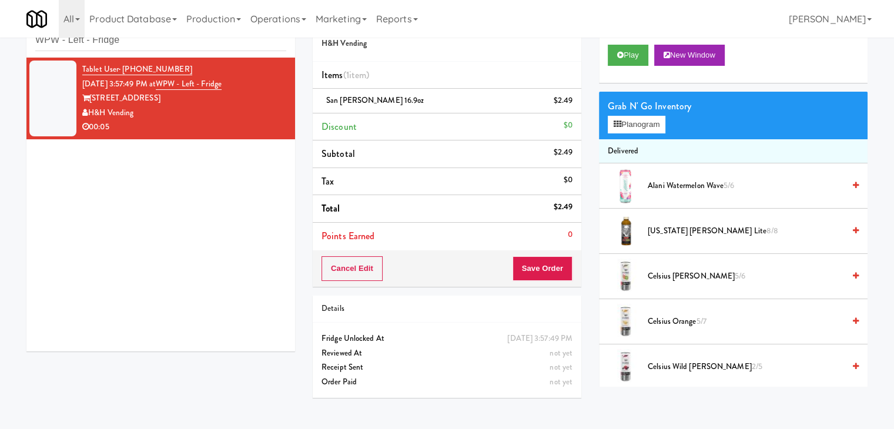
click at [532, 281] on div "Cancel Edit Save Order" at bounding box center [447, 269] width 269 height 36
click at [535, 272] on button "Save Order" at bounding box center [543, 268] width 60 height 25
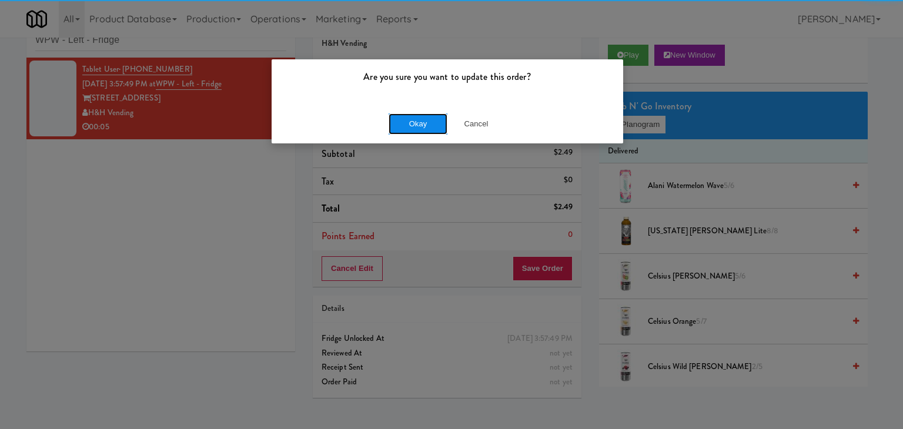
drag, startPoint x: 434, startPoint y: 128, endPoint x: 393, endPoint y: 108, distance: 45.2
click at [433, 127] on button "Okay" at bounding box center [418, 123] width 59 height 21
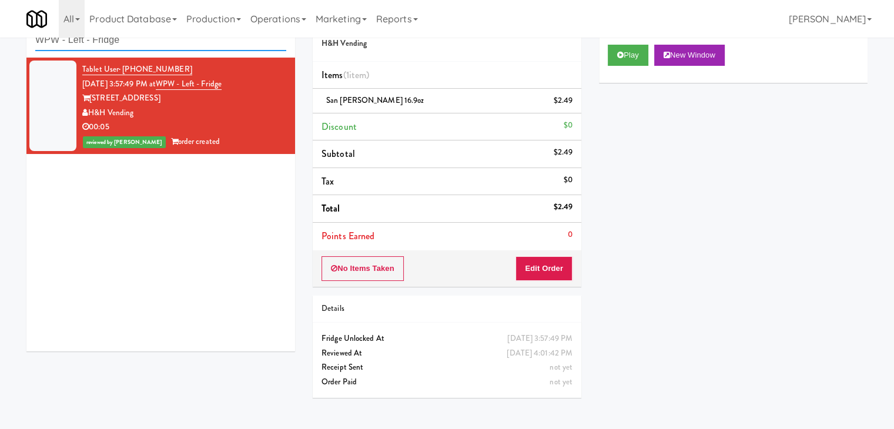
click at [158, 49] on input "WPW - Left - Fridge" at bounding box center [160, 40] width 251 height 22
paste input "399 Fremont - Cooler"
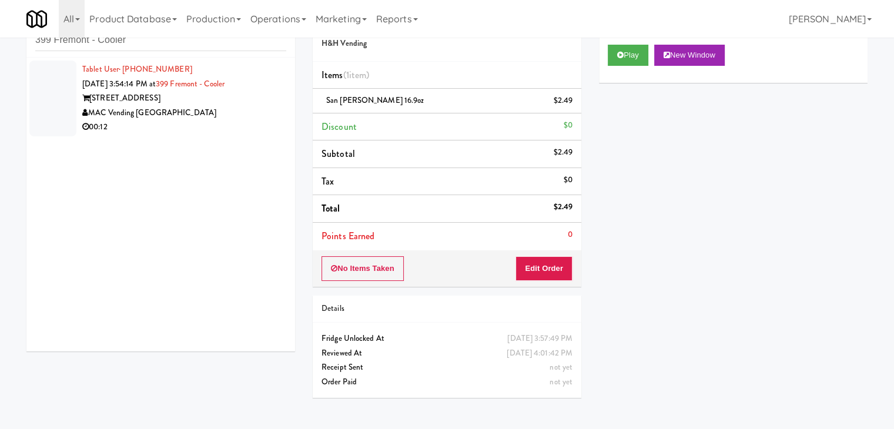
drag, startPoint x: 233, startPoint y: 148, endPoint x: 242, endPoint y: 129, distance: 20.0
click at [233, 146] on div "Tablet User · (415) 917-8160 [DATE] 3:54:14 PM at [GEOGRAPHIC_DATA] - Cooler [S…" at bounding box center [160, 205] width 269 height 294
click at [243, 116] on div "MAC Vending [GEOGRAPHIC_DATA]" at bounding box center [184, 113] width 204 height 15
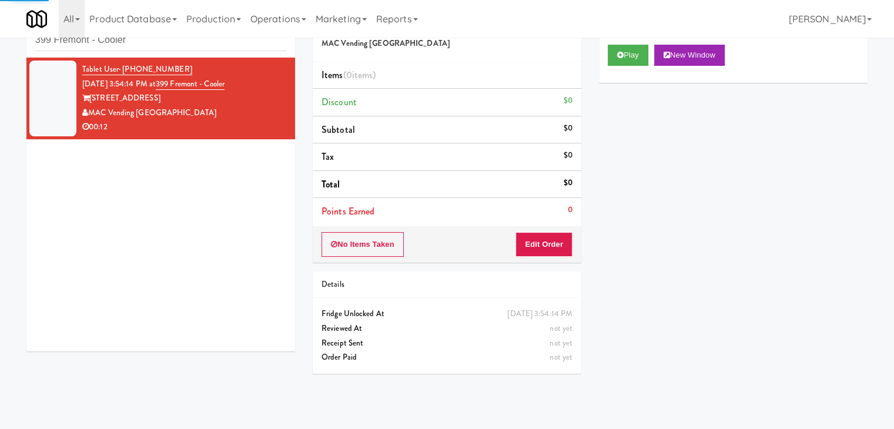
click at [637, 69] on div "Play New Window" at bounding box center [733, 59] width 269 height 47
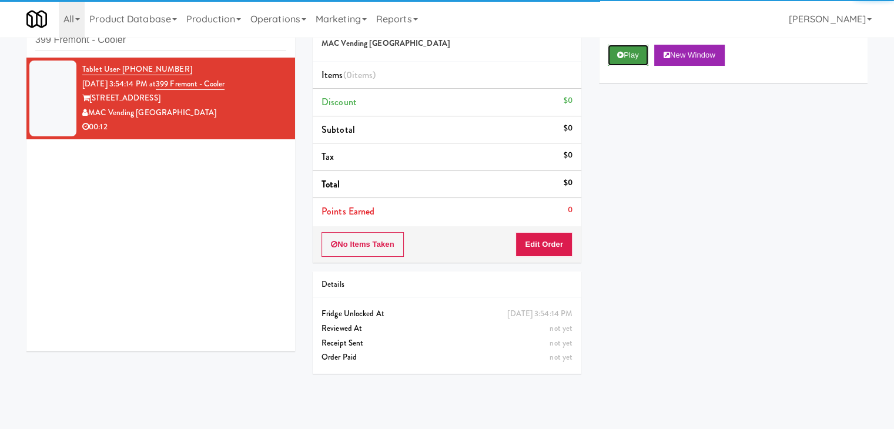
click at [636, 57] on button "Play" at bounding box center [628, 55] width 41 height 21
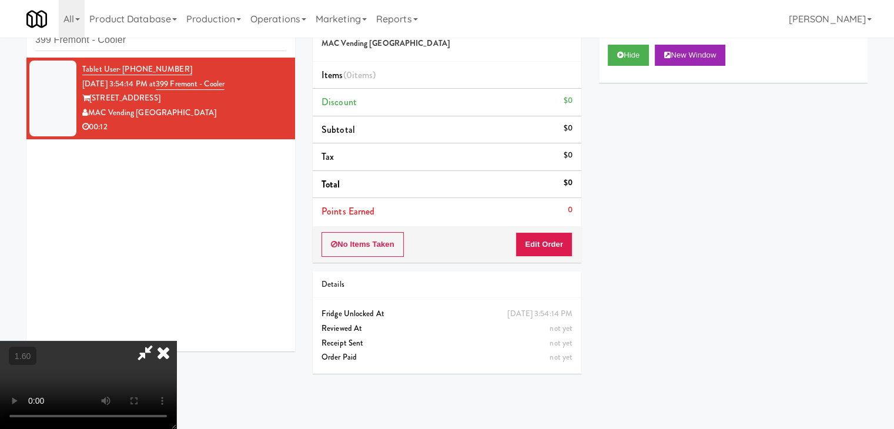
click at [176, 341] on video at bounding box center [88, 385] width 176 height 88
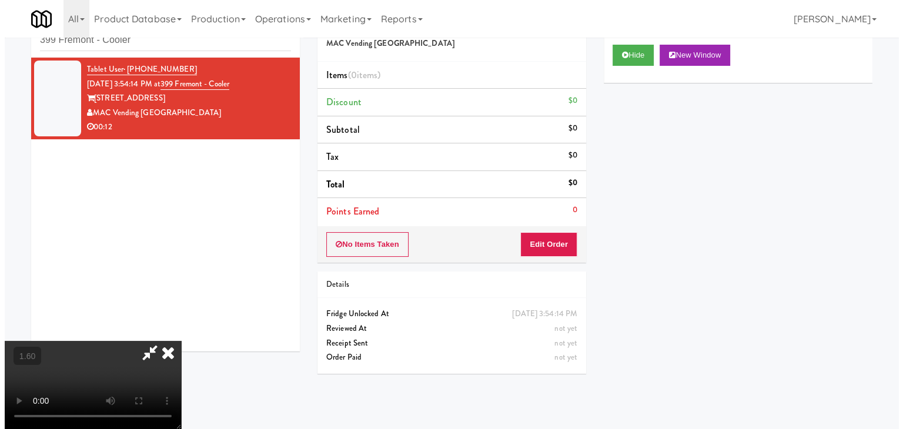
scroll to position [0, 0]
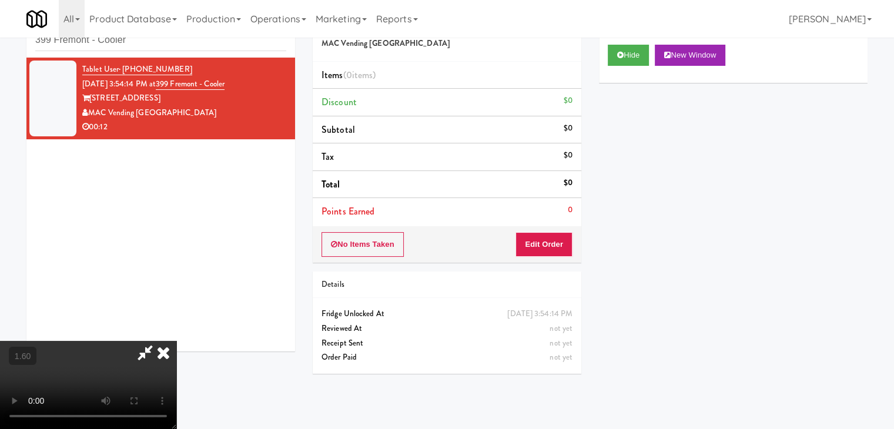
click at [176, 341] on icon at bounding box center [164, 353] width 26 height 24
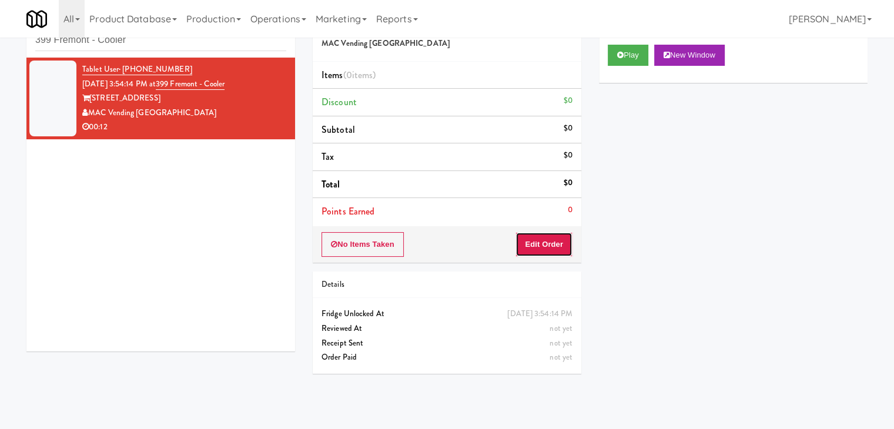
click at [556, 248] on button "Edit Order" at bounding box center [544, 244] width 57 height 25
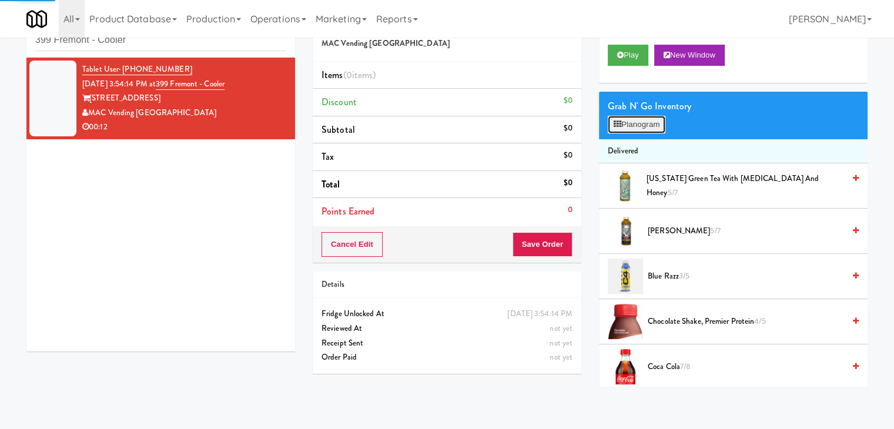
click at [628, 126] on button "Planogram" at bounding box center [637, 125] width 58 height 18
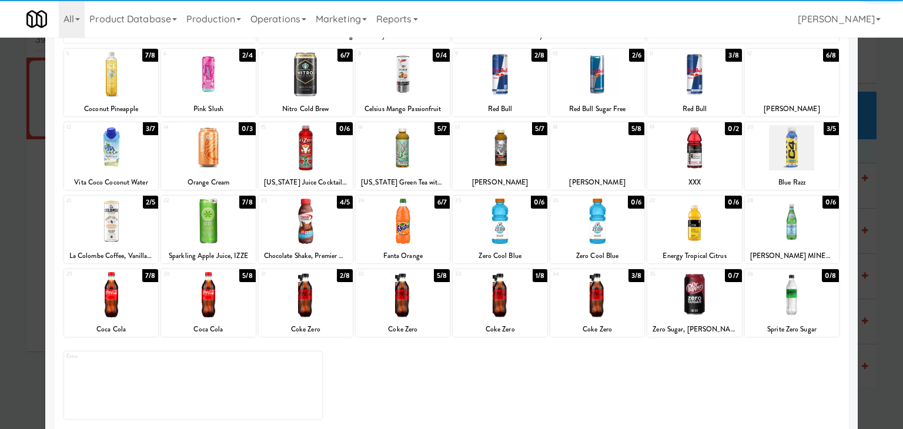
scroll to position [148, 0]
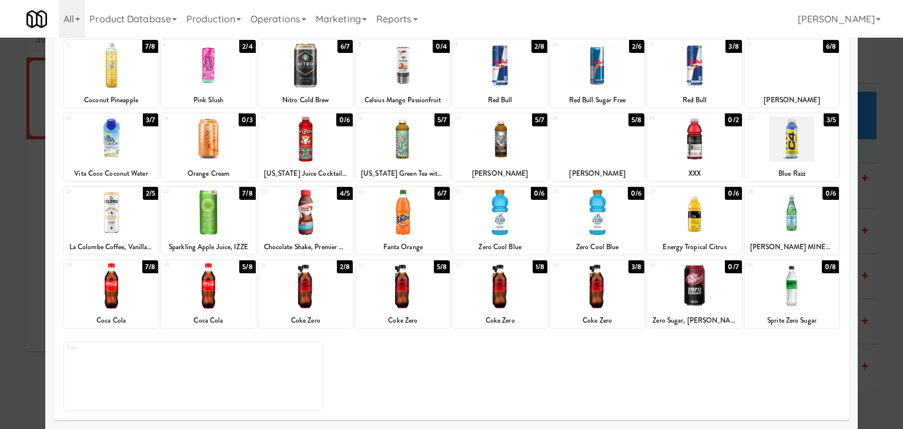
click at [420, 288] on div at bounding box center [403, 285] width 94 height 45
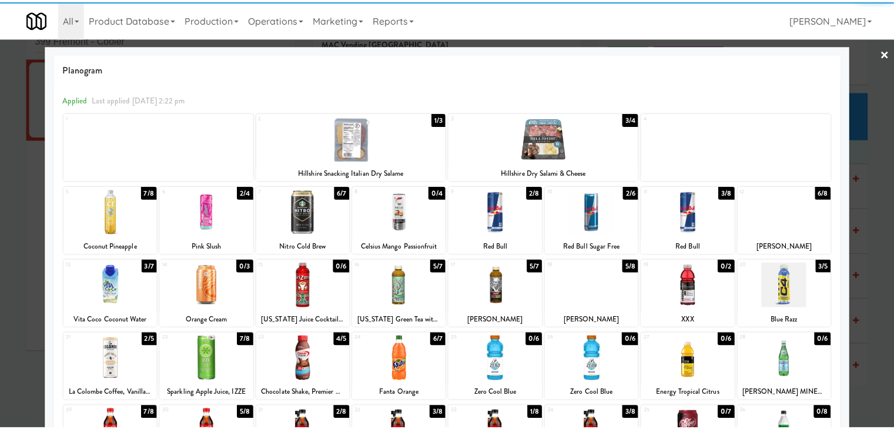
scroll to position [0, 0]
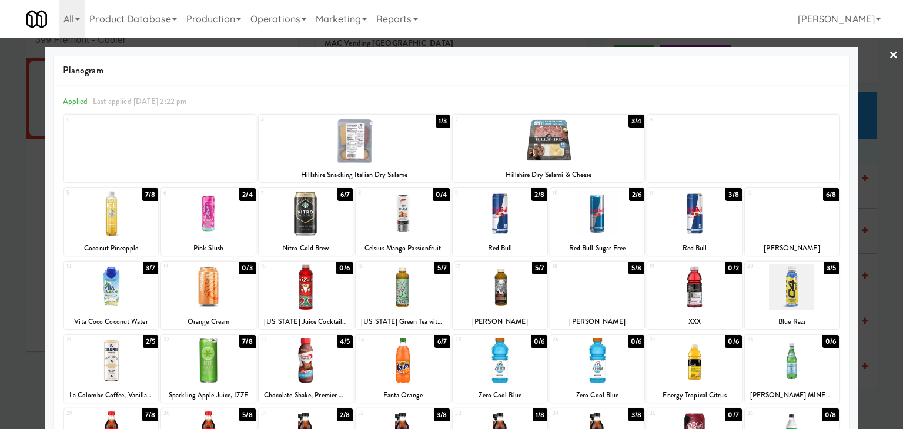
click at [889, 58] on link "×" at bounding box center [893, 56] width 9 height 36
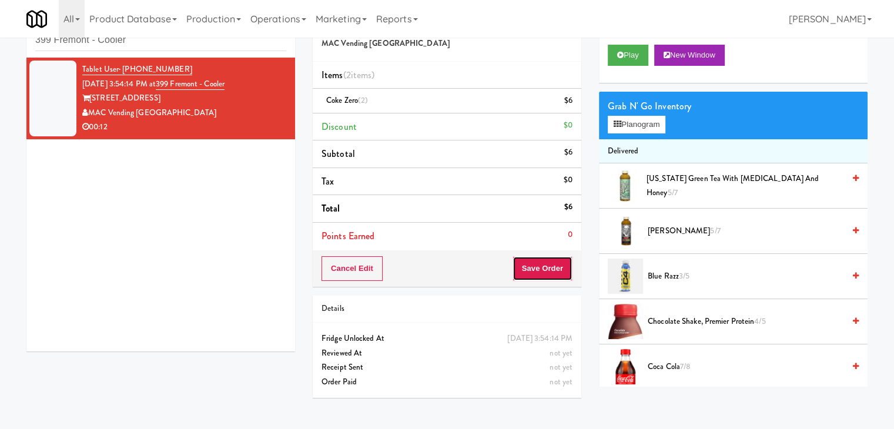
click at [523, 263] on button "Save Order" at bounding box center [543, 268] width 60 height 25
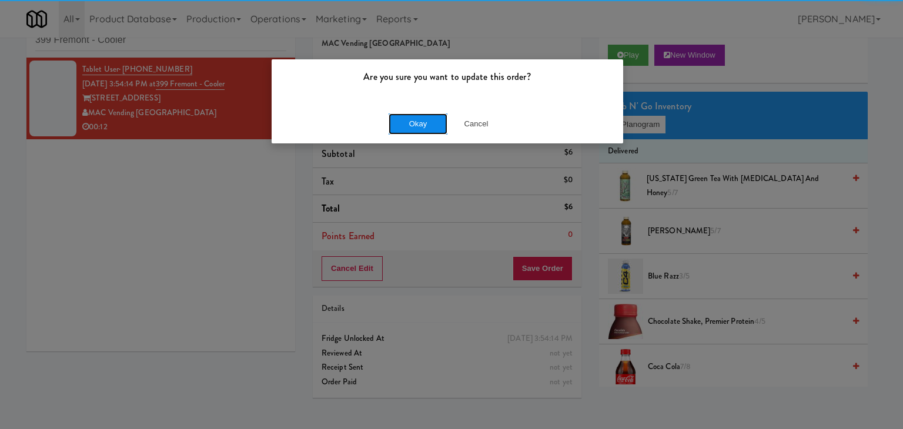
drag, startPoint x: 423, startPoint y: 114, endPoint x: 415, endPoint y: 115, distance: 8.8
click at [423, 114] on button "Okay" at bounding box center [418, 123] width 59 height 21
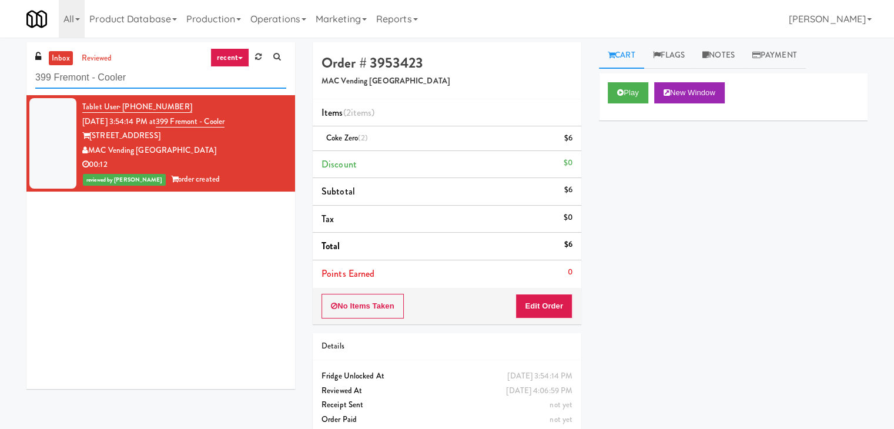
click at [192, 69] on input "399 Fremont - Cooler" at bounding box center [160, 78] width 251 height 22
paste input "Lockheed Orlando Fab"
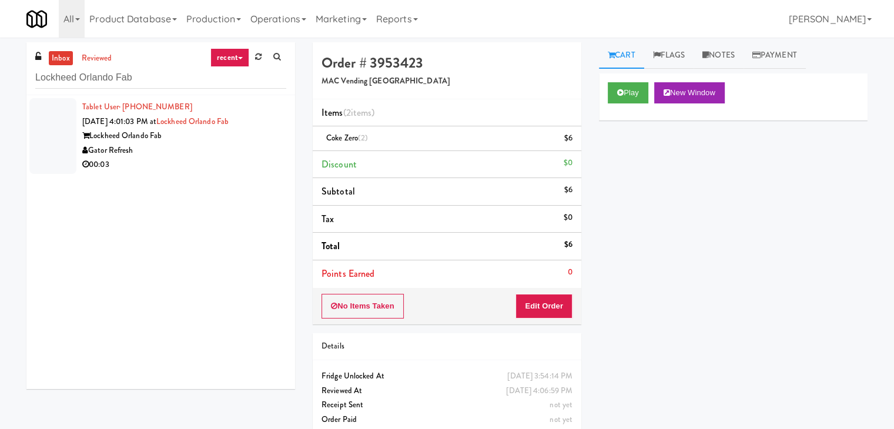
click at [249, 153] on div "Gator Refresh" at bounding box center [184, 150] width 204 height 15
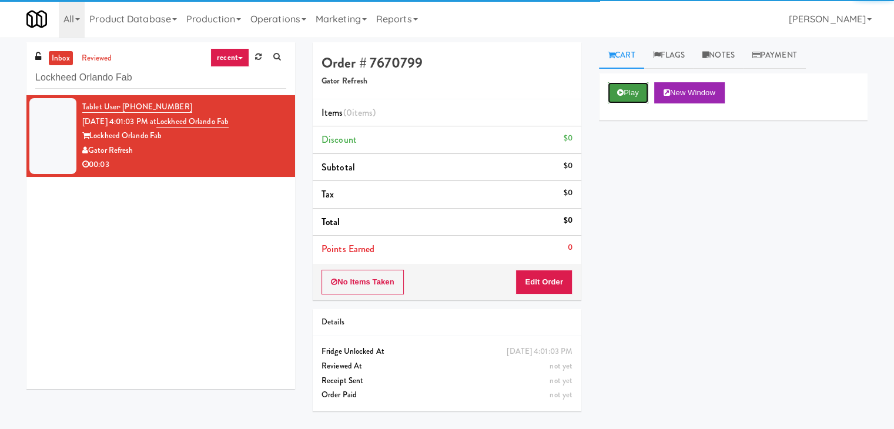
click at [623, 93] on button "Play" at bounding box center [628, 92] width 41 height 21
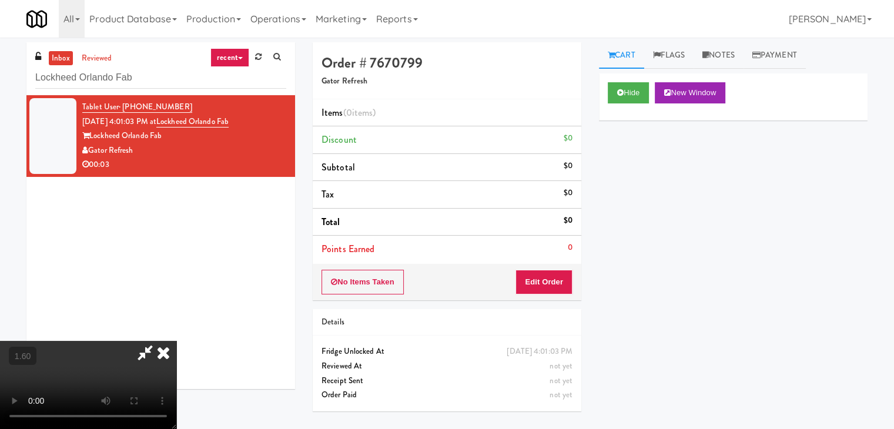
click at [176, 341] on video at bounding box center [88, 385] width 176 height 88
click at [176, 341] on icon at bounding box center [164, 353] width 26 height 24
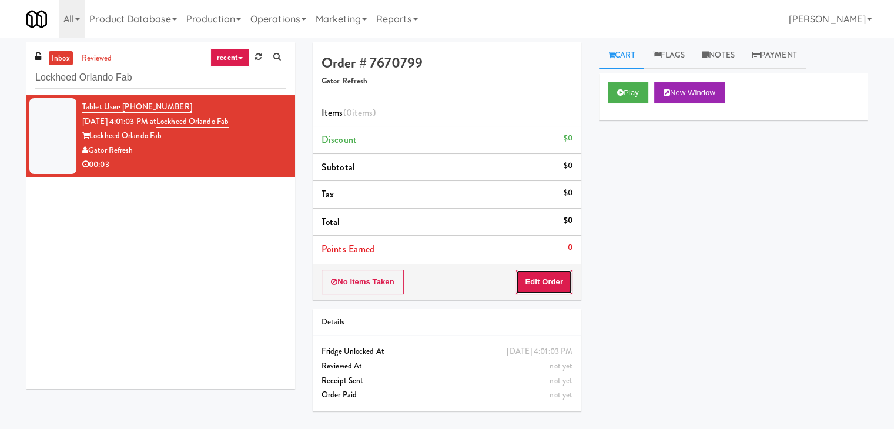
click at [545, 278] on button "Edit Order" at bounding box center [544, 282] width 57 height 25
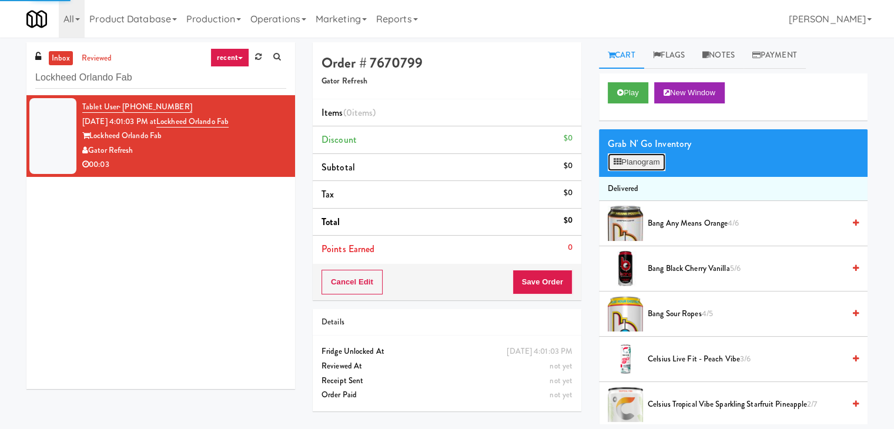
click at [635, 161] on button "Planogram" at bounding box center [637, 162] width 58 height 18
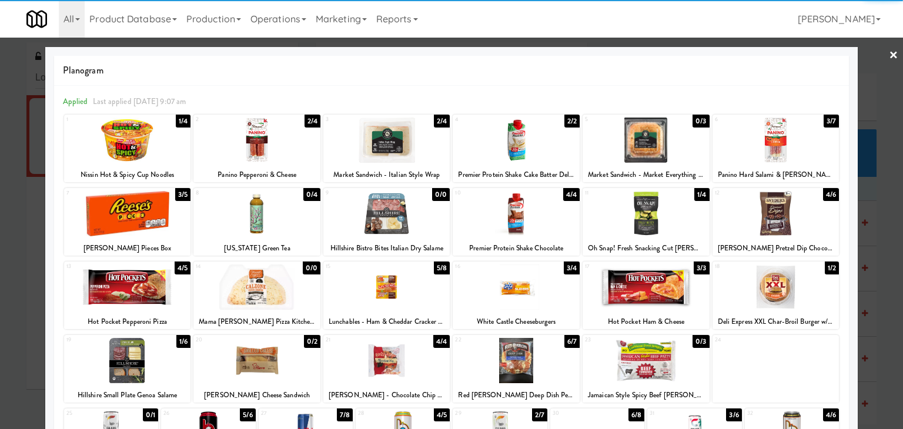
click at [655, 215] on div at bounding box center [646, 213] width 127 height 45
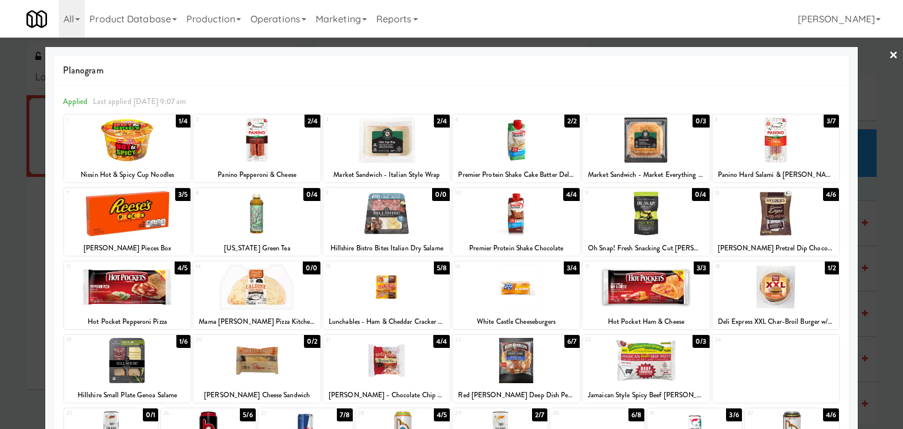
drag, startPoint x: 879, startPoint y: 54, endPoint x: 768, endPoint y: 132, distance: 135.1
click at [879, 55] on div at bounding box center [451, 214] width 903 height 429
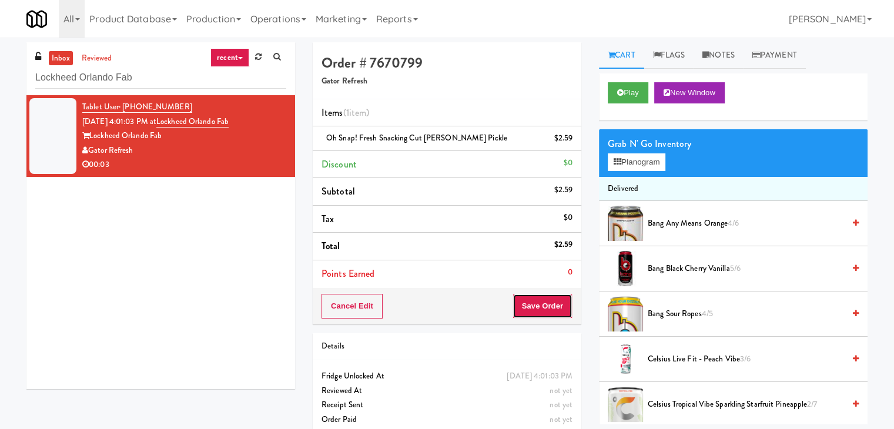
click at [541, 302] on button "Save Order" at bounding box center [543, 306] width 60 height 25
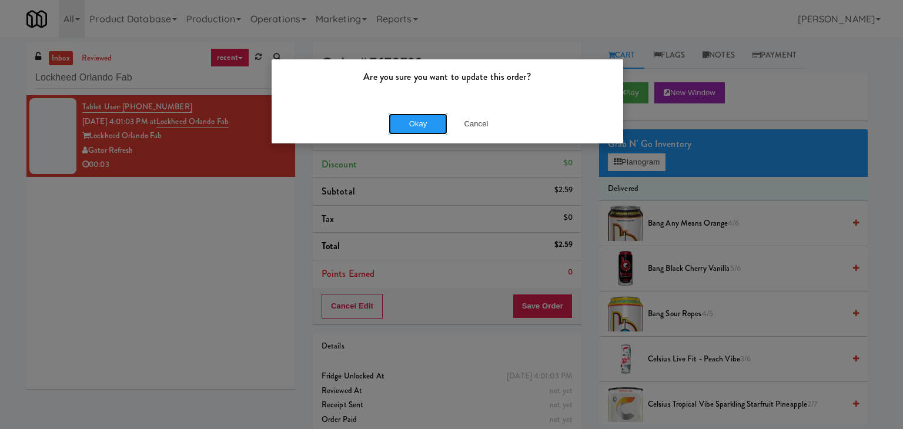
drag, startPoint x: 409, startPoint y: 118, endPoint x: 332, endPoint y: 61, distance: 96.3
click at [409, 118] on button "Okay" at bounding box center [418, 123] width 59 height 21
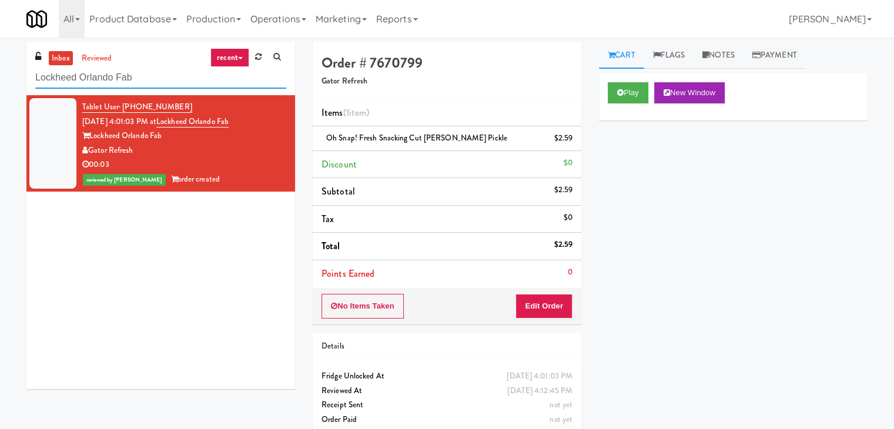
click at [187, 81] on input "Lockheed Orlando Fab" at bounding box center [160, 78] width 251 height 22
paste input "The Pointe-Outpost-C2"
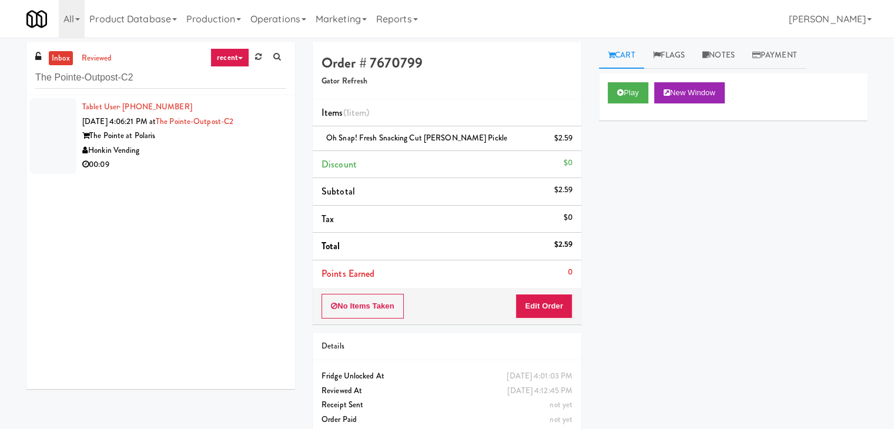
click at [240, 158] on div "00:09" at bounding box center [184, 165] width 204 height 15
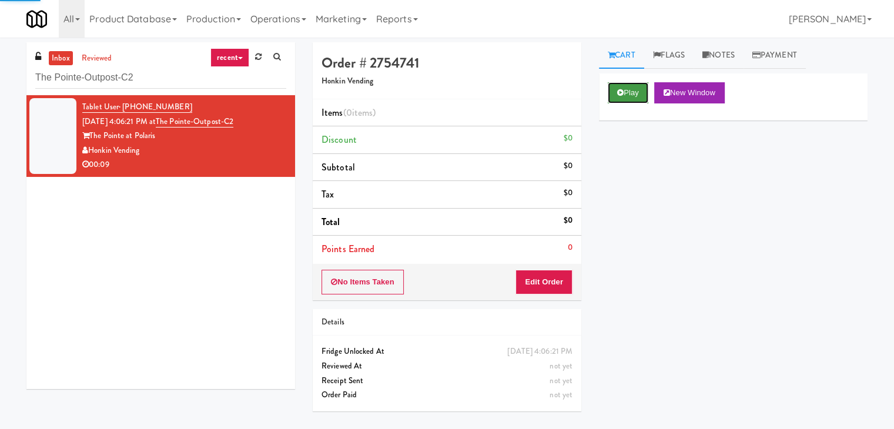
click at [626, 92] on button "Play" at bounding box center [628, 92] width 41 height 21
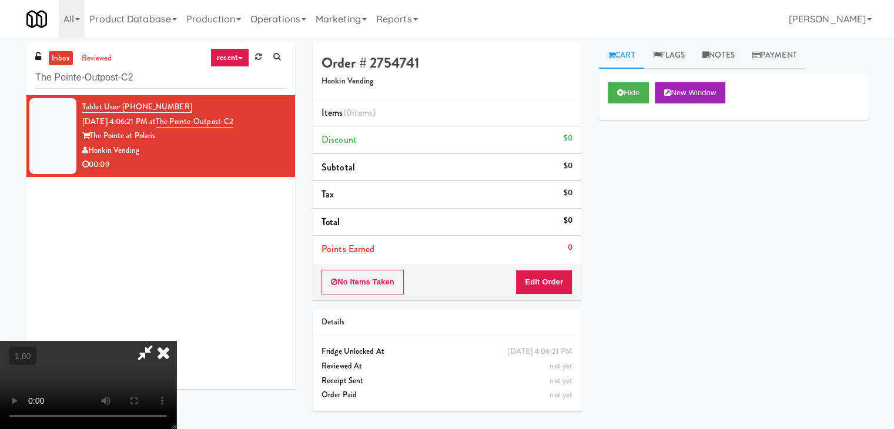
click at [176, 341] on video at bounding box center [88, 385] width 176 height 88
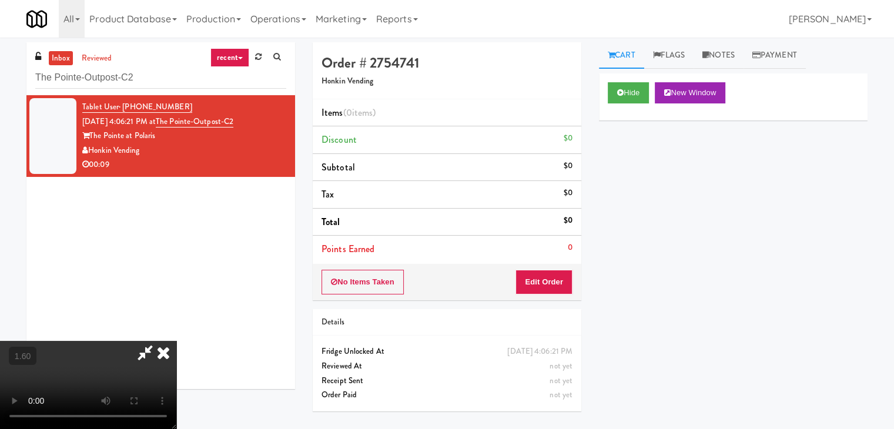
click at [176, 341] on video at bounding box center [88, 385] width 176 height 88
click at [176, 341] on icon at bounding box center [164, 353] width 26 height 24
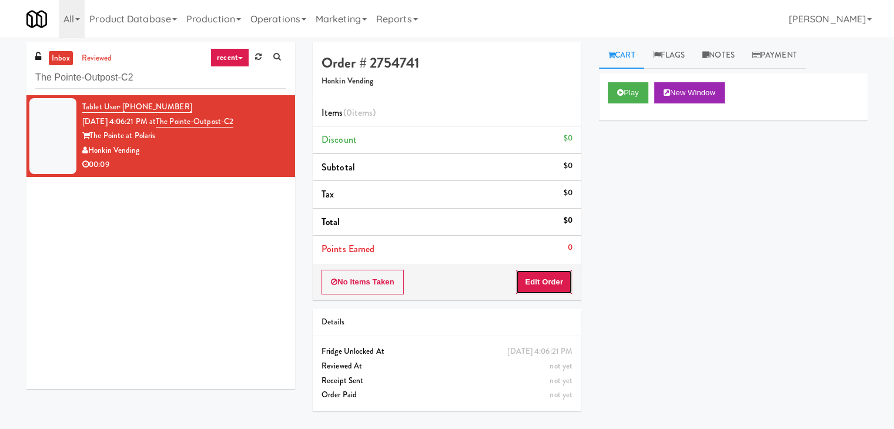
click at [558, 280] on button "Edit Order" at bounding box center [544, 282] width 57 height 25
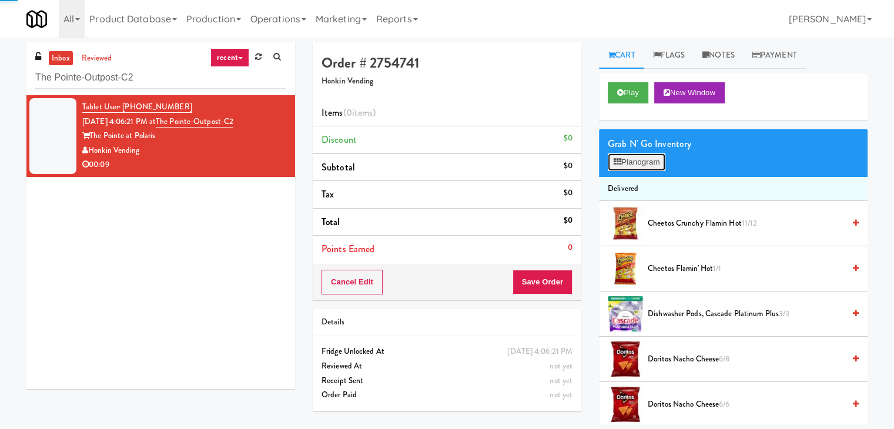
click at [635, 158] on button "Planogram" at bounding box center [637, 162] width 58 height 18
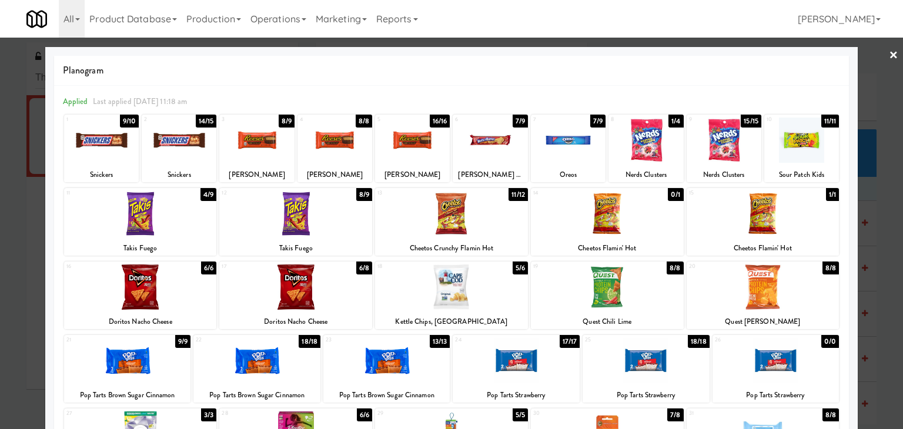
click at [409, 144] on div at bounding box center [412, 140] width 75 height 45
click at [571, 145] on div at bounding box center [568, 140] width 75 height 45
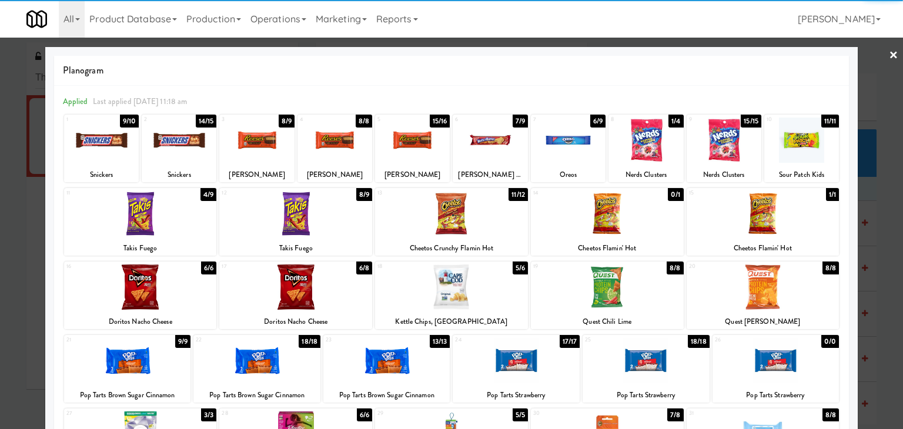
drag, startPoint x: 886, startPoint y: 51, endPoint x: 732, endPoint y: 177, distance: 198.9
click at [889, 51] on link "×" at bounding box center [893, 56] width 9 height 36
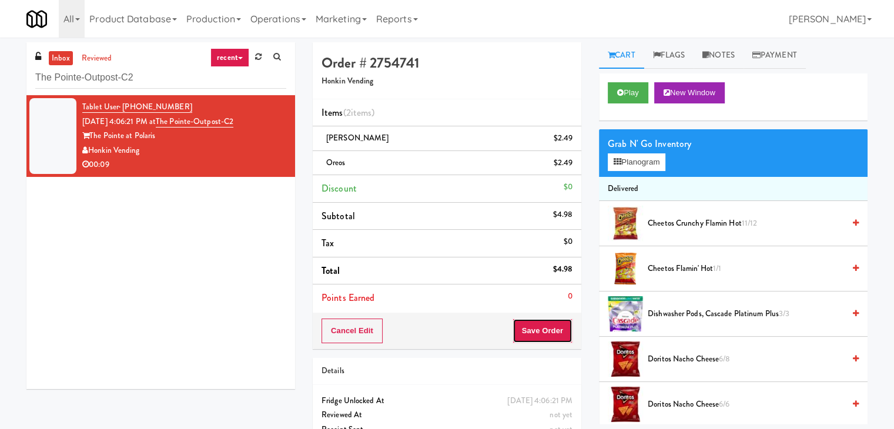
click at [549, 332] on button "Save Order" at bounding box center [543, 331] width 60 height 25
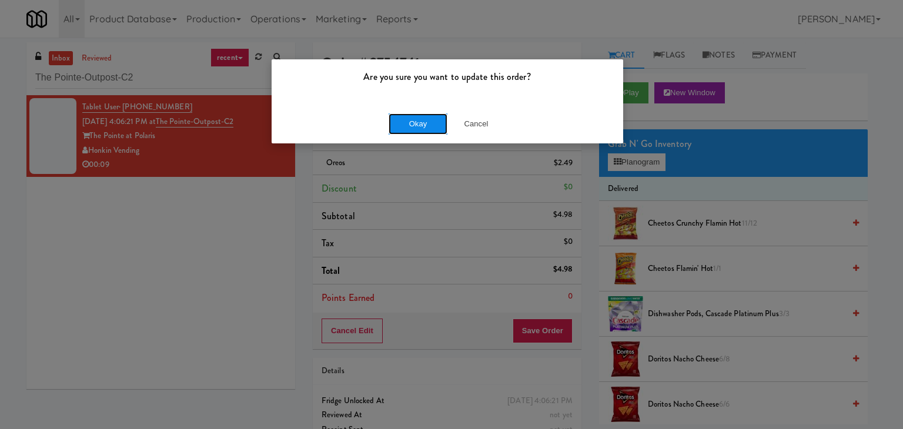
click at [415, 118] on button "Okay" at bounding box center [418, 123] width 59 height 21
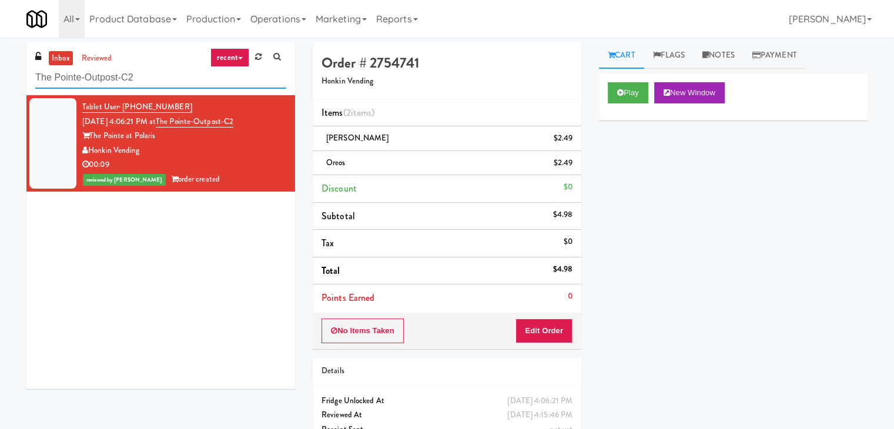
click at [169, 80] on input "The Pointe-Outpost-C2" at bounding box center [160, 78] width 251 height 22
paste input "Ambient - Vantage - Pre Opening"
type input "Ambient - Vantage - Pre Opening"
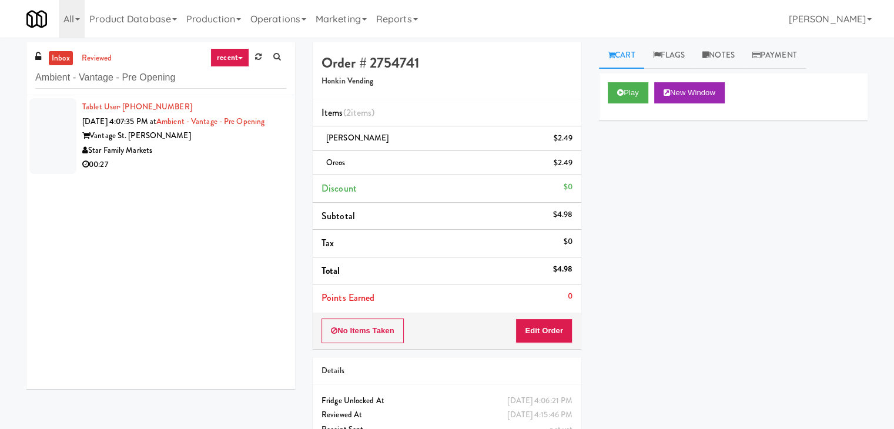
click at [238, 158] on div "Star Family Markets" at bounding box center [184, 150] width 204 height 15
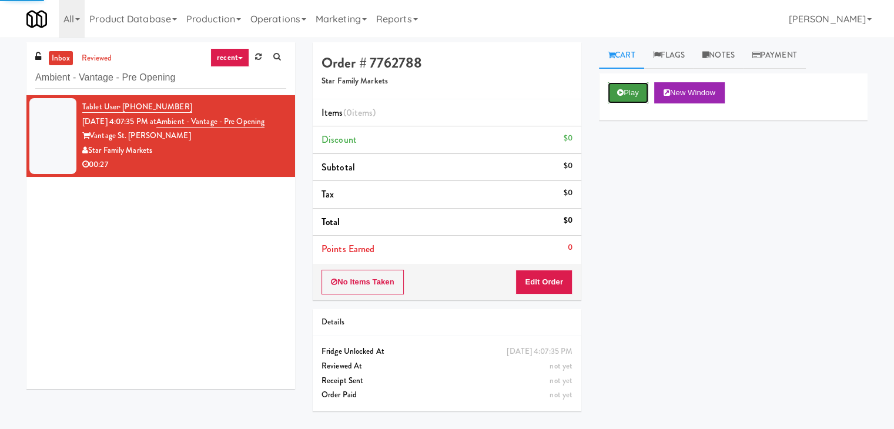
click at [613, 92] on button "Play" at bounding box center [628, 92] width 41 height 21
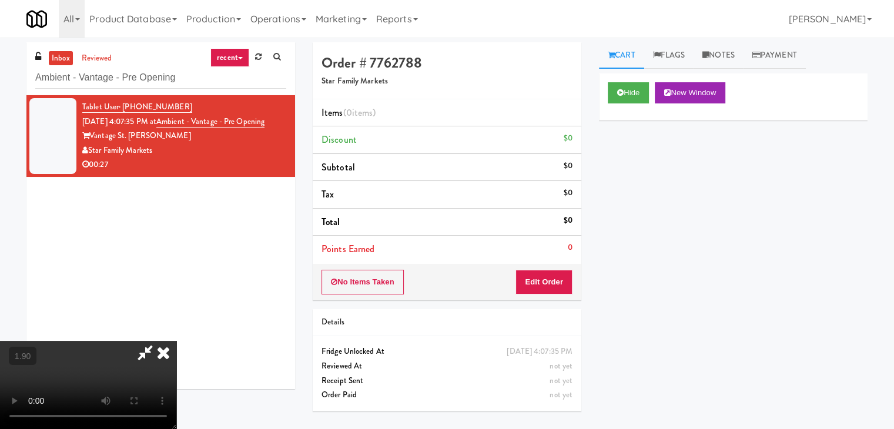
click at [176, 341] on video at bounding box center [88, 385] width 176 height 88
click at [176, 341] on icon at bounding box center [164, 353] width 26 height 24
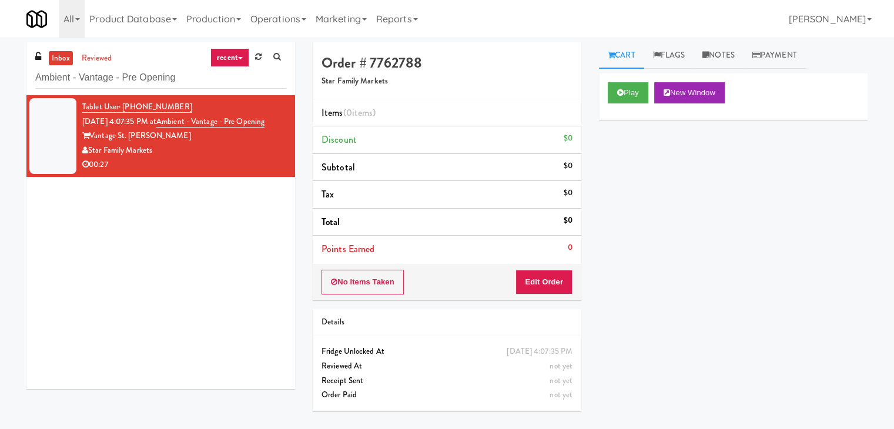
click at [537, 269] on div "No Items Taken Edit Order" at bounding box center [447, 282] width 269 height 36
click at [541, 282] on button "Edit Order" at bounding box center [544, 282] width 57 height 25
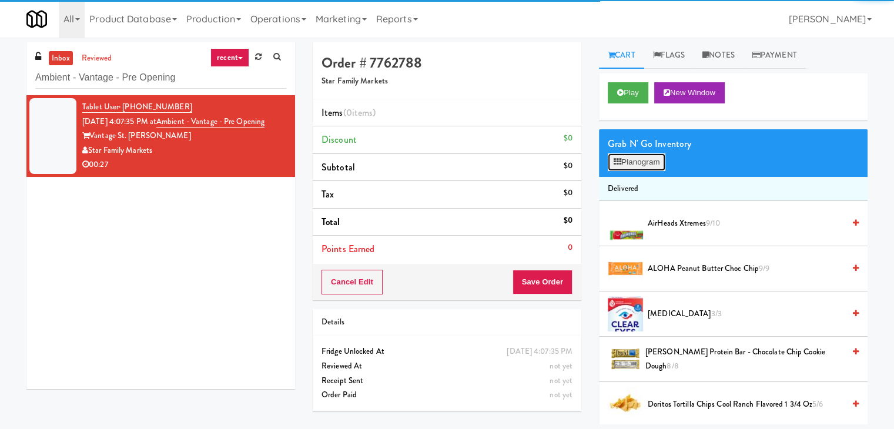
click at [627, 158] on button "Planogram" at bounding box center [637, 162] width 58 height 18
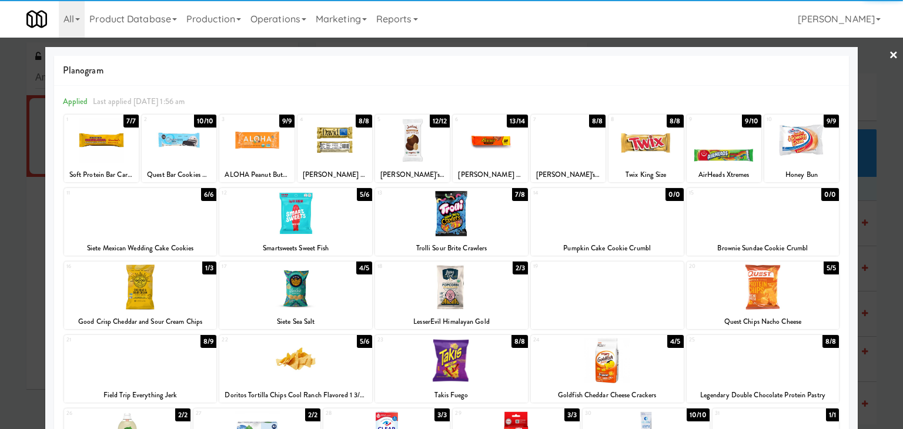
click at [299, 217] on div at bounding box center [295, 213] width 153 height 45
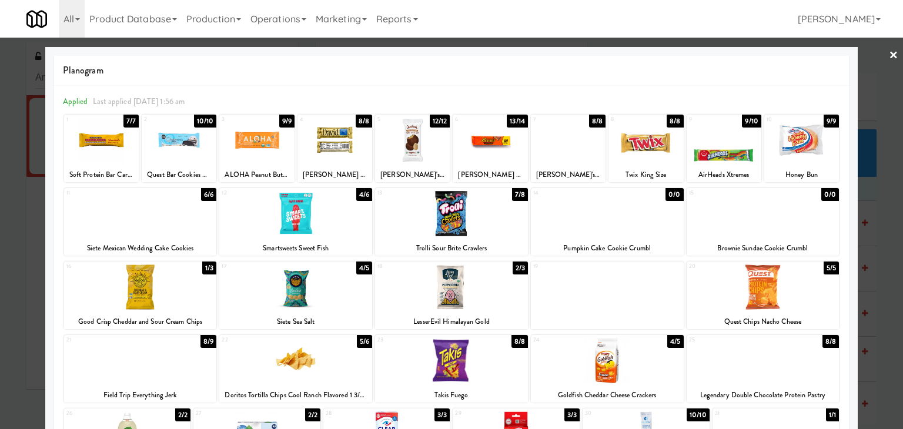
click at [889, 56] on link "×" at bounding box center [893, 56] width 9 height 36
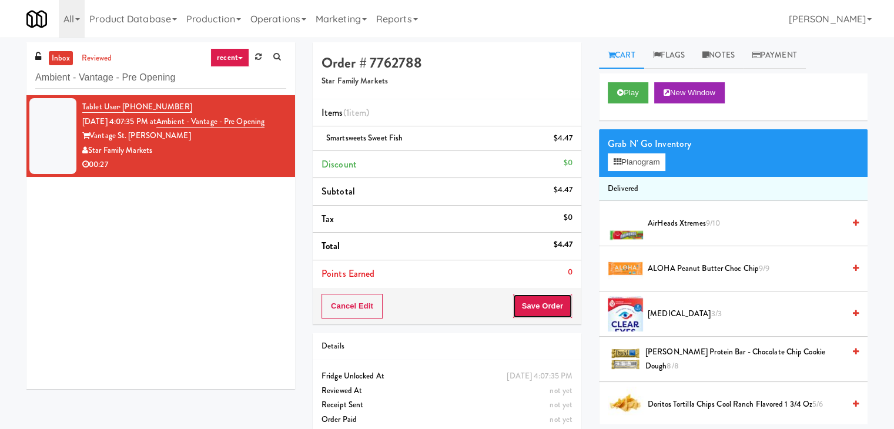
click at [534, 299] on button "Save Order" at bounding box center [543, 306] width 60 height 25
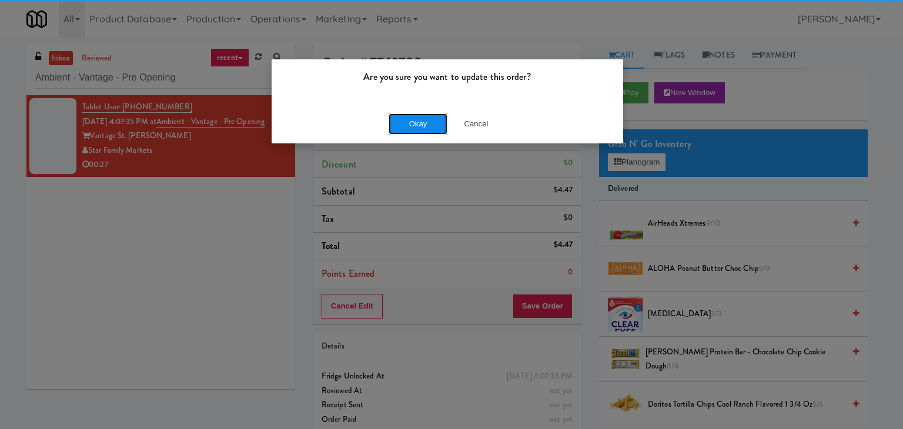
click at [423, 128] on button "Okay" at bounding box center [418, 123] width 59 height 21
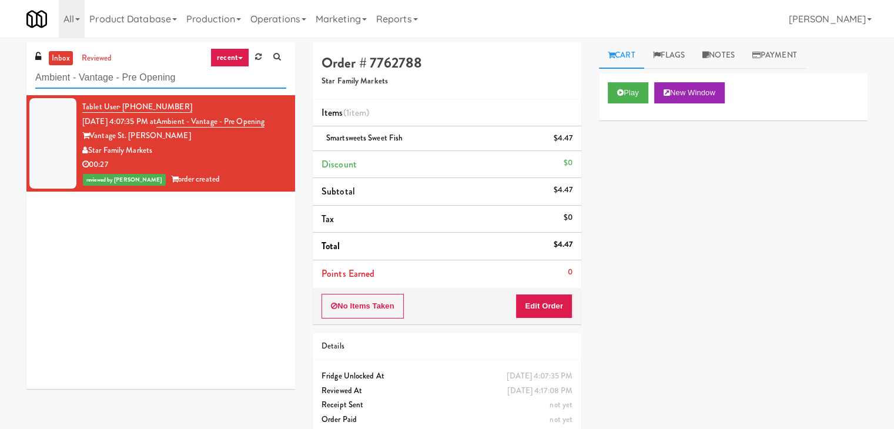
click at [191, 85] on input "Ambient - Vantage - Pre Opening" at bounding box center [160, 78] width 251 height 22
paste input "Chestnut Place"
type input "Chestnut Place"
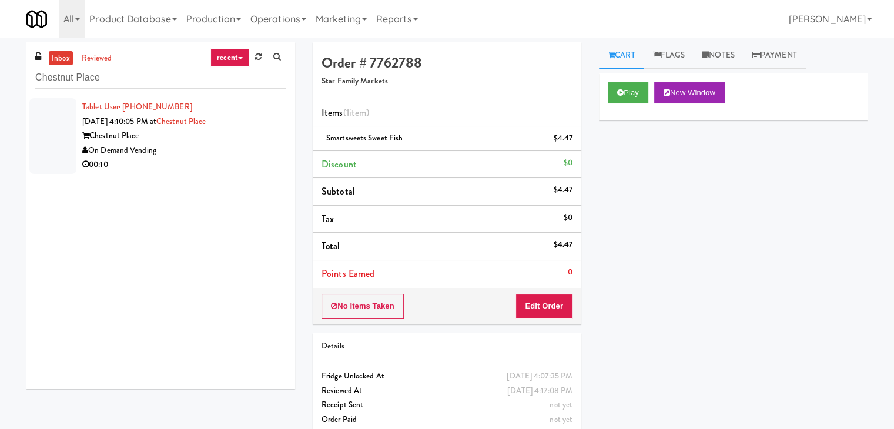
click at [241, 154] on div "On Demand Vending" at bounding box center [184, 150] width 204 height 15
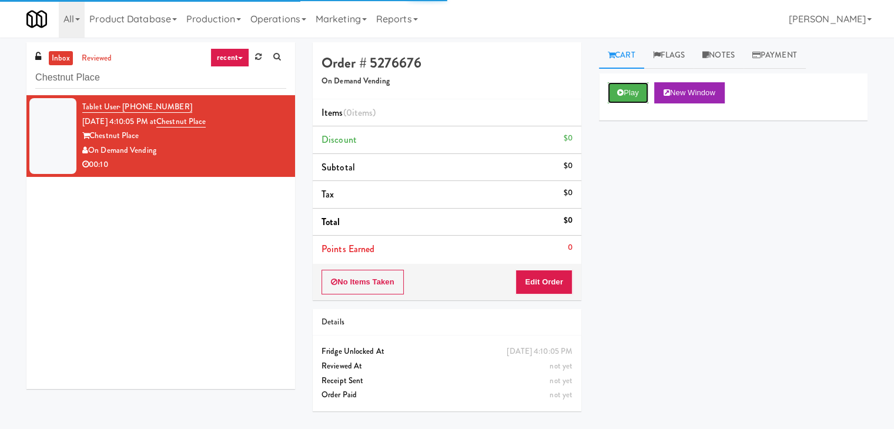
drag, startPoint x: 634, startPoint y: 95, endPoint x: 573, endPoint y: 82, distance: 61.8
click at [633, 94] on button "Play" at bounding box center [628, 92] width 41 height 21
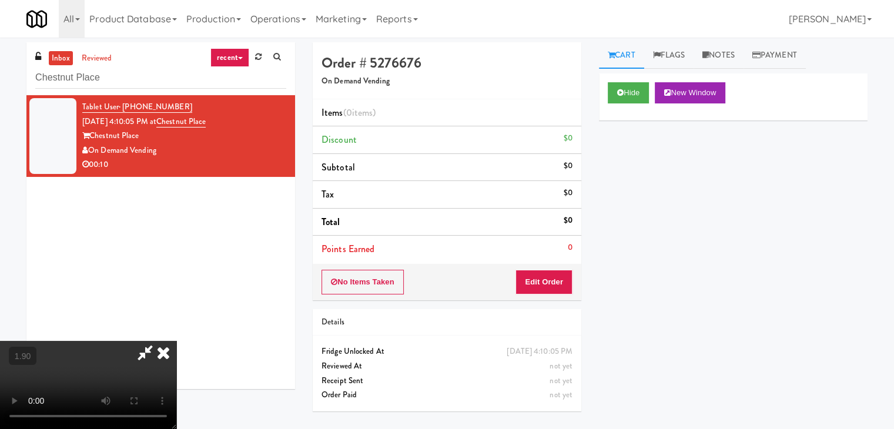
click at [176, 341] on video at bounding box center [88, 385] width 176 height 88
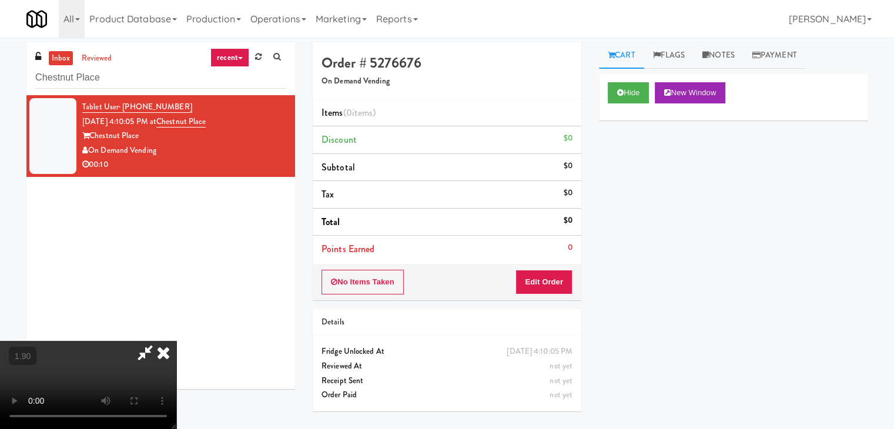
click at [176, 341] on video at bounding box center [88, 385] width 176 height 88
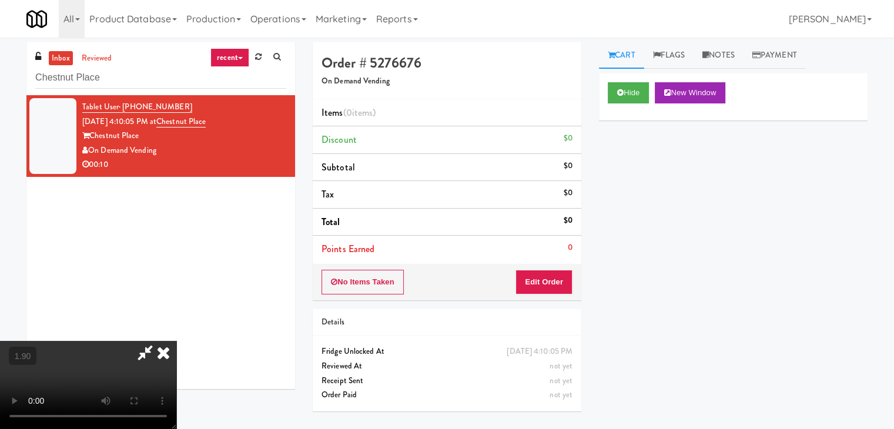
click at [176, 341] on video at bounding box center [88, 385] width 176 height 88
click at [176, 341] on icon at bounding box center [164, 353] width 26 height 24
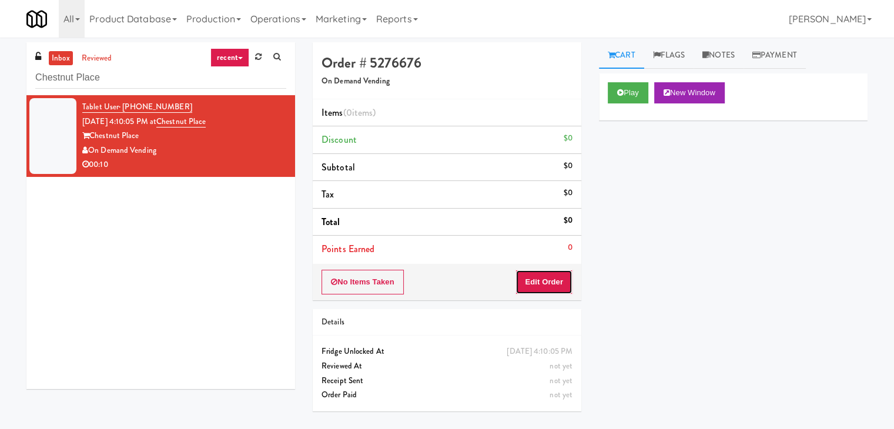
click at [544, 293] on button "Edit Order" at bounding box center [544, 282] width 57 height 25
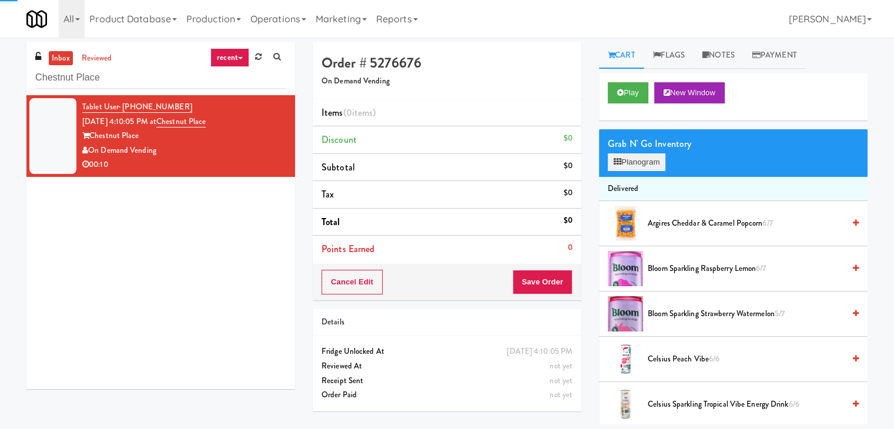
click at [639, 168] on div "Grab N' Go Inventory Planogram" at bounding box center [733, 153] width 269 height 48
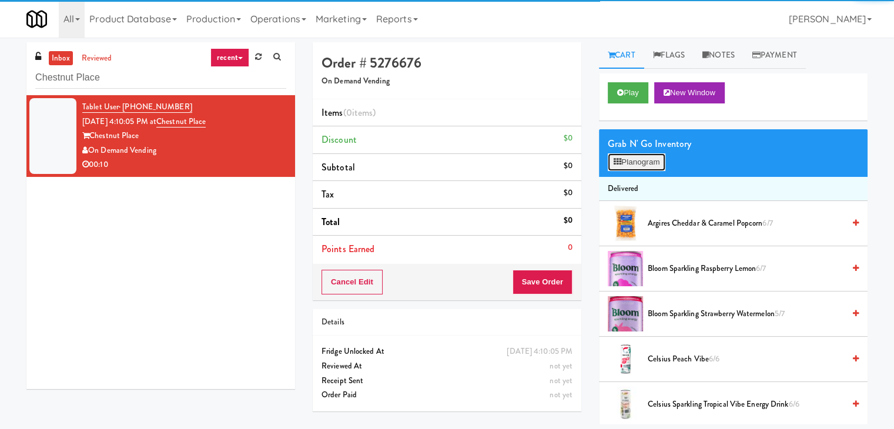
click at [640, 161] on button "Planogram" at bounding box center [637, 162] width 58 height 18
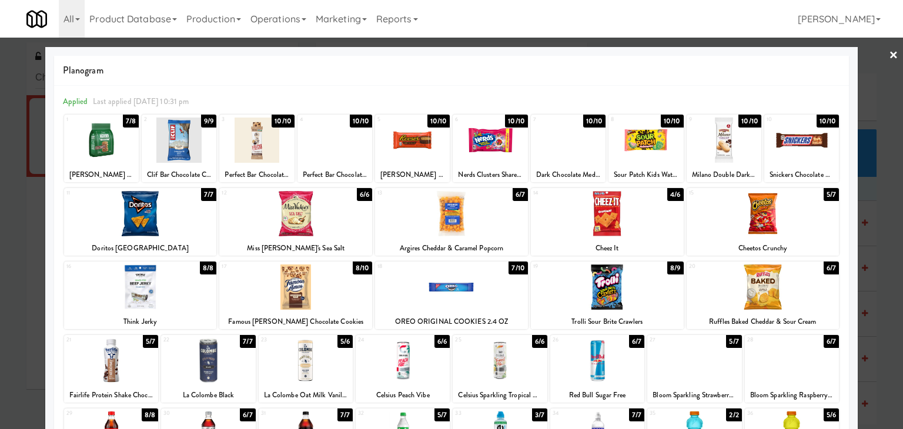
click at [321, 146] on div at bounding box center [335, 140] width 75 height 45
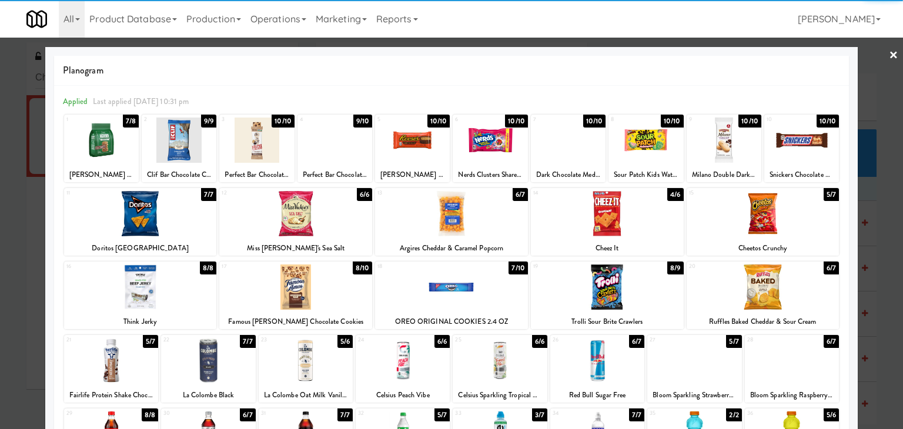
click at [889, 57] on link "×" at bounding box center [893, 56] width 9 height 36
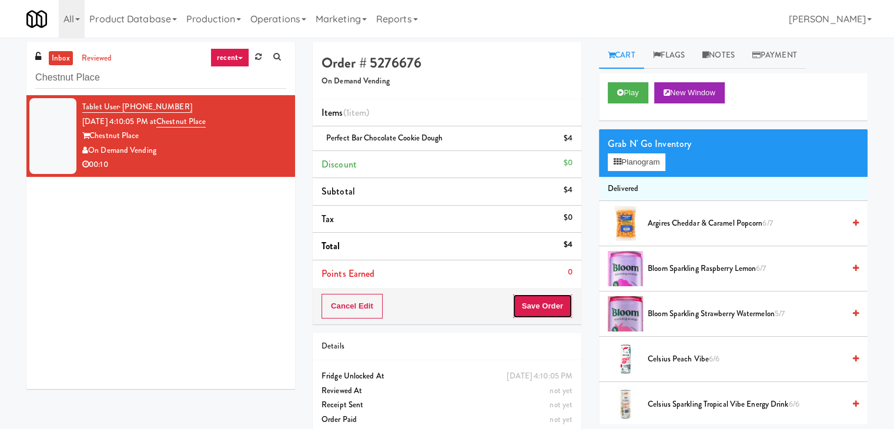
click at [536, 306] on button "Save Order" at bounding box center [543, 306] width 60 height 25
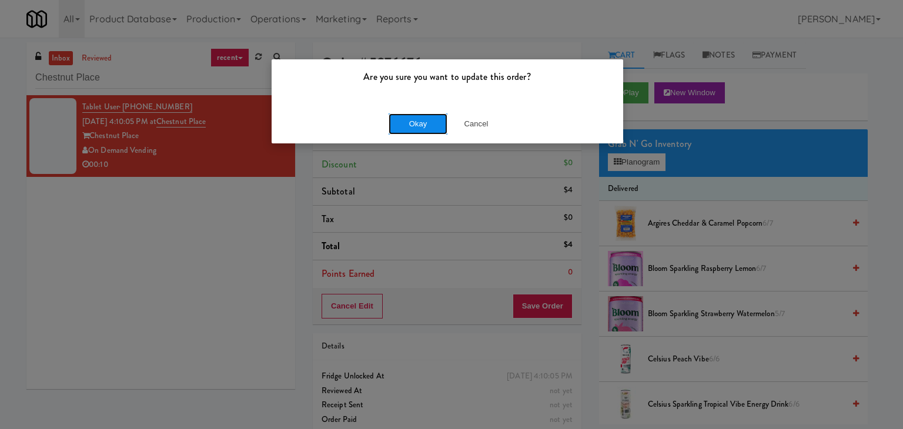
click at [422, 118] on button "Okay" at bounding box center [418, 123] width 59 height 21
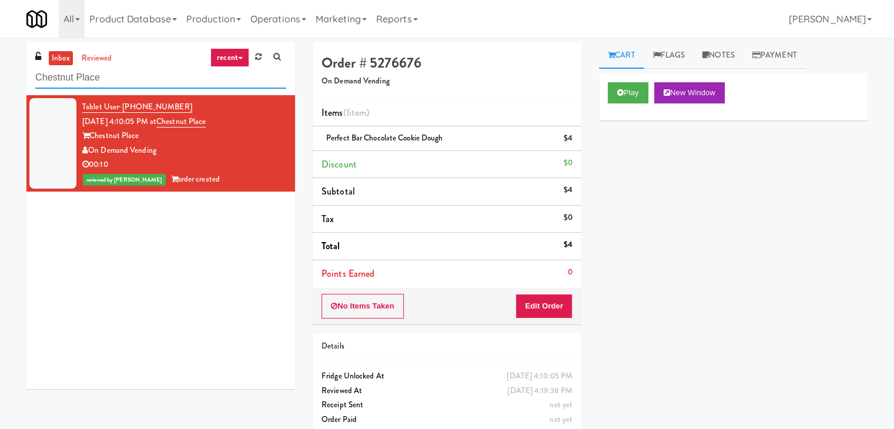
click at [161, 78] on input "Chestnut Place" at bounding box center [160, 78] width 251 height 22
paste input "Origin - Cooler - Left"
type input "Origin - Cooler - Left"
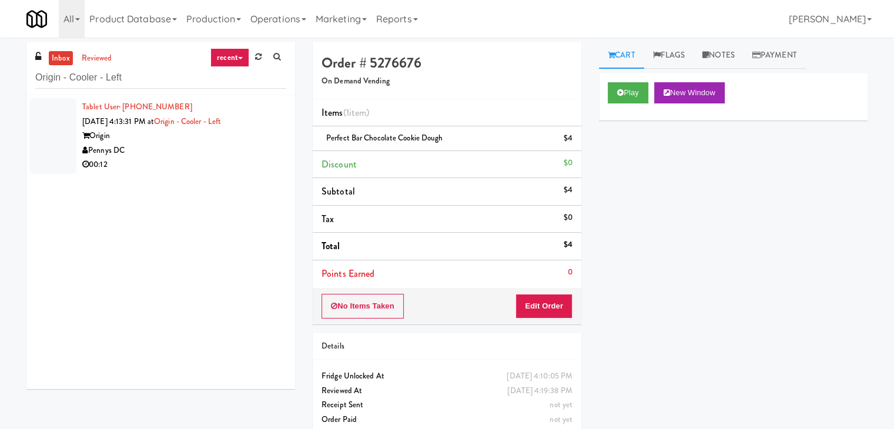
click at [241, 154] on div "Pennys DC" at bounding box center [184, 150] width 204 height 15
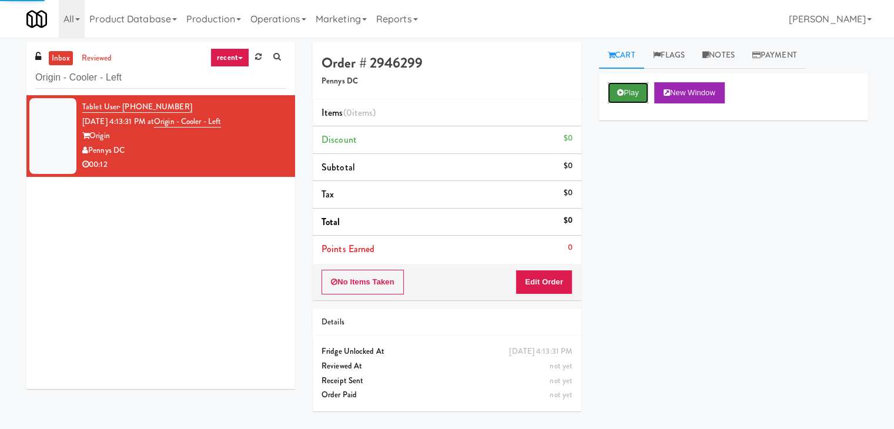
click at [631, 94] on button "Play" at bounding box center [628, 92] width 41 height 21
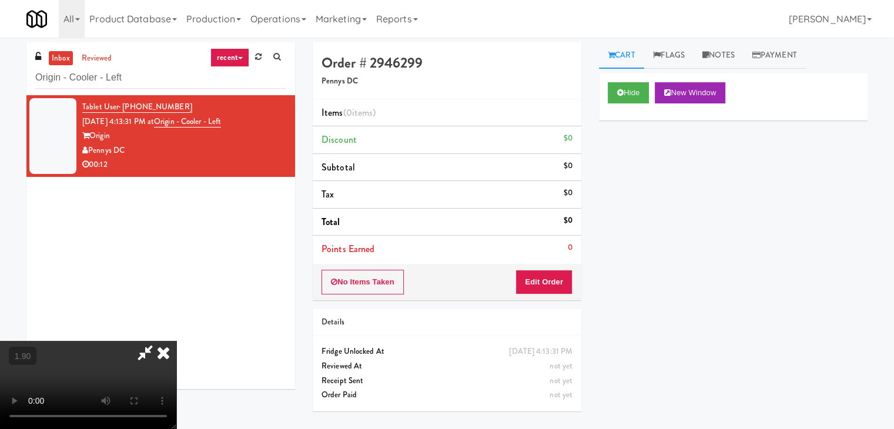
click at [176, 341] on video at bounding box center [88, 385] width 176 height 88
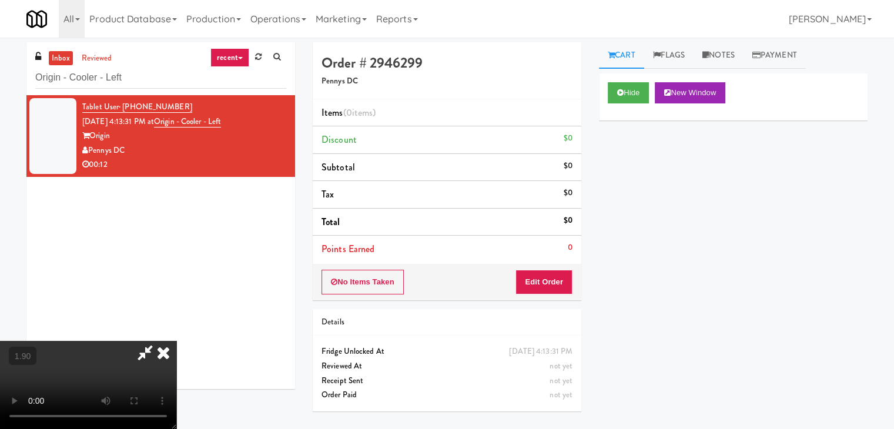
click at [176, 341] on video at bounding box center [88, 385] width 176 height 88
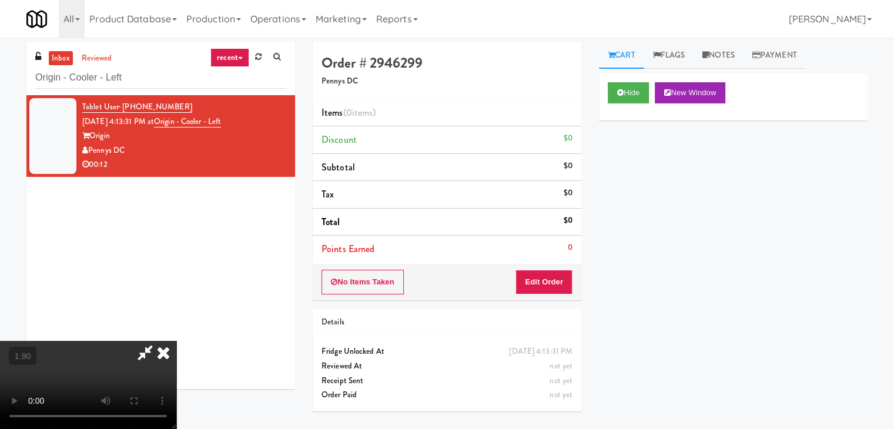
scroll to position [165, 0]
click at [176, 341] on video at bounding box center [88, 385] width 176 height 88
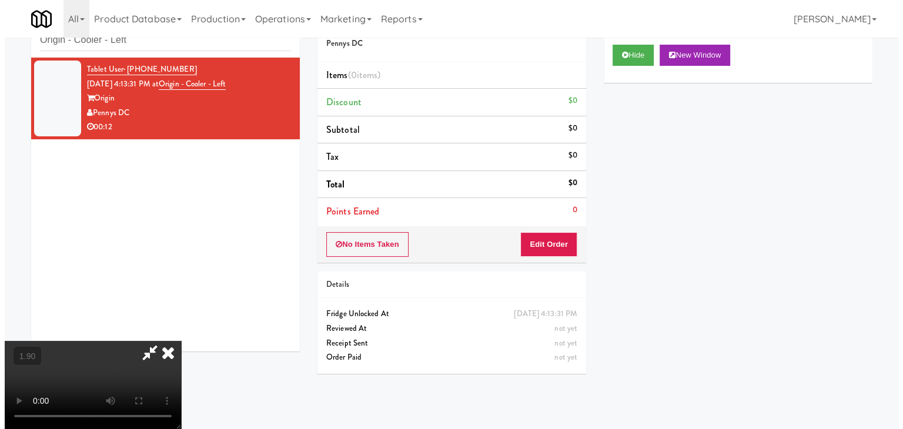
scroll to position [0, 0]
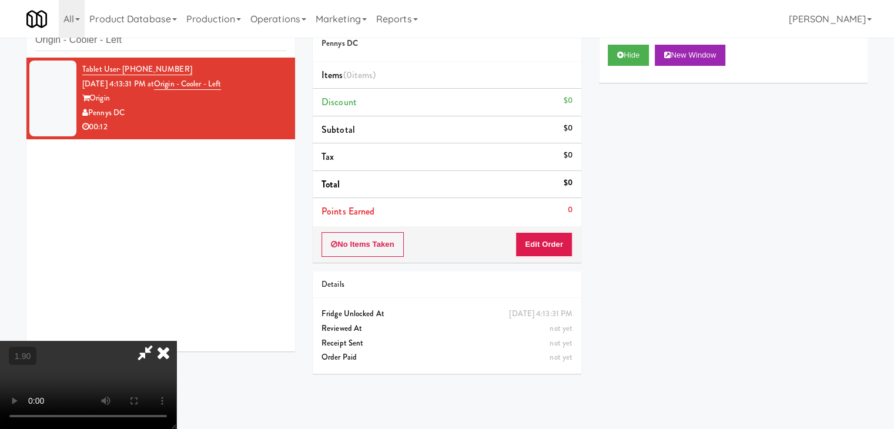
click at [176, 341] on icon at bounding box center [164, 353] width 26 height 24
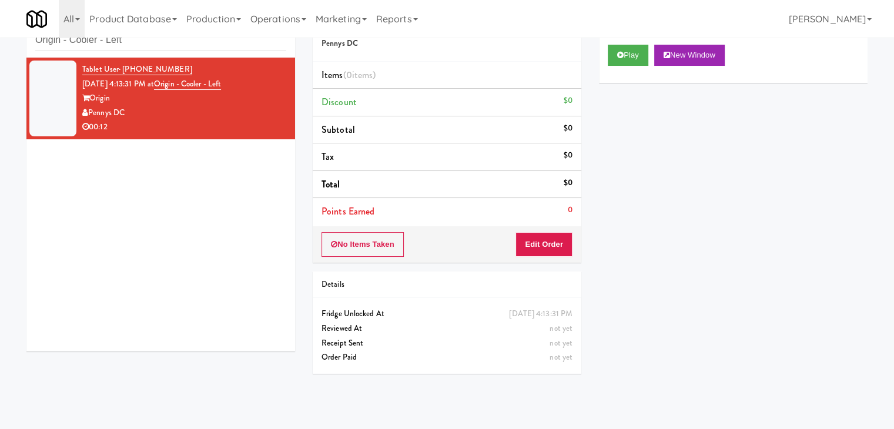
click at [543, 235] on div "No Items Taken Edit Order" at bounding box center [447, 244] width 269 height 36
click at [553, 238] on button "Edit Order" at bounding box center [544, 244] width 57 height 25
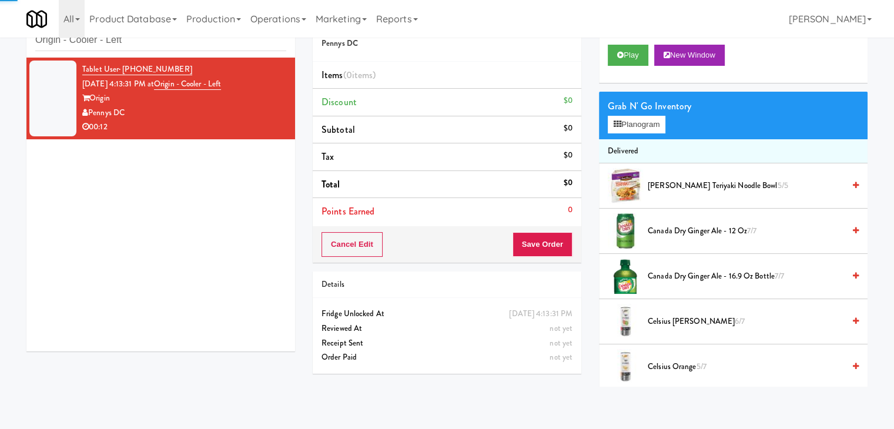
click at [640, 135] on div "Grab N' Go Inventory Planogram" at bounding box center [733, 116] width 269 height 48
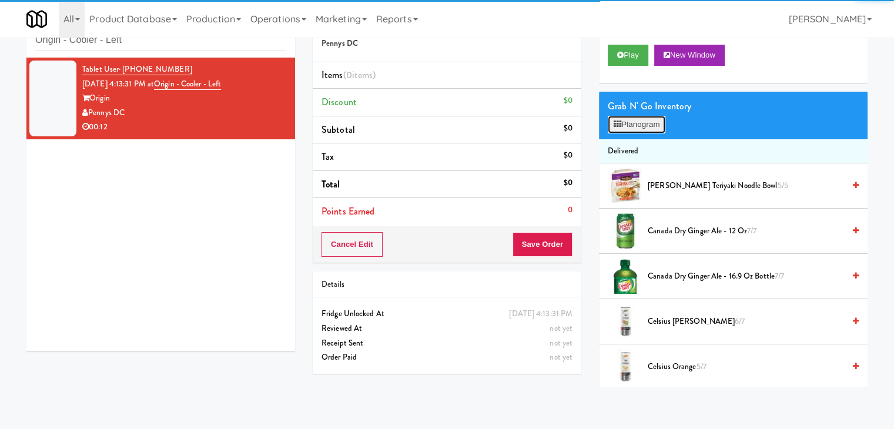
click at [643, 125] on button "Planogram" at bounding box center [637, 125] width 58 height 18
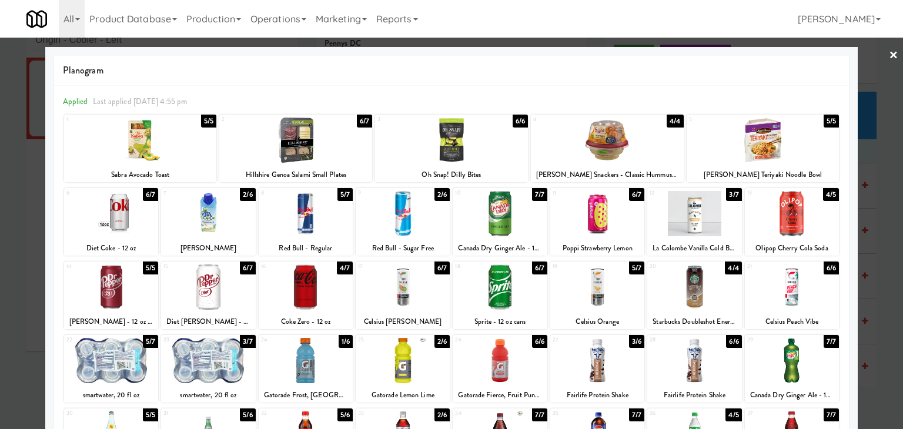
click at [415, 279] on div at bounding box center [403, 287] width 94 height 45
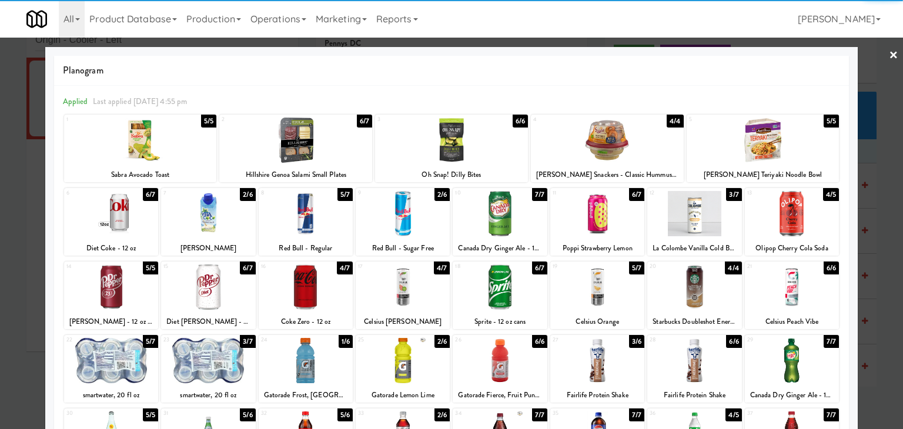
scroll to position [118, 0]
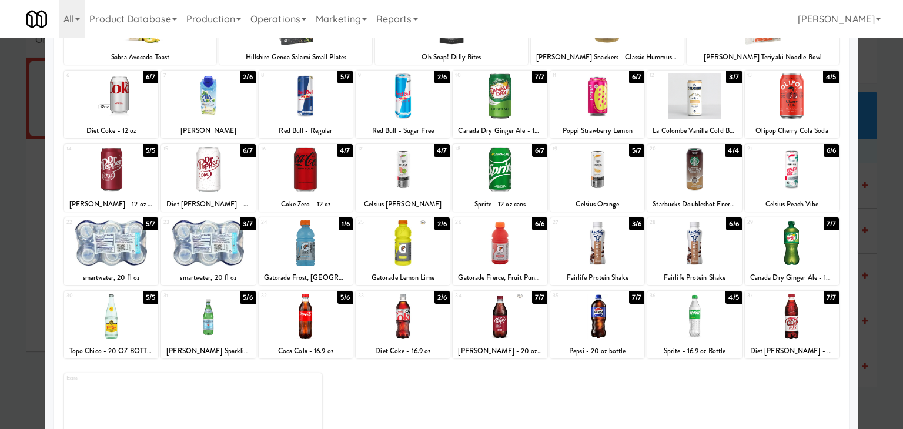
click at [302, 249] on div at bounding box center [306, 243] width 94 height 45
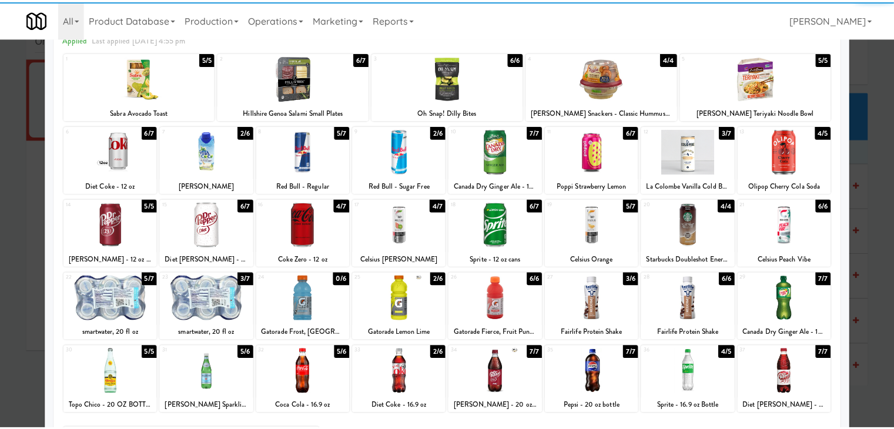
scroll to position [0, 0]
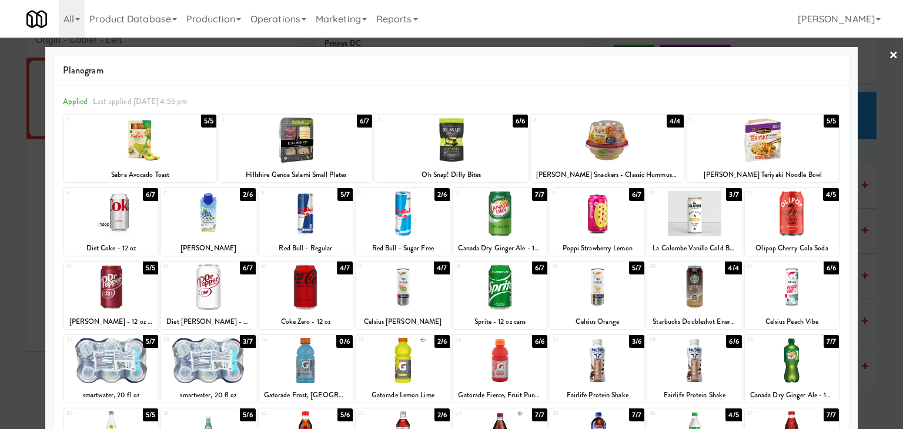
drag, startPoint x: 883, startPoint y: 51, endPoint x: 834, endPoint y: 103, distance: 71.2
click at [889, 51] on link "×" at bounding box center [893, 56] width 9 height 36
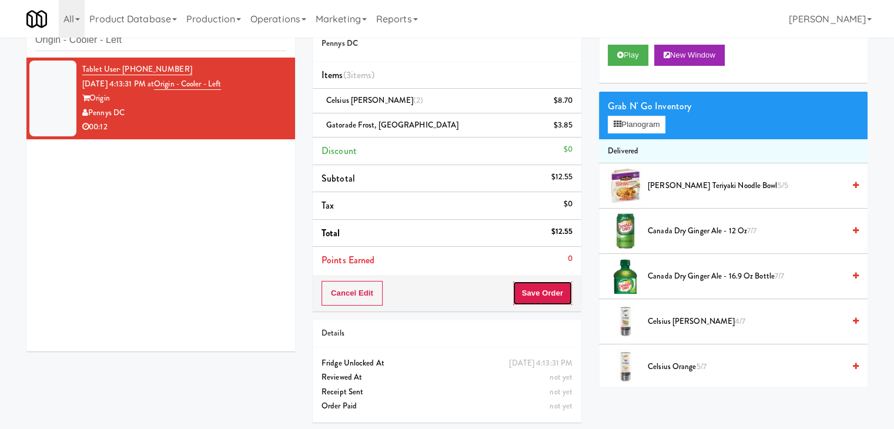
click at [542, 291] on button "Save Order" at bounding box center [543, 293] width 60 height 25
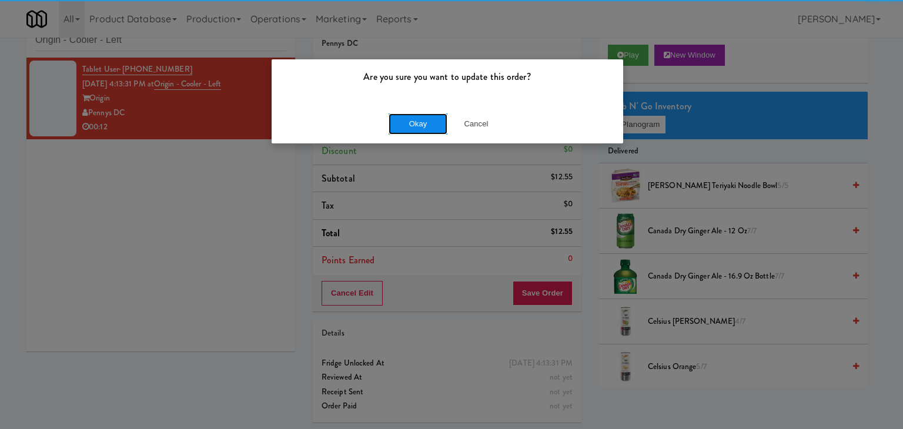
click at [418, 123] on button "Okay" at bounding box center [418, 123] width 59 height 21
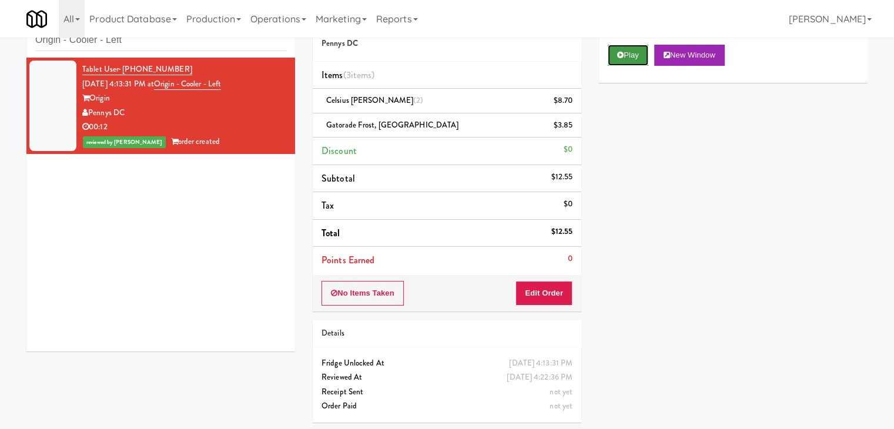
click at [641, 53] on button "Play" at bounding box center [628, 55] width 41 height 21
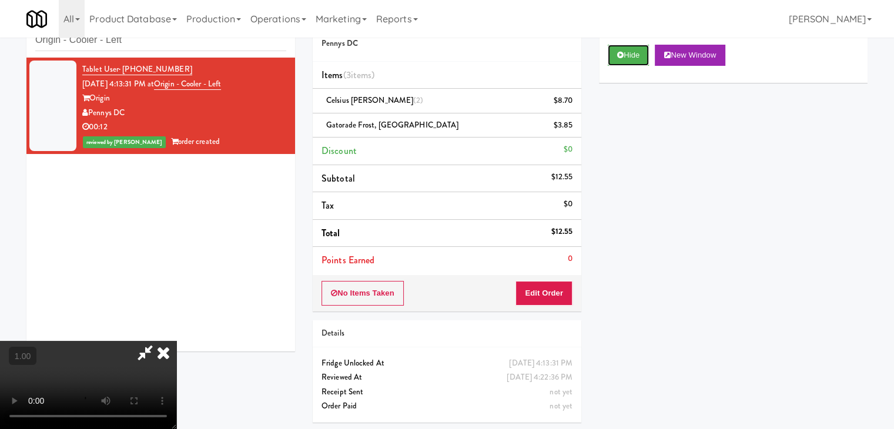
scroll to position [59, 0]
click at [174, 341] on video at bounding box center [88, 385] width 176 height 88
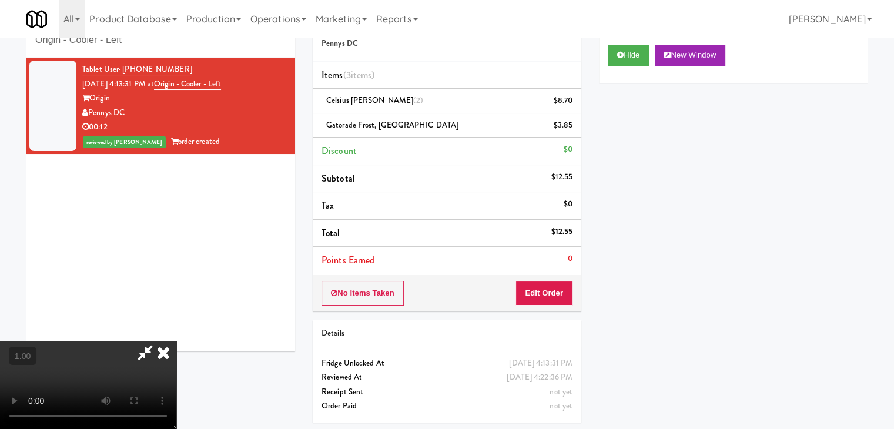
click at [174, 341] on video at bounding box center [88, 385] width 176 height 88
click at [176, 341] on icon at bounding box center [164, 353] width 26 height 24
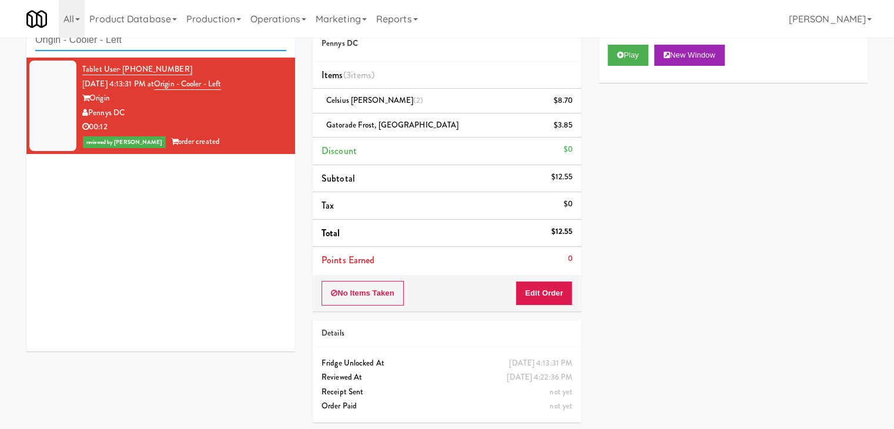
click at [167, 45] on input "Origin - Cooler - Left" at bounding box center [160, 40] width 251 height 22
paste input "liv Inside POOL"
type input "Oliv Inside POOL"
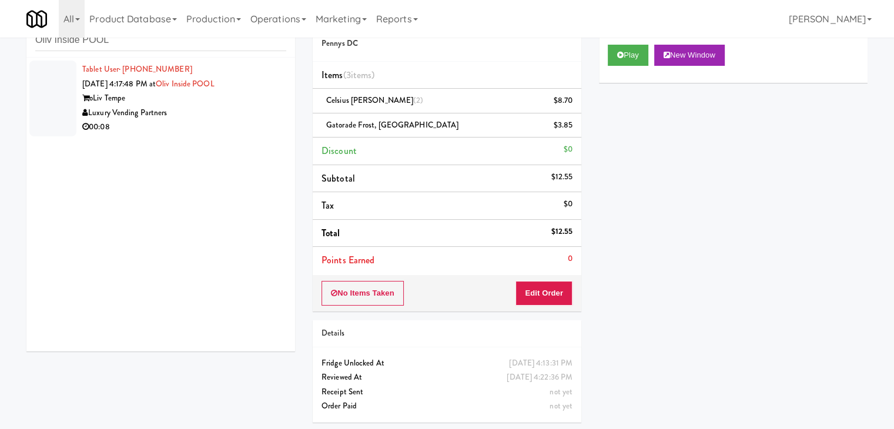
click at [245, 149] on div "Tablet User · (480) 622-6343 [DATE] 4:17:48 PM at Oliv Inside POOL oLiv Tempe L…" at bounding box center [160, 205] width 269 height 294
click at [245, 115] on div "Luxury Vending Partners" at bounding box center [184, 113] width 204 height 15
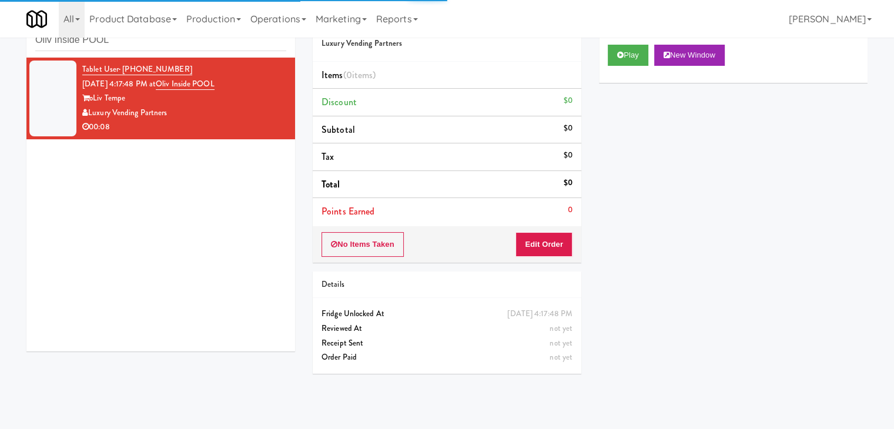
click at [628, 66] on div "Play New Window" at bounding box center [733, 59] width 269 height 47
click at [620, 48] on button "Play" at bounding box center [628, 55] width 41 height 21
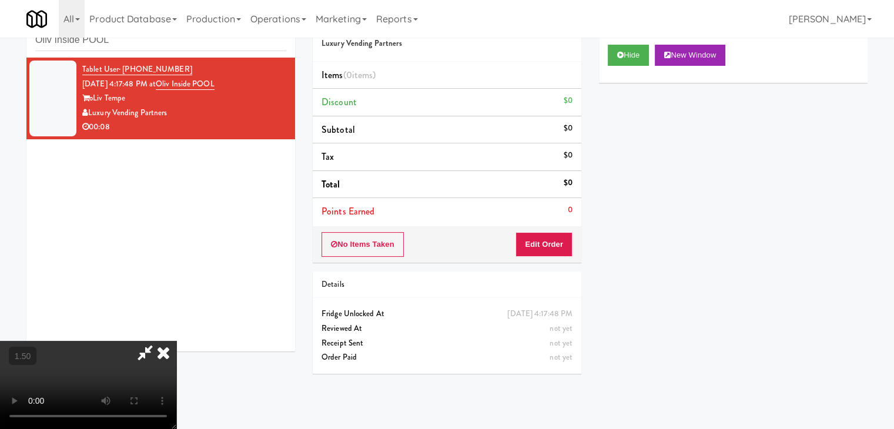
click at [176, 341] on video at bounding box center [88, 385] width 176 height 88
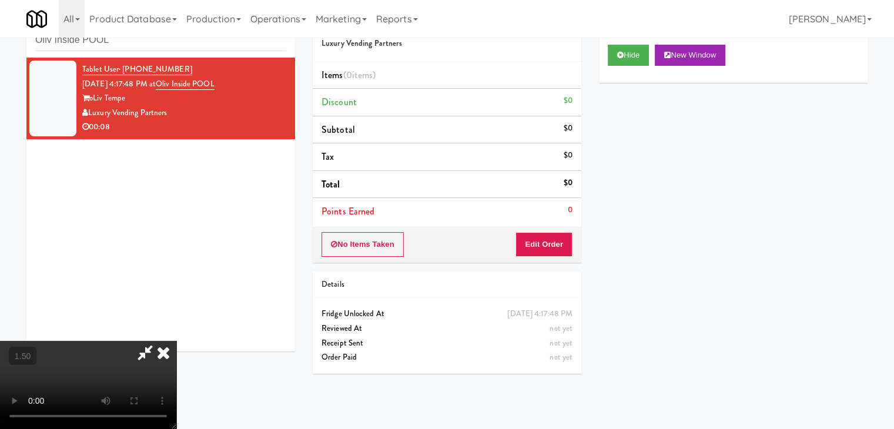
scroll to position [0, 0]
click at [176, 341] on icon at bounding box center [164, 353] width 26 height 24
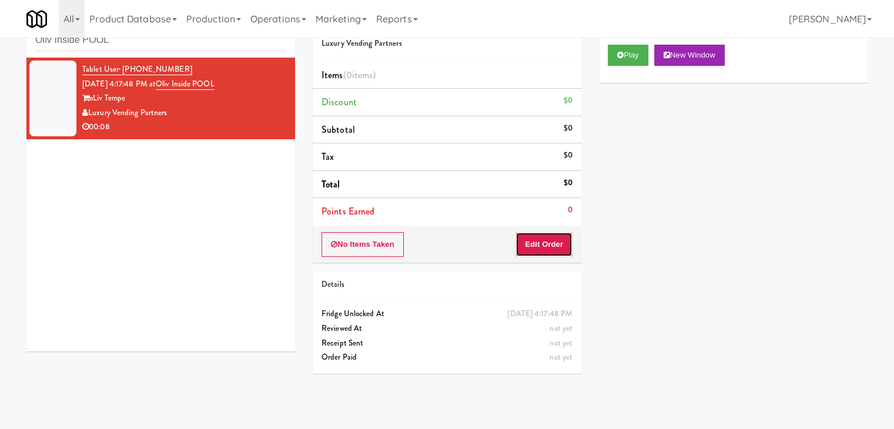
click at [548, 254] on button "Edit Order" at bounding box center [544, 244] width 57 height 25
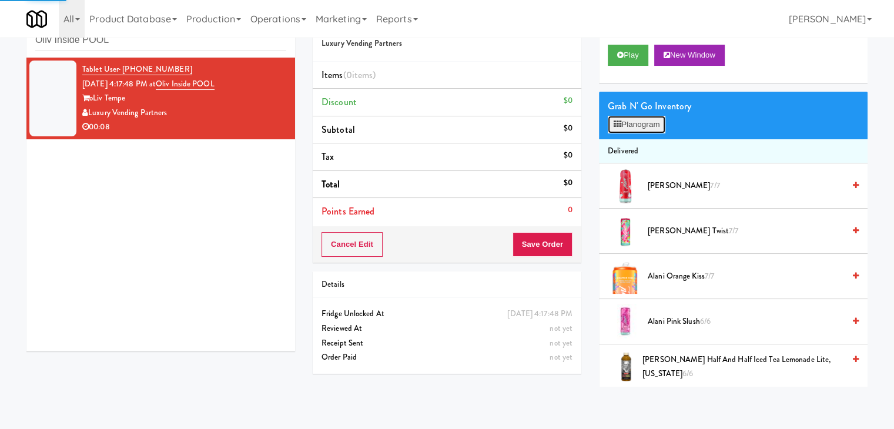
click at [642, 125] on button "Planogram" at bounding box center [637, 125] width 58 height 18
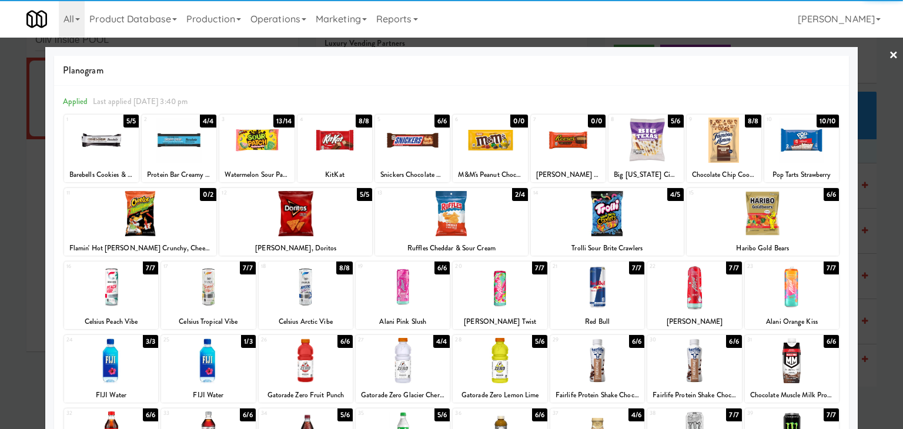
click at [230, 286] on div at bounding box center [208, 287] width 94 height 45
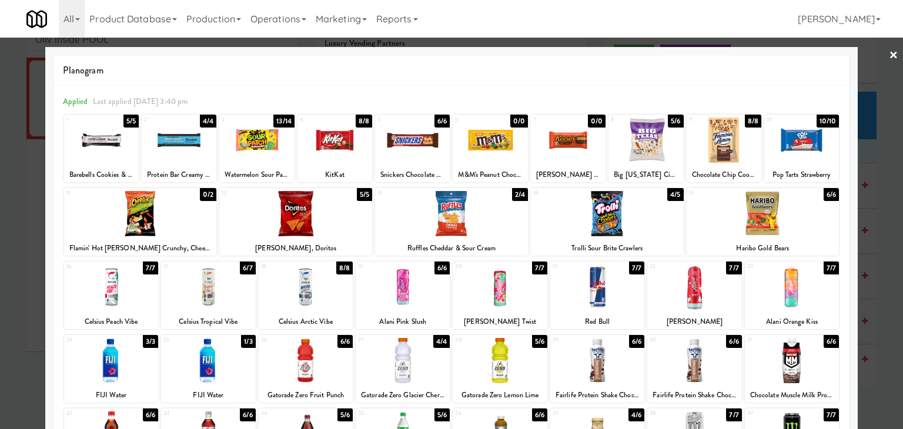
click at [890, 51] on div at bounding box center [451, 214] width 903 height 429
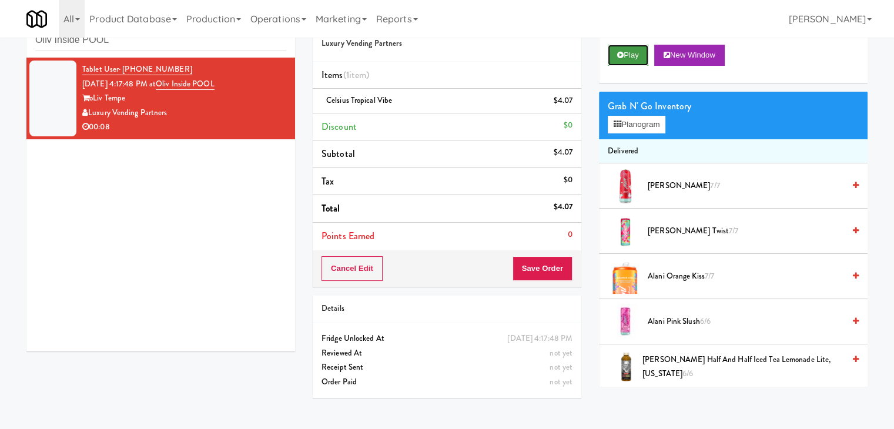
click at [634, 55] on button "Play" at bounding box center [628, 55] width 41 height 21
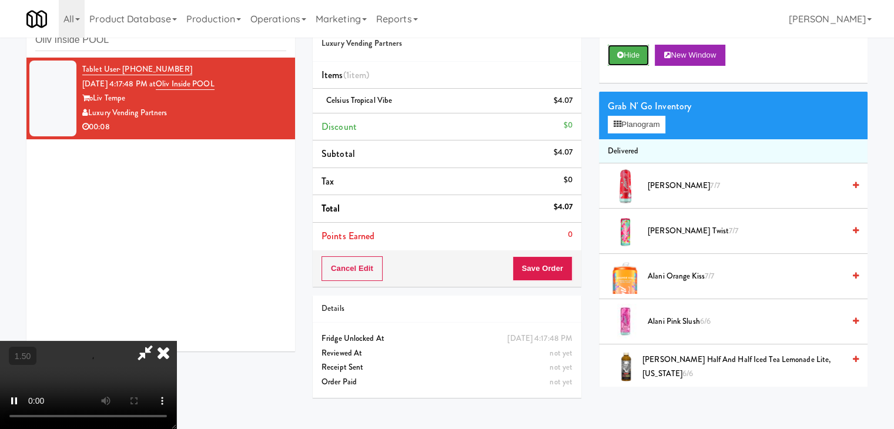
scroll to position [118, 0]
click at [176, 341] on video at bounding box center [88, 385] width 176 height 88
click at [176, 341] on icon at bounding box center [164, 353] width 26 height 24
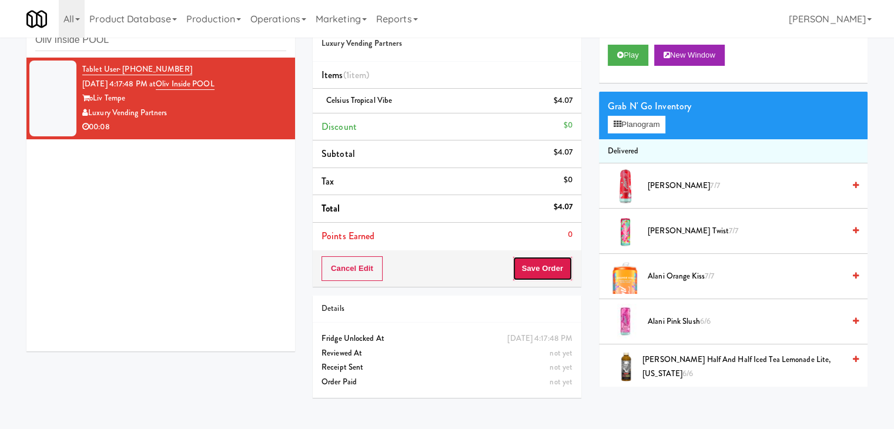
click at [550, 258] on button "Save Order" at bounding box center [543, 268] width 60 height 25
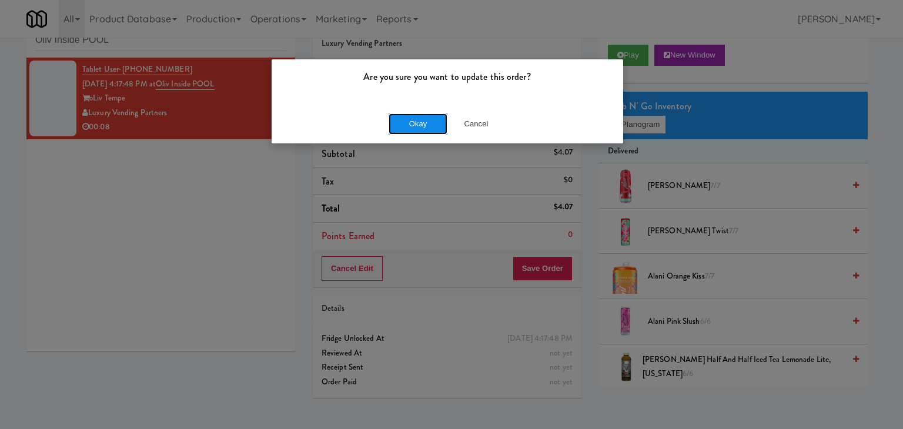
click at [433, 128] on button "Okay" at bounding box center [418, 123] width 59 height 21
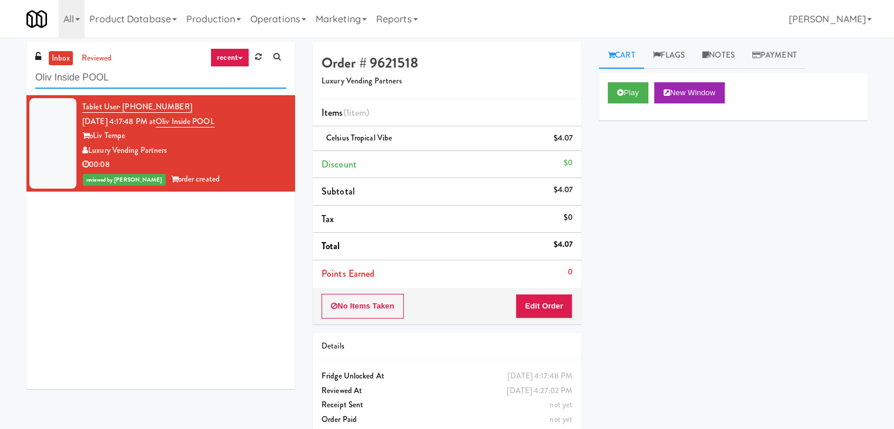
click at [165, 83] on input "Oliv Inside POOL" at bounding box center [160, 78] width 251 height 22
paste input "Gentleman's [PERSON_NAME] Cooler"
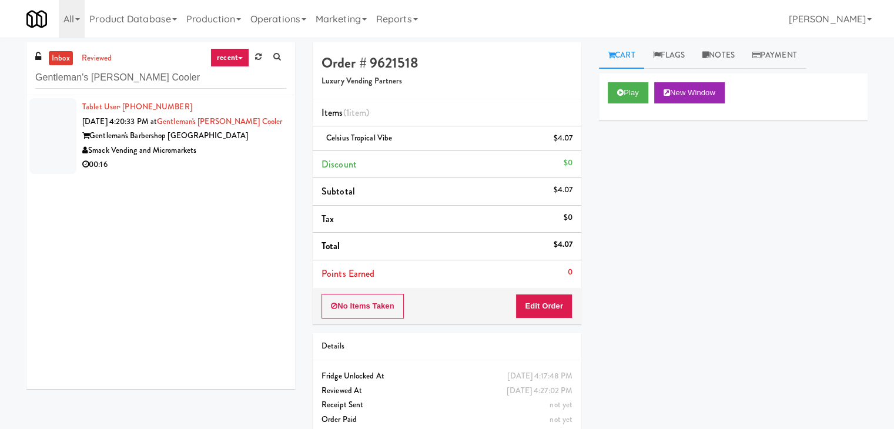
drag, startPoint x: 258, startPoint y: 145, endPoint x: 259, endPoint y: 137, distance: 7.7
click at [258, 145] on div "Smack Vending and Micromarkets" at bounding box center [184, 150] width 204 height 15
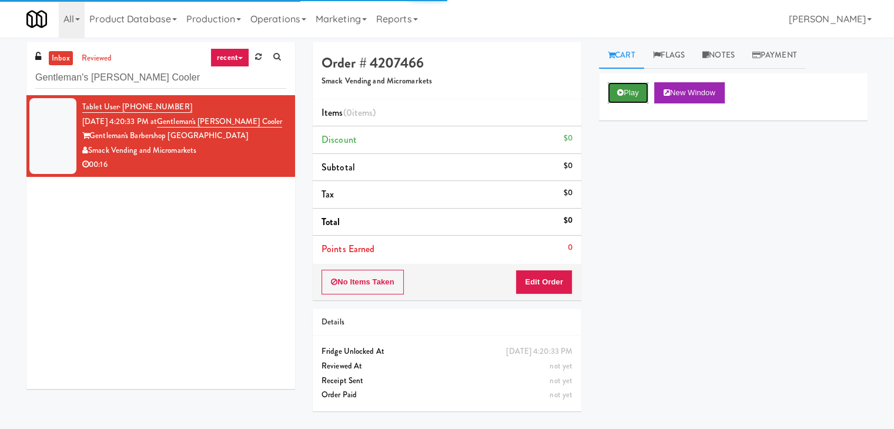
click at [630, 90] on button "Play" at bounding box center [628, 92] width 41 height 21
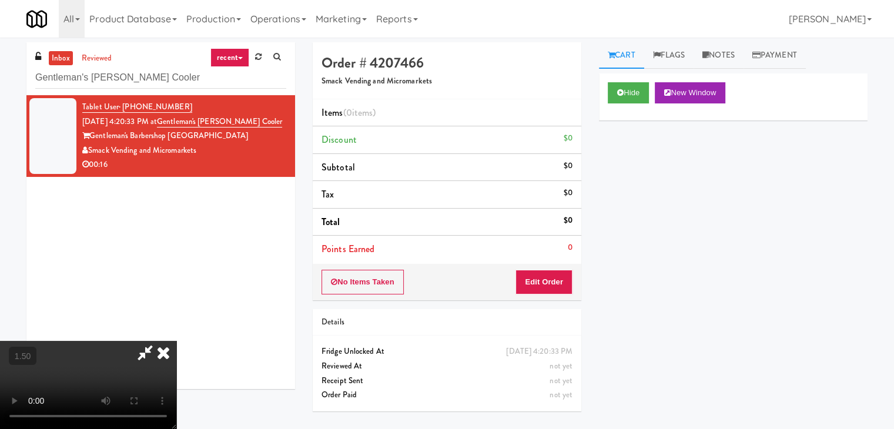
click at [176, 341] on video at bounding box center [88, 385] width 176 height 88
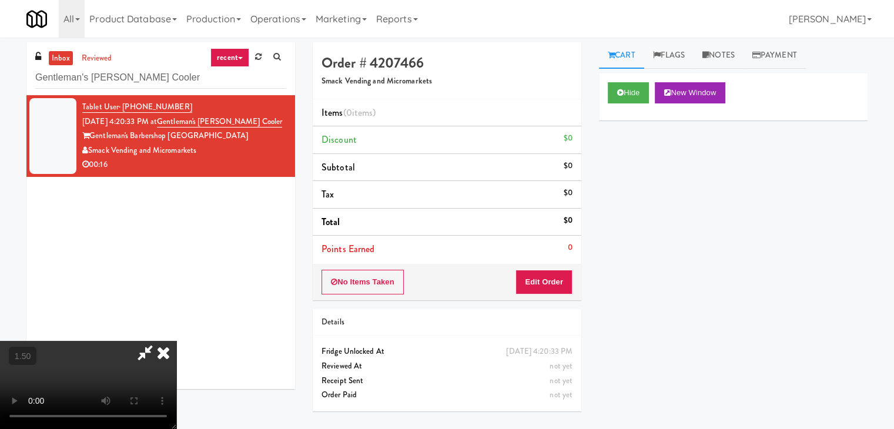
click at [176, 341] on video at bounding box center [88, 385] width 176 height 88
click at [176, 341] on icon at bounding box center [164, 353] width 26 height 24
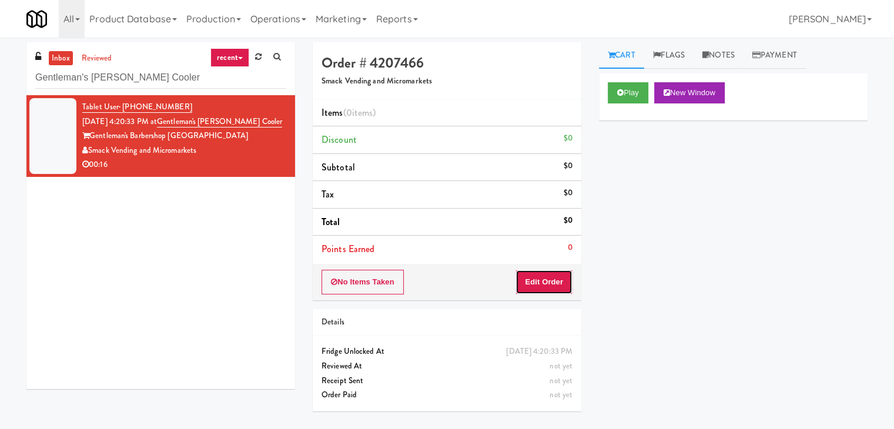
click at [543, 281] on button "Edit Order" at bounding box center [544, 282] width 57 height 25
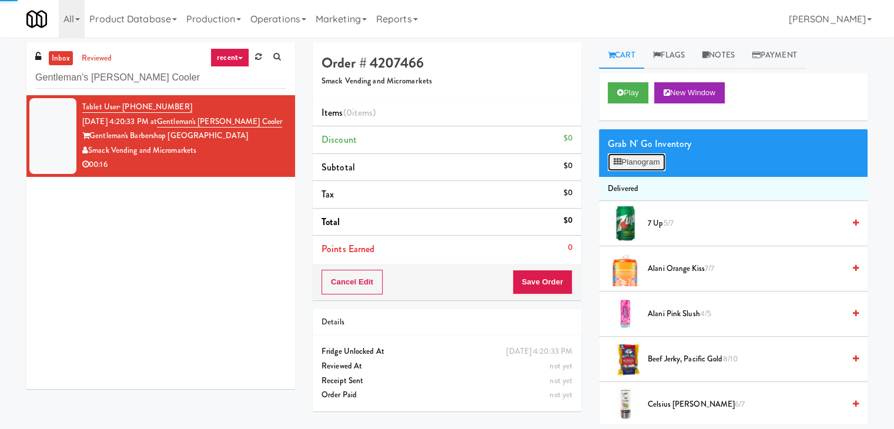
click at [632, 162] on button "Planogram" at bounding box center [637, 162] width 58 height 18
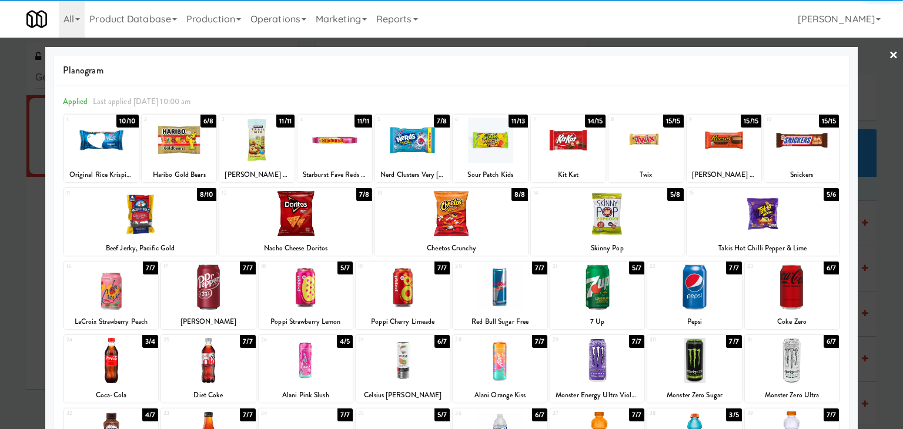
click at [597, 285] on div at bounding box center [597, 287] width 94 height 45
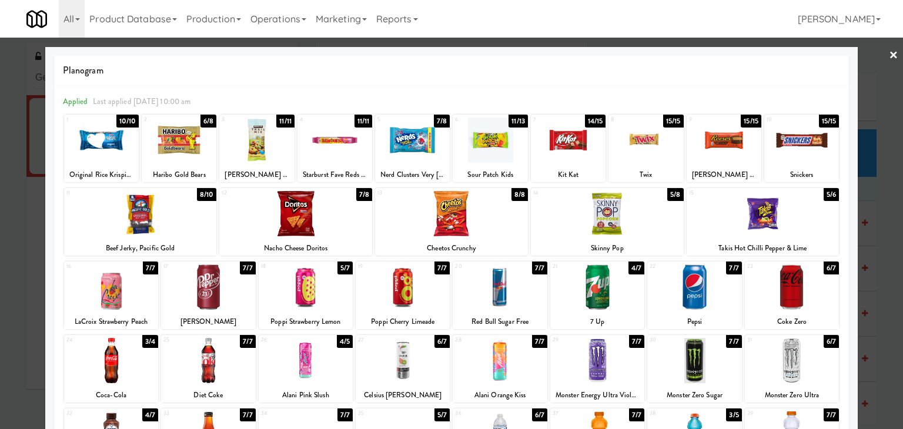
click at [211, 295] on div at bounding box center [208, 287] width 94 height 45
click at [889, 55] on link "×" at bounding box center [893, 56] width 9 height 36
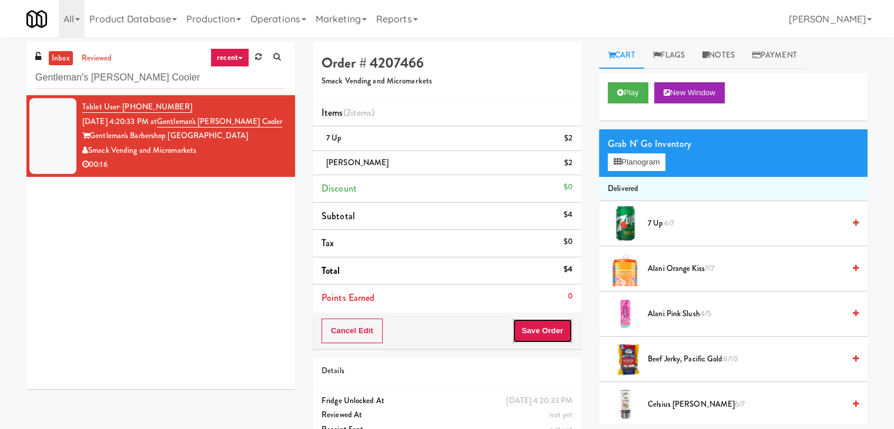
click at [545, 330] on button "Save Order" at bounding box center [543, 331] width 60 height 25
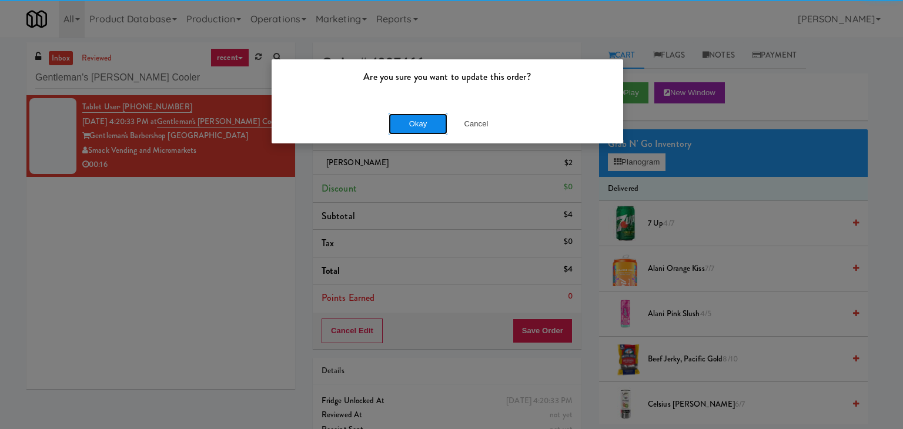
click at [435, 123] on button "Okay" at bounding box center [418, 123] width 59 height 21
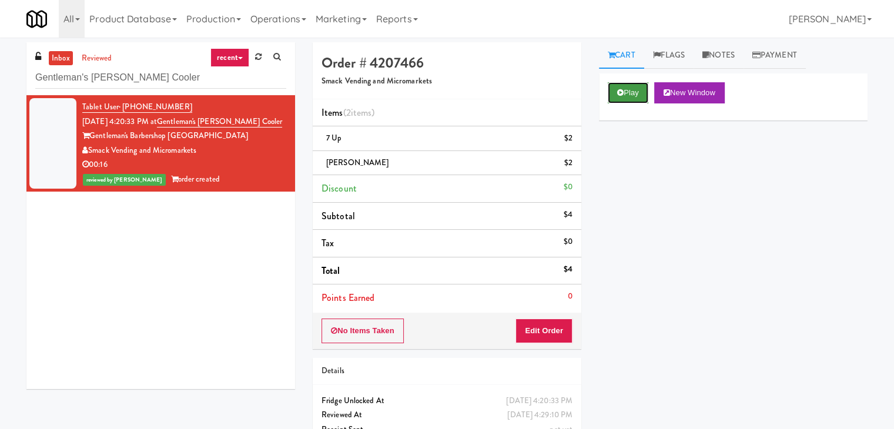
click at [618, 94] on icon at bounding box center [620, 93] width 6 height 8
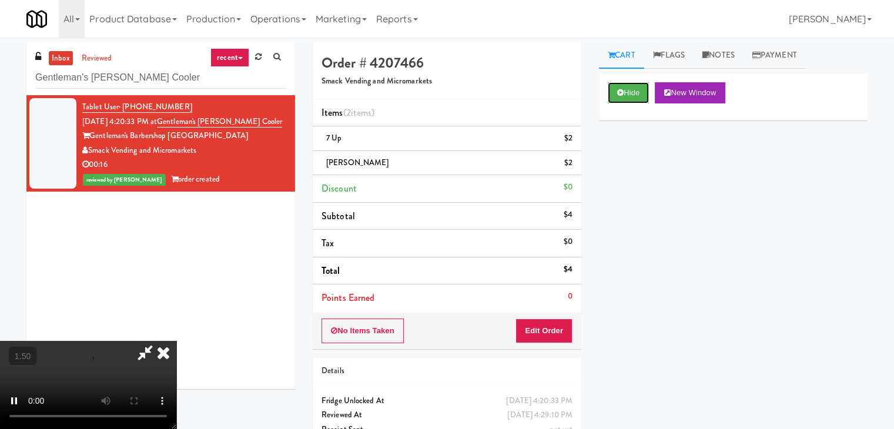
scroll to position [165, 0]
click at [176, 341] on video at bounding box center [88, 385] width 176 height 88
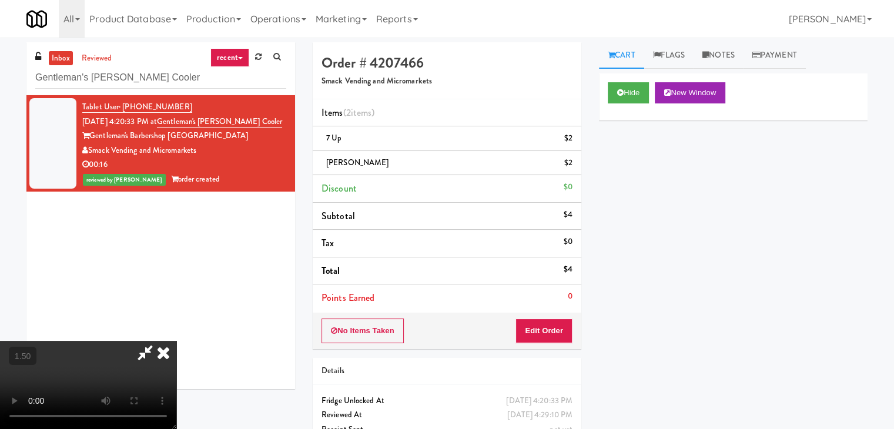
scroll to position [0, 0]
click at [176, 341] on icon at bounding box center [164, 353] width 26 height 24
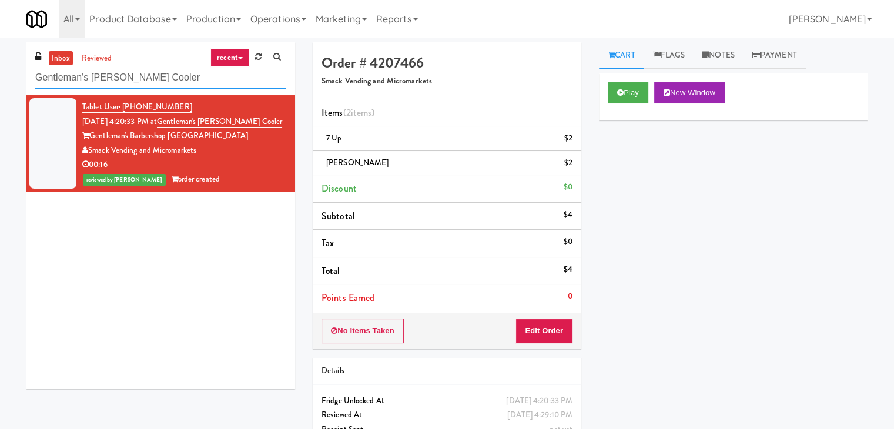
click at [165, 74] on input "Gentleman's [PERSON_NAME] Cooler" at bounding box center [160, 78] width 251 height 22
paste input "Fridge - Gym"
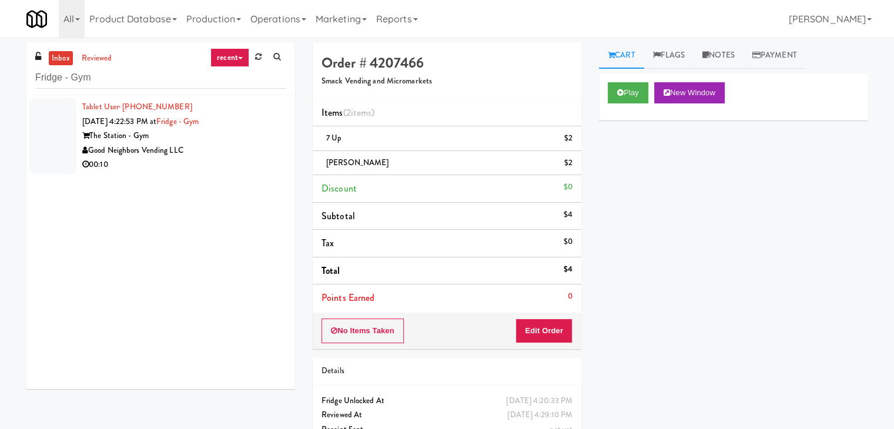
click at [251, 143] on div "Good Neighbors Vending LLC" at bounding box center [184, 150] width 204 height 15
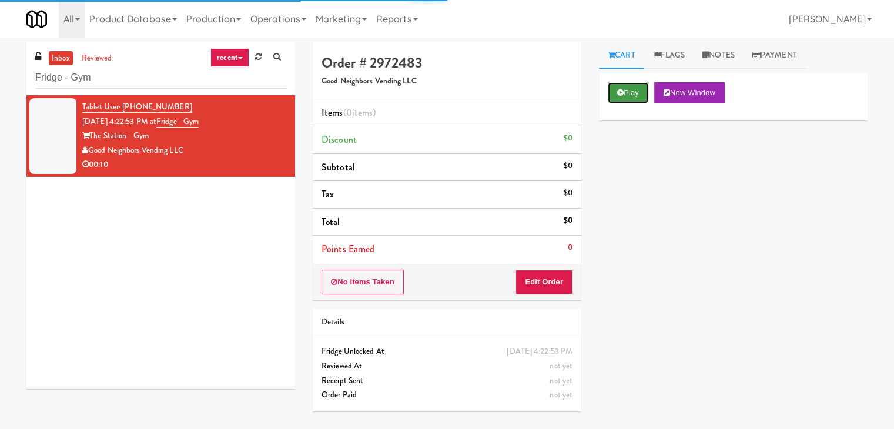
click at [628, 88] on button "Play" at bounding box center [628, 92] width 41 height 21
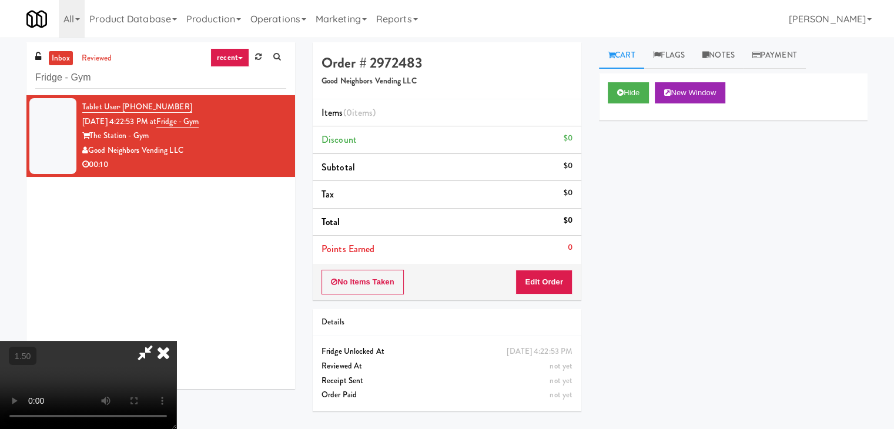
click at [176, 341] on video at bounding box center [88, 385] width 176 height 88
click at [176, 341] on icon at bounding box center [164, 353] width 26 height 24
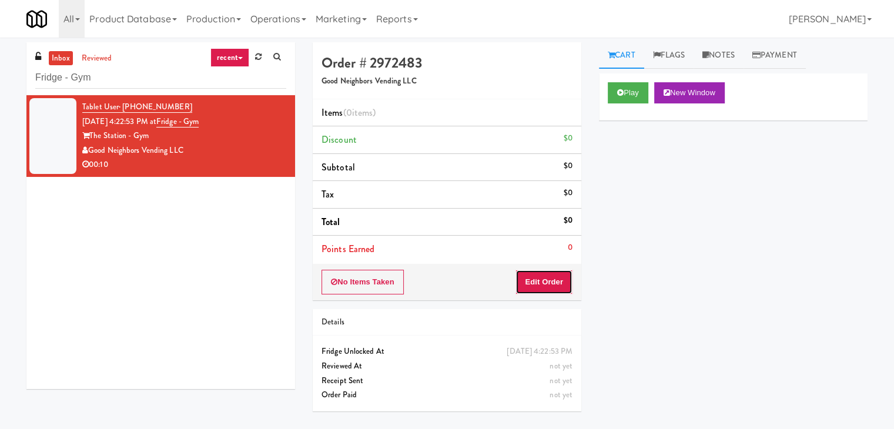
click at [548, 281] on button "Edit Order" at bounding box center [544, 282] width 57 height 25
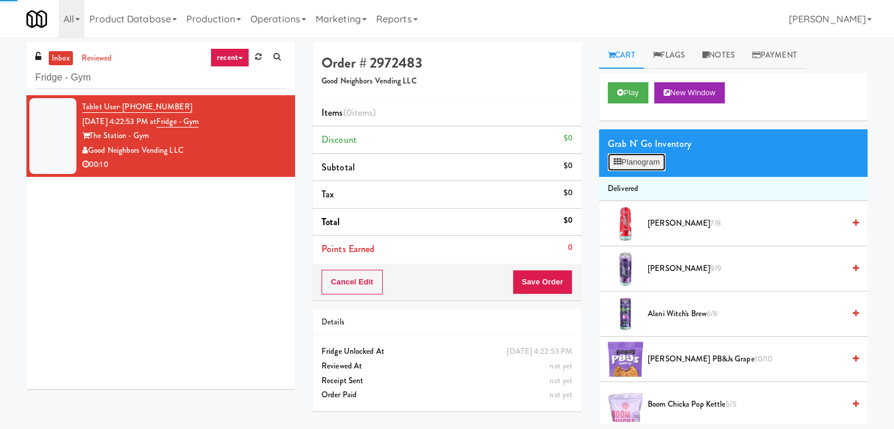
click at [636, 166] on button "Planogram" at bounding box center [637, 162] width 58 height 18
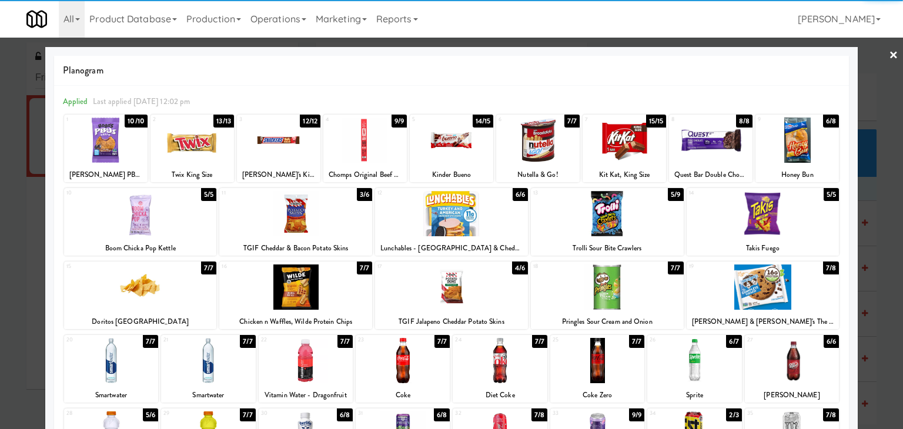
click at [446, 132] on div at bounding box center [452, 140] width 84 height 45
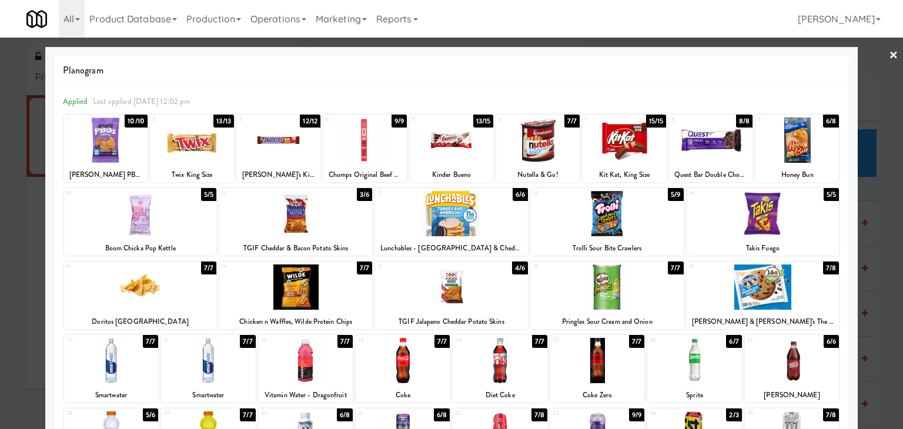
click at [889, 49] on link "×" at bounding box center [893, 56] width 9 height 36
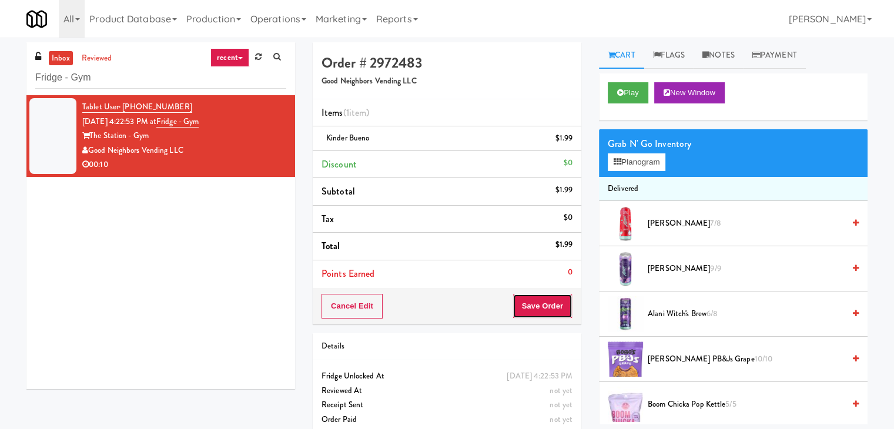
click at [543, 306] on button "Save Order" at bounding box center [543, 306] width 60 height 25
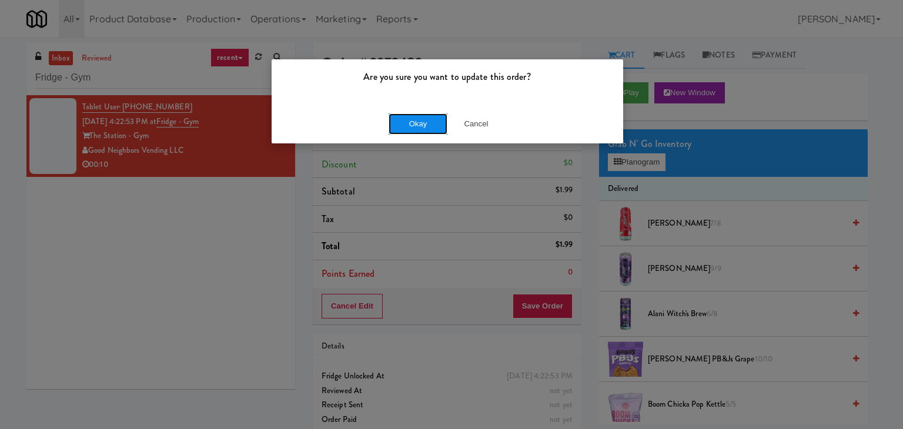
click at [436, 123] on button "Okay" at bounding box center [418, 123] width 59 height 21
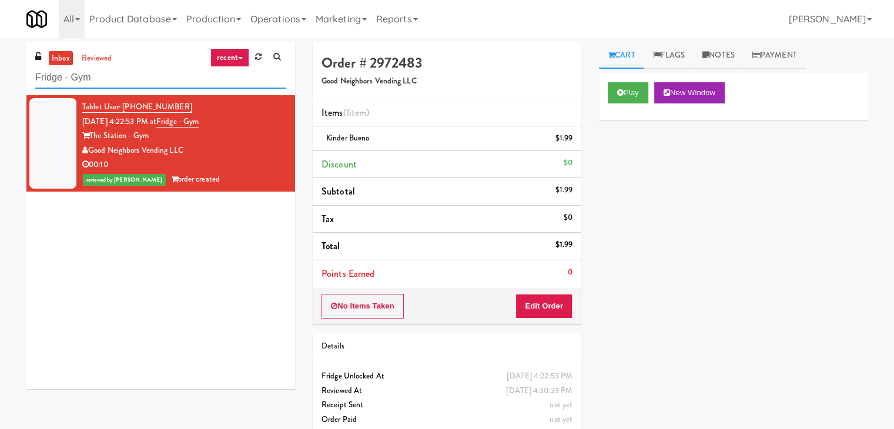
click at [177, 67] on input "Fridge - Gym" at bounding box center [160, 78] width 251 height 22
click at [178, 67] on input "Fridge - Gym" at bounding box center [160, 78] width 251 height 22
paste input "Crossing East - Cooler - Left"
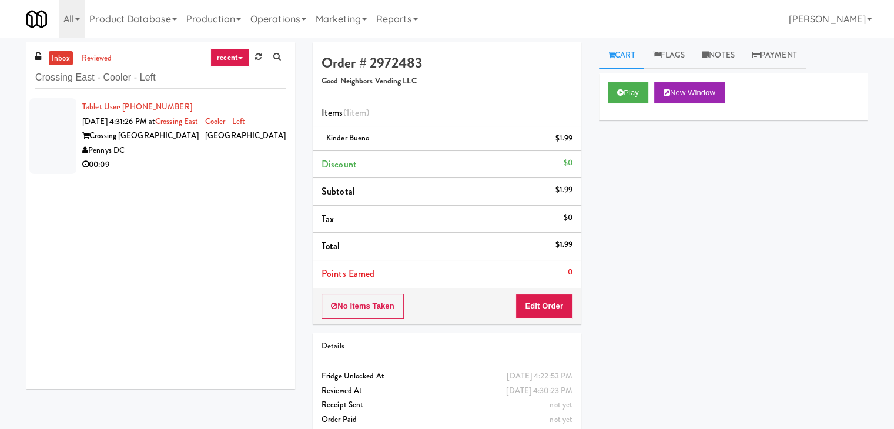
click at [252, 136] on div "Crossing [GEOGRAPHIC_DATA] - [GEOGRAPHIC_DATA]" at bounding box center [184, 136] width 204 height 15
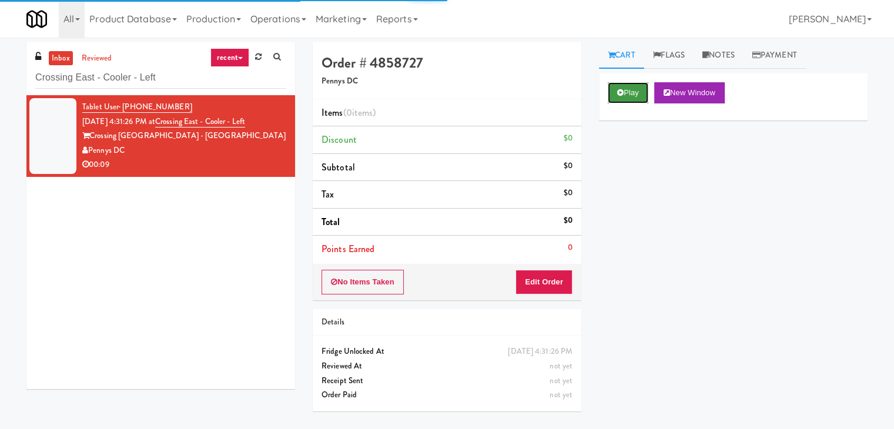
click at [612, 101] on button "Play" at bounding box center [628, 92] width 41 height 21
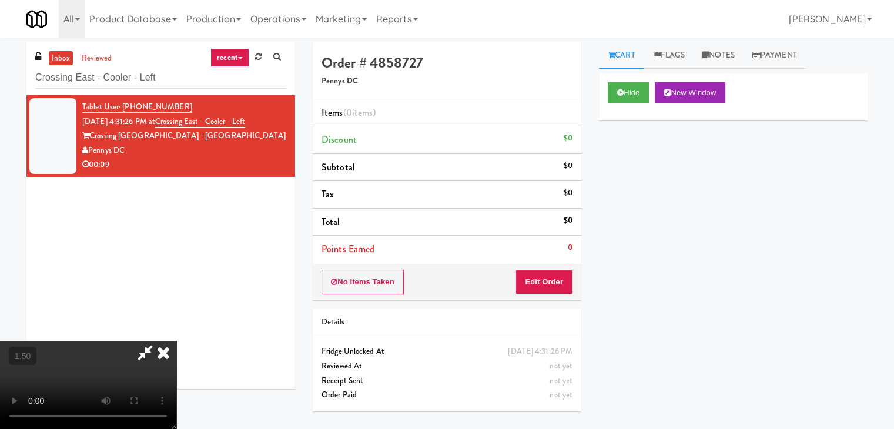
click at [176, 341] on video at bounding box center [88, 385] width 176 height 88
drag, startPoint x: 723, startPoint y: 51, endPoint x: 663, endPoint y: 163, distance: 127.3
click at [723, 52] on link "Notes" at bounding box center [719, 55] width 50 height 26
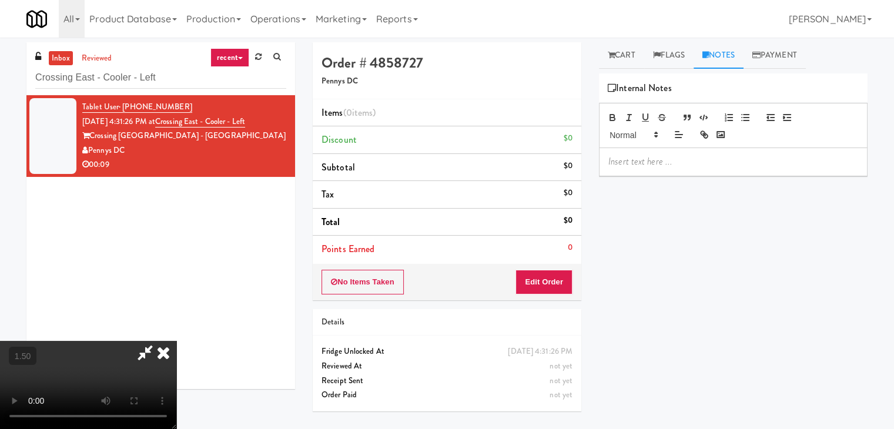
click at [647, 179] on div "Hide New Window Primary Flag Clear Flag if unable to determine what was taken o…" at bounding box center [733, 294] width 269 height 441
click at [647, 155] on p at bounding box center [734, 161] width 250 height 13
click at [133, 341] on video at bounding box center [88, 385] width 176 height 88
click at [616, 156] on p at bounding box center [734, 161] width 250 height 13
click at [176, 341] on video at bounding box center [88, 385] width 176 height 88
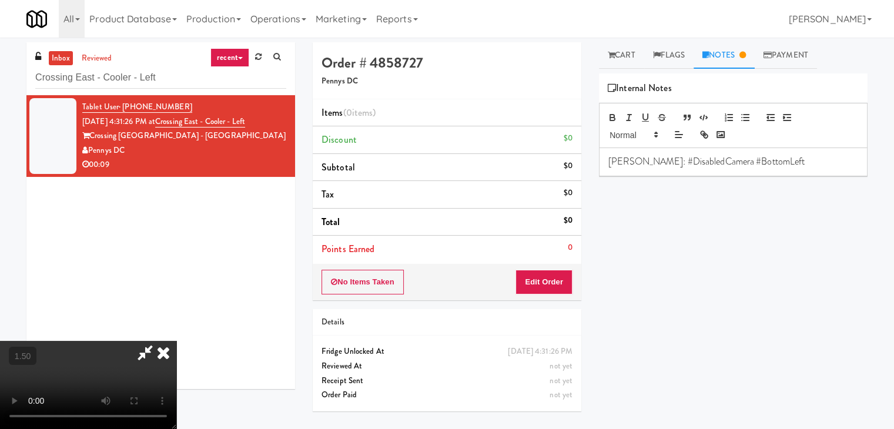
click at [176, 341] on video at bounding box center [88, 385] width 176 height 88
click at [176, 341] on icon at bounding box center [164, 353] width 26 height 24
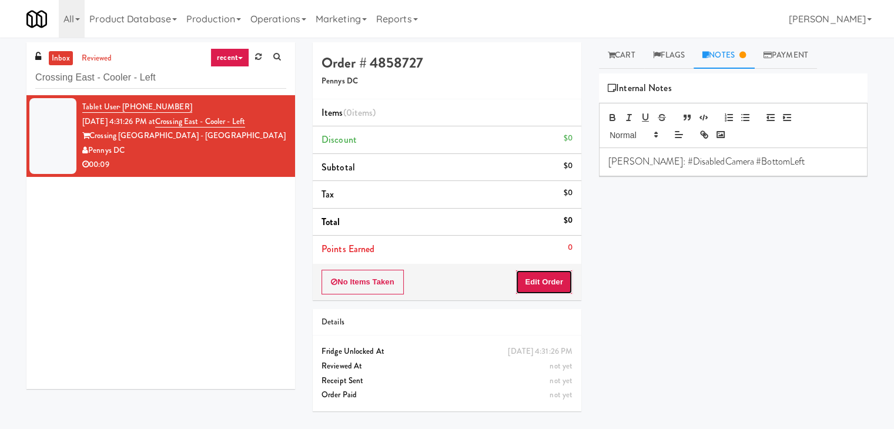
click at [545, 287] on button "Edit Order" at bounding box center [544, 282] width 57 height 25
click at [605, 62] on link "Cart" at bounding box center [621, 55] width 45 height 26
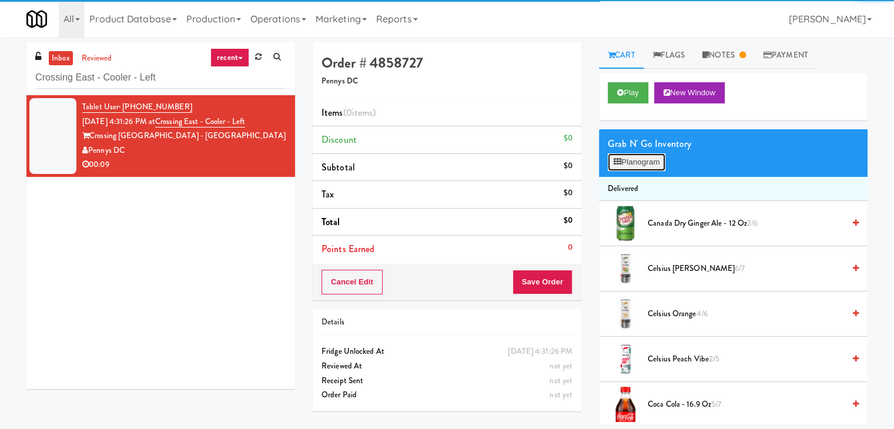
click at [640, 166] on button "Planogram" at bounding box center [637, 162] width 58 height 18
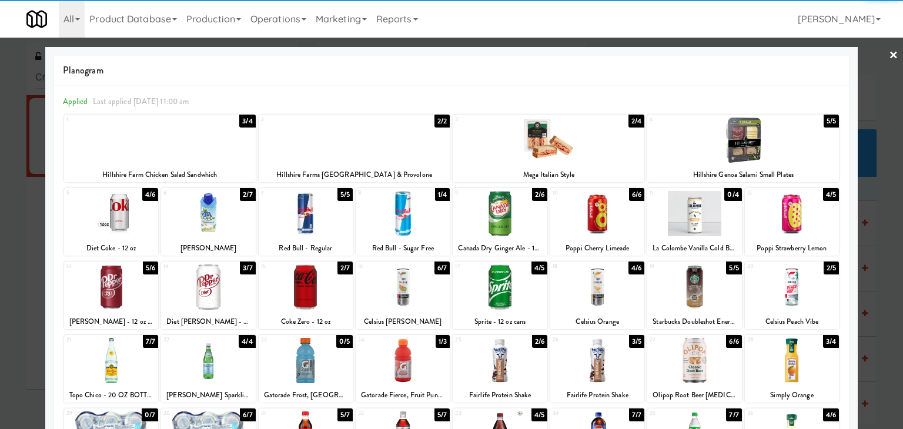
click at [187, 280] on div at bounding box center [208, 287] width 94 height 45
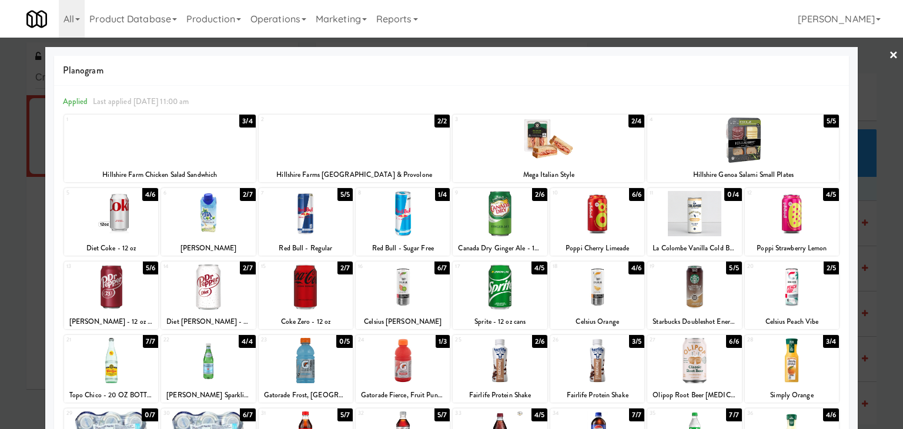
click at [208, 280] on div at bounding box center [208, 287] width 94 height 45
drag, startPoint x: 887, startPoint y: 57, endPoint x: 806, endPoint y: 121, distance: 102.6
click at [889, 57] on link "×" at bounding box center [893, 56] width 9 height 36
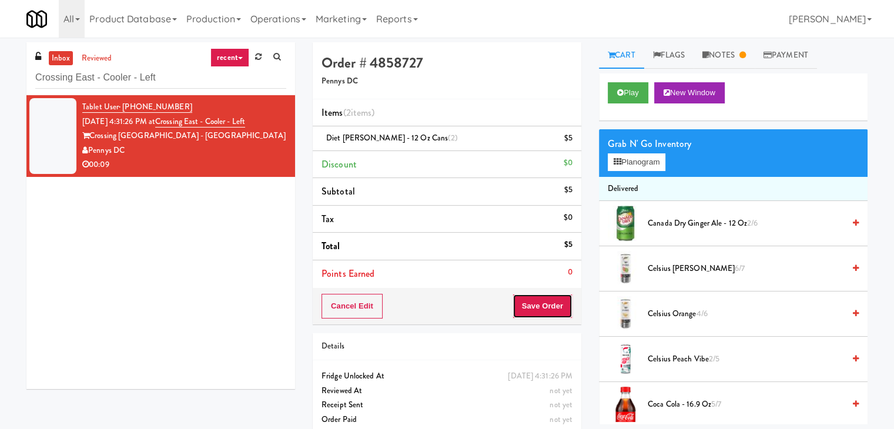
click at [528, 303] on button "Save Order" at bounding box center [543, 306] width 60 height 25
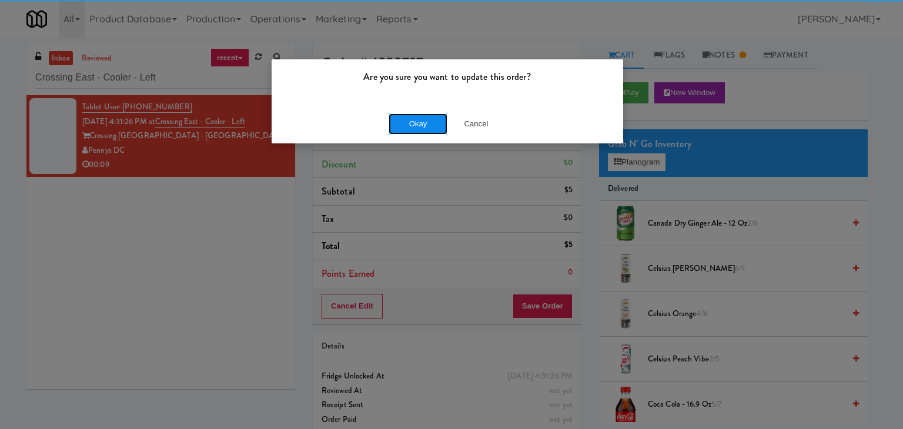
click at [429, 118] on button "Okay" at bounding box center [418, 123] width 59 height 21
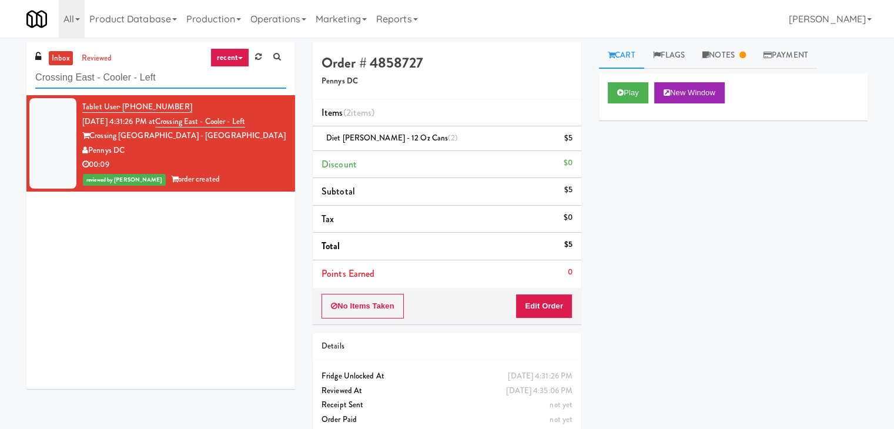
click at [153, 75] on input "Crossing East - Cooler - Left" at bounding box center [160, 78] width 251 height 22
paste input "Uptown 550 Cooler #2"
type input "Uptown 550 Cooler #2"
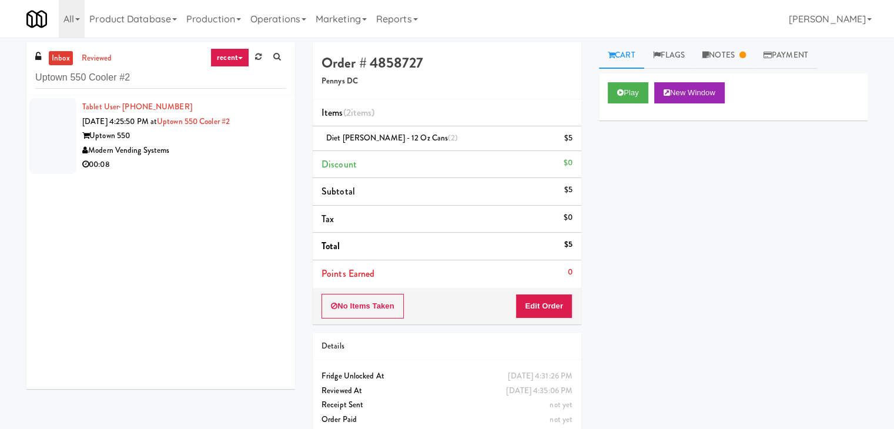
click at [242, 153] on div "Modern Vending Systems" at bounding box center [184, 150] width 204 height 15
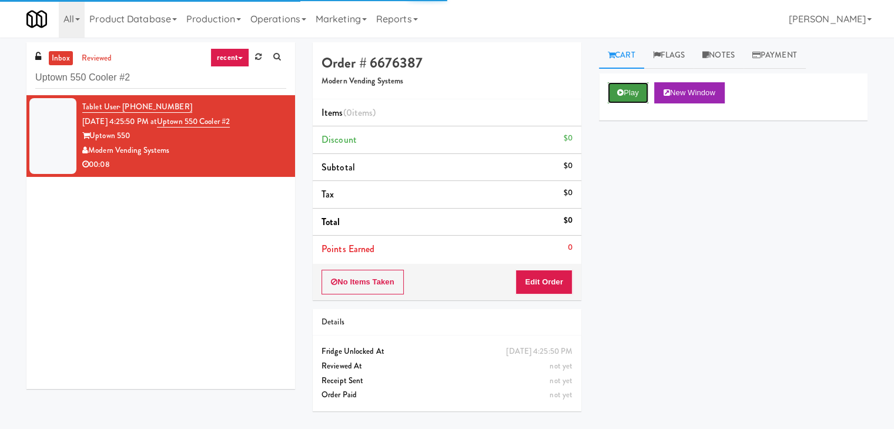
click at [626, 91] on button "Play" at bounding box center [628, 92] width 41 height 21
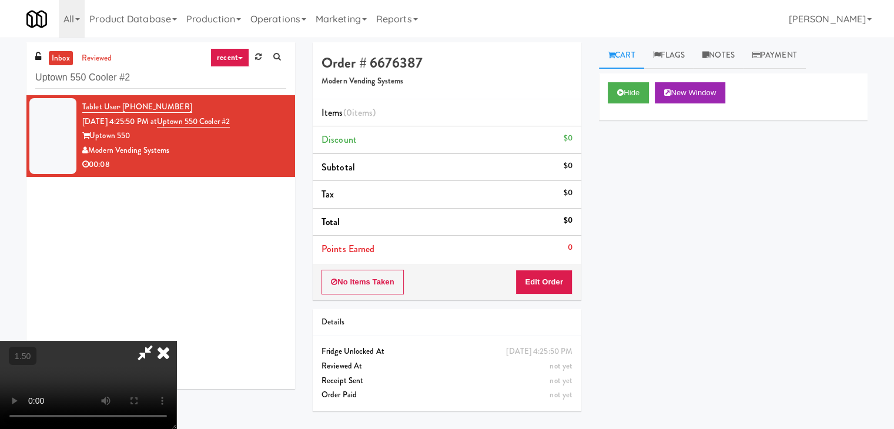
click at [176, 341] on video at bounding box center [88, 385] width 176 height 88
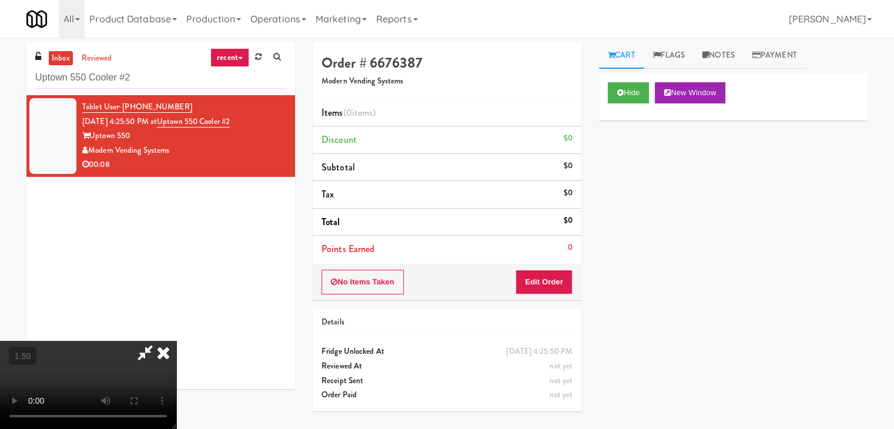
click at [176, 341] on video at bounding box center [88, 385] width 176 height 88
click at [176, 341] on icon at bounding box center [164, 353] width 26 height 24
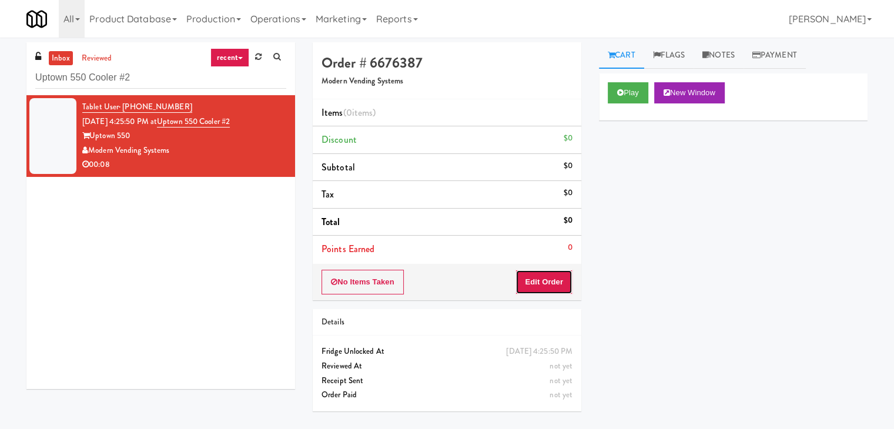
click at [551, 279] on button "Edit Order" at bounding box center [544, 282] width 57 height 25
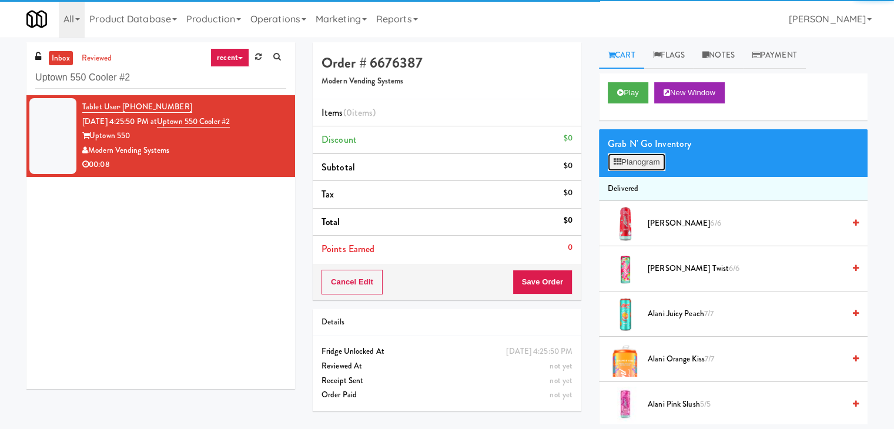
click at [642, 162] on button "Planogram" at bounding box center [637, 162] width 58 height 18
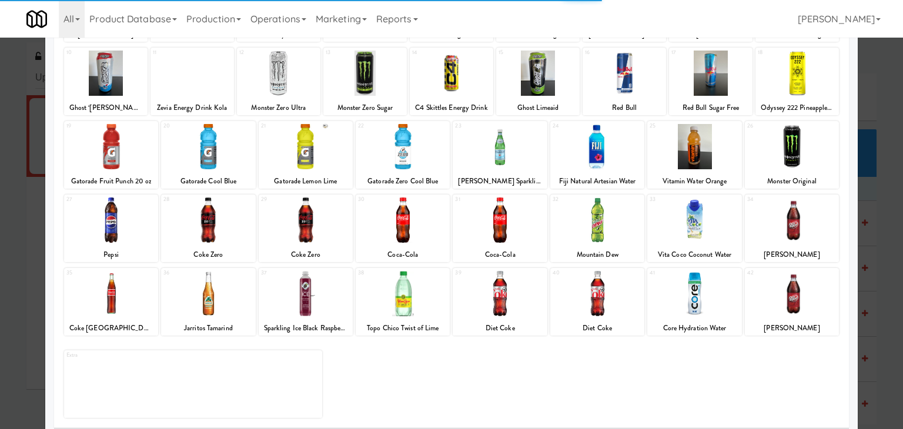
scroll to position [148, 0]
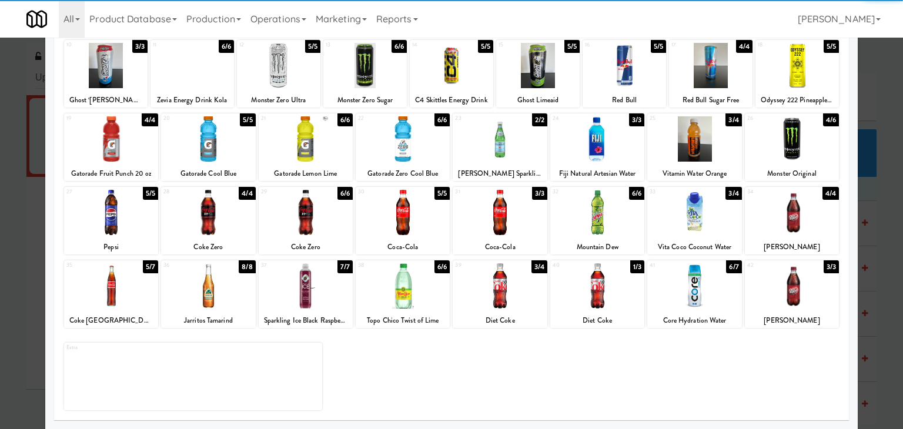
click at [681, 144] on div at bounding box center [694, 138] width 94 height 45
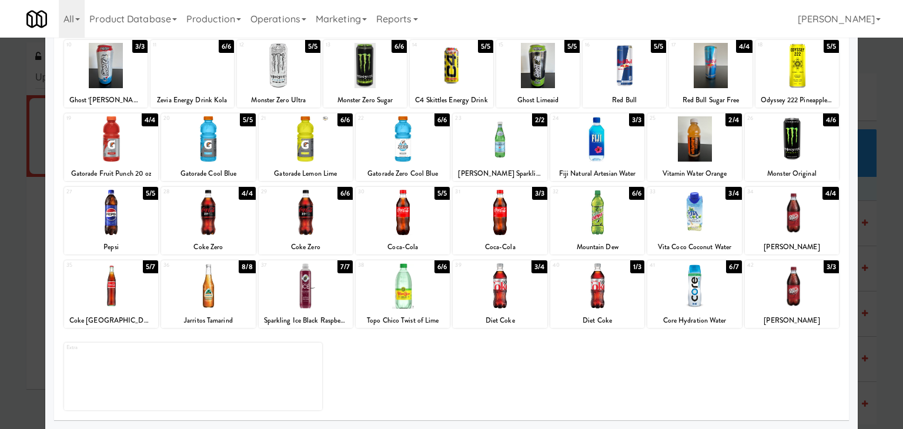
click at [423, 142] on div at bounding box center [403, 138] width 94 height 45
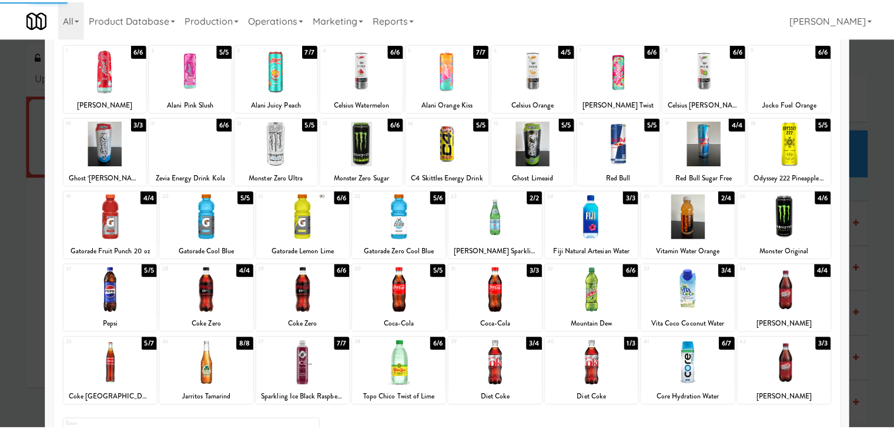
scroll to position [0, 0]
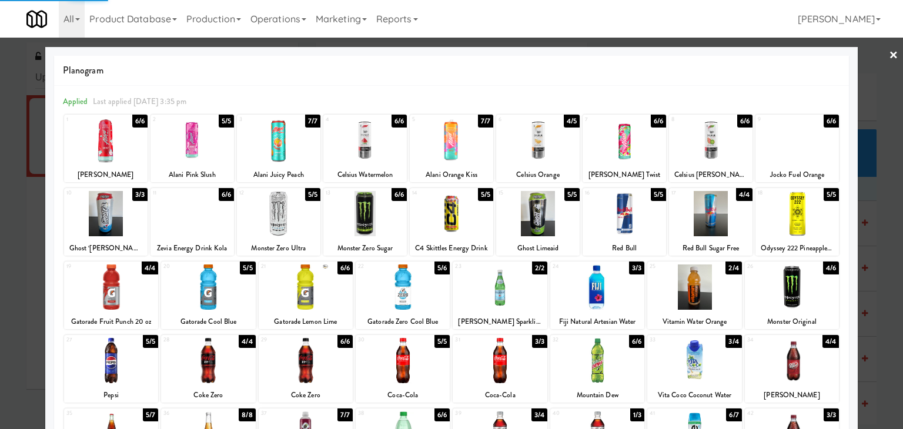
click at [889, 49] on link "×" at bounding box center [893, 56] width 9 height 36
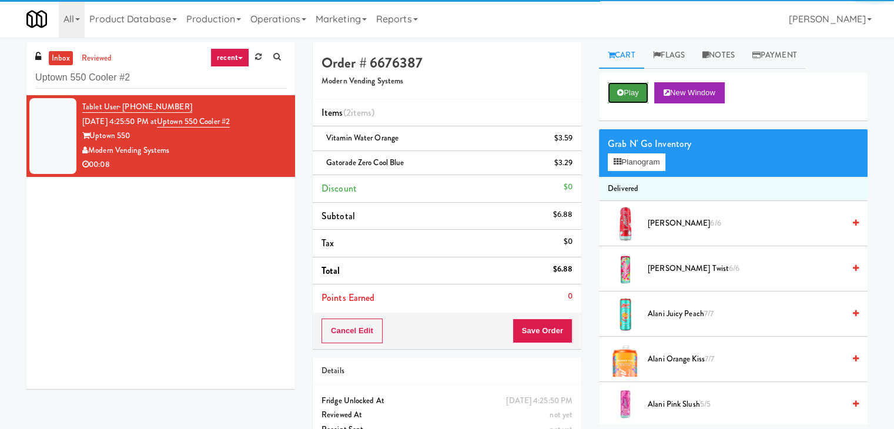
click at [642, 94] on button "Play" at bounding box center [628, 92] width 41 height 21
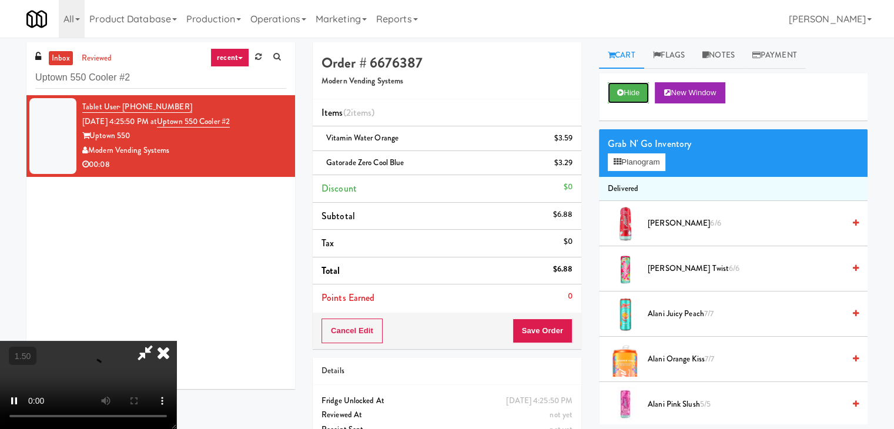
scroll to position [165, 0]
click at [176, 341] on video at bounding box center [88, 385] width 176 height 88
click at [176, 341] on icon at bounding box center [164, 353] width 26 height 24
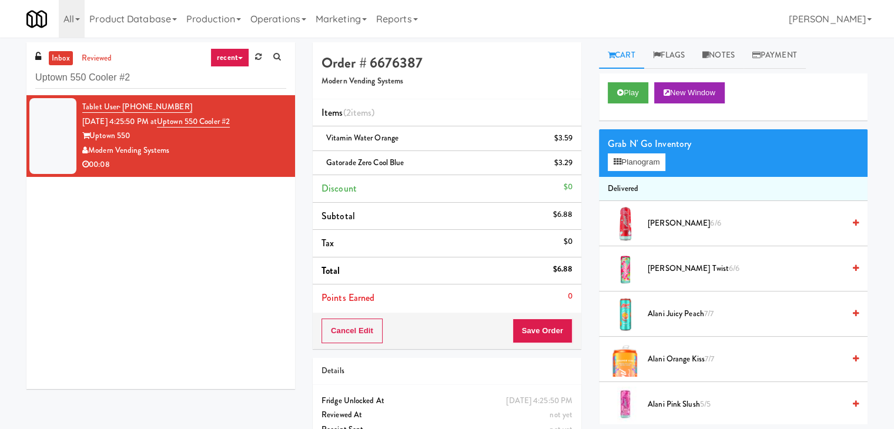
click at [532, 344] on div "Cancel Edit Save Order" at bounding box center [447, 331] width 269 height 36
click at [536, 328] on button "Save Order" at bounding box center [543, 331] width 60 height 25
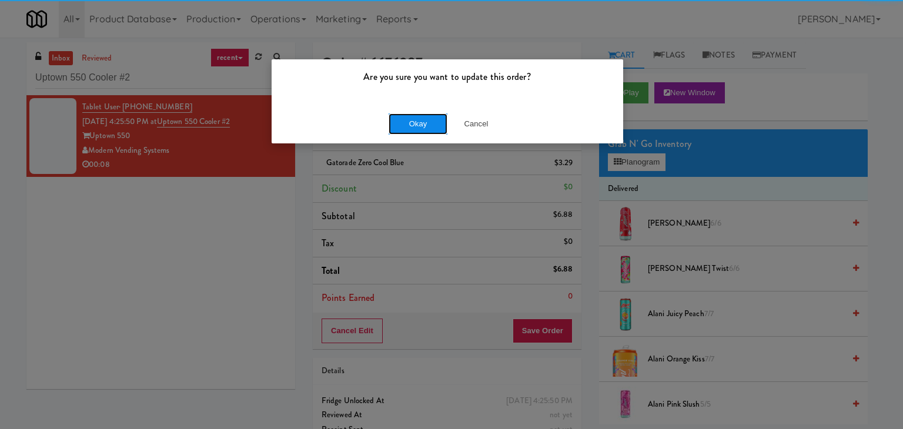
click at [408, 130] on button "Okay" at bounding box center [418, 123] width 59 height 21
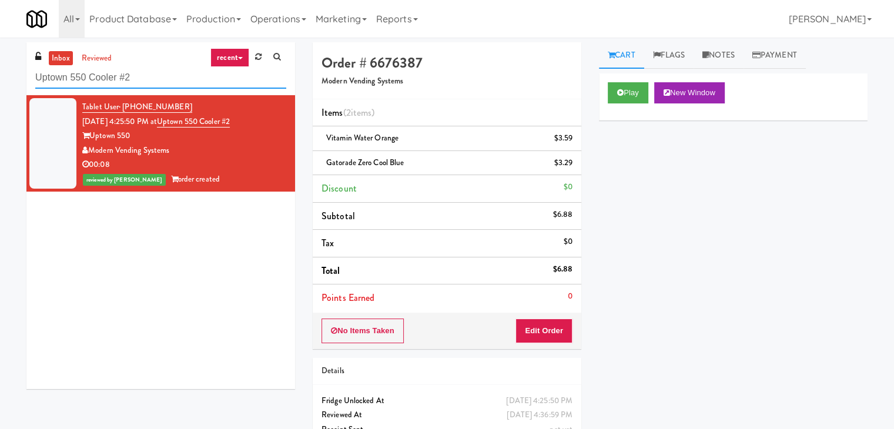
click at [153, 81] on input "Uptown 550 Cooler #2" at bounding box center [160, 78] width 251 height 22
paste input "234 Cooler"
type input "234 Cooler"
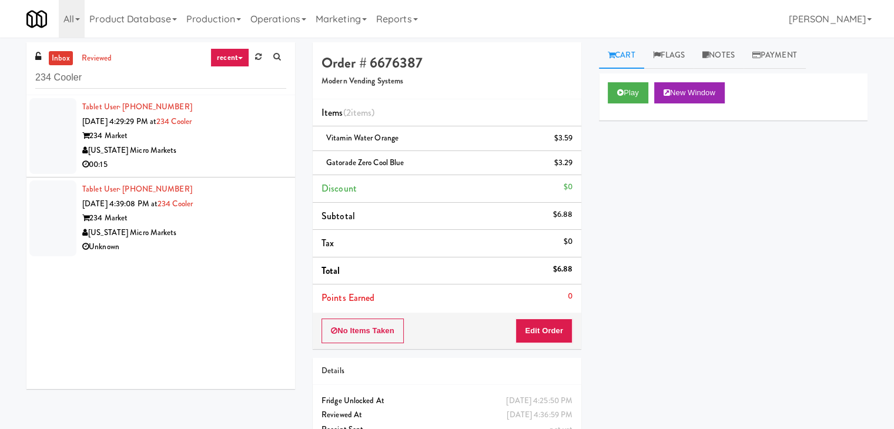
click at [231, 158] on div "00:15" at bounding box center [184, 165] width 204 height 15
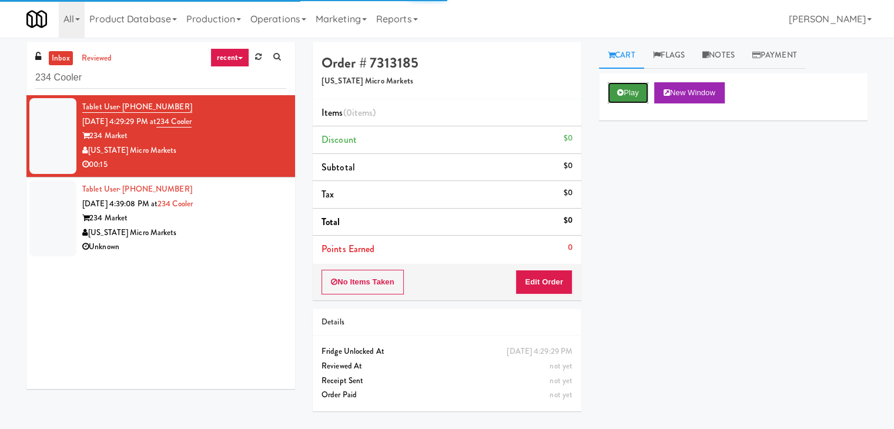
click at [633, 96] on button "Play" at bounding box center [628, 92] width 41 height 21
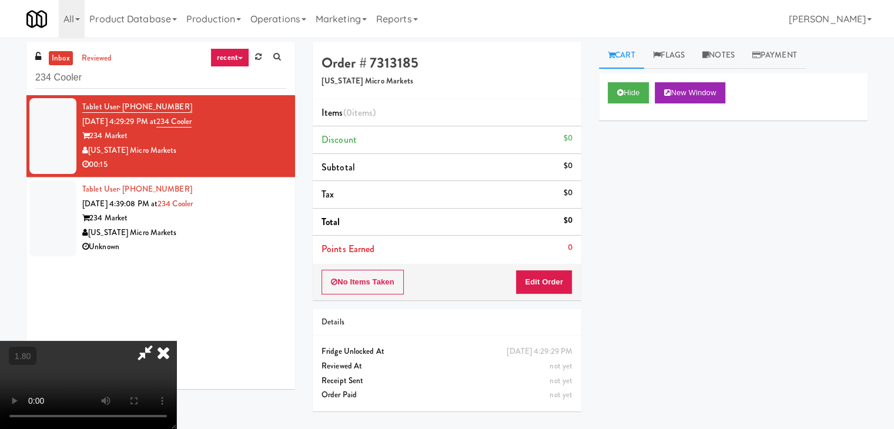
click at [176, 341] on video at bounding box center [88, 385] width 176 height 88
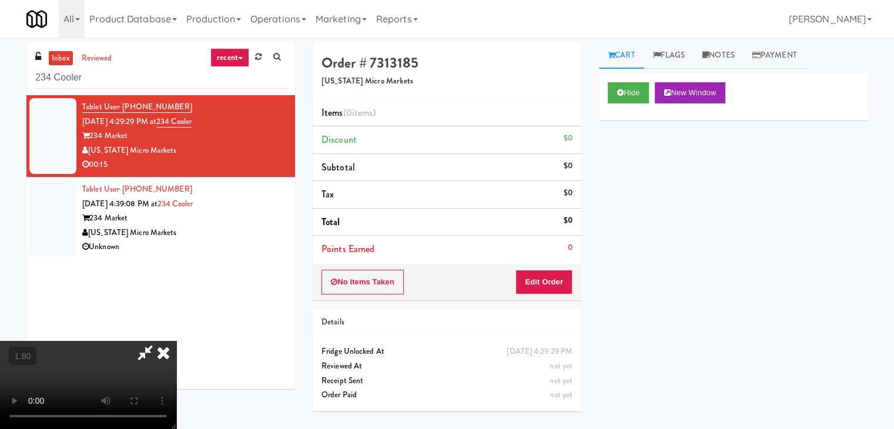
click at [176, 341] on video at bounding box center [88, 385] width 176 height 88
click at [176, 341] on icon at bounding box center [164, 353] width 26 height 24
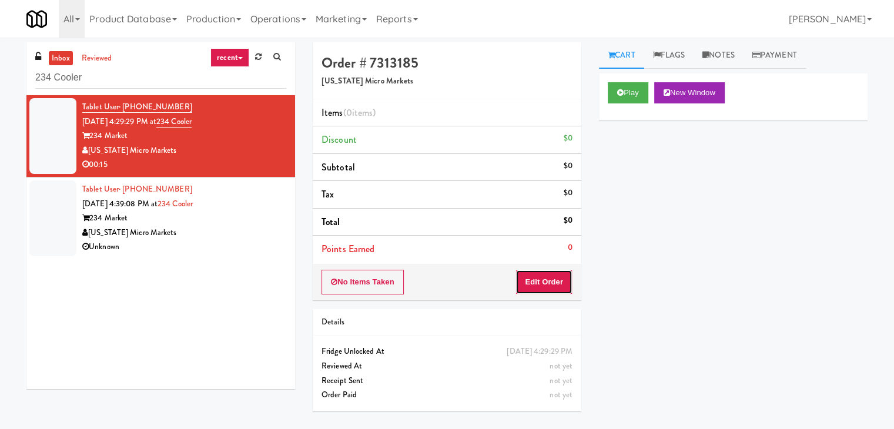
click at [547, 278] on button "Edit Order" at bounding box center [544, 282] width 57 height 25
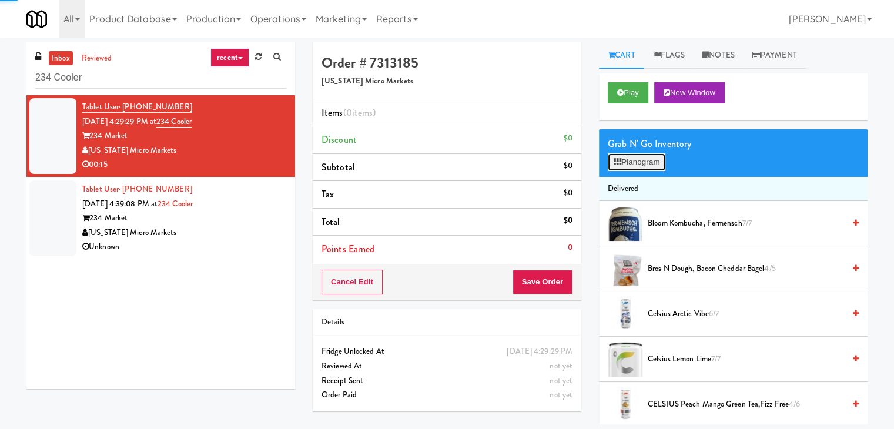
click at [615, 165] on icon at bounding box center [618, 162] width 8 height 8
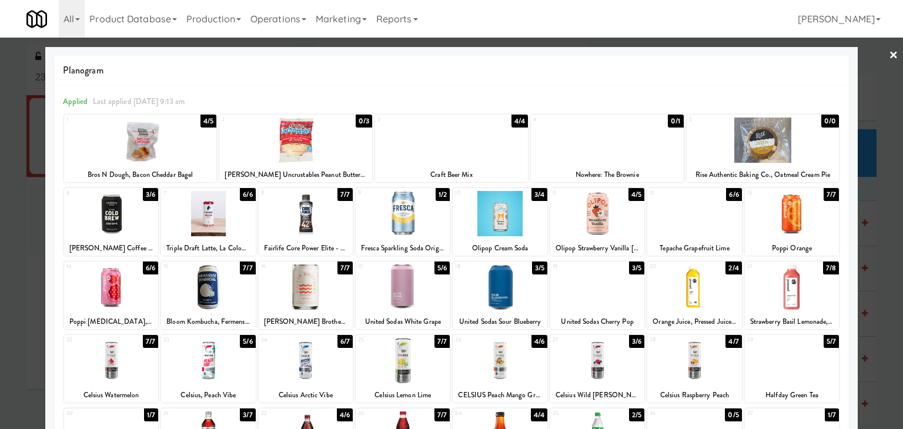
click at [408, 365] on div at bounding box center [403, 360] width 94 height 45
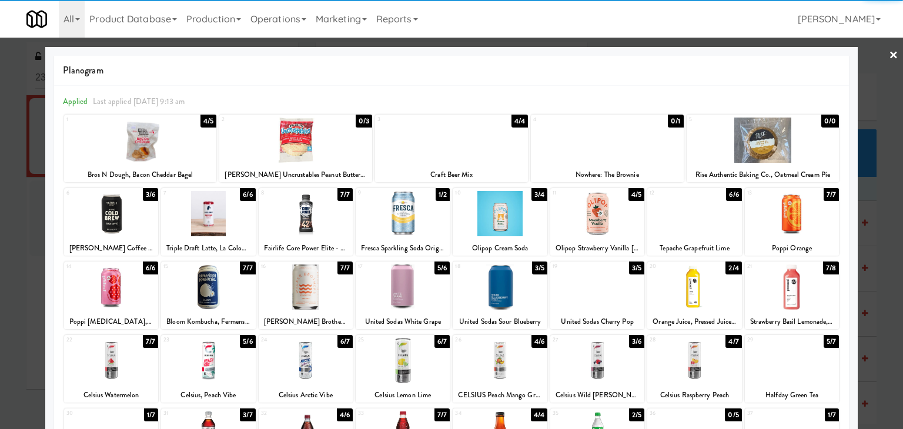
click at [610, 346] on div at bounding box center [597, 360] width 94 height 45
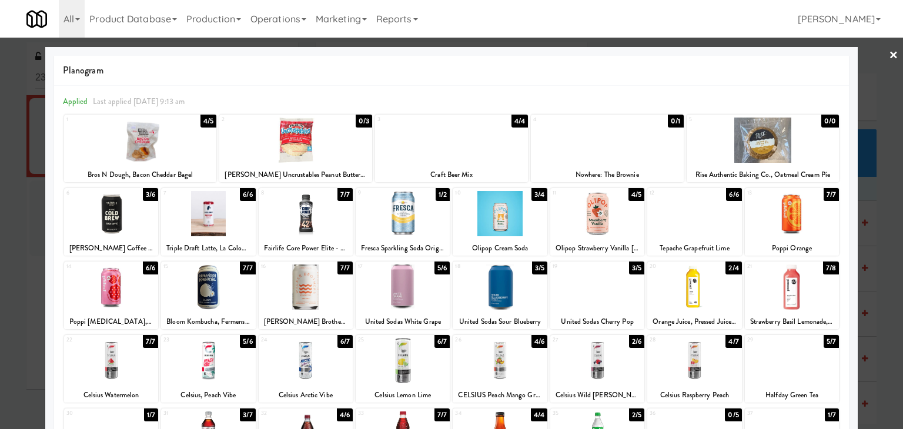
click at [889, 52] on link "×" at bounding box center [893, 56] width 9 height 36
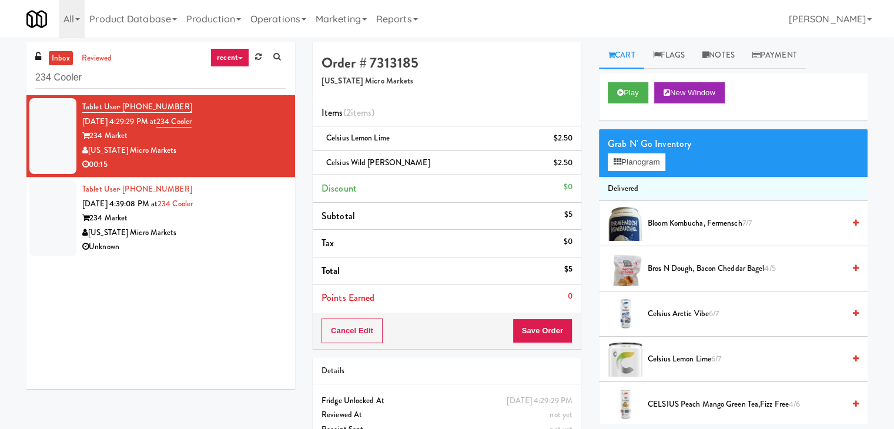
click at [555, 315] on div "Cancel Edit Save Order" at bounding box center [447, 331] width 269 height 36
click at [542, 330] on button "Save Order" at bounding box center [543, 331] width 60 height 25
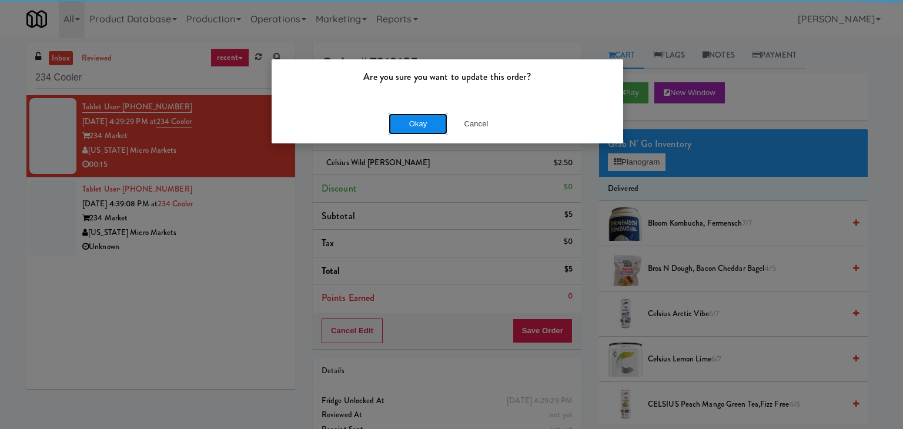
click at [438, 125] on button "Okay" at bounding box center [418, 123] width 59 height 21
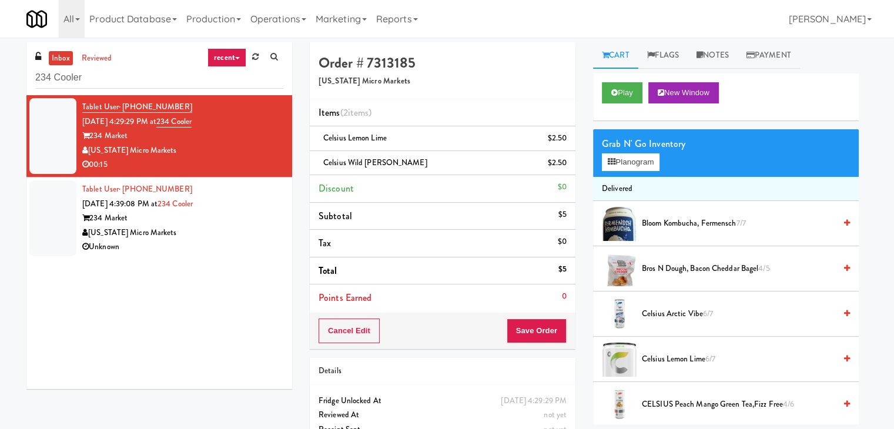
click at [210, 228] on div "[US_STATE] Micro Markets" at bounding box center [182, 233] width 201 height 15
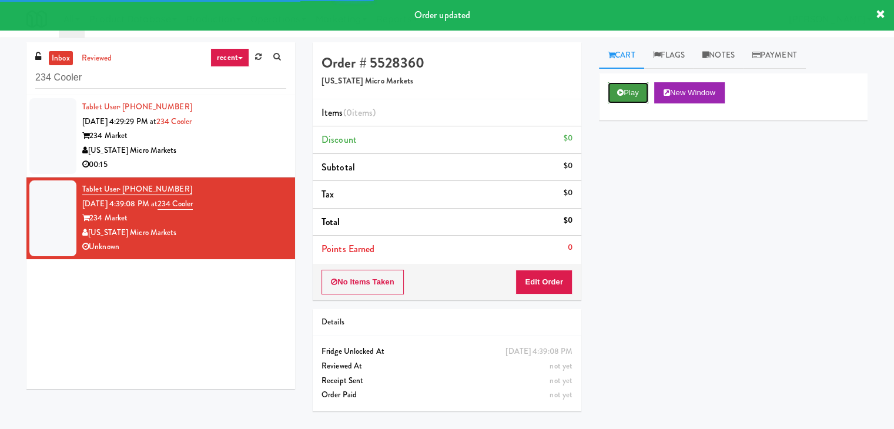
click at [633, 96] on button "Play" at bounding box center [628, 92] width 41 height 21
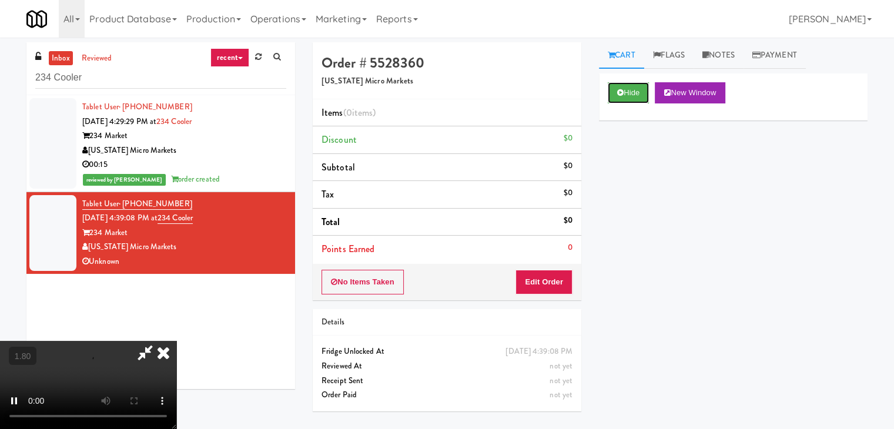
scroll to position [165, 0]
click at [176, 341] on video at bounding box center [88, 385] width 176 height 88
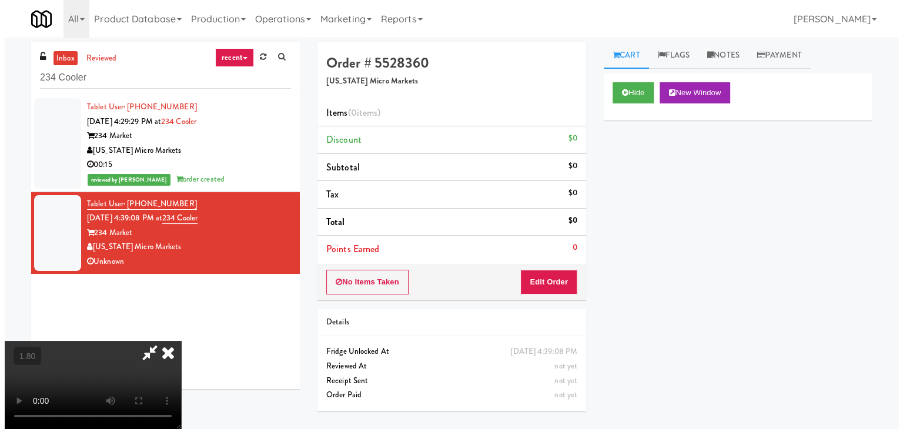
scroll to position [0, 0]
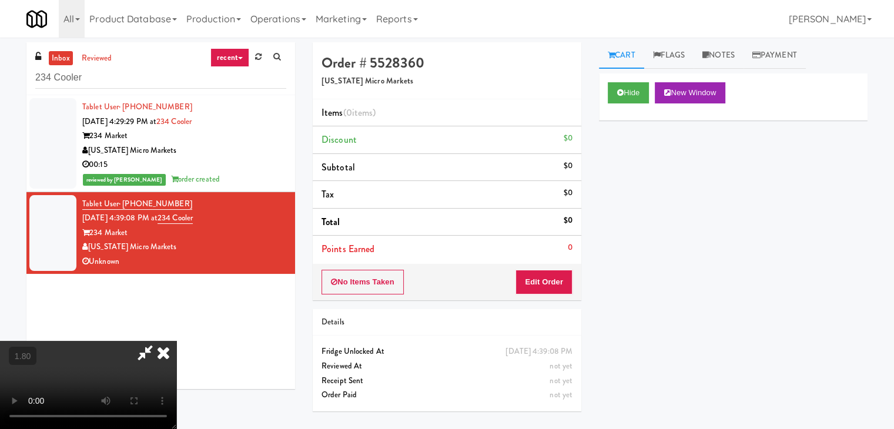
drag, startPoint x: 514, startPoint y: 41, endPoint x: 541, endPoint y: 185, distance: 146.6
click at [176, 341] on icon at bounding box center [164, 353] width 26 height 24
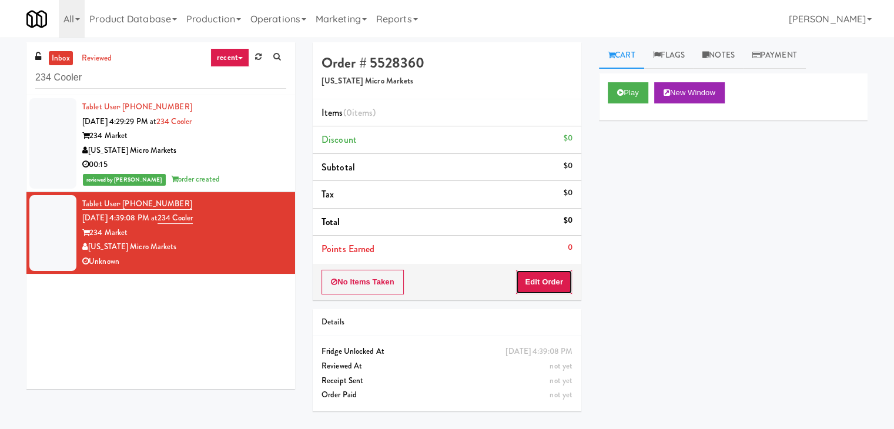
click at [533, 281] on button "Edit Order" at bounding box center [544, 282] width 57 height 25
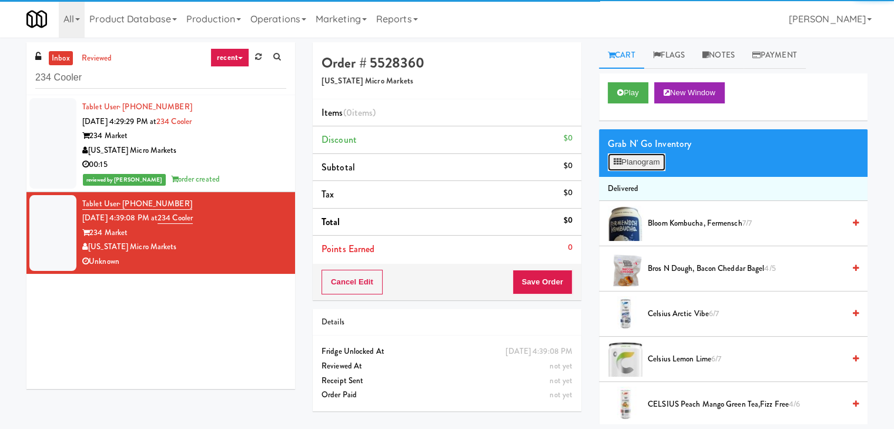
click at [629, 163] on button "Planogram" at bounding box center [637, 162] width 58 height 18
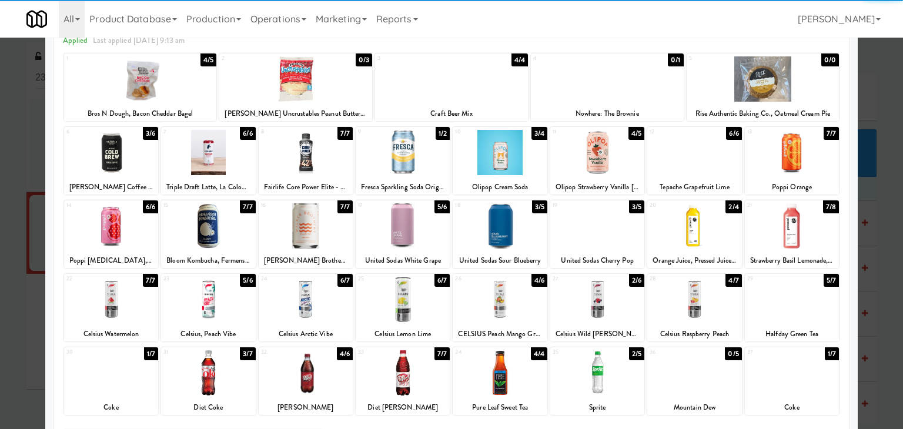
scroll to position [148, 0]
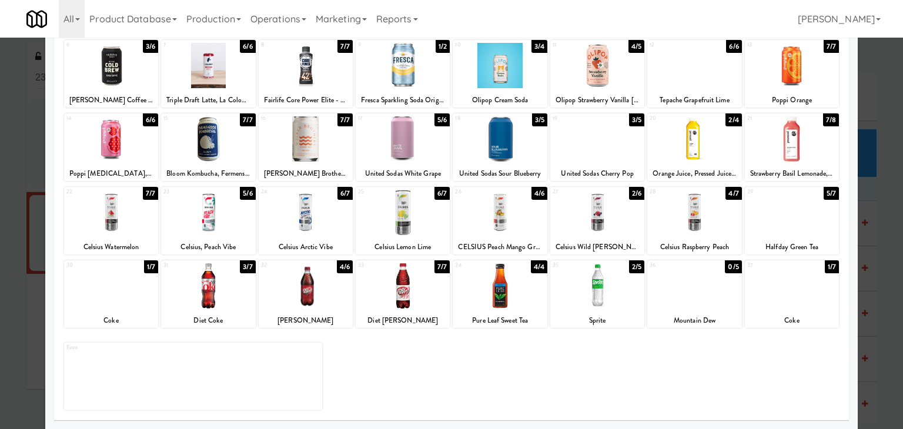
click at [229, 289] on div at bounding box center [208, 285] width 94 height 45
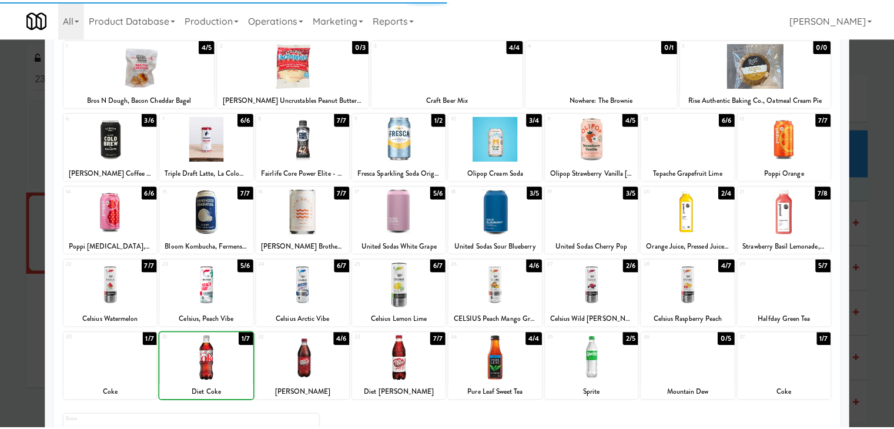
scroll to position [0, 0]
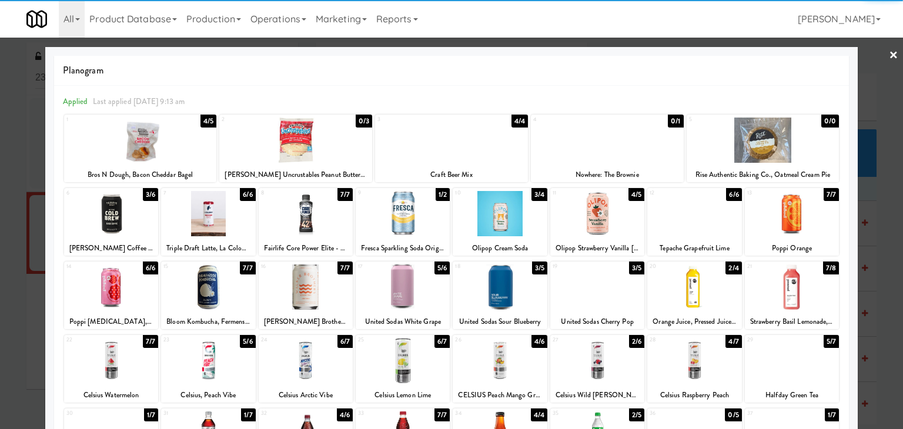
drag, startPoint x: 882, startPoint y: 51, endPoint x: 864, endPoint y: 65, distance: 23.1
click at [889, 51] on link "×" at bounding box center [893, 56] width 9 height 36
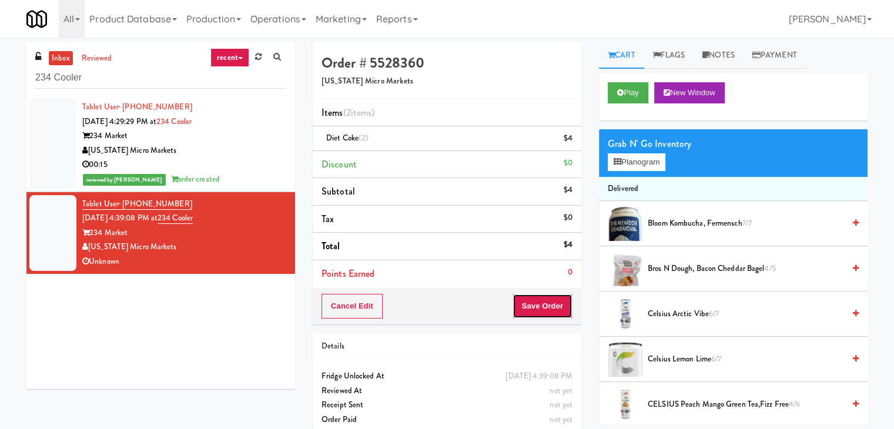
click at [526, 309] on button "Save Order" at bounding box center [543, 306] width 60 height 25
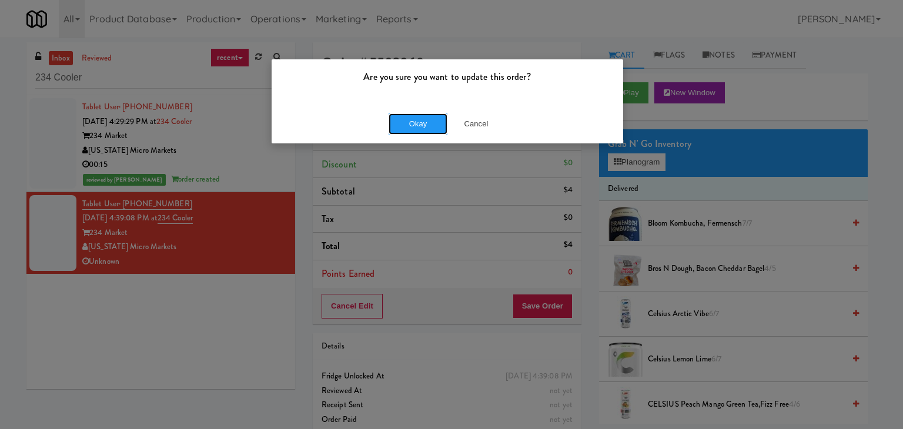
drag, startPoint x: 437, startPoint y: 125, endPoint x: 318, endPoint y: 21, distance: 158.3
click at [436, 125] on button "Okay" at bounding box center [418, 123] width 59 height 21
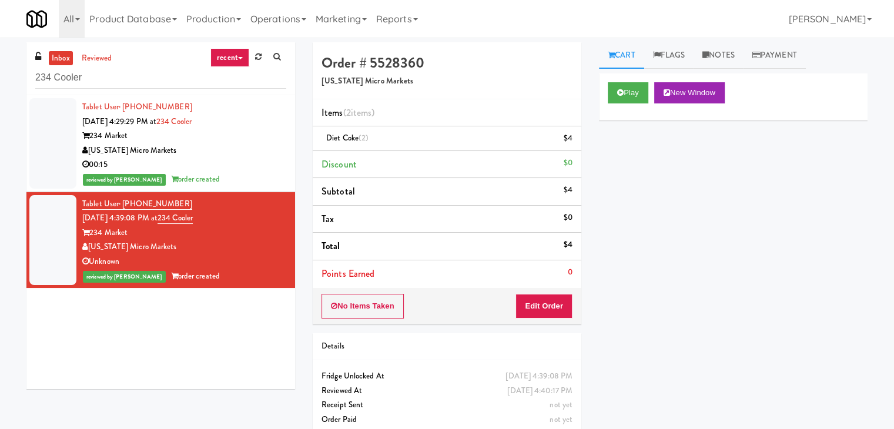
click at [244, 163] on div "00:15" at bounding box center [184, 165] width 204 height 15
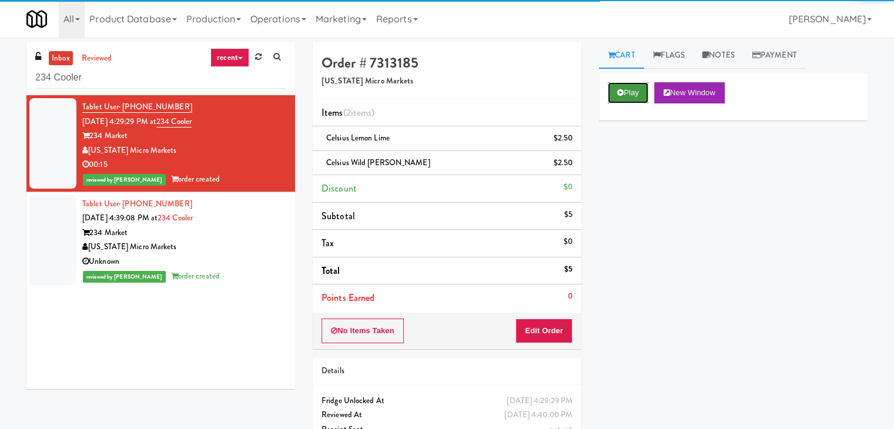
click at [627, 99] on button "Play" at bounding box center [628, 92] width 41 height 21
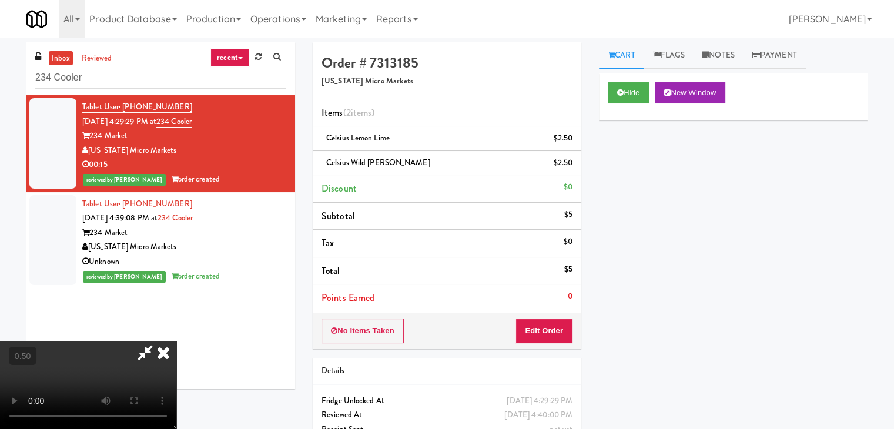
scroll to position [24, 0]
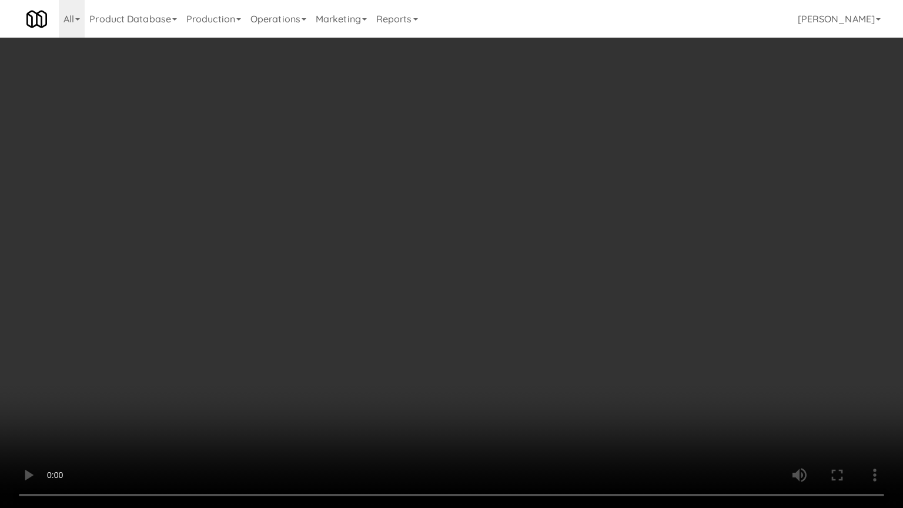
click at [545, 355] on video at bounding box center [451, 254] width 903 height 508
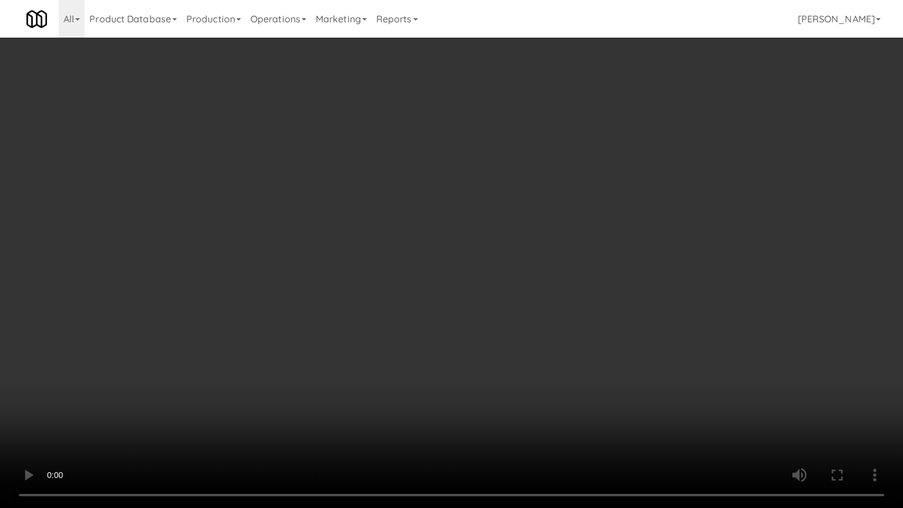
click at [545, 355] on video at bounding box center [451, 254] width 903 height 508
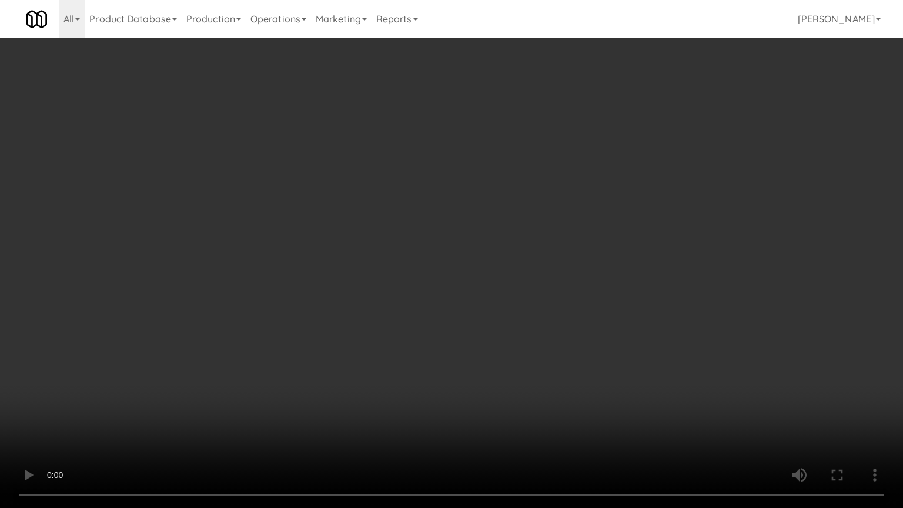
click at [545, 358] on video at bounding box center [451, 254] width 903 height 508
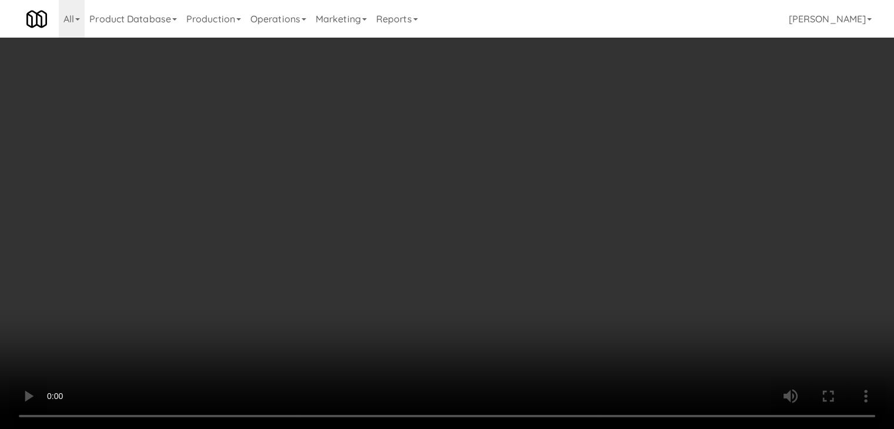
scroll to position [0, 0]
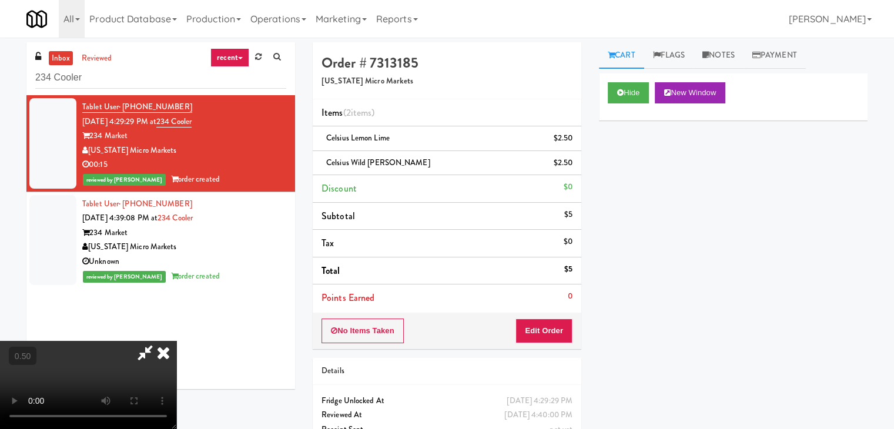
click at [176, 341] on icon at bounding box center [164, 353] width 26 height 24
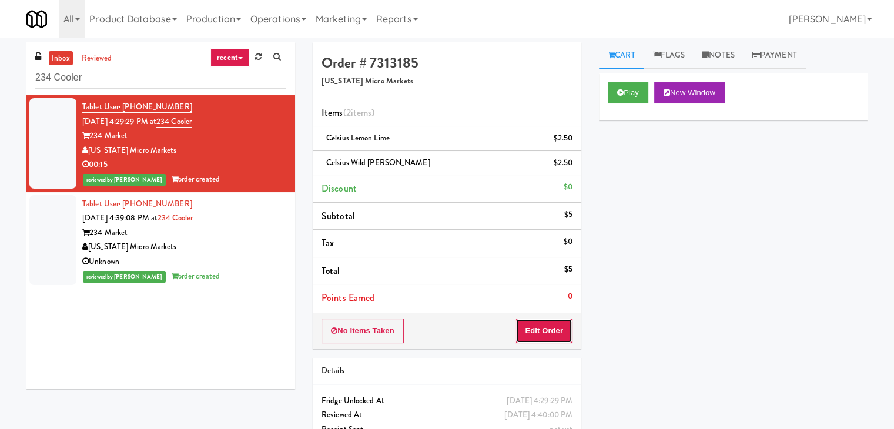
click at [545, 336] on button "Edit Order" at bounding box center [544, 331] width 57 height 25
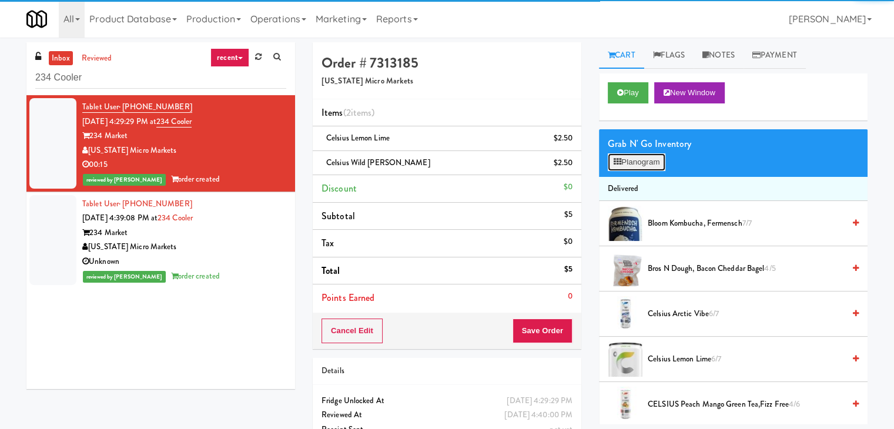
click at [643, 169] on button "Planogram" at bounding box center [637, 162] width 58 height 18
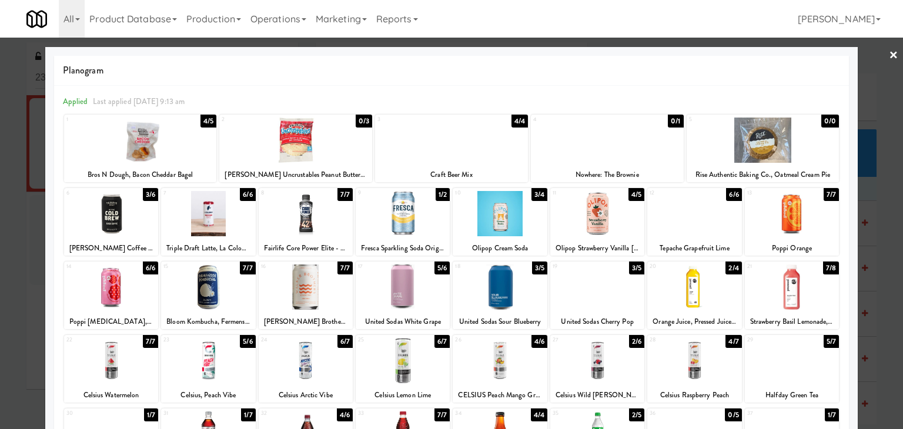
click at [889, 55] on link "×" at bounding box center [893, 56] width 9 height 36
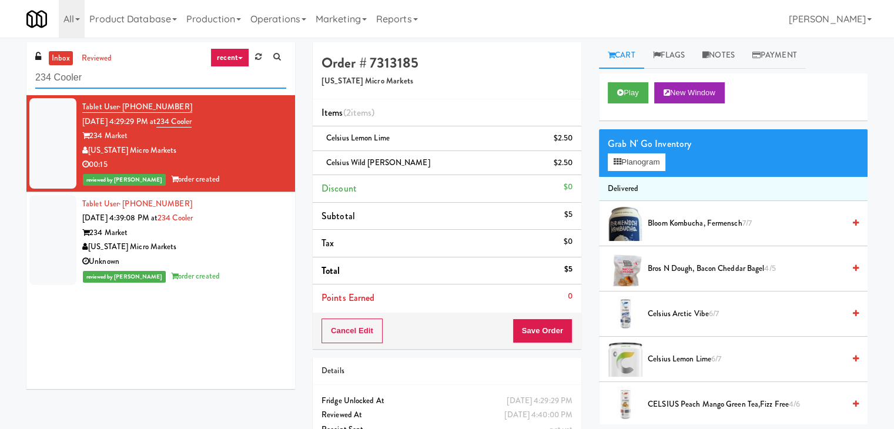
click at [149, 75] on input "234 Cooler" at bounding box center [160, 78] width 251 height 22
paste input "Greenvue Apartments -"
type input "Greenvue Apartments - Cooler"
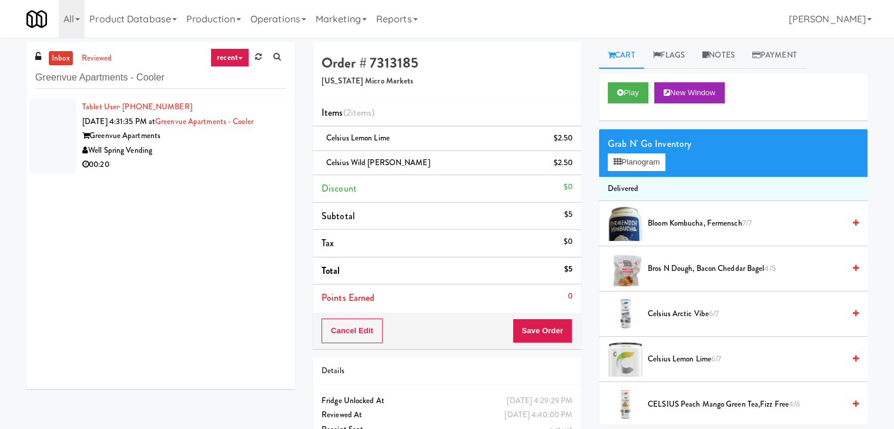
click at [259, 155] on div "Well Spring Vending" at bounding box center [184, 150] width 204 height 15
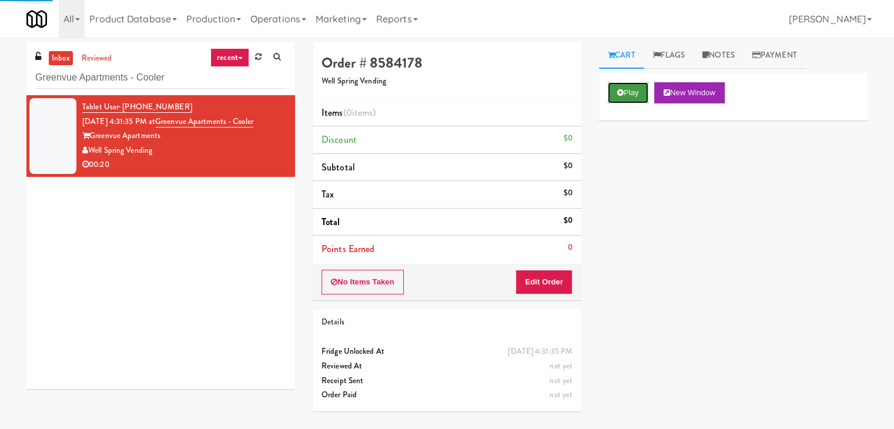
click at [625, 87] on button "Play" at bounding box center [628, 92] width 41 height 21
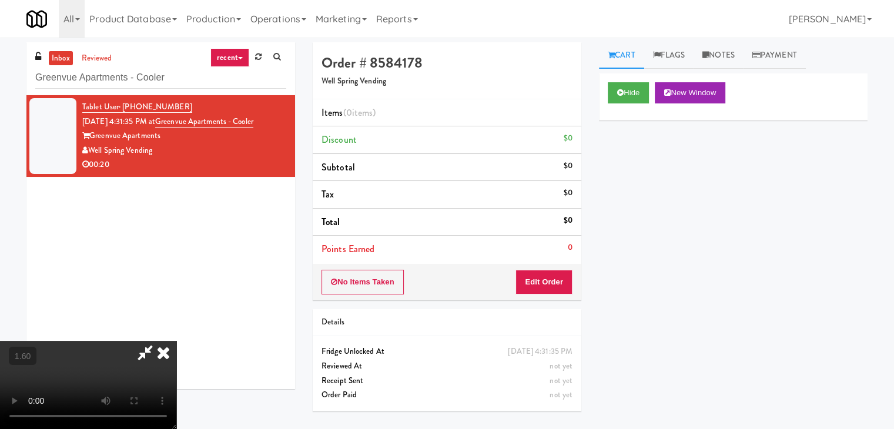
click at [176, 341] on video at bounding box center [88, 385] width 176 height 88
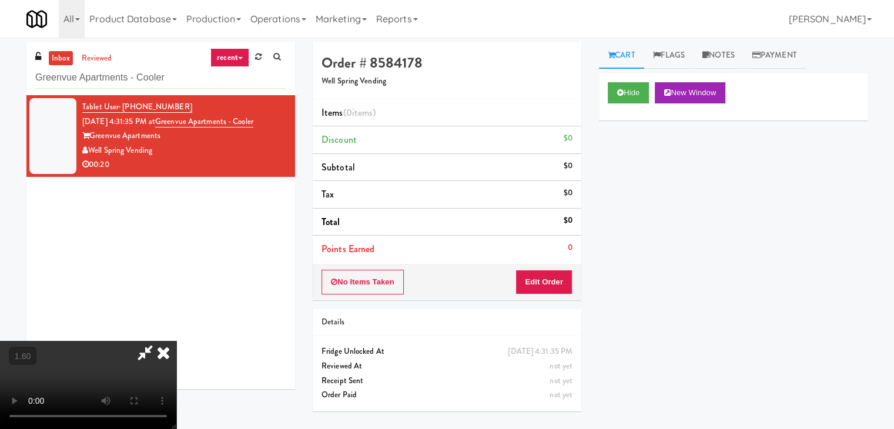
click at [176, 341] on video at bounding box center [88, 385] width 176 height 88
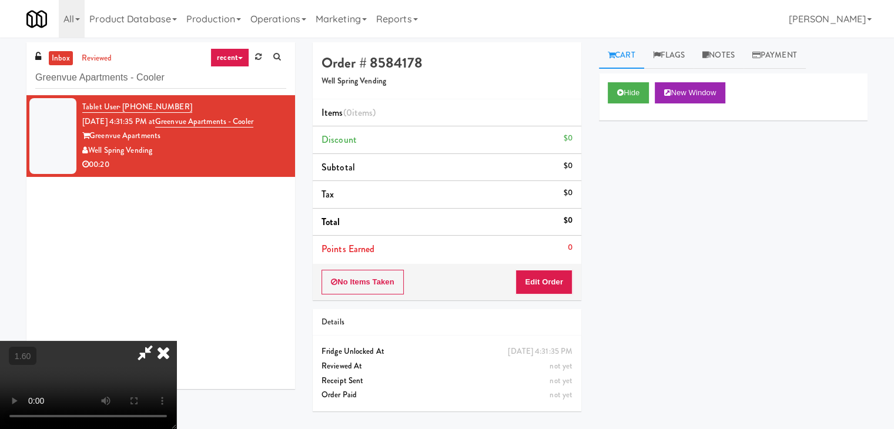
click at [176, 341] on video at bounding box center [88, 385] width 176 height 88
drag, startPoint x: 519, startPoint y: 47, endPoint x: 520, endPoint y: 53, distance: 6.0
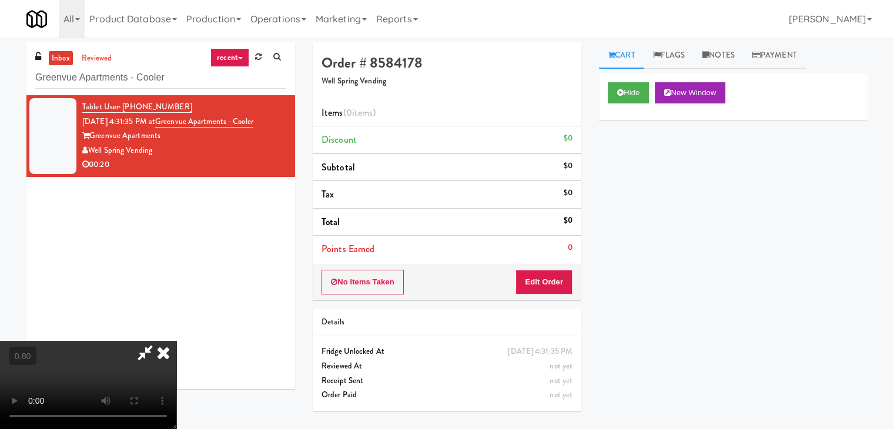
click at [176, 341] on icon at bounding box center [164, 353] width 26 height 24
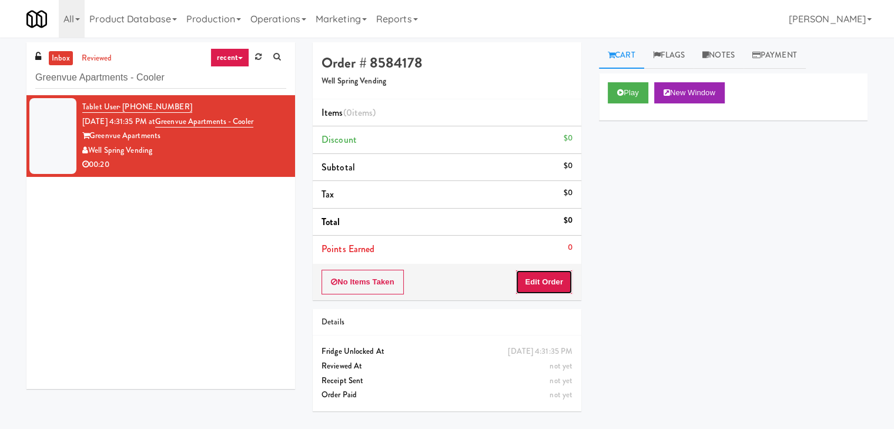
click at [542, 281] on button "Edit Order" at bounding box center [544, 282] width 57 height 25
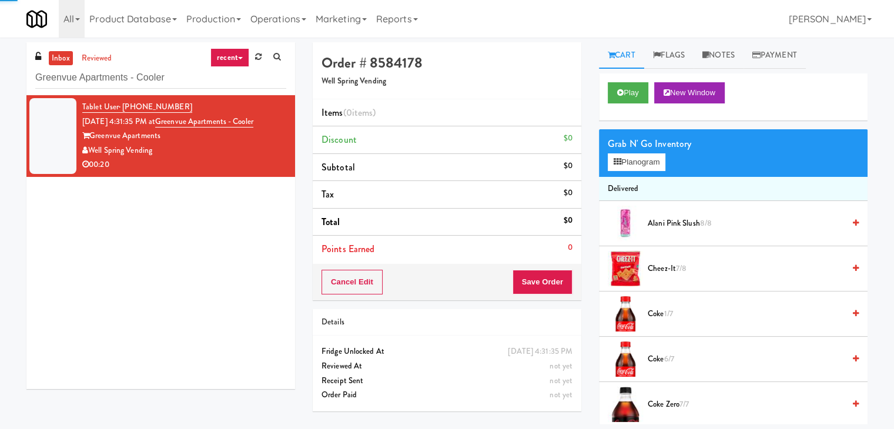
click at [655, 145] on div "Grab N' Go Inventory" at bounding box center [733, 144] width 251 height 18
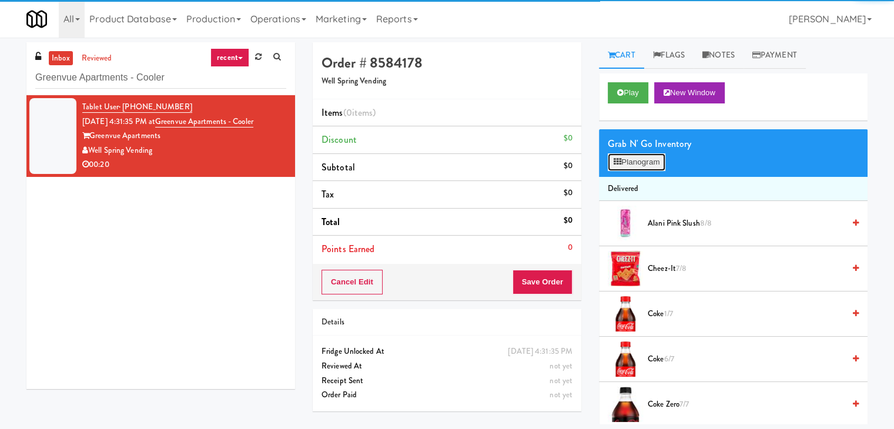
click at [656, 161] on button "Planogram" at bounding box center [637, 162] width 58 height 18
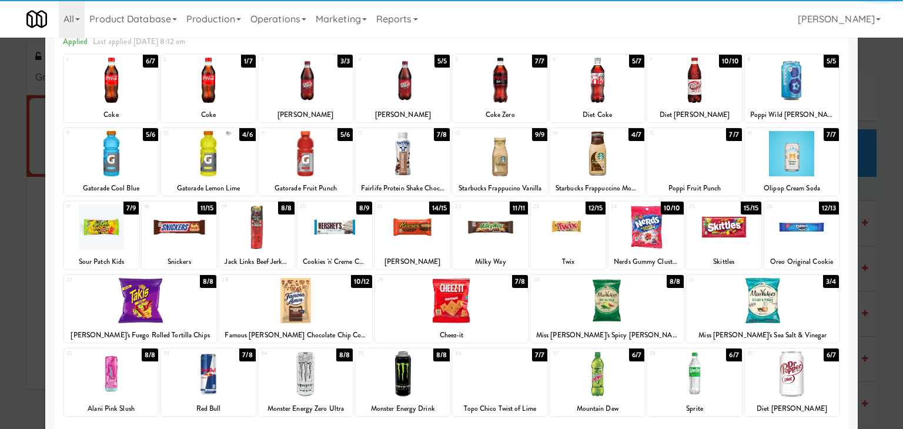
scroll to position [148, 0]
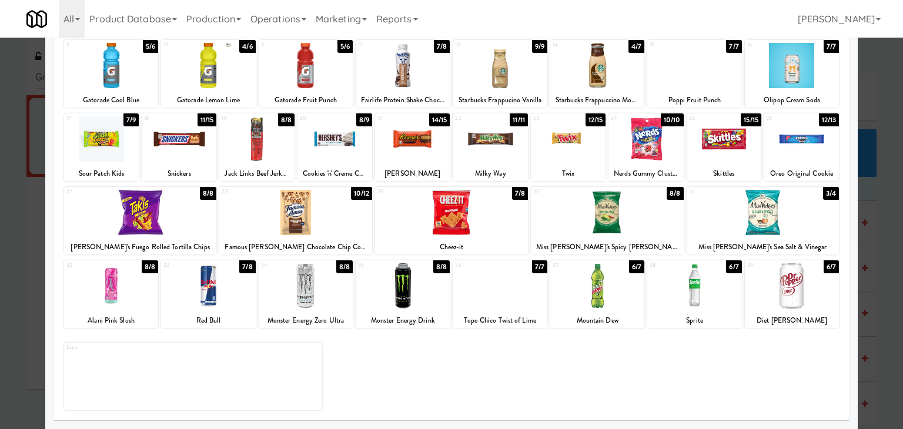
click at [219, 285] on div at bounding box center [208, 285] width 94 height 45
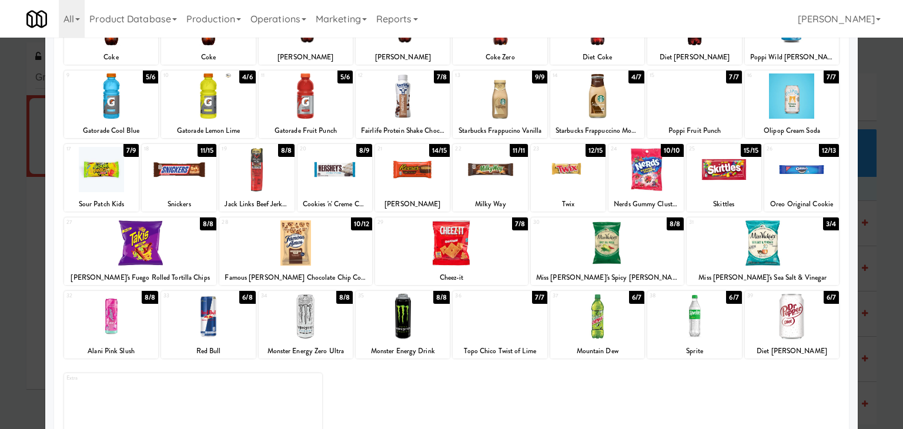
scroll to position [89, 0]
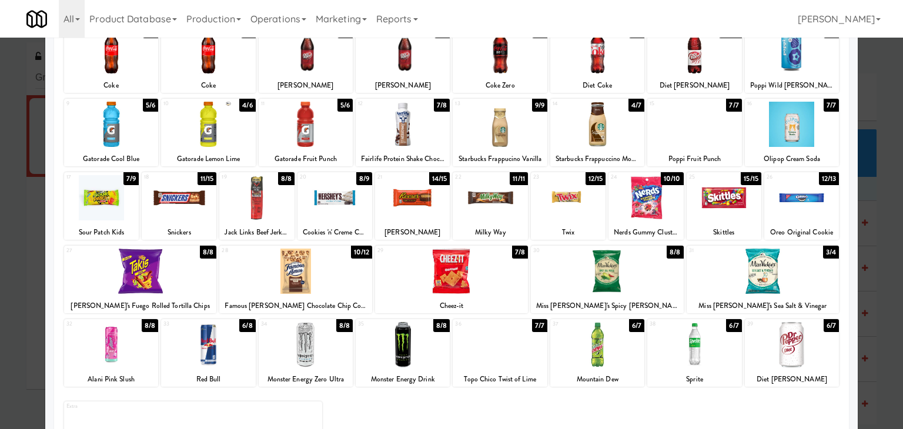
click at [723, 202] on div at bounding box center [724, 197] width 75 height 45
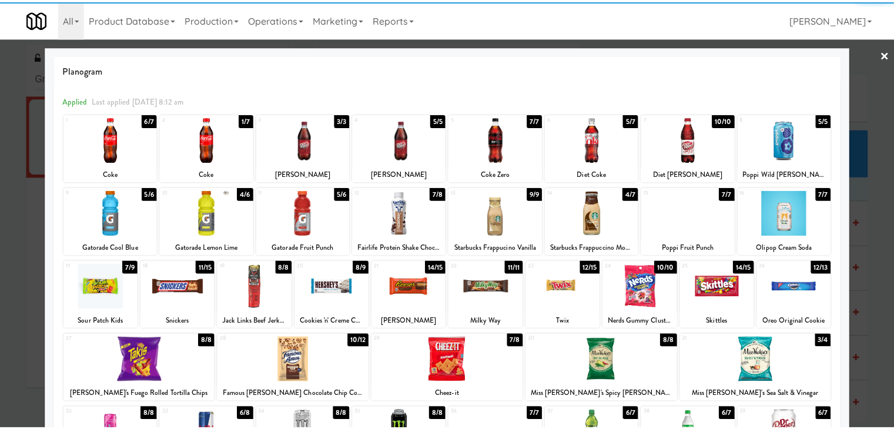
scroll to position [0, 0]
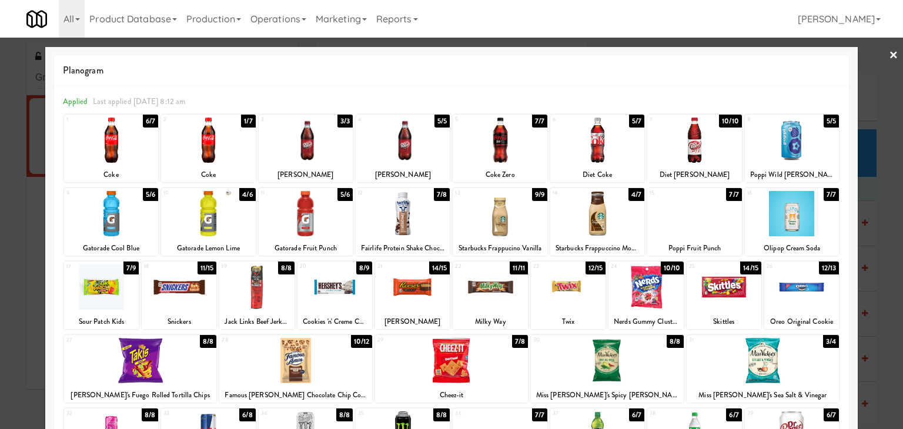
click at [889, 55] on link "×" at bounding box center [893, 56] width 9 height 36
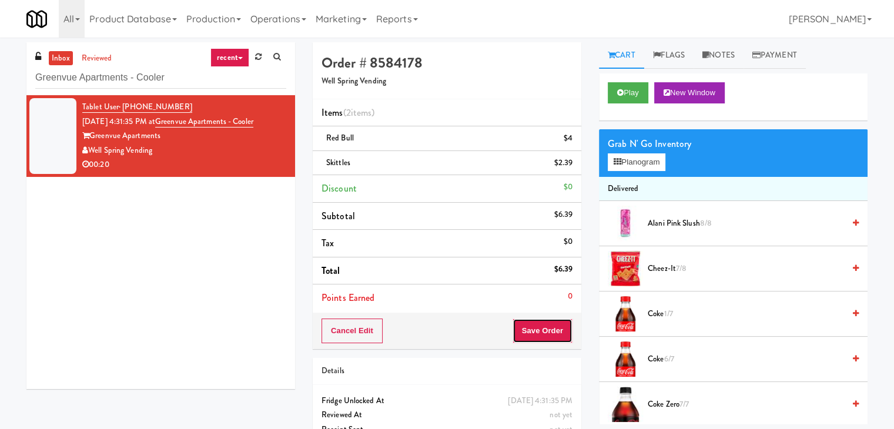
click at [550, 333] on button "Save Order" at bounding box center [543, 331] width 60 height 25
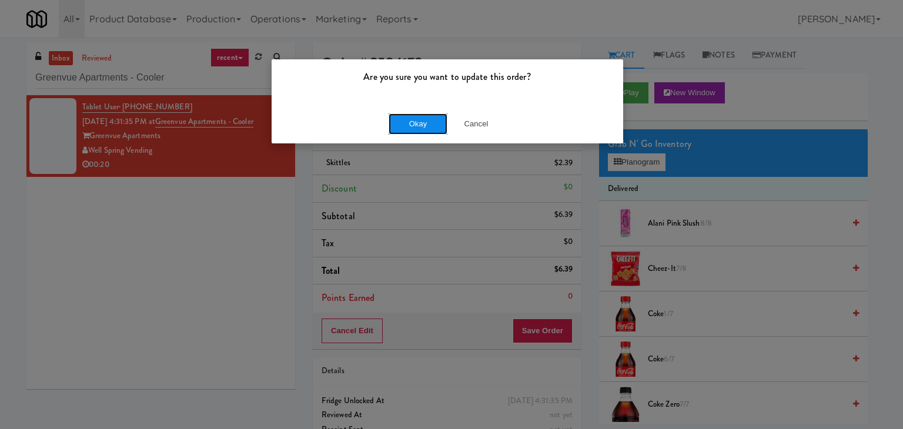
click at [414, 118] on button "Okay" at bounding box center [418, 123] width 59 height 21
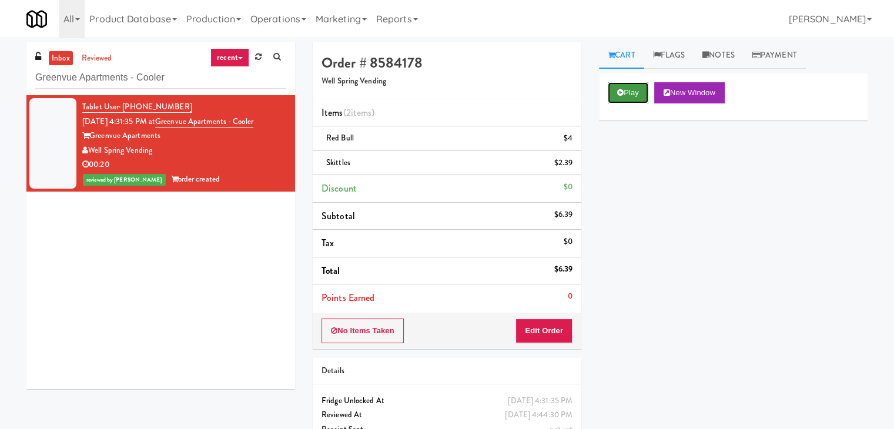
click at [627, 97] on button "Play" at bounding box center [628, 92] width 41 height 21
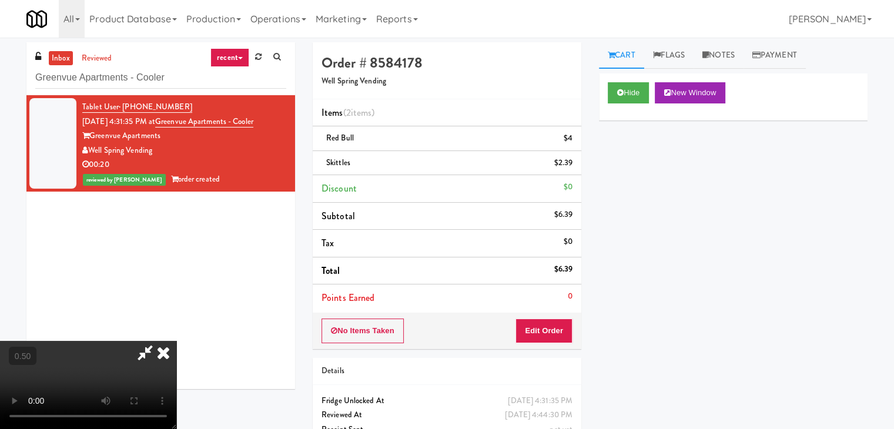
click at [176, 341] on video at bounding box center [88, 385] width 176 height 88
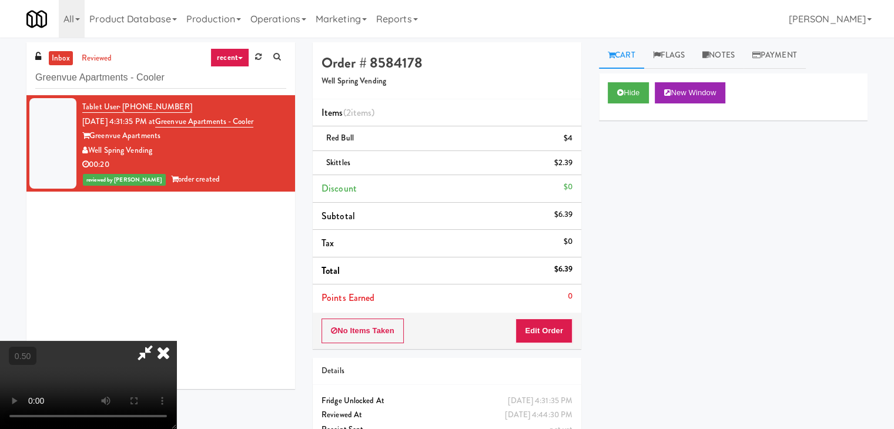
click at [176, 341] on video at bounding box center [88, 385] width 176 height 88
drag, startPoint x: 516, startPoint y: 50, endPoint x: 465, endPoint y: 39, distance: 52.4
click at [176, 341] on icon at bounding box center [164, 353] width 26 height 24
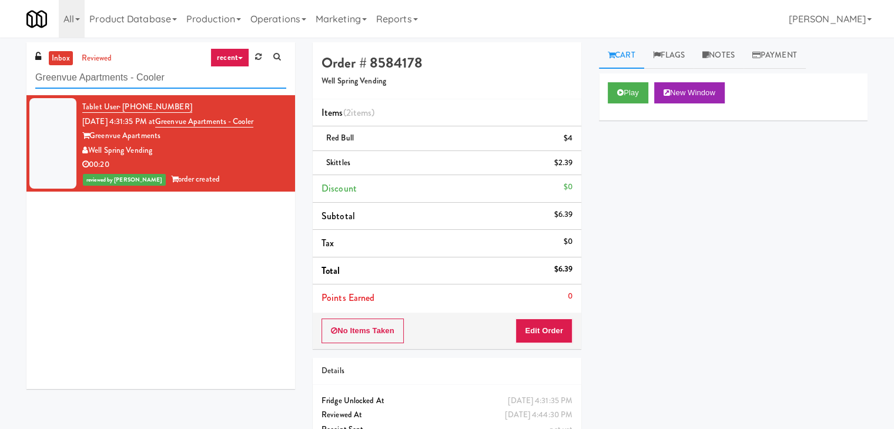
click at [171, 84] on input "Greenvue Apartments - Cooler" at bounding box center [160, 78] width 251 height 22
paste input "Pantry Field One!"
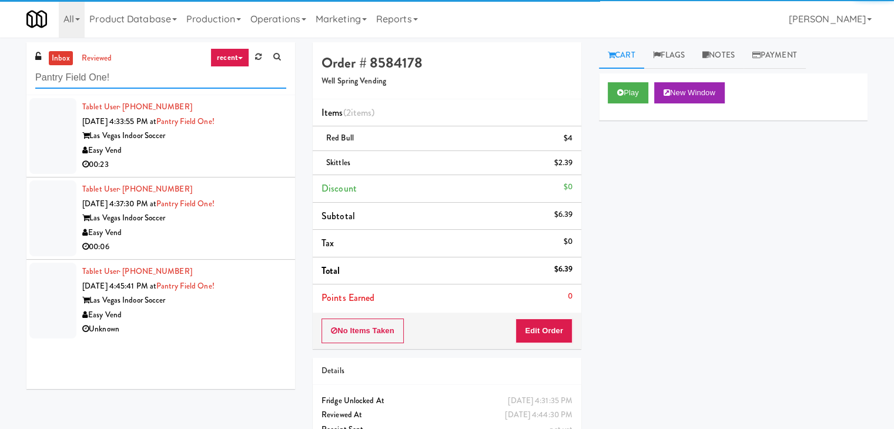
type input "Pantry Field One!"
click at [234, 153] on div "Easy Vend" at bounding box center [184, 150] width 204 height 15
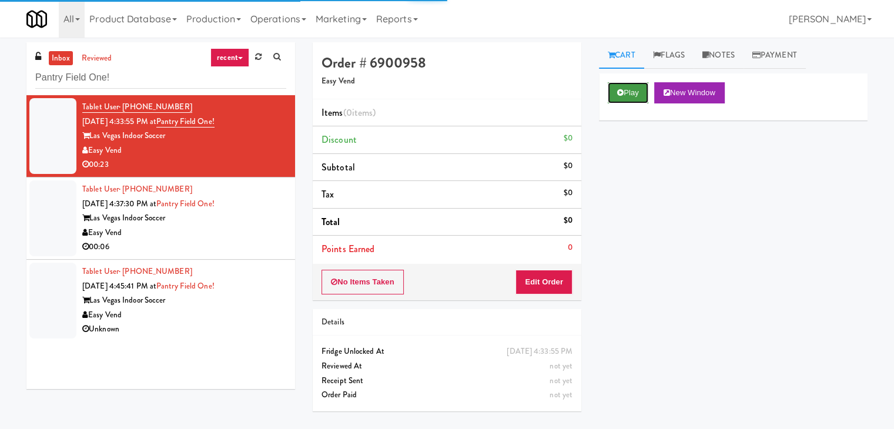
click at [630, 84] on button "Play" at bounding box center [628, 92] width 41 height 21
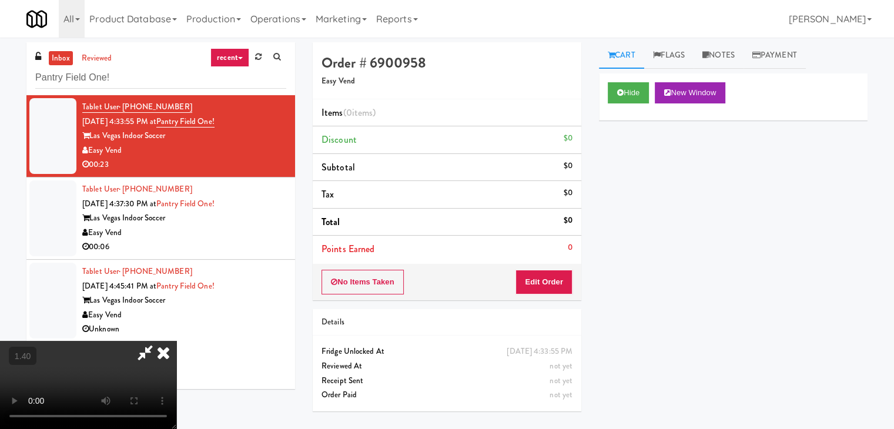
click at [176, 341] on video at bounding box center [88, 385] width 176 height 88
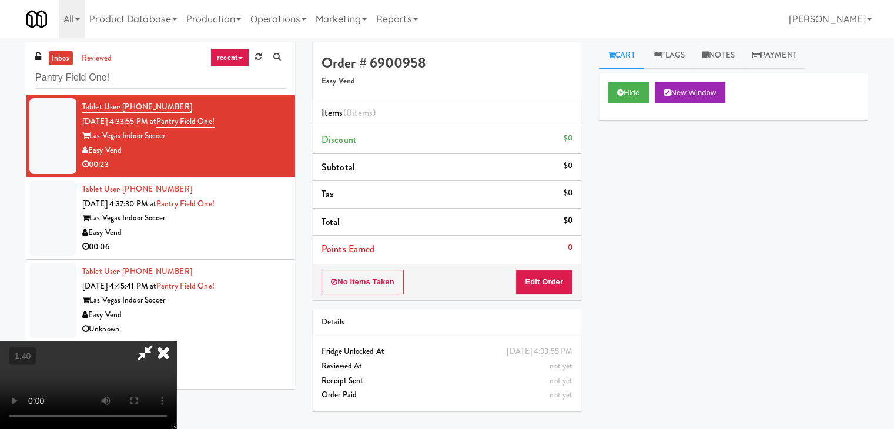
scroll to position [48, 0]
click at [176, 341] on video at bounding box center [88, 385] width 176 height 88
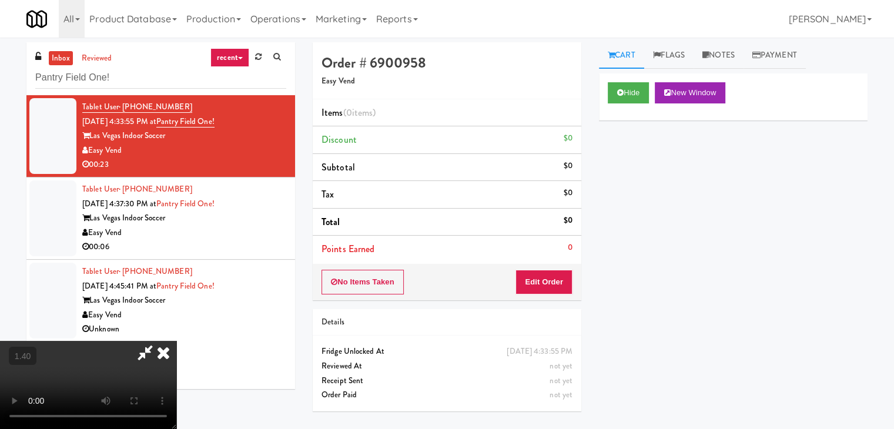
click at [176, 341] on video at bounding box center [88, 385] width 176 height 88
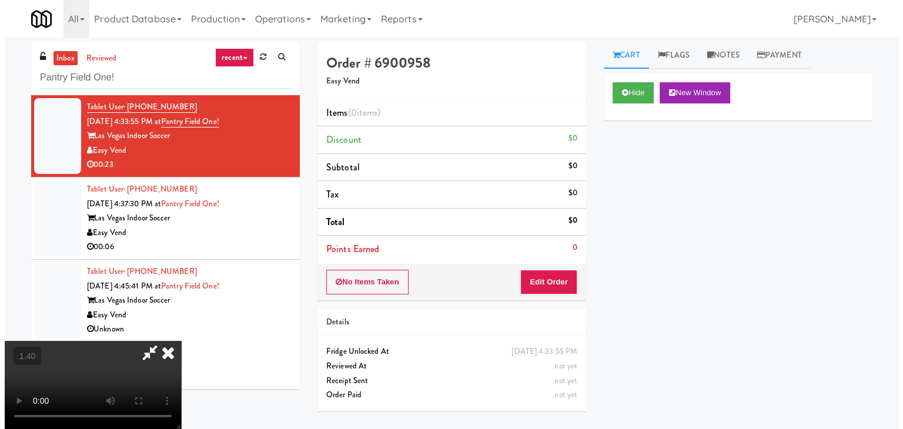
scroll to position [0, 0]
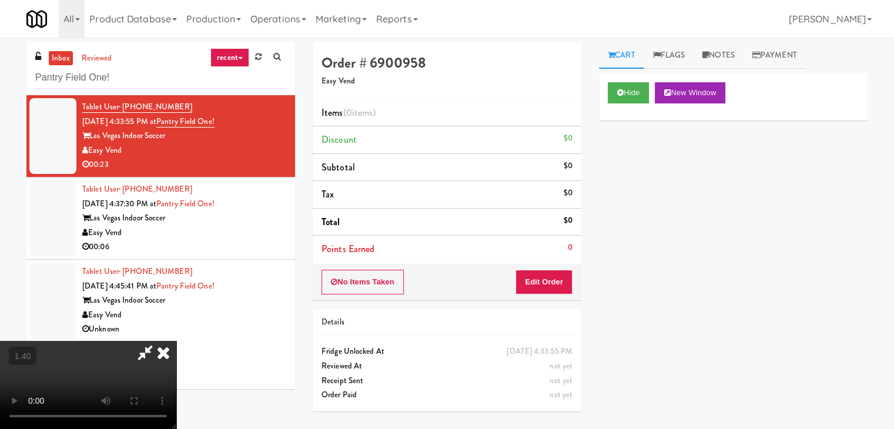
click at [159, 341] on icon at bounding box center [145, 353] width 27 height 24
drag, startPoint x: 536, startPoint y: 279, endPoint x: 587, endPoint y: 245, distance: 61.5
click at [536, 279] on button "Edit Order" at bounding box center [544, 282] width 57 height 25
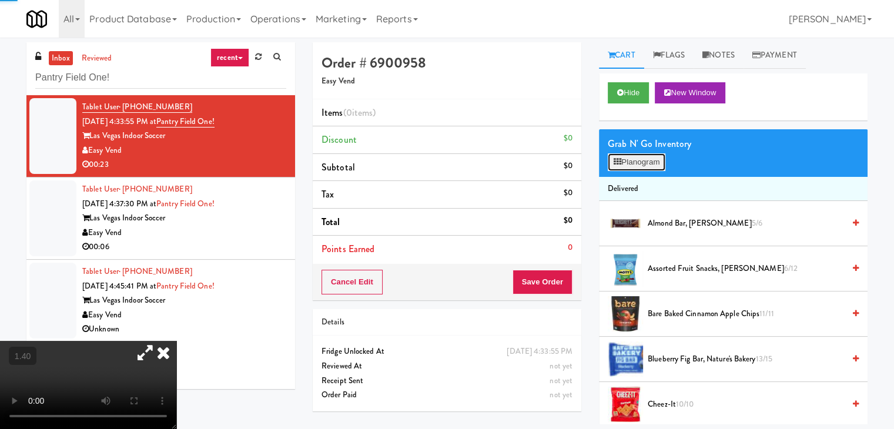
click at [646, 157] on button "Planogram" at bounding box center [637, 162] width 58 height 18
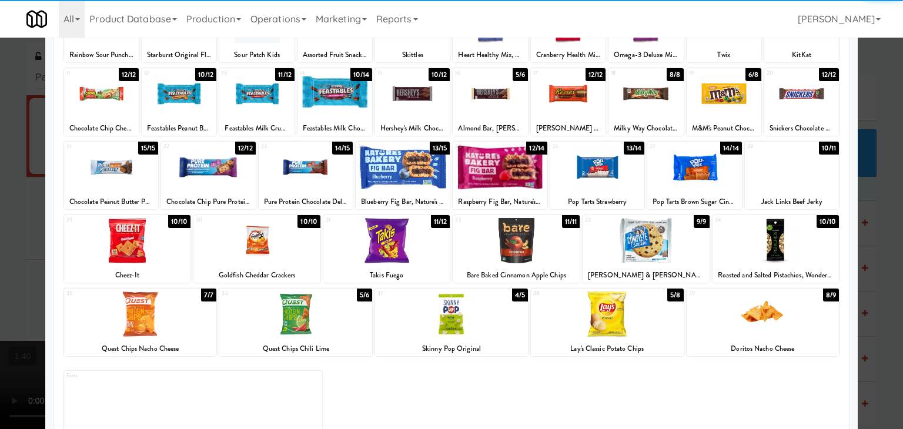
scroll to position [148, 0]
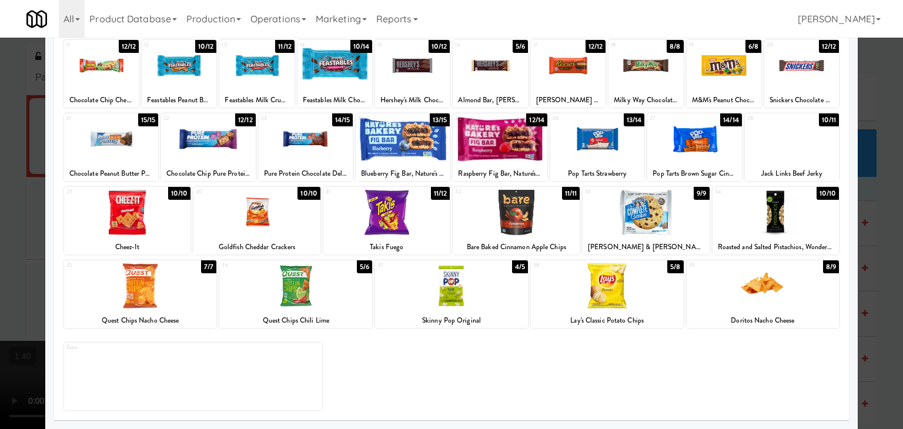
click at [402, 222] on div at bounding box center [386, 212] width 127 height 45
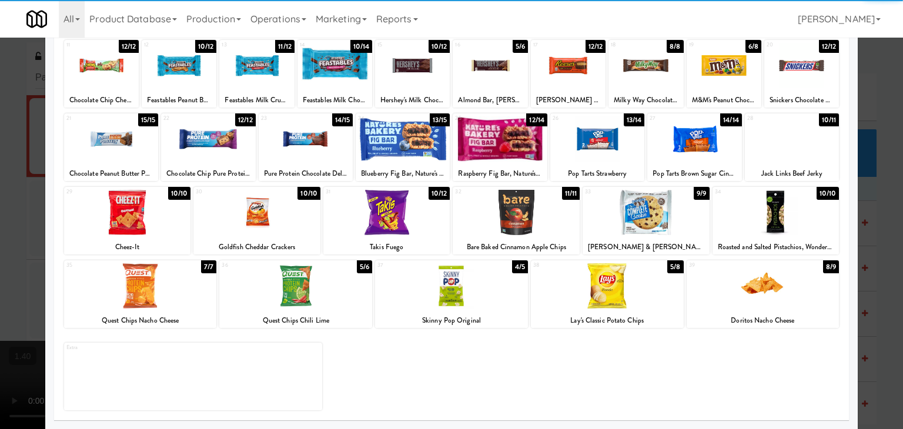
click at [268, 219] on div at bounding box center [256, 212] width 127 height 45
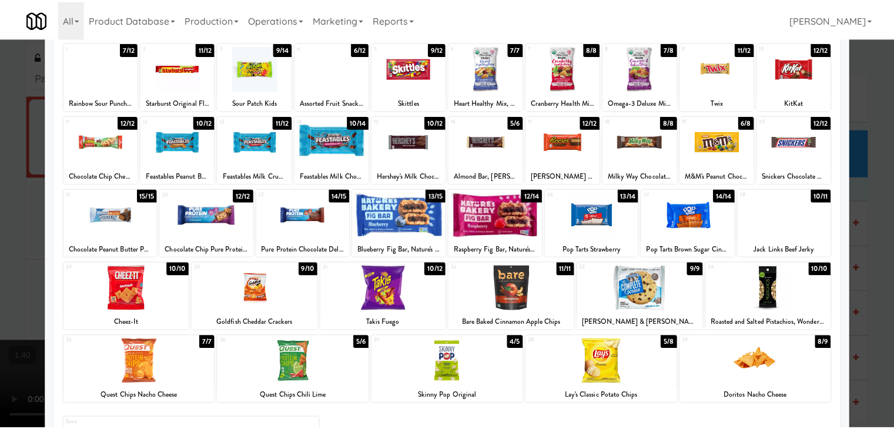
scroll to position [0, 0]
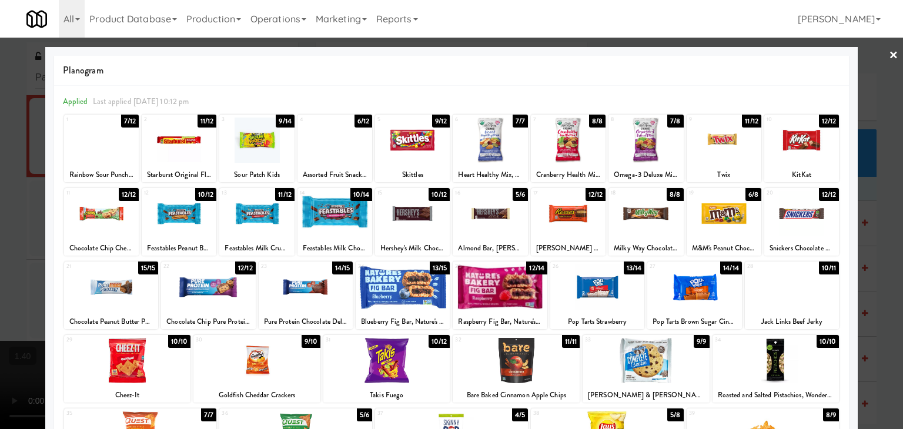
click at [889, 57] on link "×" at bounding box center [893, 56] width 9 height 36
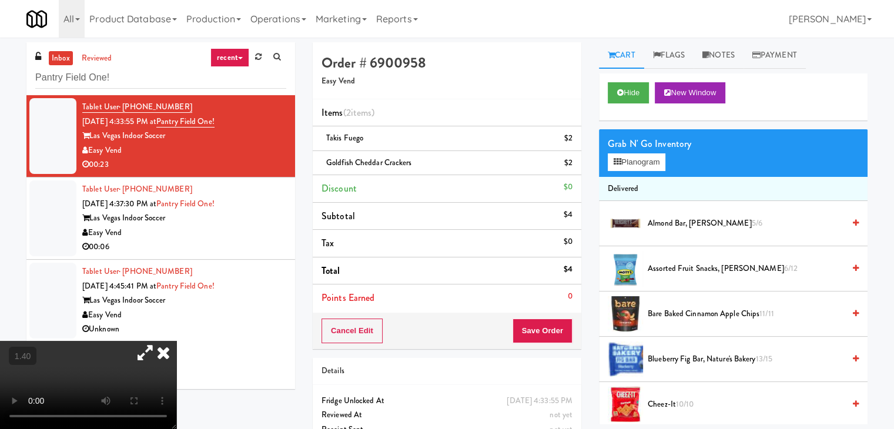
drag, startPoint x: 294, startPoint y: 110, endPoint x: 423, endPoint y: 237, distance: 181.3
click at [159, 341] on icon at bounding box center [145, 353] width 27 height 24
click at [176, 341] on icon at bounding box center [164, 353] width 26 height 24
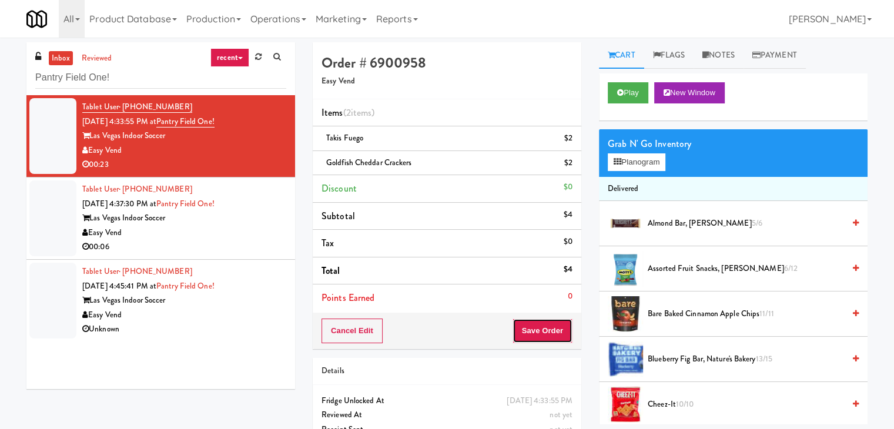
click at [543, 320] on button "Save Order" at bounding box center [543, 331] width 60 height 25
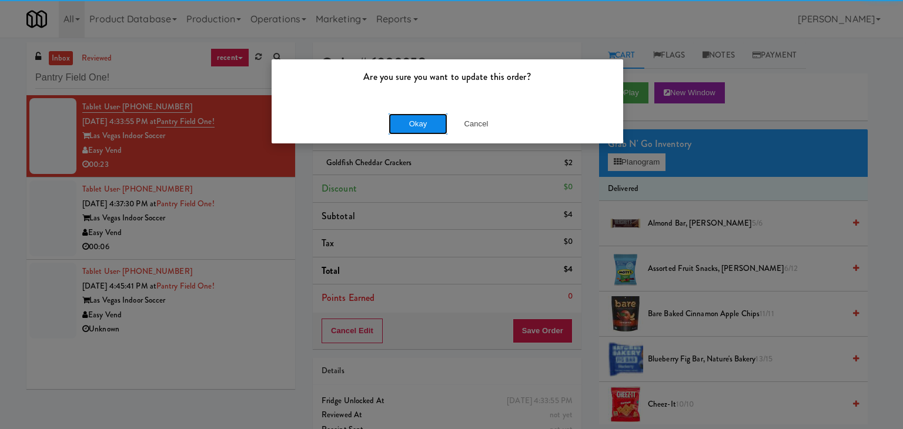
click at [440, 126] on button "Okay" at bounding box center [418, 123] width 59 height 21
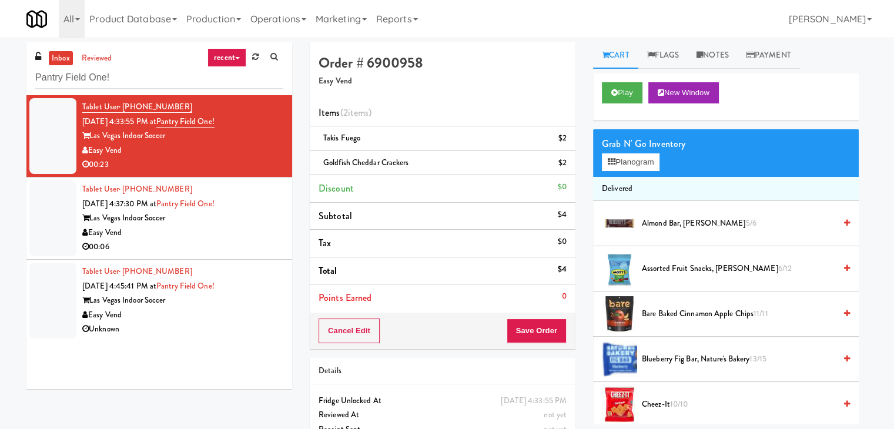
click at [256, 238] on div "Easy Vend" at bounding box center [182, 233] width 201 height 15
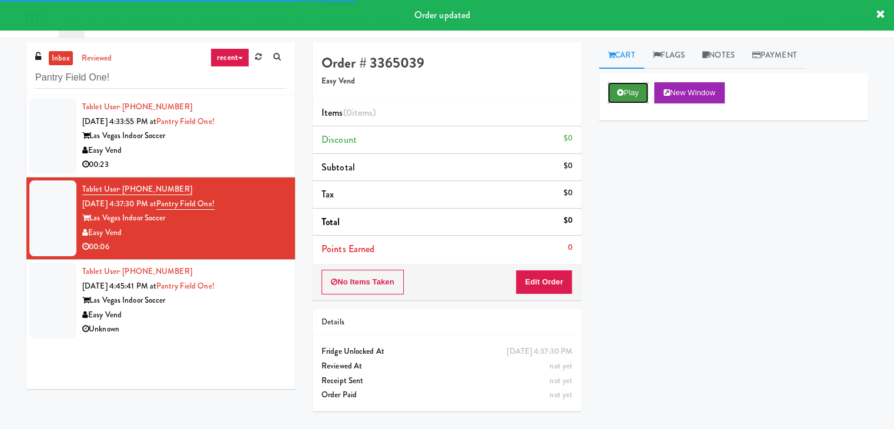
drag, startPoint x: 632, startPoint y: 90, endPoint x: 623, endPoint y: 93, distance: 9.9
click at [632, 90] on button "Play" at bounding box center [628, 92] width 41 height 21
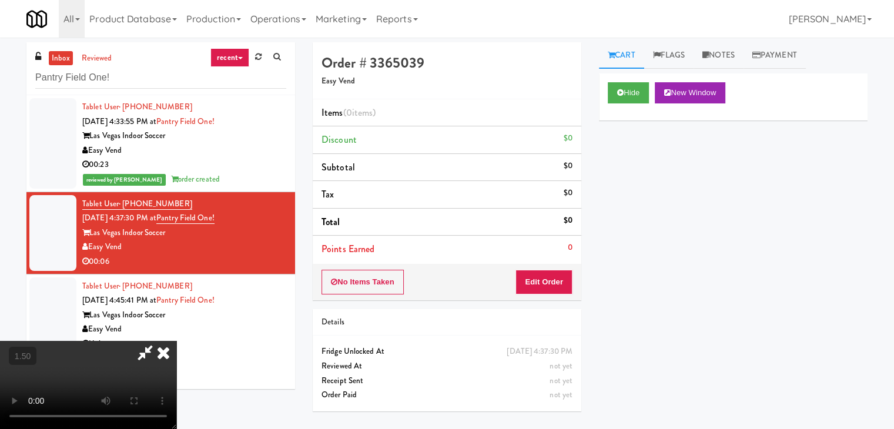
click at [176, 341] on icon at bounding box center [164, 353] width 26 height 24
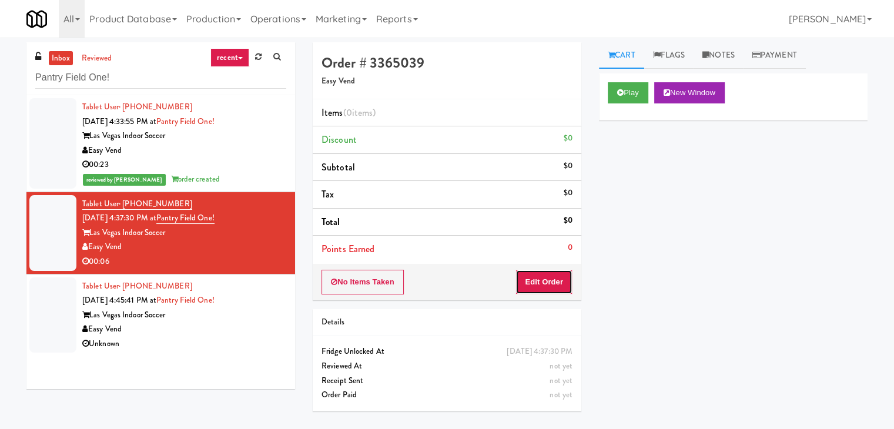
click at [538, 288] on button "Edit Order" at bounding box center [544, 282] width 57 height 25
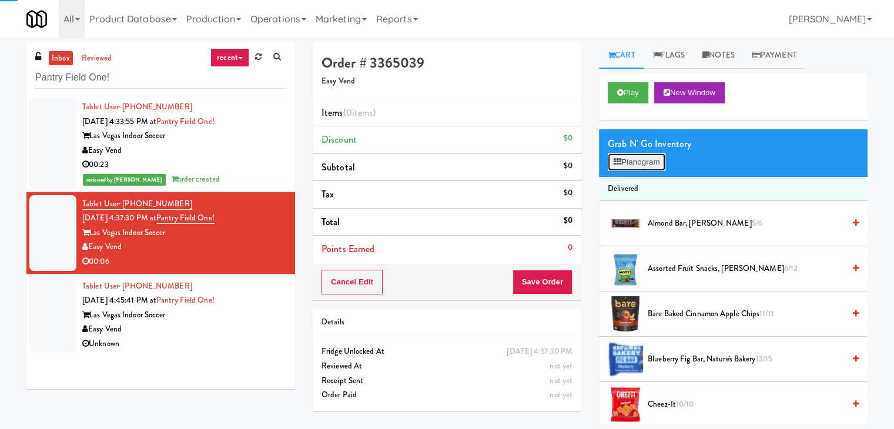
click at [649, 158] on button "Planogram" at bounding box center [637, 162] width 58 height 18
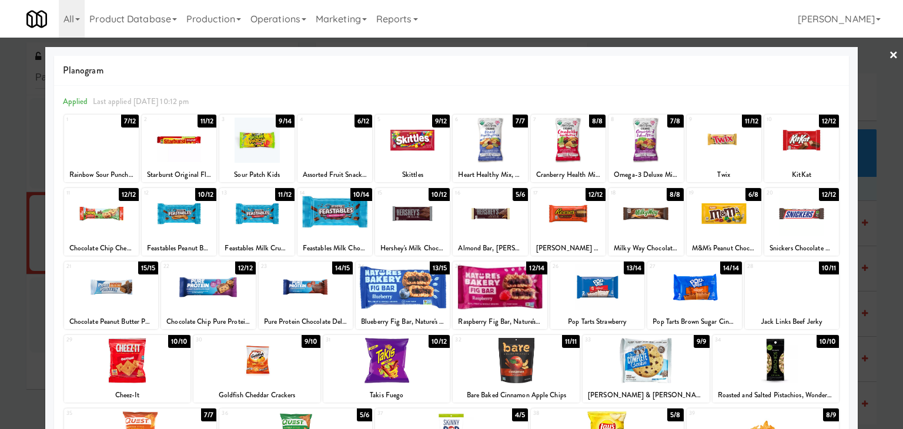
click at [814, 150] on div at bounding box center [801, 140] width 75 height 45
click at [889, 49] on link "×" at bounding box center [893, 56] width 9 height 36
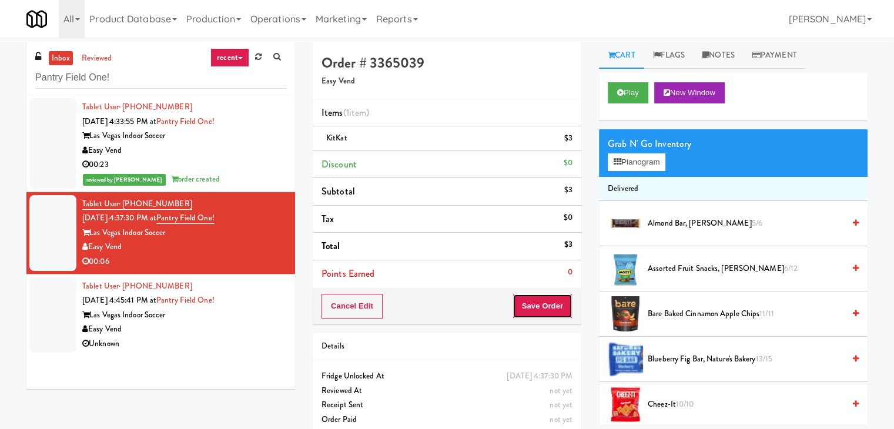
click at [543, 299] on button "Save Order" at bounding box center [543, 306] width 60 height 25
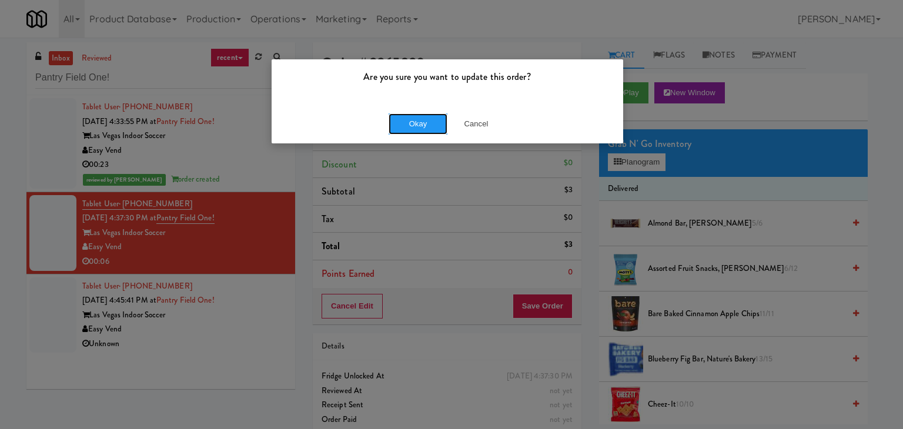
drag, startPoint x: 435, startPoint y: 118, endPoint x: 320, endPoint y: 263, distance: 185.0
click at [435, 118] on button "Okay" at bounding box center [418, 123] width 59 height 21
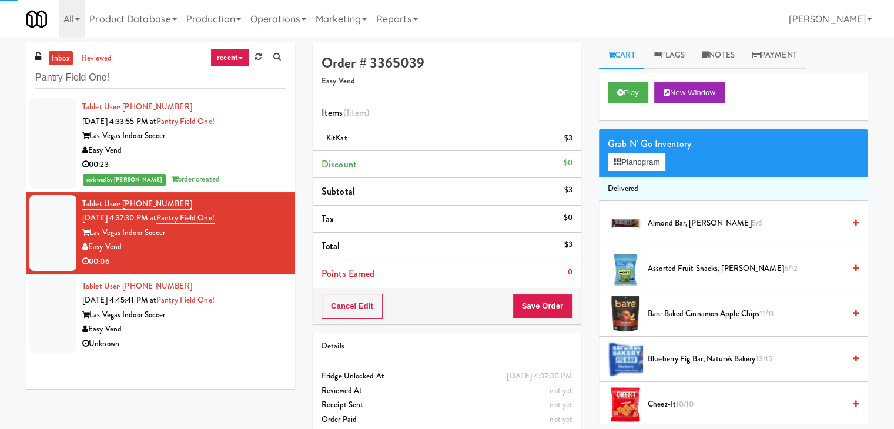
click at [233, 330] on div "Easy Vend" at bounding box center [184, 329] width 204 height 15
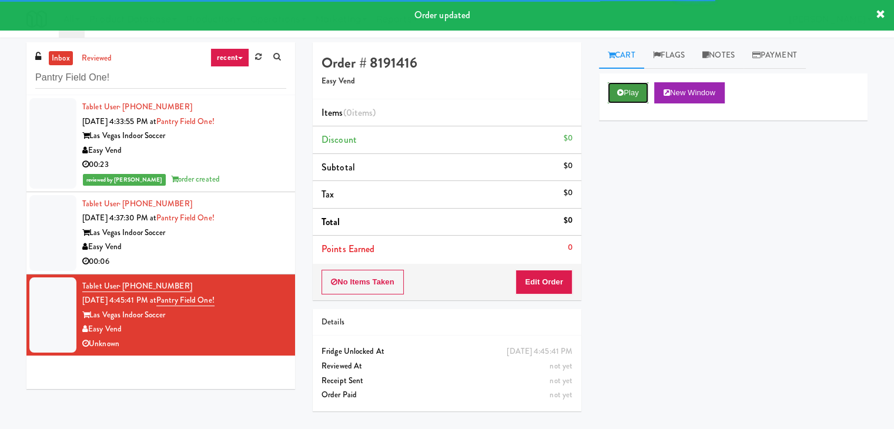
click at [630, 86] on button "Play" at bounding box center [628, 92] width 41 height 21
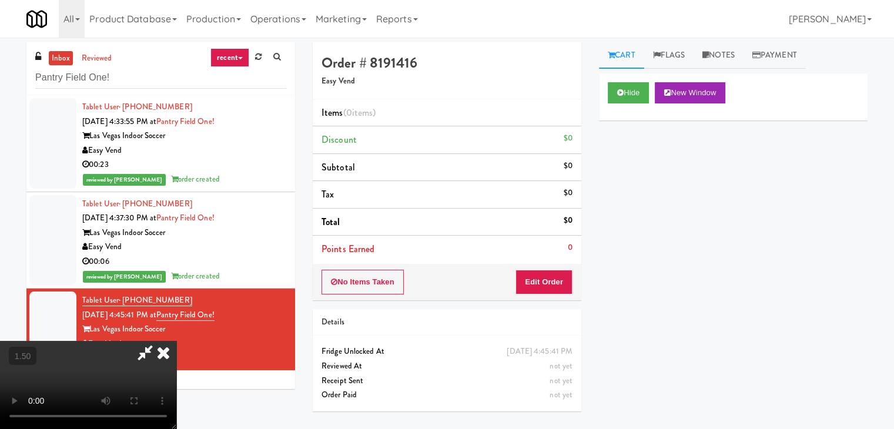
click at [176, 341] on icon at bounding box center [164, 353] width 26 height 24
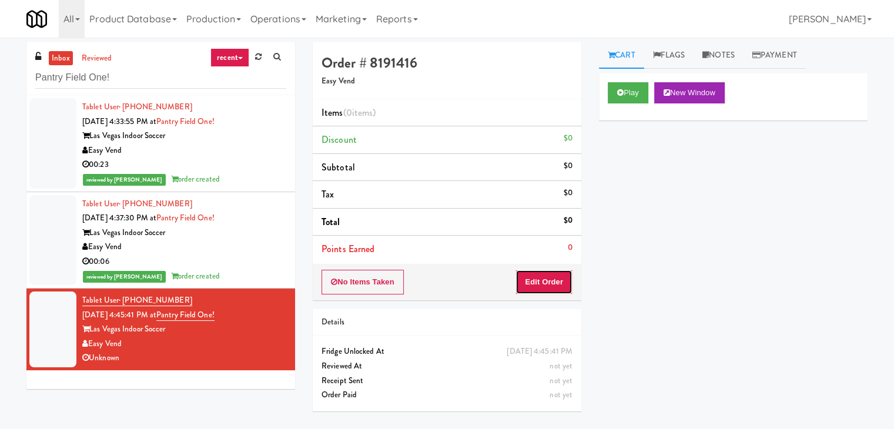
click at [532, 291] on button "Edit Order" at bounding box center [544, 282] width 57 height 25
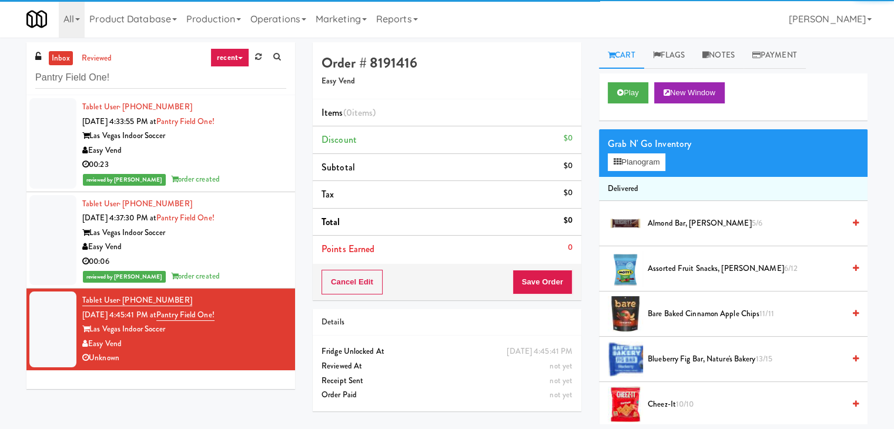
click at [638, 172] on div "Grab N' Go Inventory Planogram" at bounding box center [733, 153] width 269 height 48
click at [639, 164] on button "Planogram" at bounding box center [637, 162] width 58 height 18
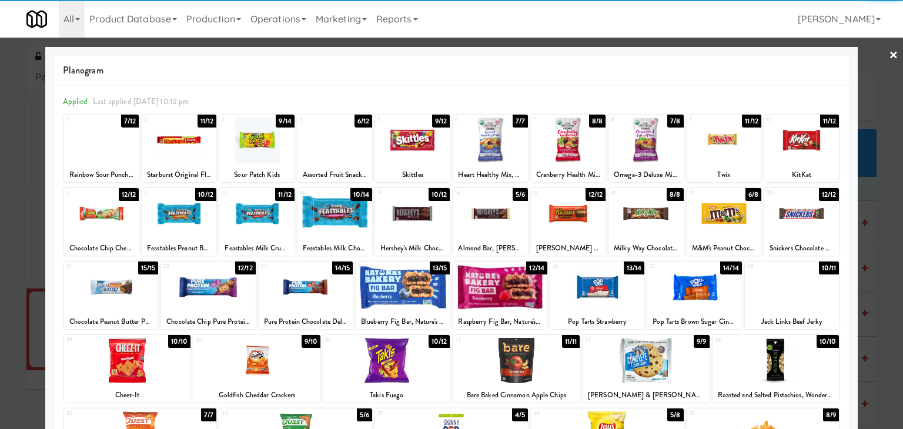
click at [699, 125] on div at bounding box center [724, 140] width 75 height 45
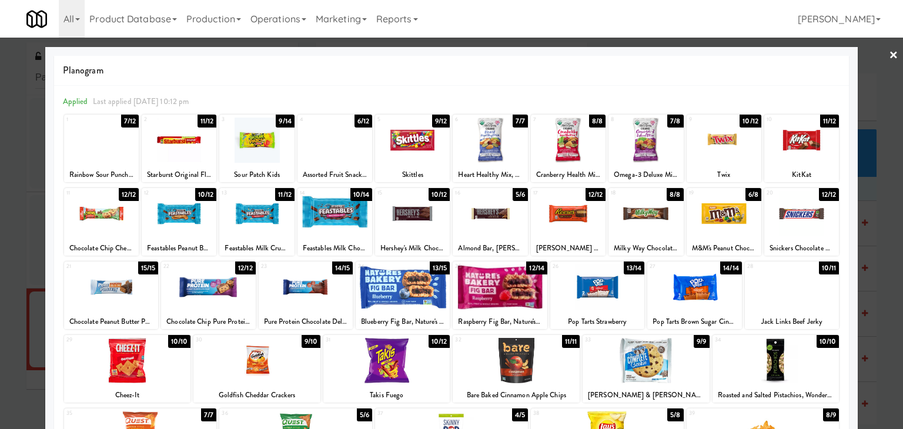
drag, startPoint x: 886, startPoint y: 57, endPoint x: 738, endPoint y: 181, distance: 192.8
click at [889, 57] on link "×" at bounding box center [893, 56] width 9 height 36
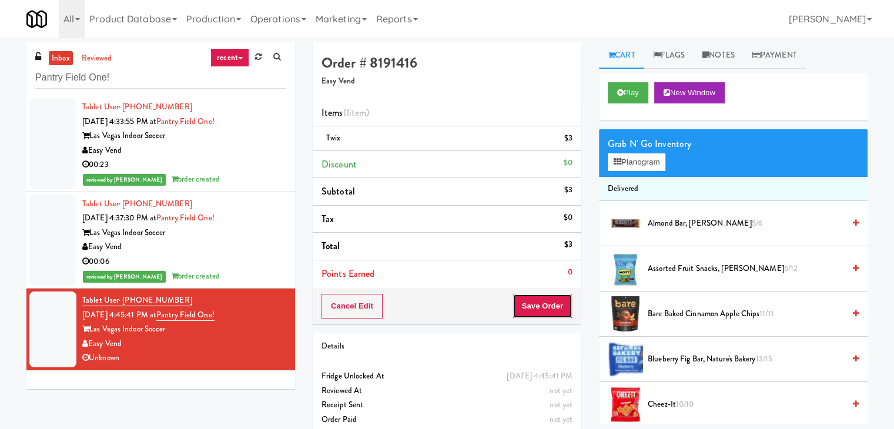
click at [528, 309] on button "Save Order" at bounding box center [543, 306] width 60 height 25
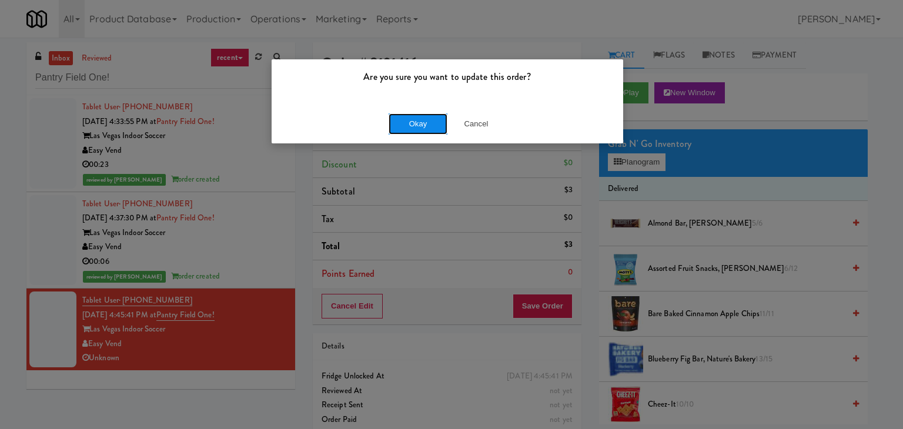
click at [429, 123] on button "Okay" at bounding box center [418, 123] width 59 height 21
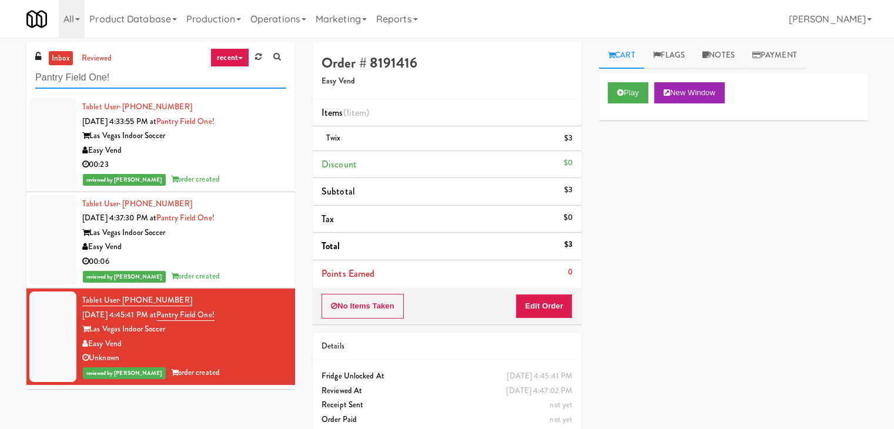
click at [165, 86] on input "Pantry Field One!" at bounding box center [160, 78] width 251 height 22
click at [166, 86] on input "Pantry Field One!" at bounding box center [160, 78] width 251 height 22
paste input "Eleven North Fridge"
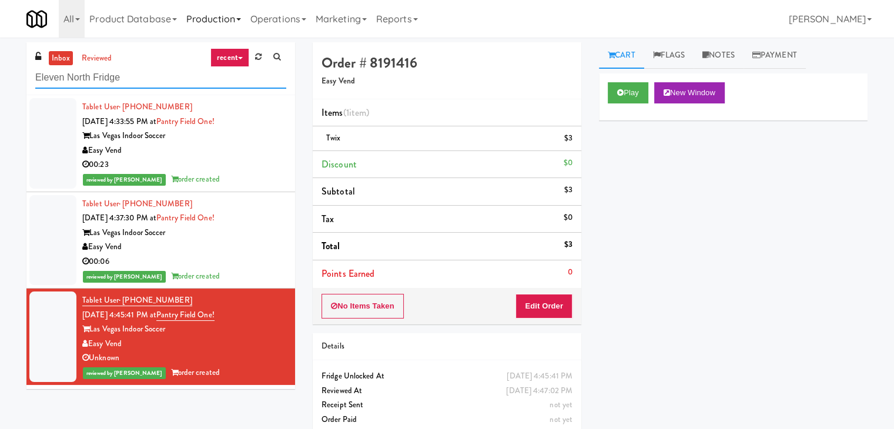
type input "Eleven North Fridge"
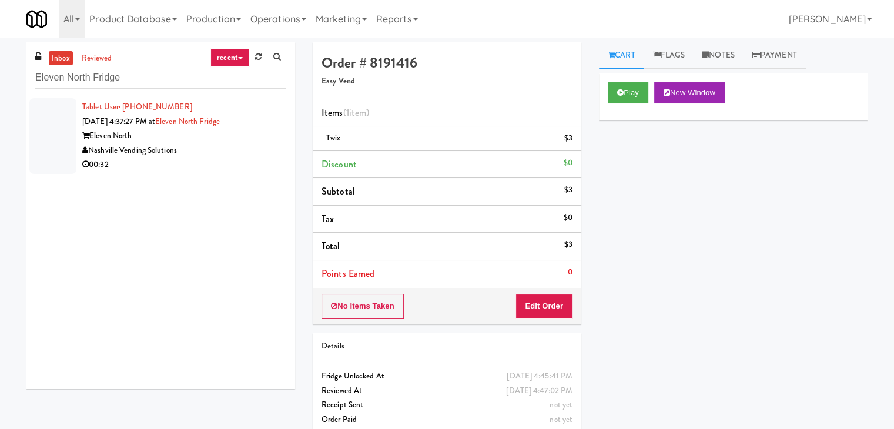
click at [254, 144] on div "Nashville Vending Solutions" at bounding box center [184, 150] width 204 height 15
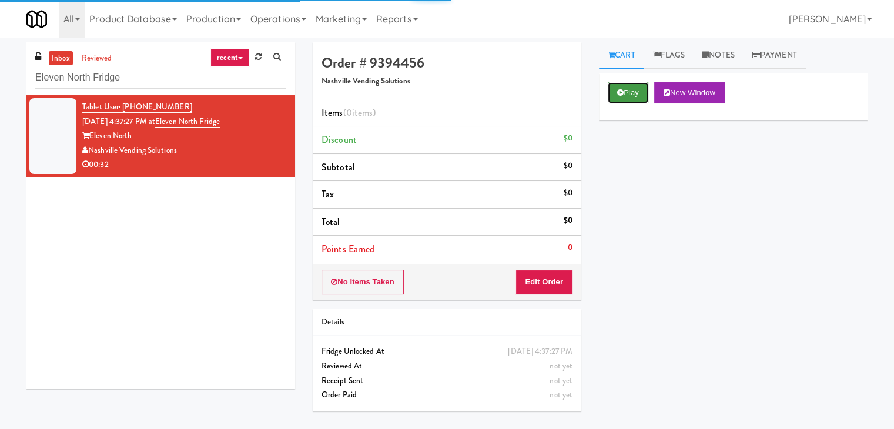
click at [623, 88] on button "Play" at bounding box center [628, 92] width 41 height 21
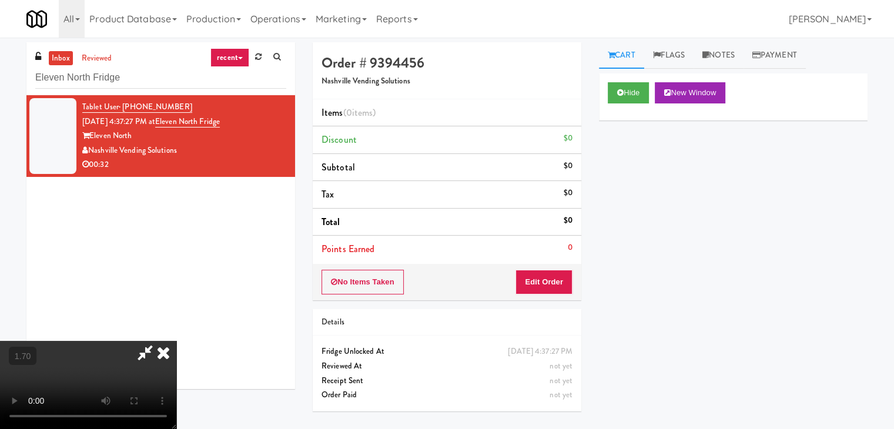
click at [176, 341] on video at bounding box center [88, 385] width 176 height 88
click at [176, 341] on icon at bounding box center [164, 353] width 26 height 24
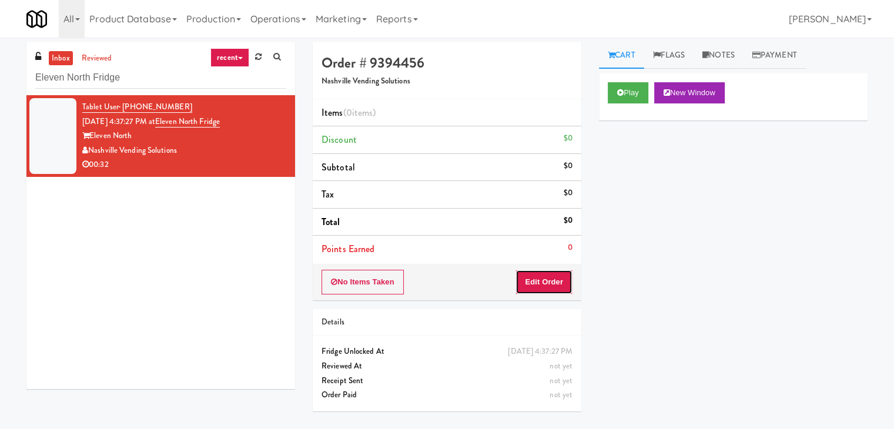
click at [550, 288] on button "Edit Order" at bounding box center [544, 282] width 57 height 25
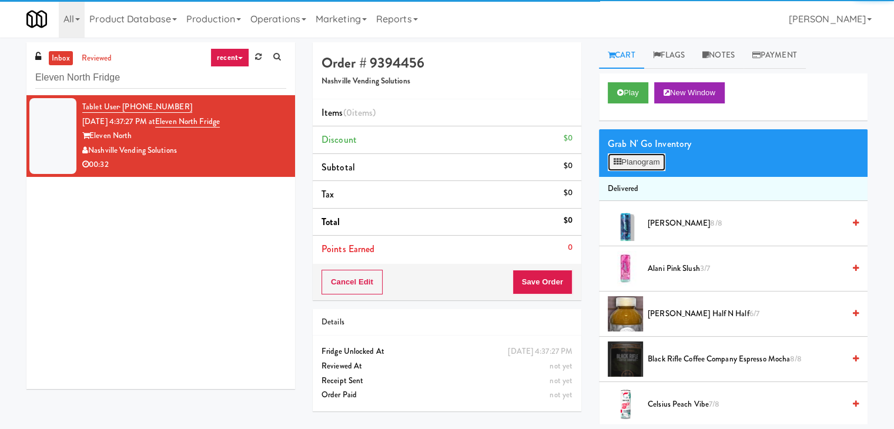
click at [635, 156] on button "Planogram" at bounding box center [637, 162] width 58 height 18
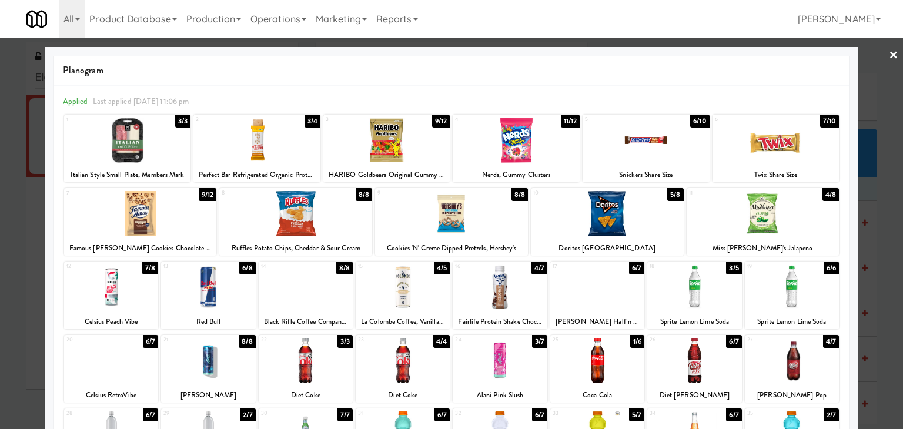
click at [384, 132] on div at bounding box center [386, 140] width 127 height 45
click at [520, 139] on div at bounding box center [516, 140] width 127 height 45
click at [630, 146] on div at bounding box center [646, 140] width 127 height 45
drag, startPoint x: 800, startPoint y: 151, endPoint x: 812, endPoint y: 142, distance: 15.1
click at [800, 151] on div at bounding box center [776, 140] width 127 height 45
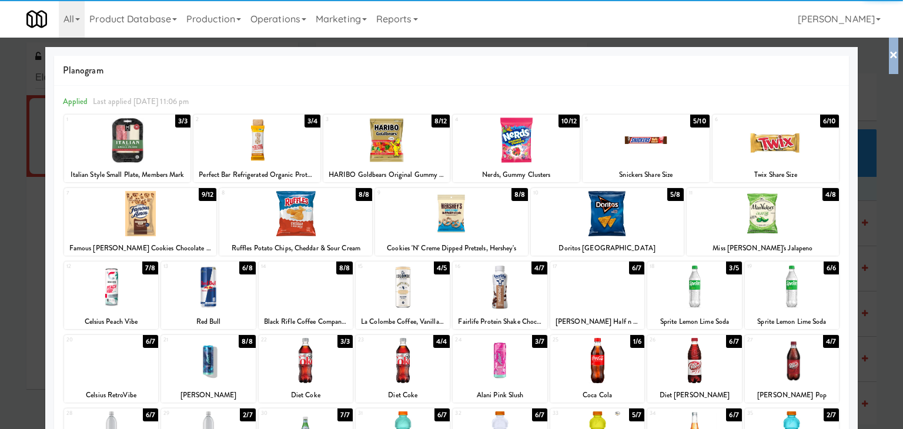
drag, startPoint x: 889, startPoint y: 51, endPoint x: 870, endPoint y: 65, distance: 23.5
click at [887, 52] on div "× Planogram Applied Last applied [DATE] 11:06 pm 1 3/3 Italian Style Small Plat…" at bounding box center [451, 214] width 903 height 429
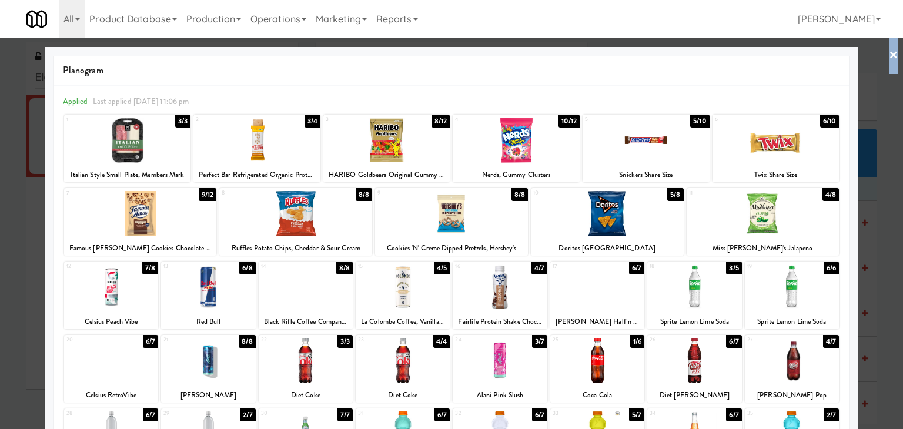
click at [889, 50] on link "×" at bounding box center [893, 56] width 9 height 36
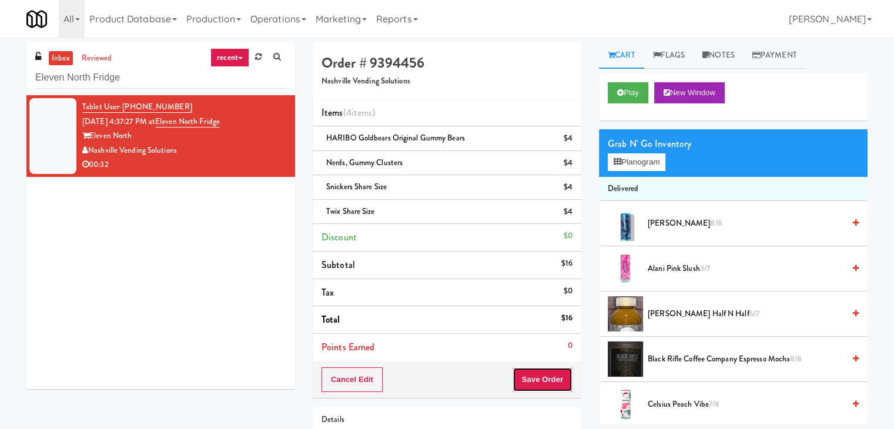
click at [552, 373] on button "Save Order" at bounding box center [543, 380] width 60 height 25
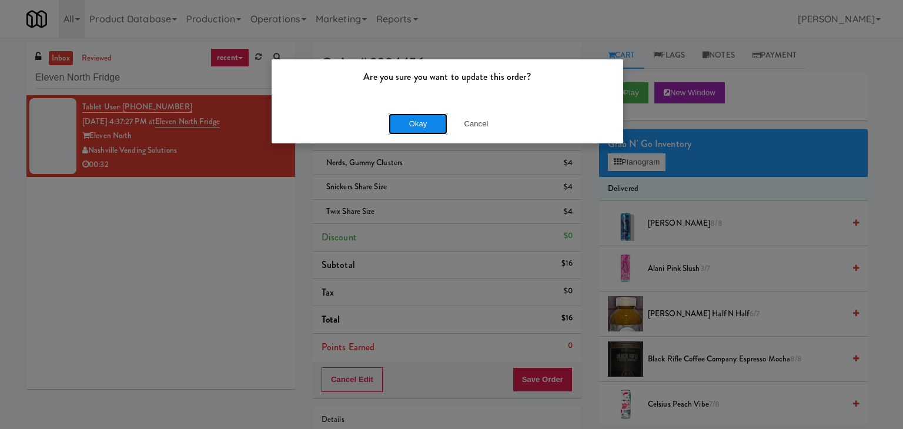
click at [422, 119] on button "Okay" at bounding box center [418, 123] width 59 height 21
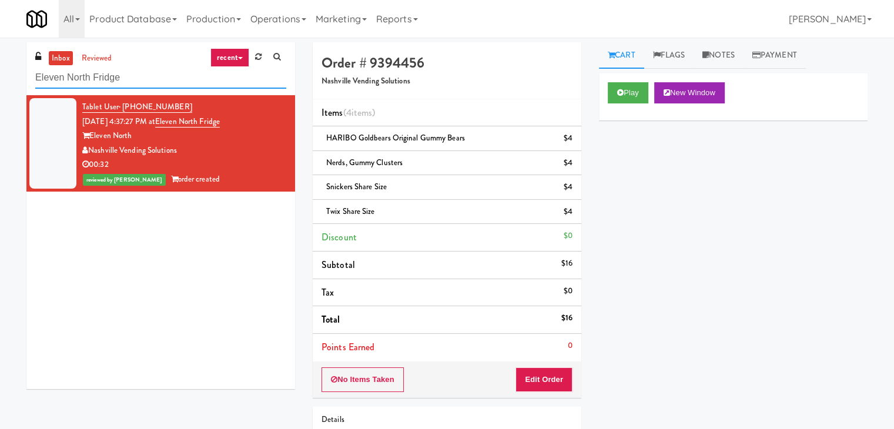
click at [162, 84] on input "Eleven North Fridge" at bounding box center [160, 78] width 251 height 22
paste input "IKEA [GEOGRAPHIC_DATA]"
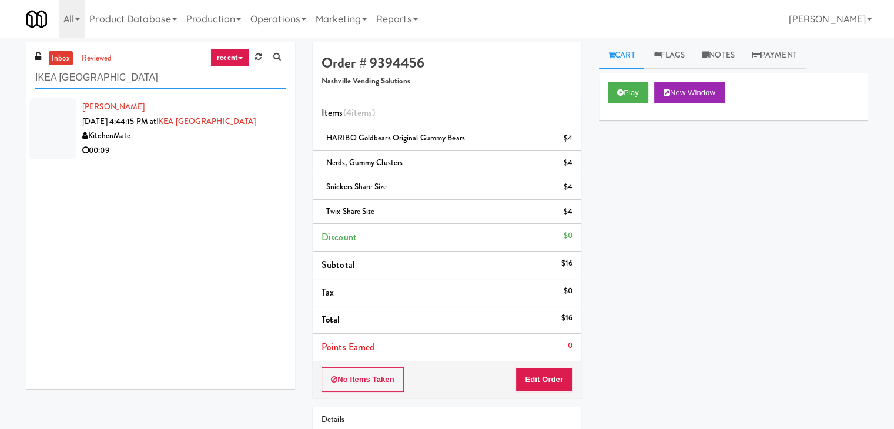
click at [185, 79] on input "IKEA [GEOGRAPHIC_DATA]" at bounding box center [160, 78] width 251 height 22
paste input "Phase I - Drink Cool"
type input "Phase I - Drink Cooler"
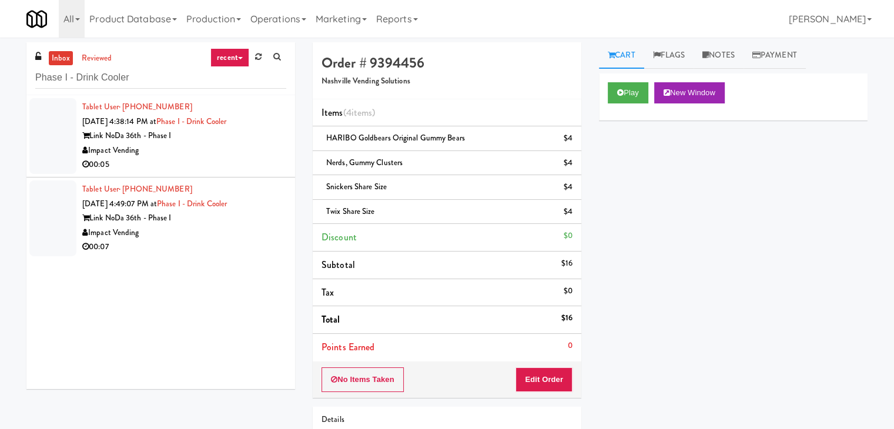
click at [249, 163] on div "00:05" at bounding box center [184, 165] width 204 height 15
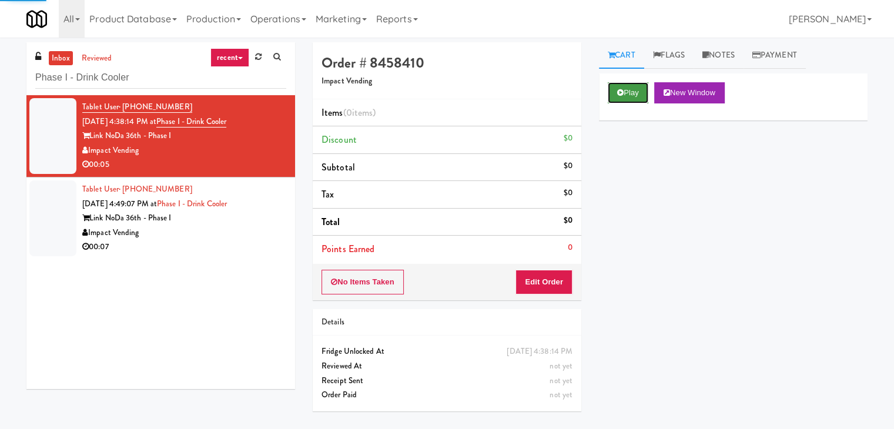
click at [633, 92] on button "Play" at bounding box center [628, 92] width 41 height 21
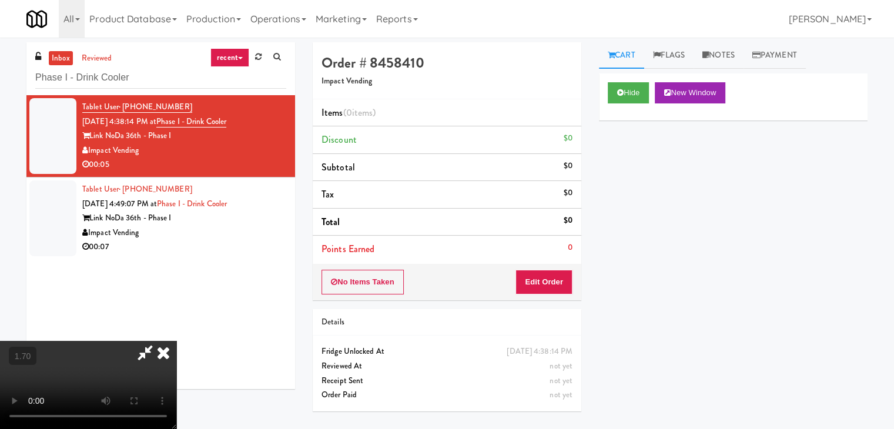
click at [176, 341] on video at bounding box center [88, 385] width 176 height 88
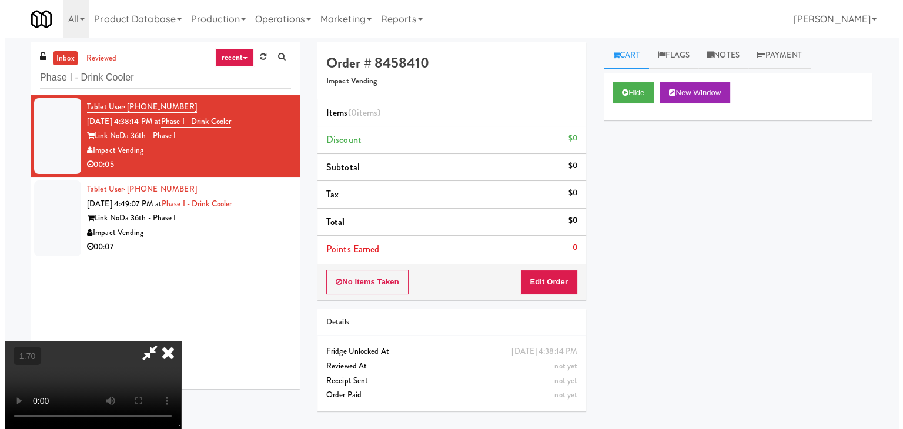
scroll to position [0, 0]
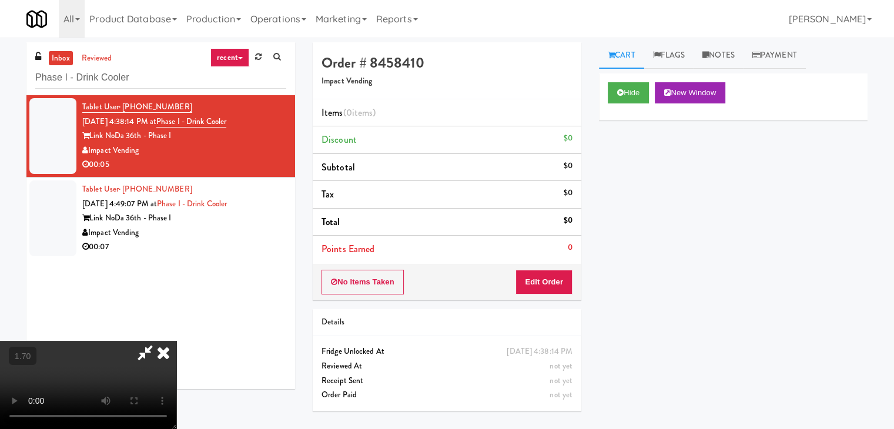
click at [176, 341] on icon at bounding box center [164, 353] width 26 height 24
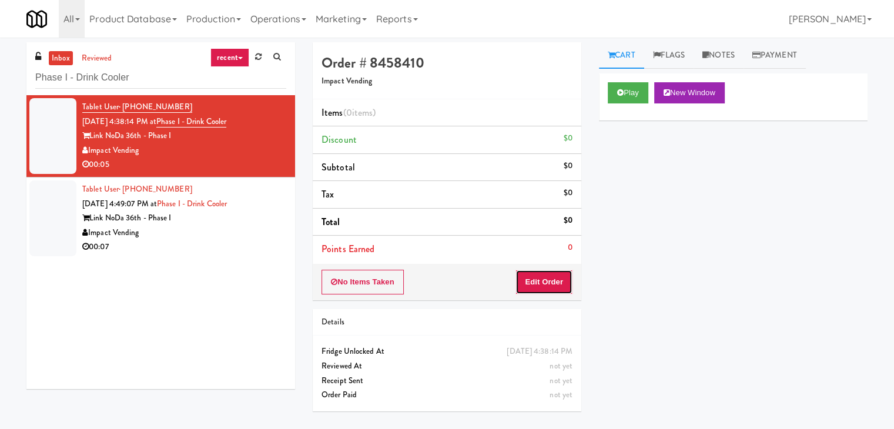
drag, startPoint x: 553, startPoint y: 270, endPoint x: 569, endPoint y: 248, distance: 26.9
click at [552, 271] on button "Edit Order" at bounding box center [544, 282] width 57 height 25
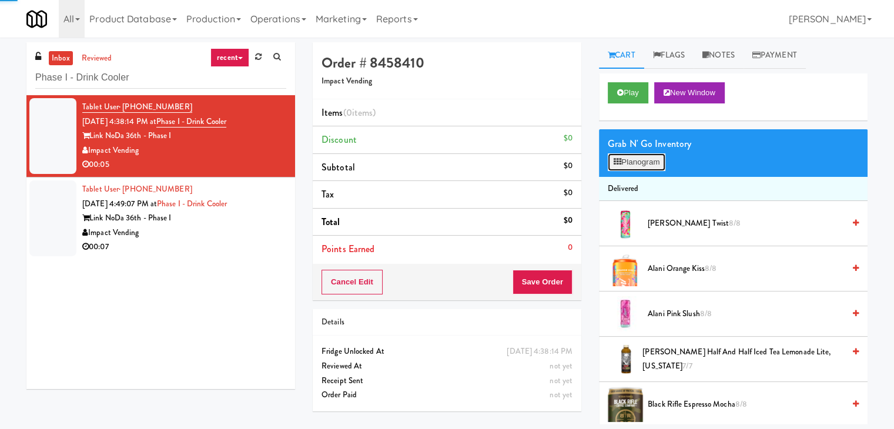
click at [622, 156] on button "Planogram" at bounding box center [637, 162] width 58 height 18
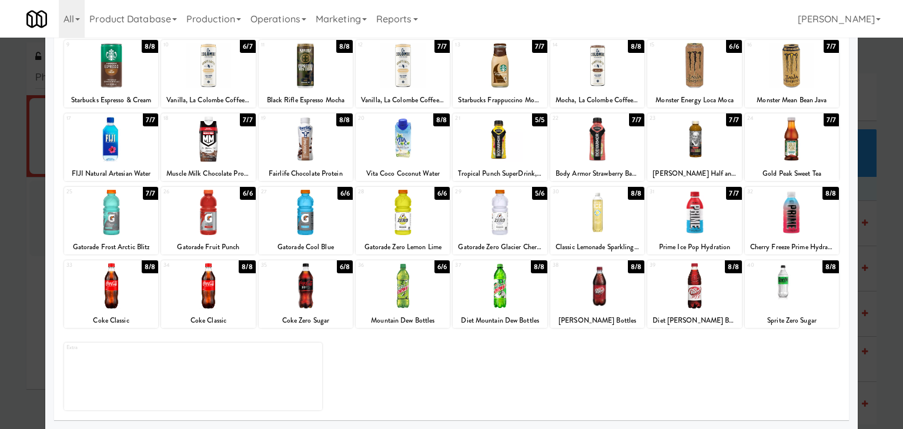
click at [320, 304] on div at bounding box center [306, 285] width 94 height 45
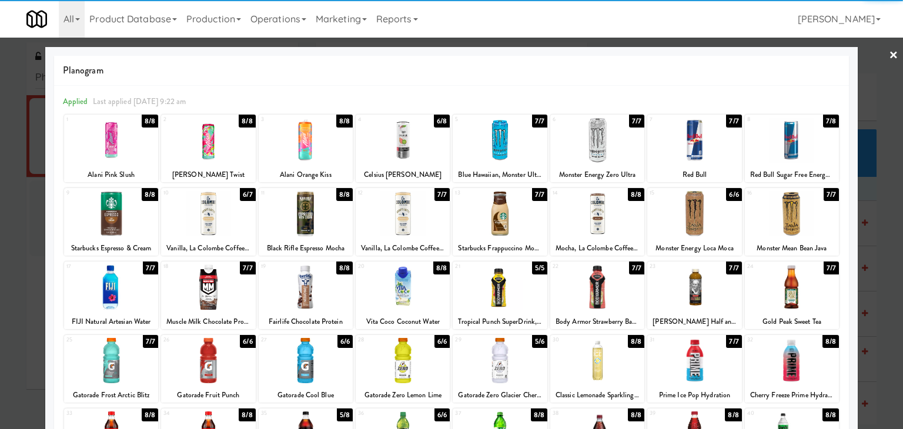
click at [889, 54] on link "×" at bounding box center [893, 56] width 9 height 36
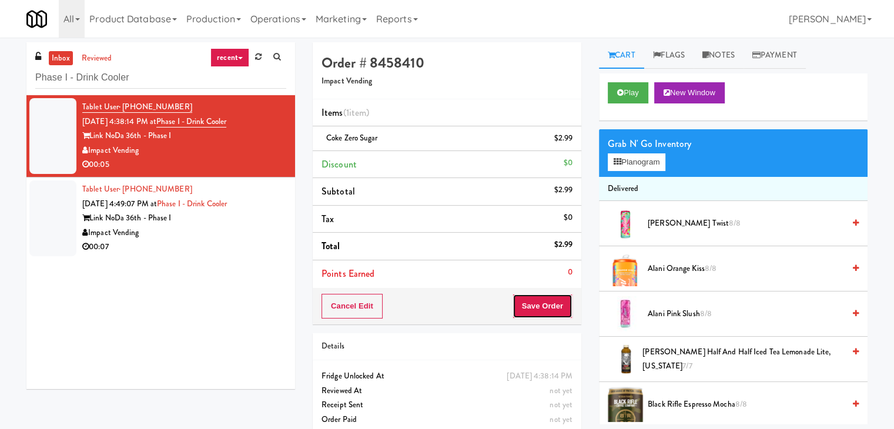
click at [514, 313] on button "Save Order" at bounding box center [543, 306] width 60 height 25
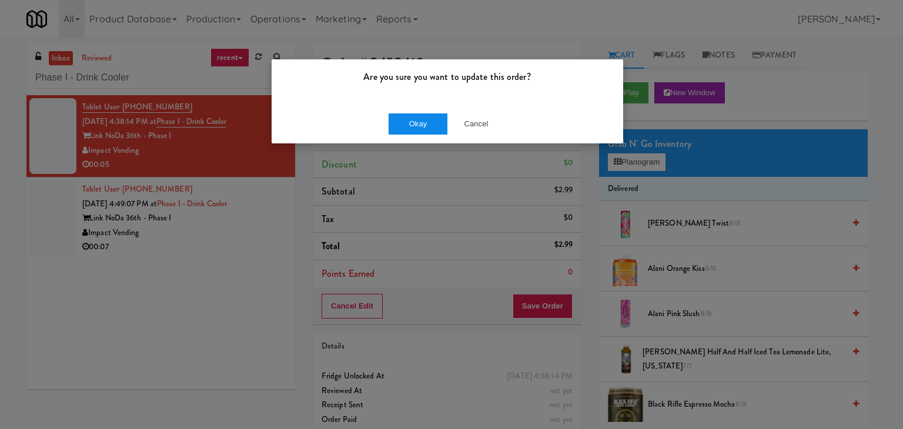
drag, startPoint x: 433, startPoint y: 109, endPoint x: 408, endPoint y: 133, distance: 34.9
click at [430, 111] on div "Okay Cancel" at bounding box center [448, 123] width 352 height 39
click at [403, 126] on button "Okay" at bounding box center [418, 123] width 59 height 21
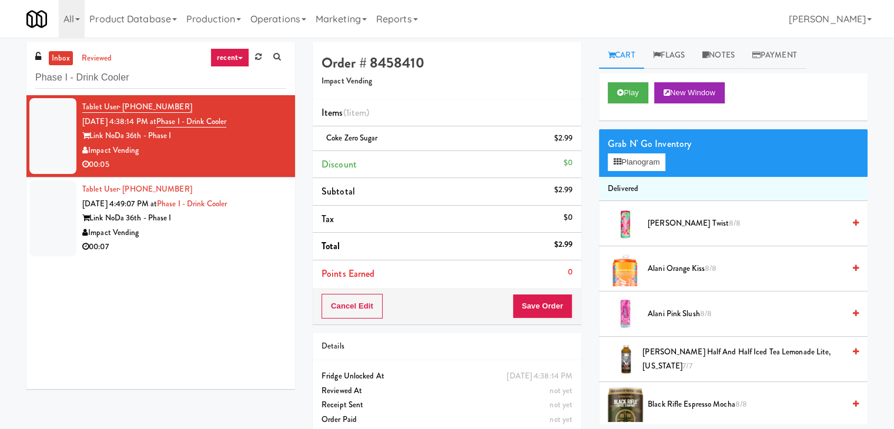
click at [271, 231] on div "Impact Vending" at bounding box center [184, 233] width 204 height 15
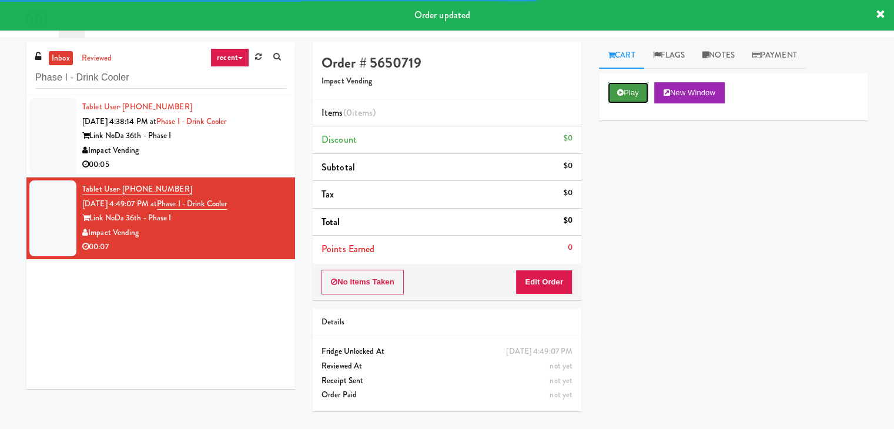
click at [619, 96] on button "Play" at bounding box center [628, 92] width 41 height 21
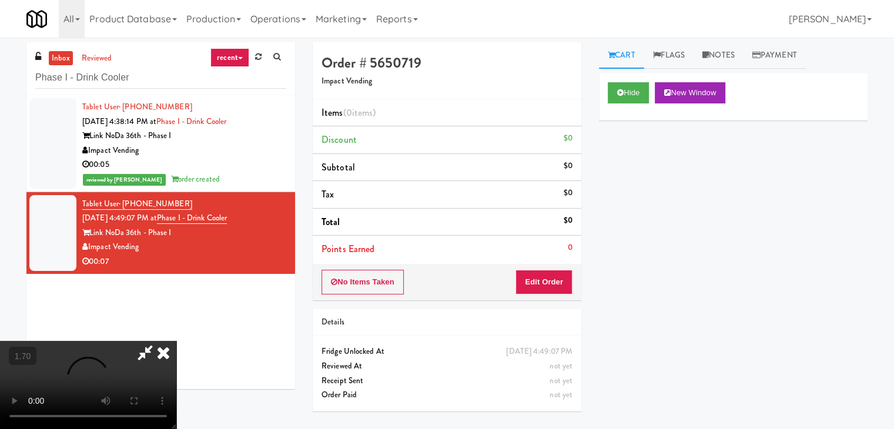
click at [176, 341] on video at bounding box center [88, 385] width 176 height 88
click at [176, 341] on icon at bounding box center [164, 353] width 26 height 24
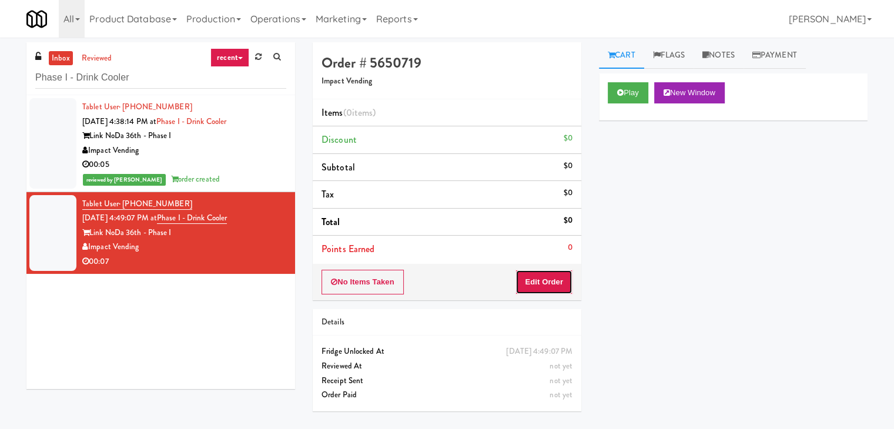
click at [532, 273] on button "Edit Order" at bounding box center [544, 282] width 57 height 25
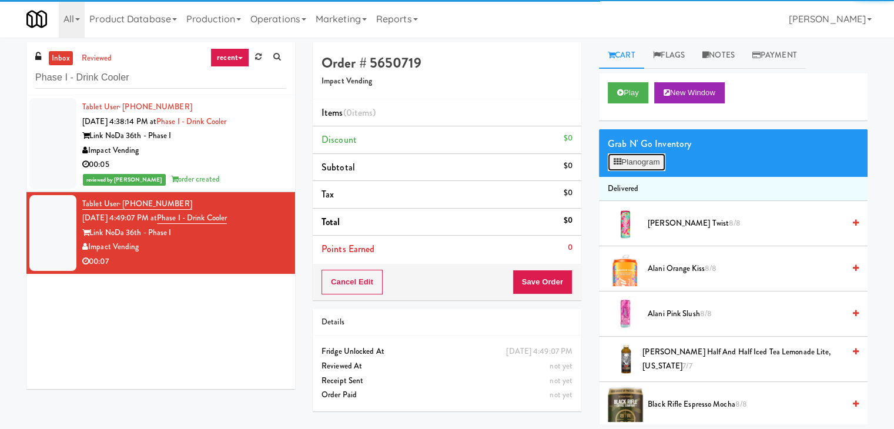
click at [627, 153] on button "Planogram" at bounding box center [637, 162] width 58 height 18
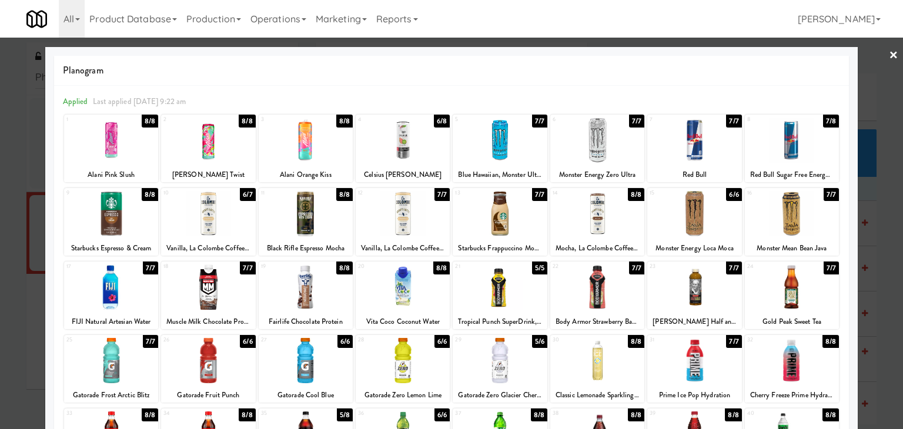
click at [278, 226] on div at bounding box center [306, 213] width 94 height 45
